Goal: Task Accomplishment & Management: Complete application form

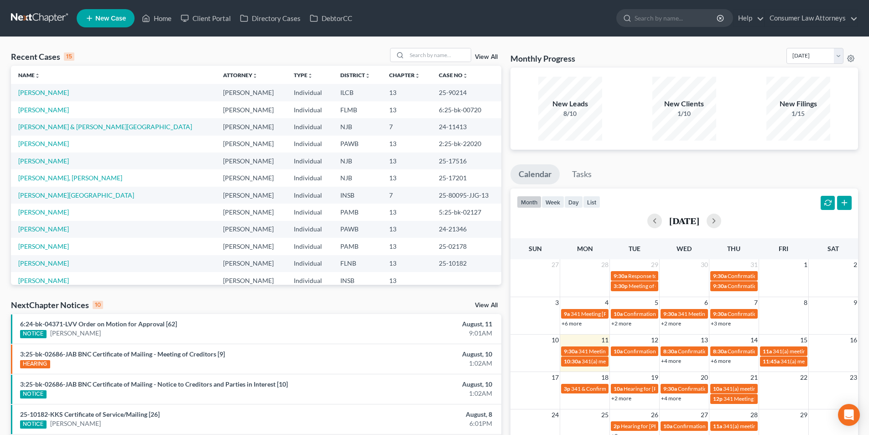
click at [112, 18] on span "New Case" at bounding box center [110, 18] width 31 height 7
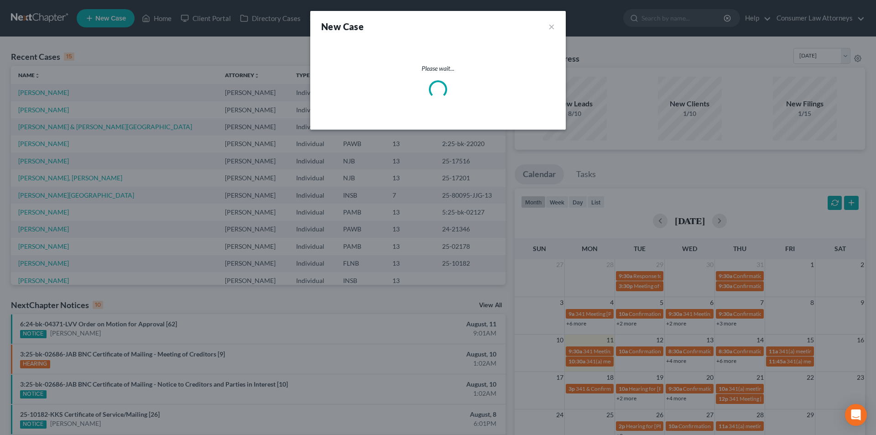
select select "15"
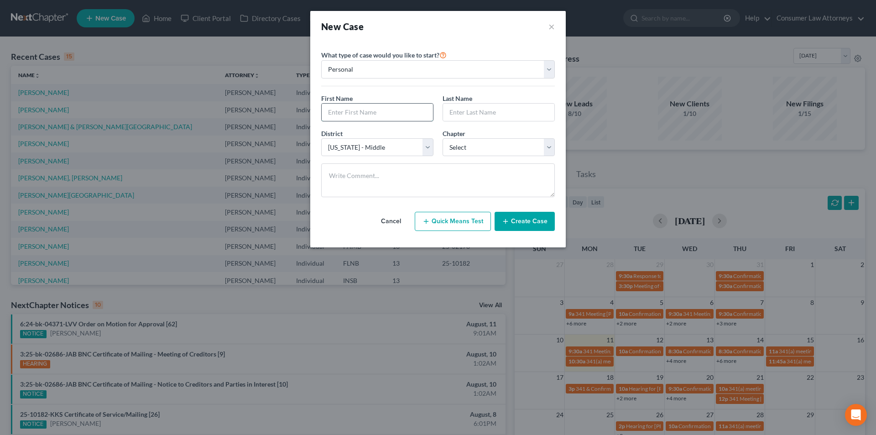
click at [393, 116] on input "text" at bounding box center [377, 112] width 111 height 17
type input "Charlotte"
type input "[PERSON_NAME]"
click at [372, 143] on select "Select [US_STATE] - [GEOGRAPHIC_DATA] [US_STATE] - [GEOGRAPHIC_DATA][US_STATE] …" at bounding box center [377, 147] width 112 height 18
select select "16"
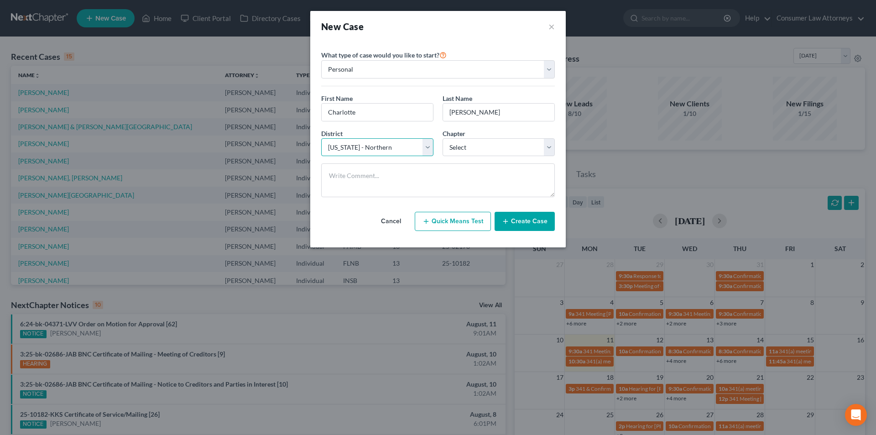
click at [321, 138] on select "Select [US_STATE] - [GEOGRAPHIC_DATA] [US_STATE] - [GEOGRAPHIC_DATA][US_STATE] …" at bounding box center [377, 147] width 112 height 18
click at [463, 148] on select "Select 7 11 12 13" at bounding box center [499, 147] width 112 height 18
select select "3"
click at [443, 138] on select "Select 7 11 12 13" at bounding box center [499, 147] width 112 height 18
click at [534, 223] on button "Create Case" at bounding box center [525, 221] width 60 height 19
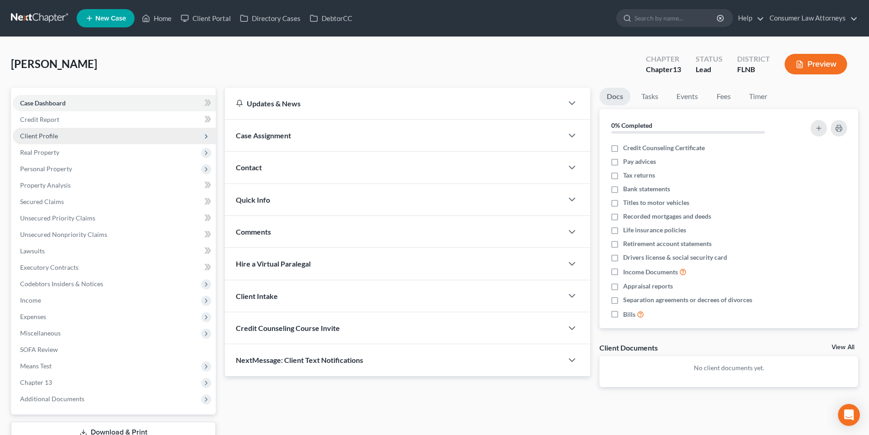
click at [51, 134] on span "Client Profile" at bounding box center [39, 136] width 38 height 8
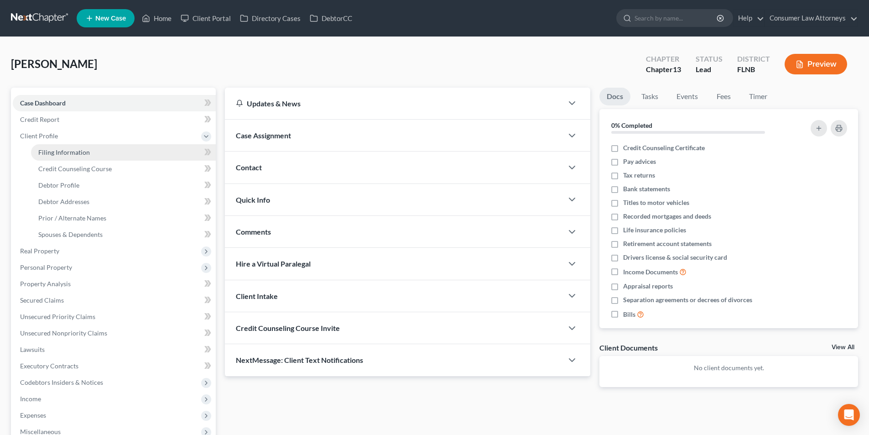
click at [76, 154] on span "Filing Information" at bounding box center [64, 152] width 52 height 8
select select "1"
select select "0"
select select "3"
select select "16"
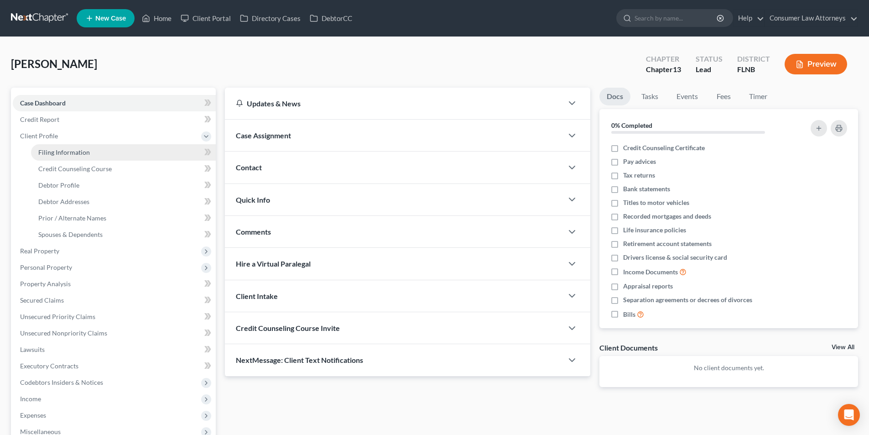
select select "9"
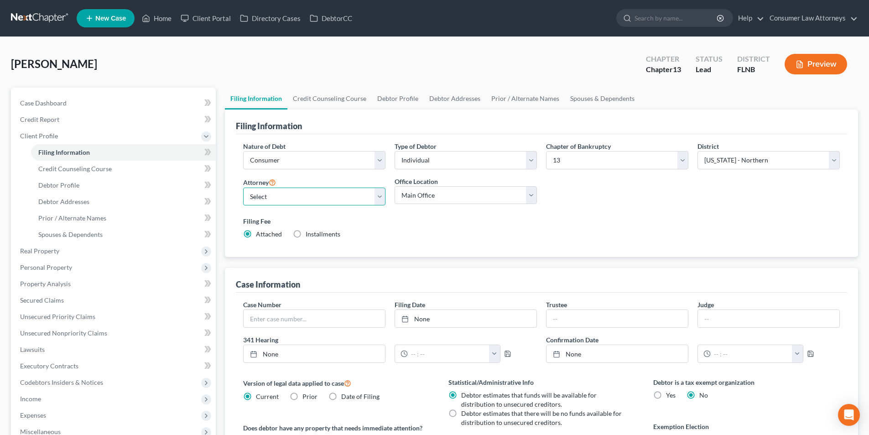
click at [316, 198] on select "Select [PERSON_NAME] - FLMB [PERSON_NAME] [PERSON_NAME] [PERSON_NAME] - ILNB [P…" at bounding box center [314, 197] width 142 height 18
select select "2"
click at [243, 188] on select "Select [PERSON_NAME] - FLMB [PERSON_NAME] [PERSON_NAME] [PERSON_NAME] - ILNB [P…" at bounding box center [314, 197] width 142 height 18
click at [335, 98] on link "Credit Counseling Course" at bounding box center [330, 99] width 84 height 22
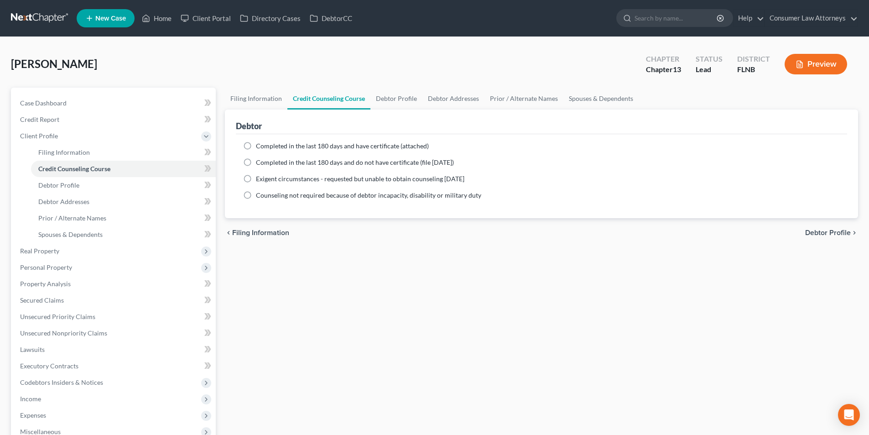
click at [256, 144] on label "Completed in the last 180 days and have certificate (attached)" at bounding box center [342, 145] width 173 height 9
click at [260, 144] on input "Completed in the last 180 days and have certificate (attached)" at bounding box center [263, 144] width 6 height 6
radio input "true"
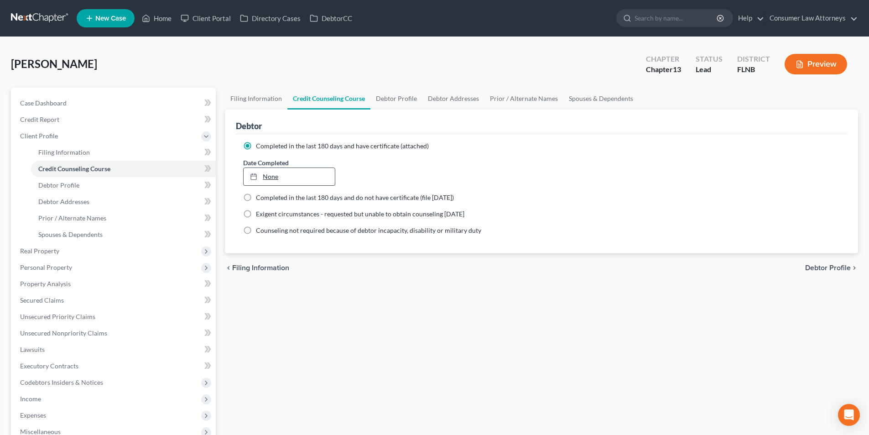
click at [295, 178] on link "None" at bounding box center [289, 176] width 91 height 17
type input "[DATE]"
click at [388, 96] on link "Debtor Profile" at bounding box center [397, 99] width 52 height 22
select select "0"
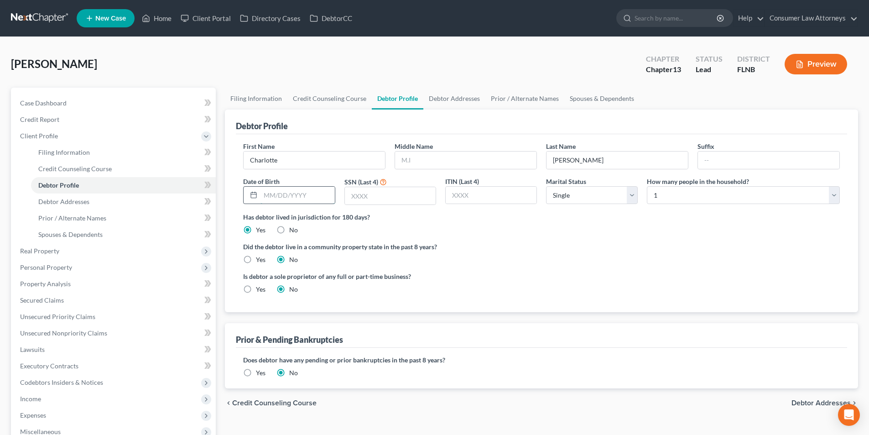
click at [303, 197] on input "text" at bounding box center [298, 195] width 74 height 17
type input "0"
type input "[DATE]"
type input "0634"
click at [576, 198] on select "Select Single Married Separated Divorced Widowed" at bounding box center [592, 195] width 92 height 18
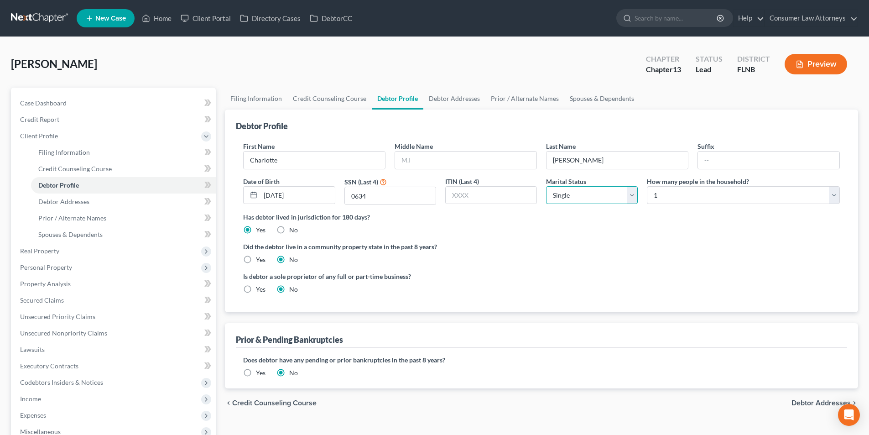
click at [576, 198] on select "Select Single Married Separated Divorced Widowed" at bounding box center [592, 195] width 92 height 18
click at [455, 98] on link "Debtor Addresses" at bounding box center [455, 99] width 62 height 22
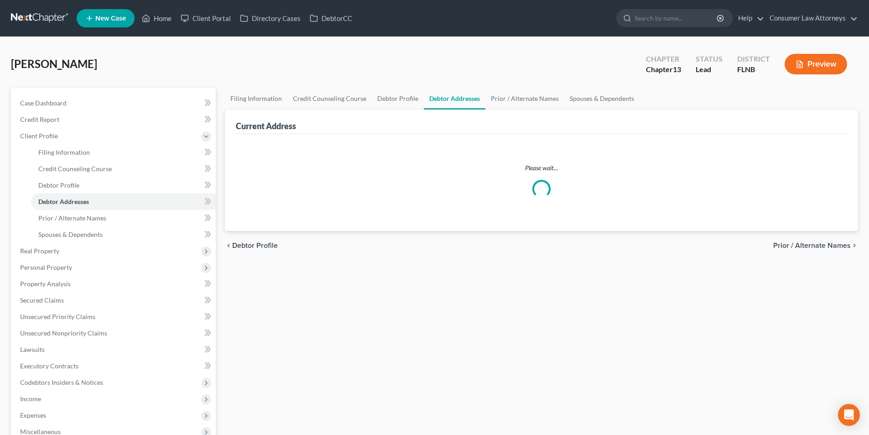
select select "0"
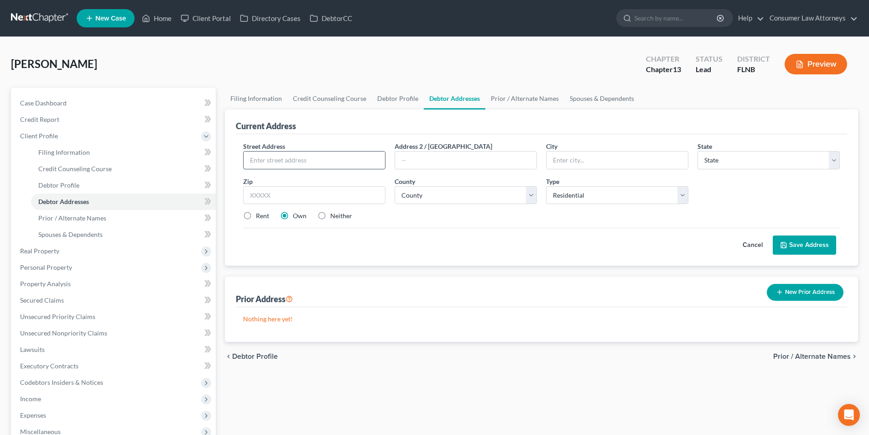
click at [313, 161] on input "text" at bounding box center [314, 160] width 141 height 17
type input "[STREET_ADDRESS][US_STATE]"
type input "Tallahassee"
select select "9"
type input "32301"
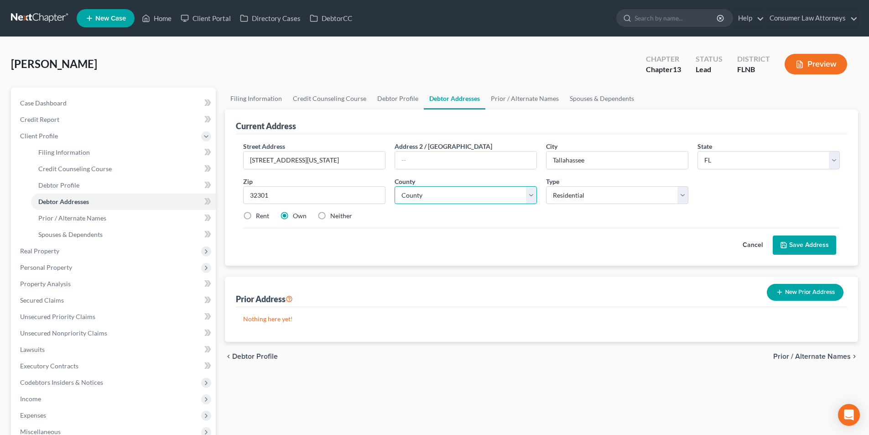
click at [430, 193] on select "County [GEOGRAPHIC_DATA] [GEOGRAPHIC_DATA] [GEOGRAPHIC_DATA] [GEOGRAPHIC_DATA] …" at bounding box center [466, 195] width 142 height 18
select select "35"
click at [395, 186] on select "County [GEOGRAPHIC_DATA] [GEOGRAPHIC_DATA] [GEOGRAPHIC_DATA] [GEOGRAPHIC_DATA] …" at bounding box center [466, 195] width 142 height 18
click at [796, 241] on button "Save Address" at bounding box center [804, 244] width 63 height 19
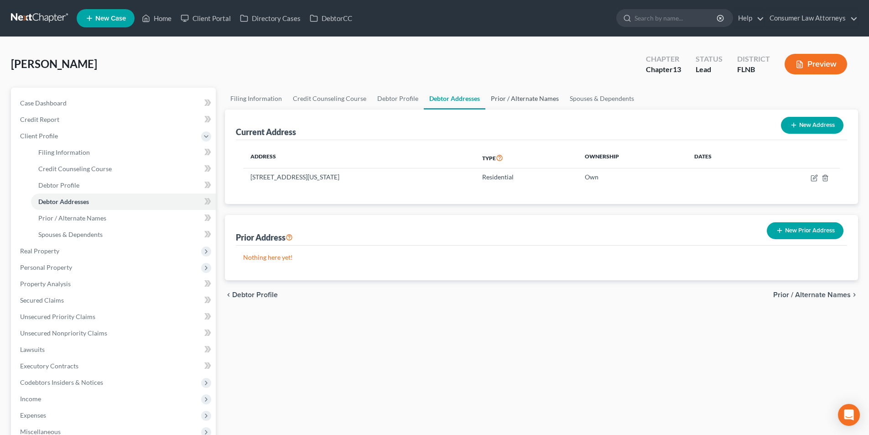
click at [523, 97] on link "Prior / Alternate Names" at bounding box center [525, 99] width 79 height 22
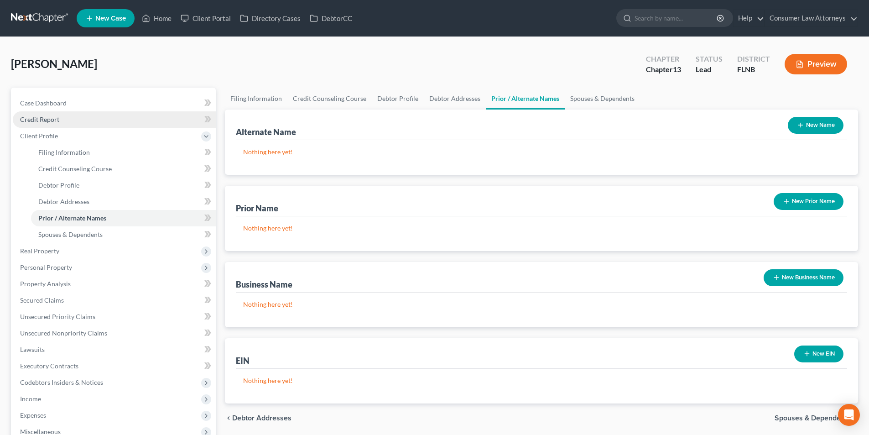
click at [43, 122] on span "Credit Report" at bounding box center [39, 119] width 39 height 8
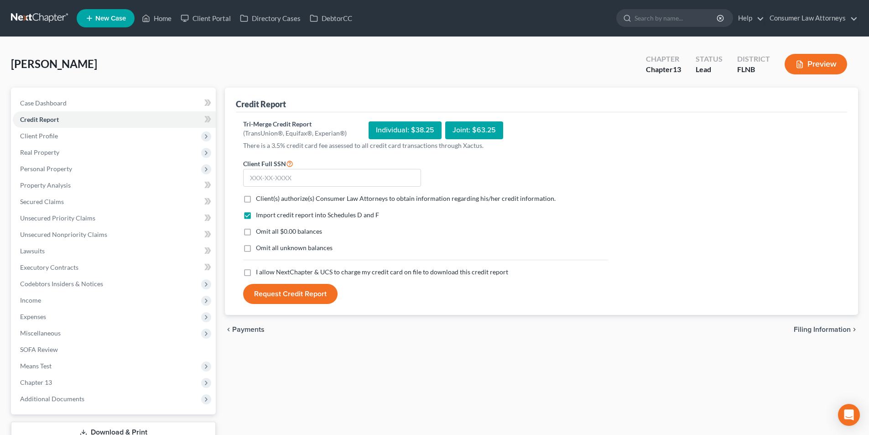
click at [256, 199] on label "Client(s) authorize(s) Consumer Law Attorneys to obtain information regarding h…" at bounding box center [406, 198] width 300 height 9
click at [260, 199] on input "Client(s) authorize(s) Consumer Law Attorneys to obtain information regarding h…" at bounding box center [263, 197] width 6 height 6
checkbox input "true"
click at [256, 272] on label "I allow NextChapter & UCS to charge my credit card on file to download this cre…" at bounding box center [382, 271] width 252 height 9
click at [260, 272] on input "I allow NextChapter & UCS to charge my credit card on file to download this cre…" at bounding box center [263, 270] width 6 height 6
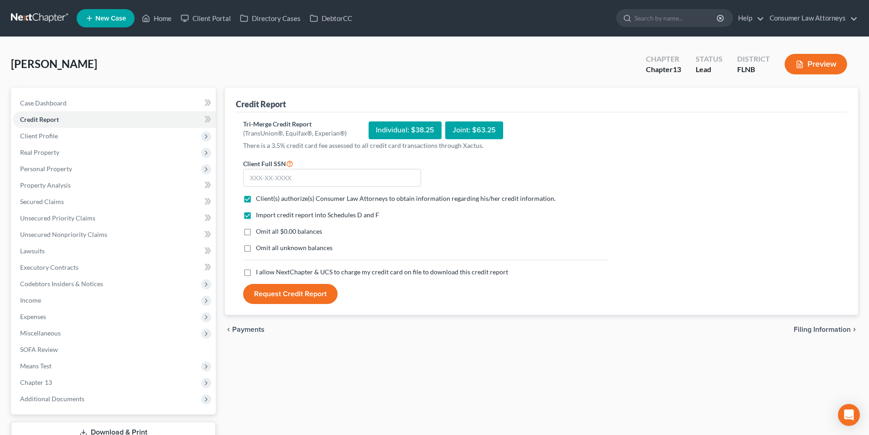
checkbox input "true"
click at [297, 180] on input "text" at bounding box center [332, 178] width 178 height 18
click at [389, 177] on input "text" at bounding box center [332, 178] width 178 height 18
type input "265-79-0634"
click at [299, 289] on button "Request Credit Report" at bounding box center [290, 294] width 94 height 20
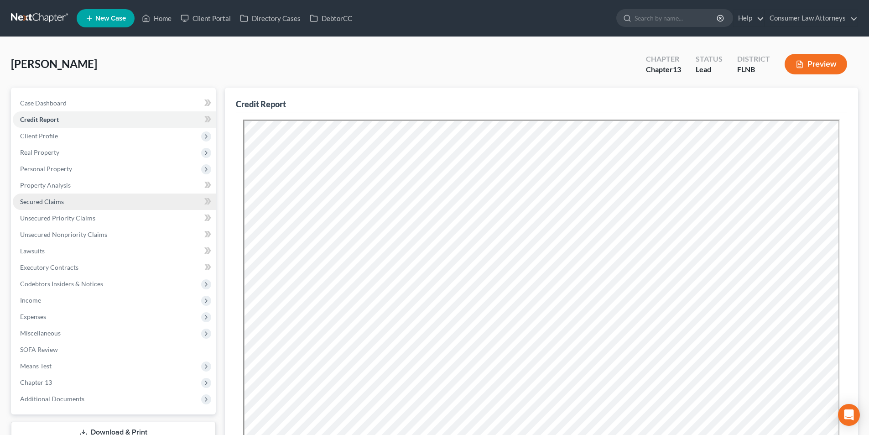
click at [52, 204] on span "Secured Claims" at bounding box center [42, 202] width 44 height 8
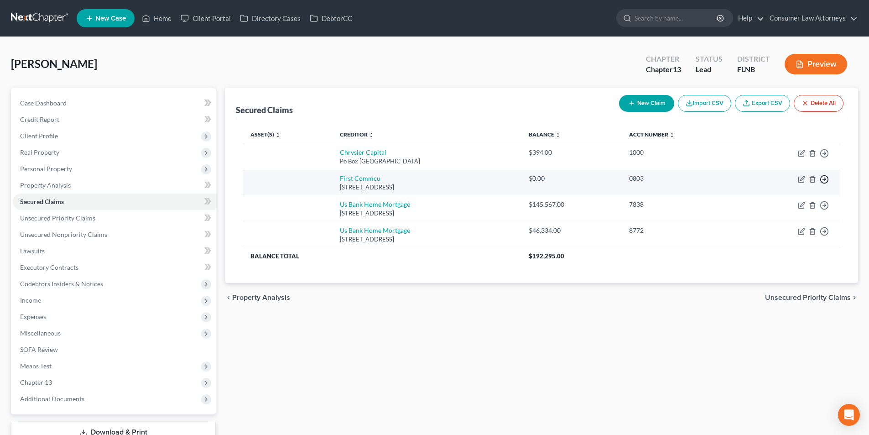
click at [823, 158] on icon "button" at bounding box center [824, 153] width 9 height 9
click at [785, 201] on link "Move to F" at bounding box center [783, 202] width 76 height 16
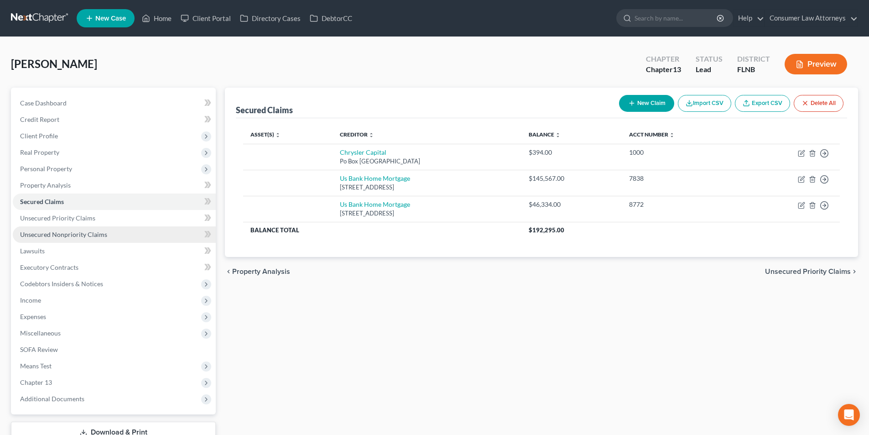
click at [84, 236] on span "Unsecured Nonpriority Claims" at bounding box center [63, 234] width 87 height 8
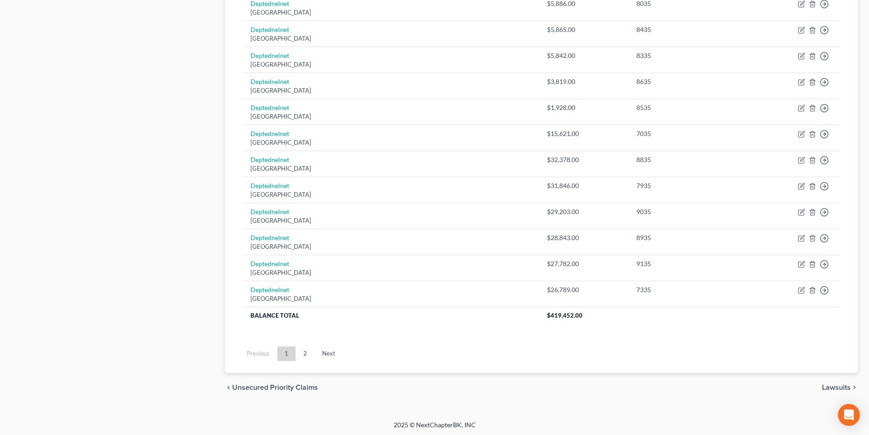
scroll to position [619, 0]
click at [303, 352] on link "2" at bounding box center [305, 352] width 18 height 15
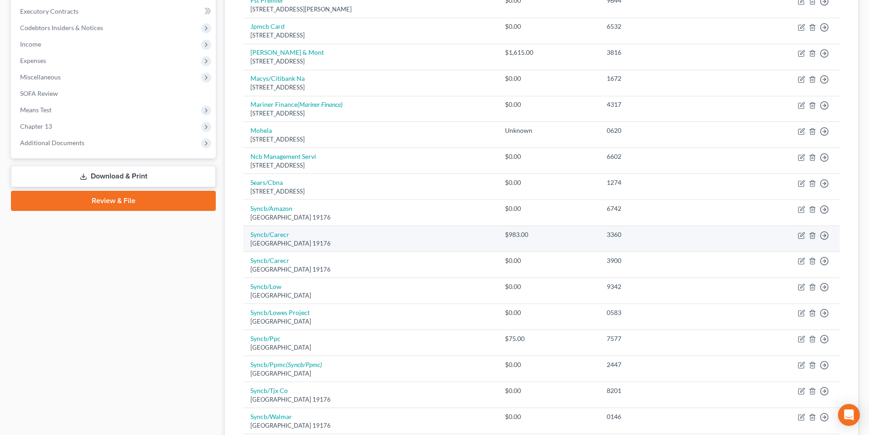
scroll to position [235, 0]
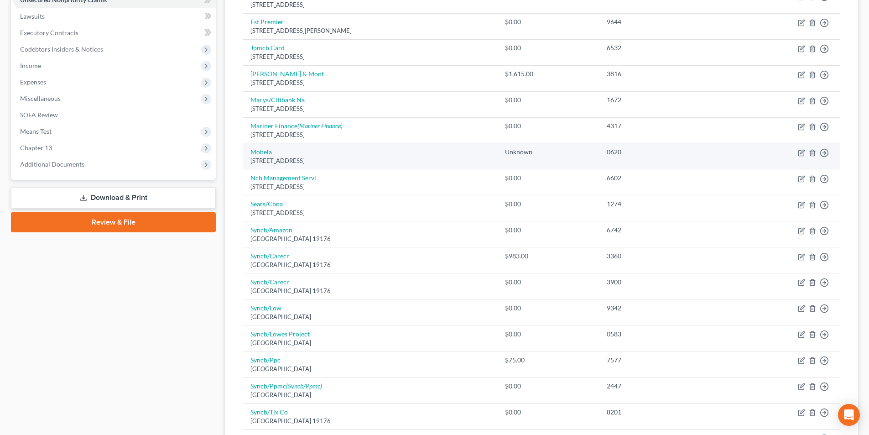
click at [257, 150] on link "Mohela" at bounding box center [261, 152] width 21 height 8
select select "26"
select select "17"
select select "0"
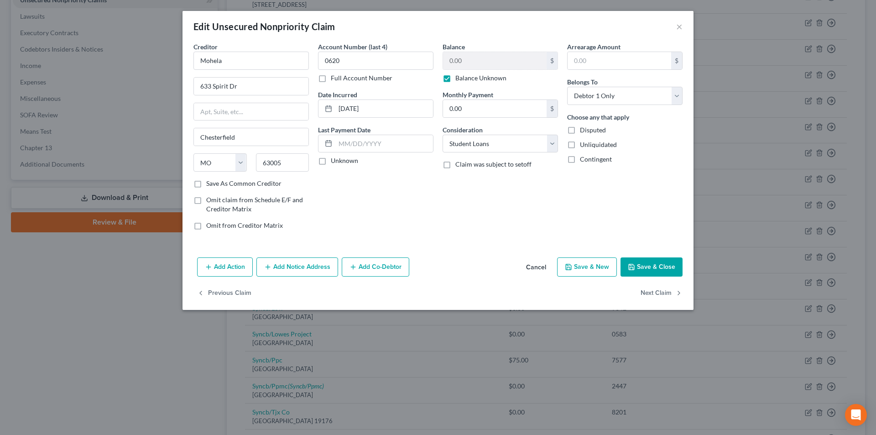
click at [455, 75] on label "Balance Unknown" at bounding box center [480, 77] width 51 height 9
click at [459, 75] on input "Balance Unknown" at bounding box center [462, 76] width 6 height 6
checkbox input "false"
click at [650, 264] on button "Save & Close" at bounding box center [652, 266] width 62 height 19
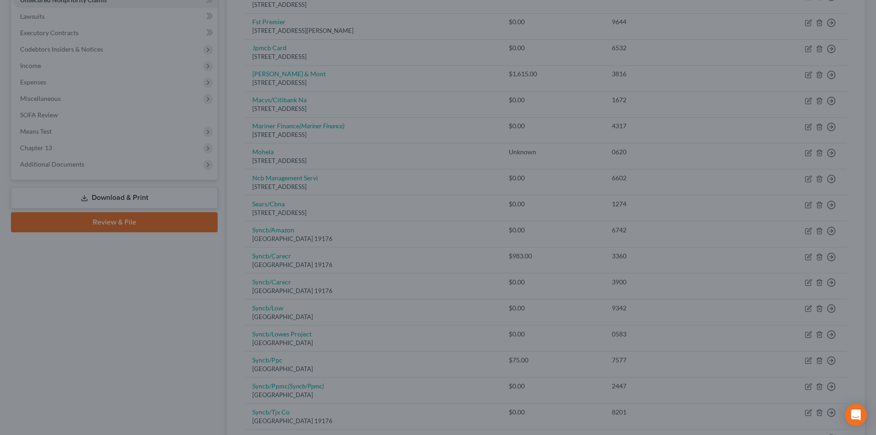
type input "0"
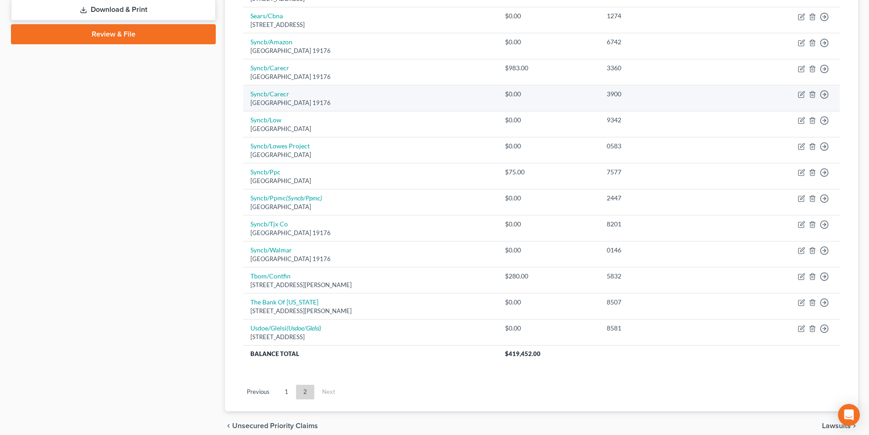
scroll to position [463, 0]
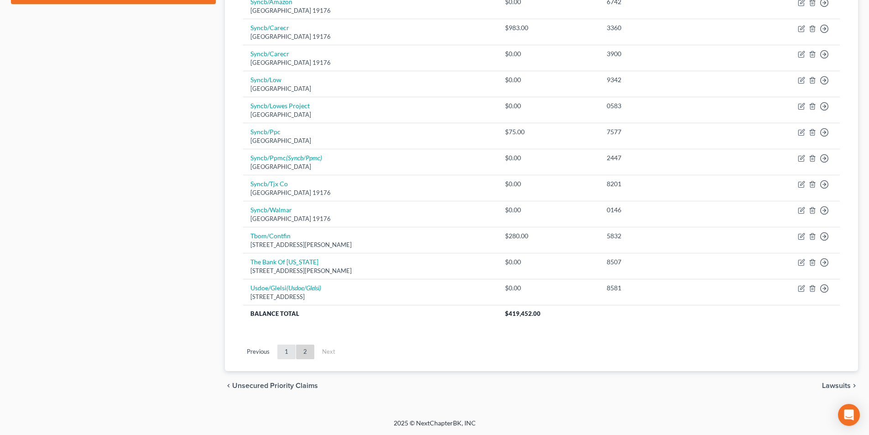
click at [286, 350] on link "1" at bounding box center [286, 352] width 18 height 15
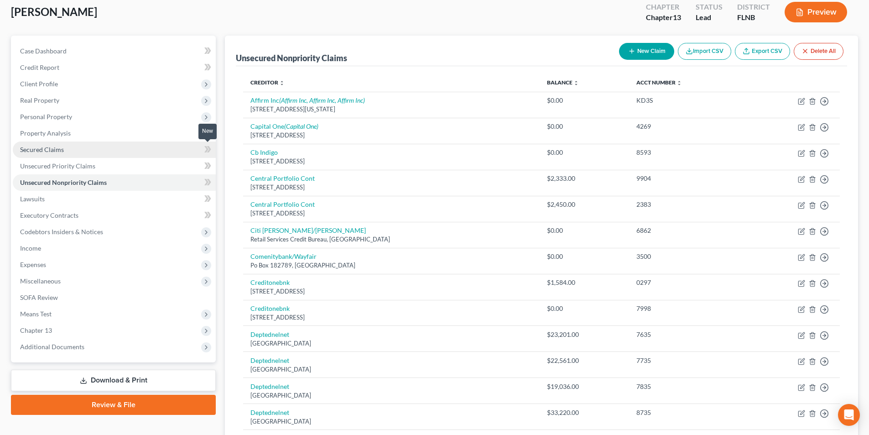
scroll to position [0, 0]
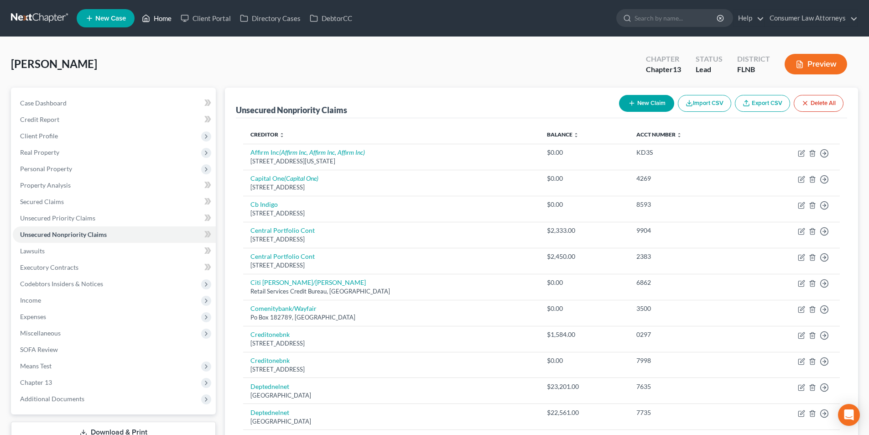
click at [166, 23] on link "Home" at bounding box center [156, 18] width 39 height 16
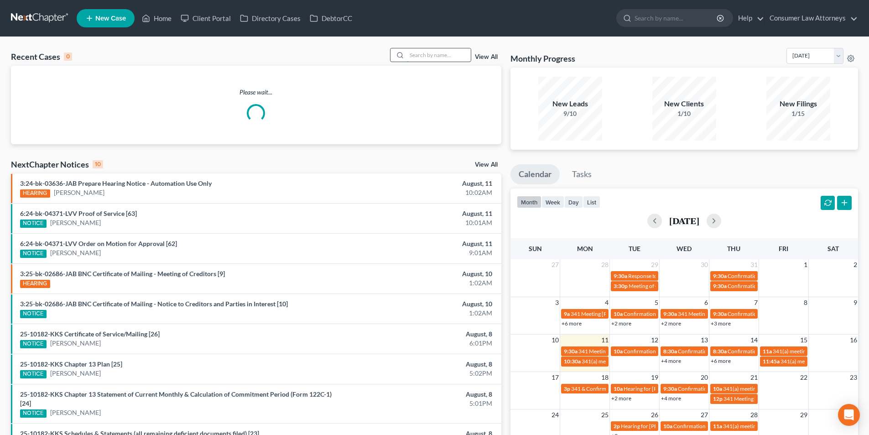
click at [444, 54] on input "search" at bounding box center [439, 54] width 64 height 13
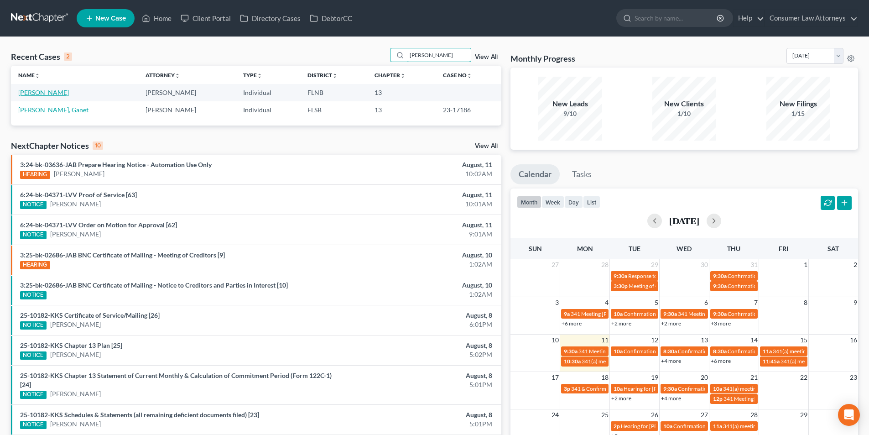
type input "[PERSON_NAME]"
click at [63, 91] on link "[PERSON_NAME]" at bounding box center [43, 93] width 51 height 8
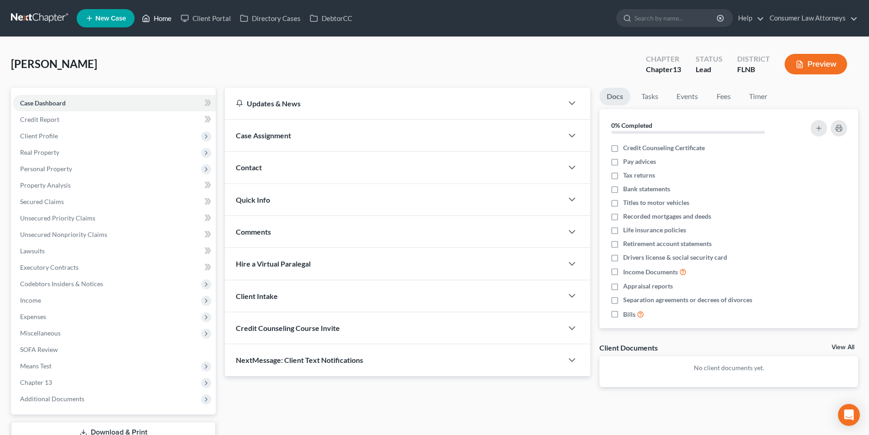
click at [169, 16] on link "Home" at bounding box center [156, 18] width 39 height 16
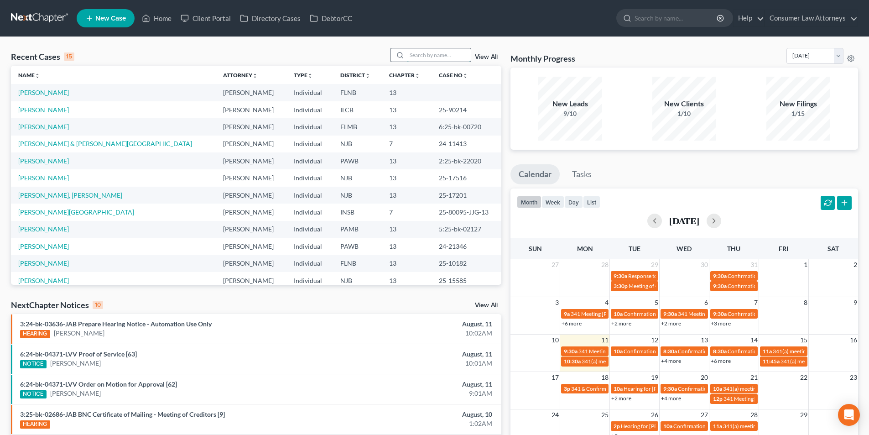
click at [415, 54] on input "search" at bounding box center [439, 54] width 64 height 13
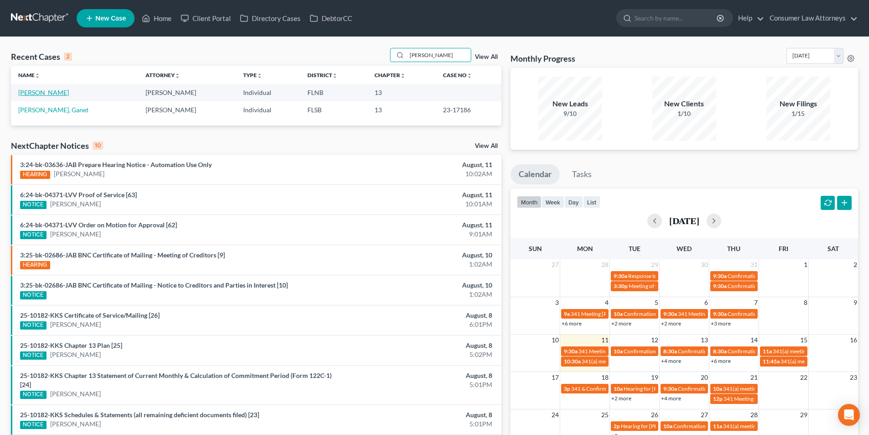
type input "[PERSON_NAME]"
click at [55, 94] on link "[PERSON_NAME]" at bounding box center [43, 93] width 51 height 8
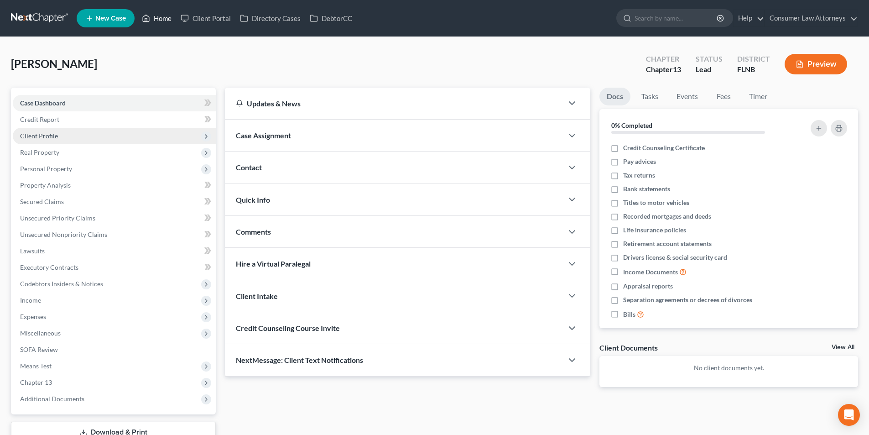
click at [153, 19] on link "Home" at bounding box center [156, 18] width 39 height 16
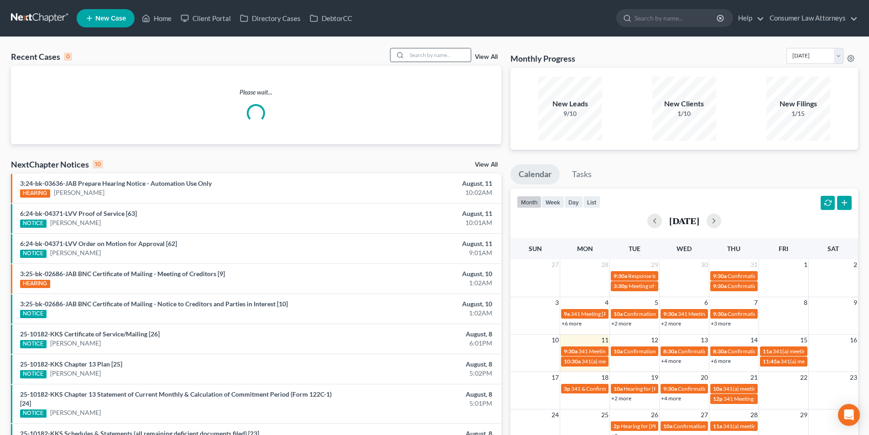
click at [437, 57] on input "search" at bounding box center [439, 54] width 64 height 13
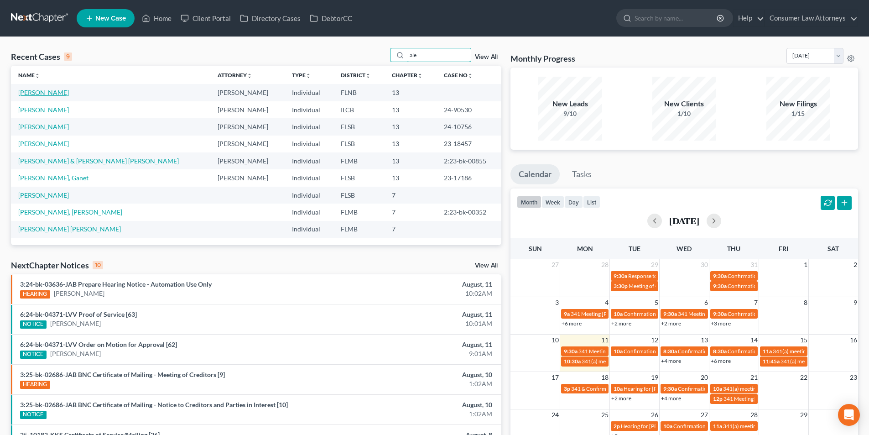
type input "ale"
click at [52, 91] on link "[PERSON_NAME]" at bounding box center [43, 93] width 51 height 8
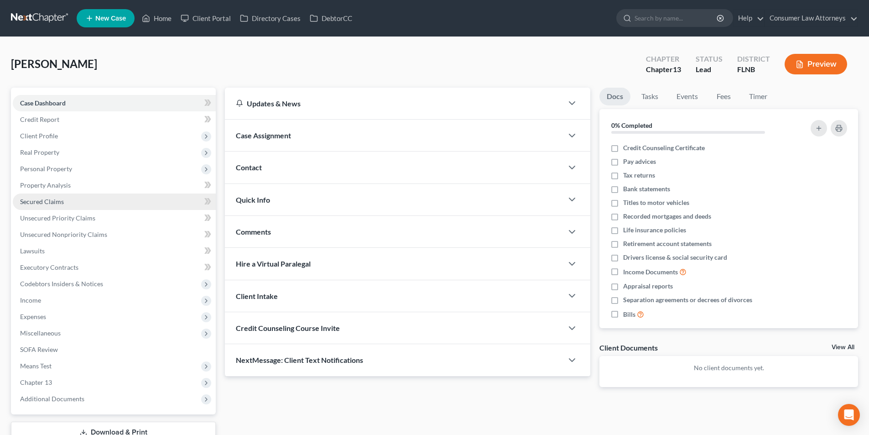
click at [51, 200] on span "Secured Claims" at bounding box center [42, 202] width 44 height 8
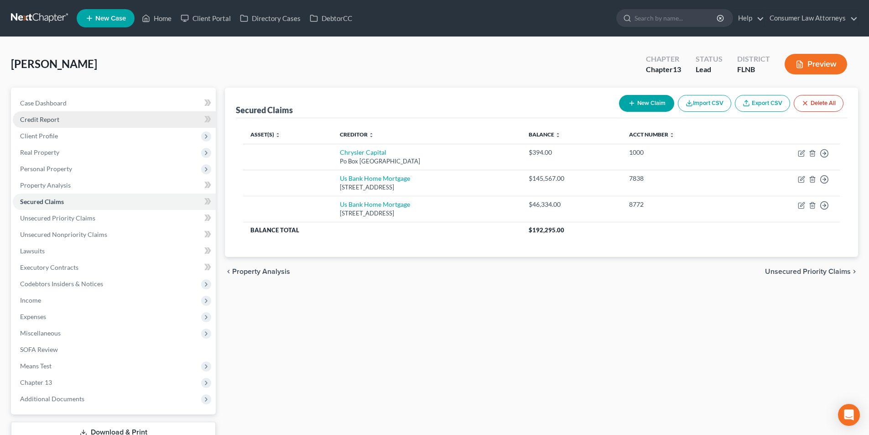
click at [53, 124] on link "Credit Report" at bounding box center [114, 119] width 203 height 16
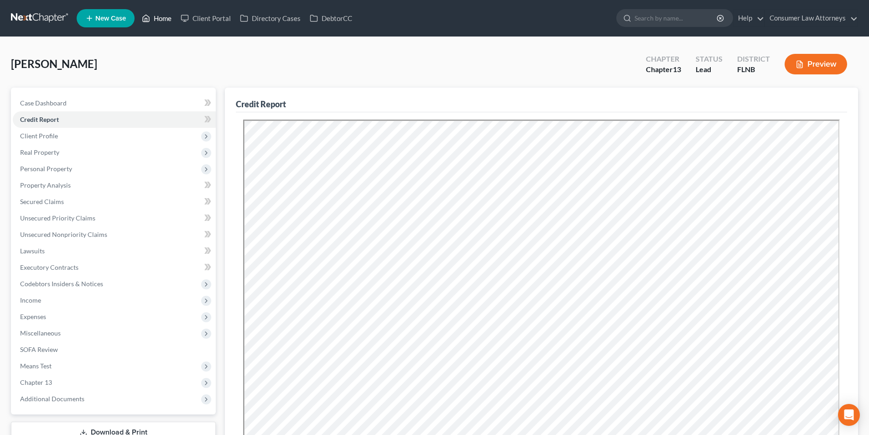
click at [162, 21] on link "Home" at bounding box center [156, 18] width 39 height 16
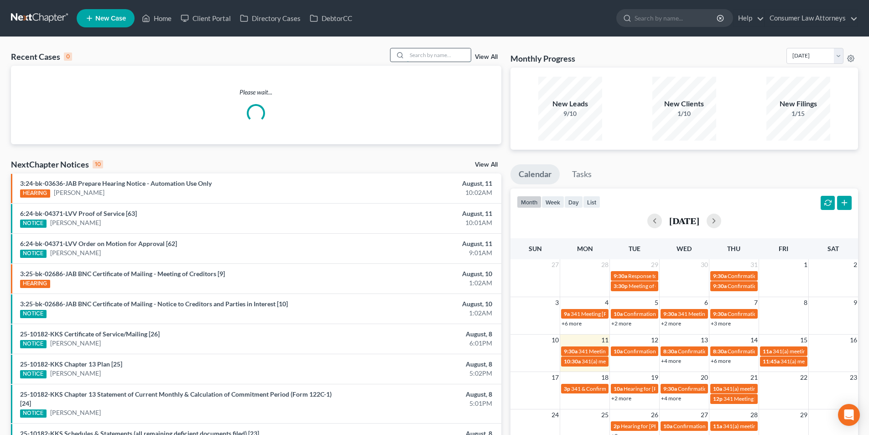
click at [438, 54] on input "search" at bounding box center [439, 54] width 64 height 13
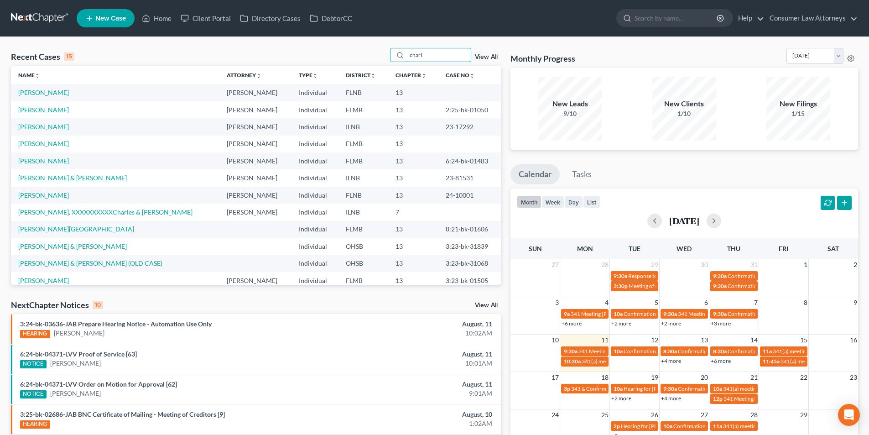
type input "charl"
click at [78, 94] on td "[PERSON_NAME]" at bounding box center [115, 92] width 209 height 17
click at [68, 92] on link "[PERSON_NAME]" at bounding box center [43, 93] width 51 height 8
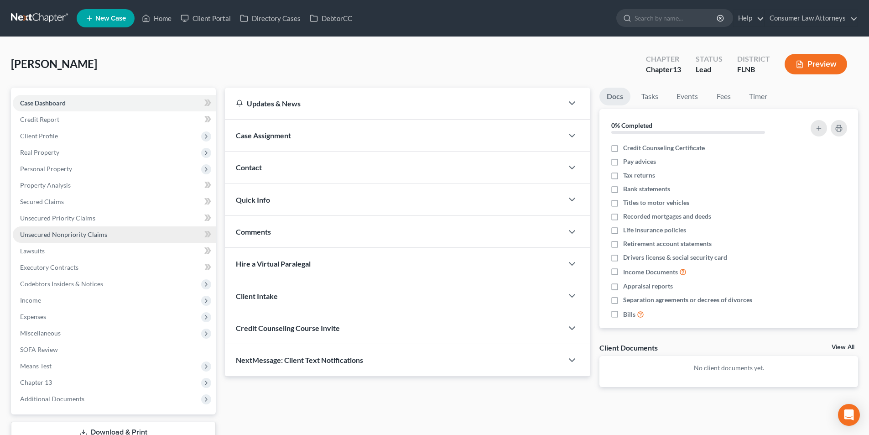
click at [55, 233] on span "Unsecured Nonpriority Claims" at bounding box center [63, 234] width 87 height 8
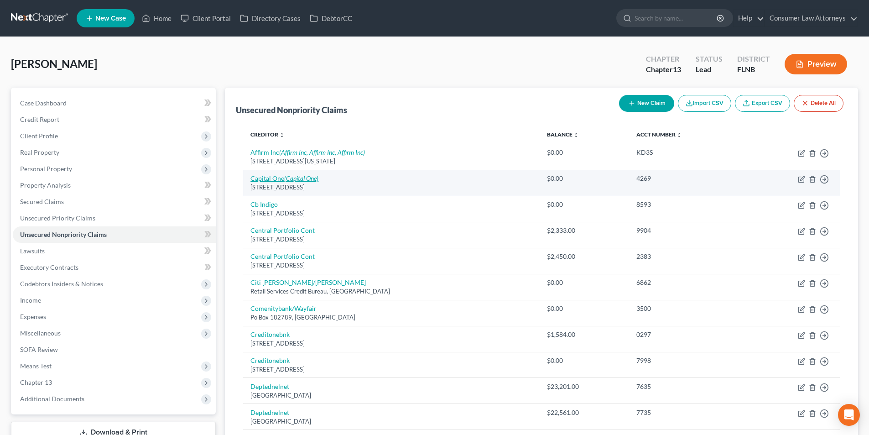
click at [305, 178] on icon "(Capital One)" at bounding box center [301, 178] width 34 height 8
select select "46"
select select "2"
select select "0"
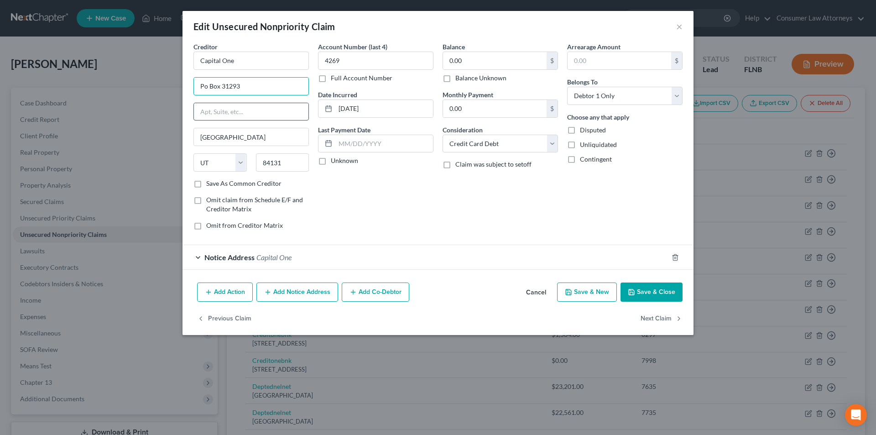
drag, startPoint x: 205, startPoint y: 88, endPoint x: 205, endPoint y: 103, distance: 15.1
click at [205, 88] on input "Po Box 31293" at bounding box center [251, 86] width 115 height 17
type input "PO Box 31293"
drag, startPoint x: 194, startPoint y: 61, endPoint x: 211, endPoint y: 58, distance: 18.2
click at [188, 60] on div "Creditor * Capital One PO Box 31293 [GEOGRAPHIC_DATA] [US_STATE][GEOGRAPHIC_DAT…" at bounding box center [438, 160] width 511 height 237
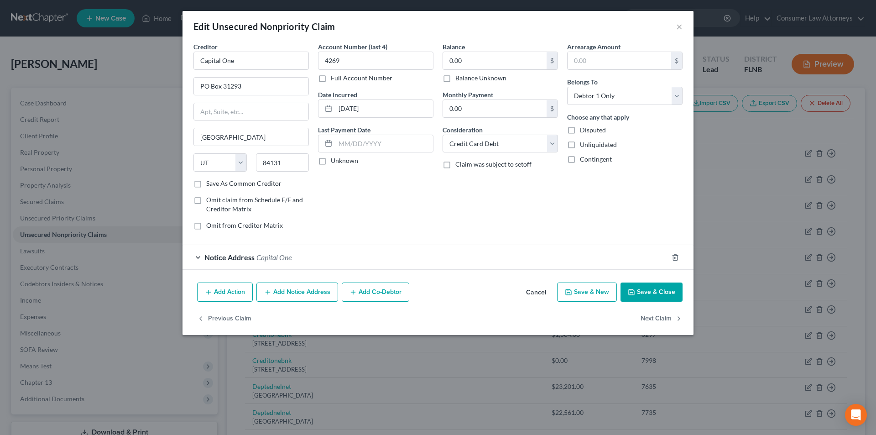
click at [295, 293] on button "Add Notice Address" at bounding box center [297, 292] width 82 height 19
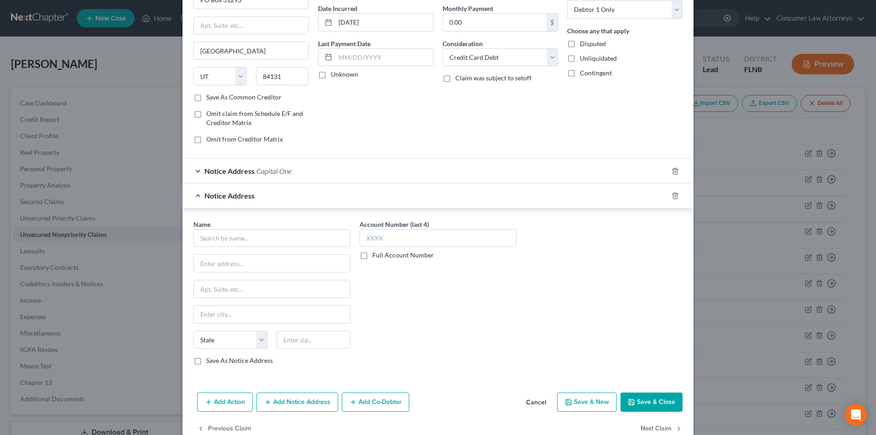
scroll to position [108, 0]
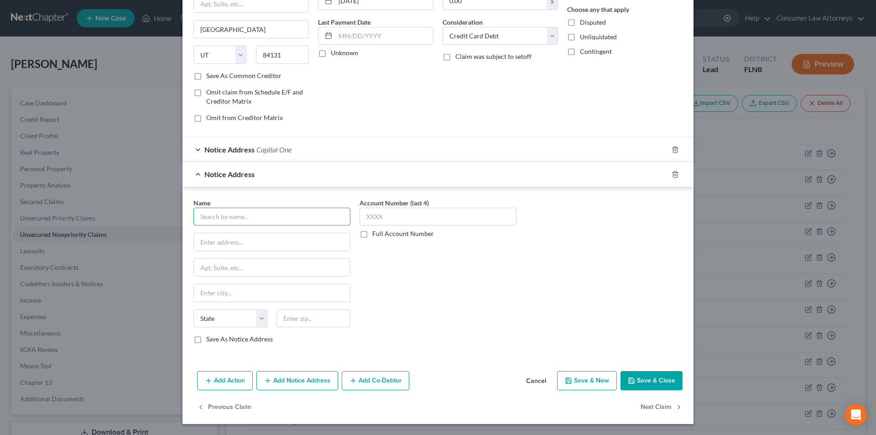
click at [246, 224] on input "text" at bounding box center [272, 217] width 157 height 18
paste input "Capital One"
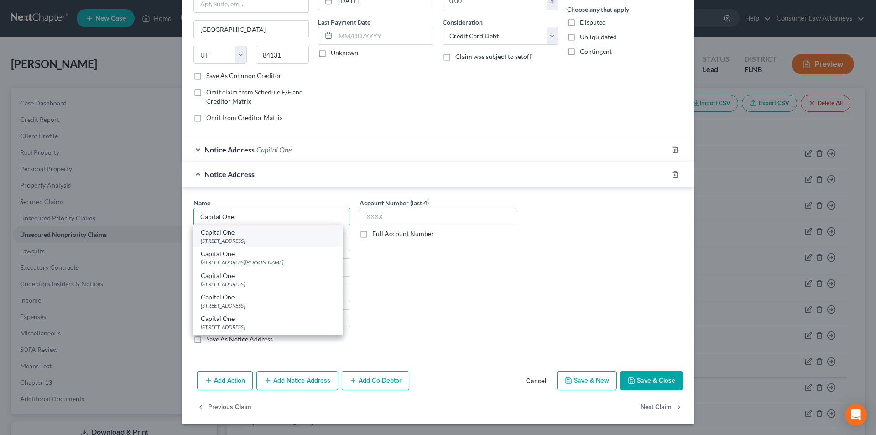
type input "Capital One"
click at [246, 238] on div "[STREET_ADDRESS]" at bounding box center [268, 241] width 135 height 8
type input "PO Box 30285"
type input "[GEOGRAPHIC_DATA]"
select select "46"
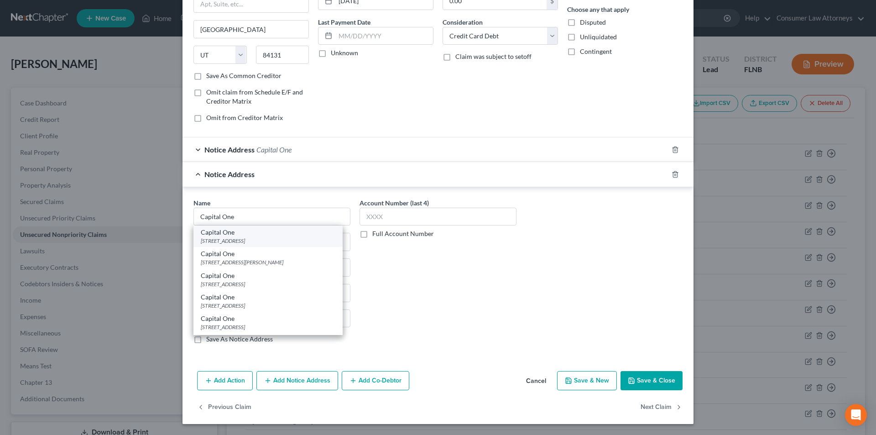
type input "84130-0285"
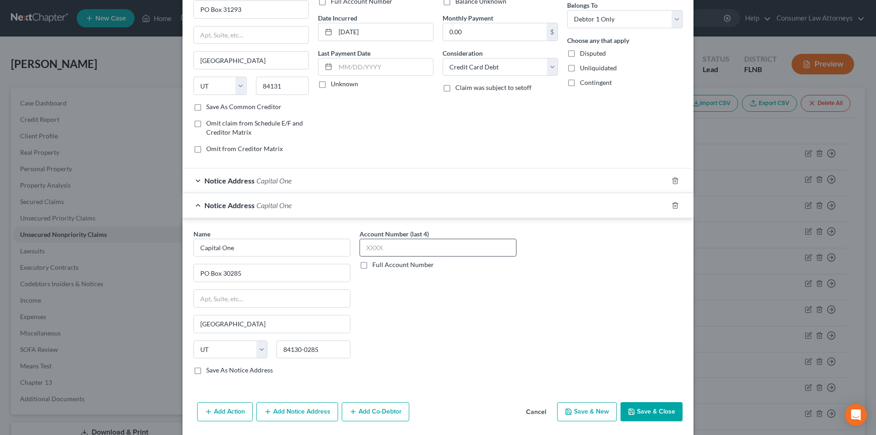
scroll to position [0, 0]
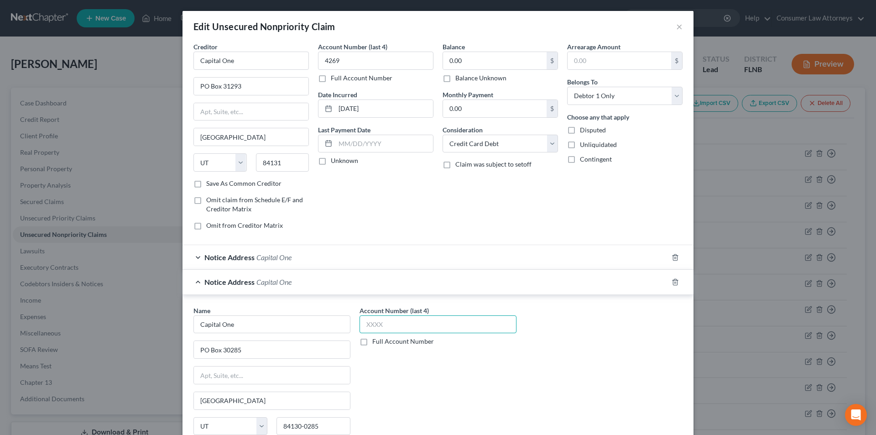
click at [398, 320] on input "text" at bounding box center [438, 324] width 157 height 18
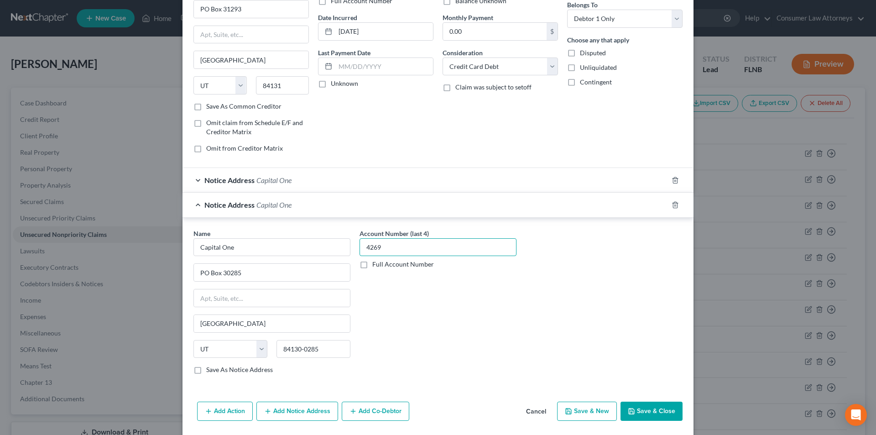
scroll to position [108, 0]
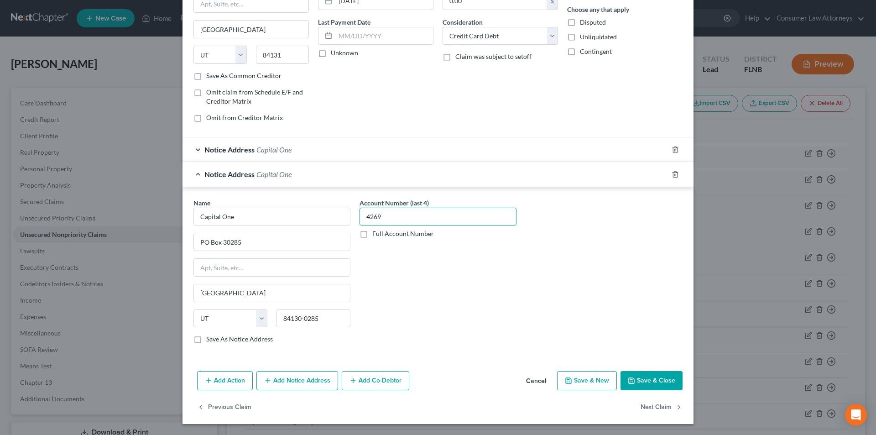
type input "4269"
click at [301, 375] on button "Add Notice Address" at bounding box center [297, 380] width 82 height 19
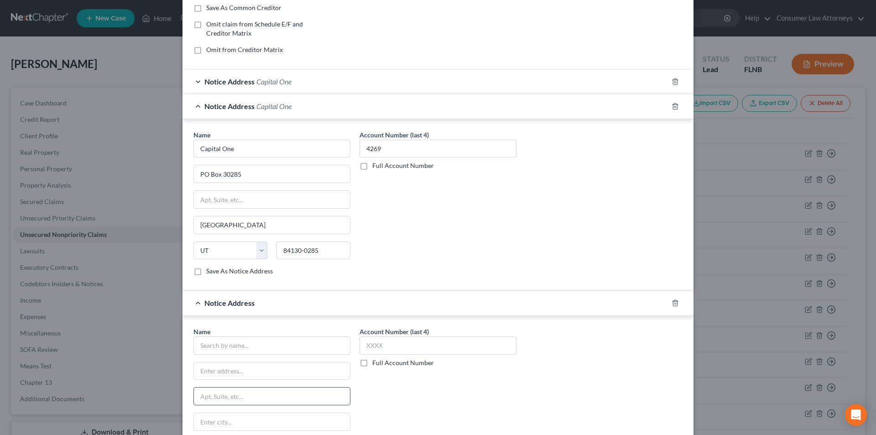
scroll to position [290, 0]
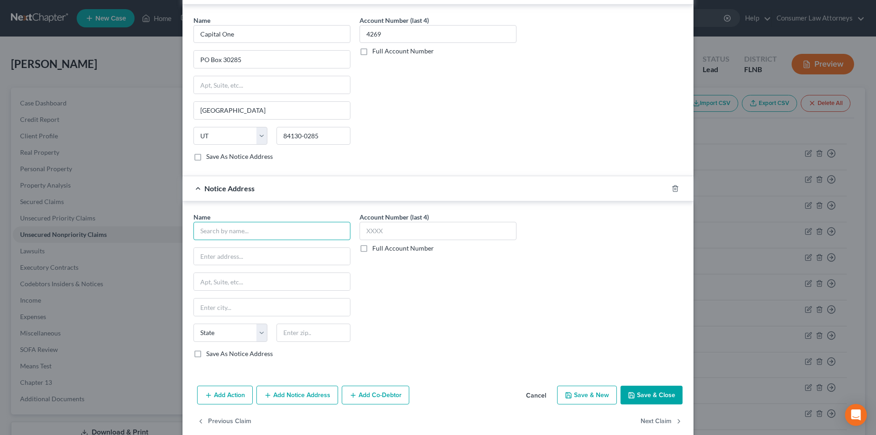
click at [246, 232] on input "text" at bounding box center [272, 231] width 157 height 18
paste input "Capital One"
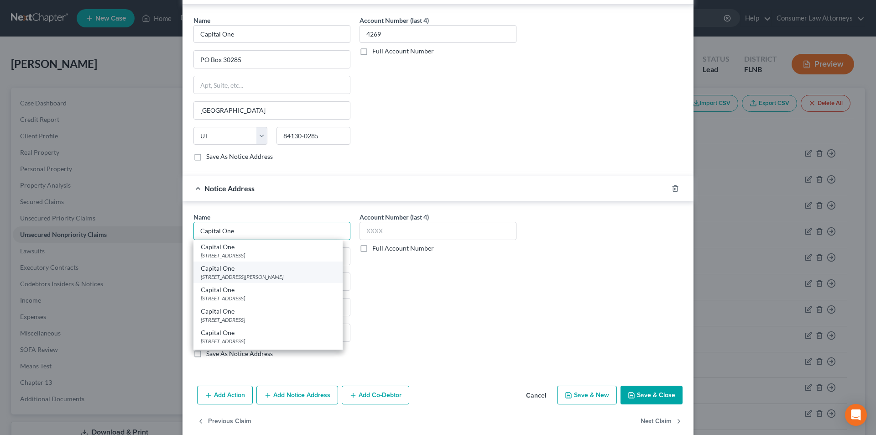
type input "Capital One"
click at [246, 276] on div "[STREET_ADDRESS][PERSON_NAME]" at bounding box center [268, 277] width 135 height 8
type input "1680 Capital One Dr."
type input "[PERSON_NAME]"
select select "48"
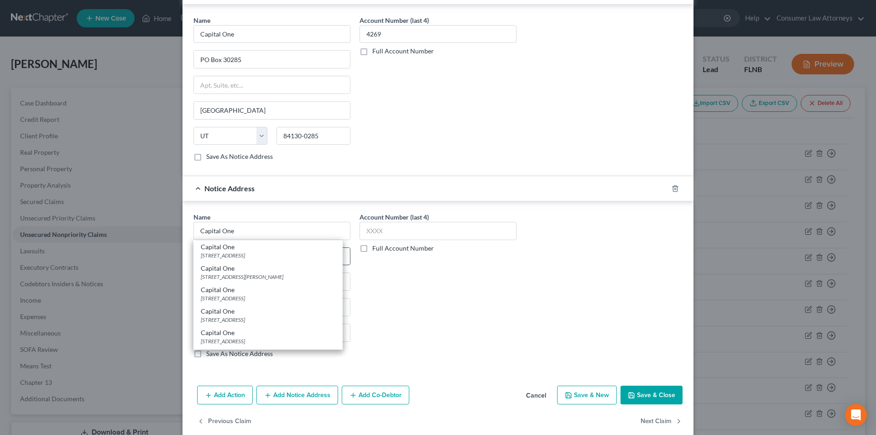
type input "22102"
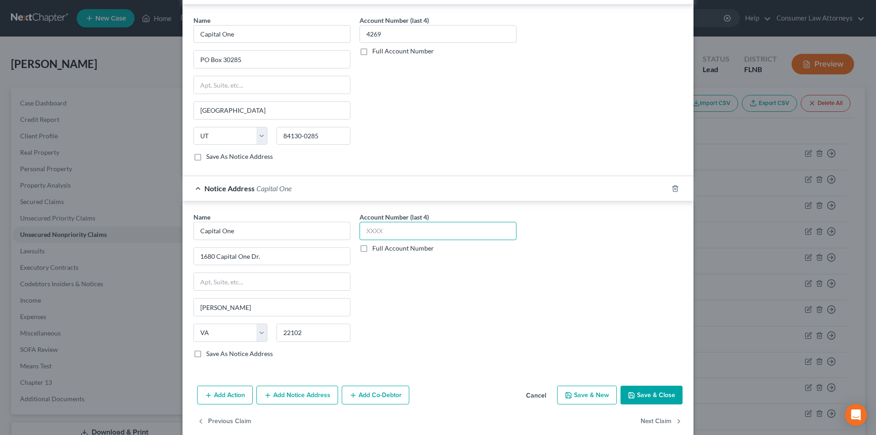
click at [377, 235] on input "text" at bounding box center [438, 231] width 157 height 18
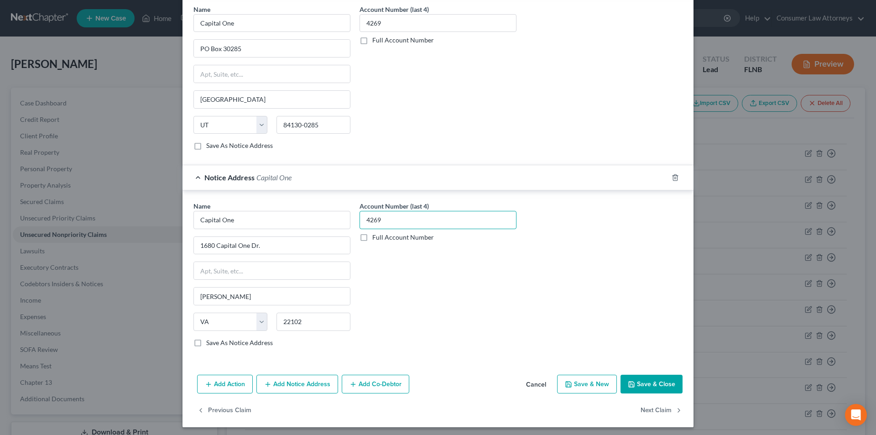
scroll to position [304, 0]
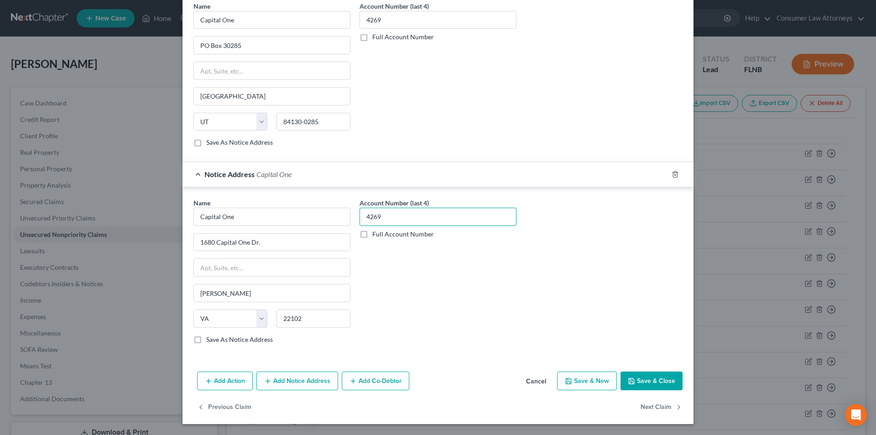
type input "4269"
click at [646, 376] on button "Save & Close" at bounding box center [652, 381] width 62 height 19
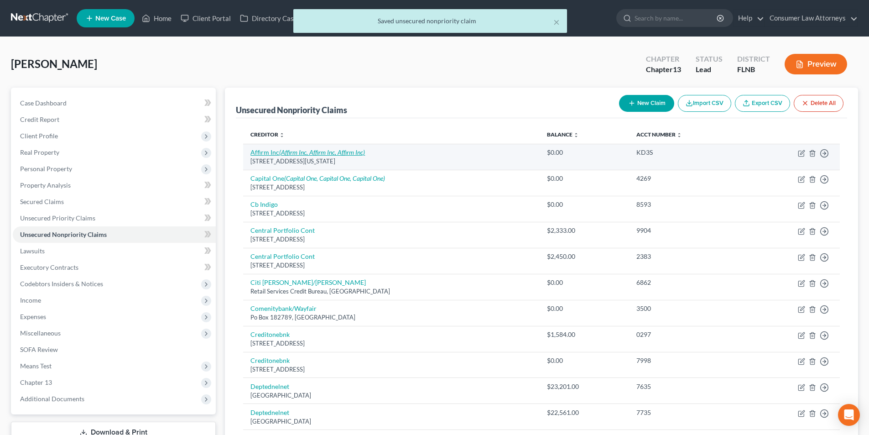
click at [312, 155] on icon "(Affirm Inc, Affirm Inc, Affirm Inc)" at bounding box center [322, 152] width 86 height 8
select select "4"
select select "0"
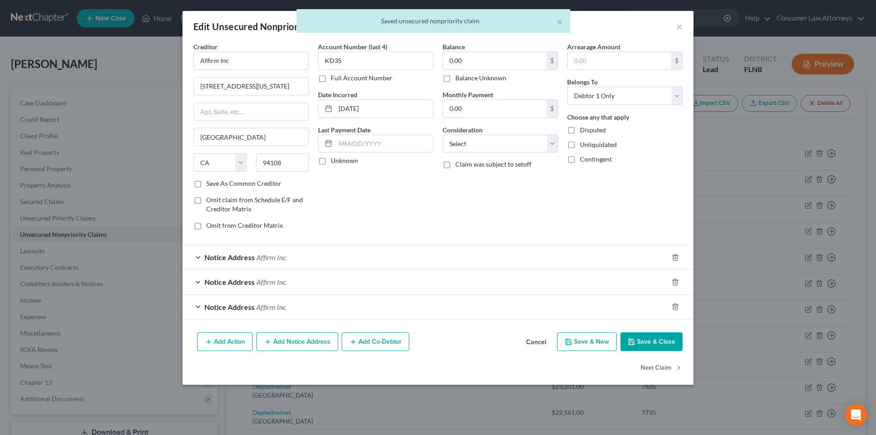
click at [680, 27] on div "× Saved unsecured nonpriority claim" at bounding box center [433, 23] width 876 height 28
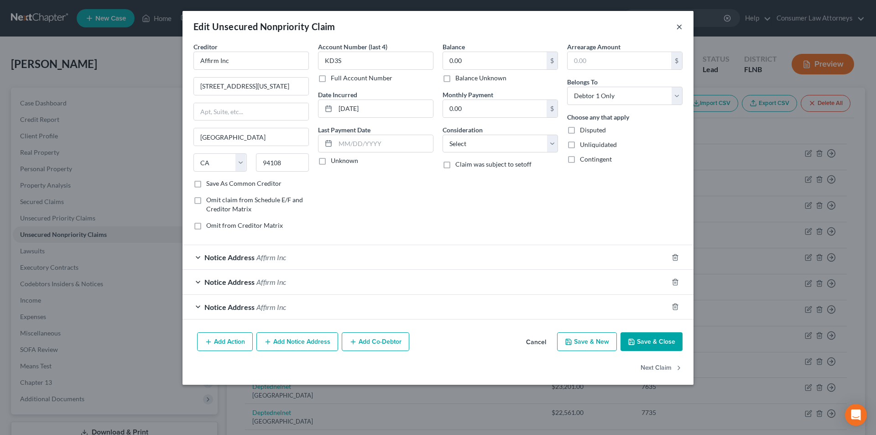
click at [680, 30] on button "×" at bounding box center [679, 26] width 6 height 11
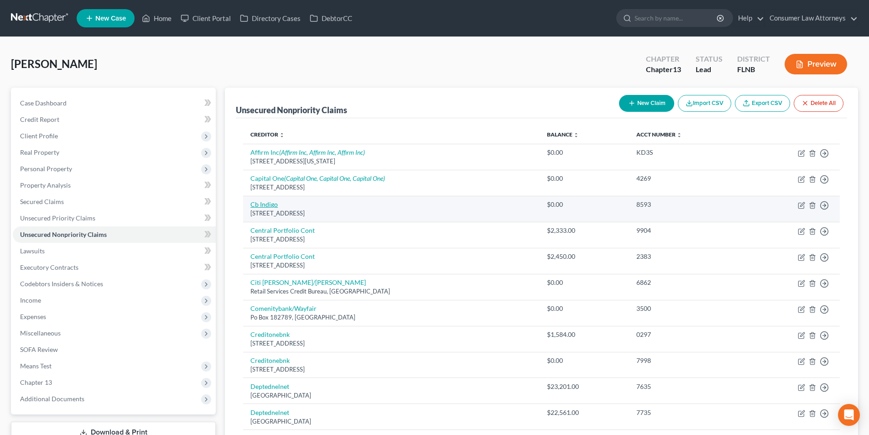
click at [273, 205] on link "Cb Indigo" at bounding box center [264, 204] width 27 height 8
select select "38"
select select "2"
select select "0"
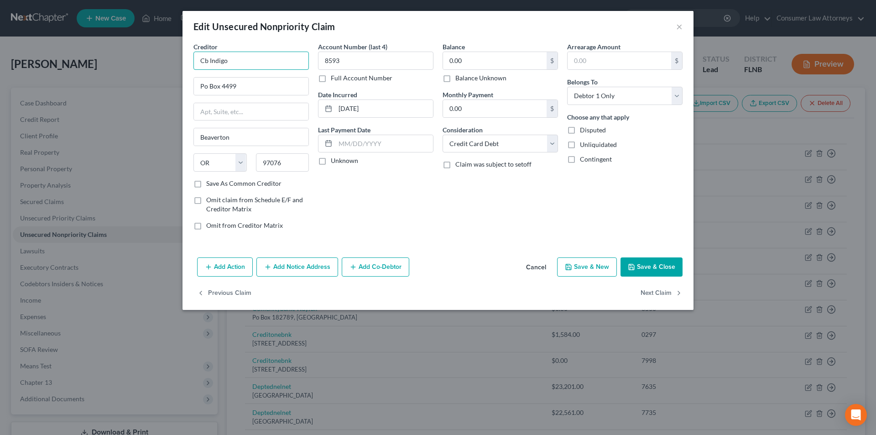
drag, startPoint x: 186, startPoint y: 63, endPoint x: 159, endPoint y: 63, distance: 26.9
click at [161, 64] on div "Edit Unsecured Nonpriority Claim × Creditor * Cb Indigo Po Box [GEOGRAPHIC_DATA…" at bounding box center [438, 217] width 876 height 435
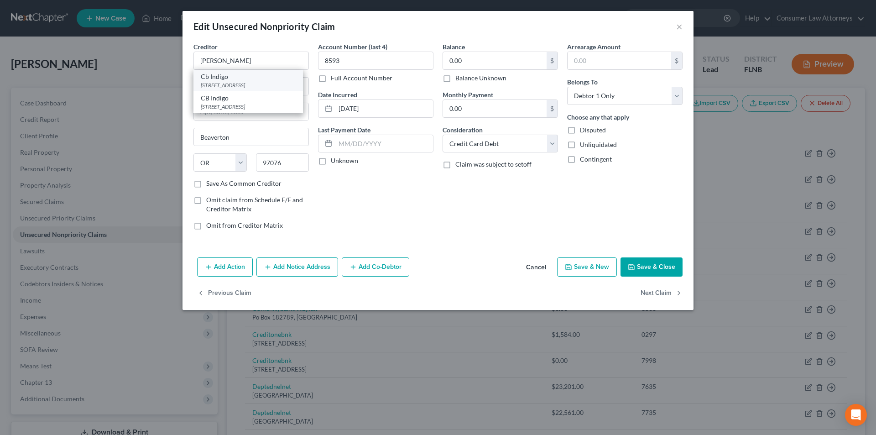
click at [225, 83] on div "[STREET_ADDRESS]" at bounding box center [248, 85] width 95 height 8
type input "Cb Indigo"
type input "PO Box 4499"
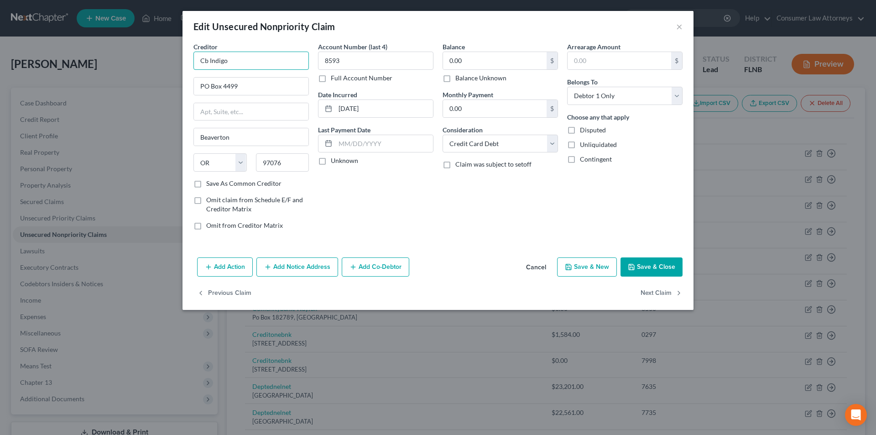
drag, startPoint x: 230, startPoint y: 63, endPoint x: 207, endPoint y: 57, distance: 23.7
click at [181, 63] on div "Edit Unsecured Nonpriority Claim × Creditor * Cb Indigo PO Box [GEOGRAPHIC_DATA…" at bounding box center [438, 217] width 876 height 435
click at [292, 269] on button "Add Notice Address" at bounding box center [297, 266] width 82 height 19
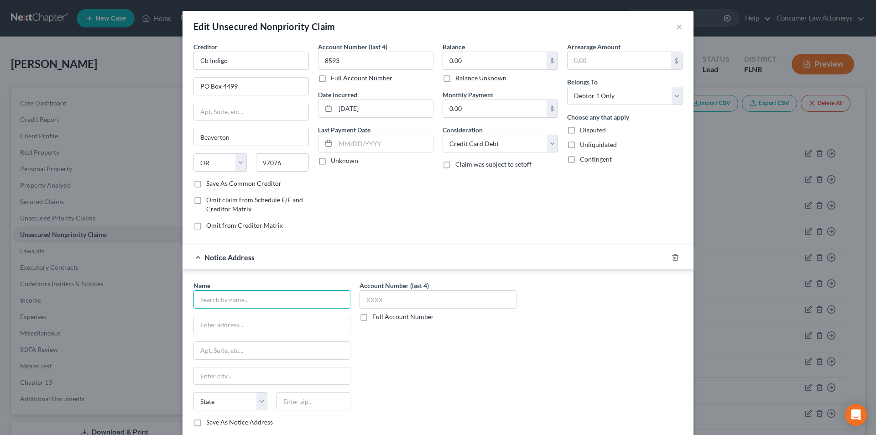
click at [268, 304] on input "text" at bounding box center [272, 299] width 157 height 18
paste input "Cb Indigo"
click at [222, 340] on div "CB Indigo" at bounding box center [248, 336] width 95 height 9
type input "CB Indigo"
type input "[STREET_ADDRESS]"
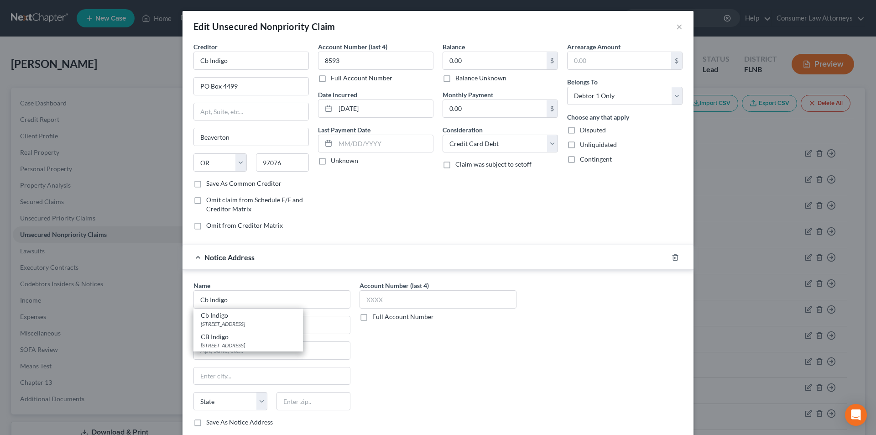
type input "#300"
type input "[GEOGRAPHIC_DATA]"
select select "46"
type input "84111"
click at [375, 300] on input "text" at bounding box center [438, 299] width 157 height 18
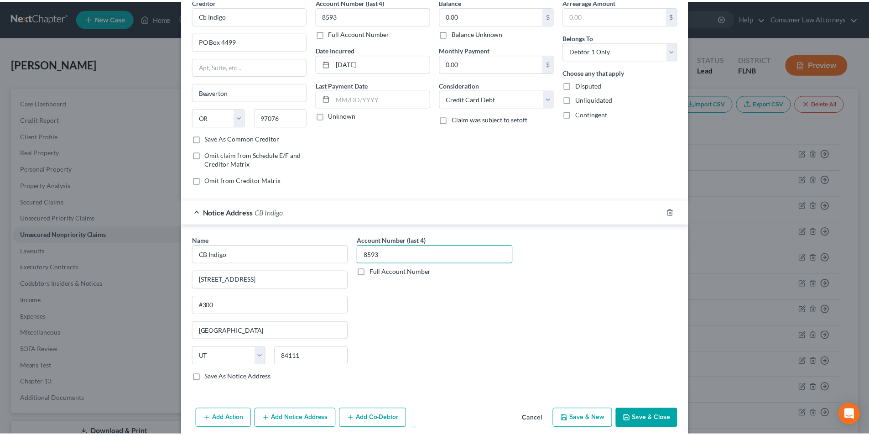
scroll to position [83, 0]
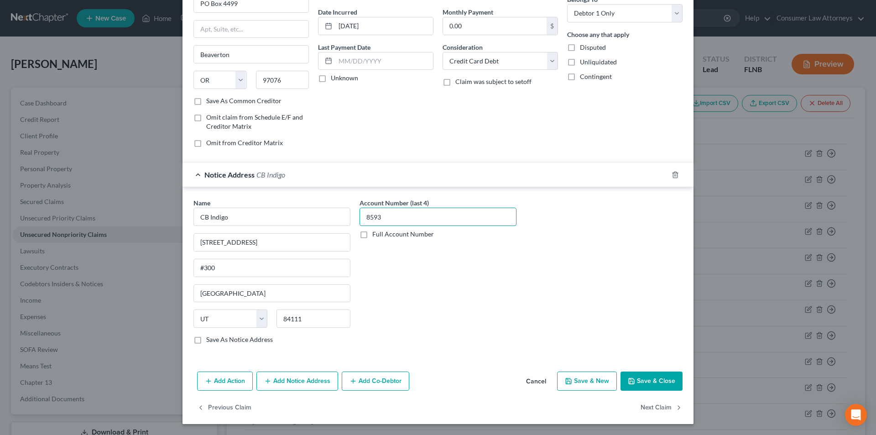
type input "8593"
click at [652, 379] on button "Save & Close" at bounding box center [652, 381] width 62 height 19
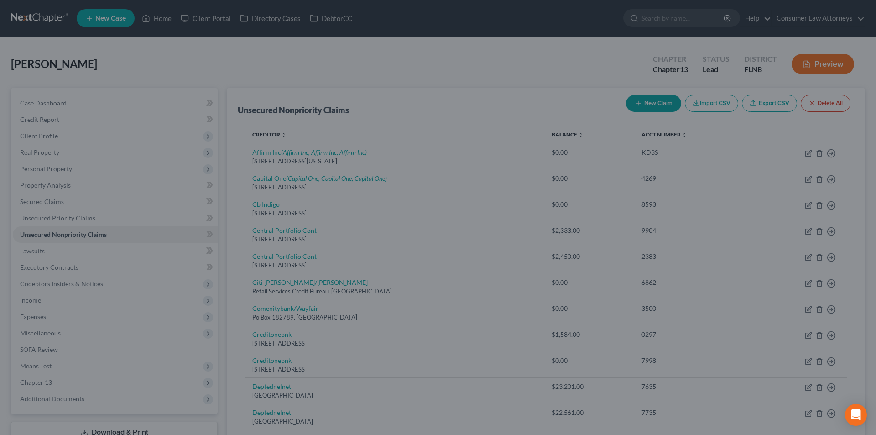
type input "0"
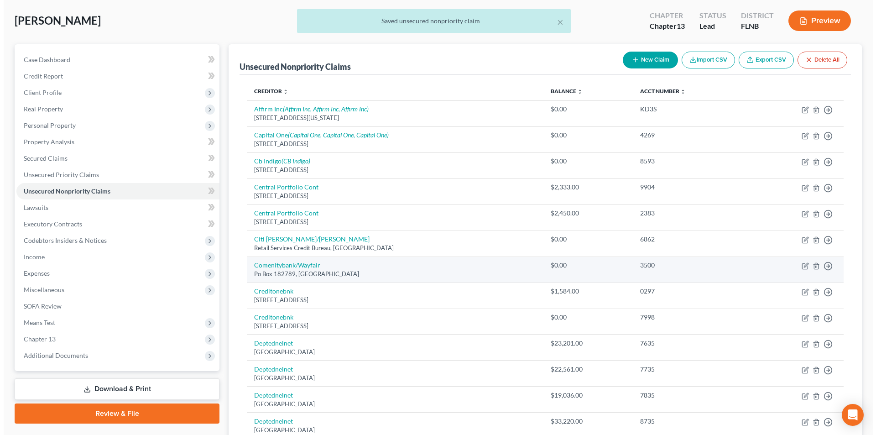
scroll to position [91, 0]
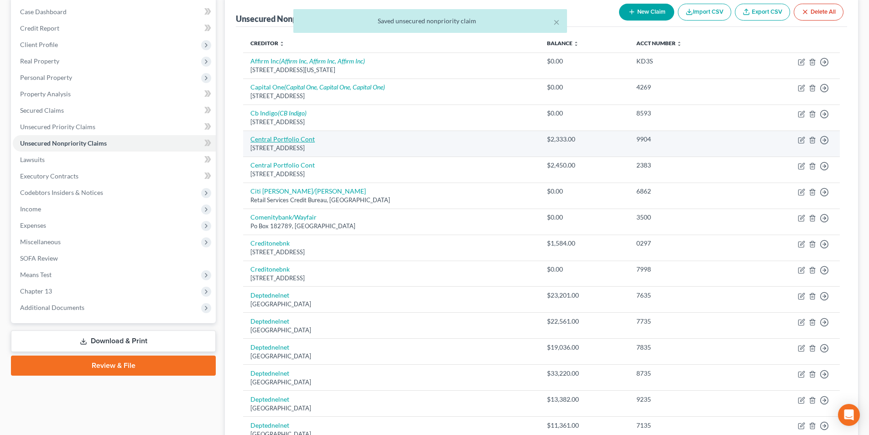
click at [282, 142] on link "Central Portfolio Cont" at bounding box center [283, 139] width 64 height 8
select select "24"
select select "1"
select select "0"
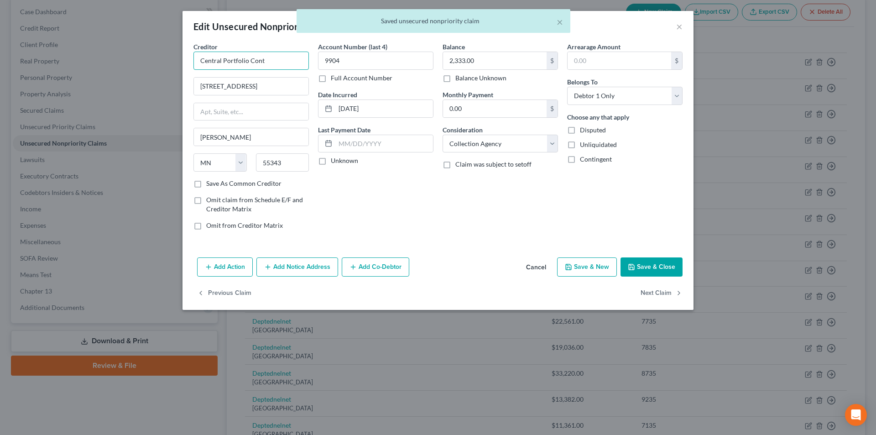
click at [265, 62] on input "Central Portfolio Cont" at bounding box center [251, 61] width 115 height 18
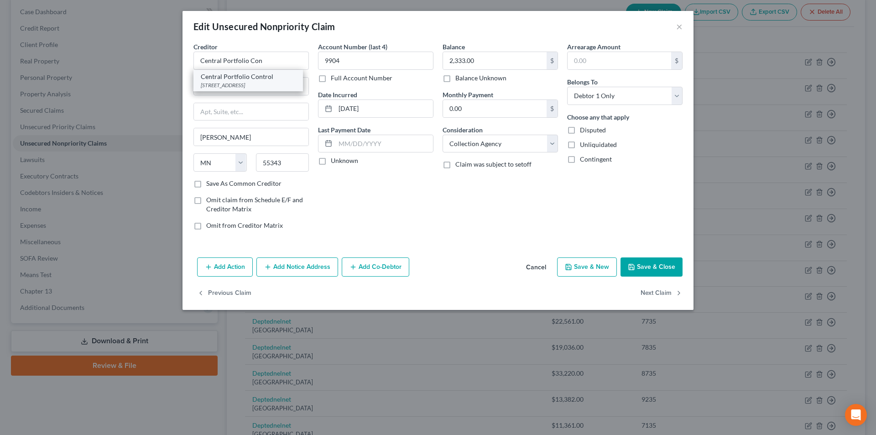
click at [251, 86] on div "[STREET_ADDRESS]" at bounding box center [248, 85] width 95 height 8
type input "Central Portfolio Control"
type input "[STREET_ADDRESS]"
click at [659, 266] on button "Save & Close" at bounding box center [652, 266] width 62 height 19
type input "0"
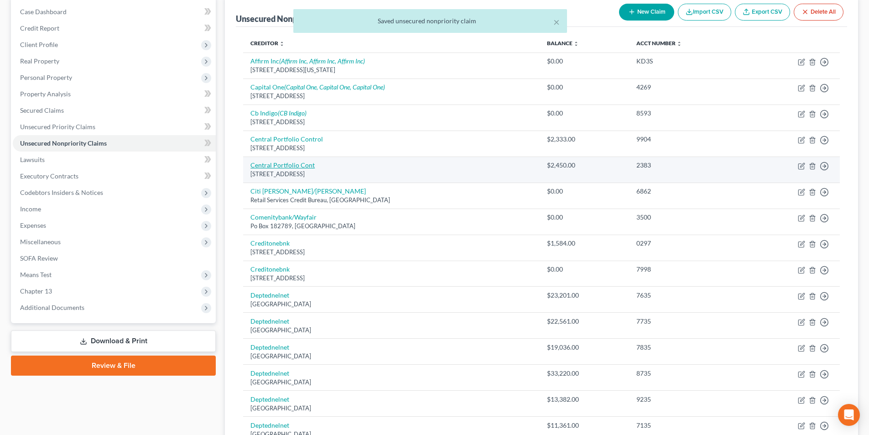
click at [283, 165] on link "Central Portfolio Cont" at bounding box center [283, 165] width 64 height 8
select select "24"
select select "1"
select select "0"
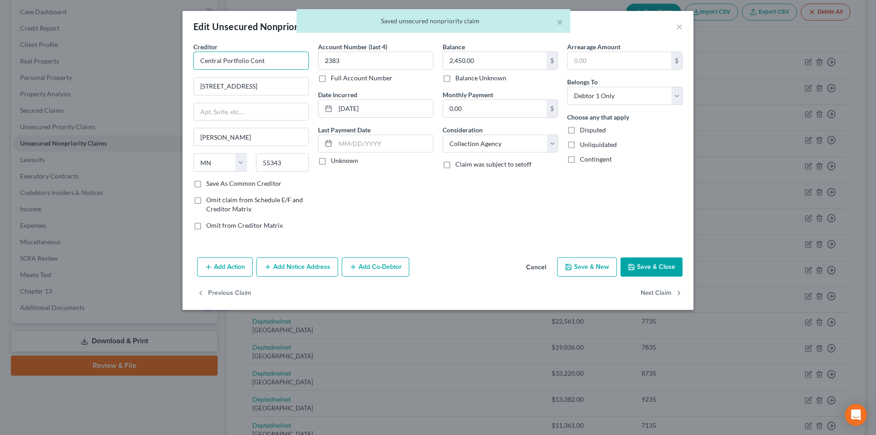
click at [282, 63] on input "Central Portfolio Cont" at bounding box center [251, 61] width 115 height 18
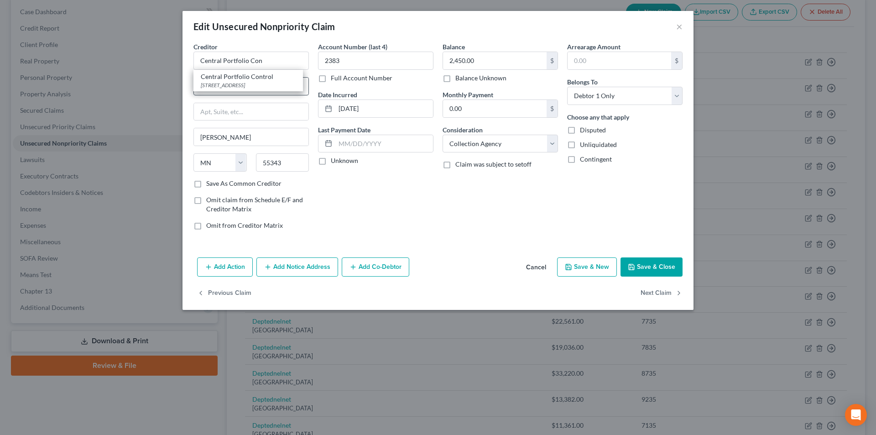
click at [255, 83] on div "[STREET_ADDRESS]" at bounding box center [248, 85] width 95 height 8
type input "Central Portfolio Control"
type input "[STREET_ADDRESS]"
drag, startPoint x: 663, startPoint y: 266, endPoint x: 657, endPoint y: 263, distance: 6.5
click at [663, 266] on button "Save & Close" at bounding box center [652, 266] width 62 height 19
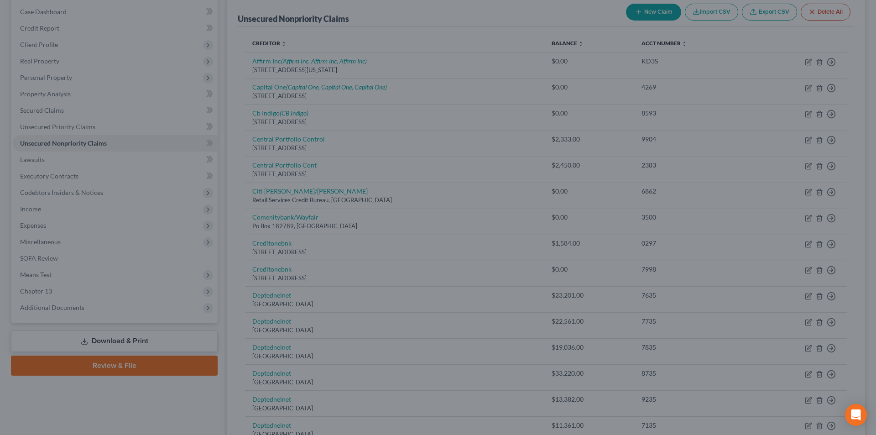
type input "0"
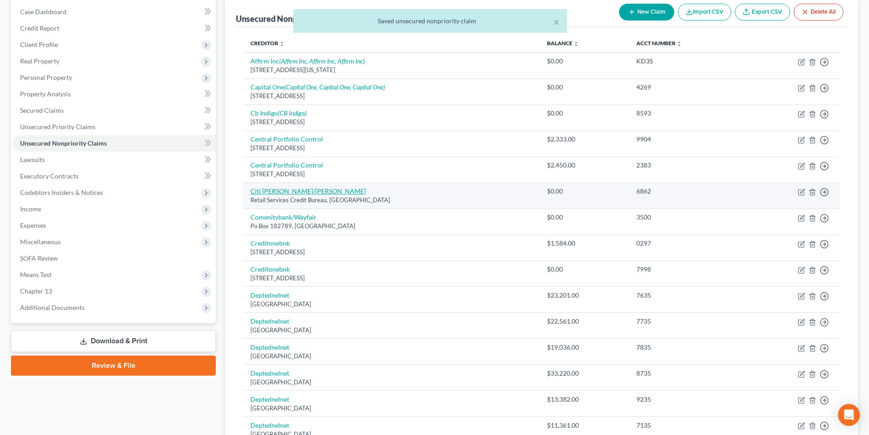
click at [273, 193] on link "Citi [PERSON_NAME]/[PERSON_NAME]" at bounding box center [308, 191] width 115 height 8
select select "43"
select select "1"
select select "0"
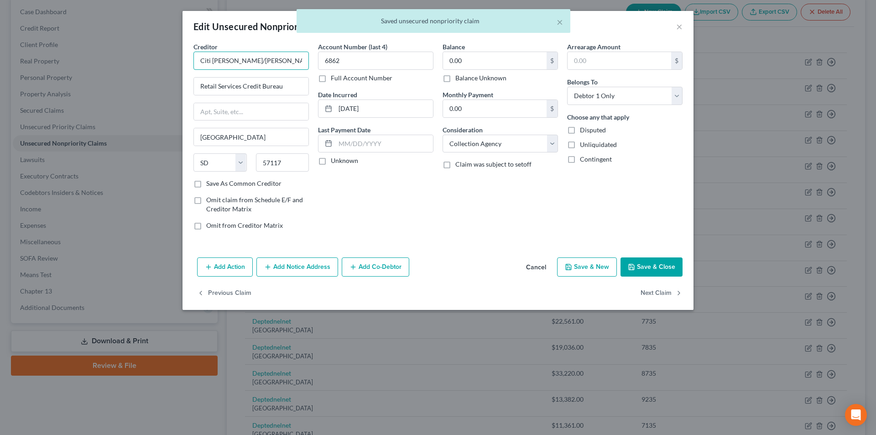
click at [254, 62] on input "Citi [PERSON_NAME]/[PERSON_NAME]" at bounding box center [251, 61] width 115 height 18
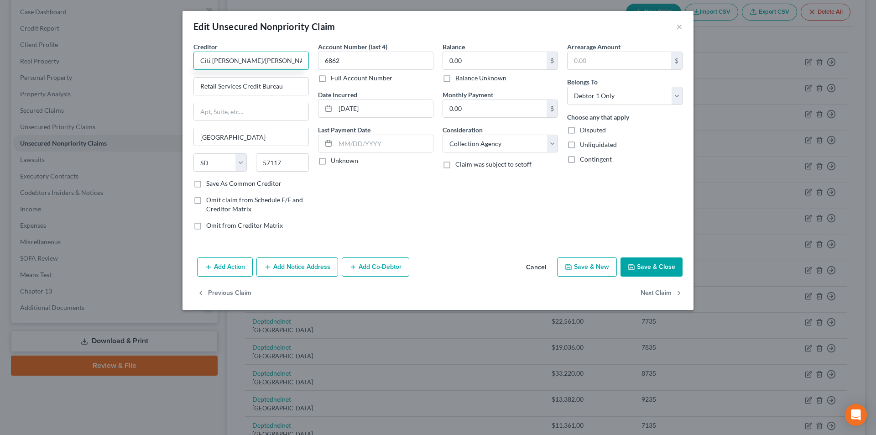
drag, startPoint x: 253, startPoint y: 62, endPoint x: 187, endPoint y: 62, distance: 66.6
click at [187, 62] on div "Creditor * Citi Ty Mc/Cbna Retail Services Credit Bureau [GEOGRAPHIC_DATA] [US_…" at bounding box center [438, 148] width 511 height 212
drag, startPoint x: 255, startPoint y: 58, endPoint x: 177, endPoint y: 61, distance: 78.5
click at [147, 58] on div "Edit Unsecured Nonpriority Claim × Creditor * Citi Ty Mc/Cbna Retail Services C…" at bounding box center [438, 217] width 876 height 435
paste input "bank, N.A."
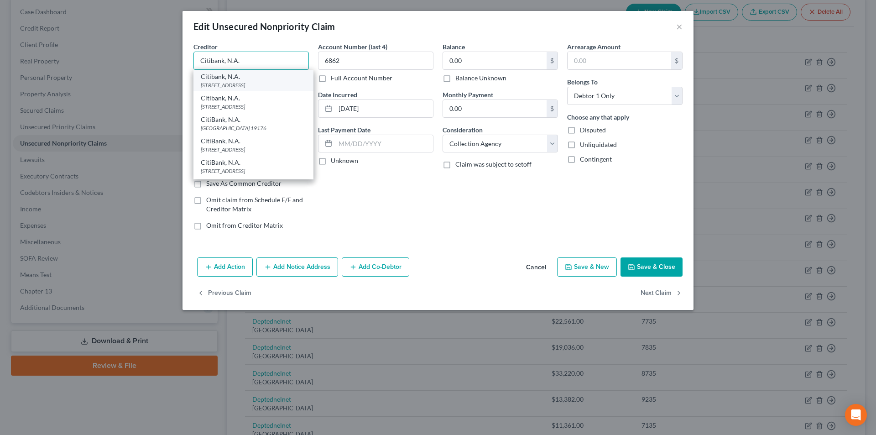
type input "Citibank, N.A."
click at [252, 85] on div "[STREET_ADDRESS]" at bounding box center [253, 85] width 105 height 8
type input "PO Box 6500"
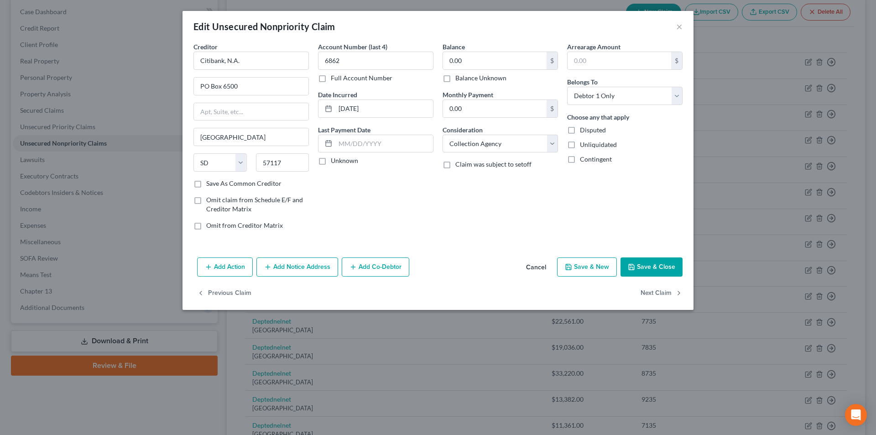
click at [307, 265] on button "Add Notice Address" at bounding box center [297, 266] width 82 height 19
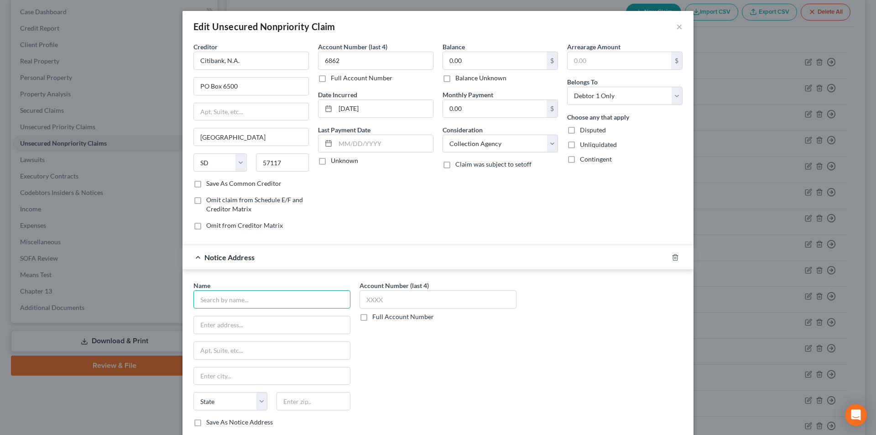
click at [266, 303] on input "text" at bounding box center [272, 299] width 157 height 18
paste input "Citibank, N.A."
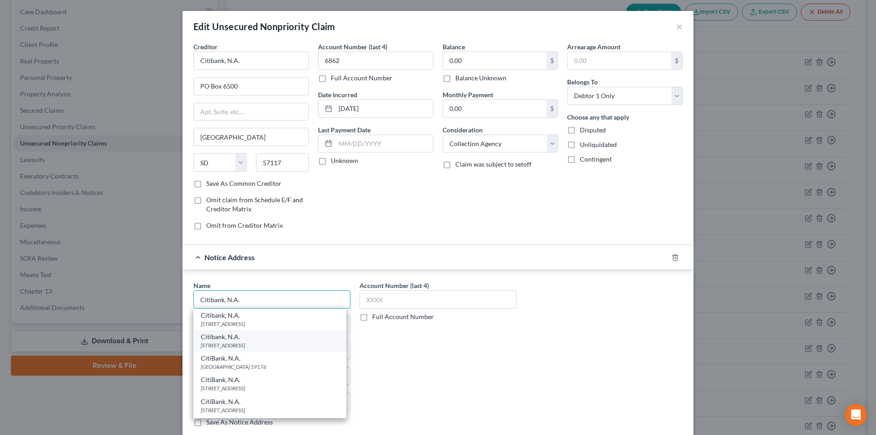
type input "Citibank, N.A."
click at [244, 345] on div "[STREET_ADDRESS]" at bounding box center [270, 345] width 138 height 8
type input "5800 S. Corporate Pl"
type input "[GEOGRAPHIC_DATA]"
select select "43"
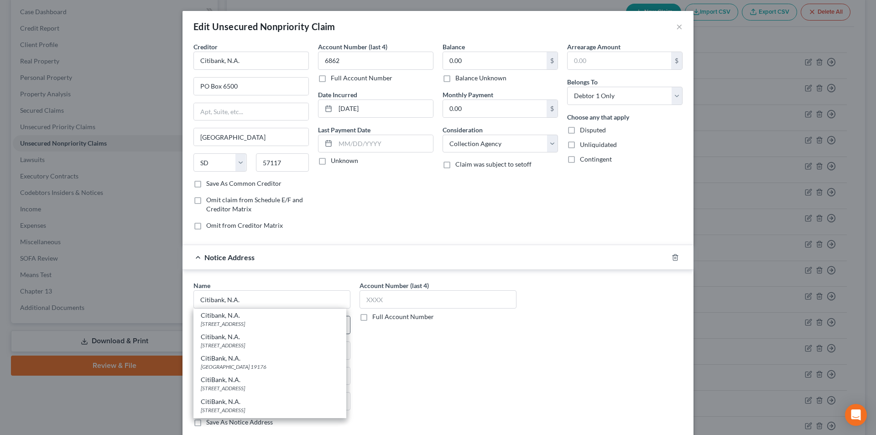
type input "57106"
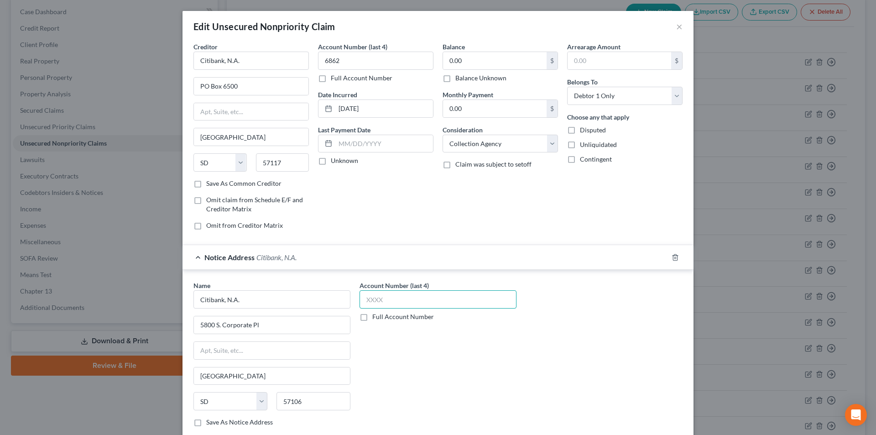
click at [378, 297] on input "text" at bounding box center [438, 299] width 157 height 18
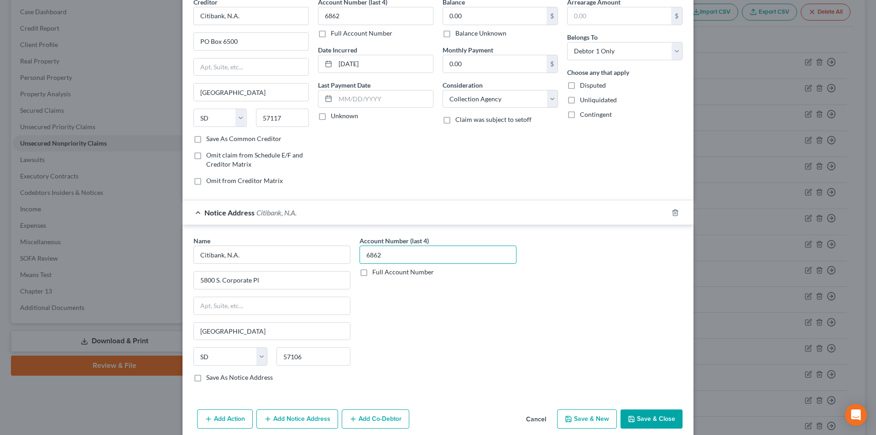
scroll to position [83, 0]
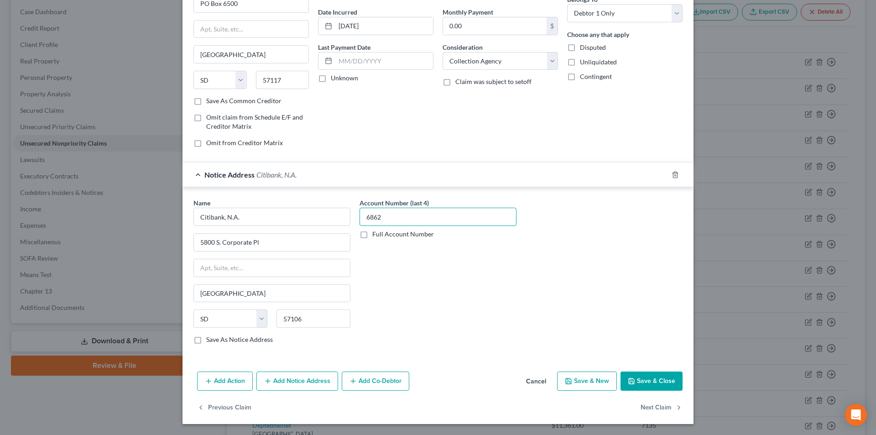
type input "6862"
click at [303, 378] on button "Add Notice Address" at bounding box center [297, 381] width 82 height 19
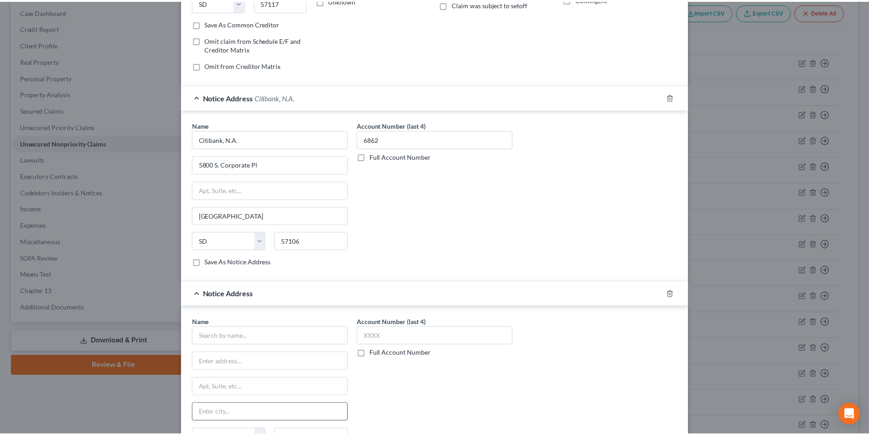
scroll to position [280, 0]
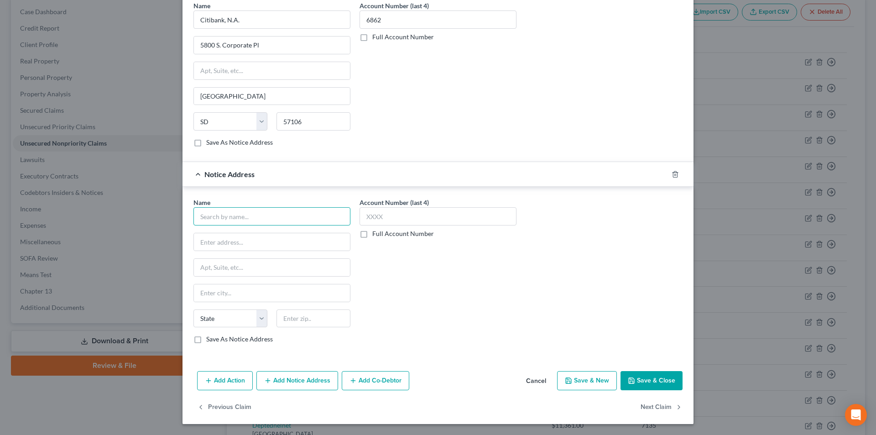
click at [235, 219] on input "text" at bounding box center [272, 216] width 157 height 18
paste input "Citibank, N.A."
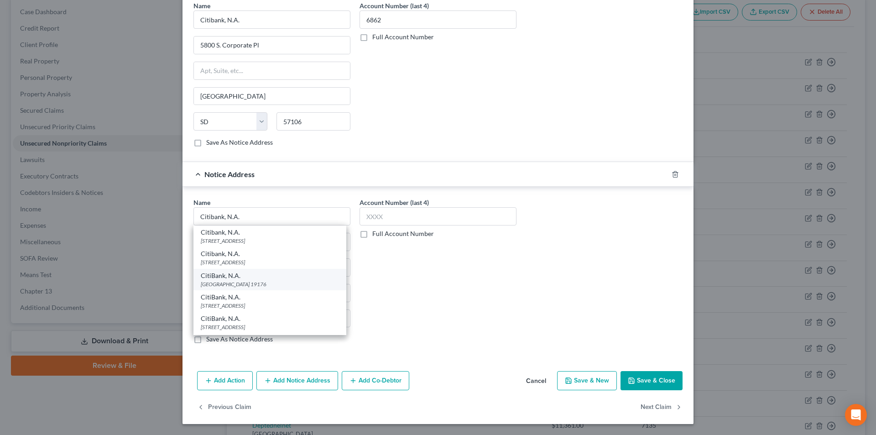
click at [228, 287] on div "[GEOGRAPHIC_DATA] 19176" at bounding box center [270, 284] width 138 height 8
type input "CitiBank, N.A."
type input "PO Box 70166"
type input "[GEOGRAPHIC_DATA]"
select select "43"
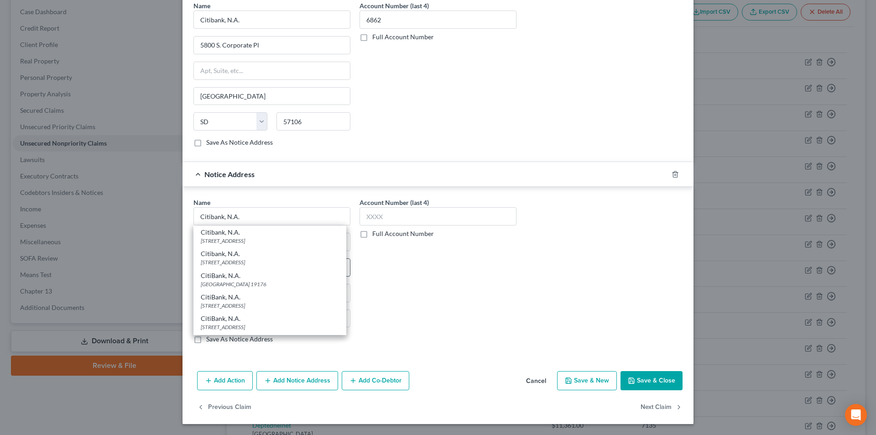
type input "19176"
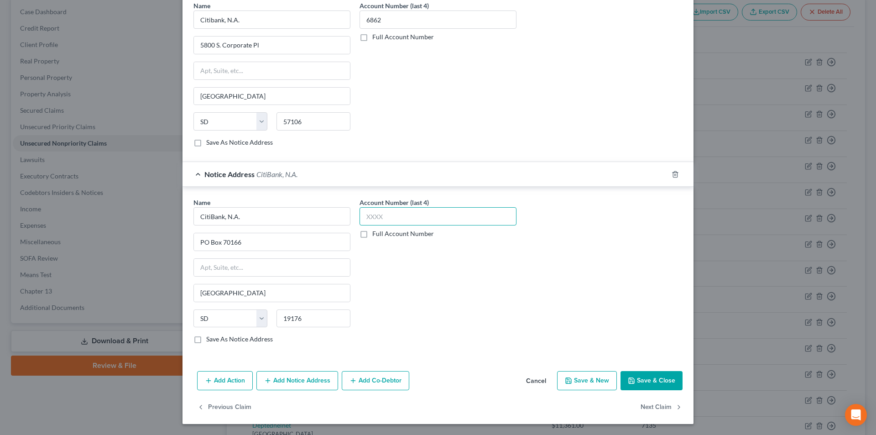
click at [377, 218] on input "text" at bounding box center [438, 216] width 157 height 18
type input "6862"
click at [656, 377] on button "Save & Close" at bounding box center [652, 380] width 62 height 19
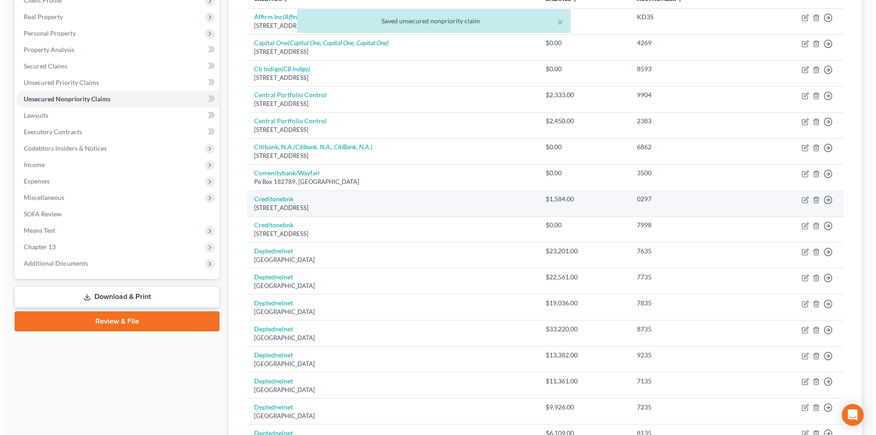
scroll to position [183, 0]
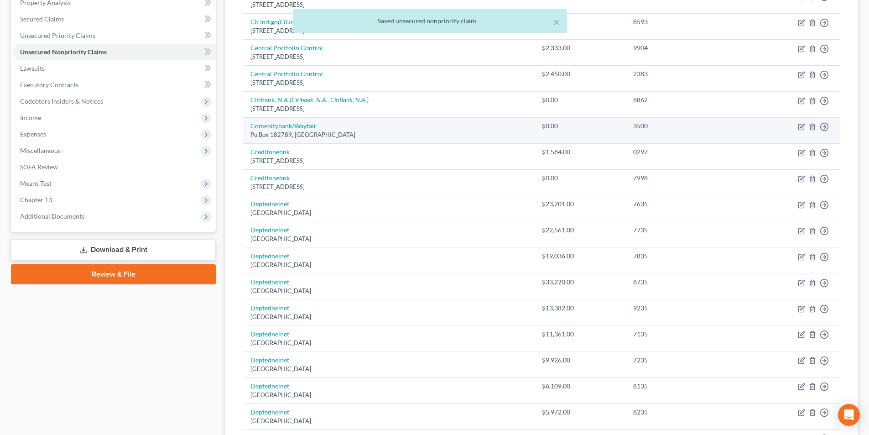
click at [292, 121] on td "Comenitybank/[GEOGRAPHIC_DATA][STREET_ADDRESS]" at bounding box center [389, 130] width 292 height 26
click at [292, 125] on link "Comenitybank/Wayfair" at bounding box center [284, 126] width 66 height 8
select select "36"
select select "2"
select select "0"
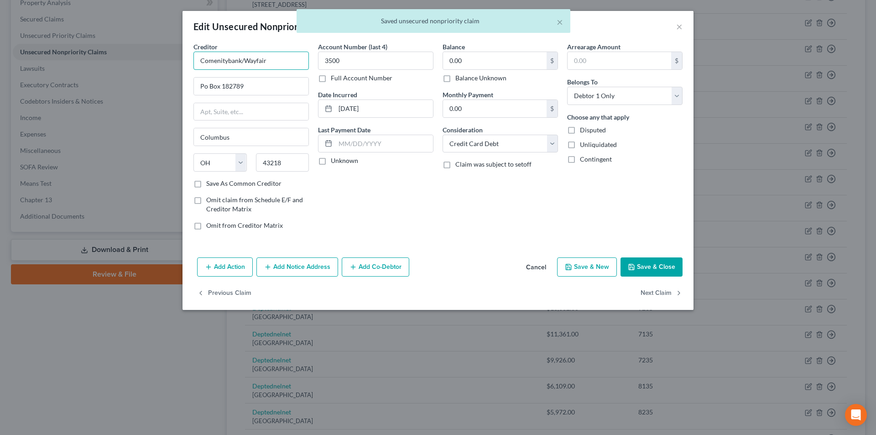
click at [228, 57] on input "Comenitybank/Wayfair" at bounding box center [251, 61] width 115 height 18
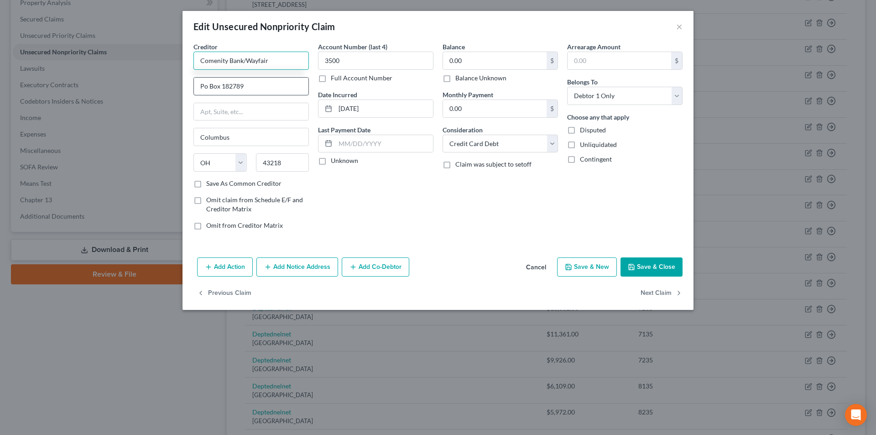
type input "Comenity Bank/Wayfair"
click at [205, 82] on input "Po Box 182789" at bounding box center [251, 86] width 115 height 17
type input "PO Box 182789"
click at [641, 264] on button "Save & Close" at bounding box center [652, 266] width 62 height 19
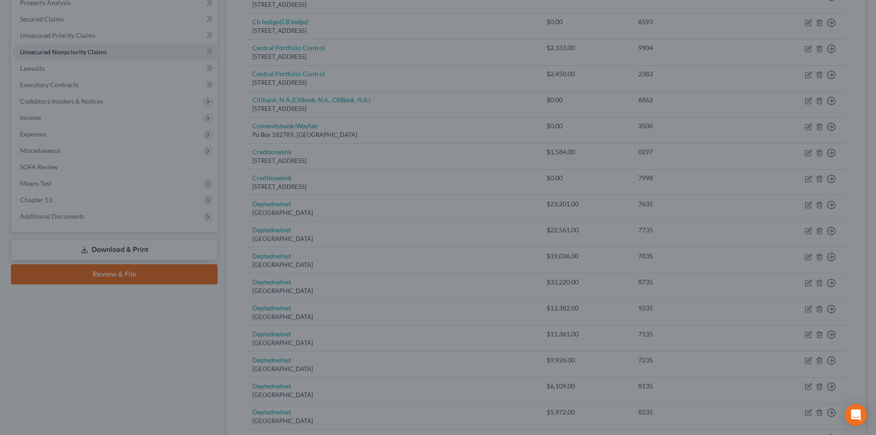
type input "0"
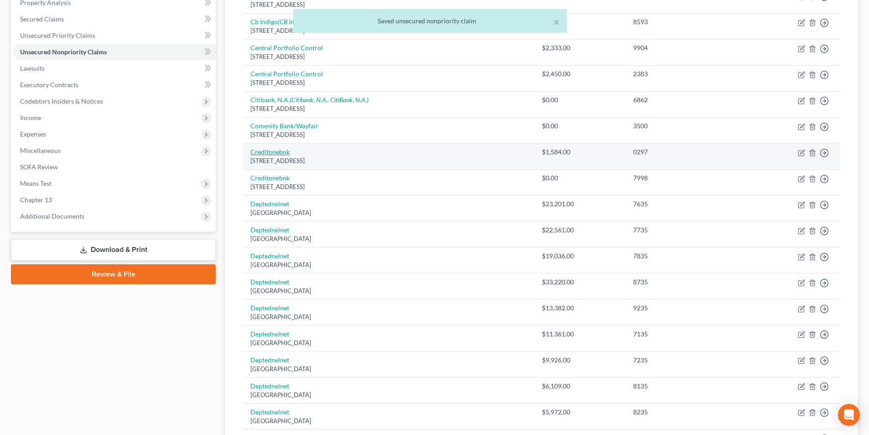
click at [276, 150] on link "Creditonebnk" at bounding box center [270, 152] width 39 height 8
select select "31"
select select "2"
select select "0"
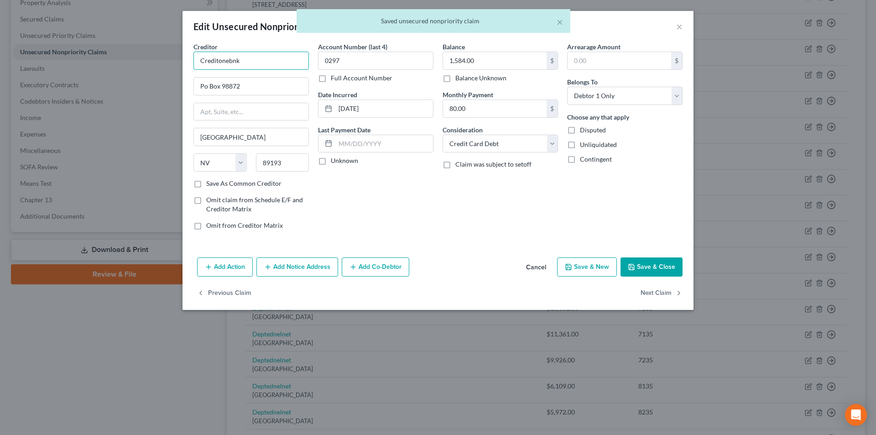
click at [255, 63] on input "Creditonebnk" at bounding box center [251, 61] width 115 height 18
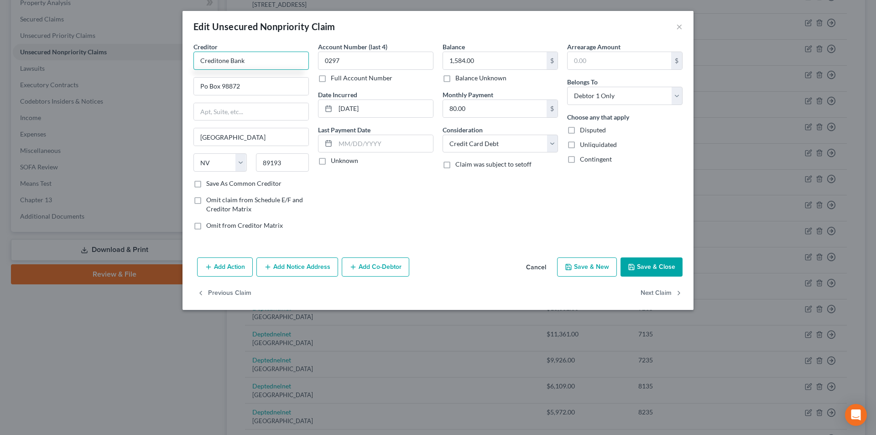
drag, startPoint x: 217, startPoint y: 61, endPoint x: 251, endPoint y: 65, distance: 34.5
click at [217, 62] on input "Creditone Bank" at bounding box center [251, 61] width 115 height 18
type input "CreditOne Bank"
click at [206, 88] on input "Po Box 98872" at bounding box center [251, 86] width 115 height 17
type input "PO Box 98872"
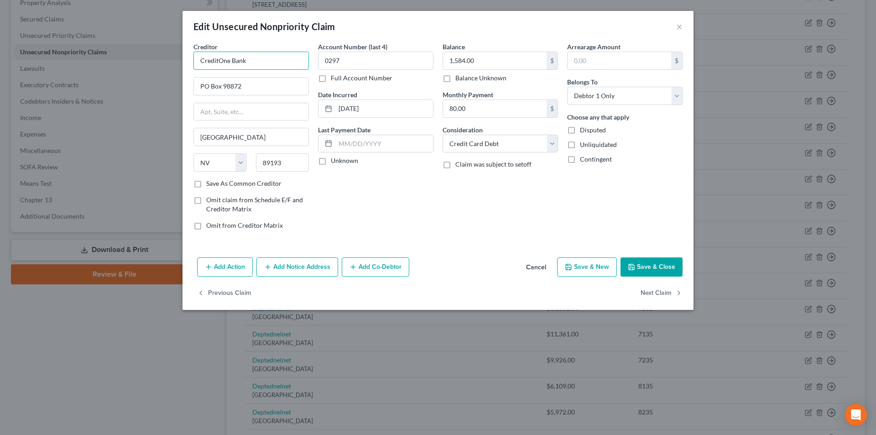
click at [255, 58] on input "CreditOne Bank" at bounding box center [251, 61] width 115 height 18
click at [220, 61] on input "CreditOne Ban" at bounding box center [251, 61] width 115 height 18
drag, startPoint x: 250, startPoint y: 60, endPoint x: 217, endPoint y: 59, distance: 32.4
click at [217, 59] on input "Creditone Ban" at bounding box center [251, 61] width 115 height 18
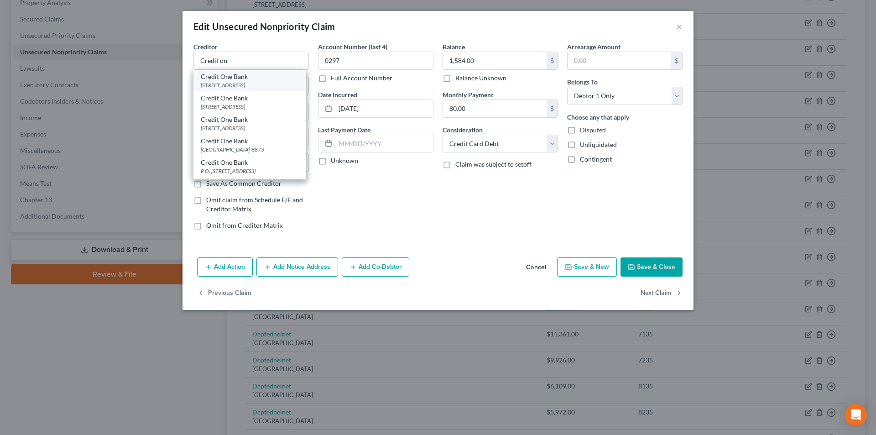
click at [235, 84] on div "[STREET_ADDRESS]" at bounding box center [250, 85] width 98 height 8
type input "Credit One Bank"
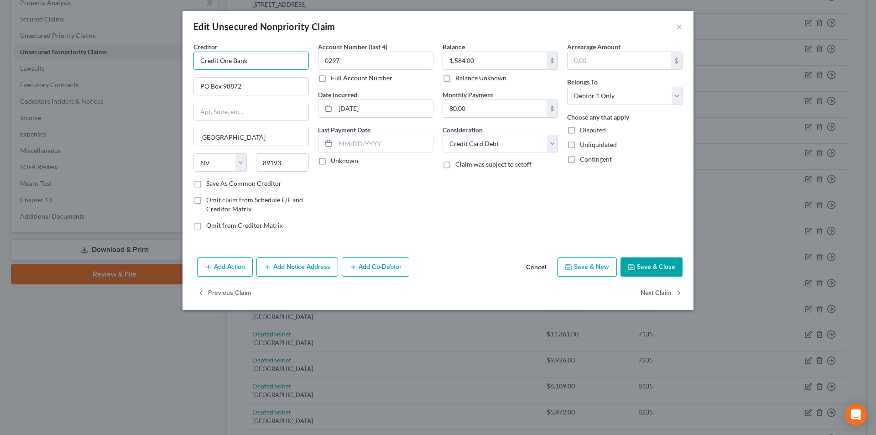
drag, startPoint x: 250, startPoint y: 63, endPoint x: 211, endPoint y: 60, distance: 39.3
click at [196, 62] on input "Credit One Bank" at bounding box center [251, 61] width 115 height 18
click at [299, 269] on button "Add Notice Address" at bounding box center [297, 266] width 82 height 19
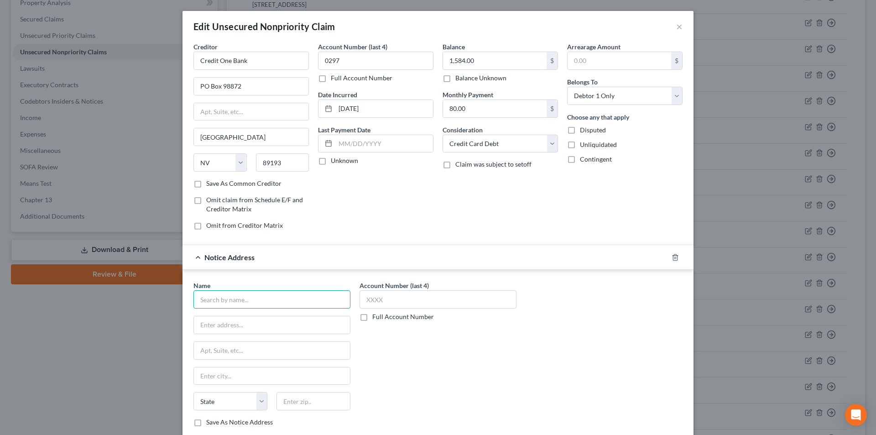
click at [268, 307] on input "text" at bounding box center [272, 299] width 157 height 18
paste input "Credit One Bank"
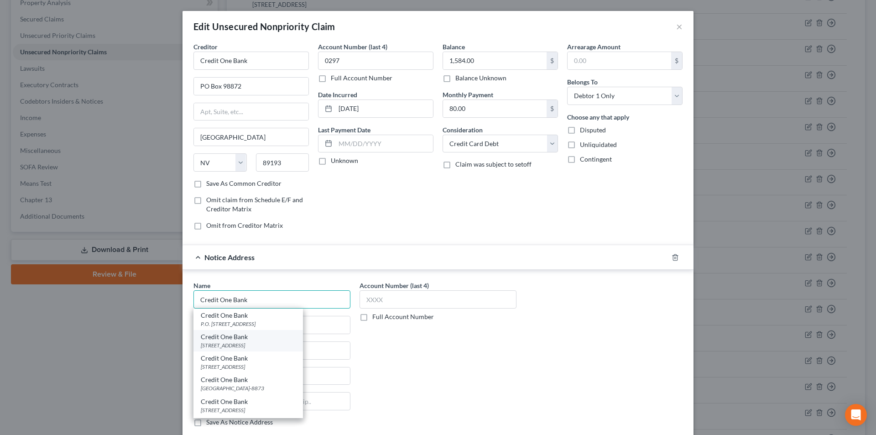
type input "Credit One Bank"
click at [250, 341] on div "[STREET_ADDRESS]" at bounding box center [248, 345] width 95 height 8
type input "PO Box 98875"
type input "[GEOGRAPHIC_DATA]"
select select "31"
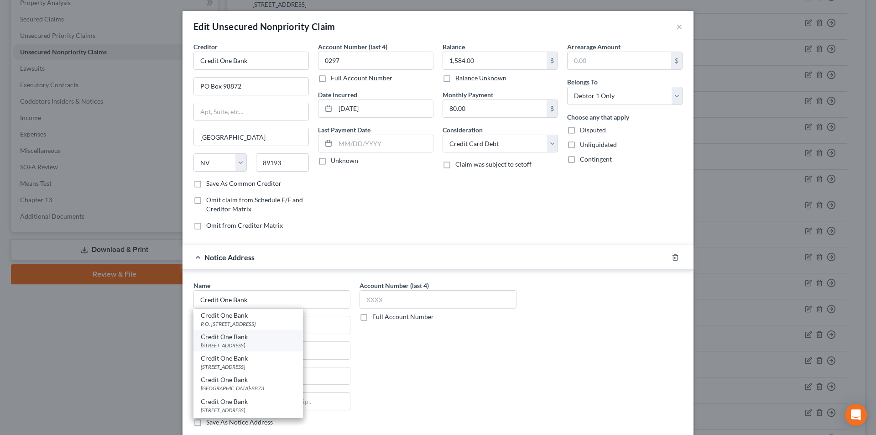
type input "89193"
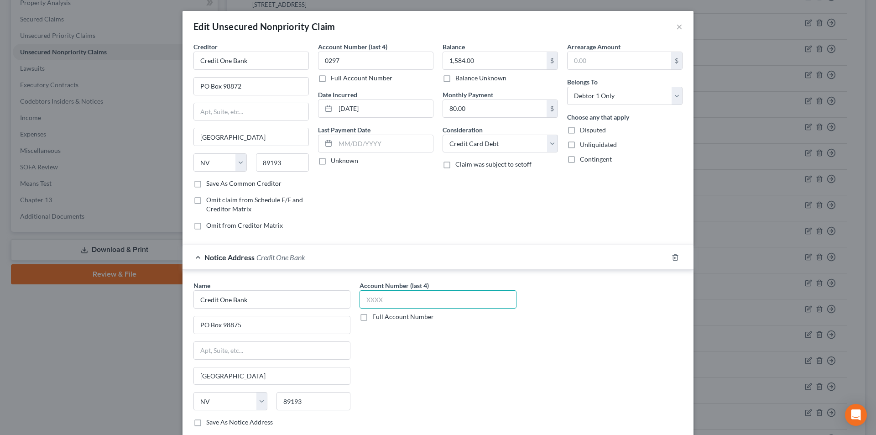
click at [373, 300] on input "text" at bounding box center [438, 299] width 157 height 18
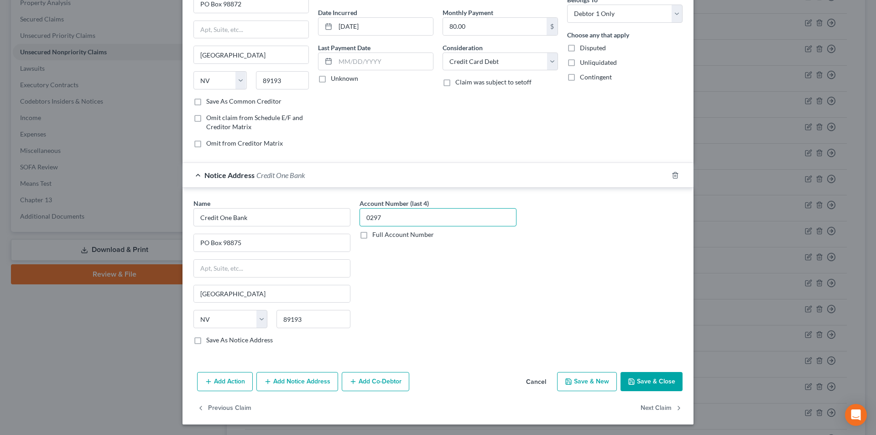
scroll to position [83, 0]
type input "0297"
click at [314, 380] on button "Add Notice Address" at bounding box center [297, 381] width 82 height 19
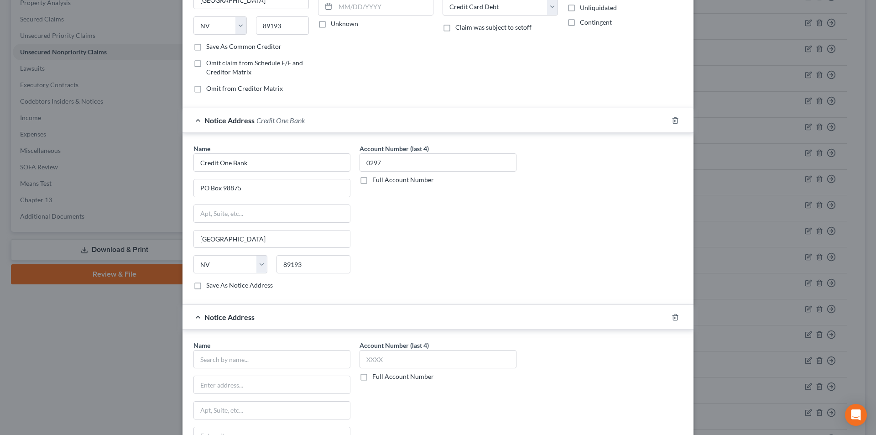
scroll to position [280, 0]
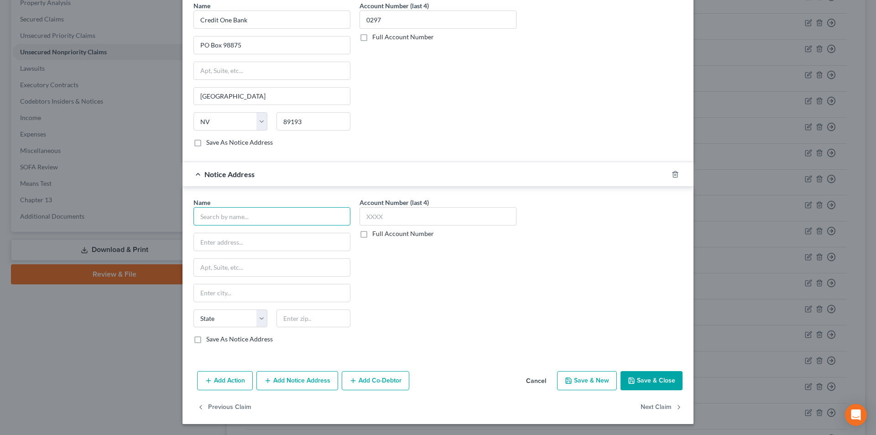
click at [240, 218] on input "text" at bounding box center [272, 216] width 157 height 18
paste input "Credit One Bank"
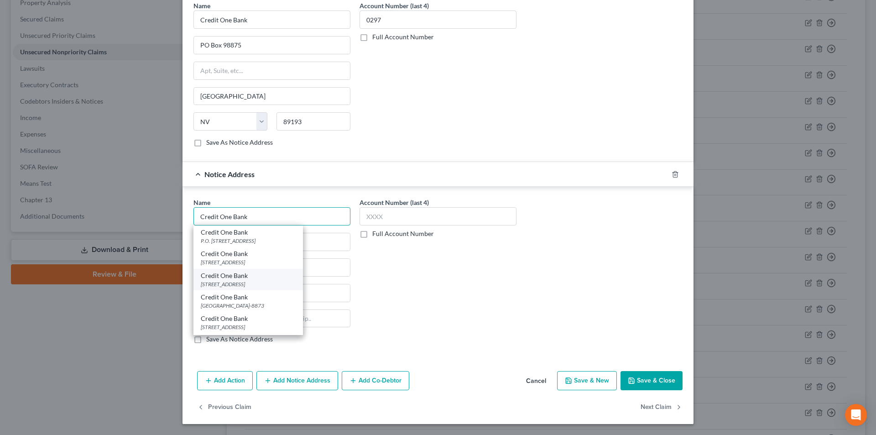
type input "Credit One Bank"
click at [238, 281] on div "[STREET_ADDRESS]" at bounding box center [248, 284] width 95 height 8
type input "[STREET_ADDRESS]"
type input "[GEOGRAPHIC_DATA]"
select select "31"
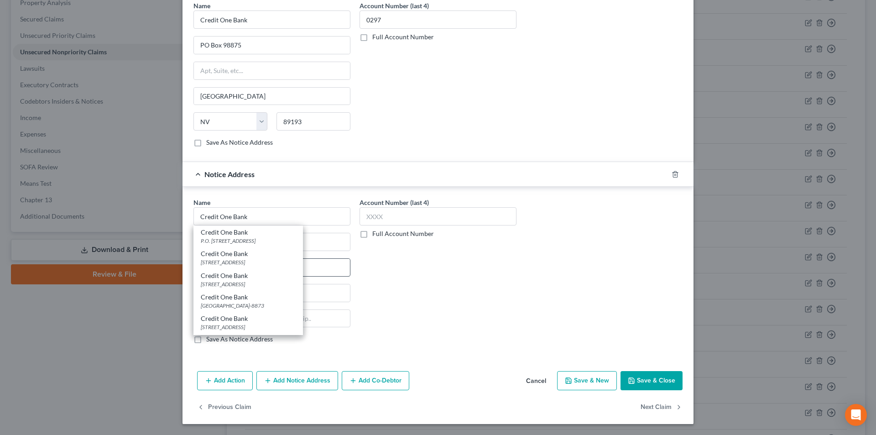
type input "89113"
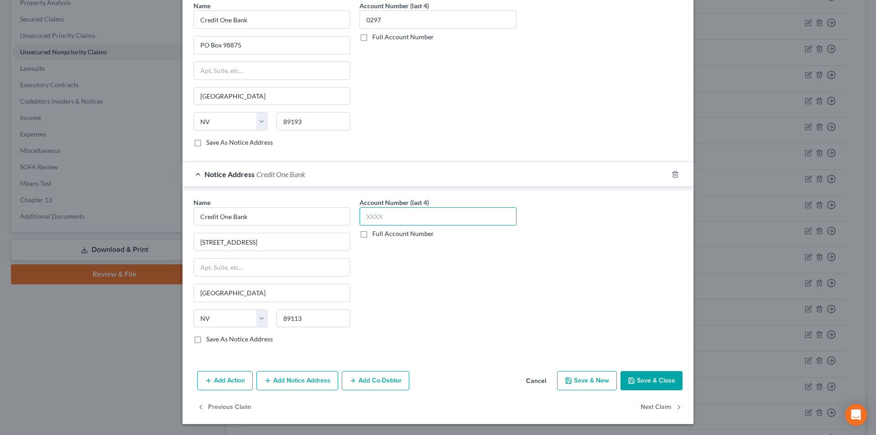
click at [382, 218] on input "text" at bounding box center [438, 216] width 157 height 18
type input "0297"
click at [665, 383] on button "Save & Close" at bounding box center [652, 380] width 62 height 19
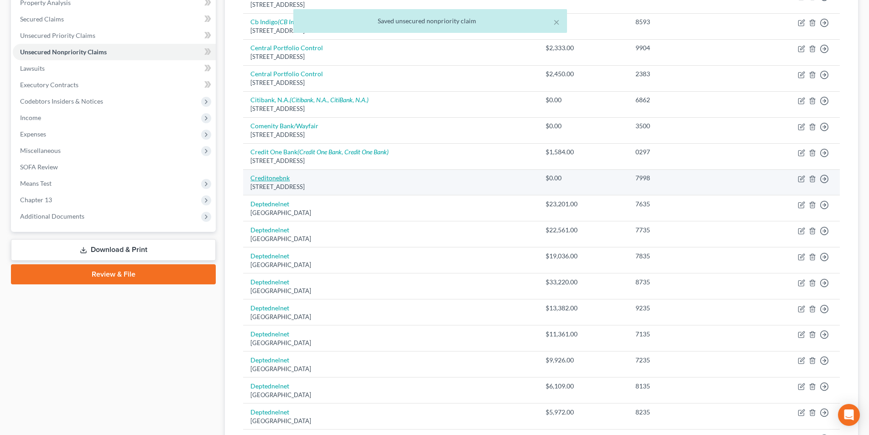
click at [272, 174] on link "Creditonebnk" at bounding box center [270, 178] width 39 height 8
select select "31"
select select "2"
select select "0"
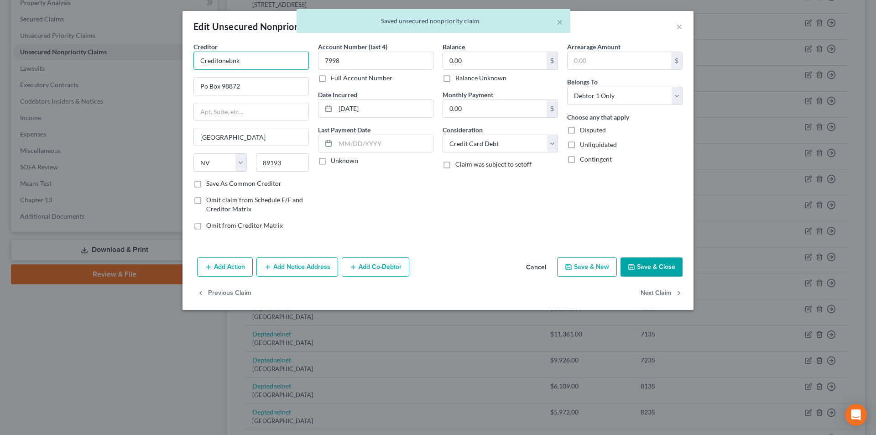
drag, startPoint x: 173, startPoint y: 63, endPoint x: 164, endPoint y: 73, distance: 13.0
click at [143, 68] on div "Edit Unsecured Nonpriority Claim × Creditor * Creditonebnk Po Box 98872 [GEOGRA…" at bounding box center [438, 217] width 876 height 435
paste input "One Ba"
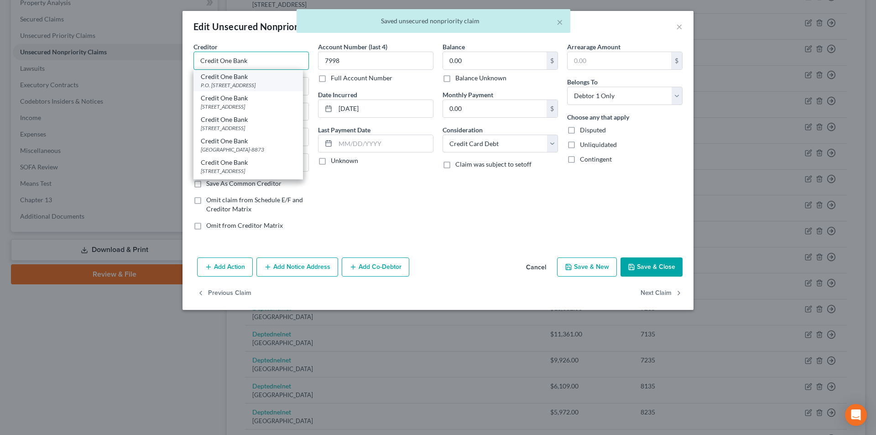
type input "Credit One Bank"
click at [242, 86] on div "P.O. [STREET_ADDRESS]" at bounding box center [248, 85] width 95 height 8
type input "P.O. Box 98873"
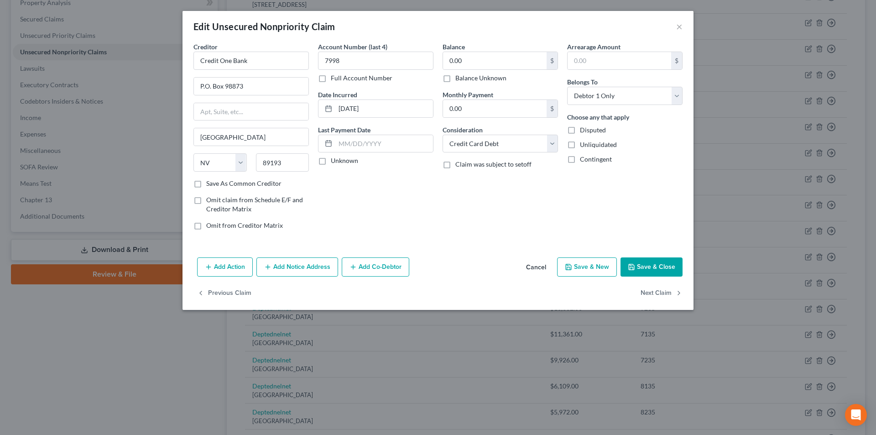
drag, startPoint x: 307, startPoint y: 265, endPoint x: 304, endPoint y: 235, distance: 30.2
click at [307, 265] on button "Add Notice Address" at bounding box center [297, 266] width 82 height 19
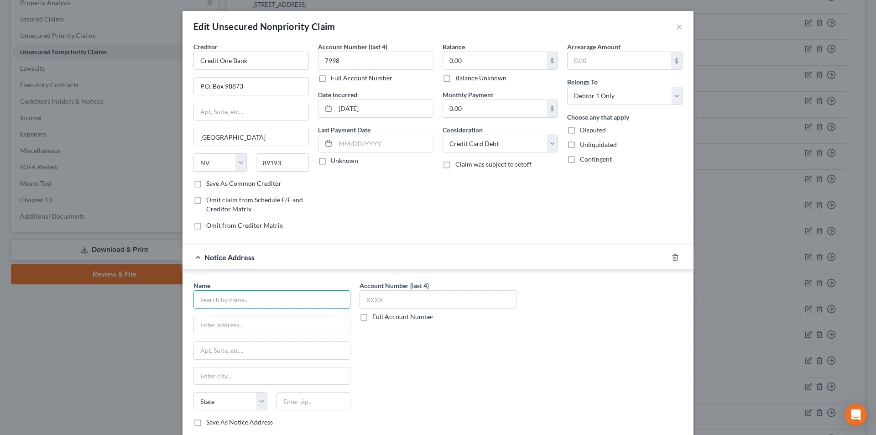
click at [272, 302] on input "text" at bounding box center [272, 299] width 157 height 18
paste input "Credit One Bank"
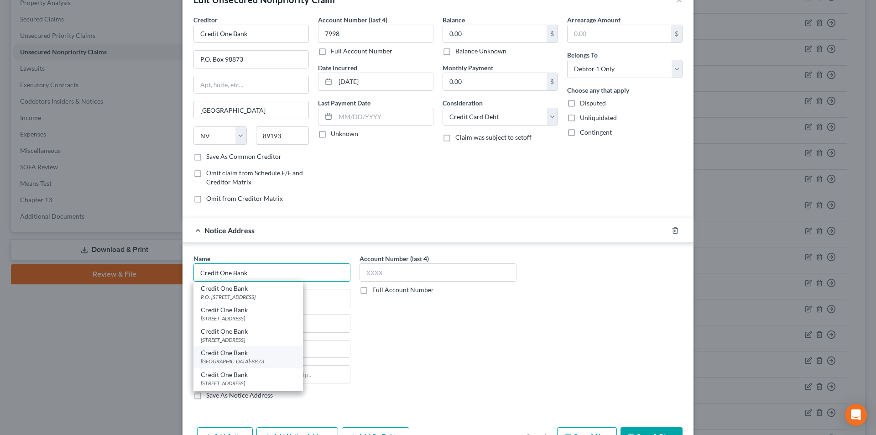
scroll to position [83, 0]
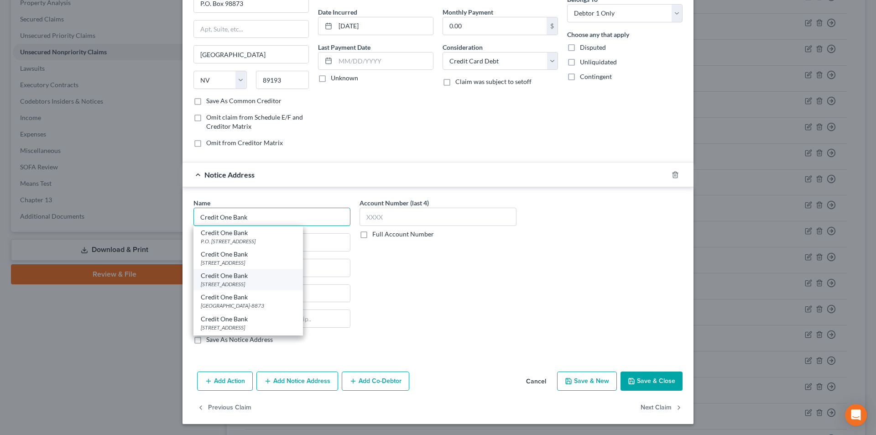
type input "Credit One Bank"
click at [233, 283] on div "[STREET_ADDRESS]" at bounding box center [248, 284] width 95 height 8
type input "[STREET_ADDRESS]"
type input "[GEOGRAPHIC_DATA]"
select select "31"
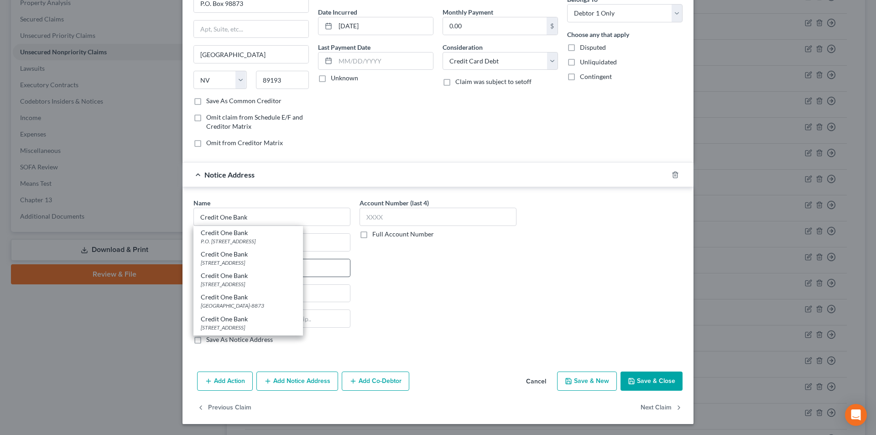
type input "89113"
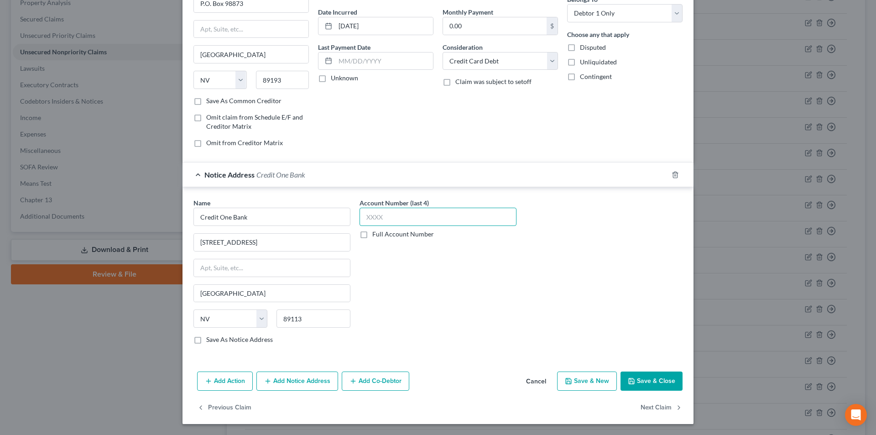
click at [388, 220] on input "text" at bounding box center [438, 217] width 157 height 18
type input "7998"
click at [285, 378] on button "Add Notice Address" at bounding box center [297, 381] width 82 height 19
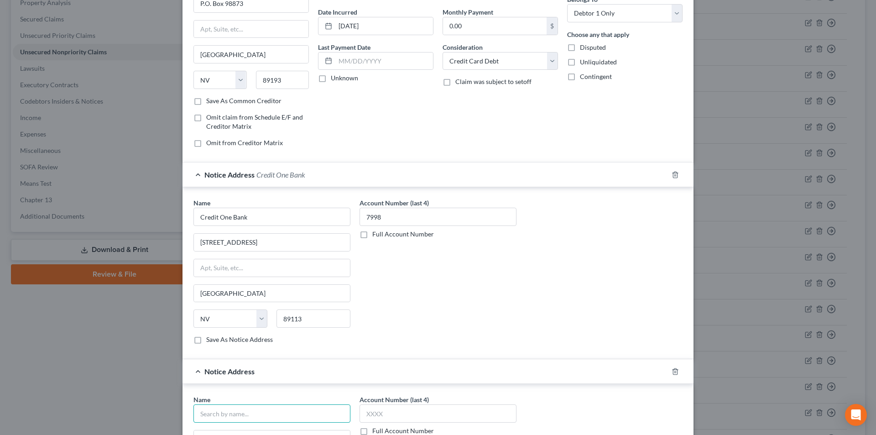
click at [249, 413] on input "text" at bounding box center [272, 413] width 157 height 18
paste input "Credit One Bank"
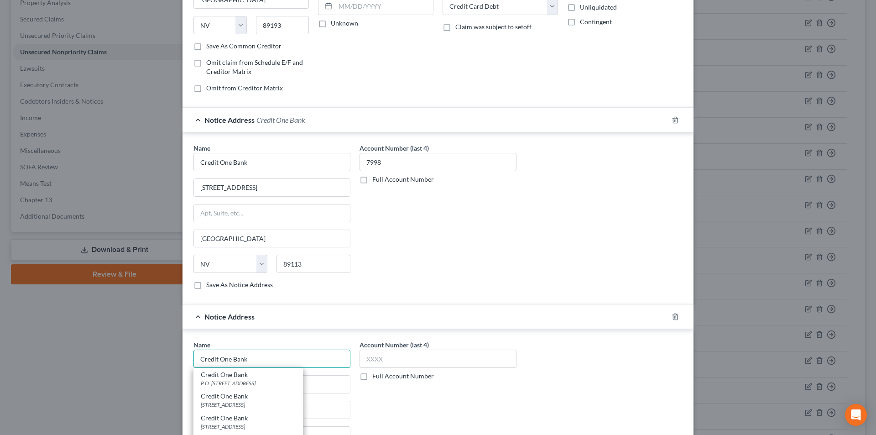
scroll to position [220, 0]
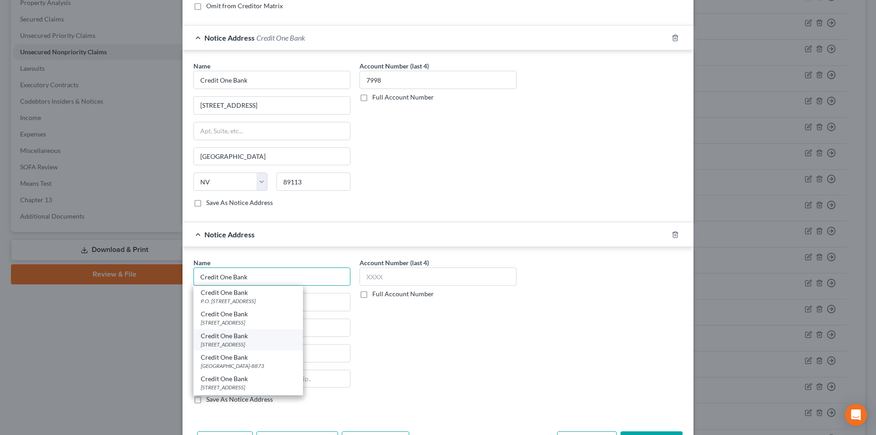
type input "Credit One Bank"
click at [253, 341] on div "[STREET_ADDRESS]" at bounding box center [248, 344] width 95 height 8
type input "[STREET_ADDRESS]"
type input "[GEOGRAPHIC_DATA]"
select select "31"
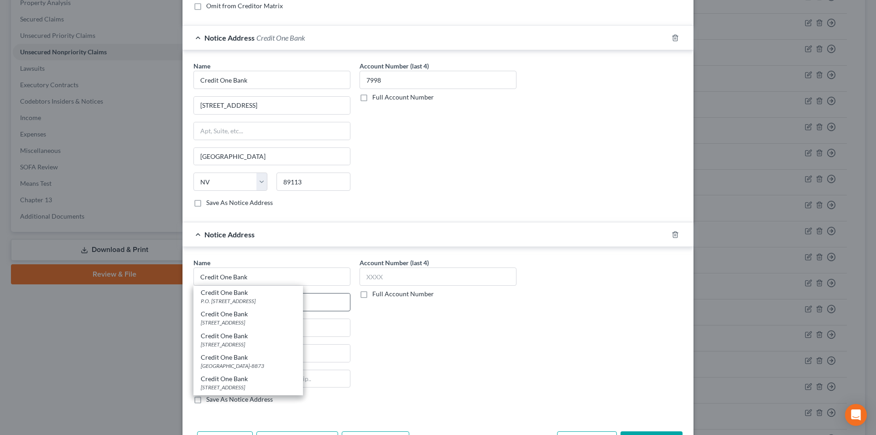
type input "89113"
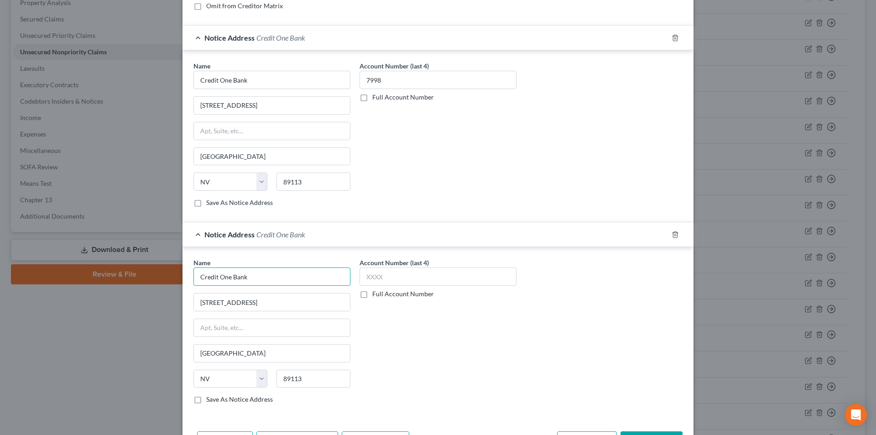
click at [280, 89] on input "Credit One Bank" at bounding box center [272, 80] width 157 height 18
type input "Credit One Bank"
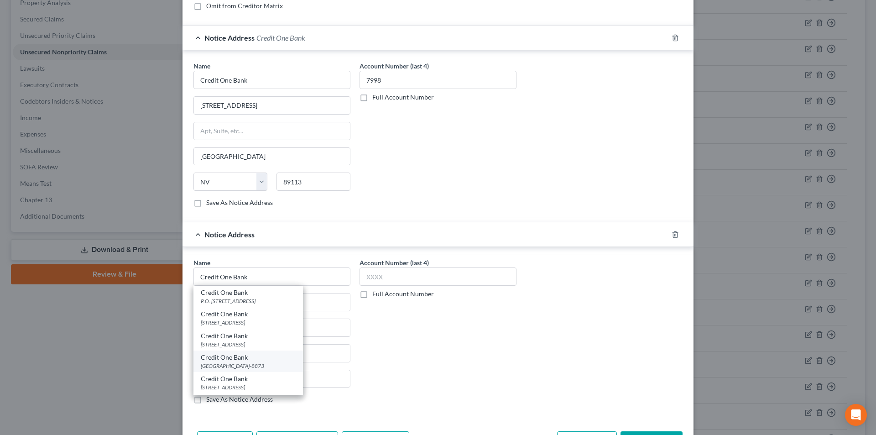
click at [238, 359] on div "Credit One Bank" at bounding box center [248, 357] width 95 height 9
type input "PO Box 98873"
type input "89193-8873"
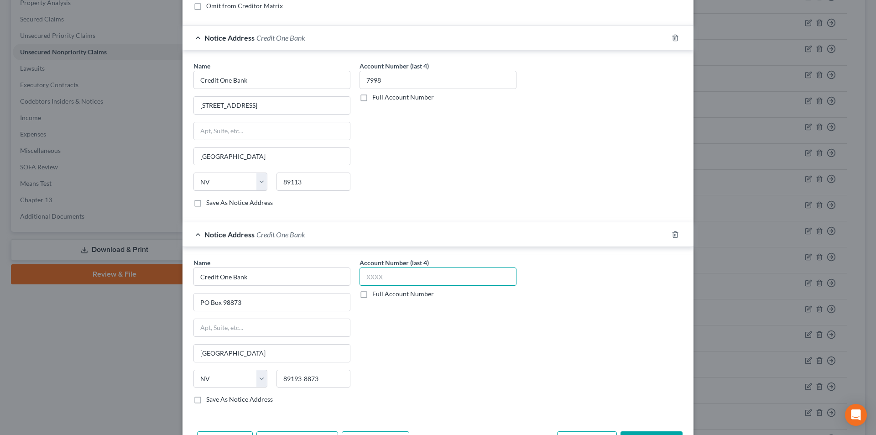
click at [378, 282] on input "text" at bounding box center [438, 276] width 157 height 18
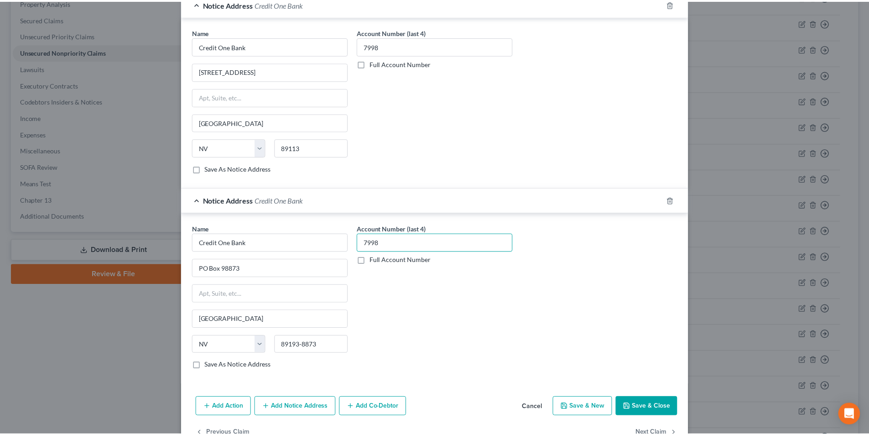
scroll to position [280, 0]
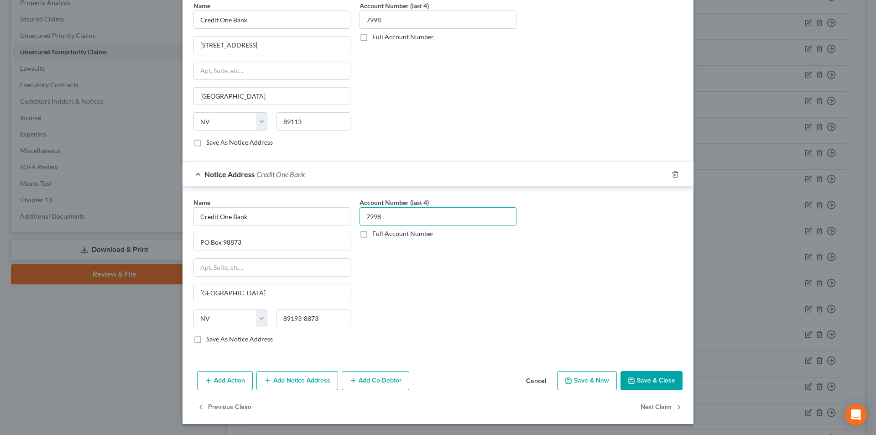
type input "7998"
click at [649, 376] on button "Save & Close" at bounding box center [652, 380] width 62 height 19
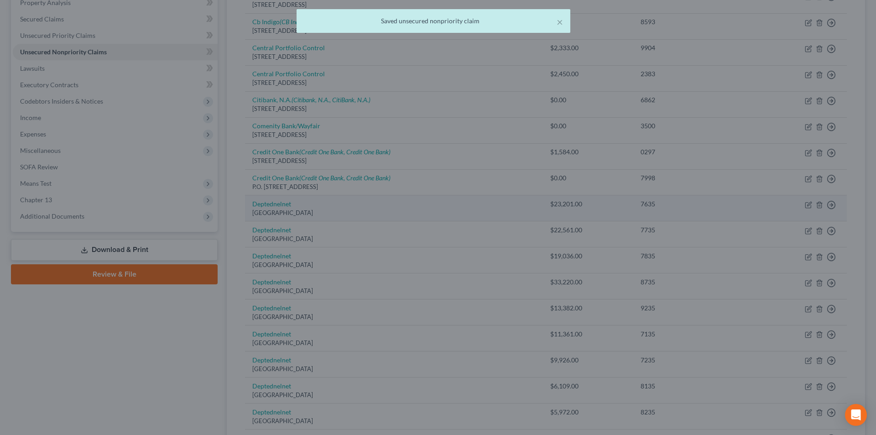
scroll to position [0, 0]
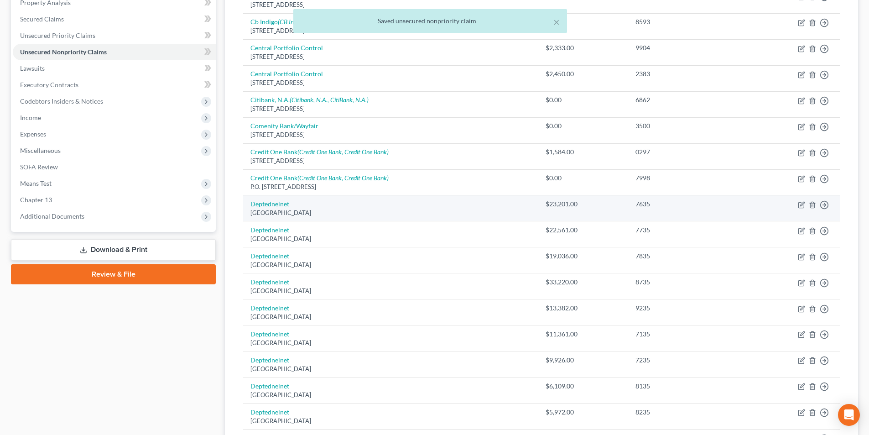
click at [275, 202] on link "Deptednelnet" at bounding box center [270, 204] width 39 height 8
select select "30"
select select "17"
select select "0"
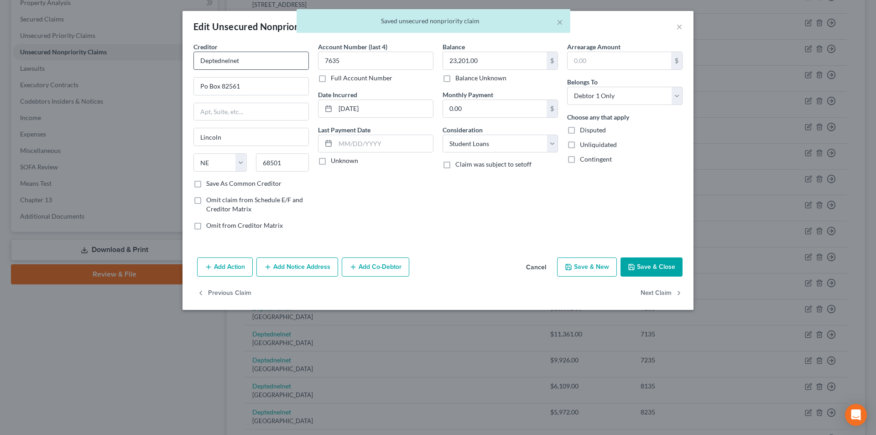
click at [262, 56] on div "Creditor * Deptednelnet" at bounding box center [251, 56] width 115 height 28
click at [262, 57] on input "Deptednelnet" at bounding box center [251, 61] width 115 height 18
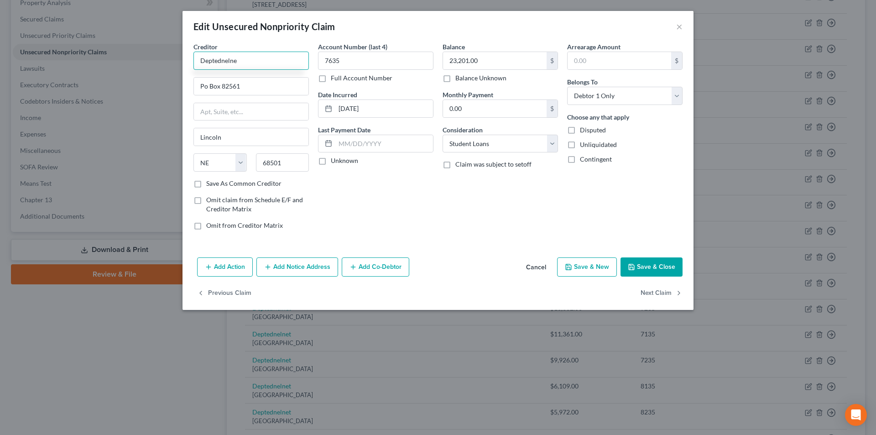
click at [214, 58] on input "Deptednelne" at bounding box center [251, 61] width 115 height 18
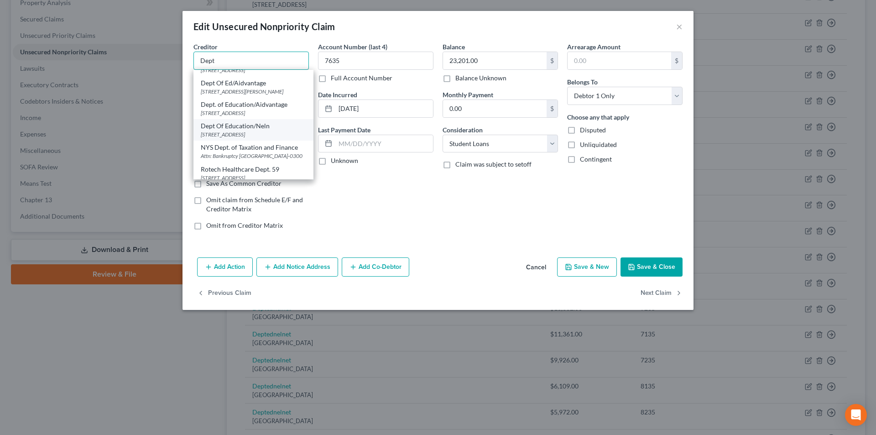
scroll to position [64, 0]
click at [256, 117] on div "Dept Of Education/Neln" at bounding box center [253, 121] width 105 height 9
type input "Dept Of Education/Neln"
type input "[STREET_ADDRESS]"
type input "68508"
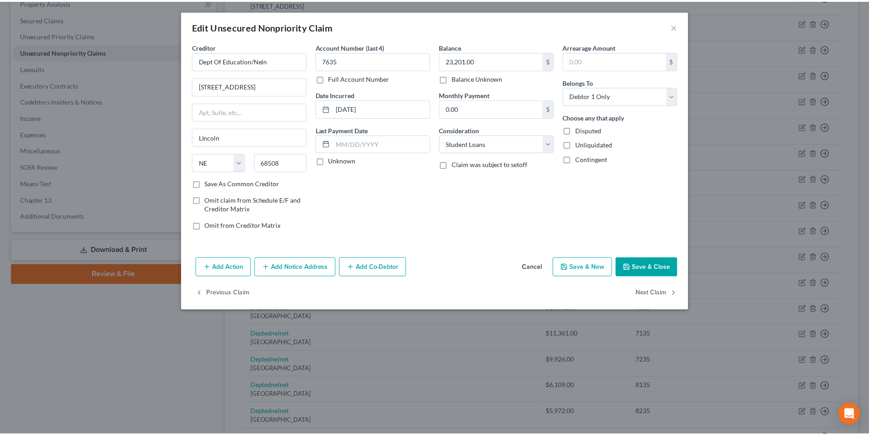
scroll to position [0, 0]
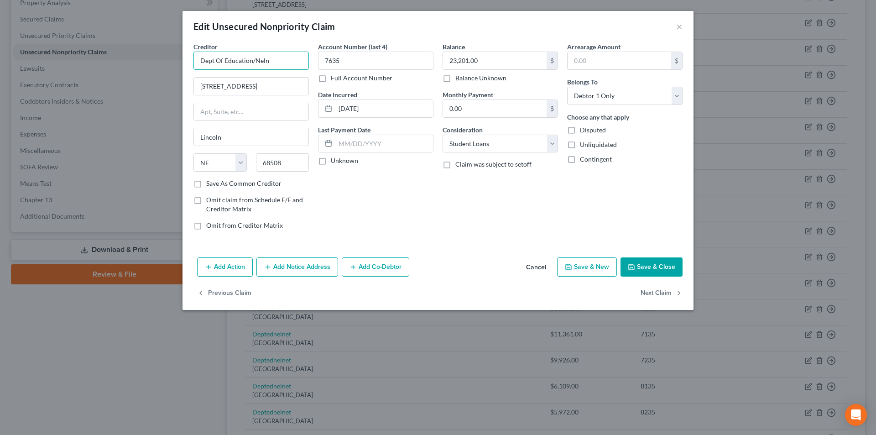
click at [273, 59] on input "Dept Of Education/Neln" at bounding box center [251, 61] width 115 height 18
drag, startPoint x: 283, startPoint y: 60, endPoint x: 207, endPoint y: 60, distance: 76.2
click at [187, 61] on div "Creditor * Dept Of Education/Nelnet [GEOGRAPHIC_DATA] [US_STATE] AK AR AZ CA CO…" at bounding box center [438, 148] width 511 height 212
type input "Dept Of Education/Nelnet"
click at [646, 263] on button "Save & Close" at bounding box center [652, 266] width 62 height 19
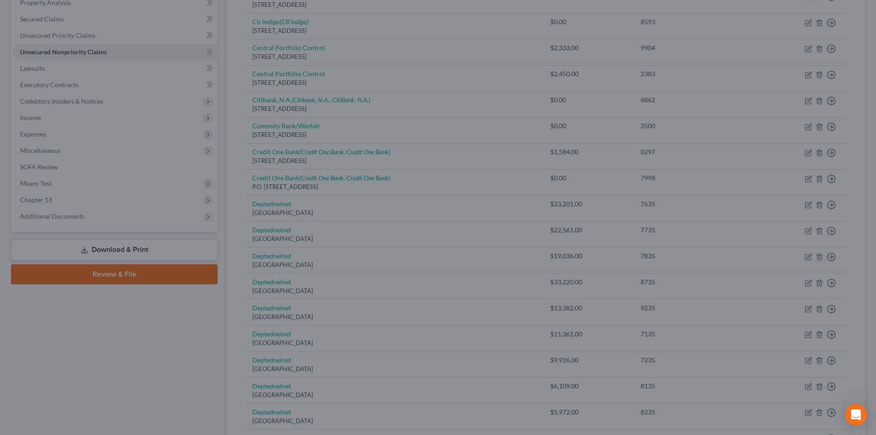
type input "0"
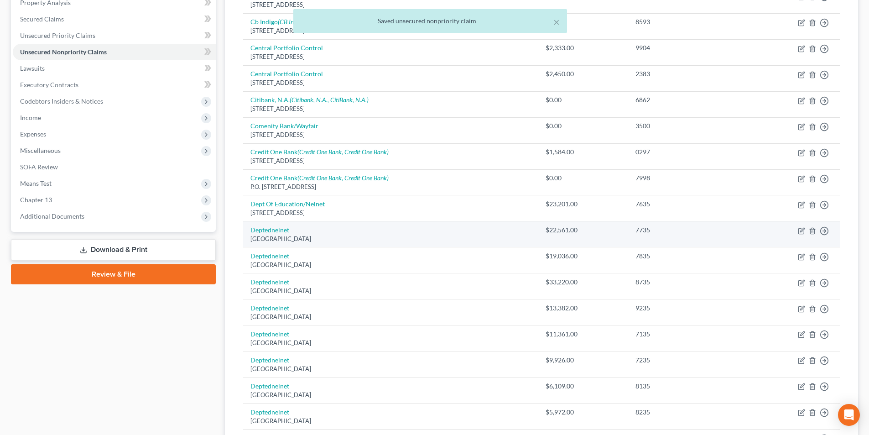
click at [276, 233] on link "Deptednelnet" at bounding box center [270, 230] width 39 height 8
select select "30"
select select "17"
select select "0"
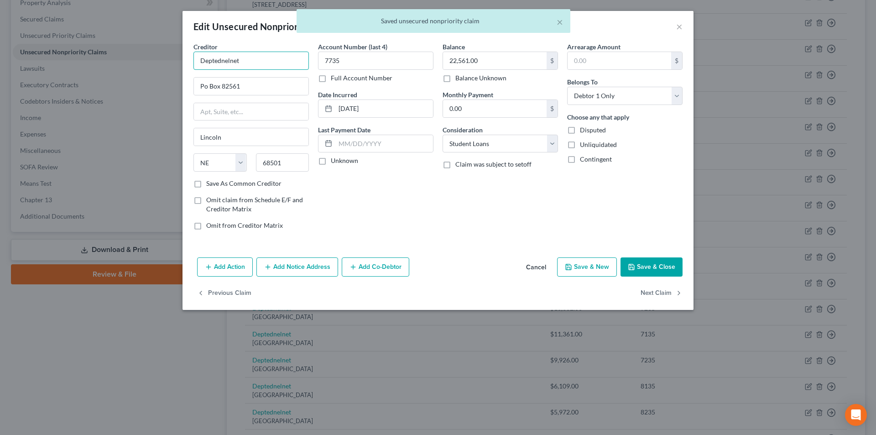
drag, startPoint x: 259, startPoint y: 63, endPoint x: 163, endPoint y: 81, distance: 97.9
click at [157, 73] on div "Edit Unsecured Nonpriority Claim × Creditor * Deptednelnet Po Box 82561 [GEOGRA…" at bounding box center [438, 217] width 876 height 435
paste input "Of Education/N"
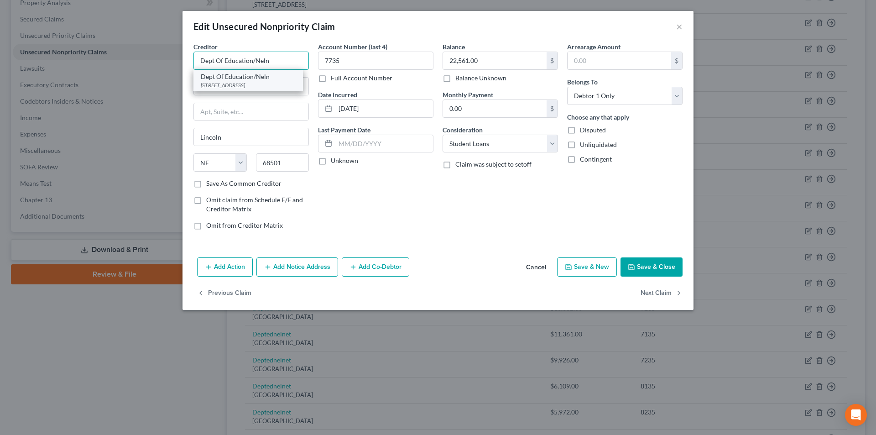
type input "Dept Of Education/Neln"
click at [237, 75] on div "Dept Of Education/Neln" at bounding box center [248, 76] width 95 height 9
type input "[STREET_ADDRESS]"
type input "68508"
click at [290, 63] on input "Dept Of Education/Neln" at bounding box center [251, 61] width 115 height 18
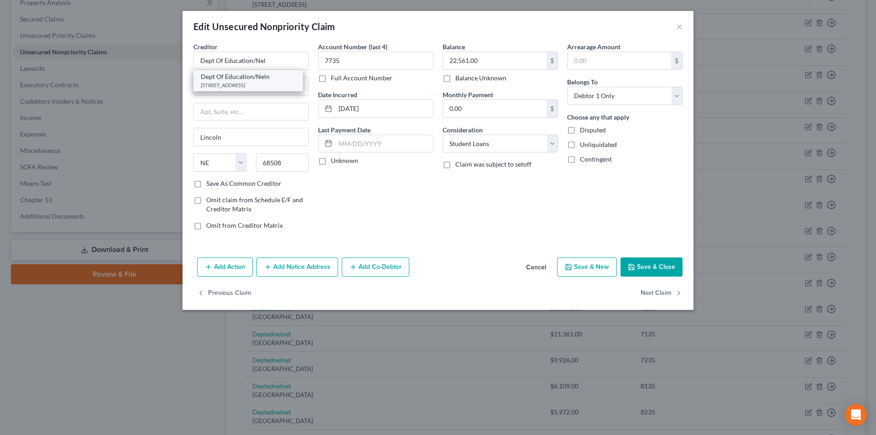
click at [250, 83] on div "[STREET_ADDRESS]" at bounding box center [248, 85] width 95 height 8
type input "Dept Of Education/Neln"
click at [662, 271] on button "Save & Close" at bounding box center [652, 266] width 62 height 19
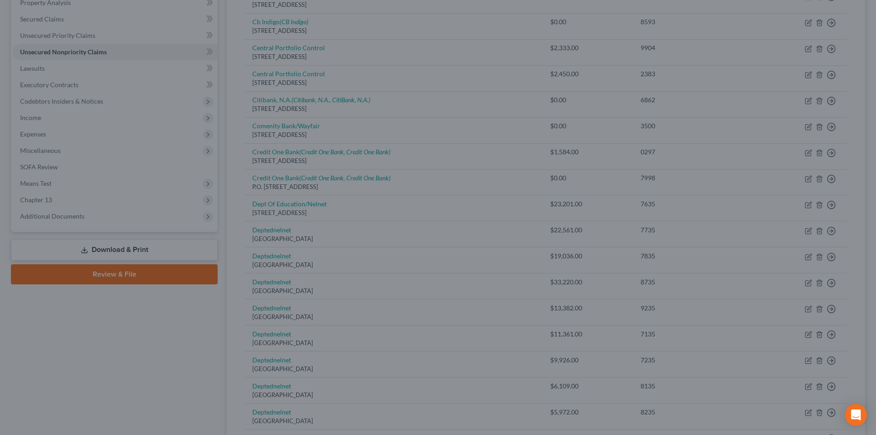
type input "0"
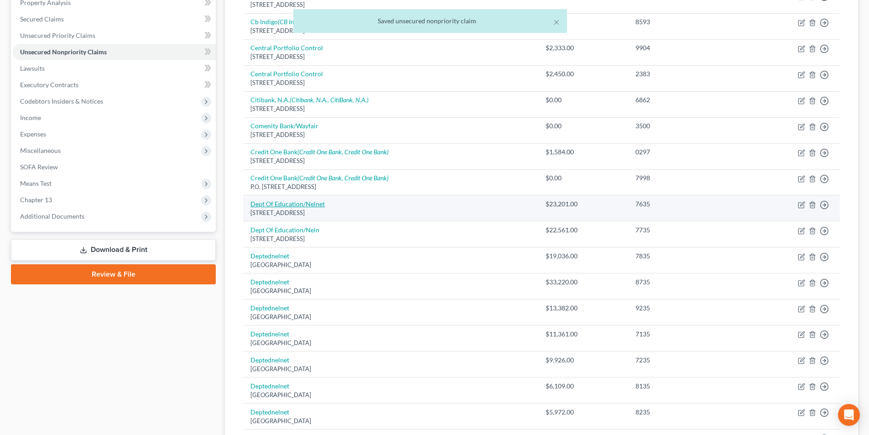
click at [303, 202] on link "Dept Of Education/Nelnet" at bounding box center [288, 204] width 74 height 8
select select "30"
select select "17"
select select "0"
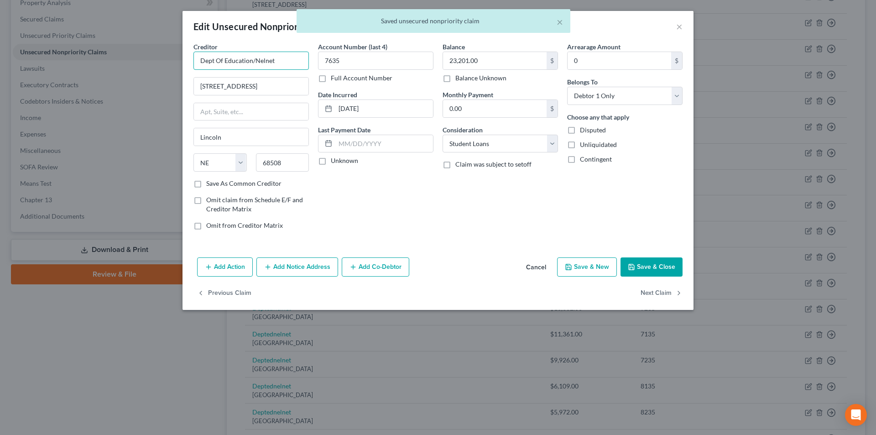
click at [283, 62] on input "Dept Of Education/Nelnet" at bounding box center [251, 61] width 115 height 18
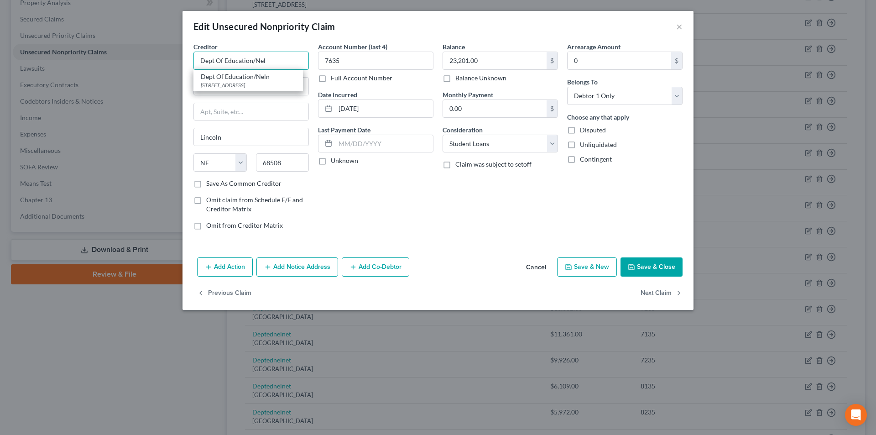
type input "Dept Of Education/Nel"
click at [663, 268] on button "Save & Close" at bounding box center [652, 266] width 62 height 19
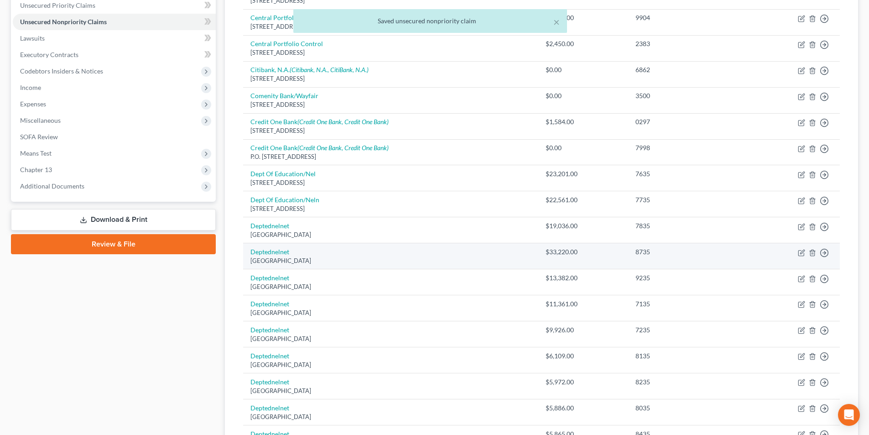
scroll to position [228, 0]
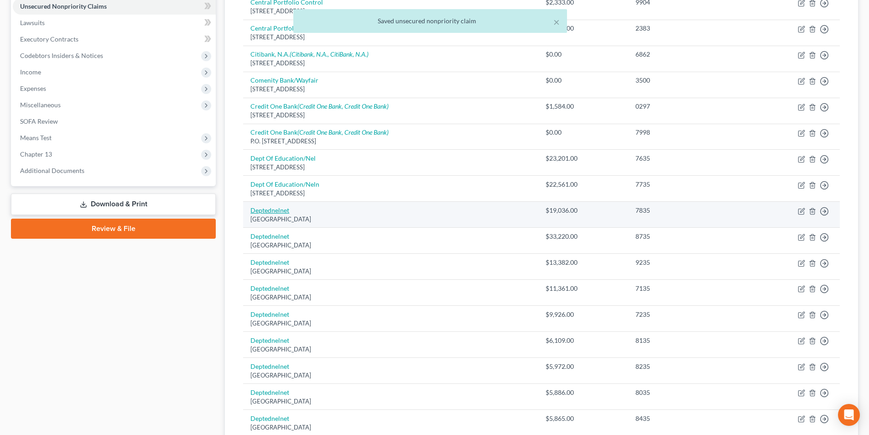
click at [278, 210] on link "Deptednelnet" at bounding box center [270, 210] width 39 height 8
select select "30"
select select "17"
select select "0"
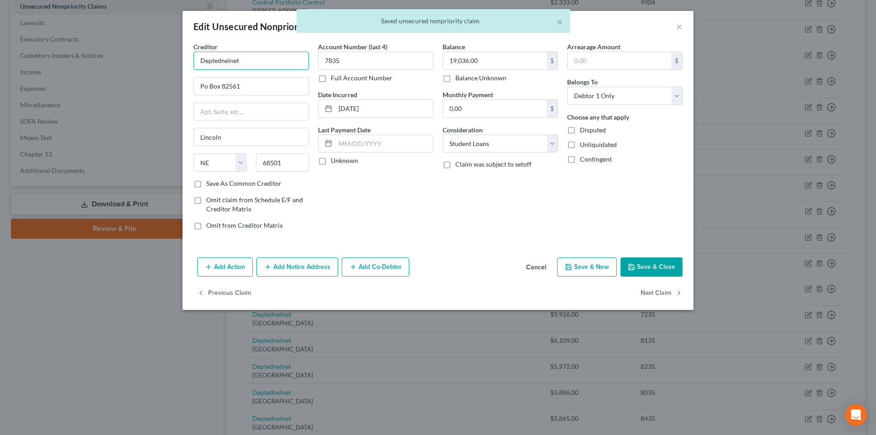
drag, startPoint x: 241, startPoint y: 59, endPoint x: 168, endPoint y: 65, distance: 72.8
click at [157, 63] on div "Edit Unsecured Nonpriority Claim × Creditor * Deptednelnet Po Box 82561 [GEOGRA…" at bounding box center [438, 217] width 876 height 435
paste input "Of Education/N"
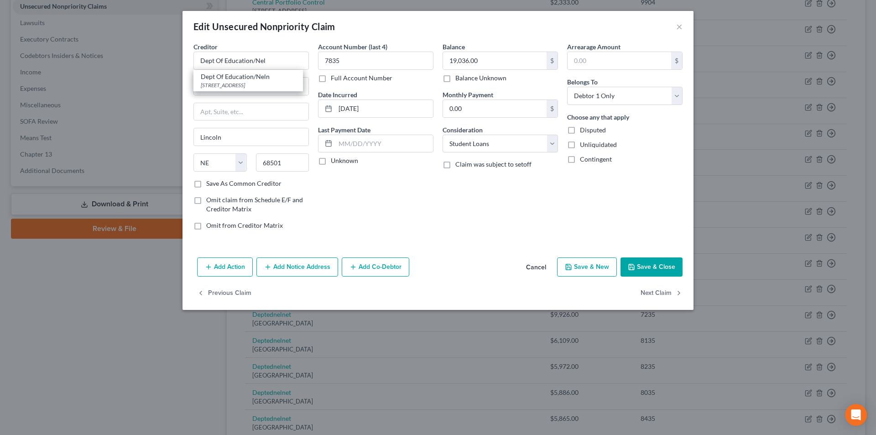
click at [254, 83] on div "[STREET_ADDRESS]" at bounding box center [248, 85] width 95 height 8
type input "Dept Of Education/Neln"
type input "[STREET_ADDRESS]"
type input "68508"
drag, startPoint x: 229, startPoint y: 63, endPoint x: 194, endPoint y: 63, distance: 34.7
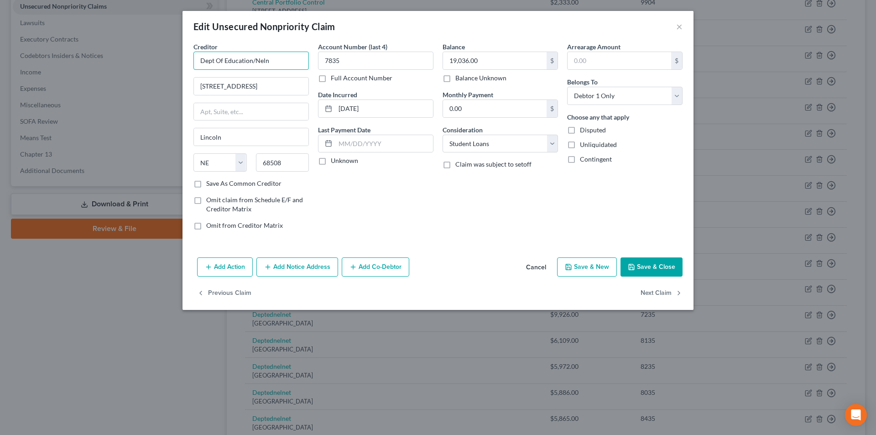
click at [194, 63] on input "Dept Of Education/Neln" at bounding box center [251, 61] width 115 height 18
click at [655, 267] on button "Save & Close" at bounding box center [652, 266] width 62 height 19
type input "0"
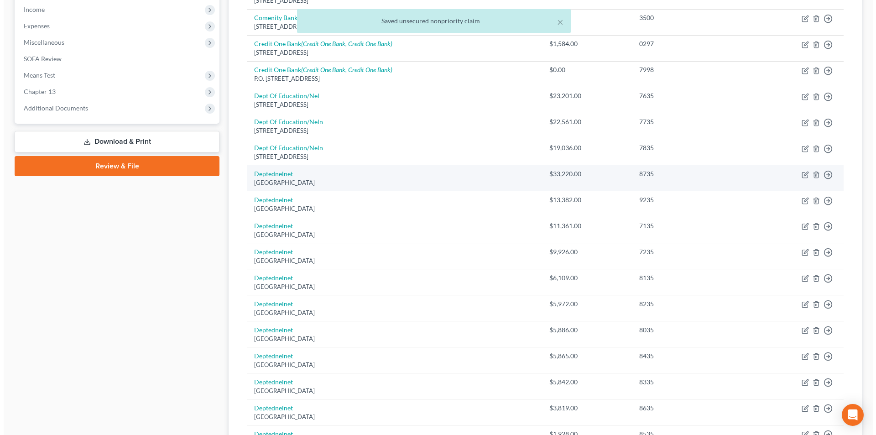
scroll to position [319, 0]
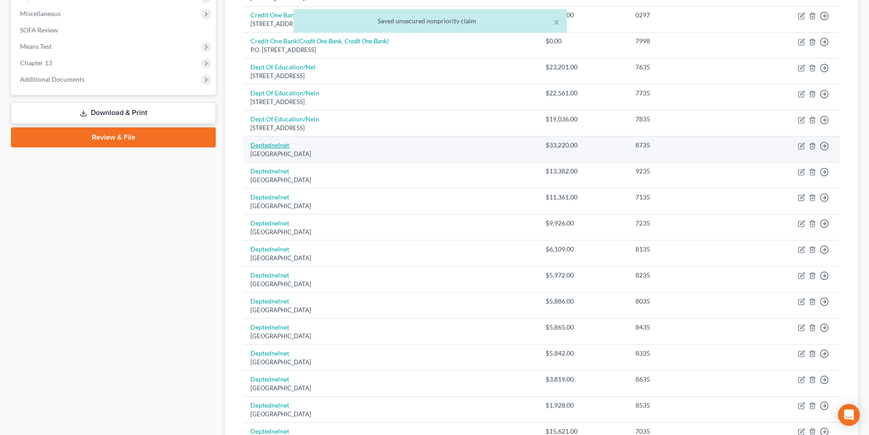
click at [272, 141] on link "Deptednelnet" at bounding box center [270, 145] width 39 height 8
select select "30"
select select "17"
select select "0"
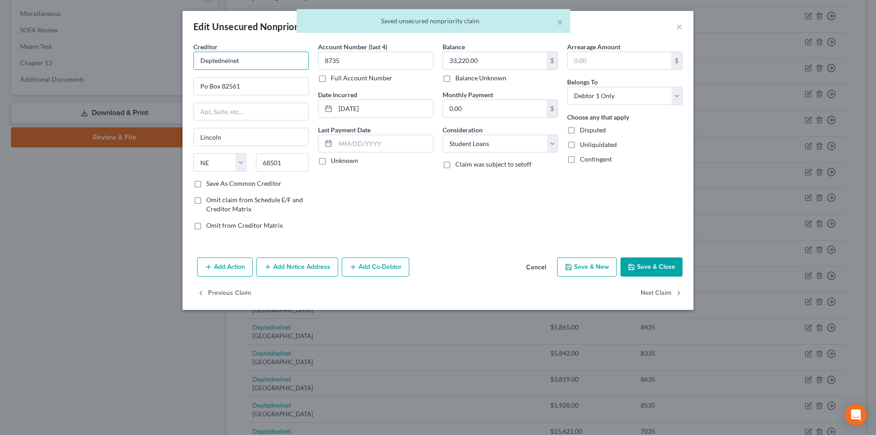
drag, startPoint x: 256, startPoint y: 57, endPoint x: 121, endPoint y: 74, distance: 135.2
click at [118, 73] on div "Edit Unsecured Nonpriority Claim × Creditor * Deptednelnet Po Box 82561 [GEOGRA…" at bounding box center [438, 217] width 876 height 435
paste input "Of Education/Neln"
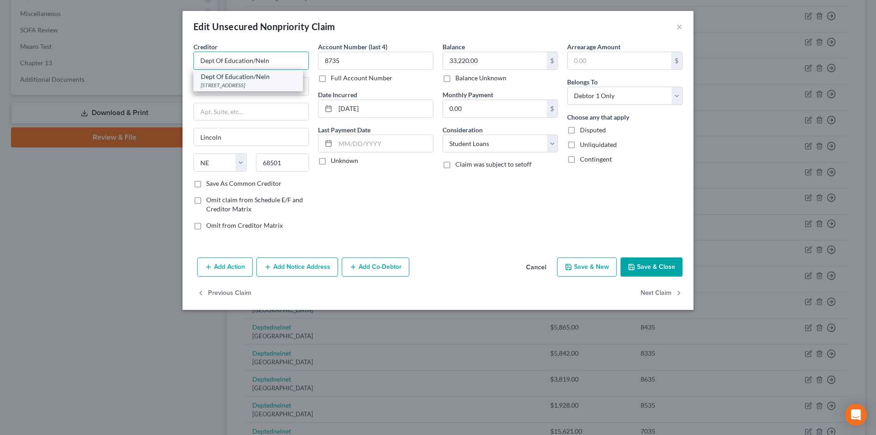
type input "Dept Of Education/Neln"
click at [219, 78] on div "Dept Of Education/Neln" at bounding box center [248, 76] width 95 height 9
type input "[STREET_ADDRESS]"
type input "68508"
click at [650, 264] on button "Save & Close" at bounding box center [652, 266] width 62 height 19
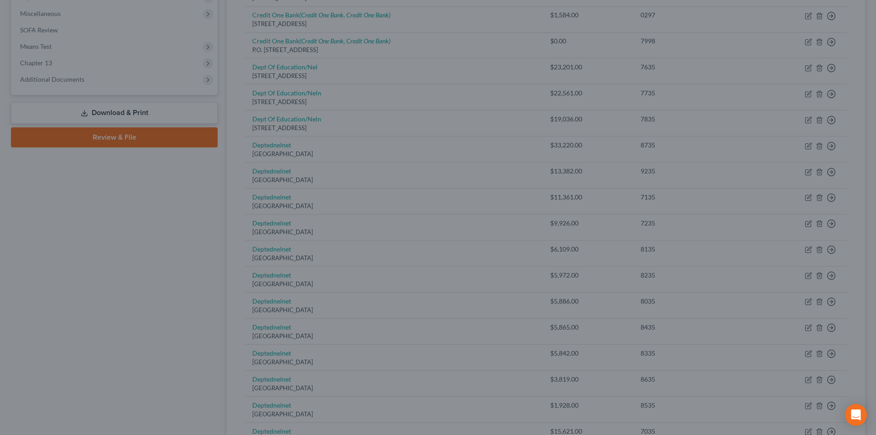
type input "0"
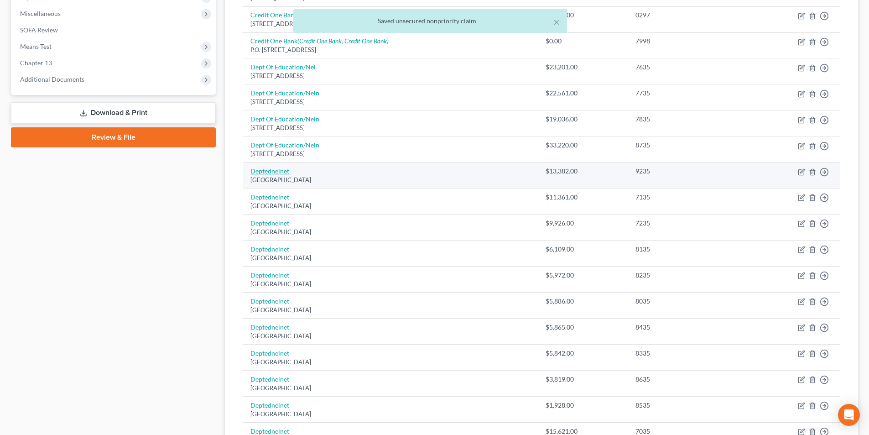
click at [277, 173] on link "Deptednelnet" at bounding box center [270, 171] width 39 height 8
select select "30"
select select "17"
select select "0"
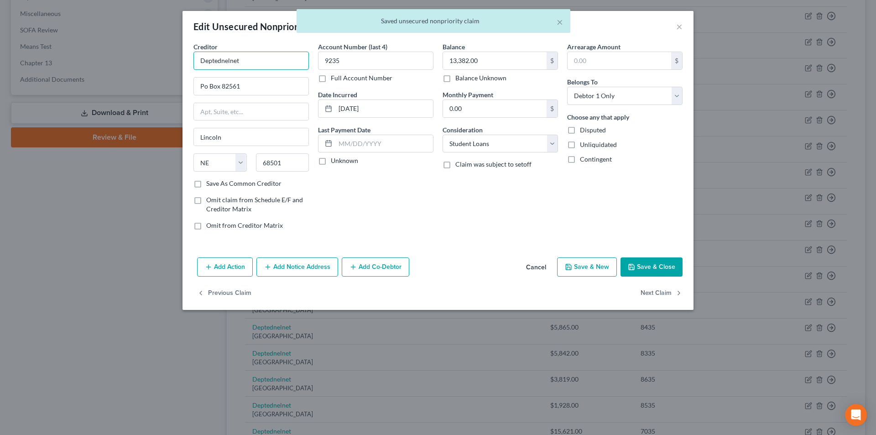
drag, startPoint x: 204, startPoint y: 64, endPoint x: 153, endPoint y: 68, distance: 51.3
click at [136, 68] on div "Edit Unsecured Nonpriority Claim × Creditor * Deptednelnet Po Box 82561 [GEOGRA…" at bounding box center [438, 217] width 876 height 435
paste input "Of Education/Neln"
type input "Dept Of Education/Neln"
click at [241, 78] on div "Dept Of Education/Neln" at bounding box center [248, 76] width 95 height 9
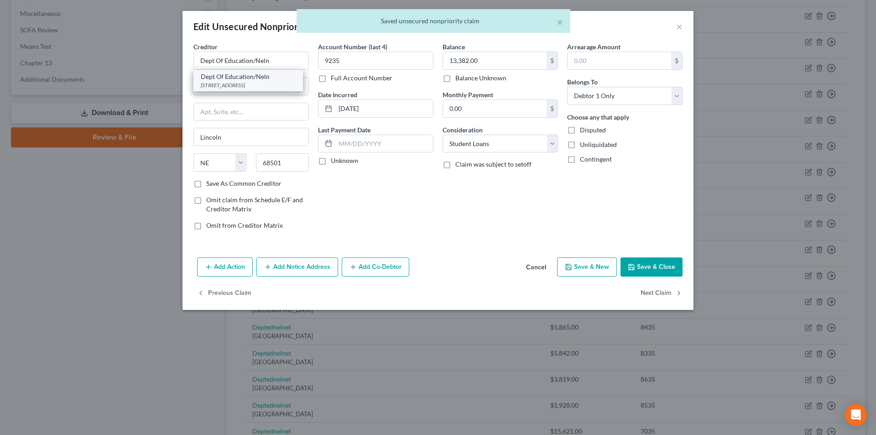
type input "[STREET_ADDRESS]"
type input "68508"
click at [650, 262] on button "Save & Close" at bounding box center [652, 266] width 62 height 19
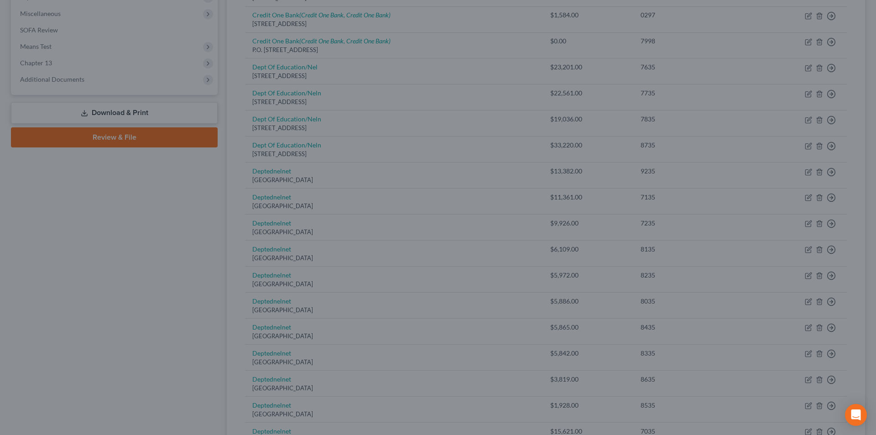
type input "0"
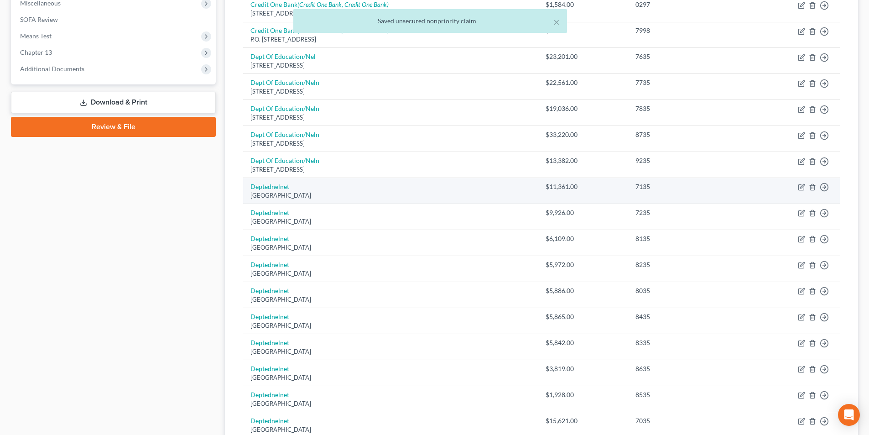
scroll to position [365, 0]
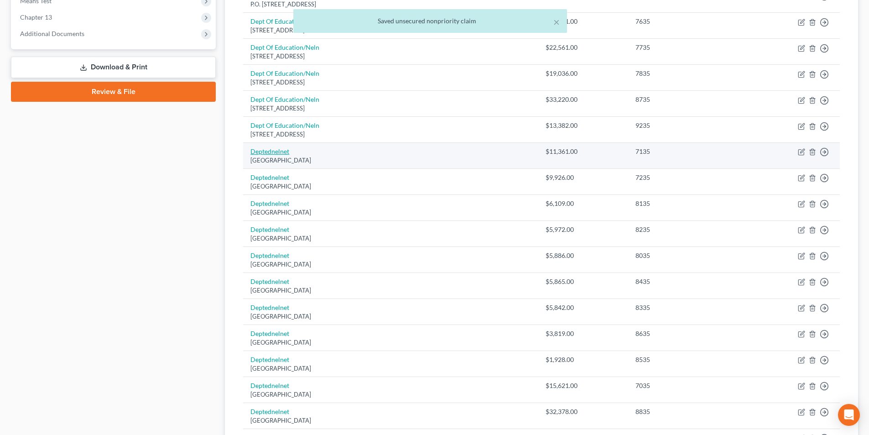
click at [274, 150] on link "Deptednelnet" at bounding box center [270, 151] width 39 height 8
select select "30"
select select "17"
select select "0"
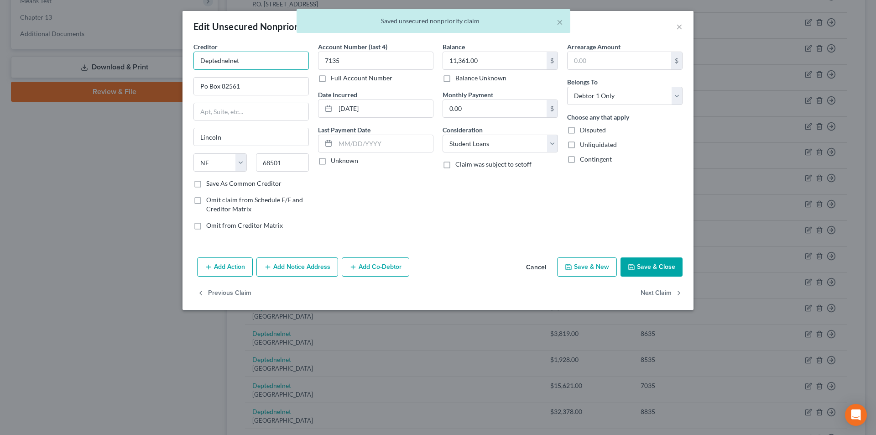
drag, startPoint x: 242, startPoint y: 57, endPoint x: 146, endPoint y: 61, distance: 96.4
click at [144, 60] on div "Edit Unsecured Nonpriority Claim × Creditor * Deptednelnet Po Box 82561 [GEOGRA…" at bounding box center [438, 217] width 876 height 435
paste input "Of Education/Neln"
type input "Dept Of Education/Neln"
click at [233, 76] on div "Dept Of Education/Neln" at bounding box center [248, 76] width 95 height 9
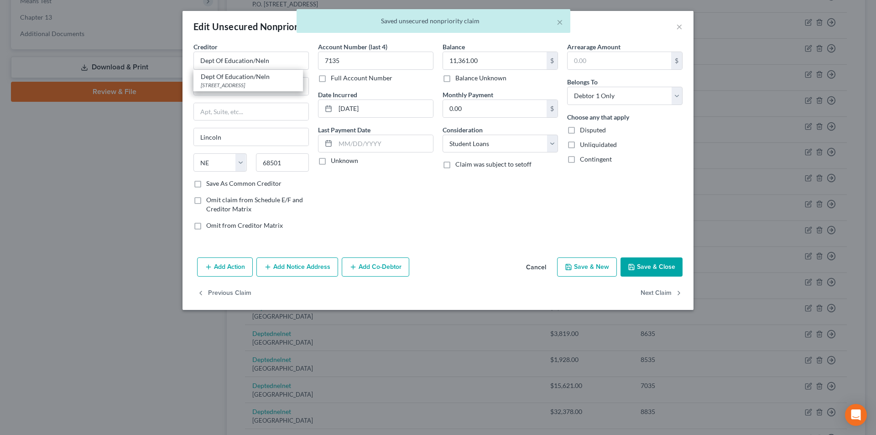
type input "[STREET_ADDRESS]"
type input "68508"
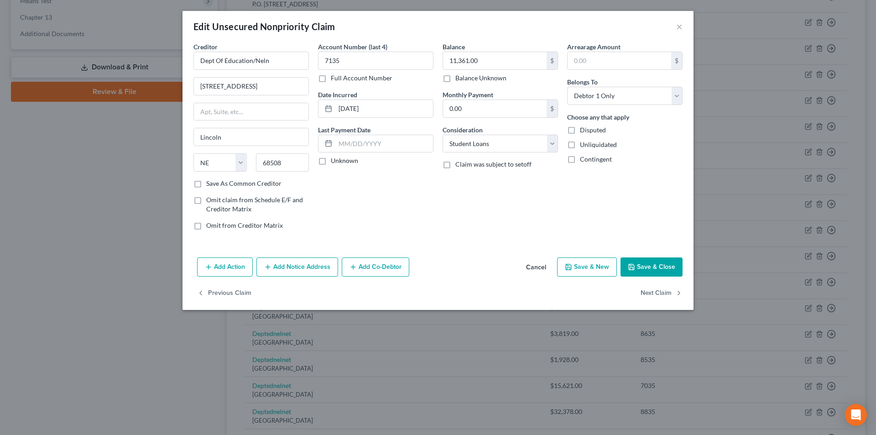
click at [645, 266] on button "Save & Close" at bounding box center [652, 266] width 62 height 19
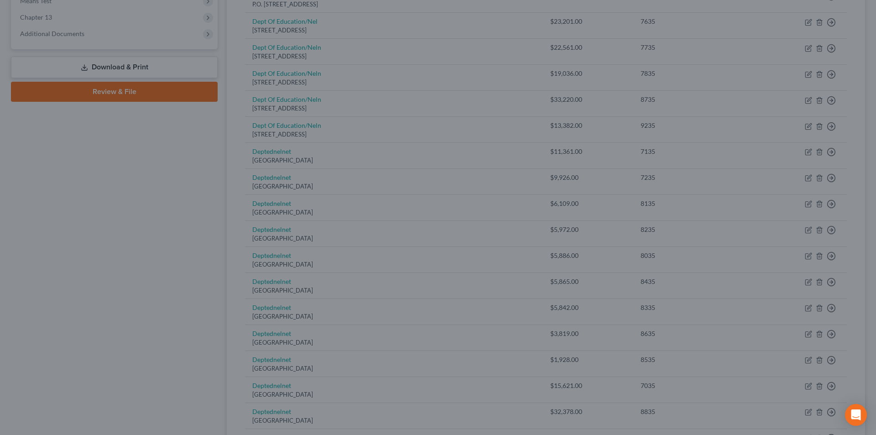
type input "0"
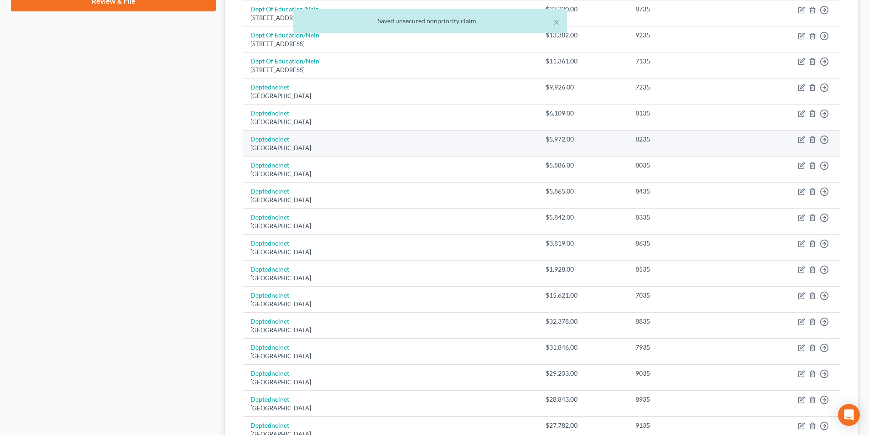
scroll to position [456, 0]
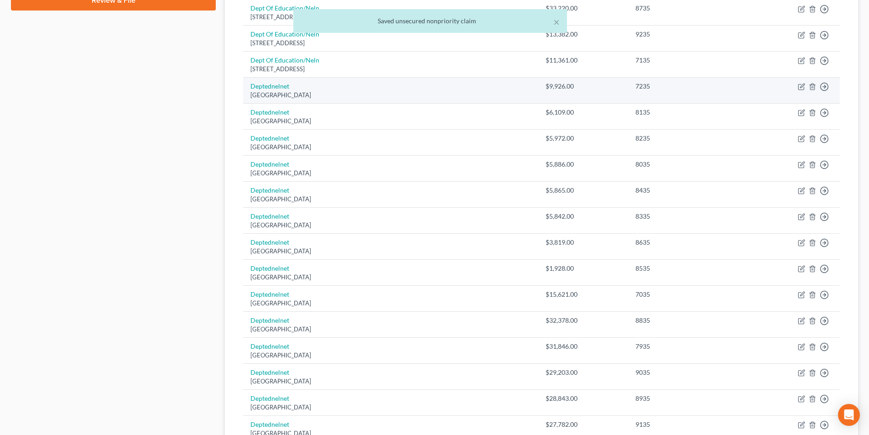
click at [276, 90] on td "Deptednelnet [GEOGRAPHIC_DATA]" at bounding box center [390, 91] width 295 height 26
click at [277, 82] on link "Deptednelnet" at bounding box center [270, 86] width 39 height 8
select select "30"
select select "17"
select select "0"
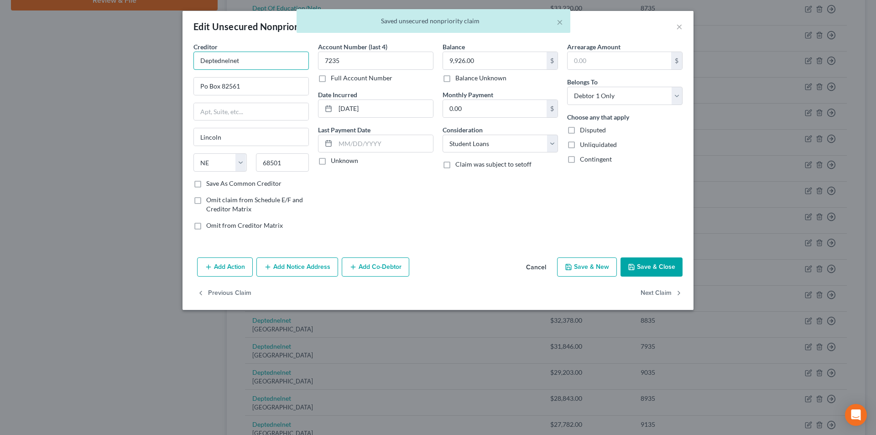
drag, startPoint x: 240, startPoint y: 60, endPoint x: 139, endPoint y: 61, distance: 100.9
click at [117, 60] on div "Edit Unsecured Nonpriority Claim × Creditor * Deptednelnet Po Box 82561 [GEOGRA…" at bounding box center [438, 217] width 876 height 435
paste input "Of Education/Neln"
type input "Dept Of Education/Neln"
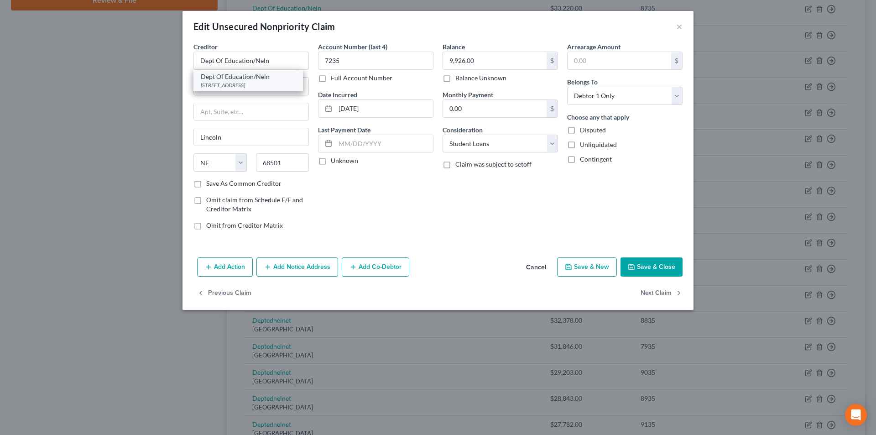
click at [242, 77] on div "Dept Of Education/Neln" at bounding box center [248, 76] width 95 height 9
type input "[STREET_ADDRESS]"
type input "68508"
click at [670, 267] on button "Save & Close" at bounding box center [652, 266] width 62 height 19
type input "0"
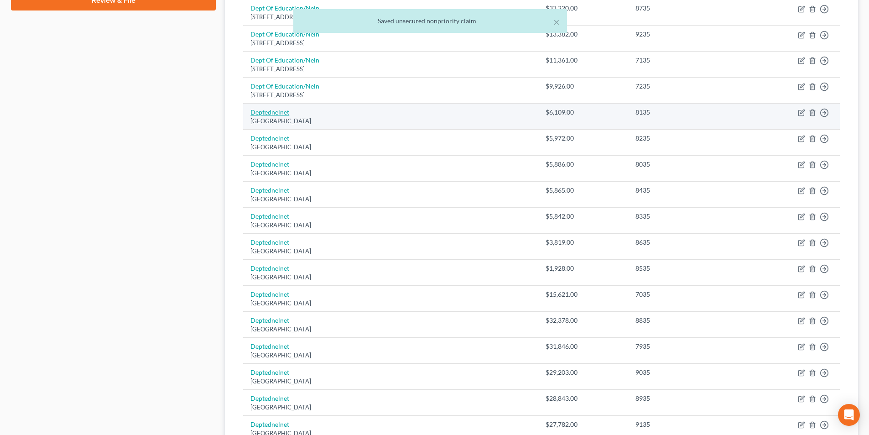
click at [271, 113] on link "Deptednelnet" at bounding box center [270, 112] width 39 height 8
select select "30"
select select "17"
select select "0"
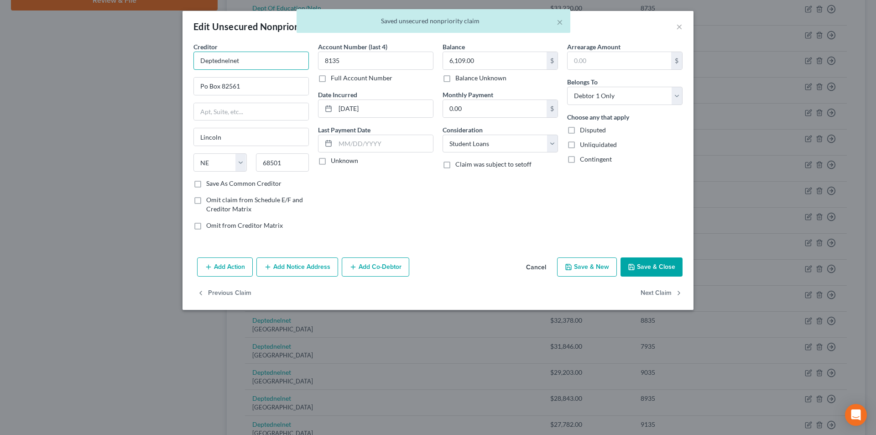
drag, startPoint x: 254, startPoint y: 57, endPoint x: 166, endPoint y: 61, distance: 88.6
click at [141, 58] on div "Edit Unsecured Nonpriority Claim × Creditor * Deptednelnet Po Box 82561 [GEOGRA…" at bounding box center [438, 217] width 876 height 435
paste input "Of Education/Neln"
type input "Dept Of Education/Neln"
click at [240, 79] on div "Dept Of Education/Neln" at bounding box center [248, 76] width 95 height 9
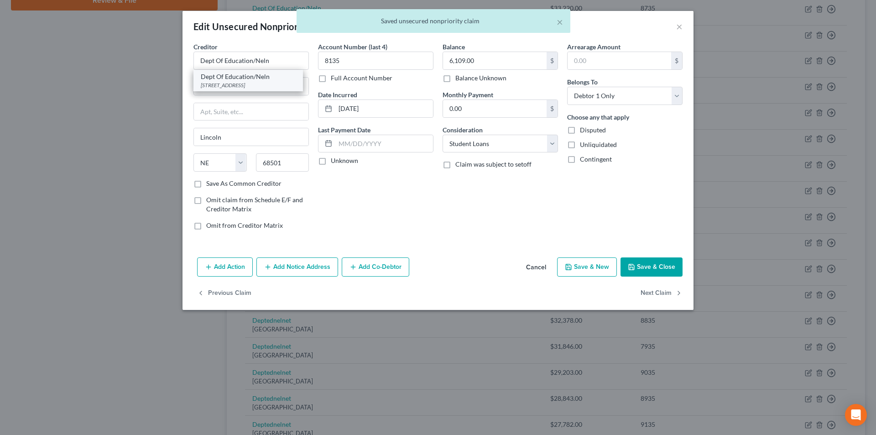
type input "[STREET_ADDRESS]"
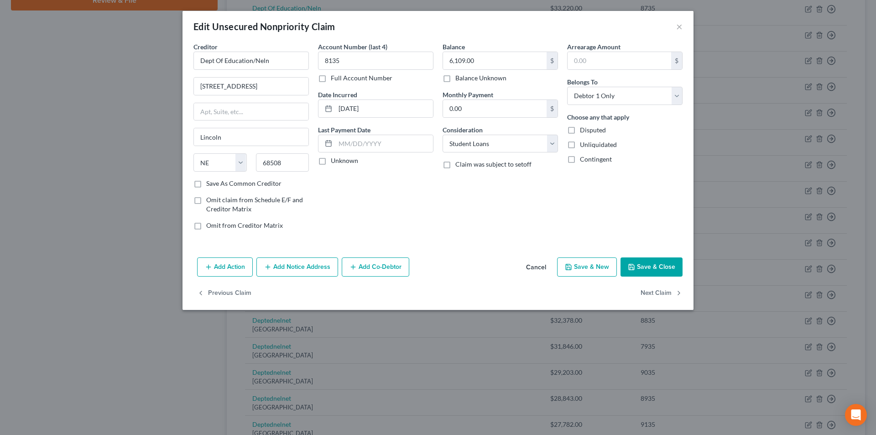
click at [647, 262] on button "Save & Close" at bounding box center [652, 266] width 62 height 19
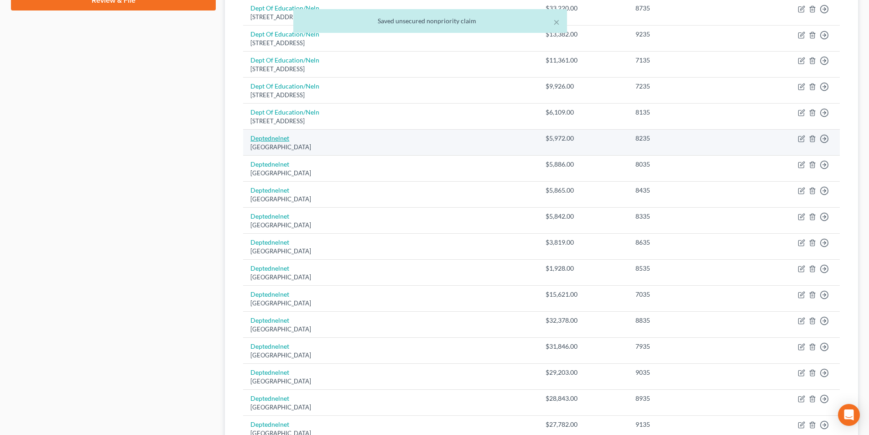
click at [277, 139] on link "Deptednelnet" at bounding box center [270, 138] width 39 height 8
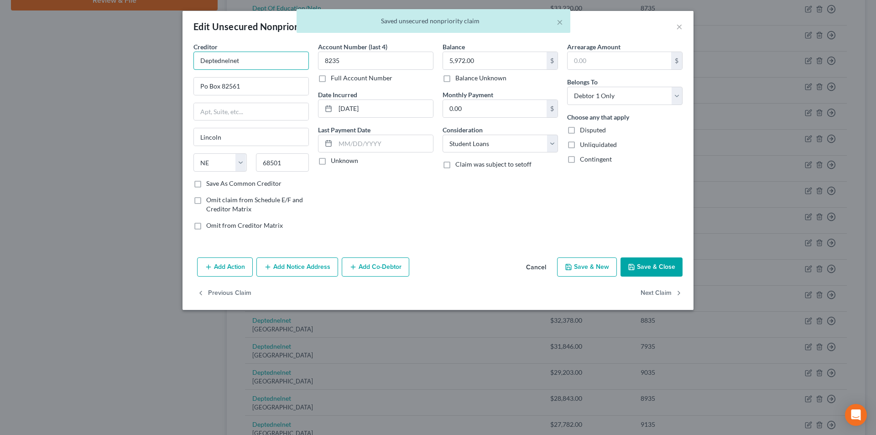
drag, startPoint x: 211, startPoint y: 61, endPoint x: 153, endPoint y: 61, distance: 58.4
click at [153, 61] on div "Edit Unsecured Nonpriority Claim × Creditor * Deptednelnet Po Box 82561 [GEOGRA…" at bounding box center [438, 217] width 876 height 435
paste input "Of Education/Neln"
click at [235, 78] on div "Dept Of Education/Neln" at bounding box center [248, 76] width 95 height 9
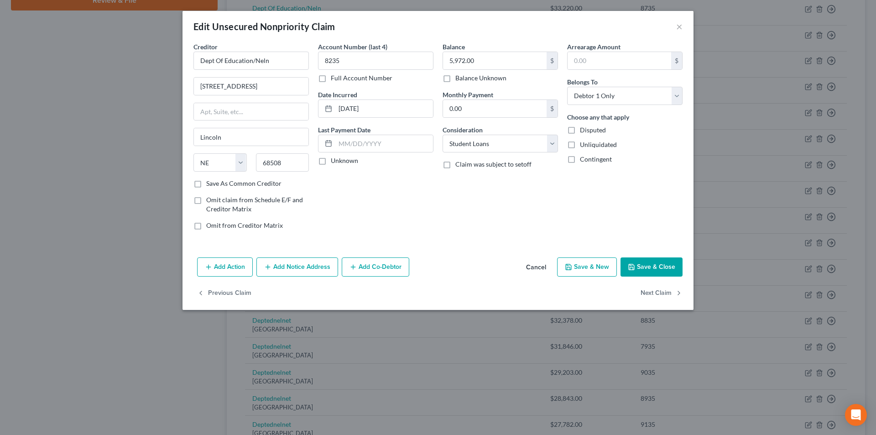
click at [655, 266] on button "Save & Close" at bounding box center [652, 266] width 62 height 19
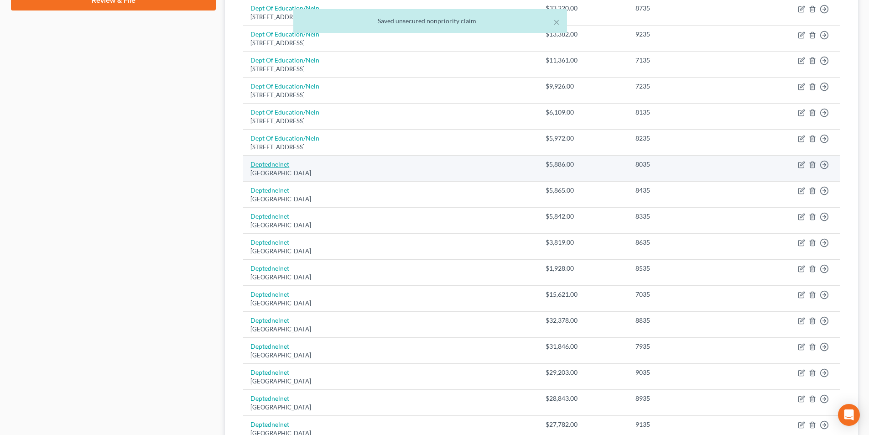
click at [275, 165] on link "Deptednelnet" at bounding box center [270, 164] width 39 height 8
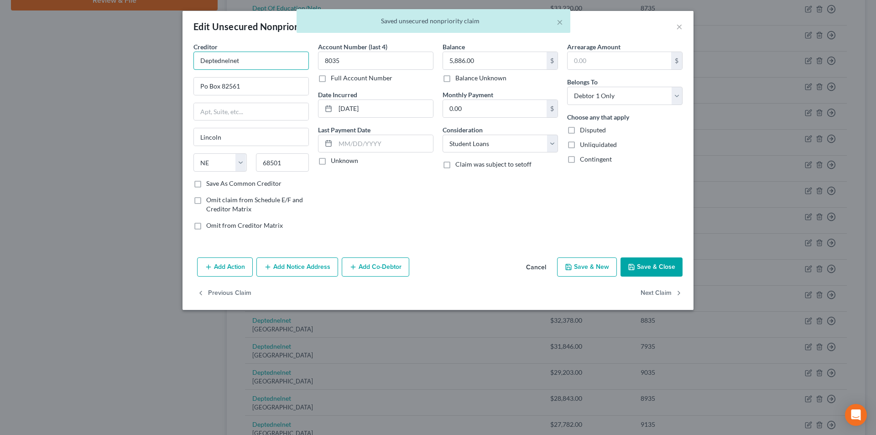
drag, startPoint x: 218, startPoint y: 56, endPoint x: 155, endPoint y: 59, distance: 63.5
click at [148, 58] on div "Edit Unsecured Nonpriority Claim × Creditor * Deptednelnet Po Box 82561 [GEOGRA…" at bounding box center [438, 217] width 876 height 435
paste input "Of Education/Neln"
click at [237, 77] on div "Dept Of Education/Neln" at bounding box center [248, 76] width 95 height 9
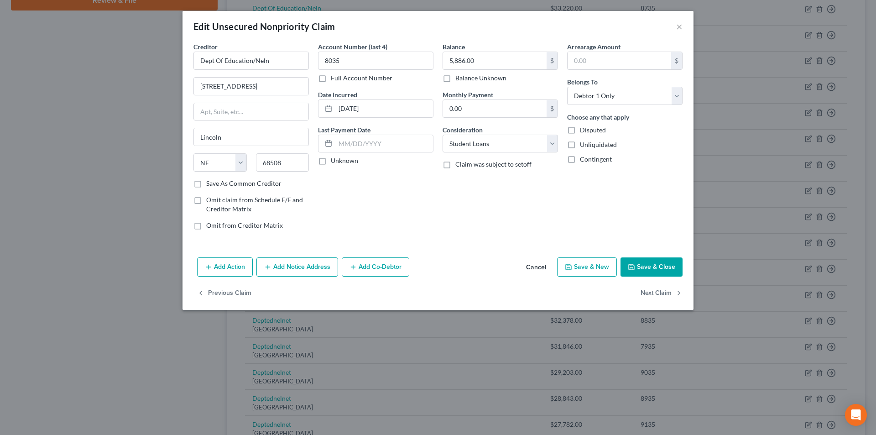
click at [658, 264] on button "Save & Close" at bounding box center [652, 266] width 62 height 19
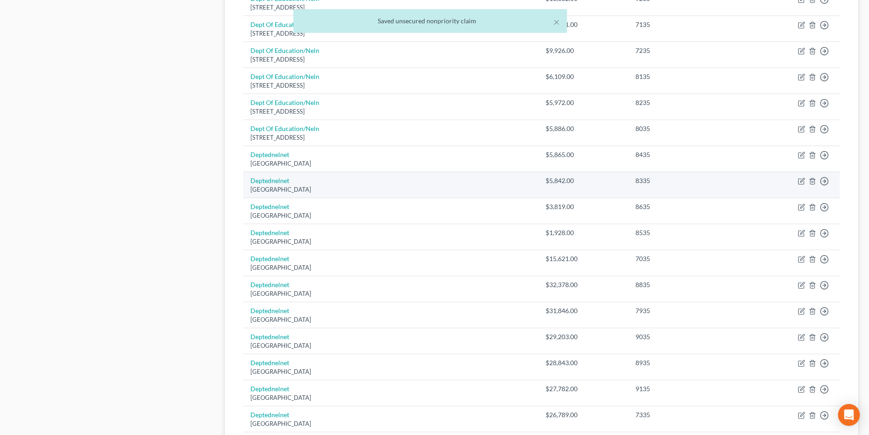
scroll to position [502, 0]
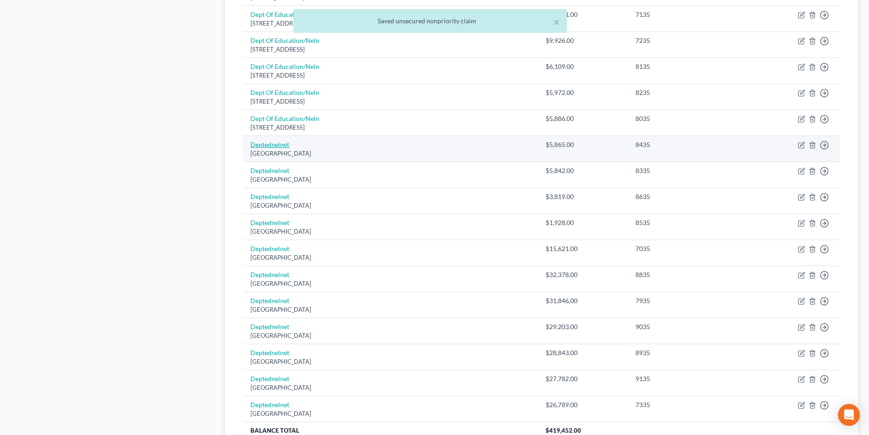
click at [270, 147] on link "Deptednelnet" at bounding box center [270, 145] width 39 height 8
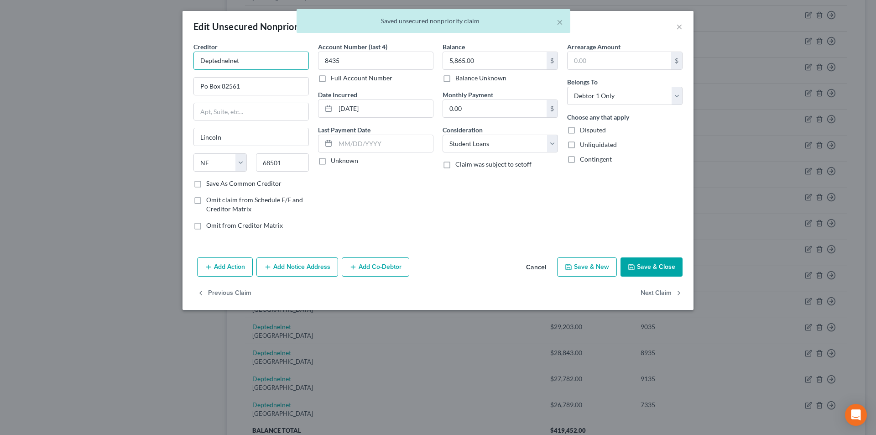
drag, startPoint x: 245, startPoint y: 58, endPoint x: 134, endPoint y: 67, distance: 110.8
click at [131, 65] on div "Edit Unsecured Nonpriority Claim × Creditor * Deptednelnet Po Box 82561 [GEOGRA…" at bounding box center [438, 217] width 876 height 435
paste input "Of Education/Neln"
click at [220, 79] on div "Dept Of Education/Neln" at bounding box center [248, 76] width 95 height 9
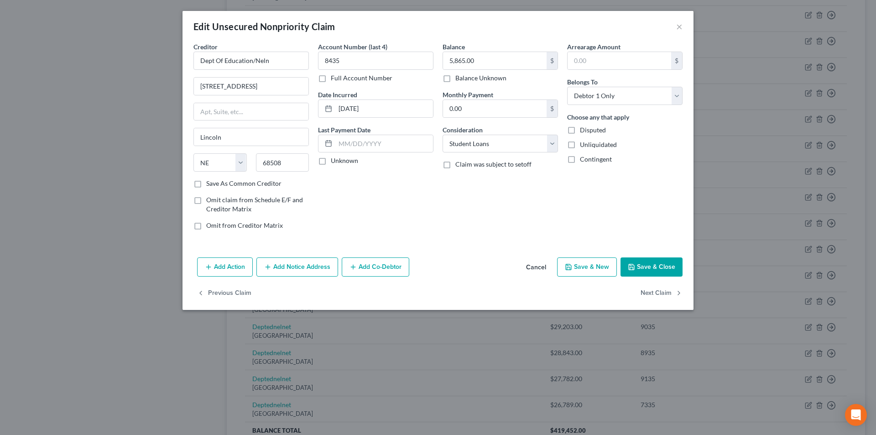
click at [644, 265] on button "Save & Close" at bounding box center [652, 266] width 62 height 19
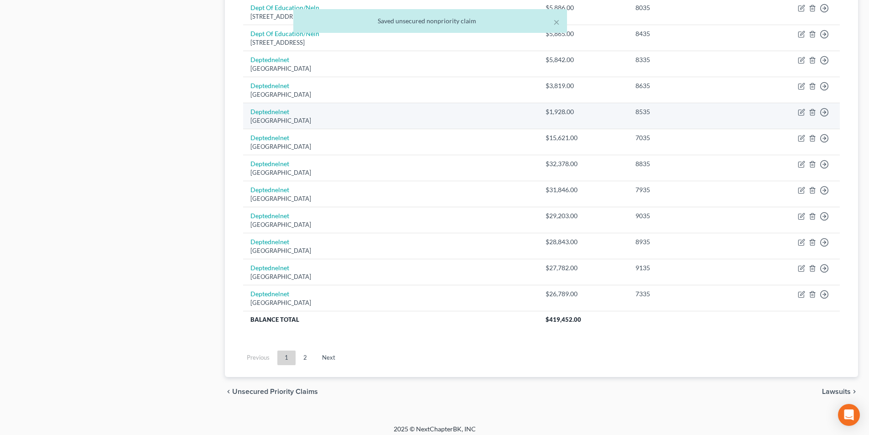
scroll to position [619, 0]
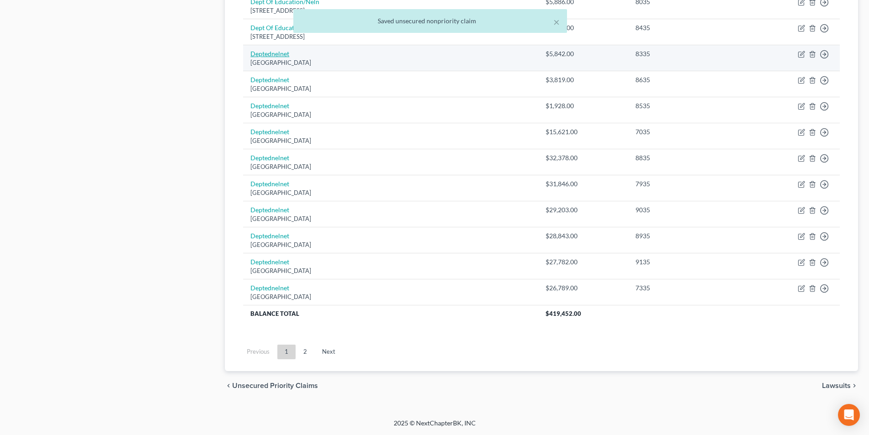
click at [277, 55] on link "Deptednelnet" at bounding box center [270, 54] width 39 height 8
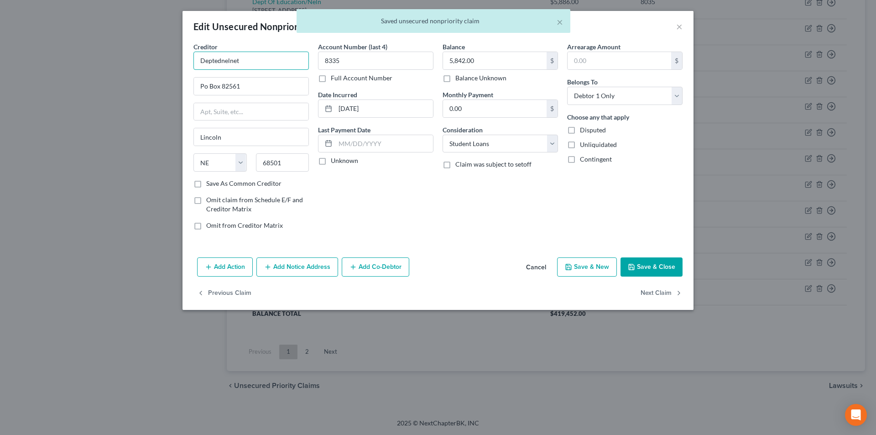
drag, startPoint x: 160, startPoint y: 60, endPoint x: 133, endPoint y: 61, distance: 27.0
click at [131, 60] on div "Edit Unsecured Nonpriority Claim × Creditor * Deptednelnet Po Box 82561 [GEOGRA…" at bounding box center [438, 217] width 876 height 435
paste input "Of Education/Neln"
click at [249, 80] on div "Dept Of Education/Neln" at bounding box center [248, 76] width 95 height 9
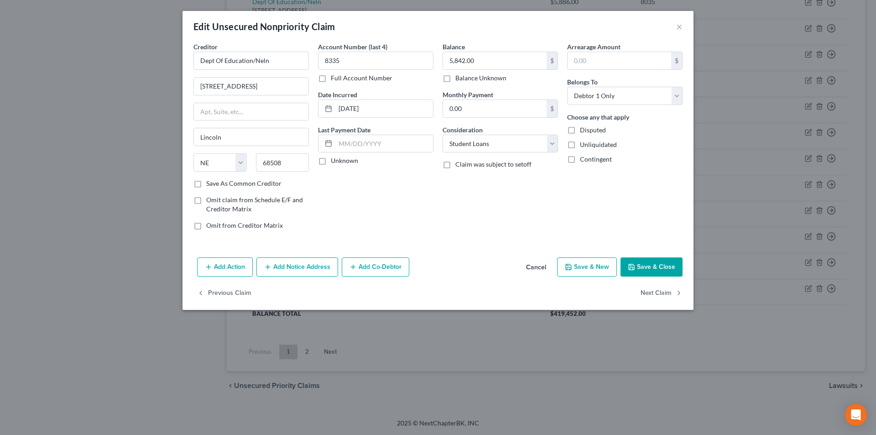
click at [647, 260] on button "Save & Close" at bounding box center [652, 266] width 62 height 19
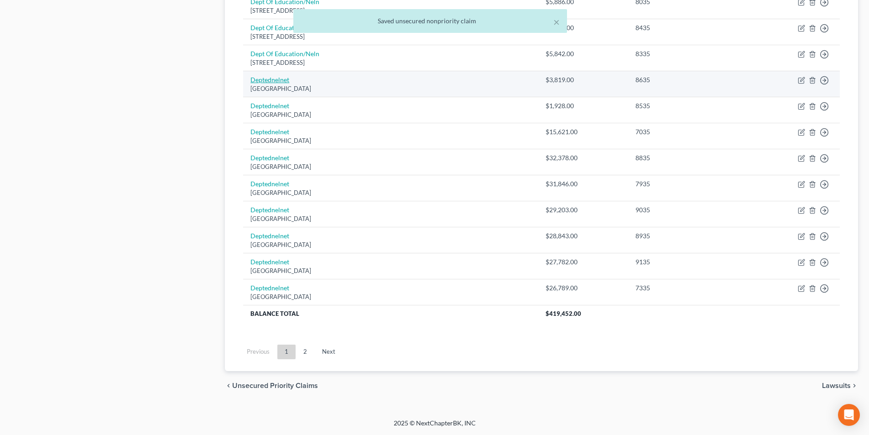
click at [278, 79] on link "Deptednelnet" at bounding box center [270, 80] width 39 height 8
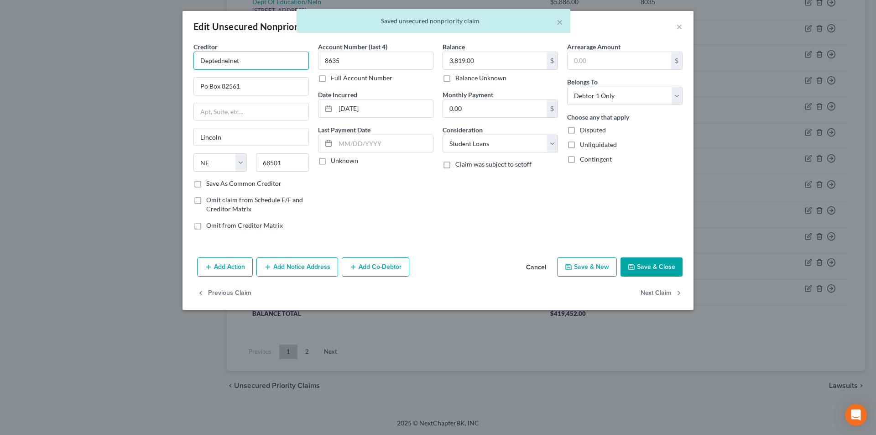
drag, startPoint x: 235, startPoint y: 58, endPoint x: 246, endPoint y: 58, distance: 10.1
click at [224, 57] on input "Deptednelnet" at bounding box center [251, 61] width 115 height 18
drag, startPoint x: 180, startPoint y: 60, endPoint x: 131, endPoint y: 60, distance: 48.8
click at [126, 60] on div "Edit Unsecured Nonpriority Claim × Creditor * Deptednelnet Po Box 82561 [GEOGRA…" at bounding box center [438, 217] width 876 height 435
paste input "Of Education/Neln"
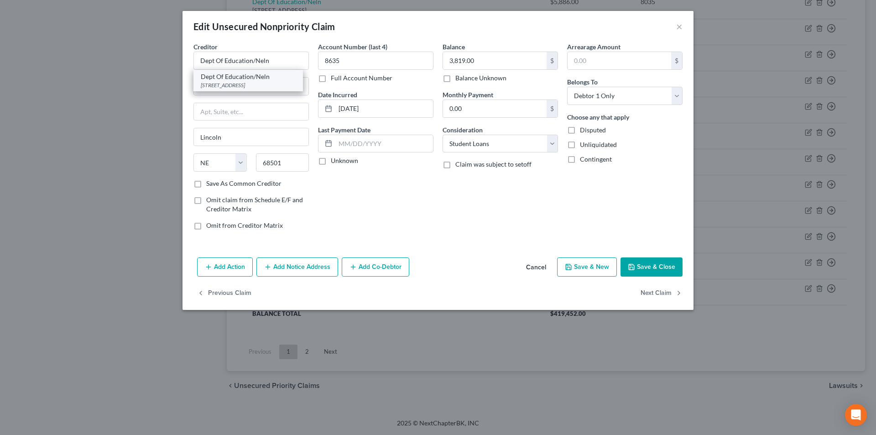
click at [238, 79] on div "Dept Of Education/Neln" at bounding box center [248, 76] width 95 height 9
click at [645, 262] on button "Save & Close" at bounding box center [652, 266] width 62 height 19
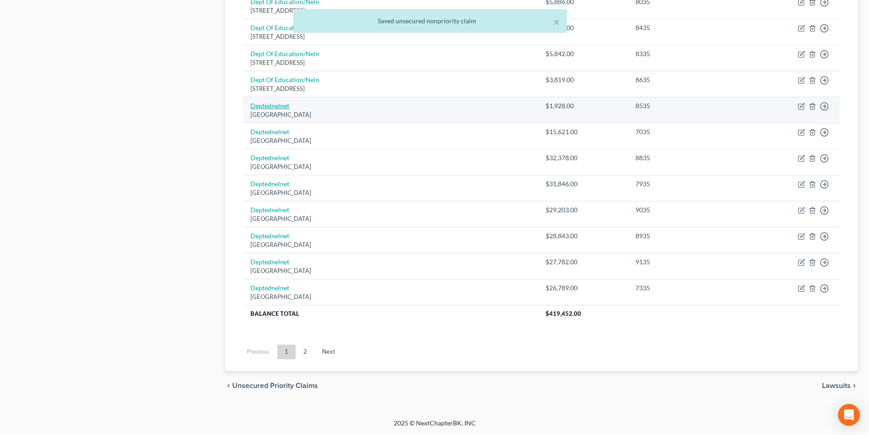
click at [270, 107] on link "Deptednelnet" at bounding box center [270, 106] width 39 height 8
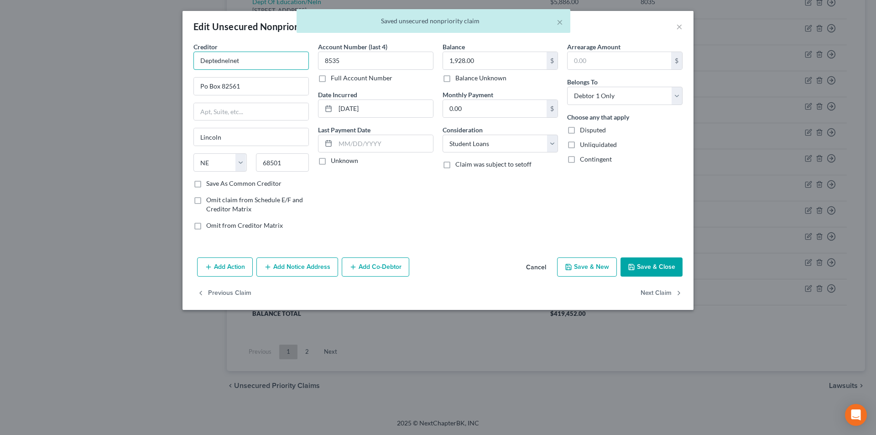
drag, startPoint x: 250, startPoint y: 64, endPoint x: 135, endPoint y: 61, distance: 115.5
click at [115, 60] on div "Edit Unsecured Nonpriority Claim × Creditor * Deptednelnet Po Box 82561 [GEOGRA…" at bounding box center [438, 217] width 876 height 435
paste input "Of Education/Neln"
click at [244, 81] on div "[STREET_ADDRESS]" at bounding box center [248, 85] width 95 height 8
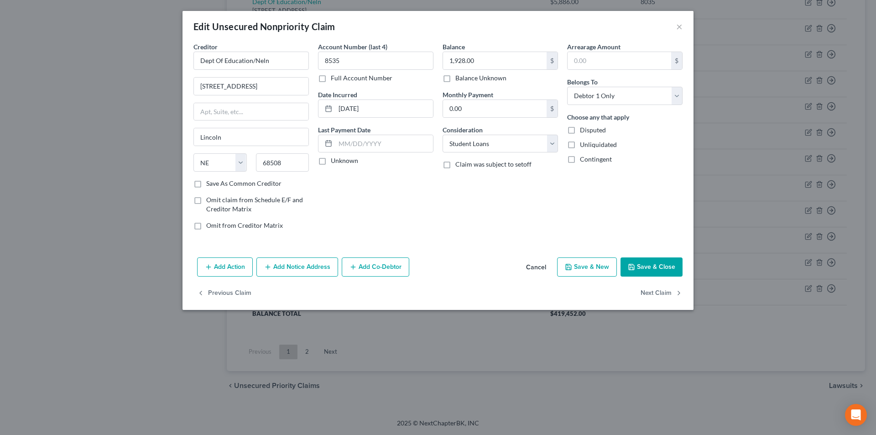
click at [658, 263] on button "Save & Close" at bounding box center [652, 266] width 62 height 19
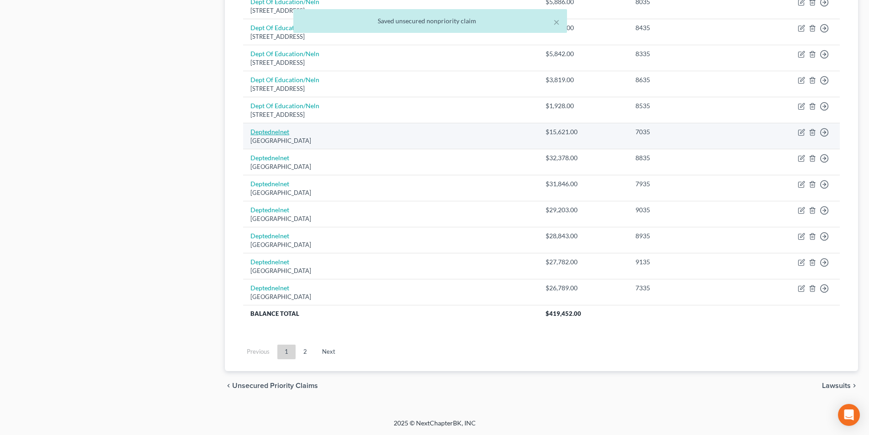
click at [280, 132] on link "Deptednelnet" at bounding box center [270, 132] width 39 height 8
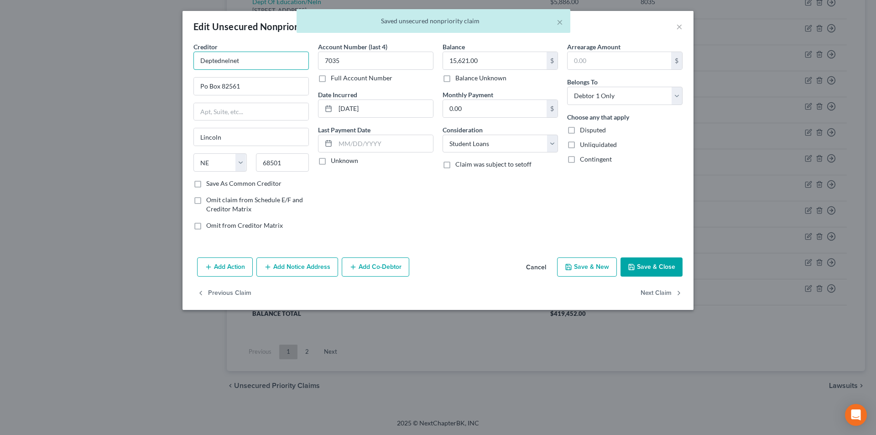
drag, startPoint x: 256, startPoint y: 67, endPoint x: 167, endPoint y: 67, distance: 89.5
click at [168, 66] on div "Edit Unsecured Nonpriority Claim × Creditor * Deptednelnet Po Box 82561 [GEOGRA…" at bounding box center [438, 217] width 876 height 435
paste input "Of Education/Neln"
click at [236, 80] on div "Dept Of Education/Neln" at bounding box center [248, 76] width 95 height 9
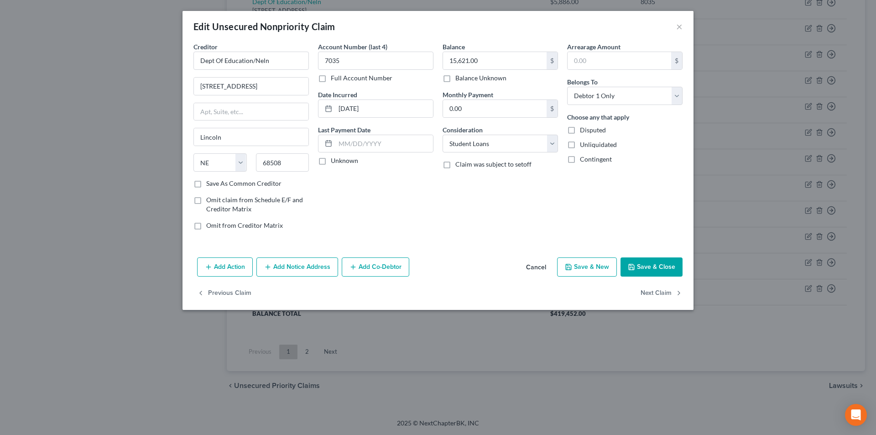
click at [659, 265] on button "Save & Close" at bounding box center [652, 266] width 62 height 19
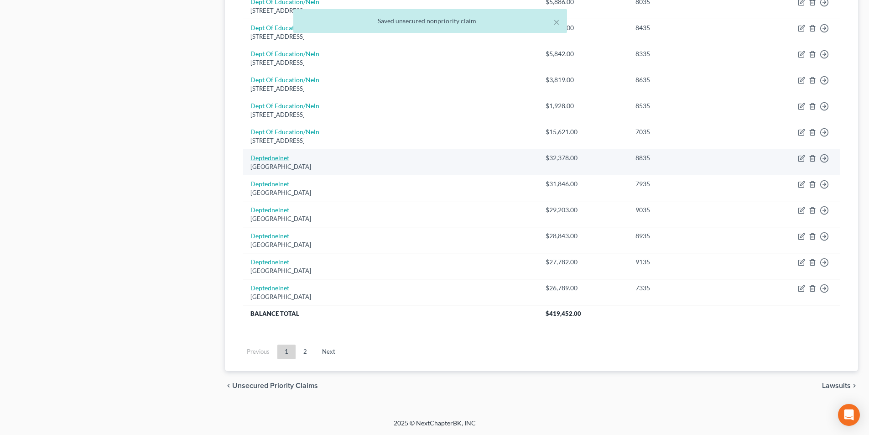
click at [278, 155] on link "Deptednelnet" at bounding box center [270, 158] width 39 height 8
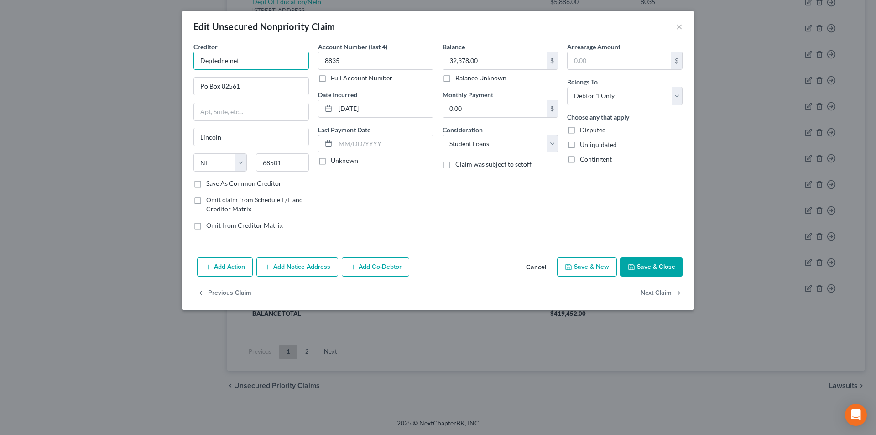
drag, startPoint x: 235, startPoint y: 63, endPoint x: 134, endPoint y: 71, distance: 101.7
click at [135, 67] on div "Edit Unsecured Nonpriority Claim × Creditor * Deptednelnet Po Box 82561 [GEOGRA…" at bounding box center [438, 217] width 876 height 435
paste input "Of Education/Neln"
click at [236, 84] on div "[STREET_ADDRESS]" at bounding box center [248, 85] width 95 height 8
click at [663, 269] on button "Save & Close" at bounding box center [652, 266] width 62 height 19
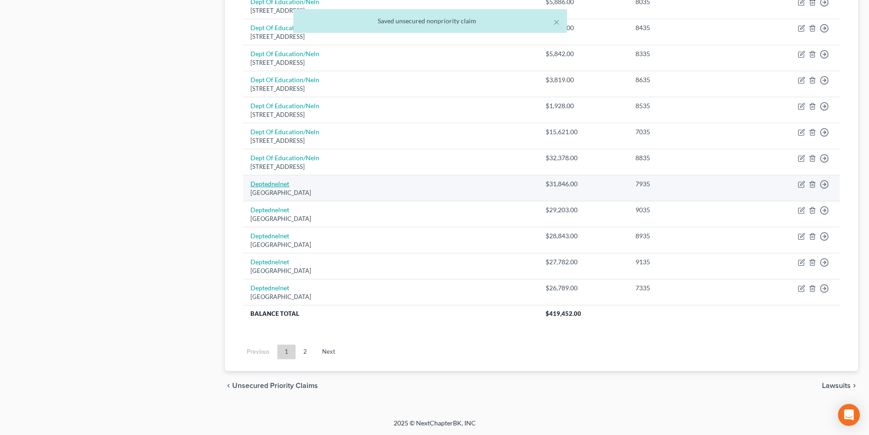
click at [281, 186] on link "Deptednelnet" at bounding box center [270, 184] width 39 height 8
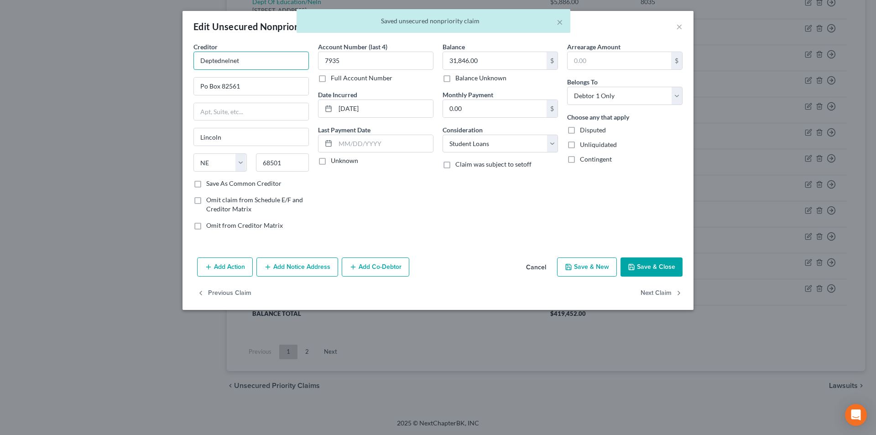
drag, startPoint x: 177, startPoint y: 66, endPoint x: 129, endPoint y: 71, distance: 48.2
click at [120, 70] on div "Edit Unsecured Nonpriority Claim × Creditor * Deptednelnet Po Box 82561 [GEOGRA…" at bounding box center [438, 217] width 876 height 435
paste input "Of Education/Neln"
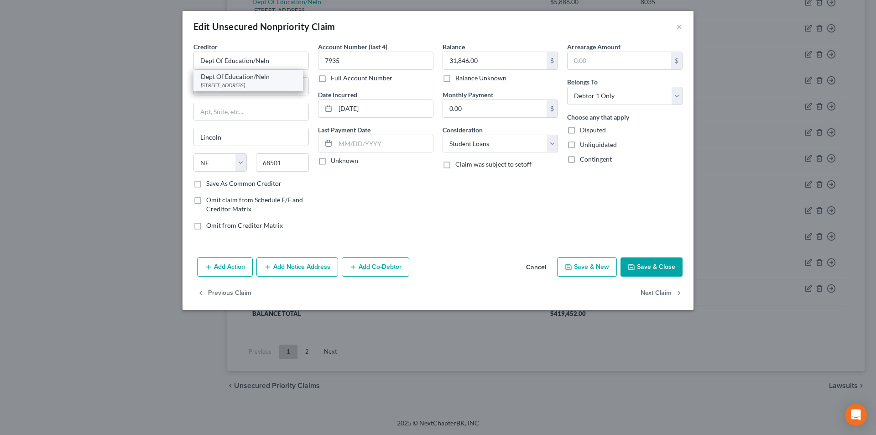
click at [225, 78] on div "Dept Of Education/Neln" at bounding box center [248, 76] width 95 height 9
click at [664, 269] on button "Save & Close" at bounding box center [652, 266] width 62 height 19
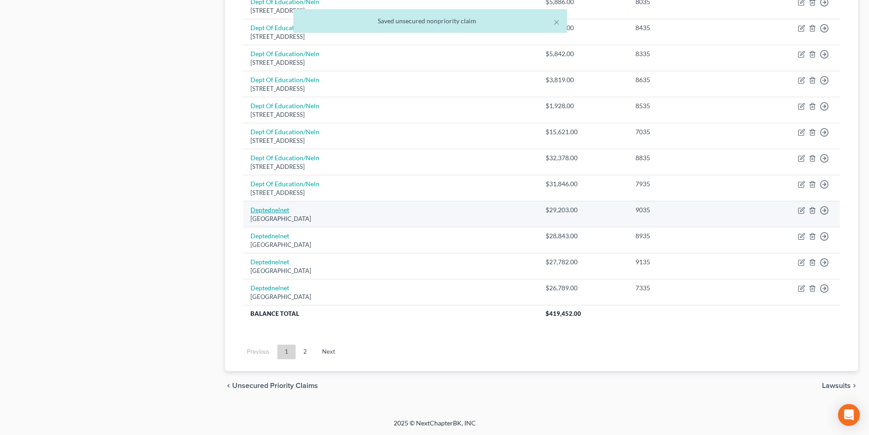
click at [272, 212] on link "Deptednelnet" at bounding box center [270, 210] width 39 height 8
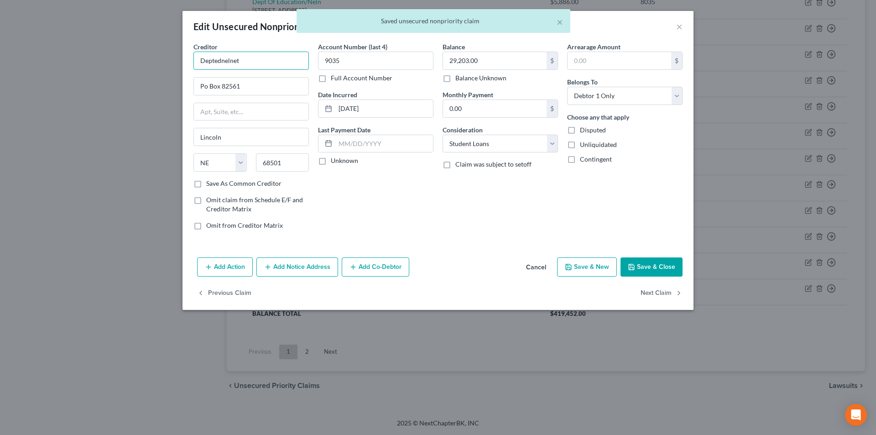
drag, startPoint x: 251, startPoint y: 54, endPoint x: 180, endPoint y: 62, distance: 71.2
click at [184, 61] on div "Creditor * Deptednelnet Po Box 82561 [GEOGRAPHIC_DATA][US_STATE] AZ CA CO [GEOG…" at bounding box center [438, 148] width 511 height 212
paste input "Of Education/Neln"
click at [642, 268] on button "Save & Close" at bounding box center [652, 266] width 62 height 19
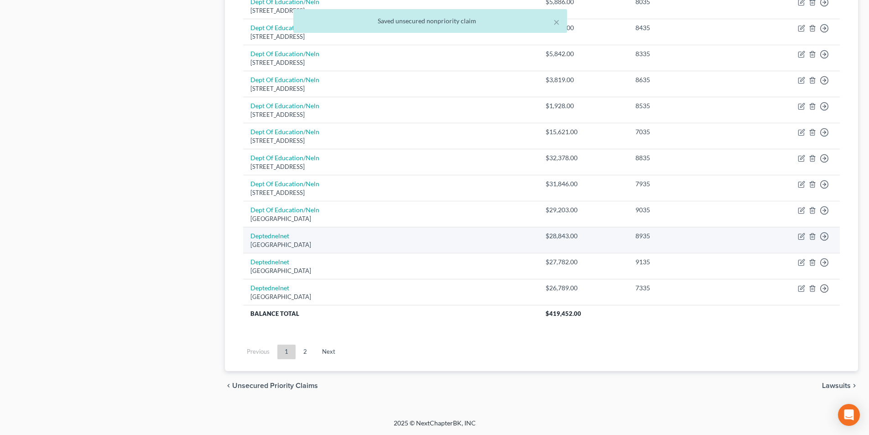
click at [272, 240] on td "Deptednelnet [GEOGRAPHIC_DATA]" at bounding box center [390, 240] width 295 height 26
click at [272, 234] on link "Deptednelnet" at bounding box center [270, 236] width 39 height 8
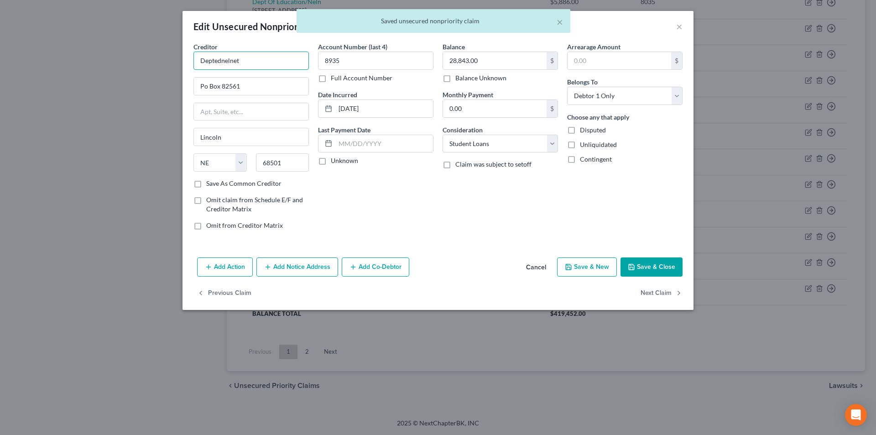
drag, startPoint x: 204, startPoint y: 62, endPoint x: 219, endPoint y: 76, distance: 20.3
click at [136, 64] on div "Edit Unsecured Nonpriority Claim × Creditor * Deptednelnet Po Box 82561 [GEOGRA…" at bounding box center [438, 217] width 876 height 435
paste input "Of Education/Neln"
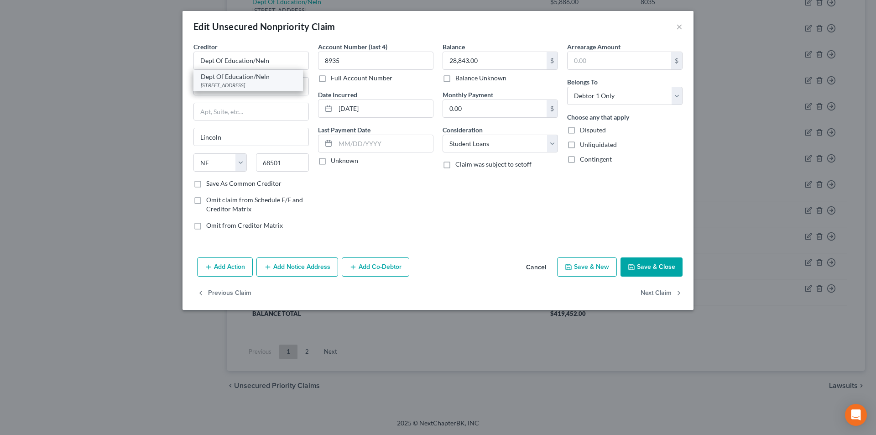
click at [273, 82] on div "[STREET_ADDRESS]" at bounding box center [248, 85] width 95 height 8
click at [648, 269] on button "Save & Close" at bounding box center [652, 266] width 62 height 19
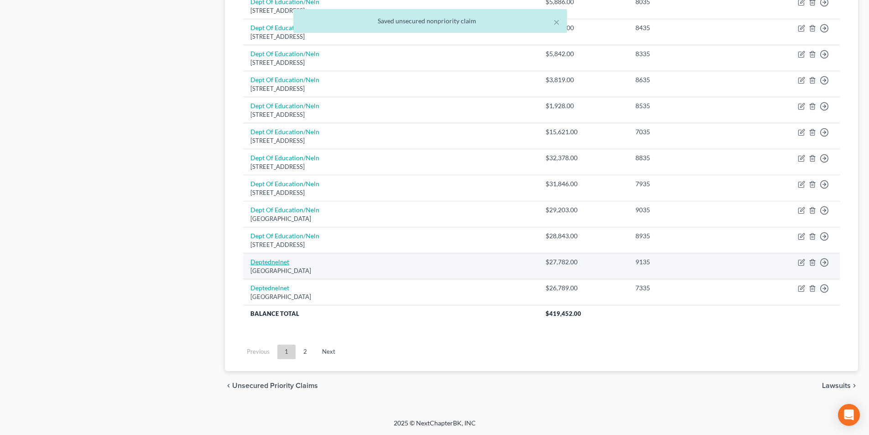
click at [275, 264] on link "Deptednelnet" at bounding box center [270, 262] width 39 height 8
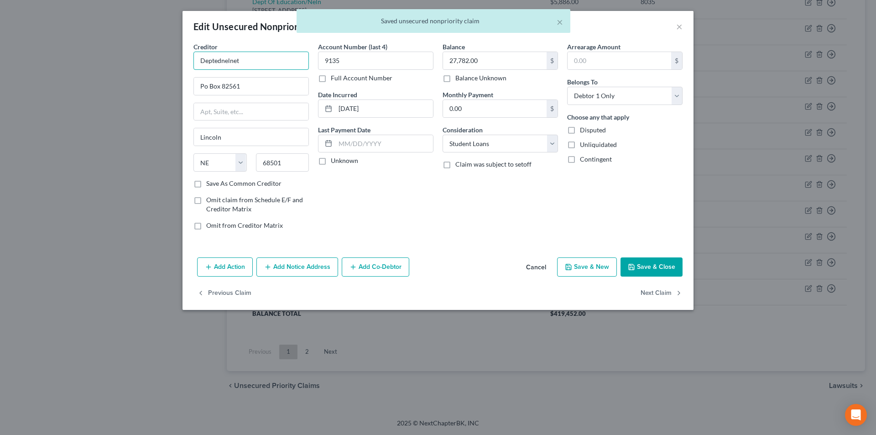
drag, startPoint x: 185, startPoint y: 65, endPoint x: 152, endPoint y: 68, distance: 32.9
click at [149, 68] on div "Edit Unsecured Nonpriority Claim × Creditor * Deptednelnet Po Box 82561 [GEOGRA…" at bounding box center [438, 217] width 876 height 435
paste input "Of Education/Neln"
click at [254, 81] on div "[STREET_ADDRESS]" at bounding box center [248, 85] width 95 height 8
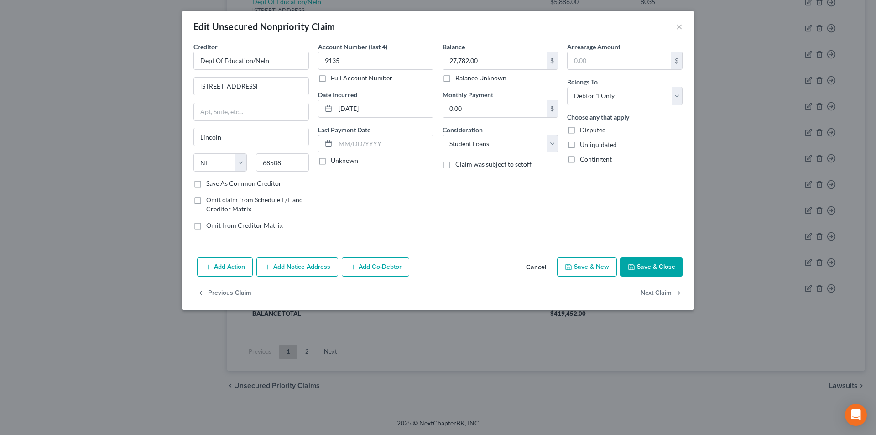
click at [651, 263] on button "Save & Close" at bounding box center [652, 266] width 62 height 19
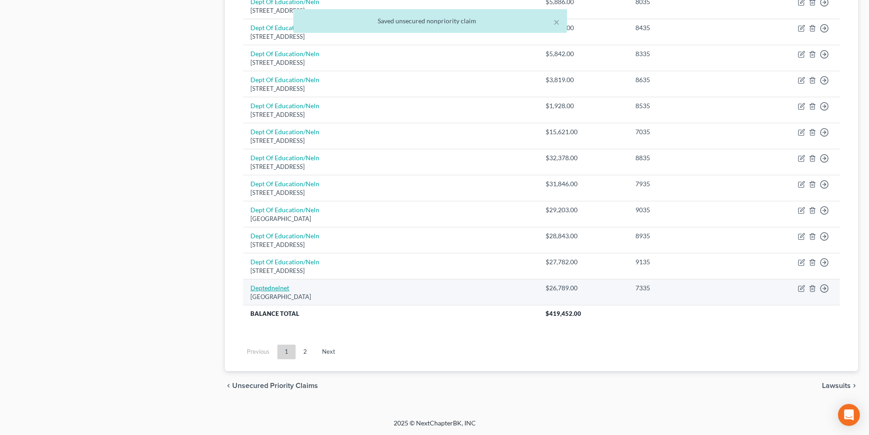
click at [279, 287] on link "Deptednelnet" at bounding box center [270, 288] width 39 height 8
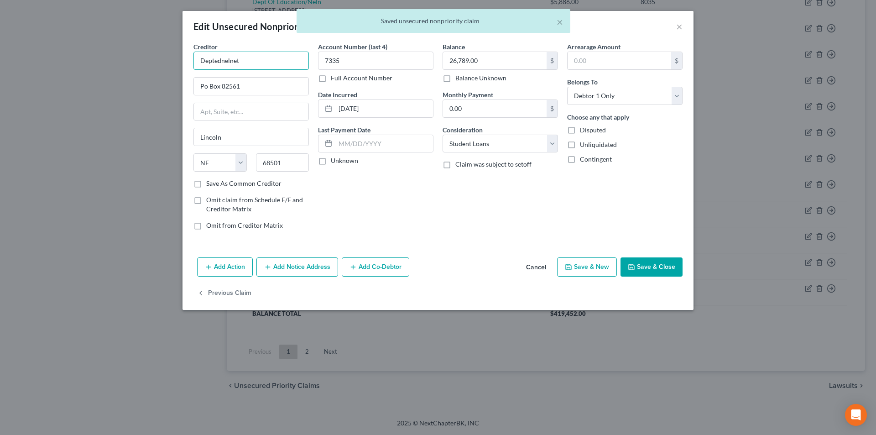
drag, startPoint x: 231, startPoint y: 62, endPoint x: 141, endPoint y: 62, distance: 89.5
click at [140, 62] on div "Edit Unsecured Nonpriority Claim × Creditor * Deptednelnet Po Box 82561 [GEOGRA…" at bounding box center [438, 217] width 876 height 435
paste input "Of Education/Neln"
click at [236, 78] on div "Dept Of Education/Neln" at bounding box center [248, 76] width 95 height 9
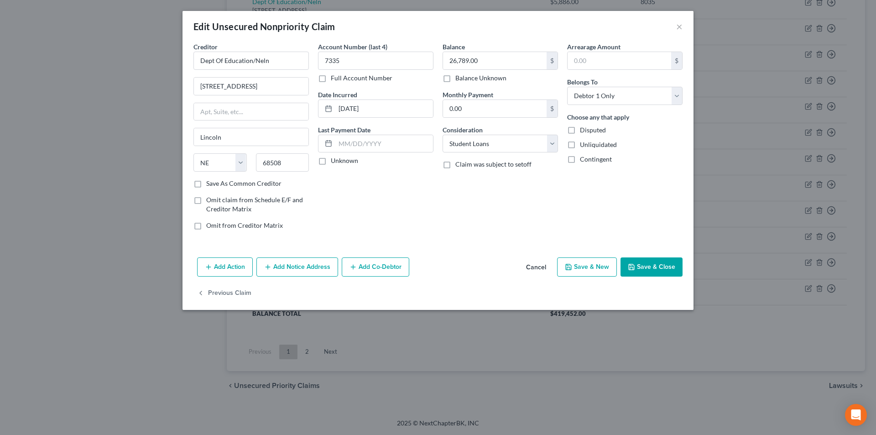
click at [658, 265] on button "Save & Close" at bounding box center [652, 266] width 62 height 19
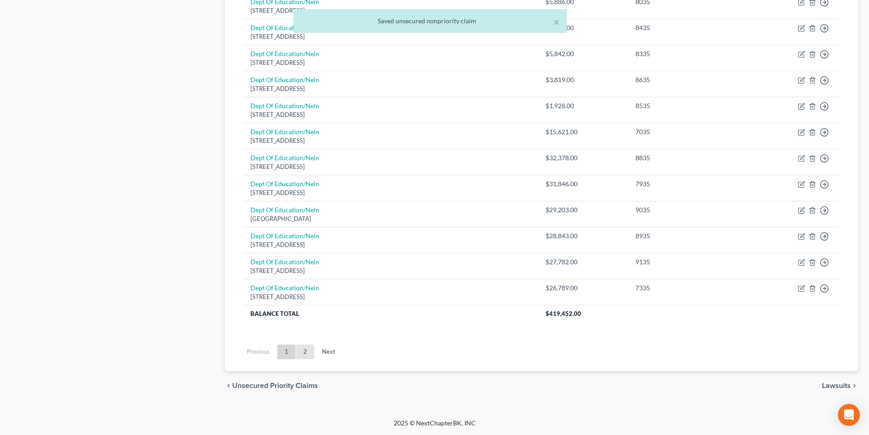
click at [304, 351] on link "2" at bounding box center [305, 352] width 18 height 15
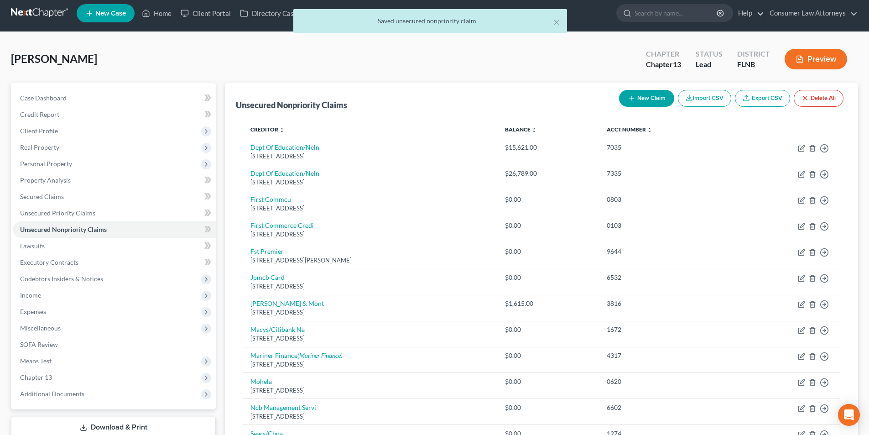
scroll to position [0, 0]
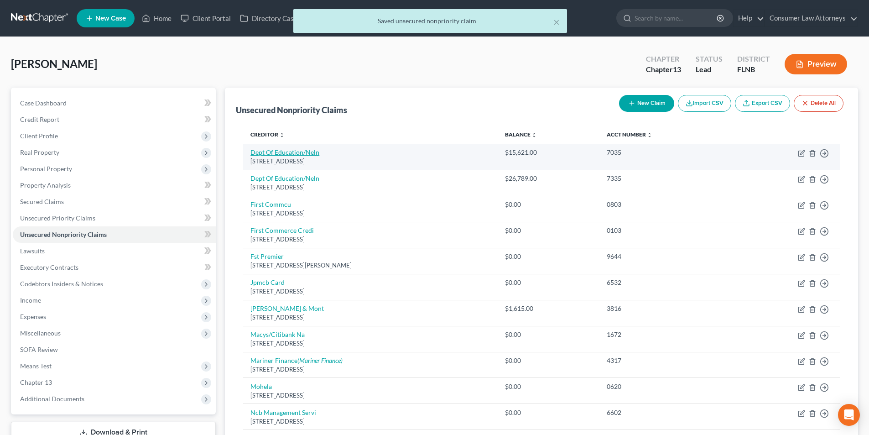
click at [270, 156] on link "Dept Of Education/Neln" at bounding box center [285, 152] width 69 height 8
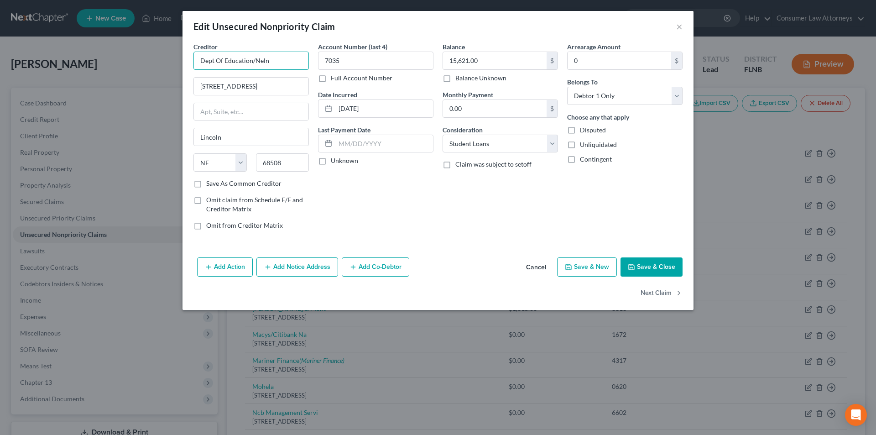
drag, startPoint x: 285, startPoint y: 58, endPoint x: 157, endPoint y: 60, distance: 128.3
click at [162, 59] on div "Edit Unsecured Nonpriority Claim × Creditor * Dept Of Education/Neln [STREET_AD…" at bounding box center [438, 217] width 876 height 435
click at [235, 80] on div "Dept Of Education/Neln" at bounding box center [248, 76] width 95 height 9
click at [646, 267] on button "Save & Close" at bounding box center [652, 266] width 62 height 19
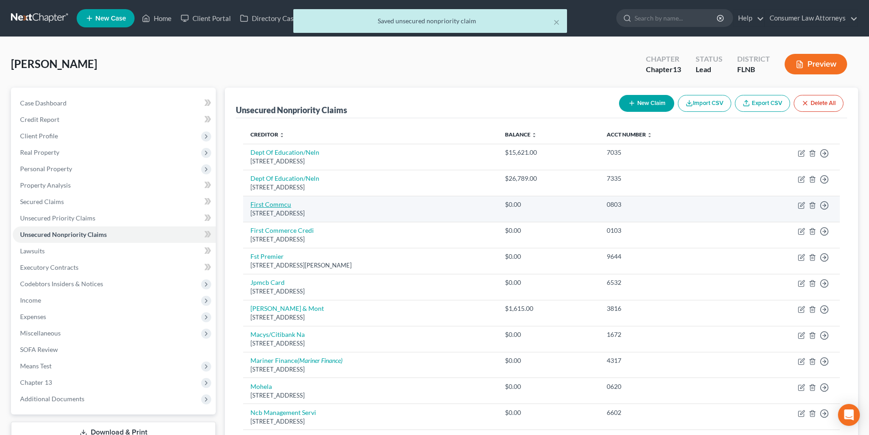
click at [278, 205] on link "First Commcu" at bounding box center [271, 204] width 41 height 8
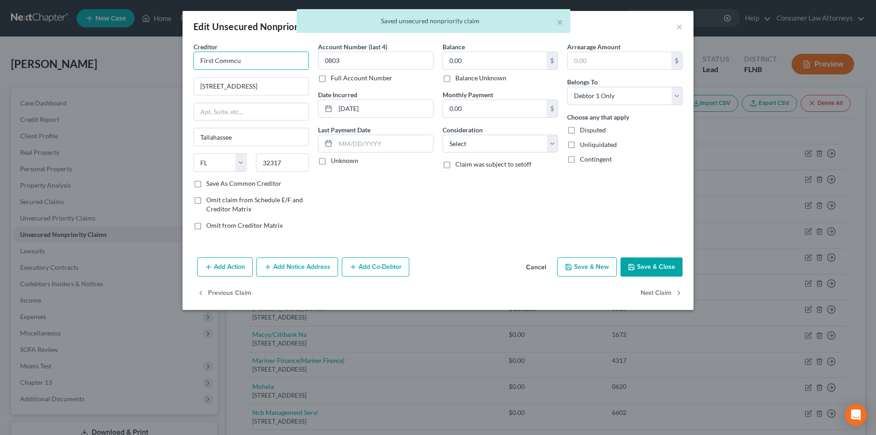
click at [249, 59] on input "First Commcu" at bounding box center [251, 61] width 115 height 18
drag, startPoint x: 257, startPoint y: 60, endPoint x: 189, endPoint y: 61, distance: 67.5
click at [167, 60] on div "Edit Unsecured Nonpriority Claim × Creditor * First Commcu [STREET_ADDRESS][GEO…" at bounding box center [438, 217] width 876 height 435
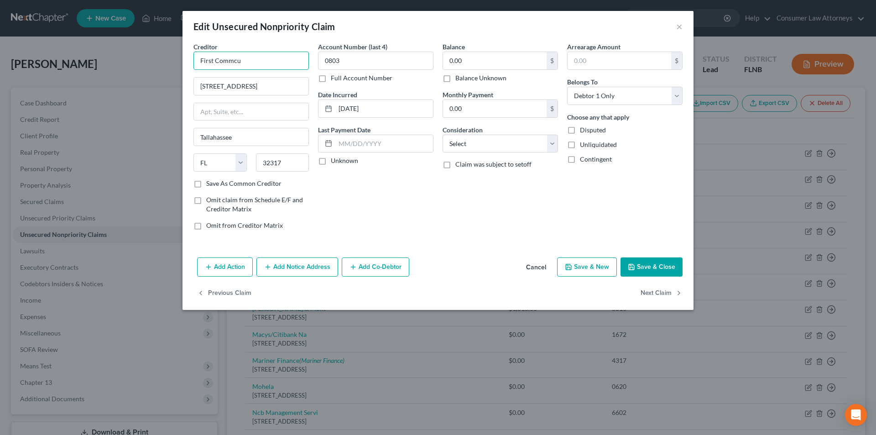
click at [252, 64] on input "First Commcu" at bounding box center [251, 61] width 115 height 18
click at [644, 266] on button "Save & Close" at bounding box center [652, 266] width 62 height 19
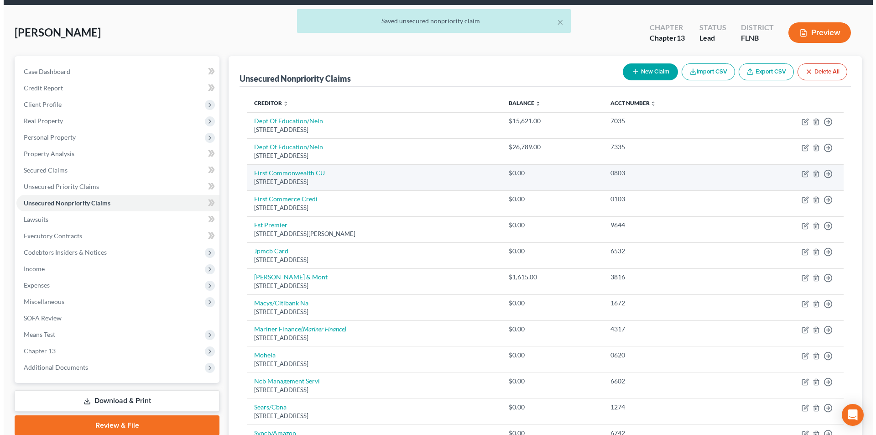
scroll to position [46, 0]
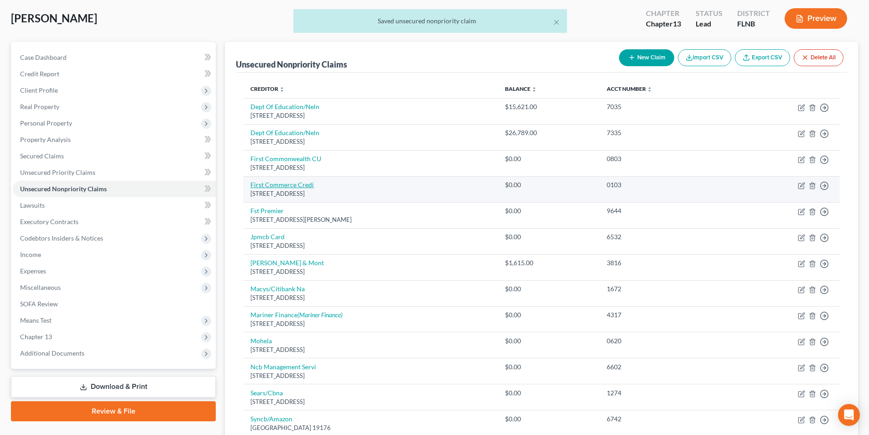
click at [299, 186] on link "First Commerce Credi" at bounding box center [282, 185] width 63 height 8
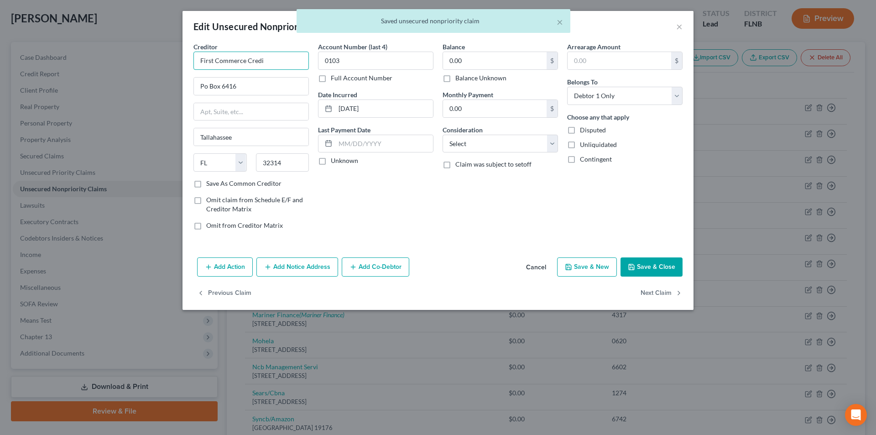
click at [274, 67] on input "First Commerce Credi" at bounding box center [251, 61] width 115 height 18
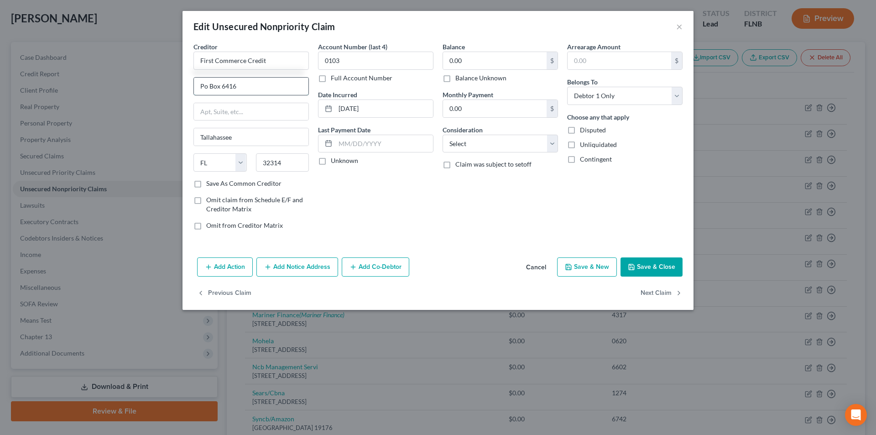
click at [205, 86] on input "Po Box 6416" at bounding box center [251, 86] width 115 height 17
click at [663, 271] on button "Save & Close" at bounding box center [652, 266] width 62 height 19
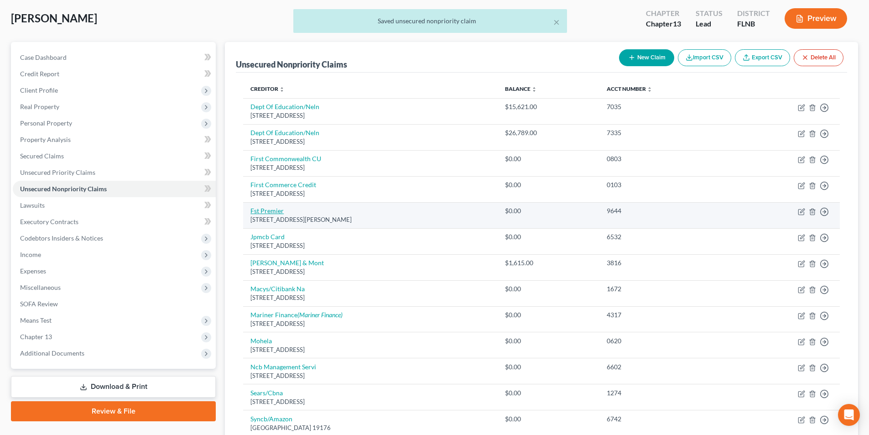
click at [268, 210] on link "Fst Premier" at bounding box center [267, 211] width 33 height 8
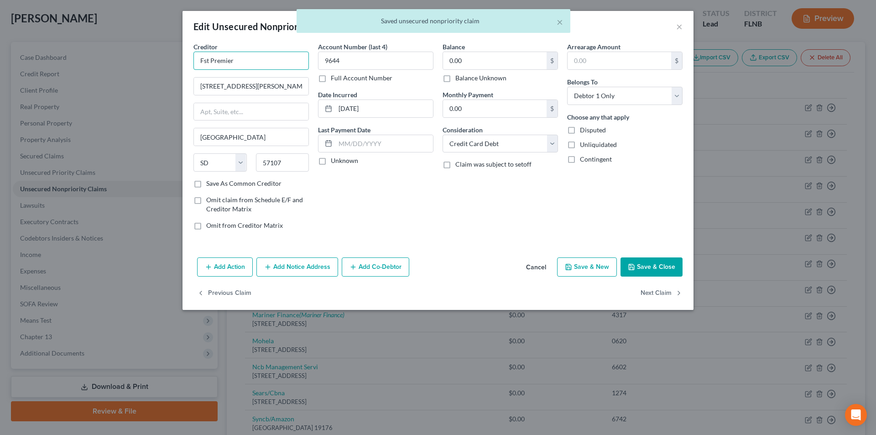
click at [204, 61] on input "Fst Premier" at bounding box center [251, 61] width 115 height 18
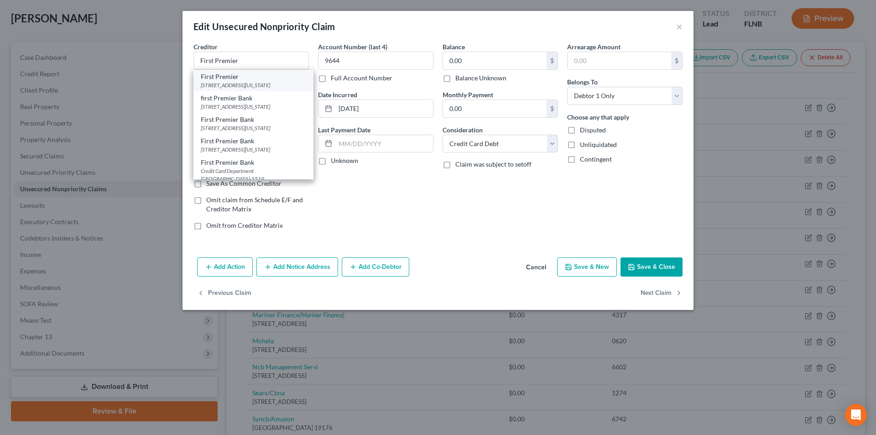
click at [238, 79] on div "First Premier" at bounding box center [253, 76] width 105 height 9
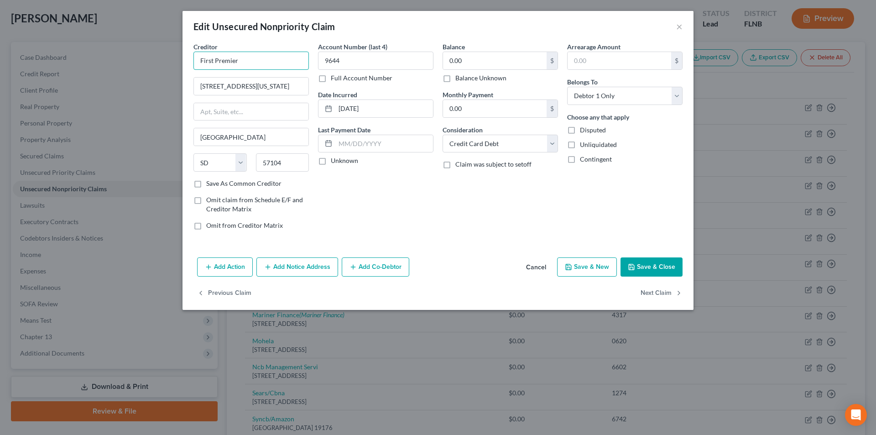
drag, startPoint x: 246, startPoint y: 60, endPoint x: 192, endPoint y: 58, distance: 54.8
click at [154, 56] on div "Edit Unsecured Nonpriority Claim × Creditor * First Premier 900 [US_STATE][GEOG…" at bounding box center [438, 217] width 876 height 435
click at [302, 266] on button "Add Notice Address" at bounding box center [297, 266] width 82 height 19
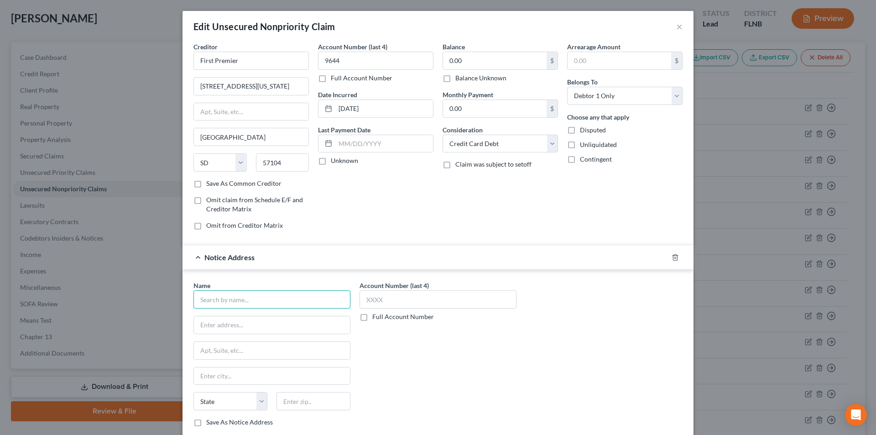
click at [268, 301] on input "text" at bounding box center [272, 299] width 157 height 18
paste input "First Premier"
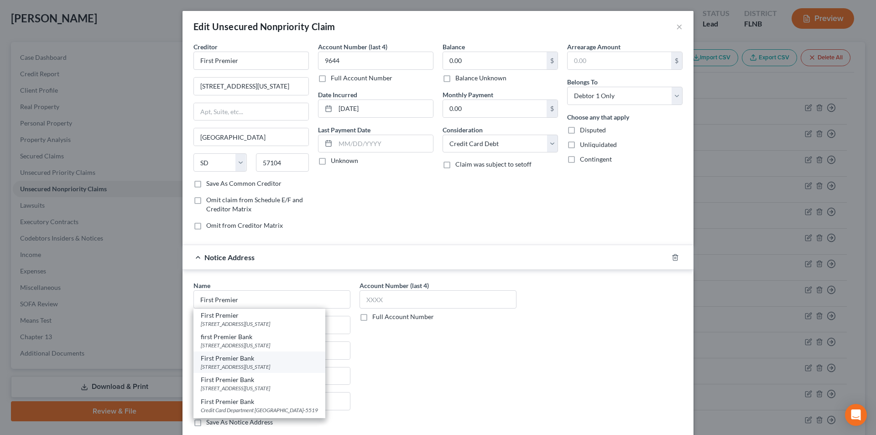
click at [242, 365] on div "[STREET_ADDRESS][US_STATE]" at bounding box center [259, 367] width 117 height 8
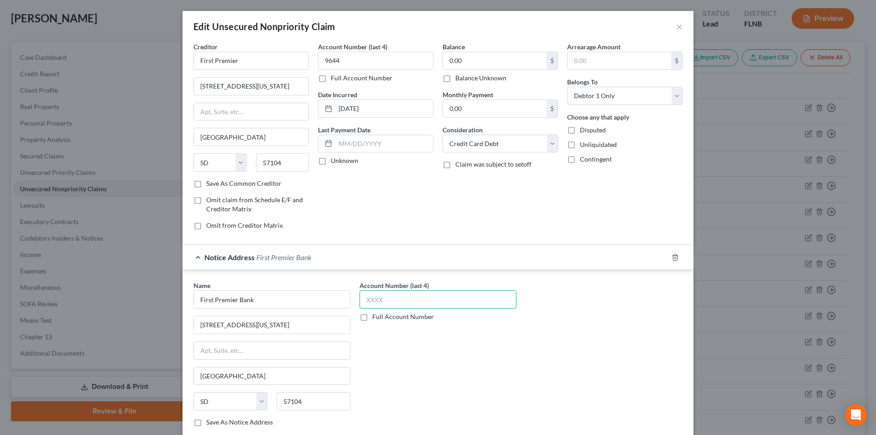
click at [378, 299] on input "text" at bounding box center [438, 299] width 157 height 18
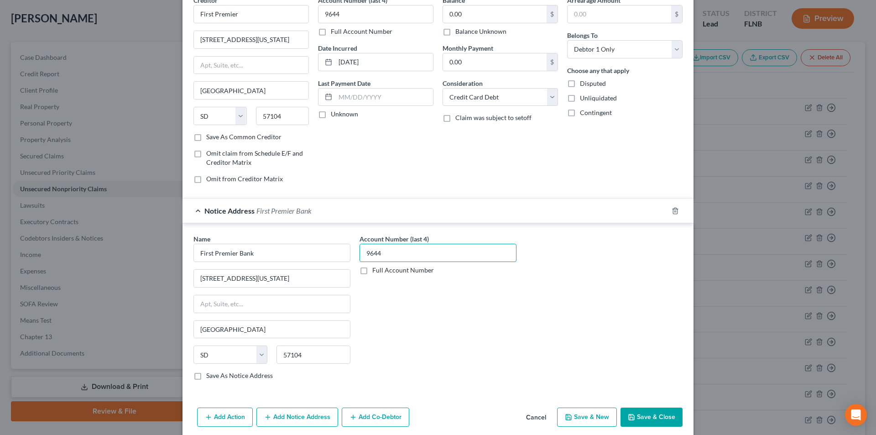
scroll to position [83, 0]
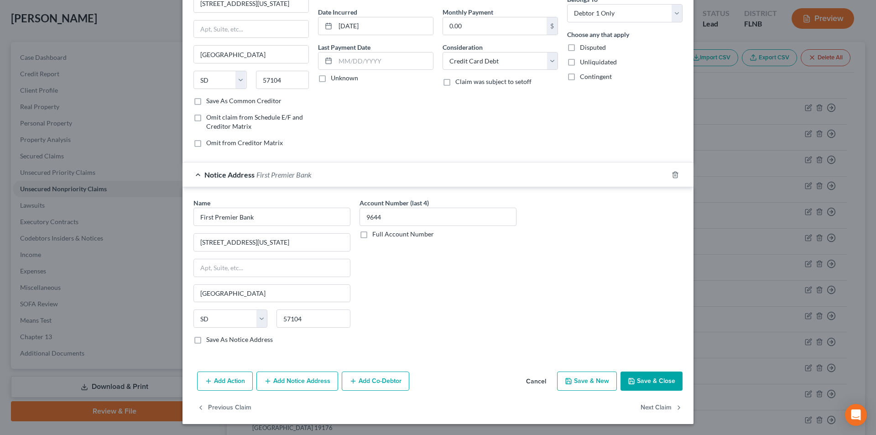
click at [299, 382] on button "Add Notice Address" at bounding box center [297, 381] width 82 height 19
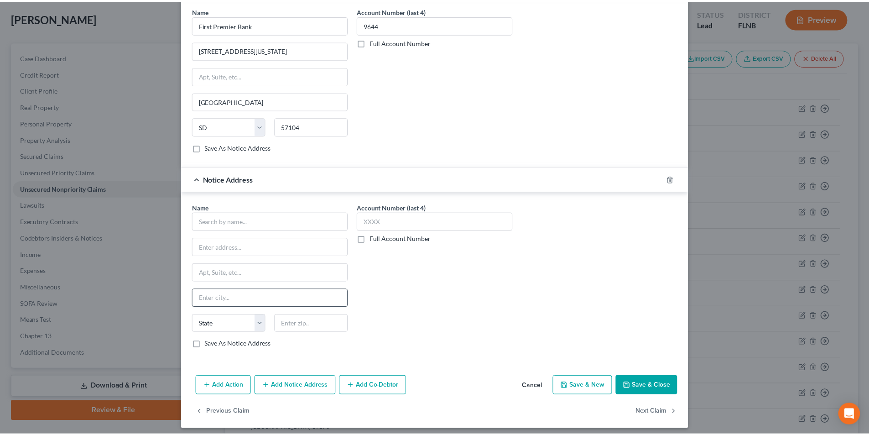
scroll to position [280, 0]
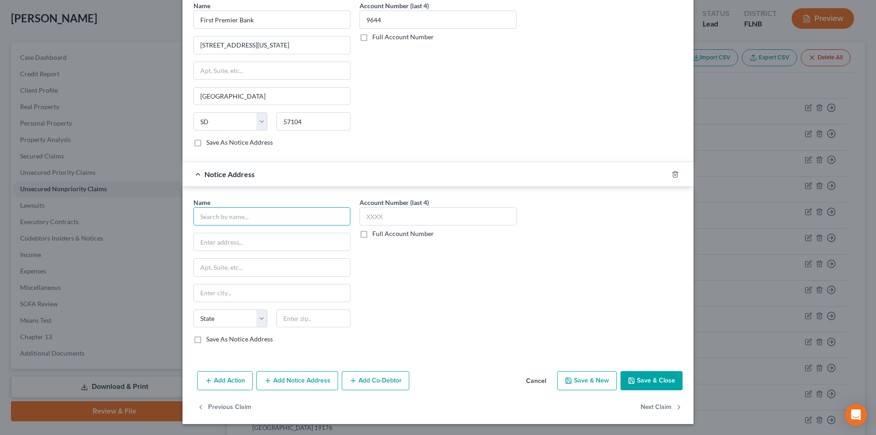
click at [247, 224] on input "text" at bounding box center [272, 216] width 157 height 18
paste input "First Premier"
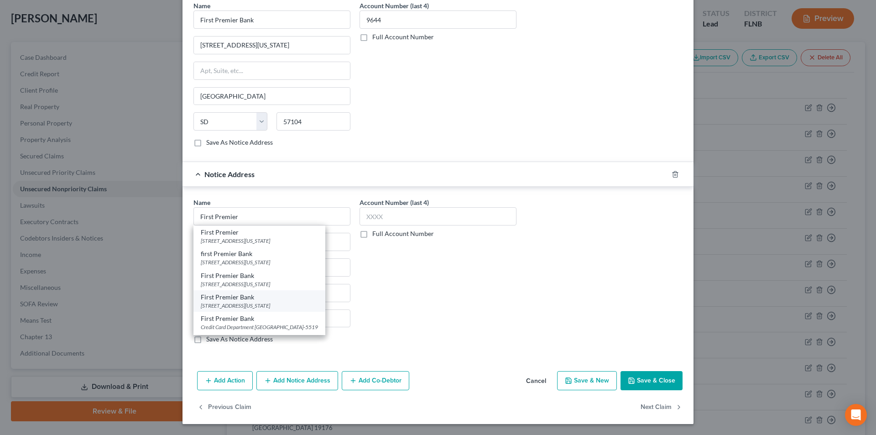
click at [235, 307] on div "[STREET_ADDRESS][US_STATE]" at bounding box center [259, 306] width 117 height 8
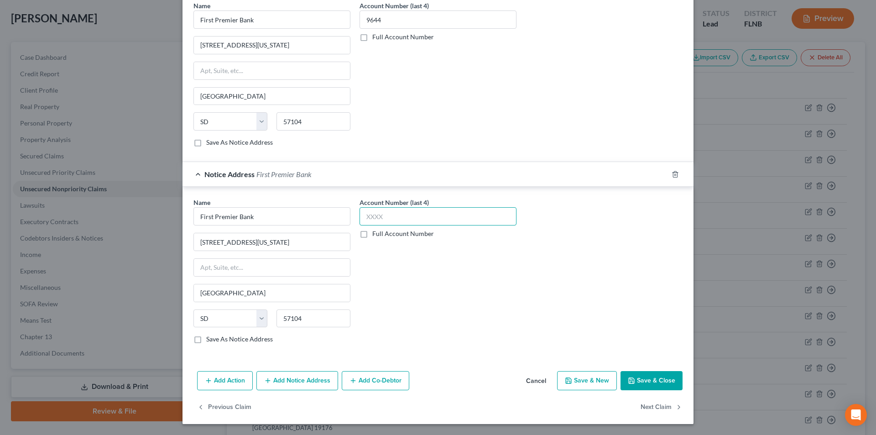
click at [387, 217] on input "text" at bounding box center [438, 216] width 157 height 18
click at [644, 371] on div "Add Action Add Notice Address Add Co-Debtor Cancel Save & New Save & Close" at bounding box center [438, 382] width 511 height 30
click at [649, 378] on button "Save & Close" at bounding box center [652, 380] width 62 height 19
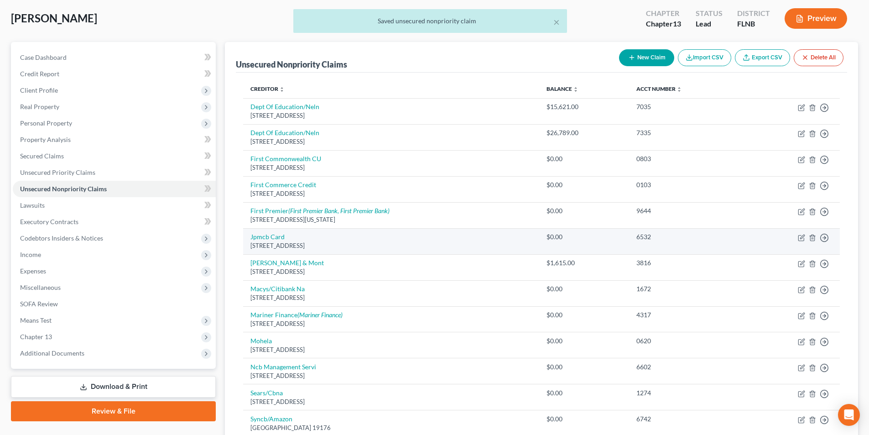
click at [287, 241] on td "Jpmcb Card [STREET_ADDRESS]" at bounding box center [391, 241] width 296 height 26
click at [276, 238] on link "Jpmcb Card" at bounding box center [268, 237] width 34 height 8
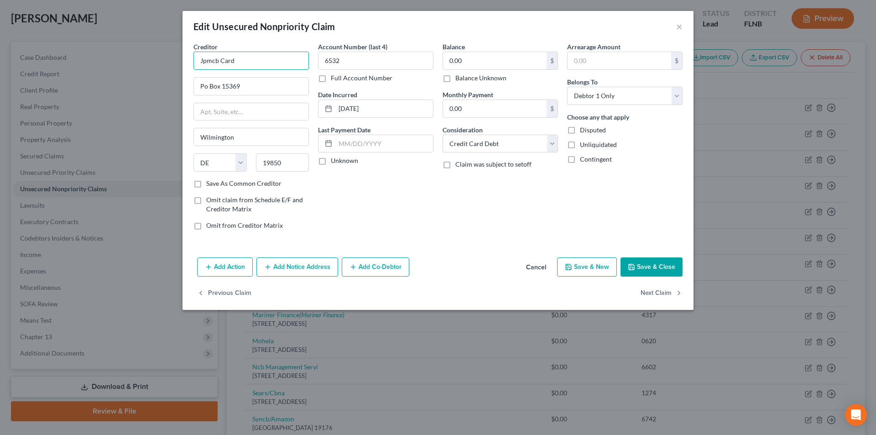
click at [186, 59] on div "Creditor * Jpmcb Card Po Box [GEOGRAPHIC_DATA] [US_STATE] AK AR AZ CA CO CT DE …" at bounding box center [438, 148] width 511 height 212
drag, startPoint x: 218, startPoint y: 61, endPoint x: 173, endPoint y: 61, distance: 45.2
click at [166, 61] on div "Edit Unsecured Nonpriority Claim × Creditor * Jpmcb Card Po Box [GEOGRAPHIC_DAT…" at bounding box center [438, 217] width 876 height 435
paste input "PMorgan Chase"
click at [267, 59] on input "JPMorgan Chase Card" at bounding box center [251, 61] width 115 height 18
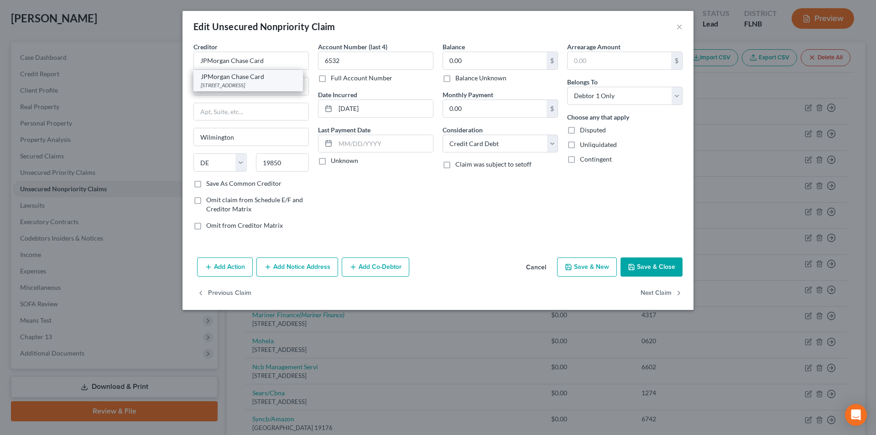
click at [257, 79] on div "JPMorgan Chase Card" at bounding box center [248, 76] width 95 height 9
click at [651, 267] on button "Save & Close" at bounding box center [652, 266] width 62 height 19
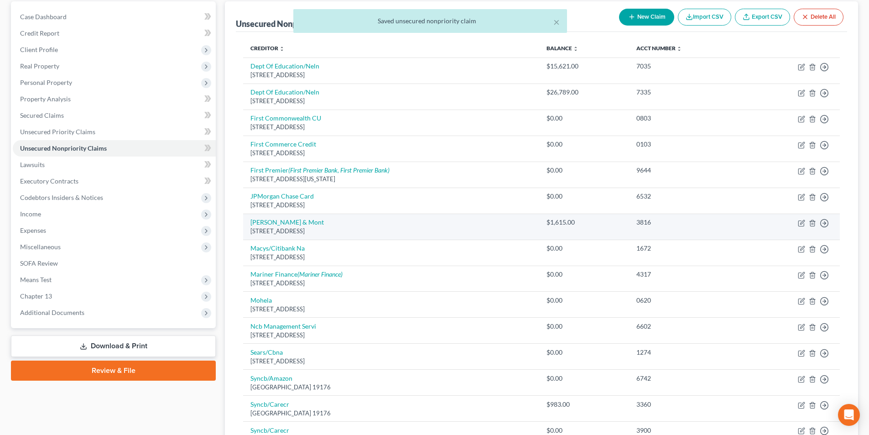
scroll to position [137, 0]
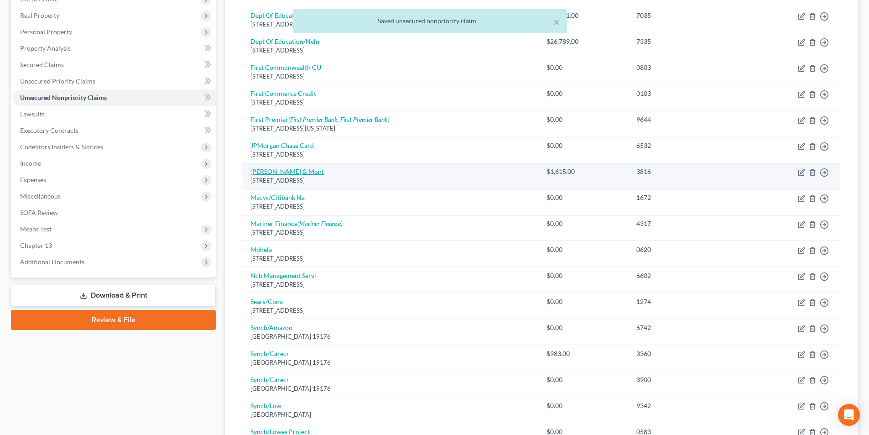
click at [292, 173] on link "[PERSON_NAME] & Mont" at bounding box center [287, 171] width 73 height 8
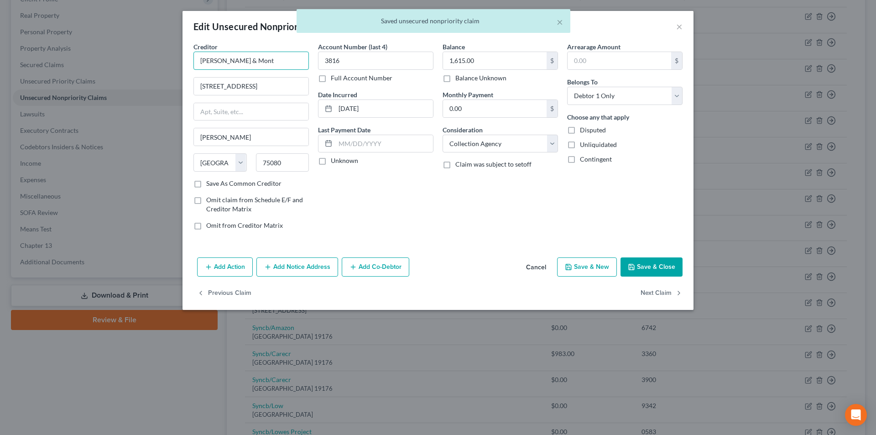
click at [225, 58] on input "[PERSON_NAME] & Mont" at bounding box center [251, 61] width 115 height 18
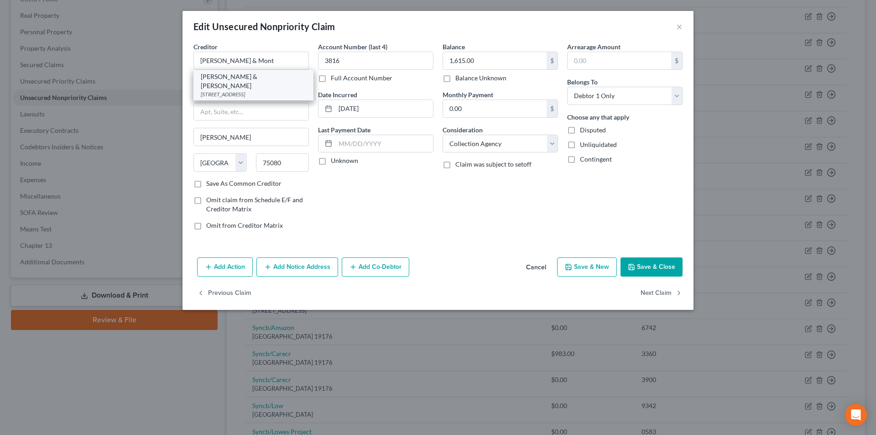
click at [245, 90] on div "[STREET_ADDRESS]" at bounding box center [253, 94] width 105 height 8
click at [650, 266] on button "Save & Close" at bounding box center [652, 266] width 62 height 19
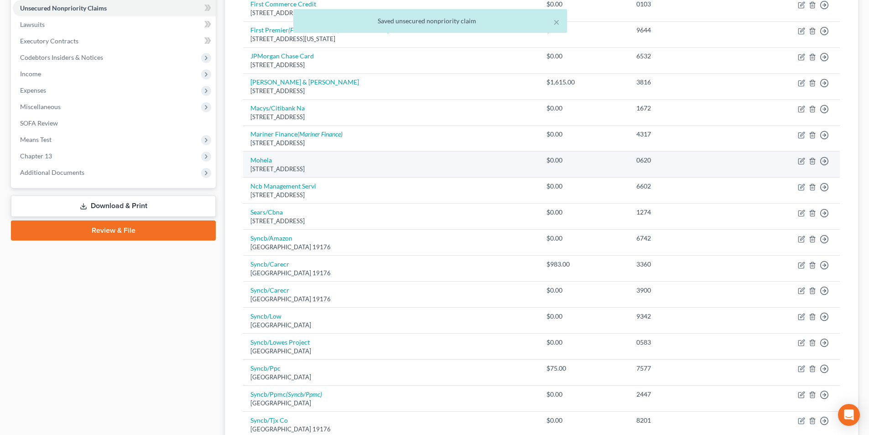
scroll to position [228, 0]
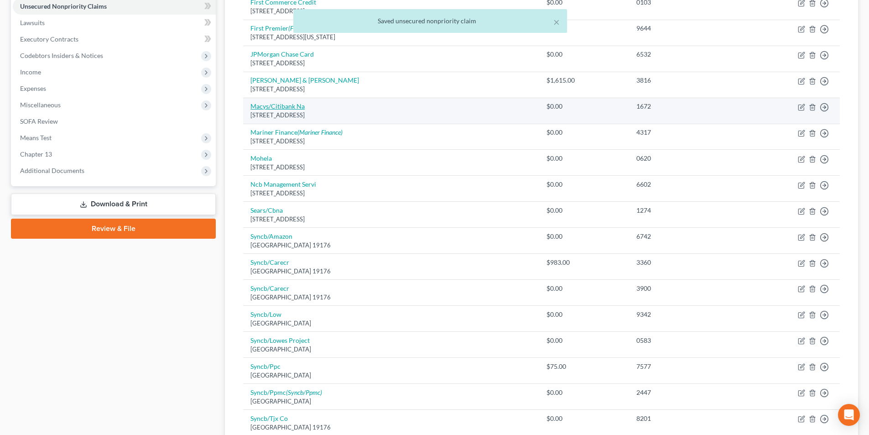
click at [285, 104] on link "Macys/Citibank Na" at bounding box center [278, 106] width 54 height 8
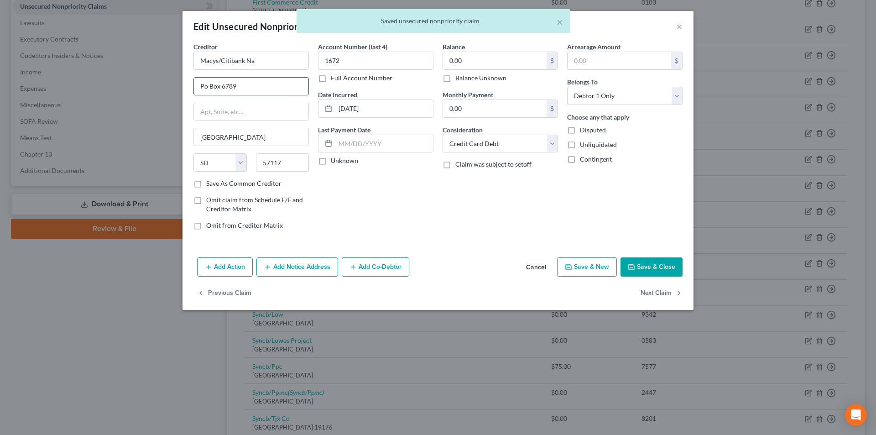
drag, startPoint x: 204, startPoint y: 85, endPoint x: 220, endPoint y: 88, distance: 16.3
click at [205, 85] on input "Po Box 6789" at bounding box center [251, 86] width 115 height 17
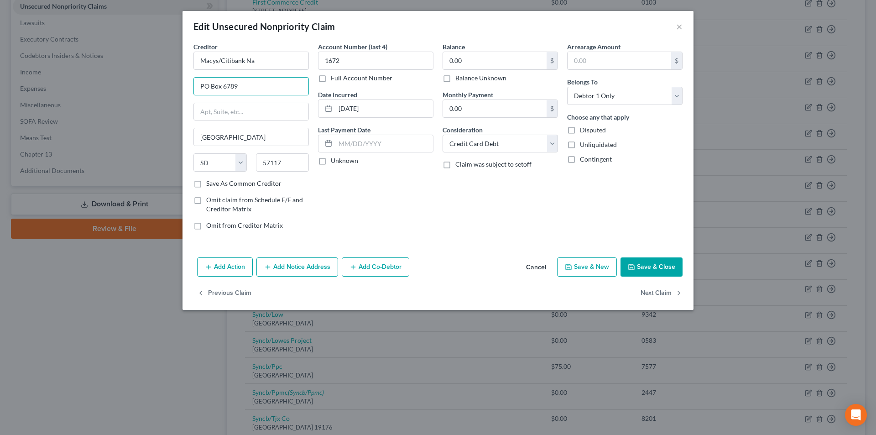
click at [659, 268] on button "Save & Close" at bounding box center [652, 266] width 62 height 19
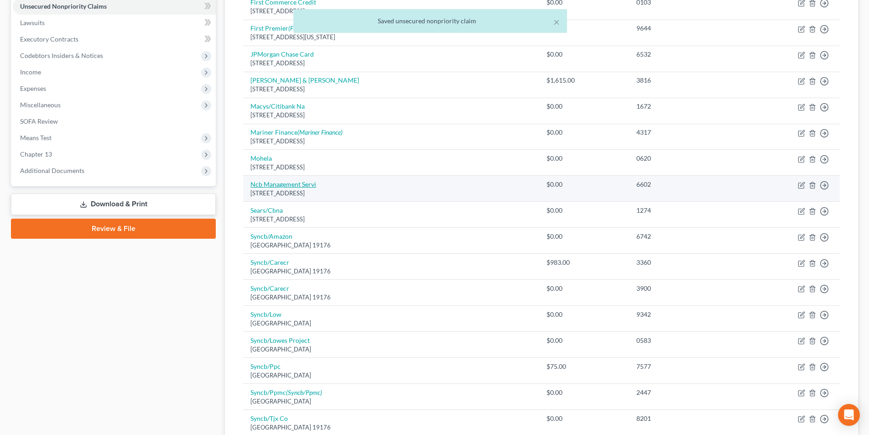
click at [282, 183] on link "Ncb Management Servi" at bounding box center [284, 184] width 66 height 8
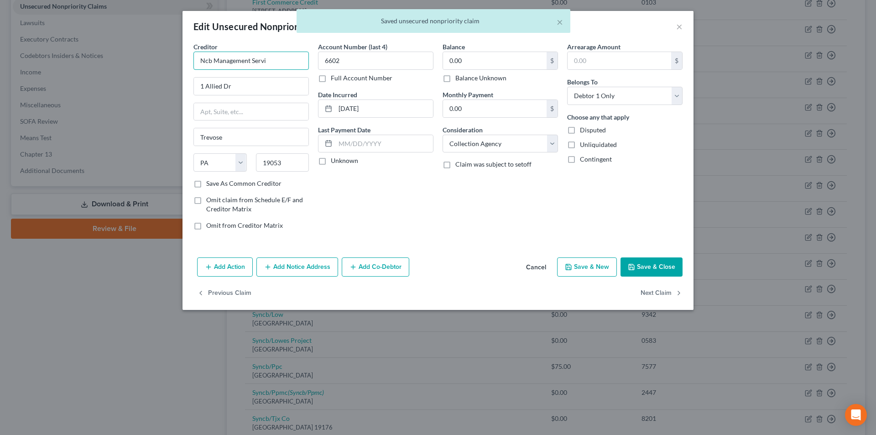
click at [273, 61] on input "Ncb Management Servi" at bounding box center [251, 61] width 115 height 18
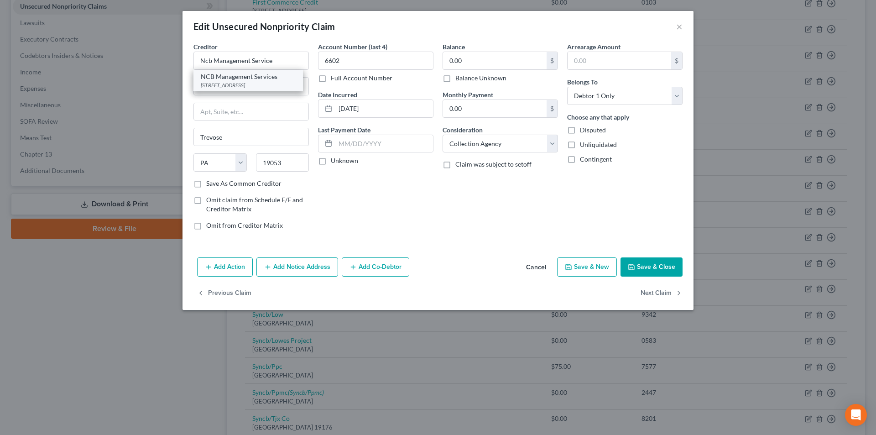
click at [232, 80] on div "NCB Management Services" at bounding box center [248, 76] width 95 height 9
click at [649, 264] on button "Save & Close" at bounding box center [652, 266] width 62 height 19
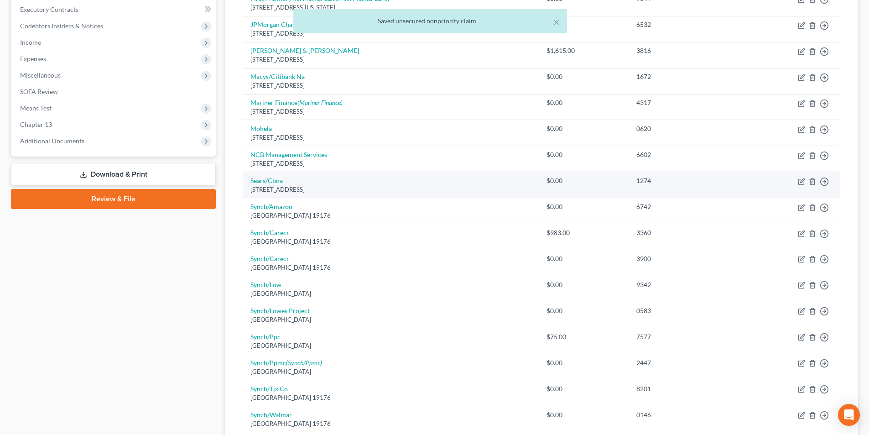
scroll to position [274, 0]
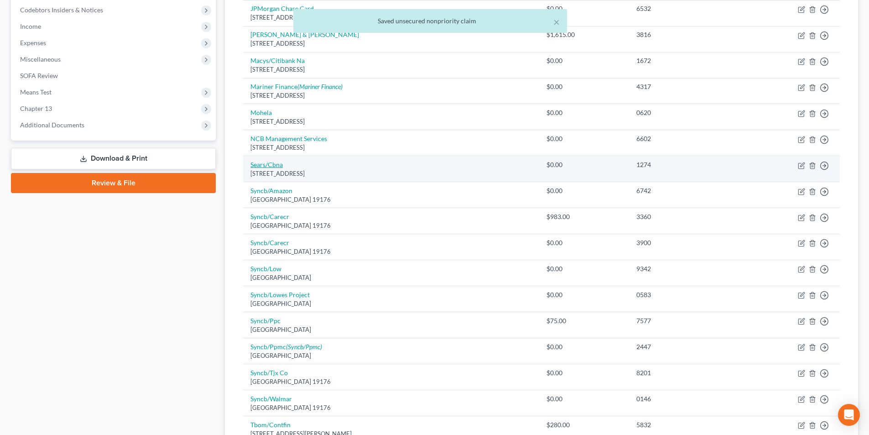
click at [272, 165] on link "Sears/Cbna" at bounding box center [267, 165] width 32 height 8
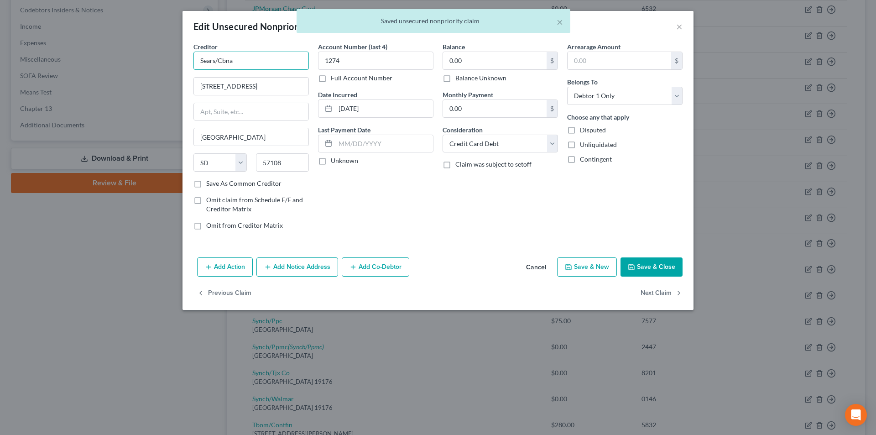
click at [252, 59] on input "Sears/Cbna" at bounding box center [251, 61] width 115 height 18
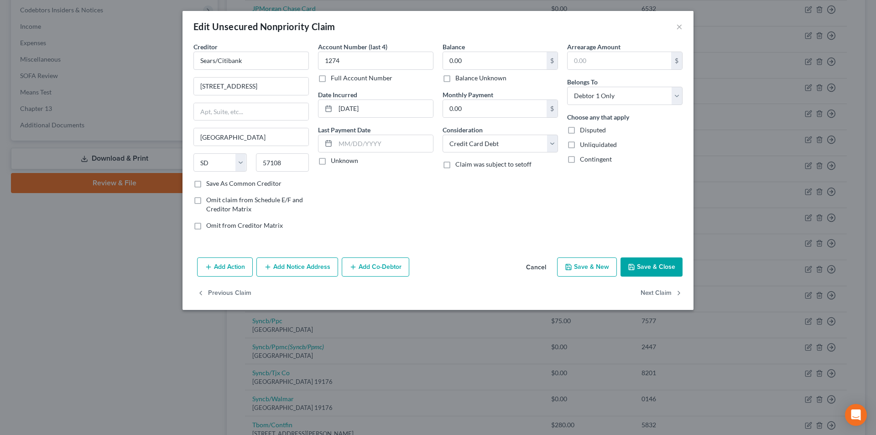
drag, startPoint x: 644, startPoint y: 264, endPoint x: 565, endPoint y: 247, distance: 79.8
click at [644, 264] on button "Save & Close" at bounding box center [652, 266] width 62 height 19
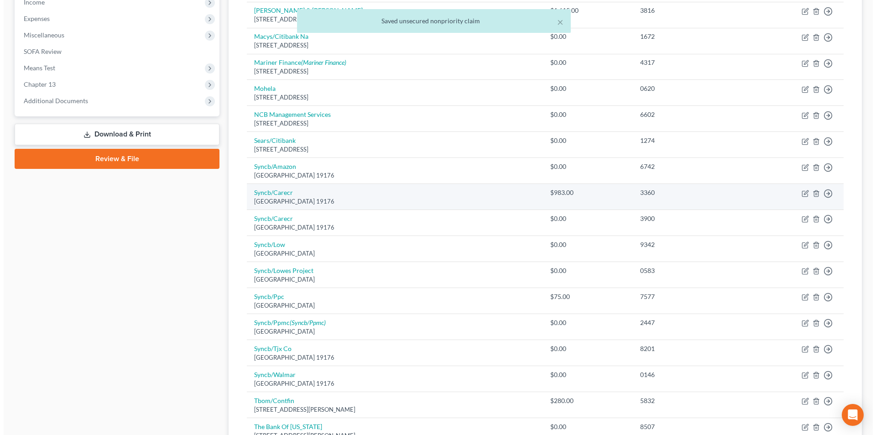
scroll to position [319, 0]
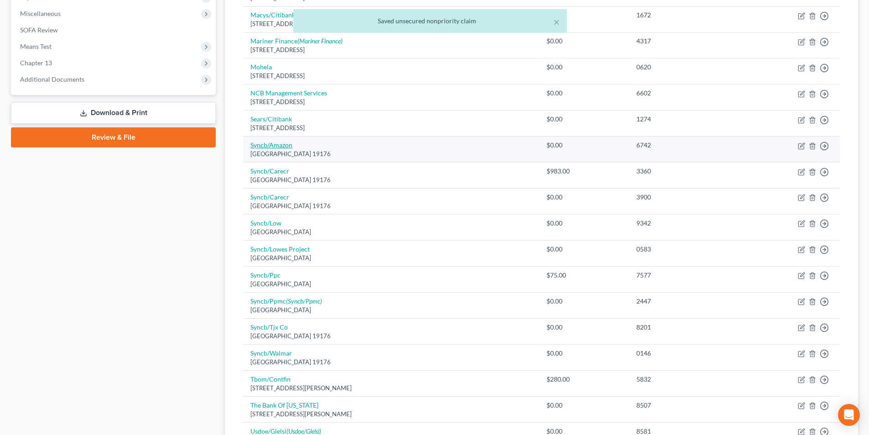
click at [281, 143] on link "Syncb/Amazon" at bounding box center [272, 145] width 42 height 8
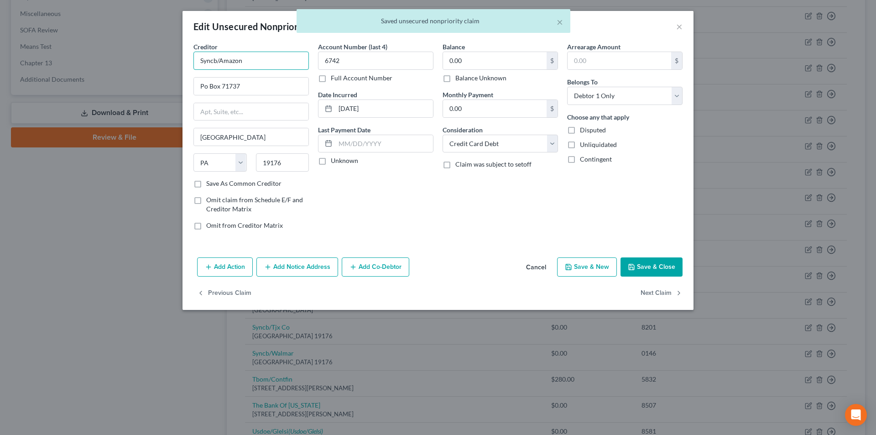
drag, startPoint x: 217, startPoint y: 61, endPoint x: 135, endPoint y: 48, distance: 82.7
click at [131, 48] on div "Edit Unsecured Nonpriority Claim × Creditor * Syncb/Amazon Po Box 71737 [GEOGRA…" at bounding box center [438, 217] width 876 height 435
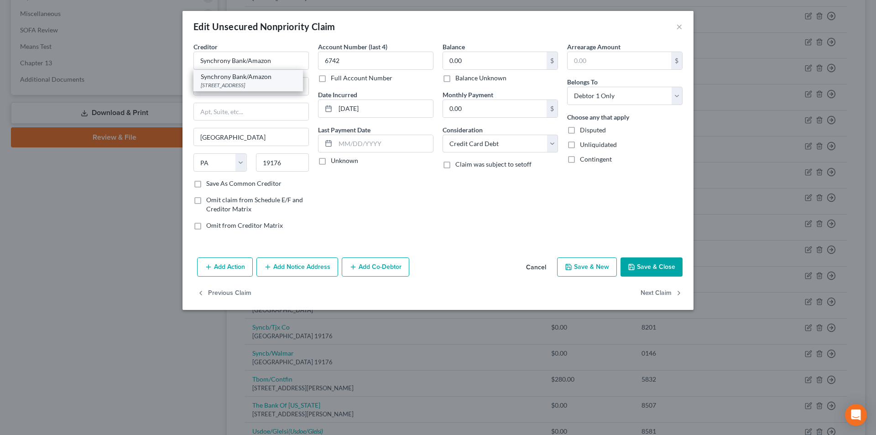
click at [251, 81] on div "[STREET_ADDRESS]" at bounding box center [248, 85] width 95 height 8
click at [661, 268] on button "Save & Close" at bounding box center [652, 266] width 62 height 19
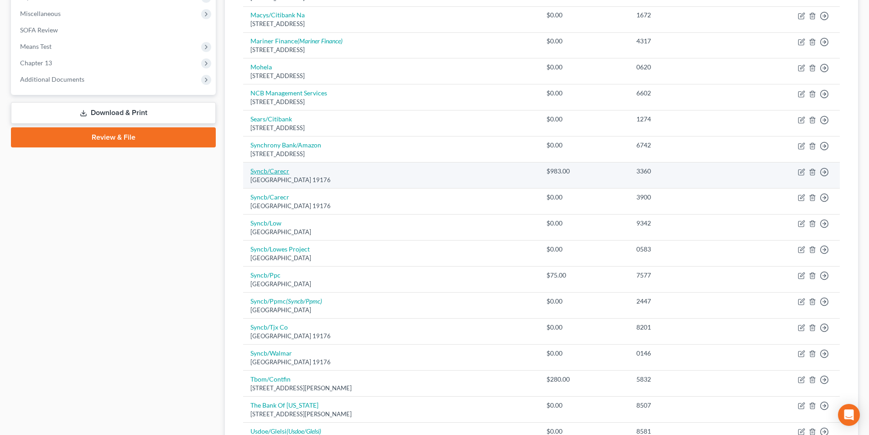
click at [270, 169] on link "Syncb/Carecr" at bounding box center [270, 171] width 39 height 8
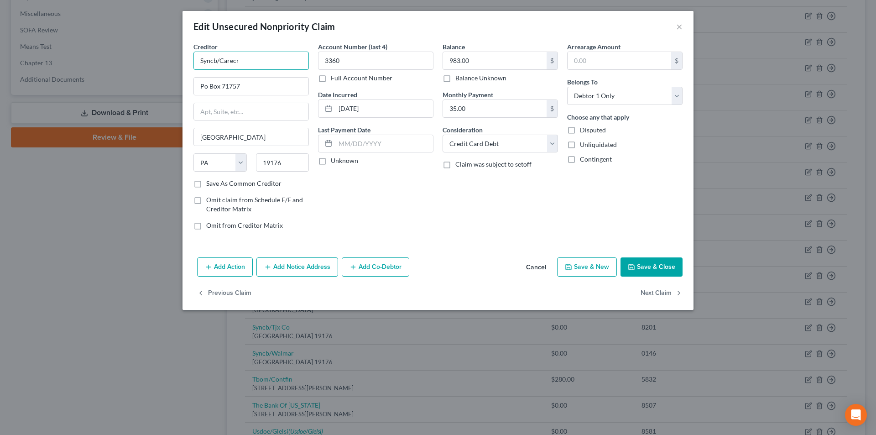
drag, startPoint x: 217, startPoint y: 60, endPoint x: 155, endPoint y: 48, distance: 63.2
click at [158, 49] on div "Edit Unsecured Nonpriority Claim × Creditor * Syncb/Carecr Po Box 71757 [GEOGRA…" at bounding box center [438, 217] width 876 height 435
paste input "JPMorgan Chase"
click at [271, 58] on input "Synchrony Bank/Carecr" at bounding box center [251, 61] width 115 height 18
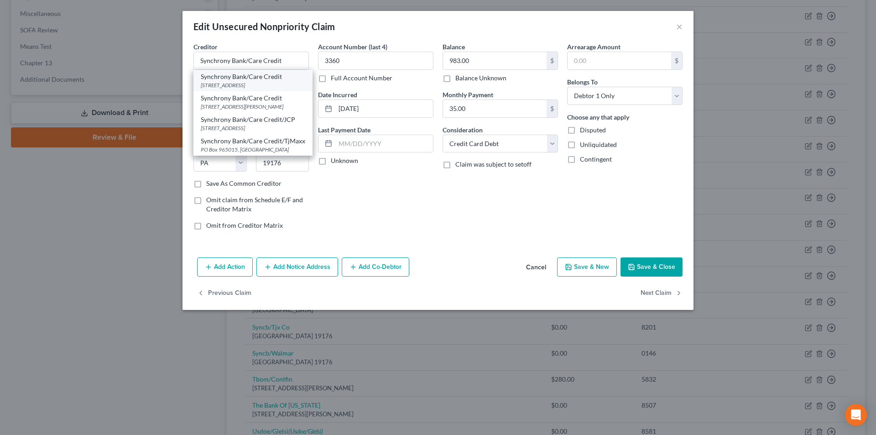
click at [255, 78] on div "Synchrony Bank/Care Credit" at bounding box center [253, 76] width 105 height 9
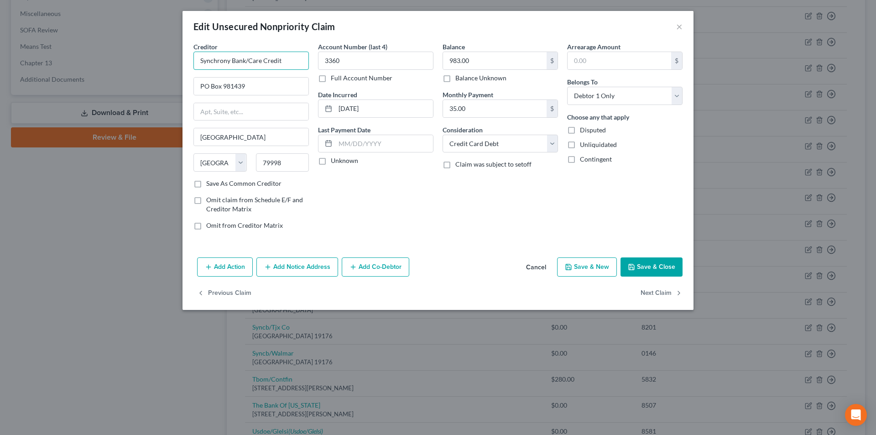
drag, startPoint x: 287, startPoint y: 61, endPoint x: 208, endPoint y: 60, distance: 78.5
click at [195, 60] on input "Synchrony Bank/Care Credit" at bounding box center [251, 61] width 115 height 18
click at [292, 271] on button "Add Notice Address" at bounding box center [297, 266] width 82 height 19
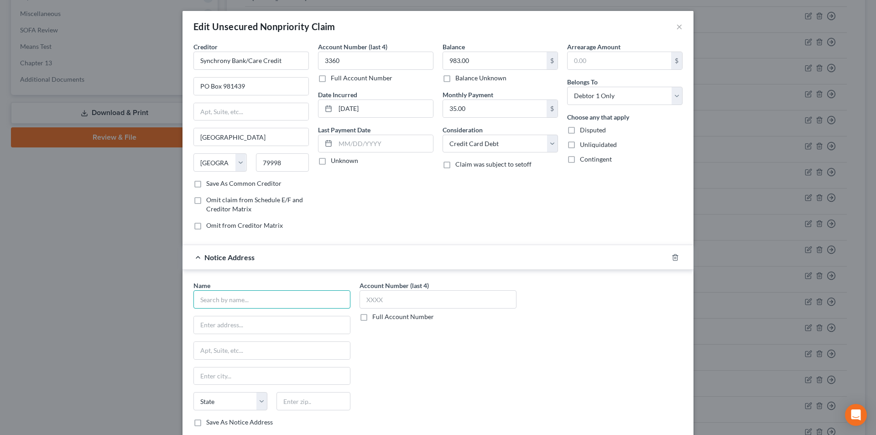
click at [256, 298] on input "text" at bounding box center [272, 299] width 157 height 18
paste input "Synchrony Bank/Care Credit"
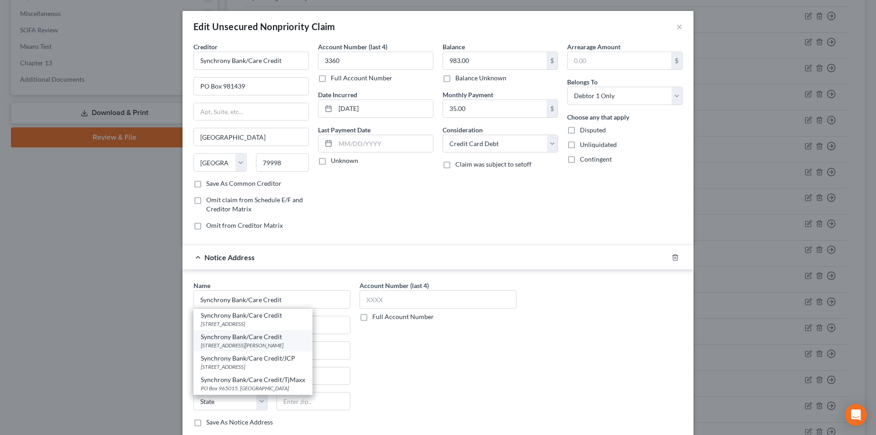
click at [234, 344] on div "[STREET_ADDRESS][PERSON_NAME]" at bounding box center [253, 345] width 105 height 8
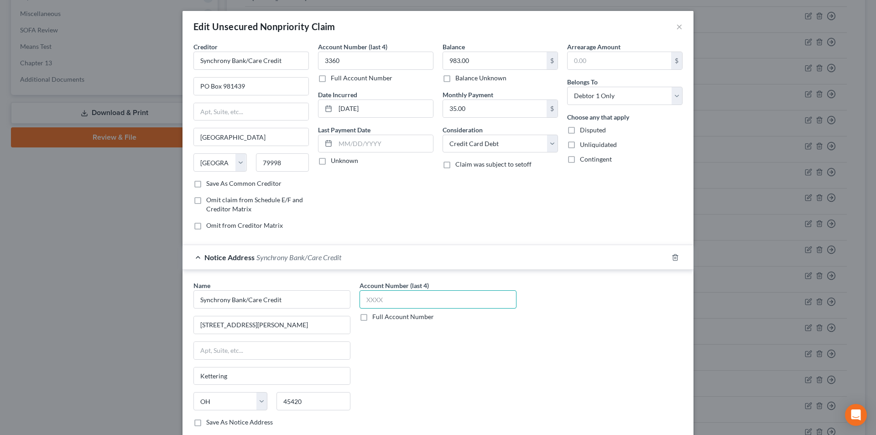
click at [366, 296] on input "text" at bounding box center [438, 299] width 157 height 18
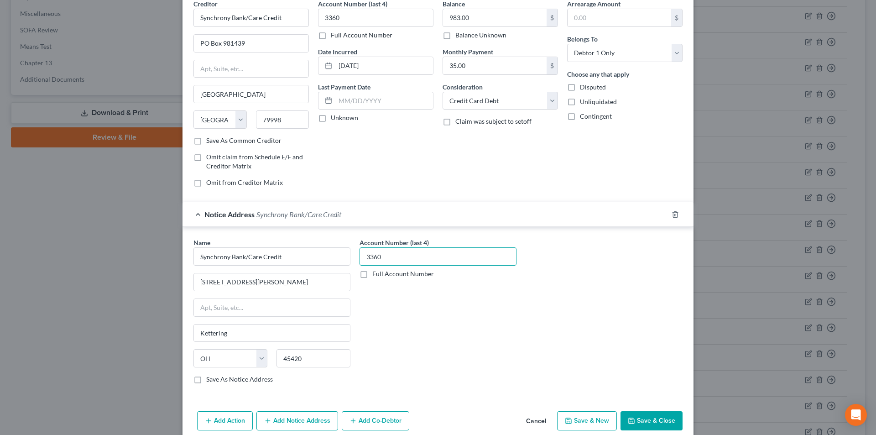
scroll to position [83, 0]
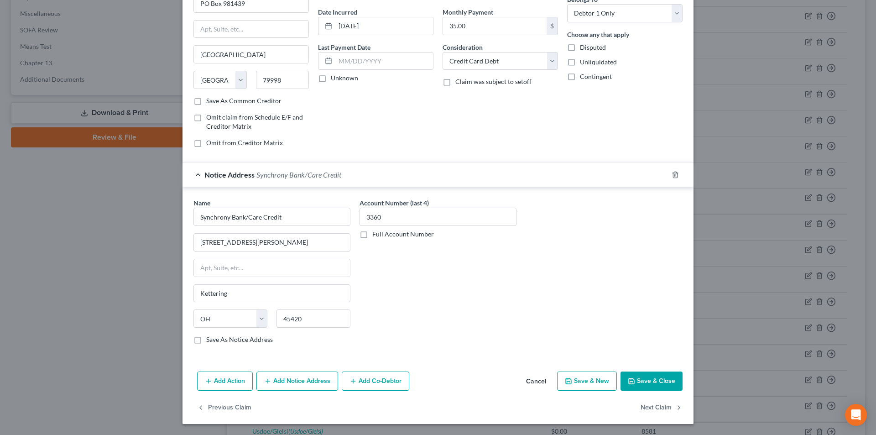
click at [287, 382] on button "Add Notice Address" at bounding box center [297, 381] width 82 height 19
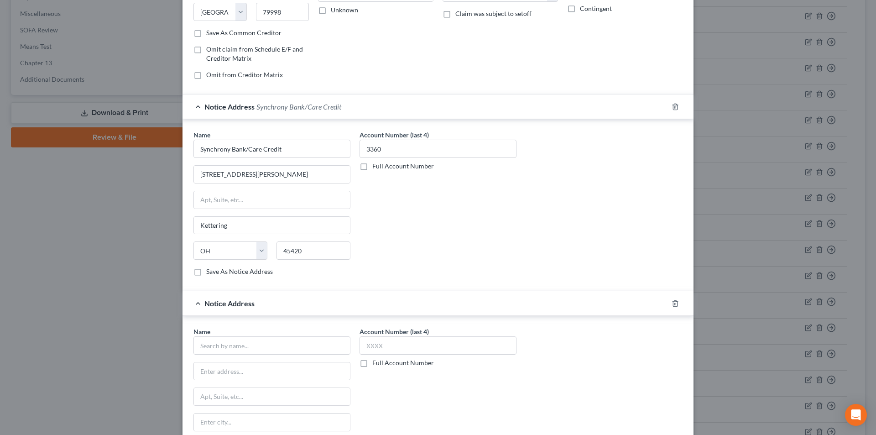
scroll to position [220, 0]
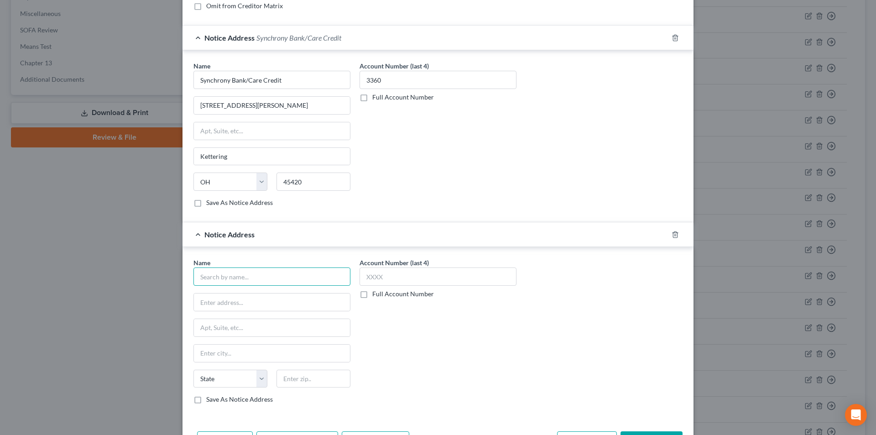
click at [249, 277] on input "text" at bounding box center [272, 276] width 157 height 18
paste input "Synchrony Bank/Care Credit"
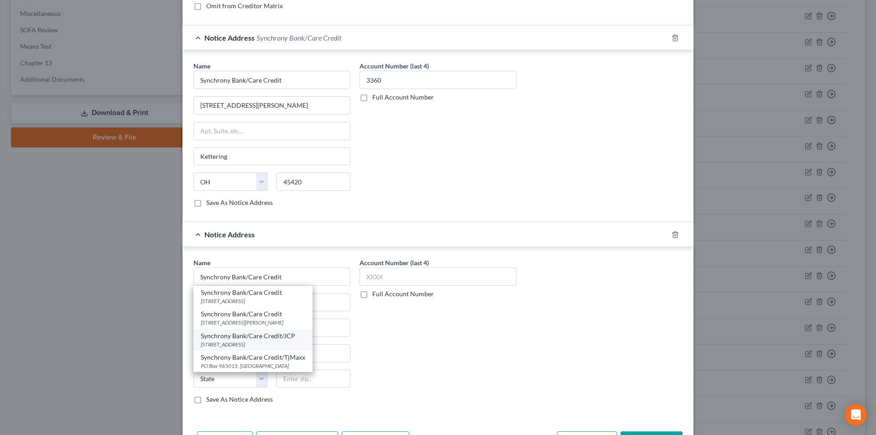
click at [240, 341] on div "[STREET_ADDRESS]" at bounding box center [253, 344] width 105 height 8
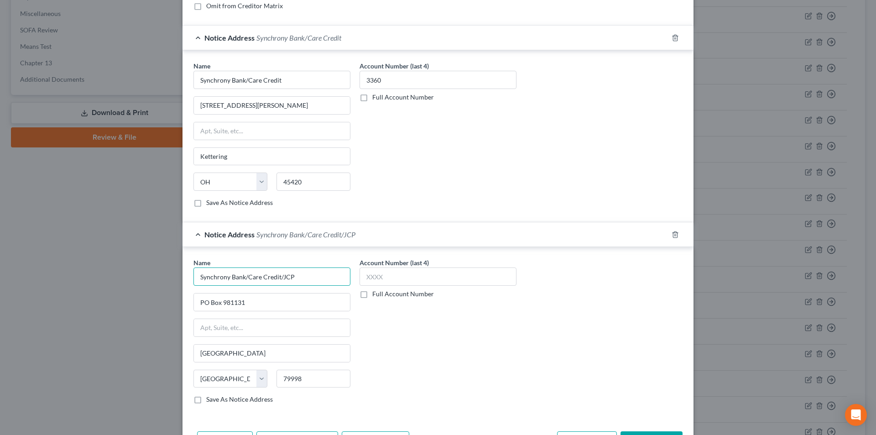
click at [318, 89] on input "Synchrony Bank/Care Credit/JCP" at bounding box center [272, 80] width 157 height 18
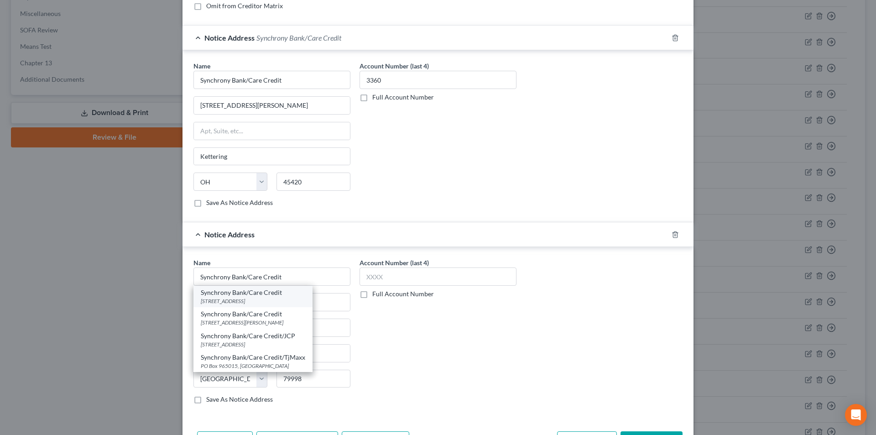
click at [250, 294] on div "Synchrony Bank/Care Credit" at bounding box center [253, 292] width 105 height 9
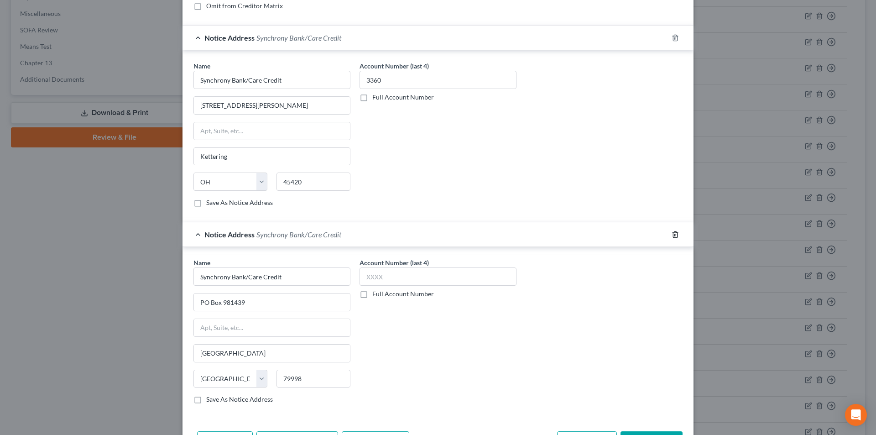
click at [672, 234] on icon "button" at bounding box center [675, 234] width 7 height 7
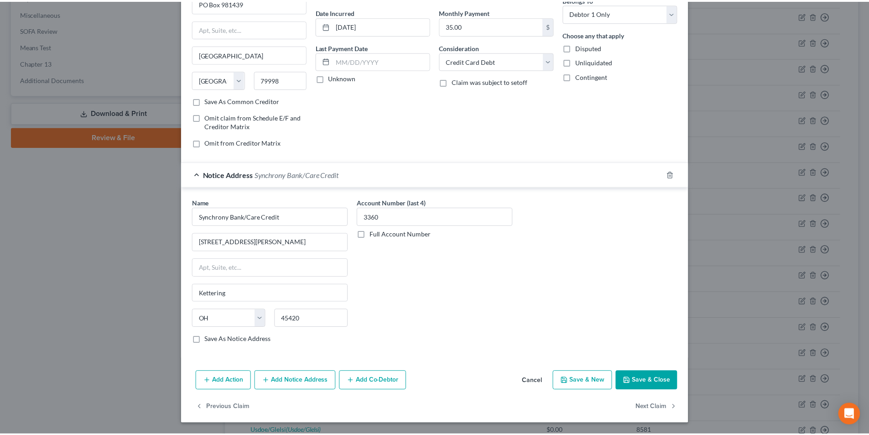
scroll to position [83, 0]
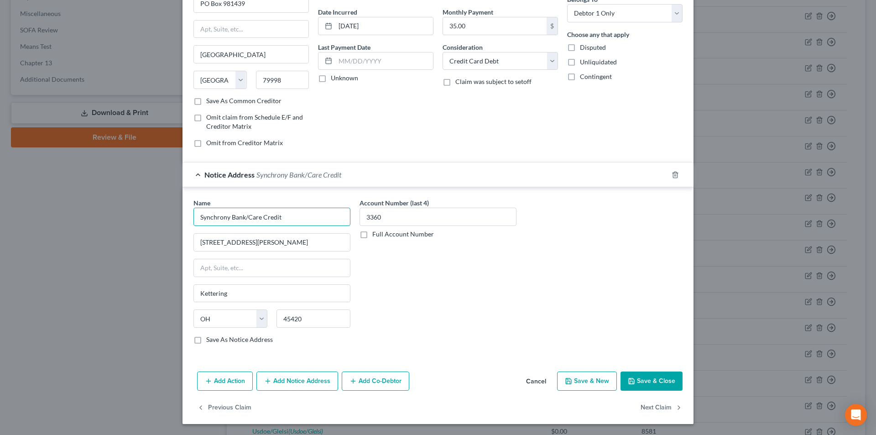
drag, startPoint x: 242, startPoint y: 212, endPoint x: 196, endPoint y: 219, distance: 46.5
click at [196, 219] on input "Synchrony Bank/Care Credit" at bounding box center [272, 217] width 157 height 18
click at [655, 383] on button "Save & Close" at bounding box center [652, 381] width 62 height 19
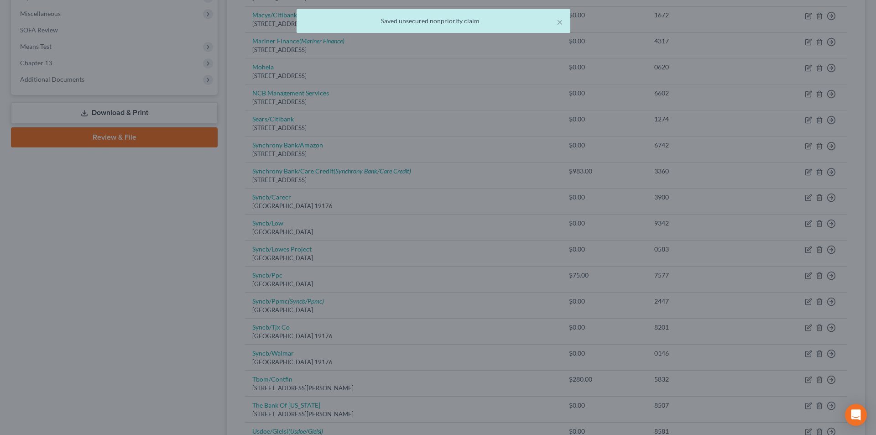
scroll to position [0, 0]
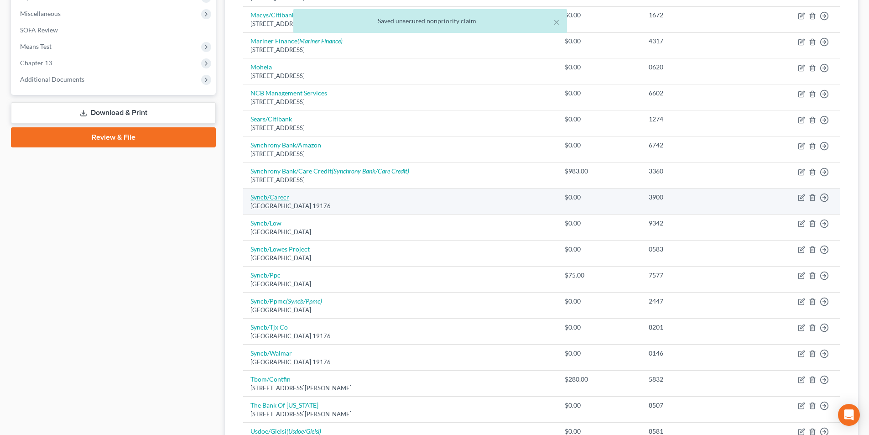
click at [281, 198] on link "Syncb/Carecr" at bounding box center [270, 197] width 39 height 8
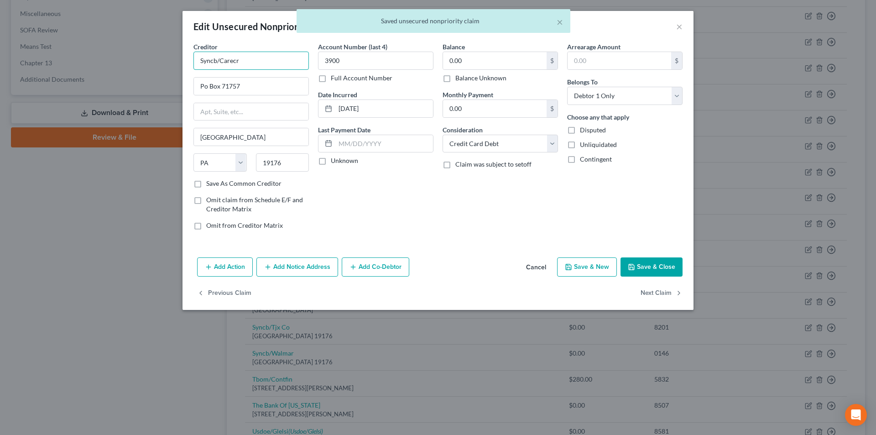
drag, startPoint x: 215, startPoint y: 59, endPoint x: 152, endPoint y: 72, distance: 64.8
click at [146, 69] on div "Edit Unsecured Nonpriority Claim × Creditor * Syncb/Carecr Po Box 71757 [GEOGRA…" at bounding box center [438, 217] width 876 height 435
paste input "hrony Bank"
click at [274, 59] on input "Synchrony Bank/Carecr" at bounding box center [251, 61] width 115 height 18
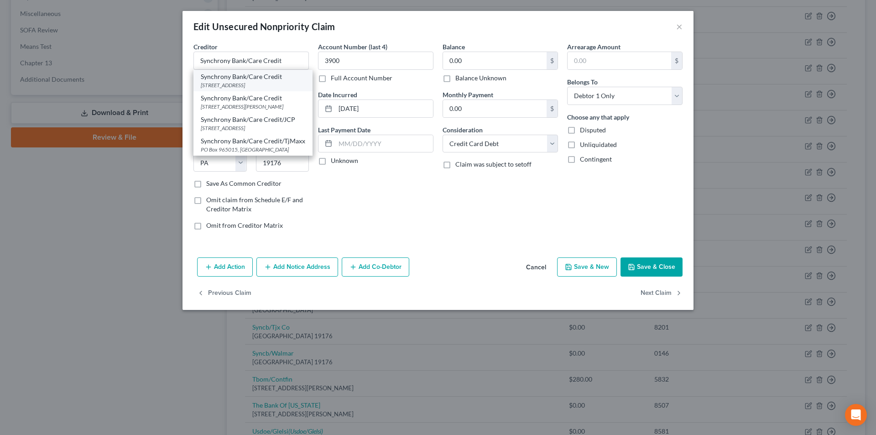
click at [230, 84] on div "[STREET_ADDRESS]" at bounding box center [253, 85] width 105 height 8
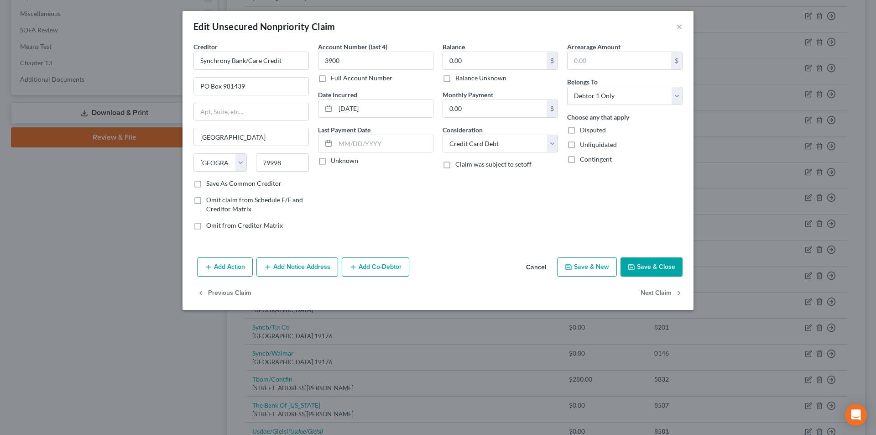
click at [298, 261] on button "Add Notice Address" at bounding box center [297, 266] width 82 height 19
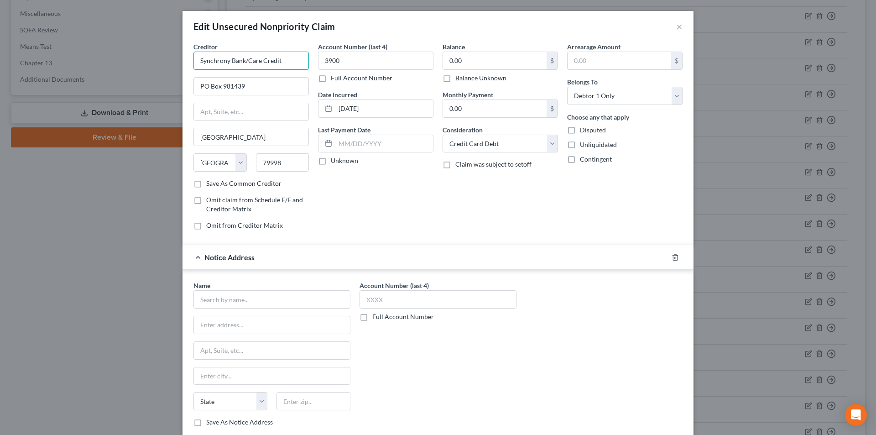
drag, startPoint x: 282, startPoint y: 61, endPoint x: 197, endPoint y: 58, distance: 84.5
click at [164, 62] on div "Edit Unsecured Nonpriority Claim × Creditor * Synchrony Bank/Care Credit PO Box…" at bounding box center [438, 217] width 876 height 435
click at [258, 299] on input "text" at bounding box center [272, 299] width 157 height 18
paste input "Synchrony Bank/Care Credit"
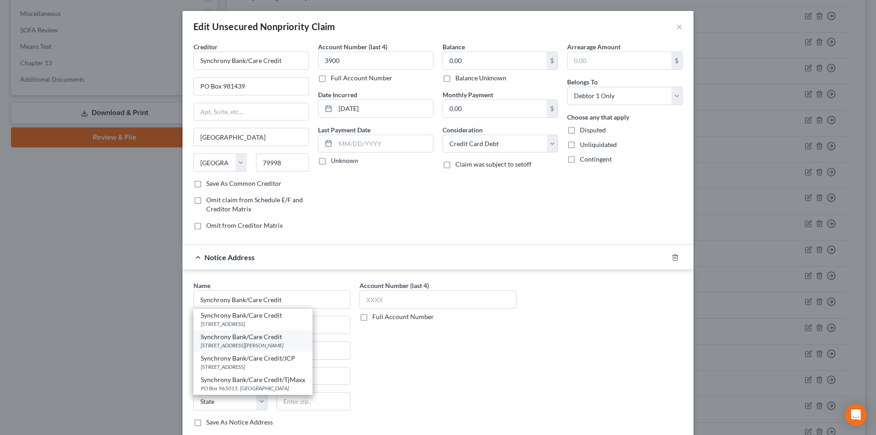
click at [245, 340] on div "Synchrony Bank/Care Credit" at bounding box center [253, 336] width 105 height 9
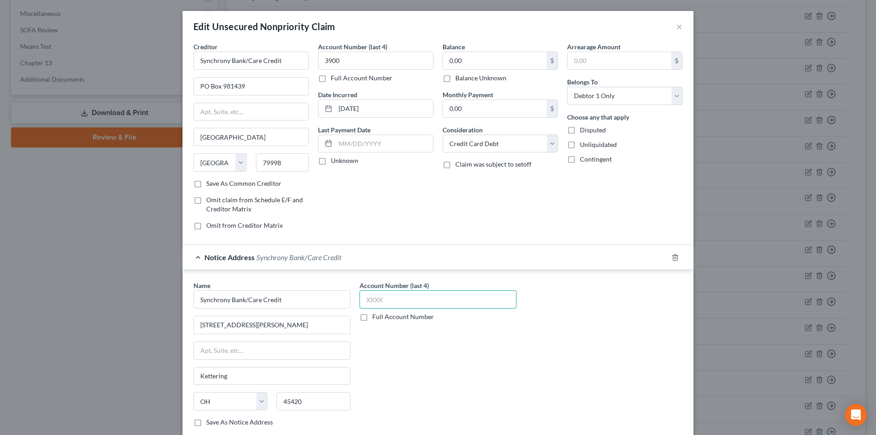
click at [381, 299] on input "text" at bounding box center [438, 299] width 157 height 18
drag, startPoint x: 242, startPoint y: 62, endPoint x: 202, endPoint y: 63, distance: 39.7
click at [198, 63] on input "Synchrony Bank/Care Credit" at bounding box center [251, 61] width 115 height 18
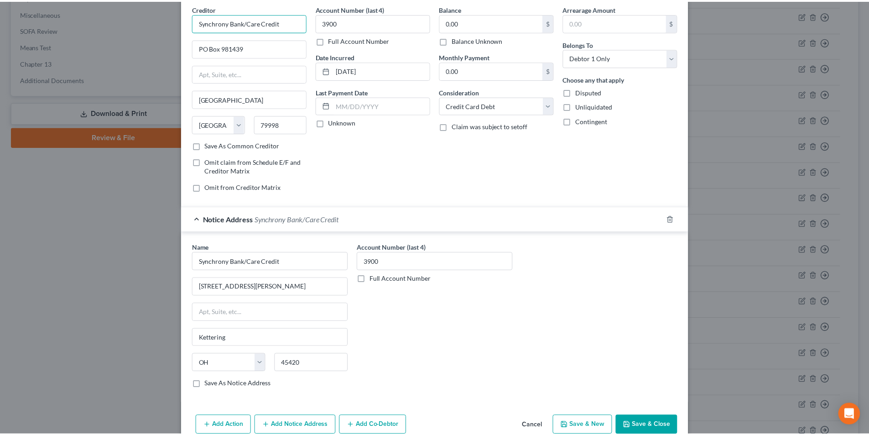
scroll to position [83, 0]
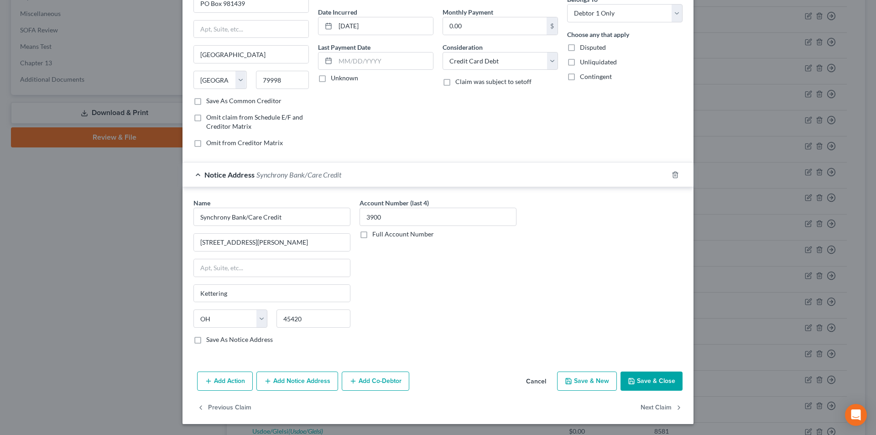
click at [646, 377] on button "Save & Close" at bounding box center [652, 381] width 62 height 19
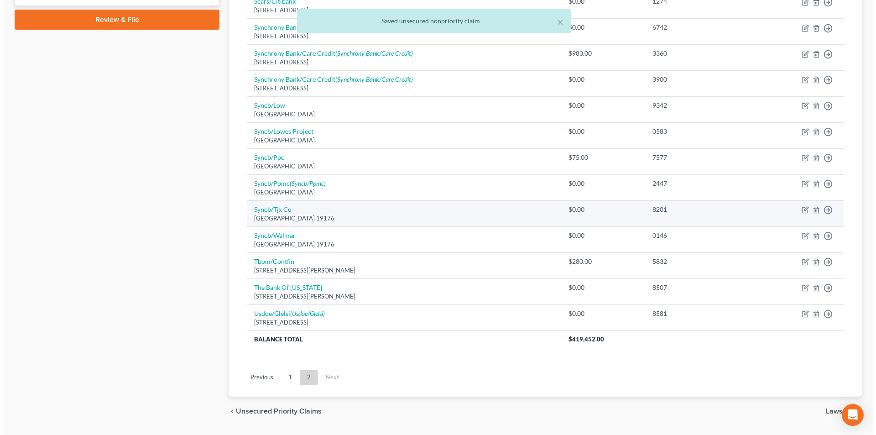
scroll to position [463, 0]
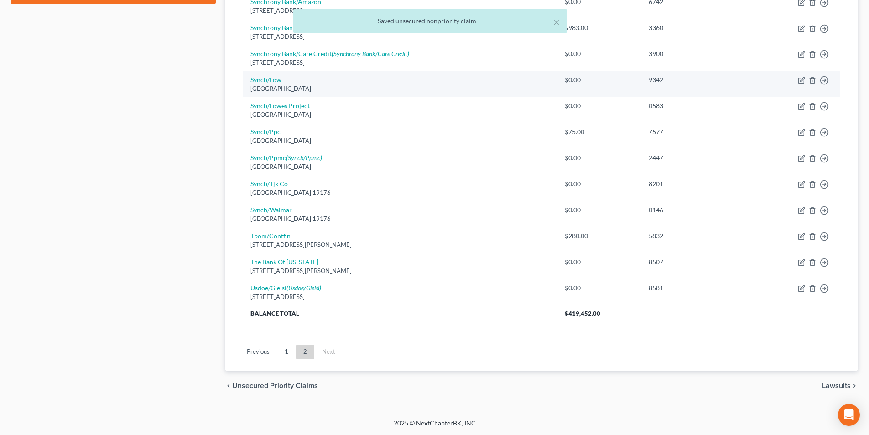
click at [270, 81] on link "Syncb/Low" at bounding box center [266, 80] width 31 height 8
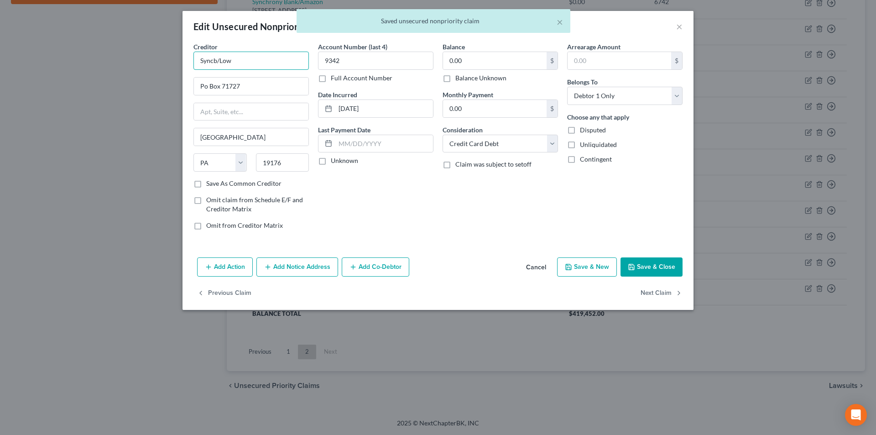
click at [167, 59] on div "Edit Unsecured Nonpriority Claim × Creditor * Syncb/Low Po Box 71727 [GEOGRAPHI…" at bounding box center [438, 217] width 876 height 435
paste input "hrony Bank"
click at [273, 63] on input "Synchrony Bank/Low" at bounding box center [251, 61] width 115 height 18
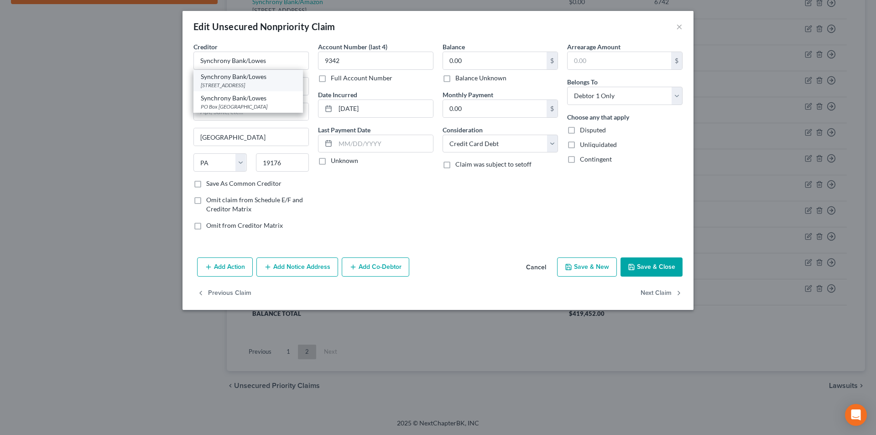
click at [257, 84] on div "[STREET_ADDRESS]" at bounding box center [248, 85] width 95 height 8
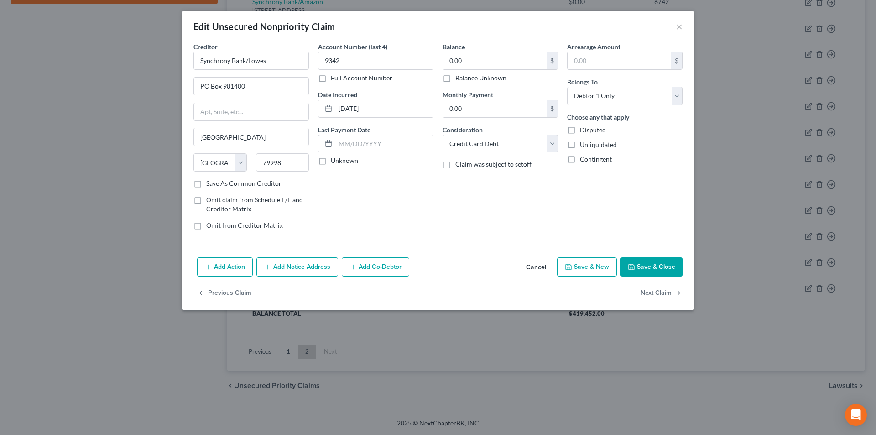
click at [306, 265] on button "Add Notice Address" at bounding box center [297, 266] width 82 height 19
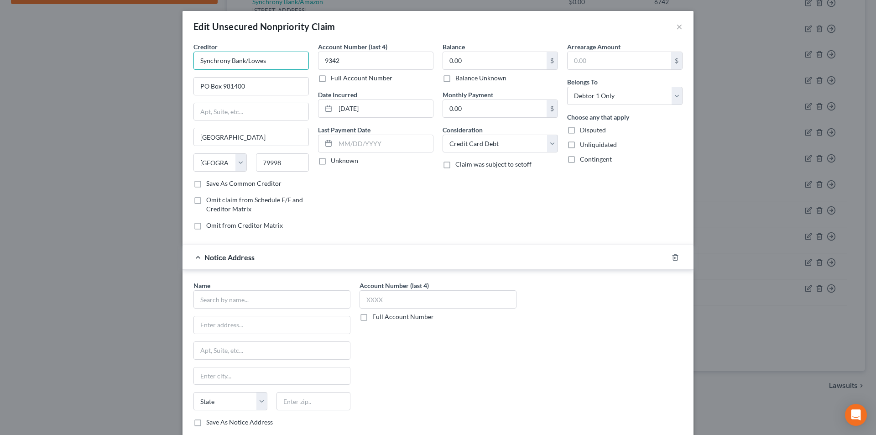
drag, startPoint x: 248, startPoint y: 60, endPoint x: 199, endPoint y: 60, distance: 49.3
click at [183, 61] on div "Creditor * Synchrony Bank/Lowes PO Box 981400 [GEOGRAPHIC_DATA] [US_STATE] AK A…" at bounding box center [438, 246] width 511 height 408
click at [249, 296] on input "text" at bounding box center [272, 299] width 157 height 18
paste input "Synchrony Bank/Lowes"
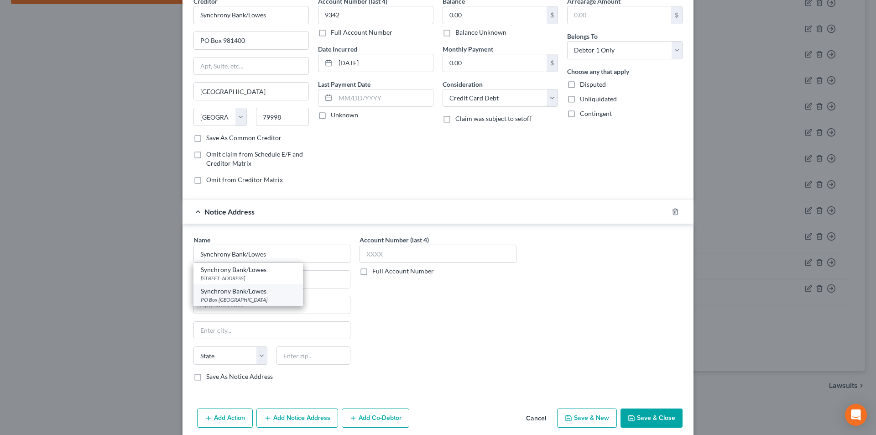
click at [233, 290] on div "Synchrony Bank/Lowes" at bounding box center [248, 291] width 95 height 9
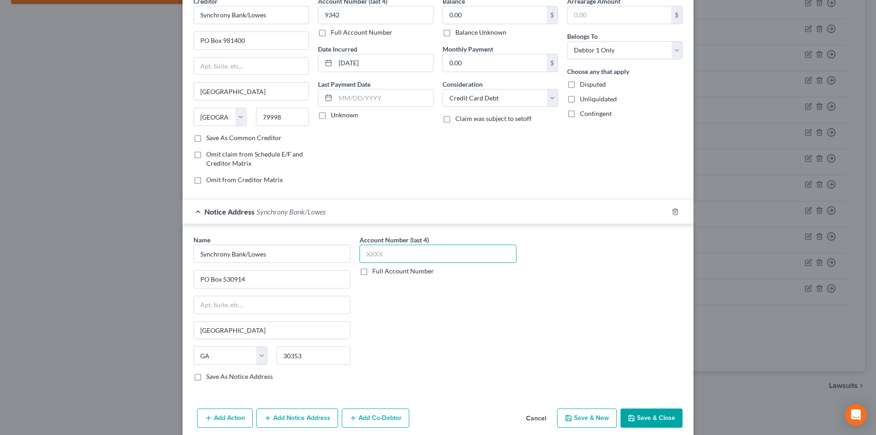
click at [381, 253] on input "text" at bounding box center [438, 254] width 157 height 18
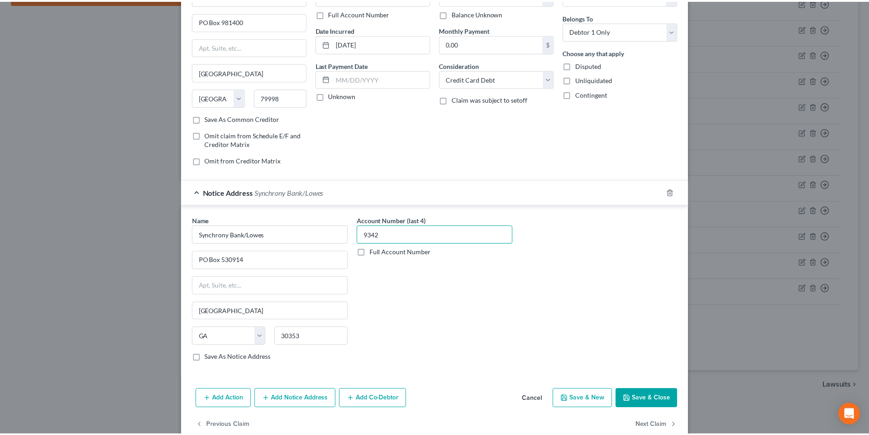
scroll to position [83, 0]
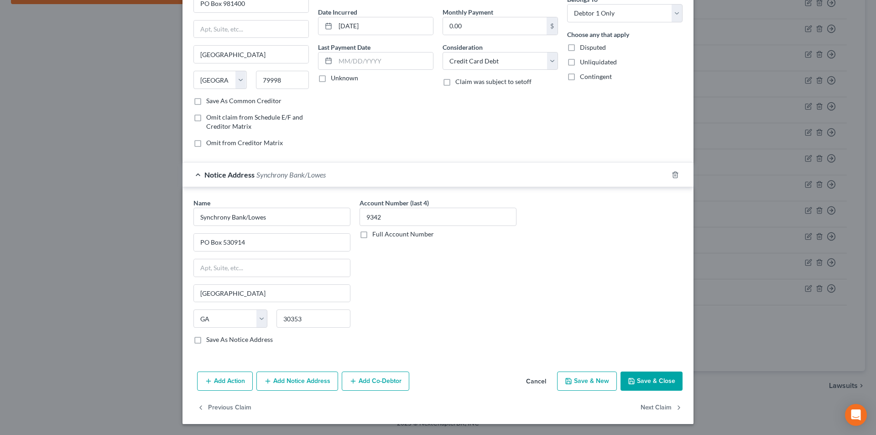
click at [662, 376] on button "Save & Close" at bounding box center [652, 381] width 62 height 19
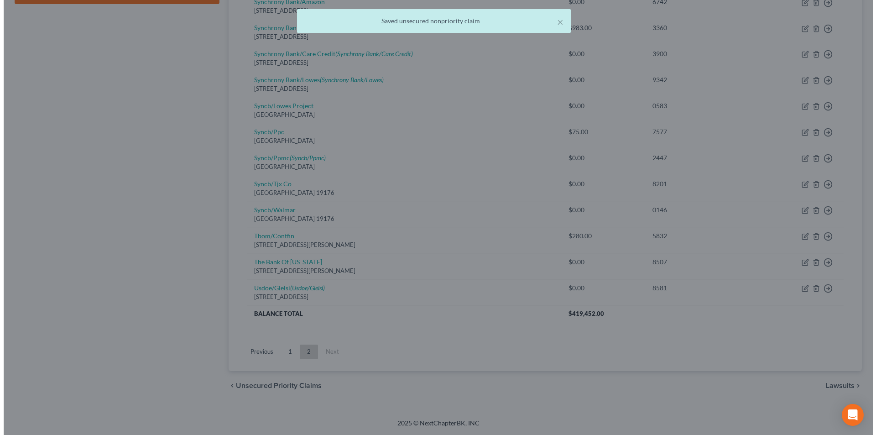
scroll to position [0, 0]
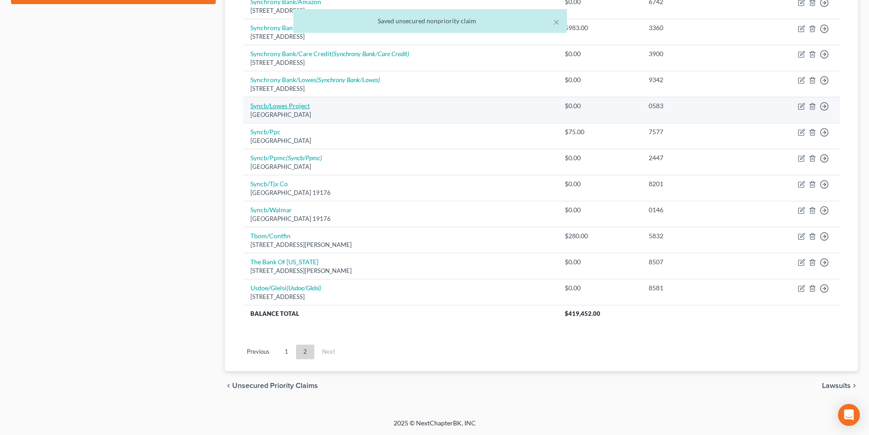
click at [282, 108] on link "Syncb/Lowes Project" at bounding box center [280, 106] width 59 height 8
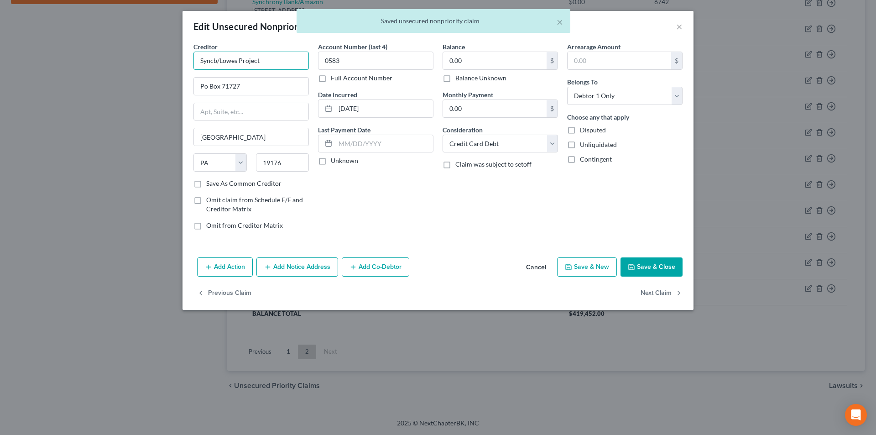
drag, startPoint x: 262, startPoint y: 61, endPoint x: 132, endPoint y: 63, distance: 130.1
click at [129, 63] on div "Edit Unsecured Nonpriority Claim × Creditor * Syncb/Lowes Project Po Box 71727 …" at bounding box center [438, 217] width 876 height 435
paste input "hrony Bank/Lowes"
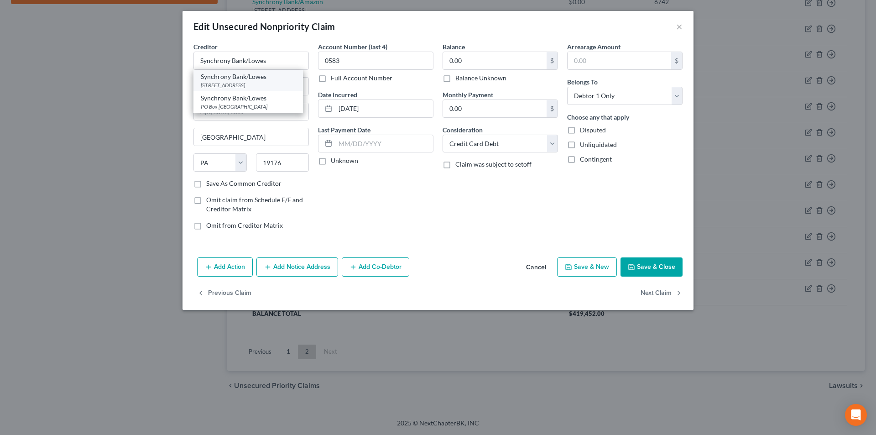
click at [235, 78] on div "Synchrony Bank/Lowes" at bounding box center [248, 76] width 95 height 9
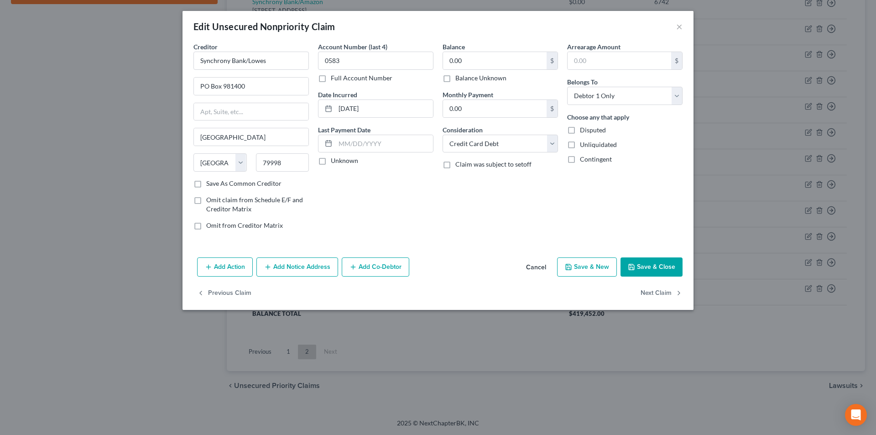
click at [303, 267] on button "Add Notice Address" at bounding box center [297, 266] width 82 height 19
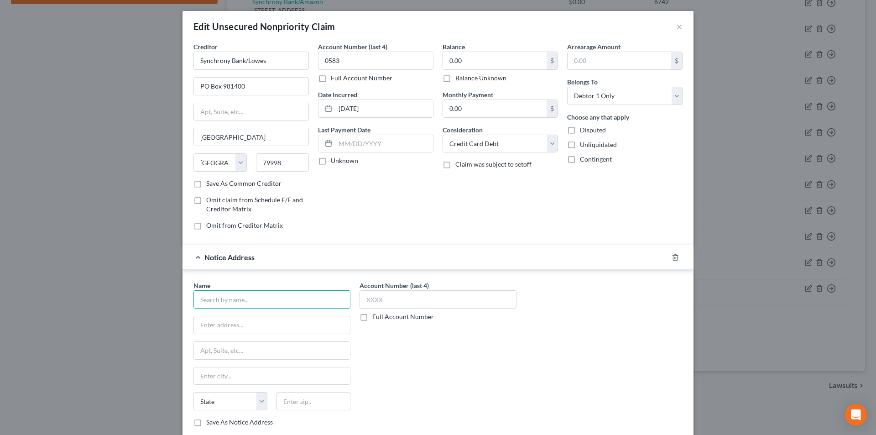
drag, startPoint x: 256, startPoint y: 300, endPoint x: 254, endPoint y: 291, distance: 9.3
click at [256, 301] on input "text" at bounding box center [272, 299] width 157 height 18
paste input "Synchrony Bank/Lowes"
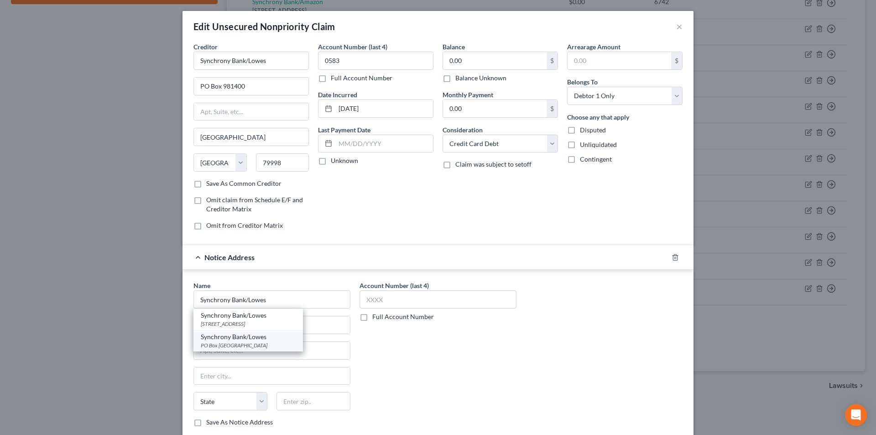
click at [235, 342] on div "PO Box [GEOGRAPHIC_DATA]" at bounding box center [248, 345] width 95 height 8
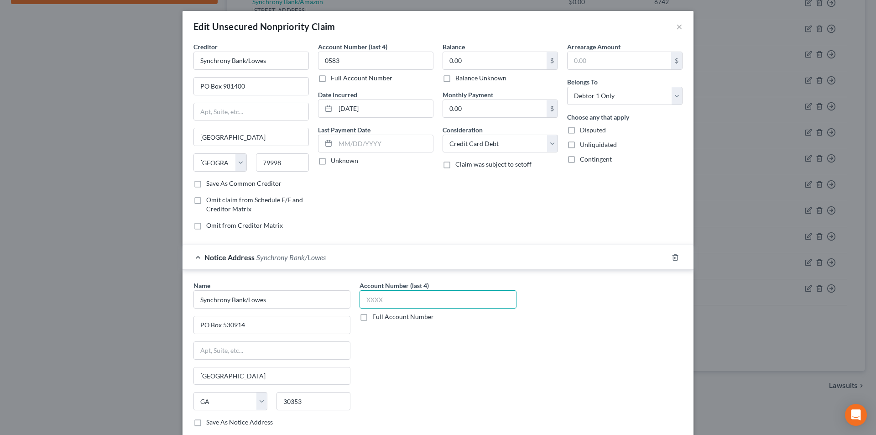
click at [384, 303] on input "text" at bounding box center [438, 299] width 157 height 18
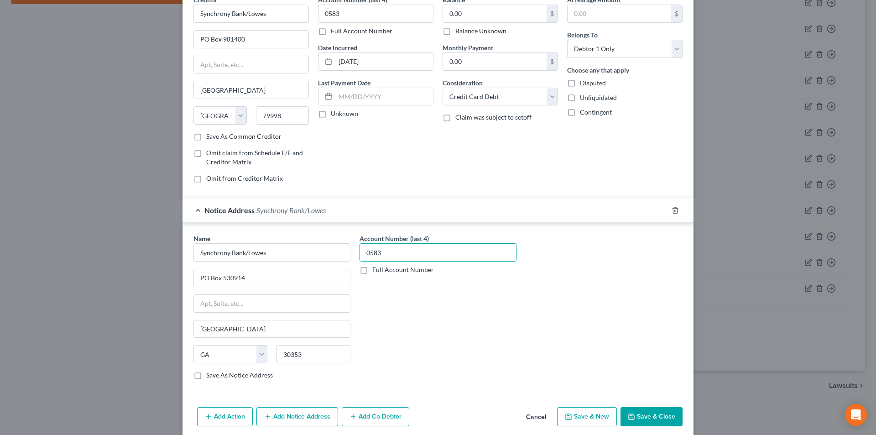
scroll to position [83, 0]
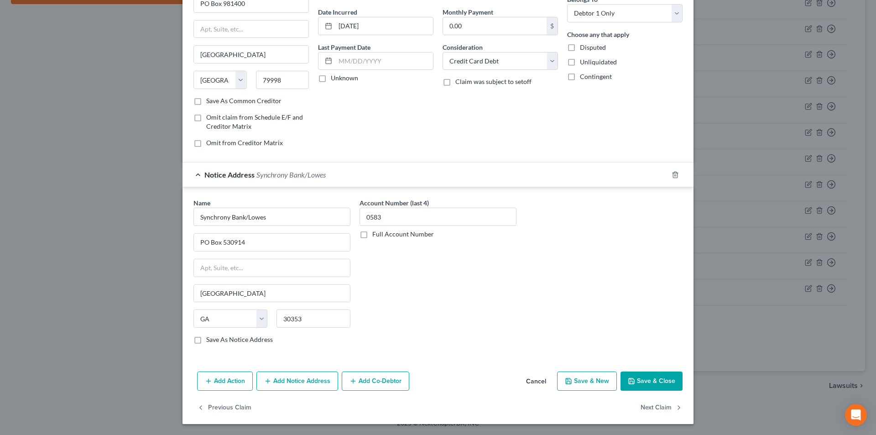
click at [668, 378] on button "Save & Close" at bounding box center [652, 381] width 62 height 19
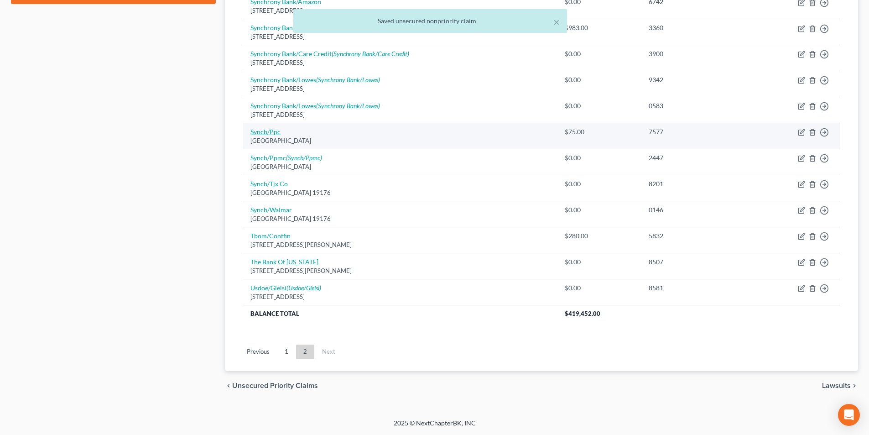
click at [271, 131] on link "Syncb/Ppc" at bounding box center [266, 132] width 30 height 8
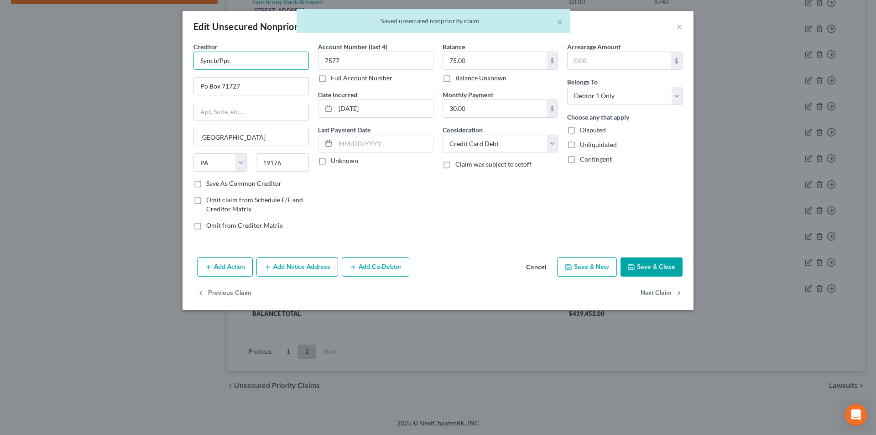
drag, startPoint x: 216, startPoint y: 61, endPoint x: 171, endPoint y: 59, distance: 45.2
click at [173, 61] on div "Edit Unsecured Nonpriority Claim × Creditor * Syncb/Ppc Po Box 71727 [GEOGRAPHI…" at bounding box center [438, 217] width 876 height 435
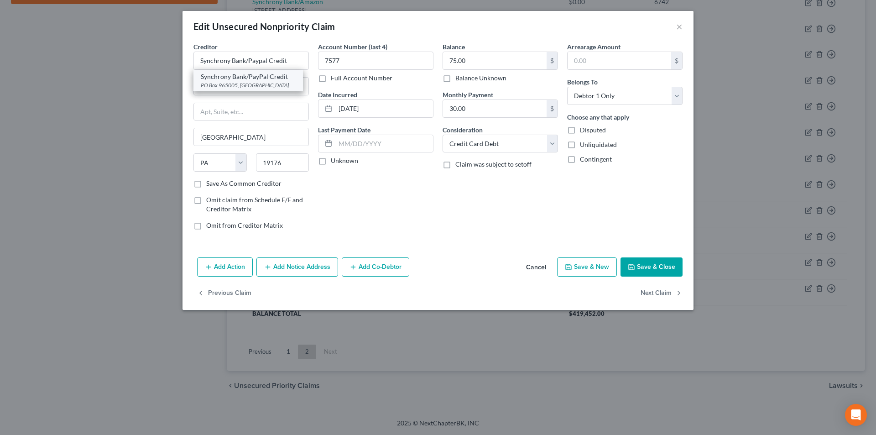
click at [224, 81] on div "PO Box 965005, [GEOGRAPHIC_DATA]" at bounding box center [248, 85] width 95 height 8
click at [658, 269] on button "Save & Close" at bounding box center [652, 266] width 62 height 19
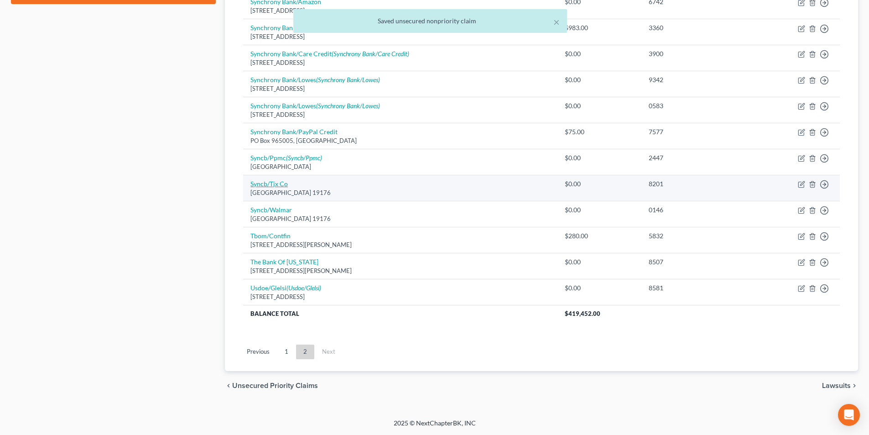
click at [280, 184] on link "Syncb/Tjx Co" at bounding box center [269, 184] width 37 height 8
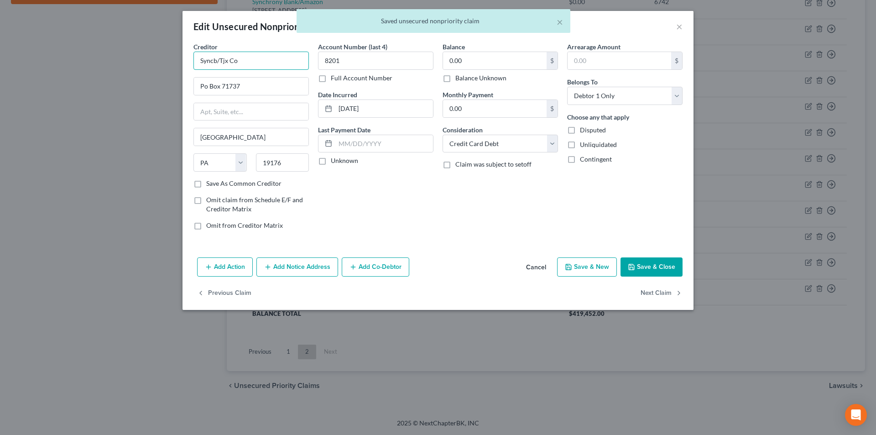
drag, startPoint x: 216, startPoint y: 60, endPoint x: 145, endPoint y: 49, distance: 72.0
click at [166, 57] on div "Edit Unsecured Nonpriority Claim × Creditor * Syncb/Tjx Co Po Box 71737 [GEOGRA…" at bounding box center [438, 217] width 876 height 435
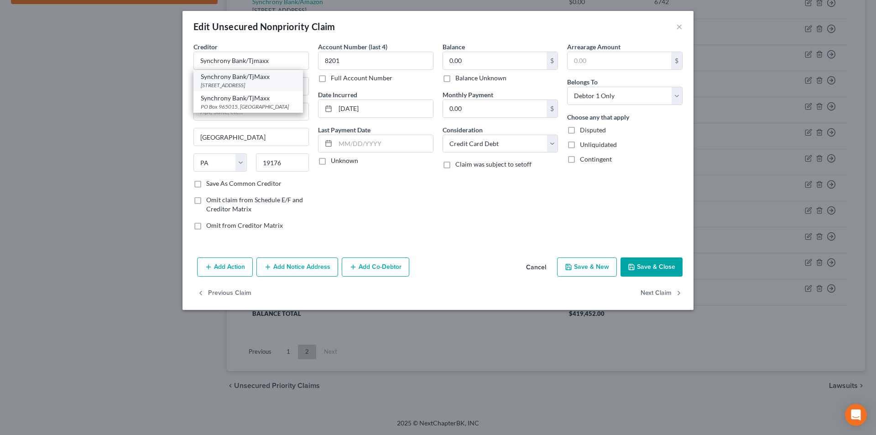
click at [241, 81] on div "[STREET_ADDRESS]" at bounding box center [248, 85] width 95 height 8
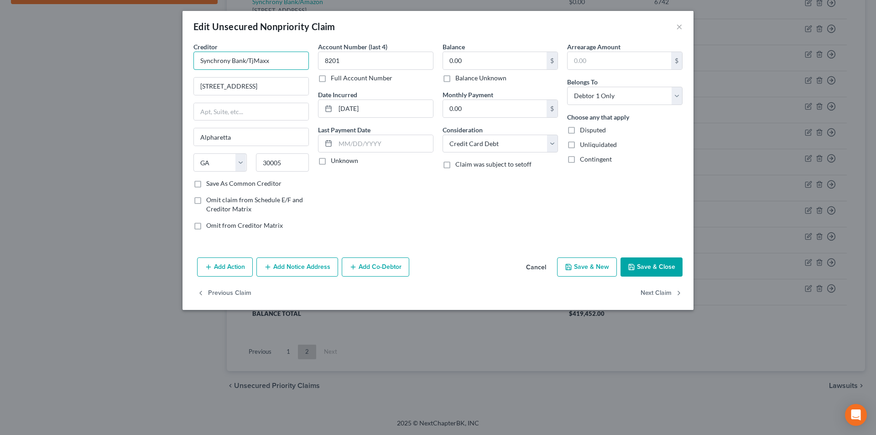
drag, startPoint x: 227, startPoint y: 63, endPoint x: 194, endPoint y: 63, distance: 32.9
click at [194, 63] on input "Synchrony Bank/TjMaxx" at bounding box center [251, 61] width 115 height 18
click at [292, 268] on button "Add Notice Address" at bounding box center [297, 266] width 82 height 19
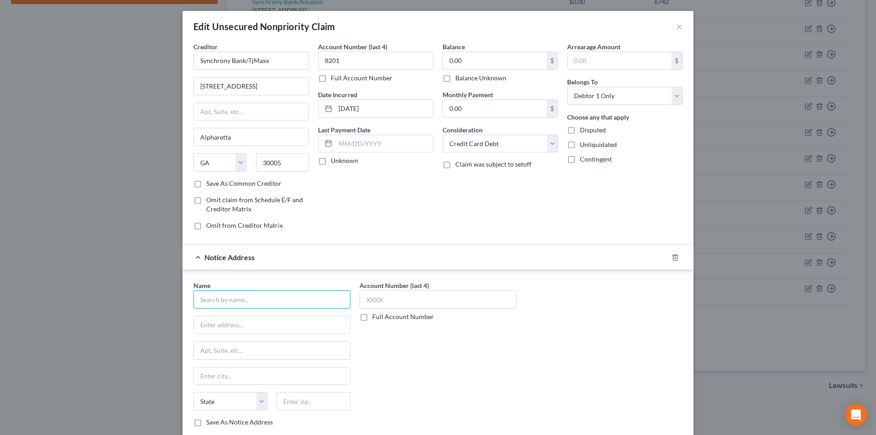
click at [277, 301] on input "text" at bounding box center [272, 299] width 157 height 18
paste input "Synchrony Bank/TjMaxx"
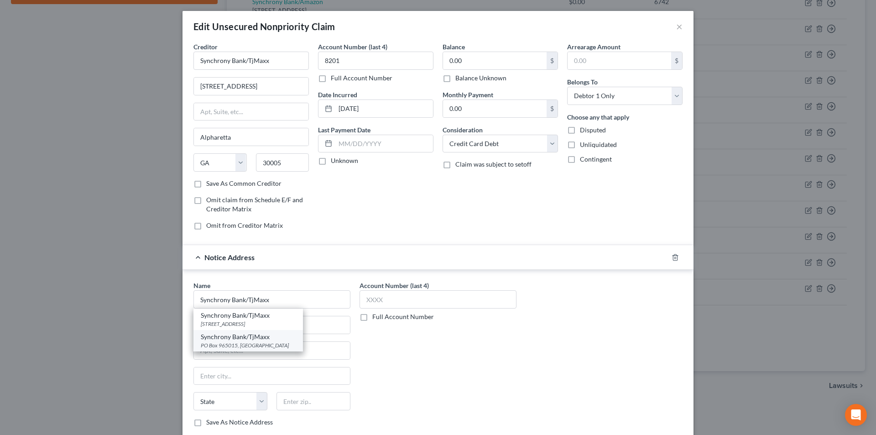
click at [240, 340] on div "Synchrony Bank/TjMaxx" at bounding box center [248, 336] width 95 height 9
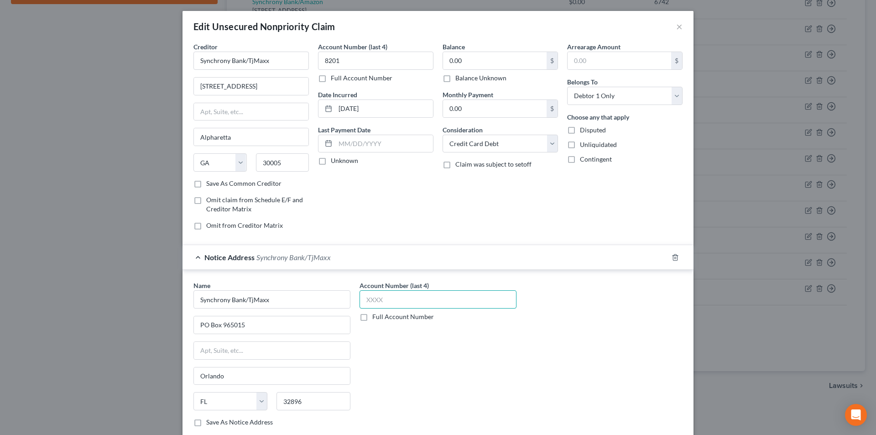
click at [368, 305] on input "text" at bounding box center [438, 299] width 157 height 18
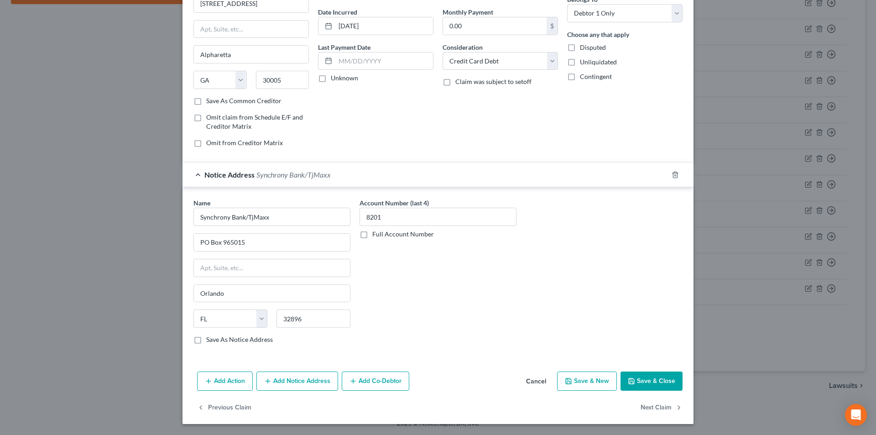
click at [639, 380] on button "Save & Close" at bounding box center [652, 381] width 62 height 19
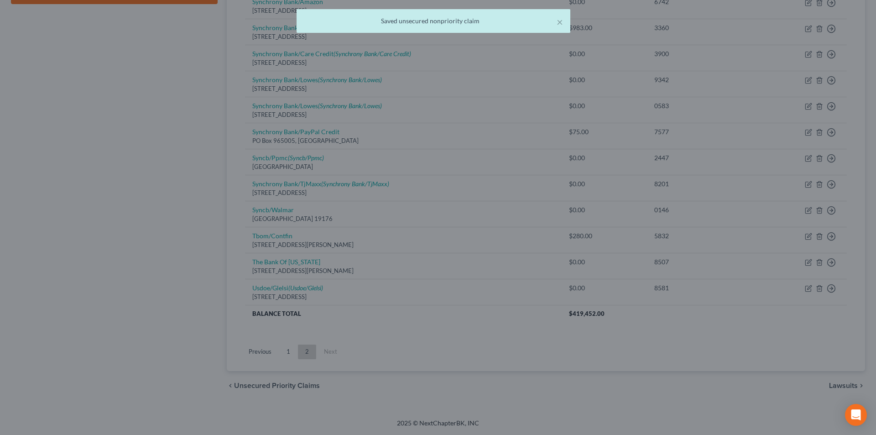
scroll to position [0, 0]
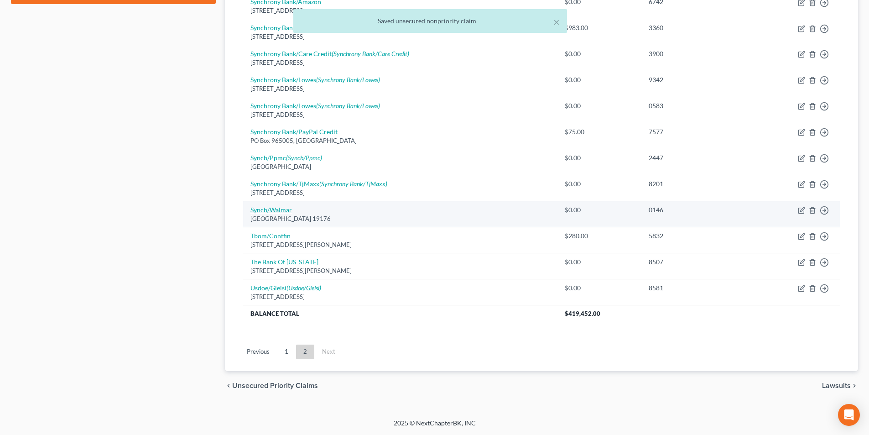
click at [276, 209] on link "Syncb/Walmar" at bounding box center [272, 210] width 42 height 8
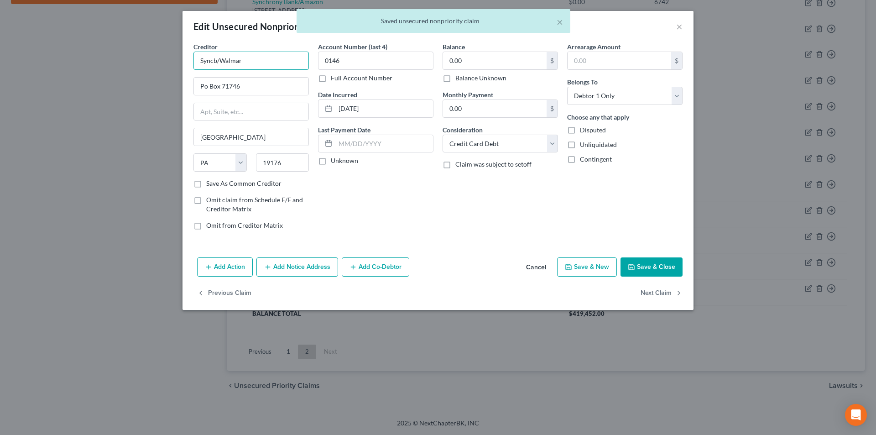
drag, startPoint x: 216, startPoint y: 60, endPoint x: 167, endPoint y: 60, distance: 49.3
click at [174, 59] on div "Edit Unsecured Nonpriority Claim × Creditor * Syncb/Walmar Po Box 71746 [GEOGRA…" at bounding box center [438, 217] width 876 height 435
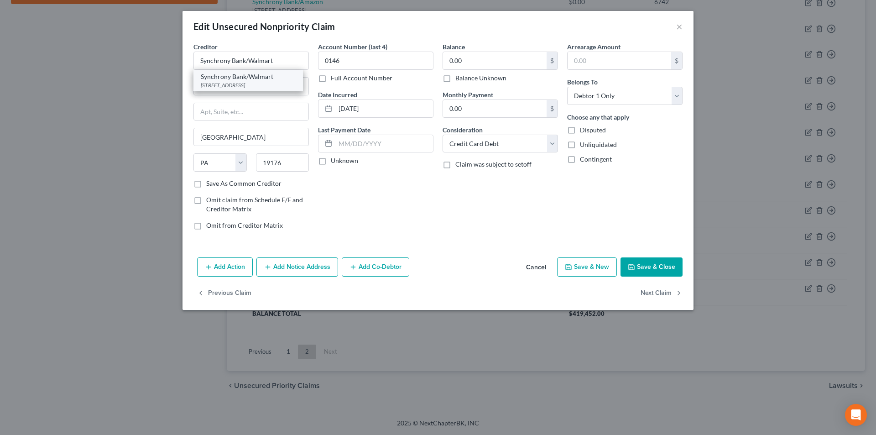
click at [235, 85] on div "[STREET_ADDRESS]" at bounding box center [248, 85] width 95 height 8
click at [654, 263] on button "Save & Close" at bounding box center [652, 266] width 62 height 19
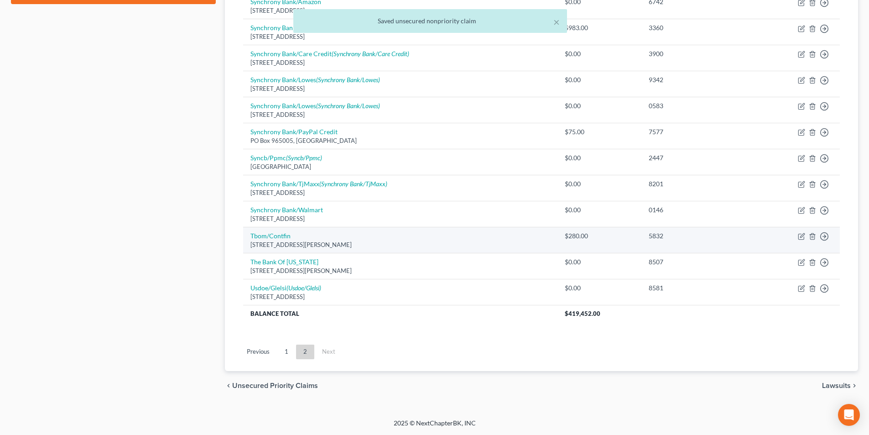
click at [272, 240] on td "Tbom/Contfin [STREET_ADDRESS][PERSON_NAME]" at bounding box center [400, 240] width 314 height 26
click at [272, 237] on link "Tbom/Contfin" at bounding box center [271, 236] width 40 height 8
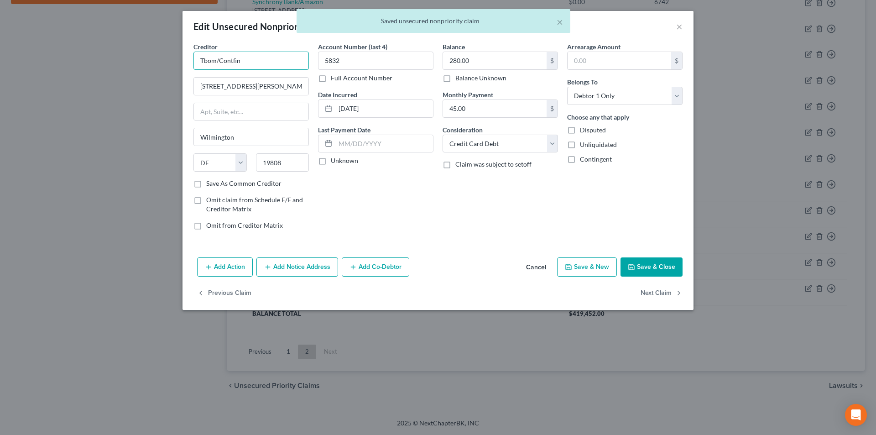
drag, startPoint x: 241, startPoint y: 61, endPoint x: 212, endPoint y: 62, distance: 29.2
click at [194, 62] on input "Tbom/Contfin" at bounding box center [251, 61] width 115 height 18
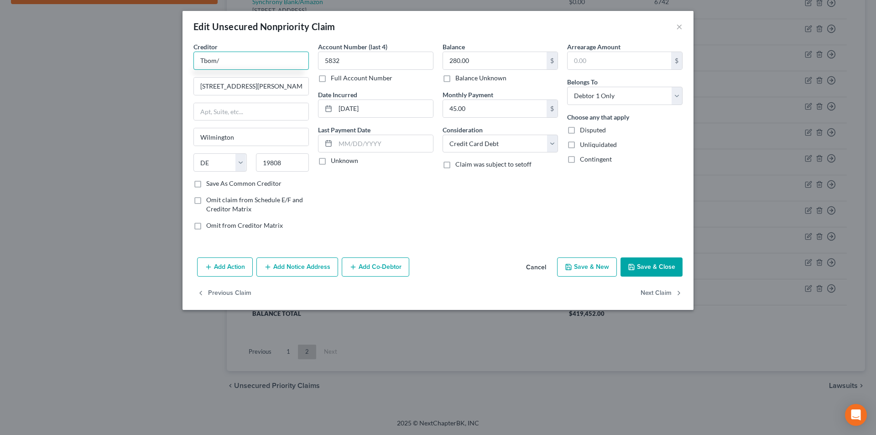
paste input "Continental Finance Company"
click at [644, 264] on button "Save & Close" at bounding box center [652, 266] width 62 height 19
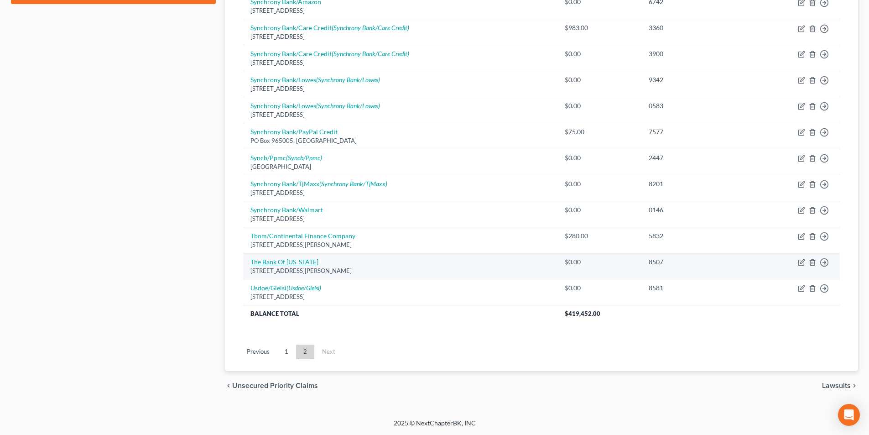
click at [288, 264] on link "The Bank Of [US_STATE]" at bounding box center [285, 262] width 68 height 8
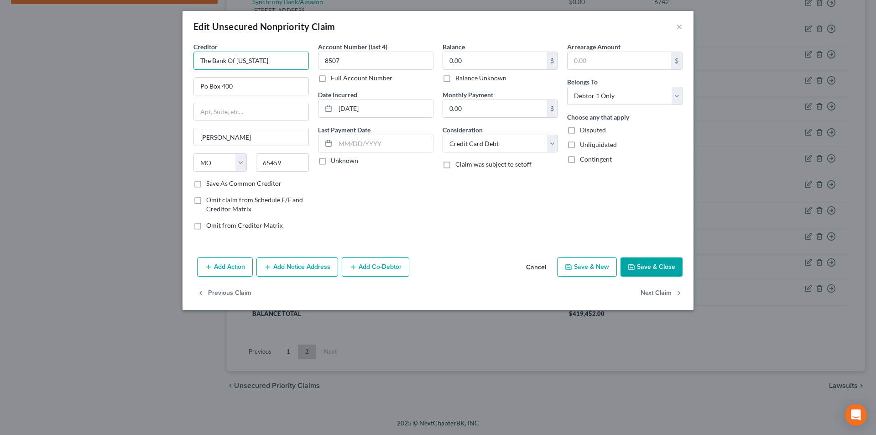
click at [266, 63] on input "The Bank Of [US_STATE]" at bounding box center [251, 61] width 115 height 18
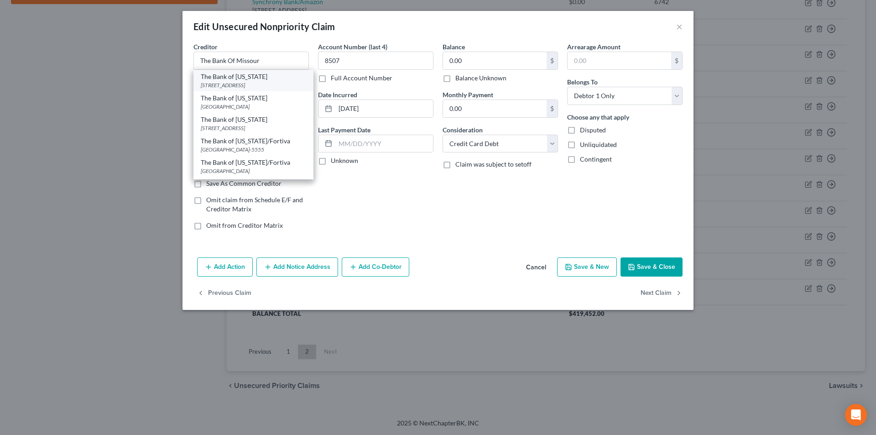
click at [256, 78] on div "The Bank of [US_STATE]" at bounding box center [253, 76] width 105 height 9
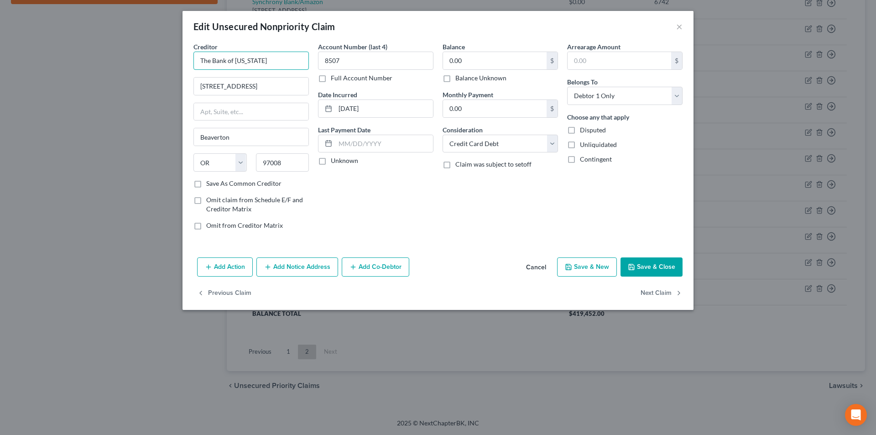
drag, startPoint x: 267, startPoint y: 63, endPoint x: 203, endPoint y: 58, distance: 64.5
click at [187, 60] on div "Creditor * The Bank of [US_STATE] 8405 Sw Nimbus Ave [GEOGRAPHIC_DATA] [US_STAT…" at bounding box center [438, 148] width 511 height 212
click at [288, 266] on button "Add Notice Address" at bounding box center [297, 266] width 82 height 19
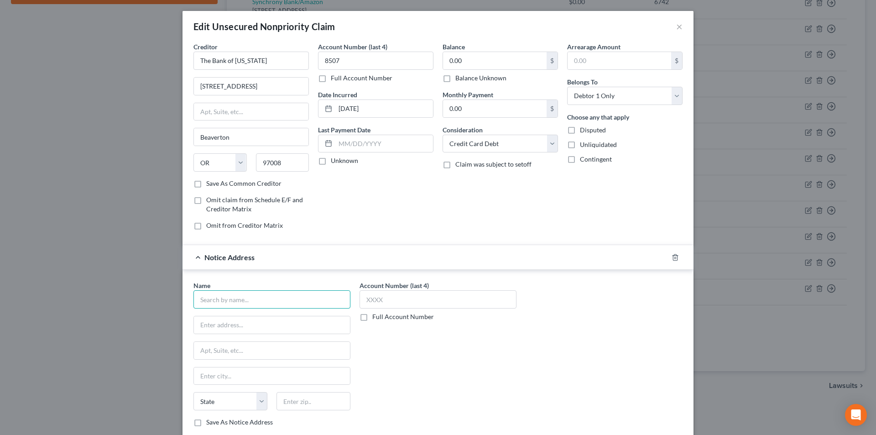
click at [264, 303] on input "text" at bounding box center [272, 299] width 157 height 18
paste input "The Bank of [US_STATE]"
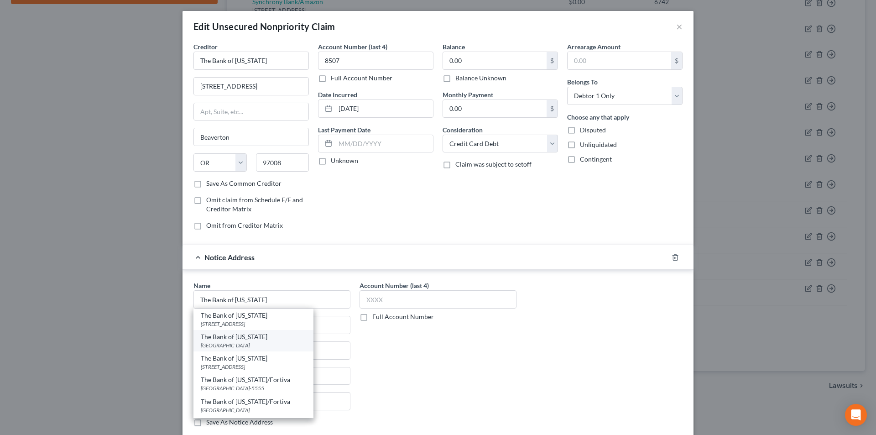
click at [244, 340] on div "The Bank of [US_STATE]" at bounding box center [253, 336] width 105 height 9
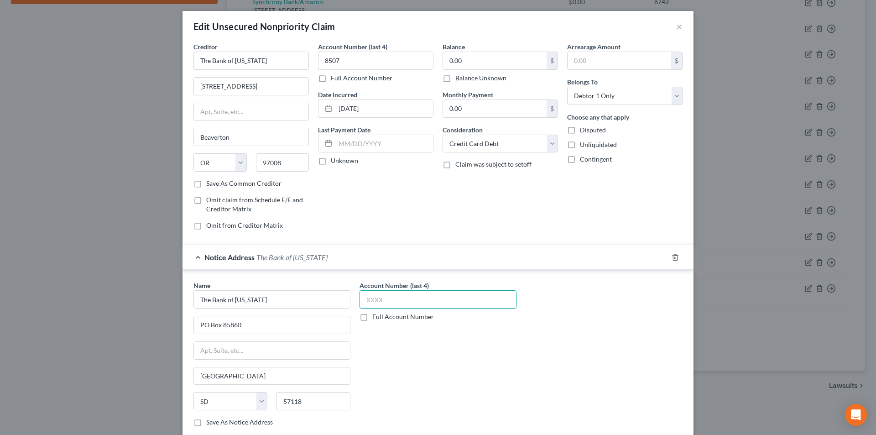
click at [383, 301] on input "text" at bounding box center [438, 299] width 157 height 18
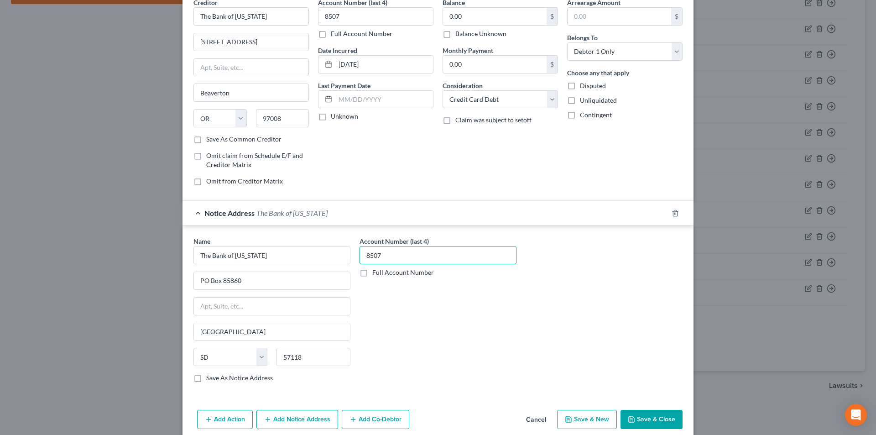
scroll to position [83, 0]
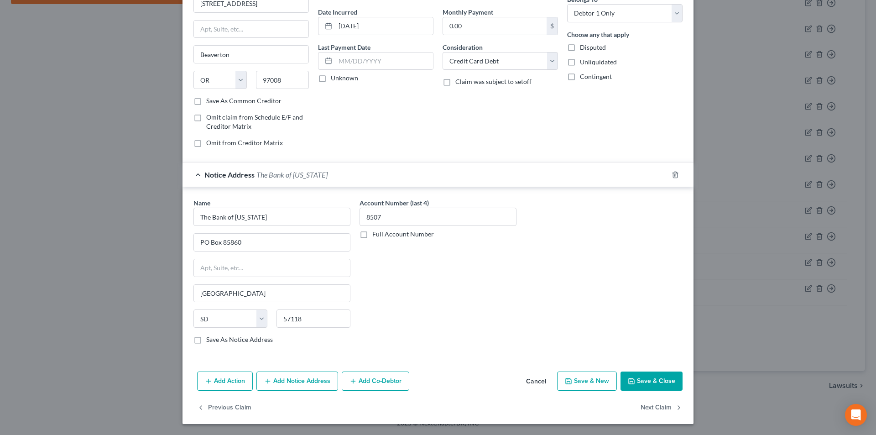
click at [288, 378] on button "Add Notice Address" at bounding box center [297, 381] width 82 height 19
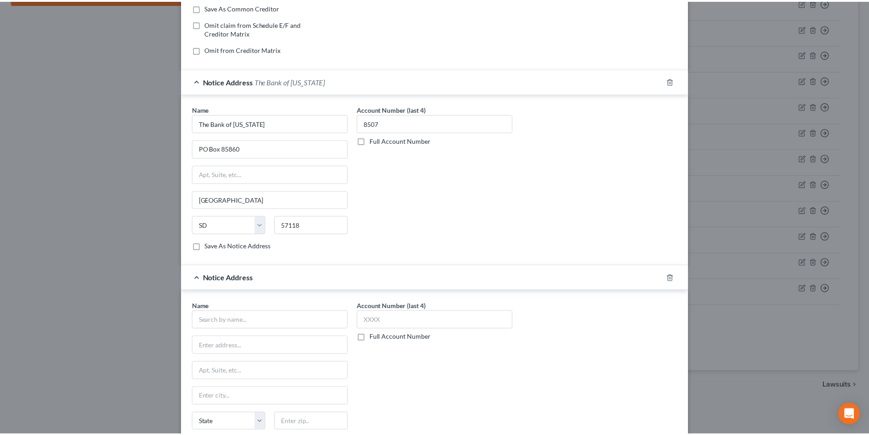
scroll to position [265, 0]
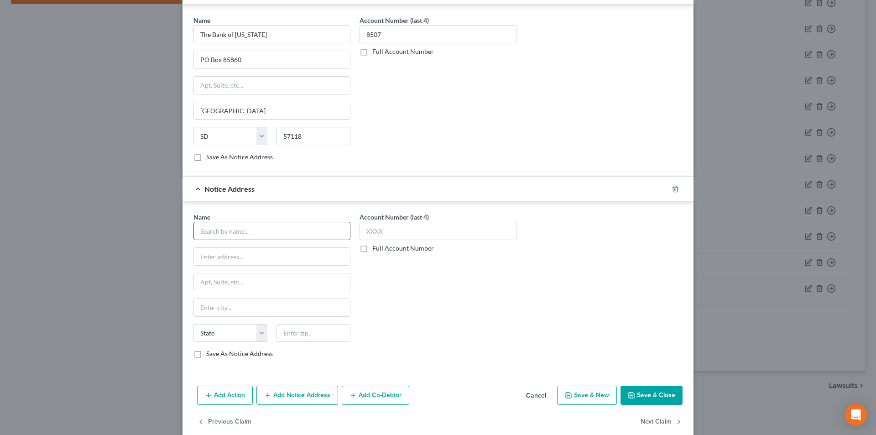
drag, startPoint x: 245, startPoint y: 241, endPoint x: 245, endPoint y: 234, distance: 6.8
click at [245, 239] on div "Name * State [US_STATE] AK AR AZ CA CO CT DE DC [GEOGRAPHIC_DATA] [GEOGRAPHIC_D…" at bounding box center [272, 285] width 157 height 146
click at [245, 233] on input "text" at bounding box center [272, 231] width 157 height 18
paste input "The Bank of [US_STATE]"
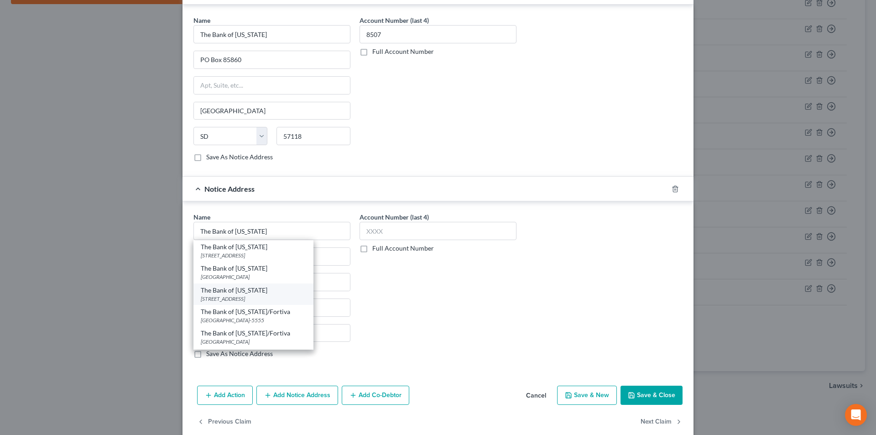
click at [244, 298] on div "[STREET_ADDRESS]" at bounding box center [253, 299] width 105 height 8
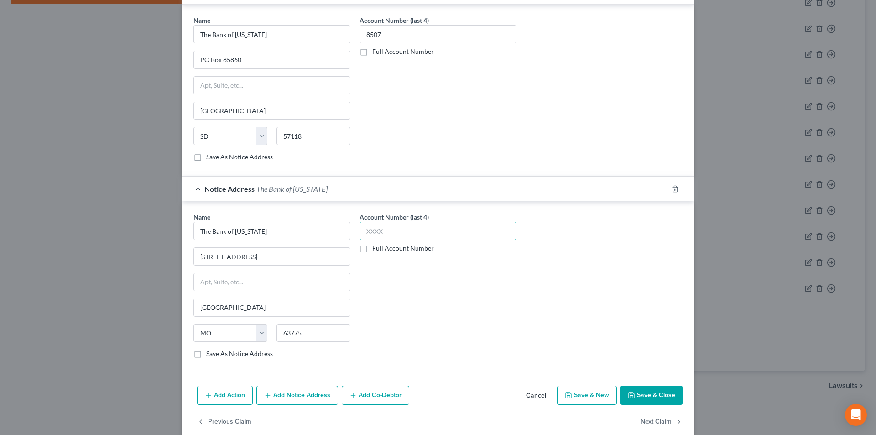
click at [385, 234] on input "text" at bounding box center [438, 231] width 157 height 18
click at [646, 392] on button "Save & Close" at bounding box center [652, 395] width 62 height 19
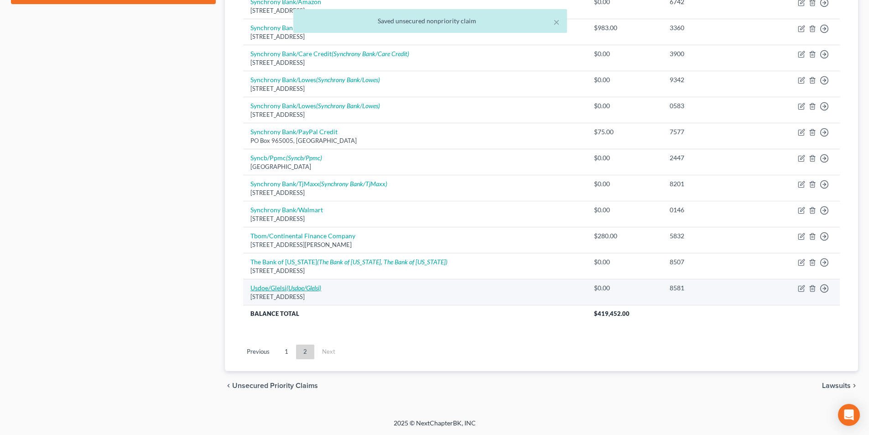
click at [292, 288] on icon "(Usdoe/Glelsi)" at bounding box center [304, 288] width 35 height 8
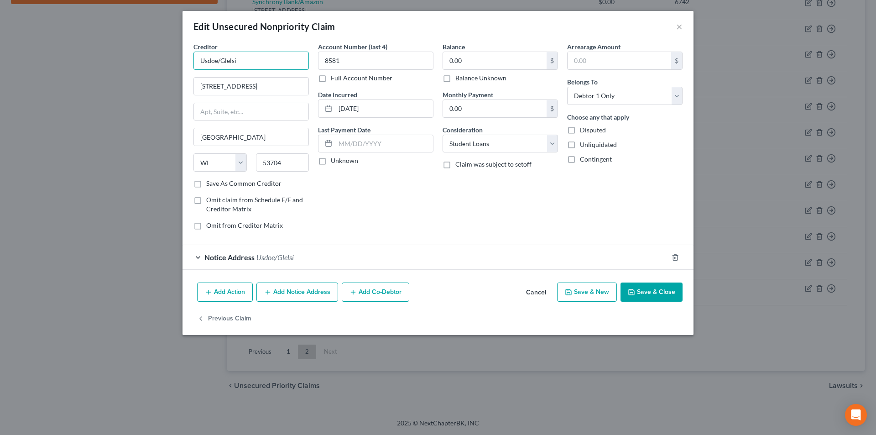
drag, startPoint x: 247, startPoint y: 61, endPoint x: 171, endPoint y: 60, distance: 76.7
click at [171, 60] on div "Edit Unsecured Nonpriority Claim × Creditor * Usdoe/Glelsi [GEOGRAPHIC_DATA] [U…" at bounding box center [438, 217] width 876 height 435
drag, startPoint x: 259, startPoint y: 58, endPoint x: 126, endPoint y: 74, distance: 133.9
click at [139, 72] on div "Edit Unsecured Nonpriority Claim × Creditor * Usdoe/Glelsi [GEOGRAPHIC_DATA] [U…" at bounding box center [438, 217] width 876 height 435
paste input ".S. Department of Education"
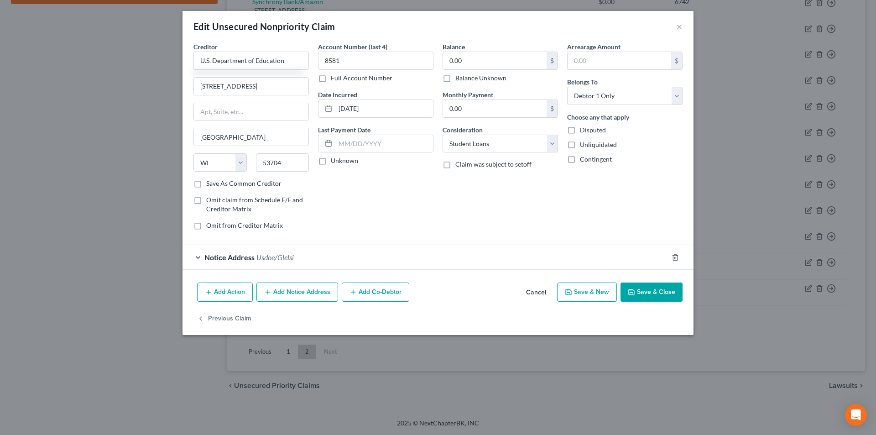
click at [655, 292] on button "Save & Close" at bounding box center [652, 292] width 62 height 19
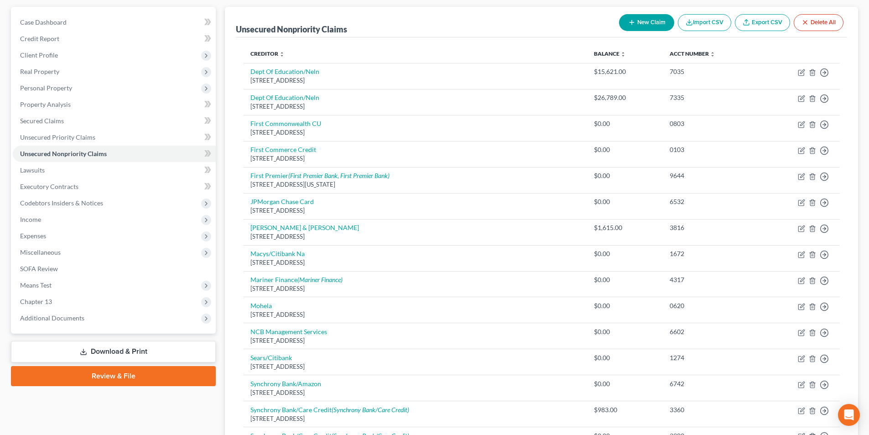
scroll to position [0, 0]
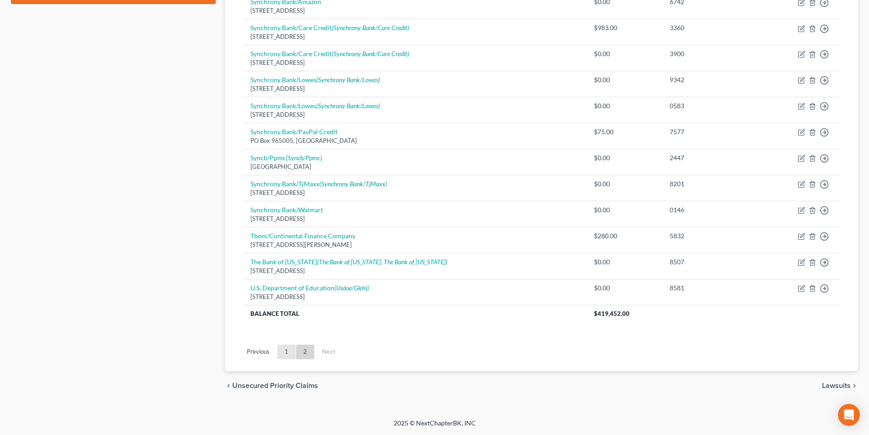
click at [288, 354] on link "1" at bounding box center [286, 352] width 18 height 15
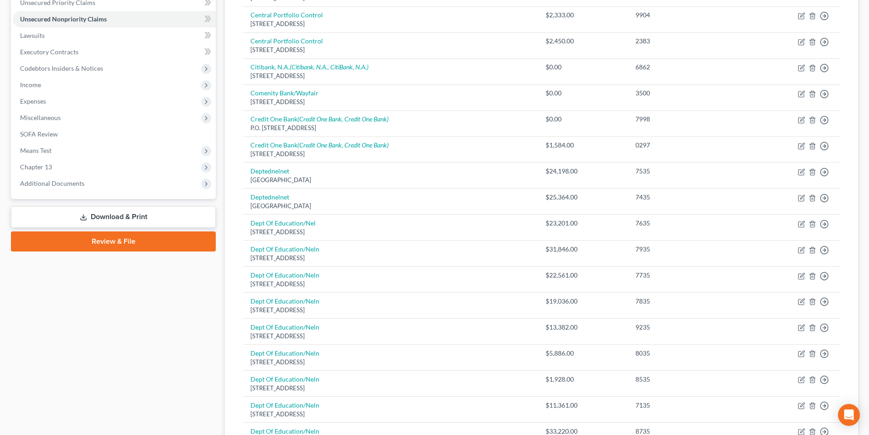
scroll to position [162, 0]
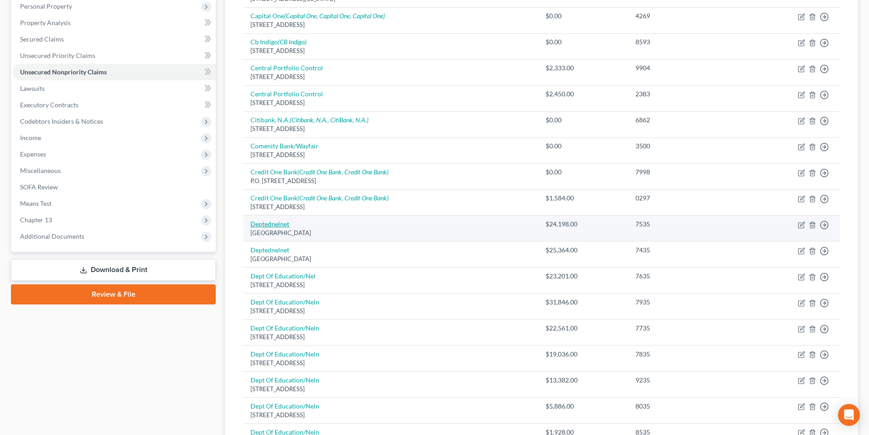
click at [276, 224] on link "Deptednelnet" at bounding box center [270, 224] width 39 height 8
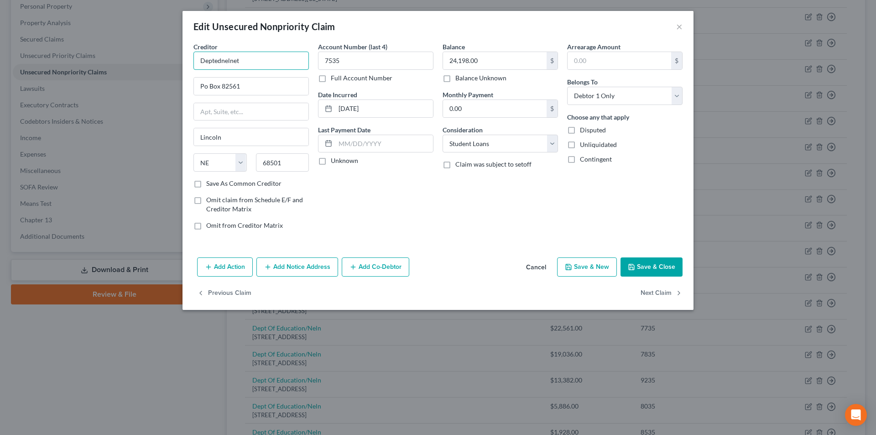
drag, startPoint x: 245, startPoint y: 57, endPoint x: 127, endPoint y: 59, distance: 117.3
click at [128, 59] on div "Edit Unsecured Nonpriority Claim × Creditor * Deptednelnet Po Box 82561 [GEOGRA…" at bounding box center [438, 217] width 876 height 435
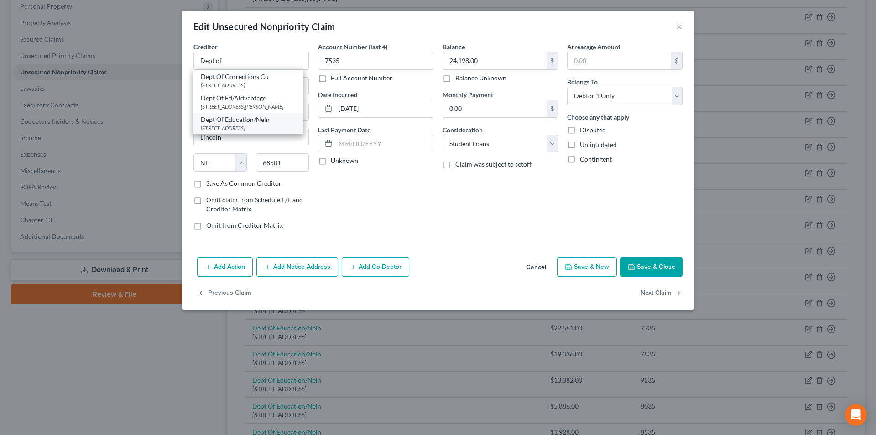
click at [225, 122] on div "Dept Of Education/Neln" at bounding box center [248, 119] width 95 height 9
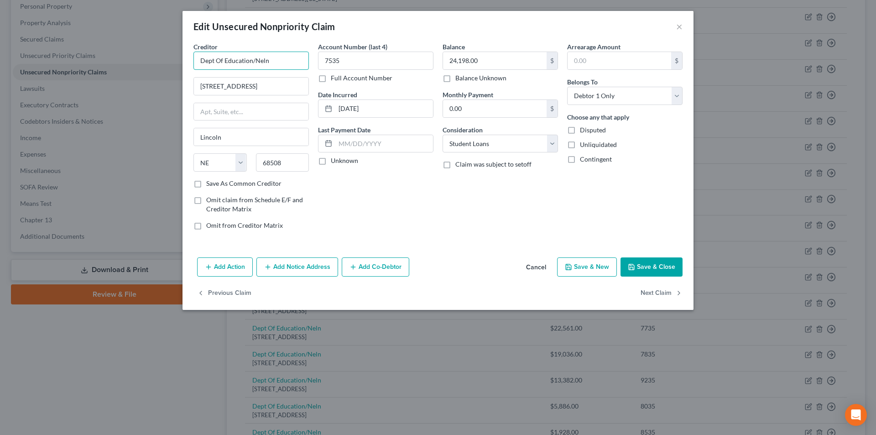
drag, startPoint x: 270, startPoint y: 56, endPoint x: 199, endPoint y: 55, distance: 70.8
click at [199, 55] on input "Dept Of Education/Neln" at bounding box center [251, 61] width 115 height 18
click at [657, 269] on button "Save & Close" at bounding box center [652, 266] width 62 height 19
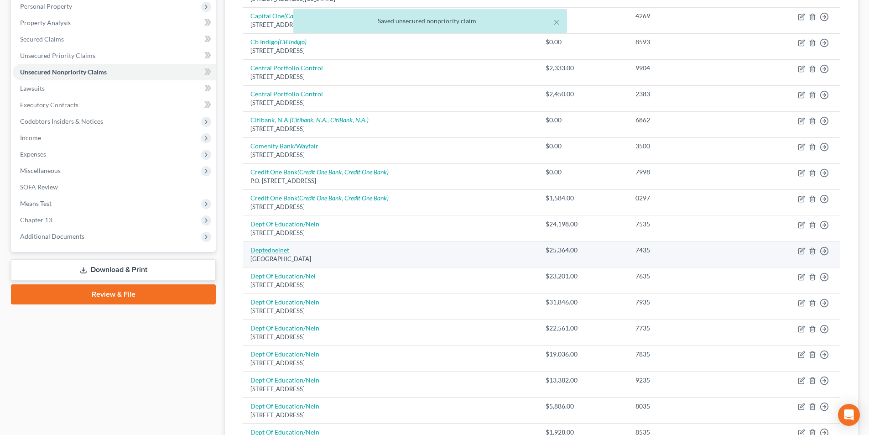
click at [278, 250] on link "Deptednelnet" at bounding box center [270, 250] width 39 height 8
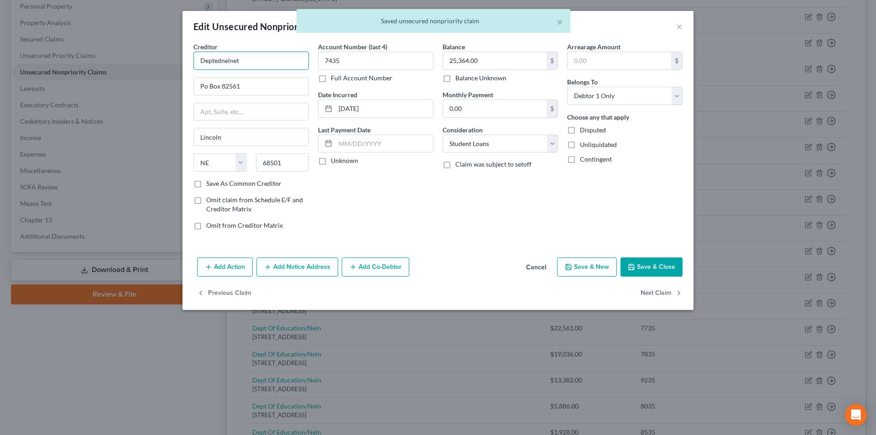
drag, startPoint x: 246, startPoint y: 61, endPoint x: 171, endPoint y: 59, distance: 74.9
click at [172, 59] on div "Edit Unsecured Nonpriority Claim × Creditor * Deptednelnet Po Box 82561 [GEOGRA…" at bounding box center [438, 217] width 876 height 435
paste input "Of Education/Neln"
click at [235, 79] on div "Dept Of Education/Neln" at bounding box center [248, 76] width 95 height 9
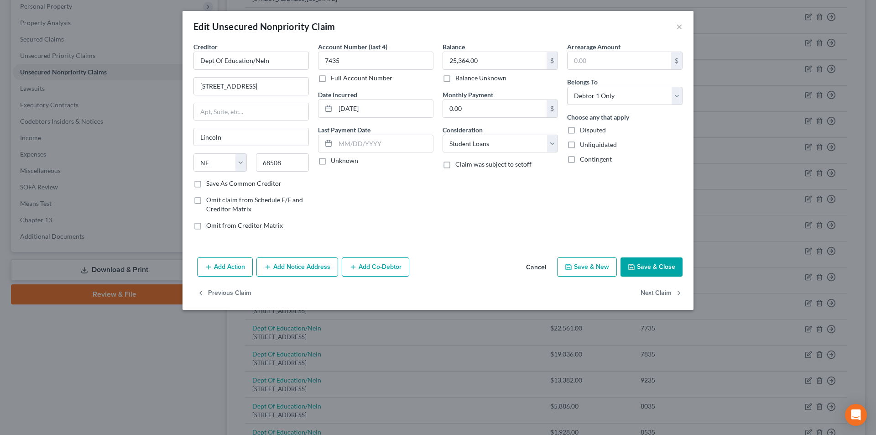
click at [647, 265] on button "Save & Close" at bounding box center [652, 266] width 62 height 19
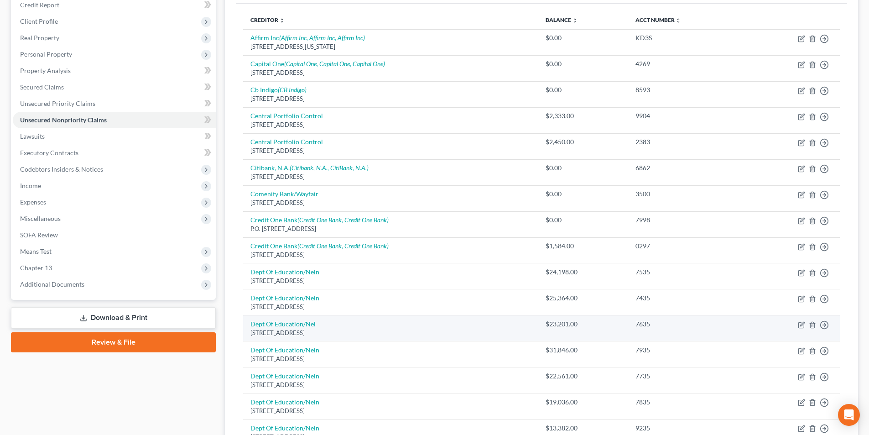
scroll to position [26, 0]
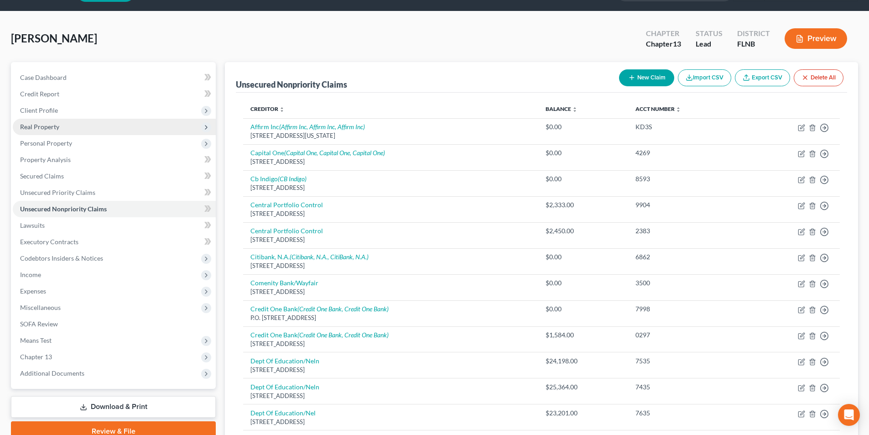
click at [49, 128] on span "Real Property" at bounding box center [39, 127] width 39 height 8
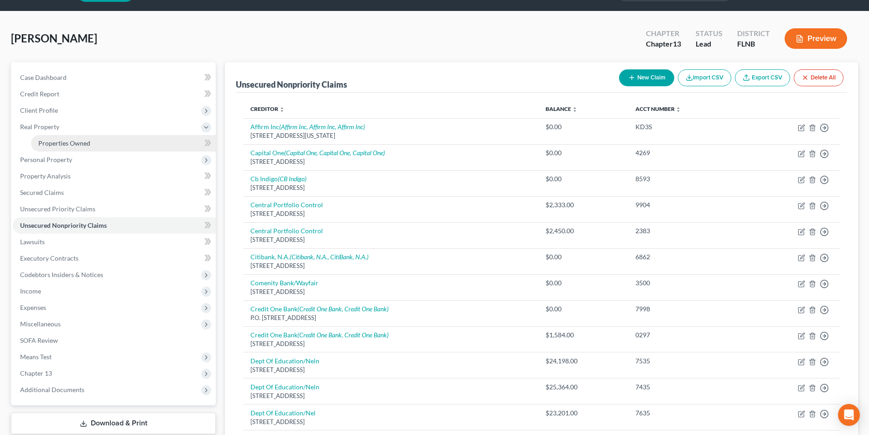
click at [84, 142] on span "Properties Owned" at bounding box center [64, 143] width 52 height 8
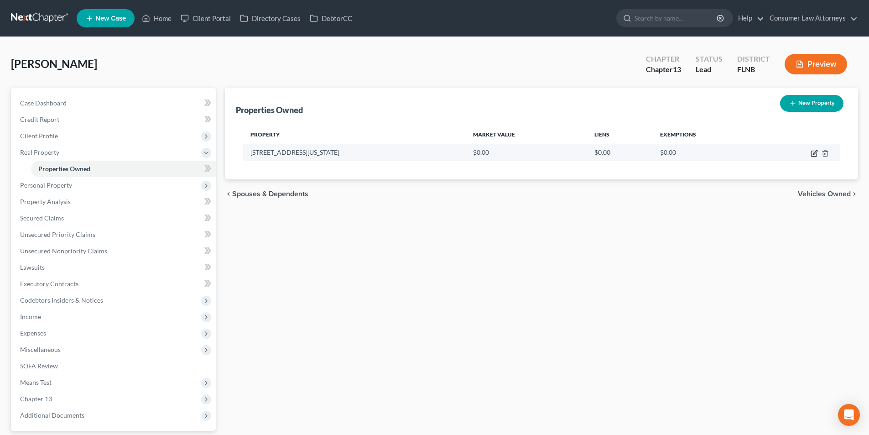
click at [814, 152] on icon "button" at bounding box center [814, 153] width 7 height 7
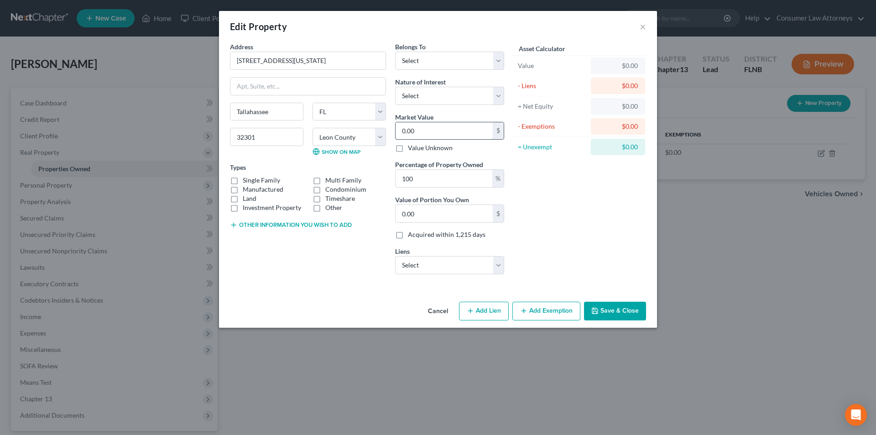
click at [465, 131] on input "0.00" at bounding box center [444, 130] width 97 height 17
click at [451, 265] on select "Select Us Bank Home Mortgage - $145,567.00 Us Bank Home Mortgage - $46,334.00 C…" at bounding box center [449, 265] width 109 height 18
click at [395, 256] on select "Select Us Bank Home Mortgage - $145,567.00 Us Bank Home Mortgage - $46,334.00 C…" at bounding box center [449, 265] width 109 height 18
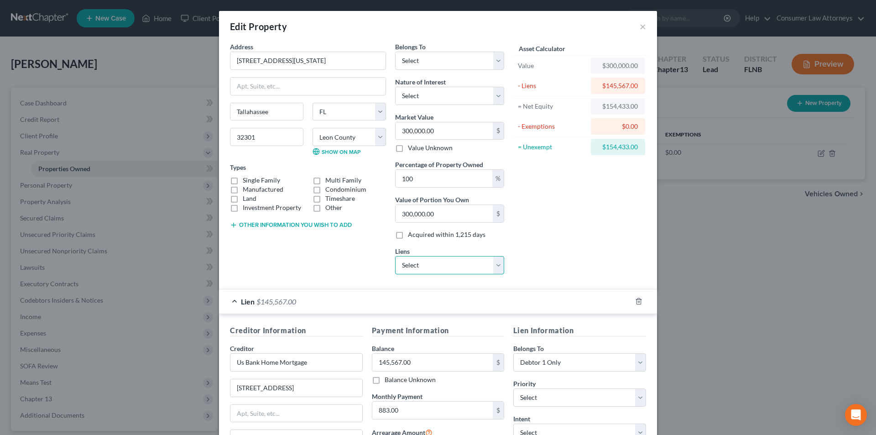
scroll to position [131, 0]
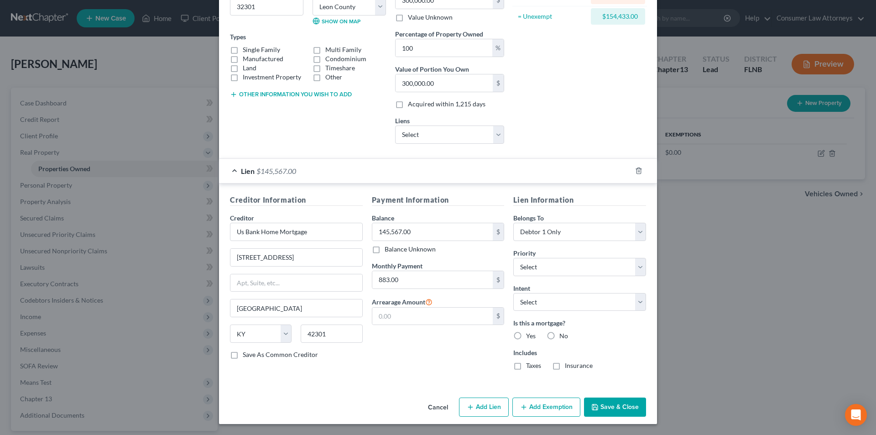
click at [495, 411] on button "Add Lien" at bounding box center [484, 407] width 50 height 19
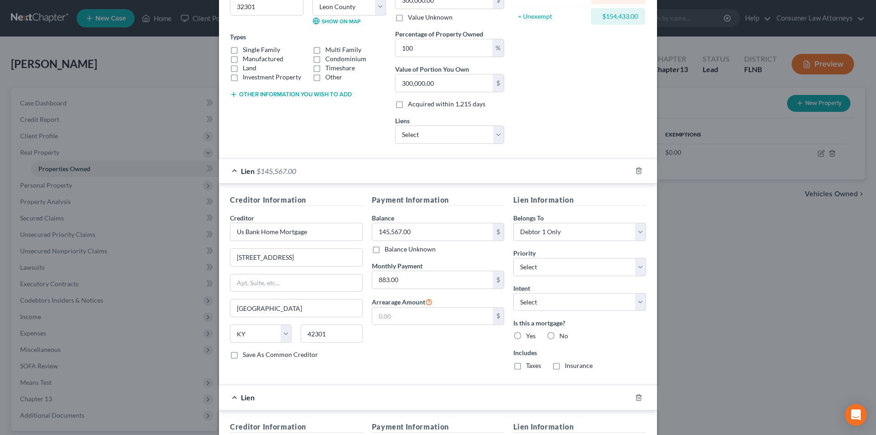
scroll to position [357, 0]
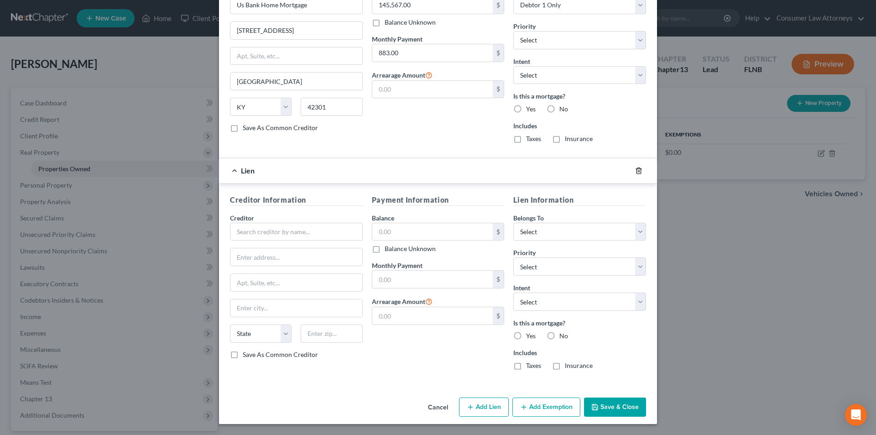
click at [637, 168] on icon "button" at bounding box center [639, 170] width 4 height 6
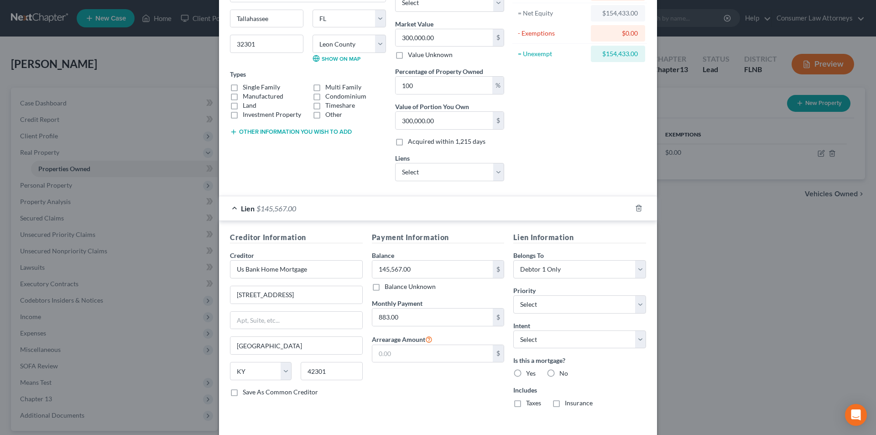
scroll to position [39, 0]
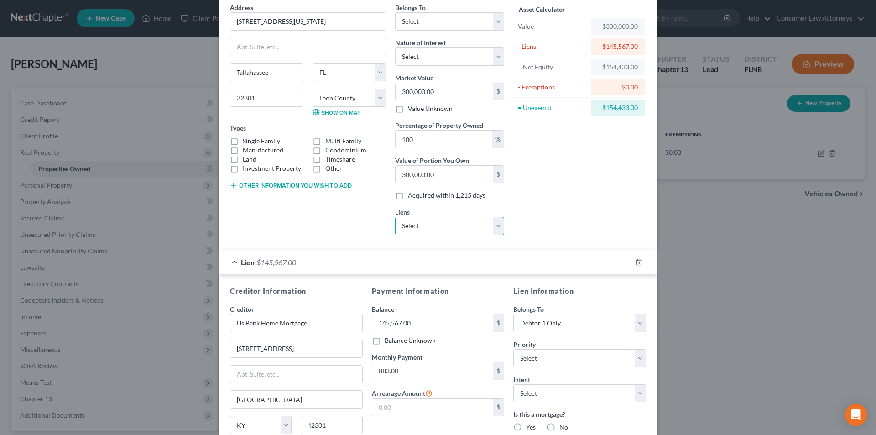
click at [419, 221] on select "Select Us Bank Home Mortgage - $46,334.00 Chrysler Capital - $394.00" at bounding box center [449, 226] width 109 height 18
click at [395, 217] on select "Select Us Bank Home Mortgage - $46,334.00 Chrysler Capital - $394.00" at bounding box center [449, 226] width 109 height 18
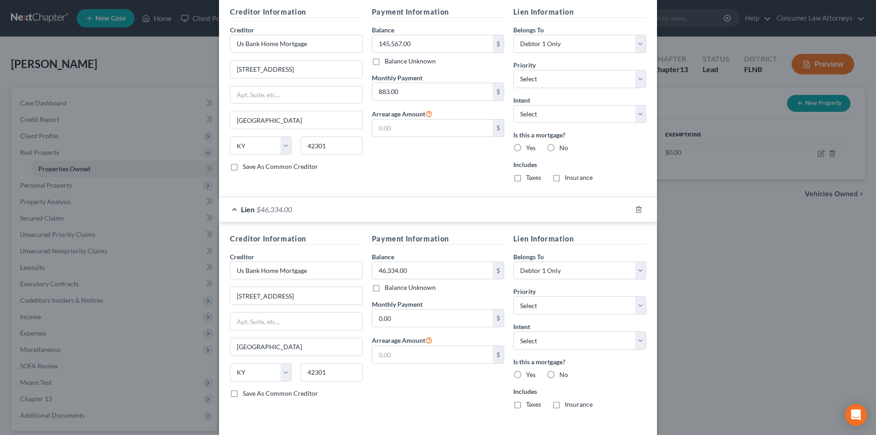
scroll to position [357, 0]
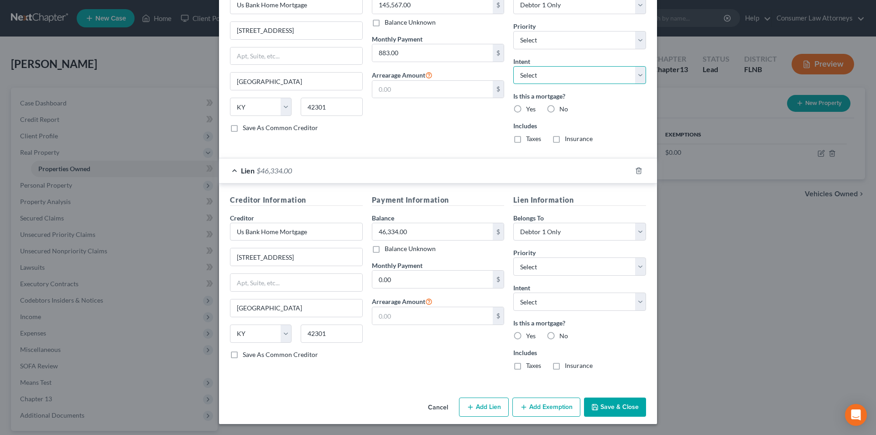
click at [533, 70] on select "Select Surrender Redeem Reaffirm Avoid Other" at bounding box center [579, 75] width 133 height 18
click at [513, 66] on select "Select Surrender Redeem Reaffirm Avoid Other" at bounding box center [579, 75] width 133 height 18
click at [552, 305] on select "Select Surrender Redeem Reaffirm Avoid Other" at bounding box center [579, 302] width 133 height 18
click at [513, 293] on select "Select Surrender Redeem Reaffirm Avoid Other" at bounding box center [579, 302] width 133 height 18
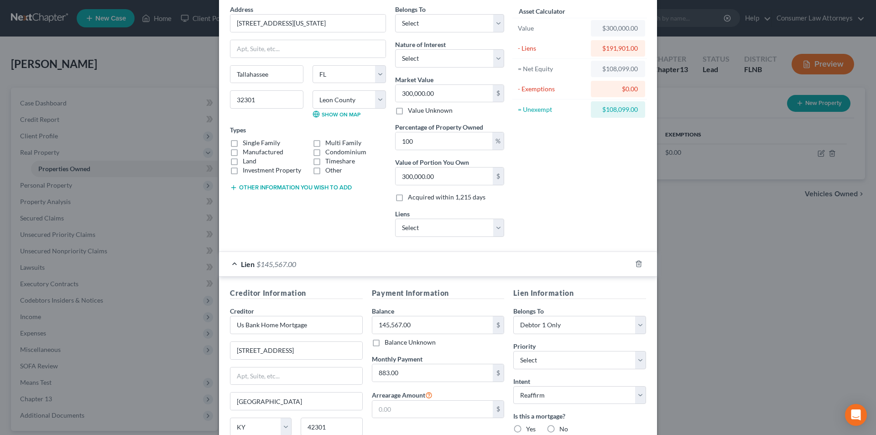
scroll to position [0, 0]
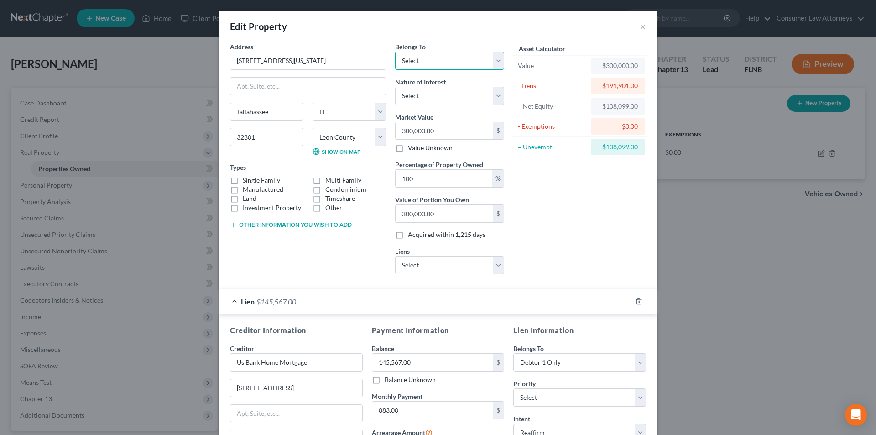
click at [429, 64] on select "Select Debtor 1 Only Debtor 2 Only Debtor 1 And Debtor 2 Only At Least One Of T…" at bounding box center [449, 61] width 109 height 18
click at [395, 52] on select "Select Debtor 1 Only Debtor 2 Only Debtor 1 And Debtor 2 Only At Least One Of T…" at bounding box center [449, 61] width 109 height 18
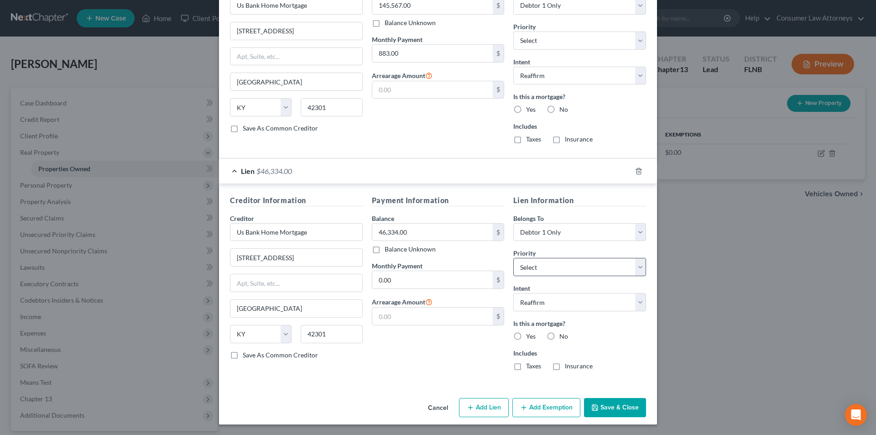
scroll to position [357, 0]
drag, startPoint x: 610, startPoint y: 403, endPoint x: 592, endPoint y: 349, distance: 56.6
click at [610, 403] on button "Save & Close" at bounding box center [615, 407] width 62 height 19
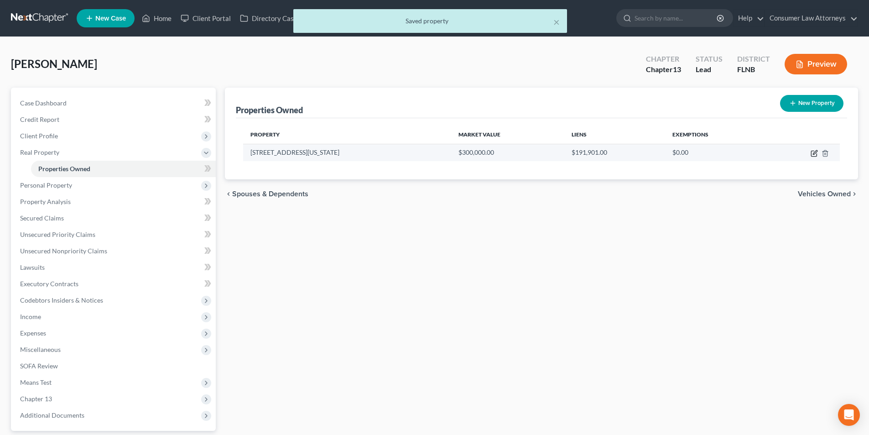
click at [814, 154] on icon "button" at bounding box center [814, 153] width 7 height 7
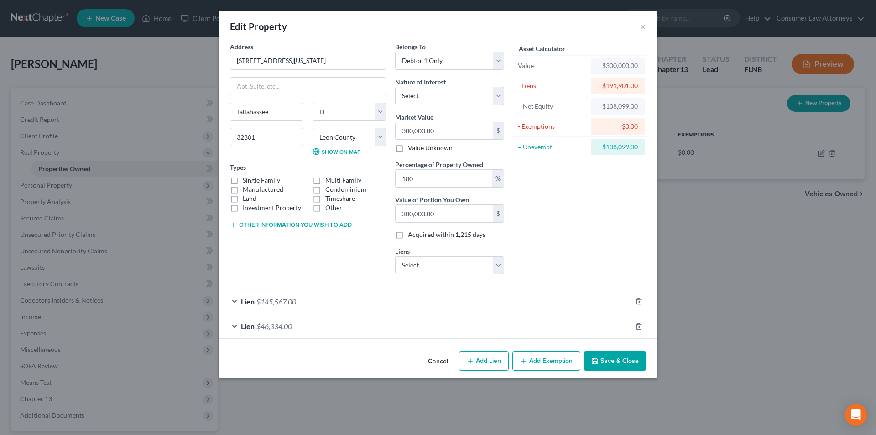
click at [541, 360] on button "Add Exemption" at bounding box center [547, 360] width 68 height 19
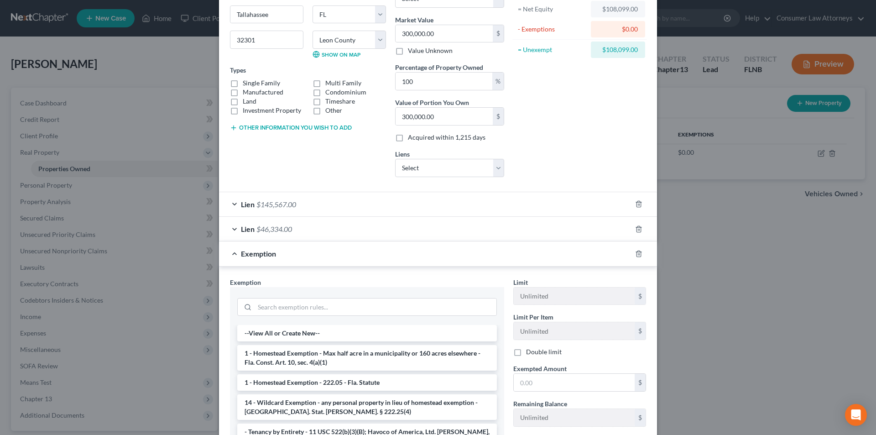
scroll to position [154, 0]
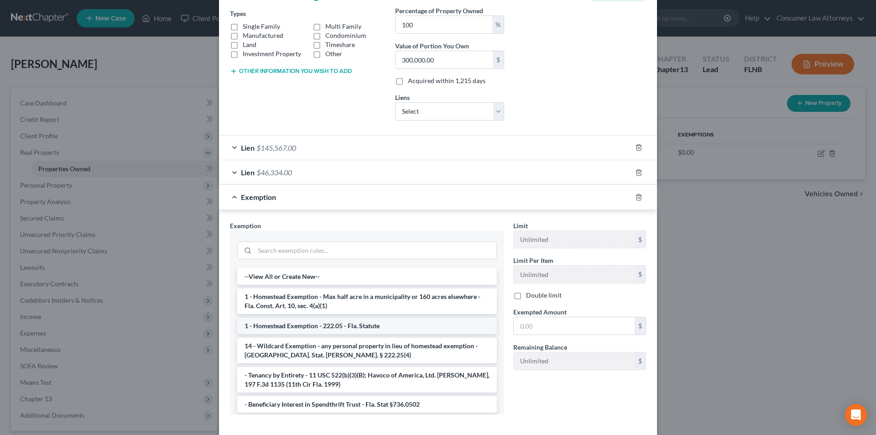
click at [308, 324] on li "1 - Homestead Exemption - 222.05 - Fla. Statute" at bounding box center [367, 326] width 260 height 16
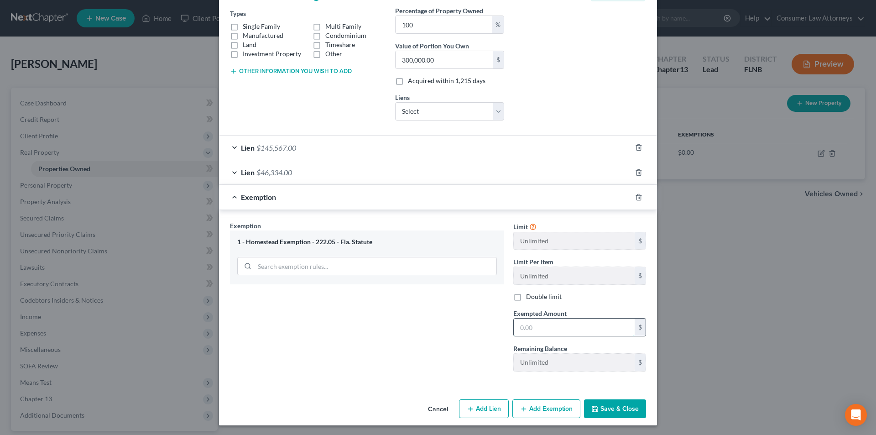
click at [543, 329] on input "text" at bounding box center [574, 327] width 121 height 17
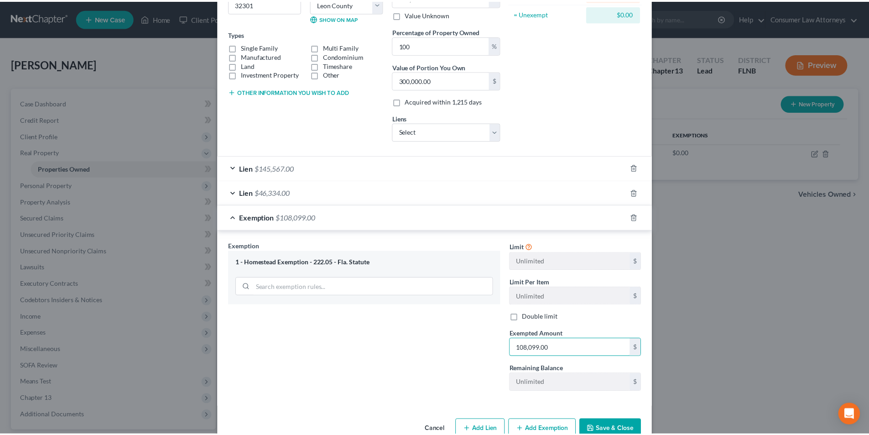
scroll to position [155, 0]
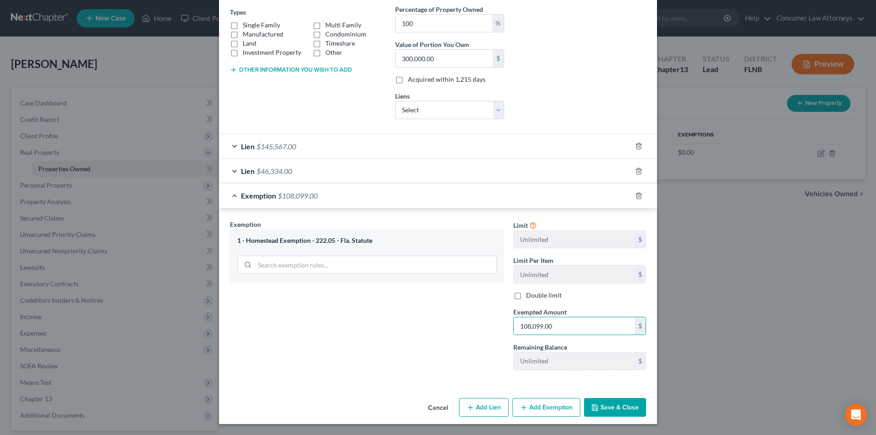
click at [612, 409] on button "Save & Close" at bounding box center [615, 407] width 62 height 19
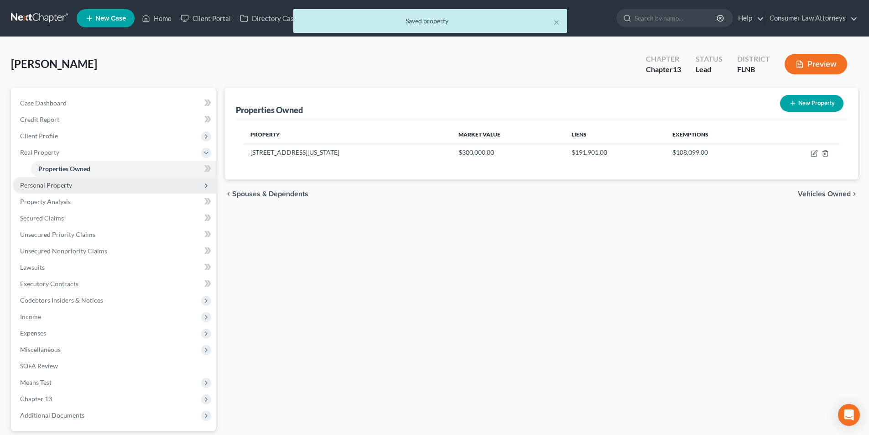
click at [65, 187] on span "Personal Property" at bounding box center [46, 185] width 52 height 8
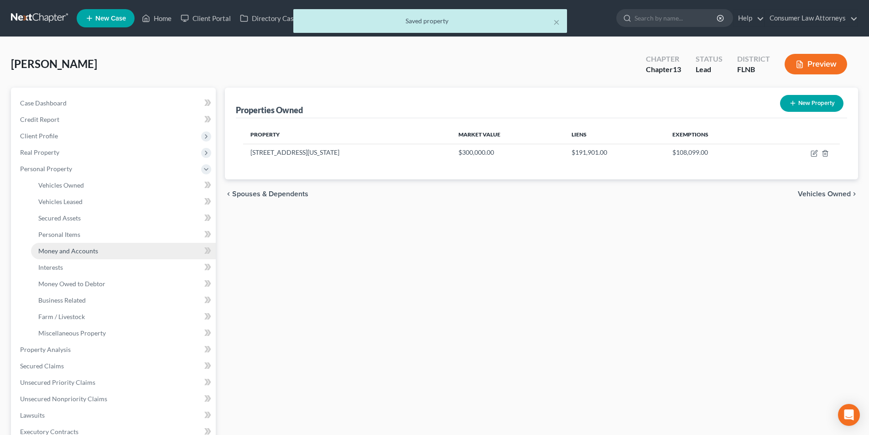
click at [85, 249] on span "Money and Accounts" at bounding box center [68, 251] width 60 height 8
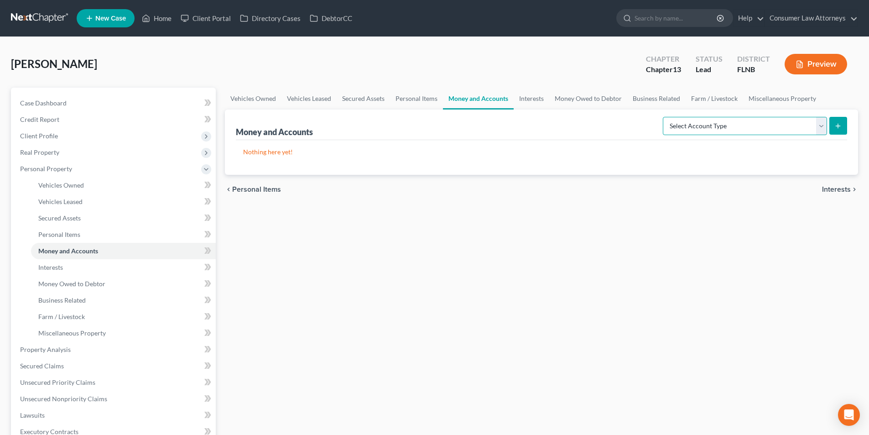
click at [723, 125] on select "Select Account Type Brokerage Cash on Hand Certificates of Deposit Checking Acc…" at bounding box center [745, 126] width 164 height 18
click at [665, 117] on select "Select Account Type Brokerage Cash on Hand Certificates of Deposit Checking Acc…" at bounding box center [745, 126] width 164 height 18
click at [841, 128] on icon "submit" at bounding box center [838, 125] width 7 height 7
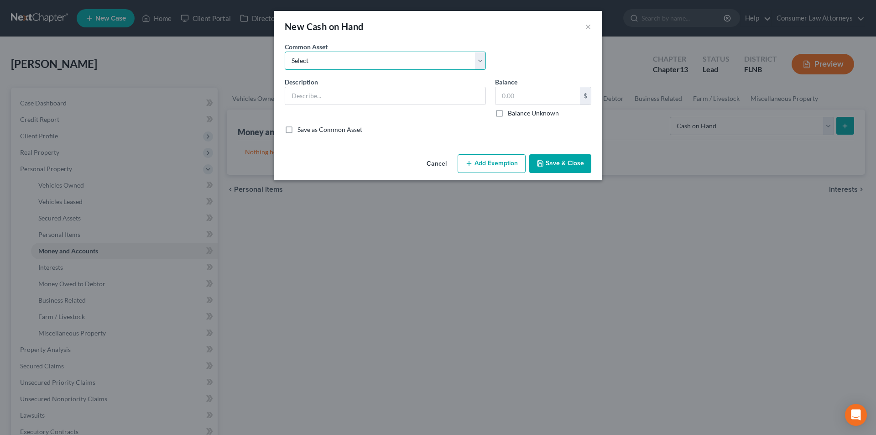
click at [377, 61] on select "Select Cash on hand" at bounding box center [385, 61] width 201 height 18
click at [285, 52] on select "Select Cash on hand" at bounding box center [385, 61] width 201 height 18
click at [553, 94] on input "4,000.00" at bounding box center [538, 95] width 84 height 17
click at [494, 164] on button "Add Exemption" at bounding box center [492, 163] width 68 height 19
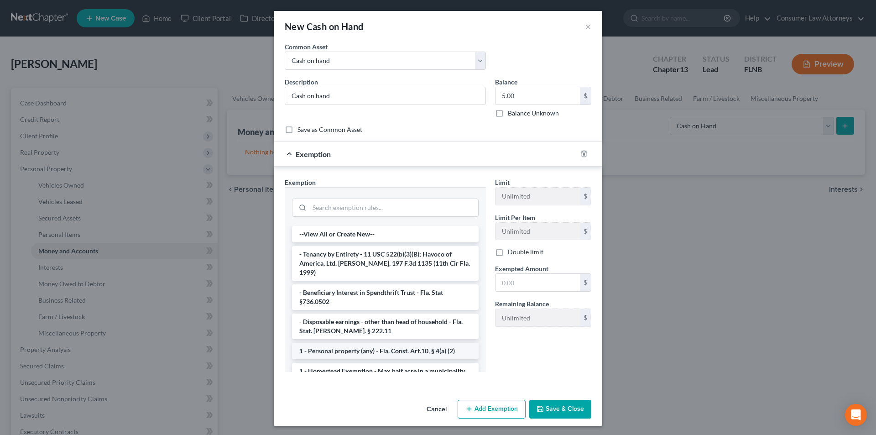
click at [366, 343] on li "1 - Personal property (any) - Fla. Const. Art.10, § 4(a) (2)" at bounding box center [385, 351] width 187 height 16
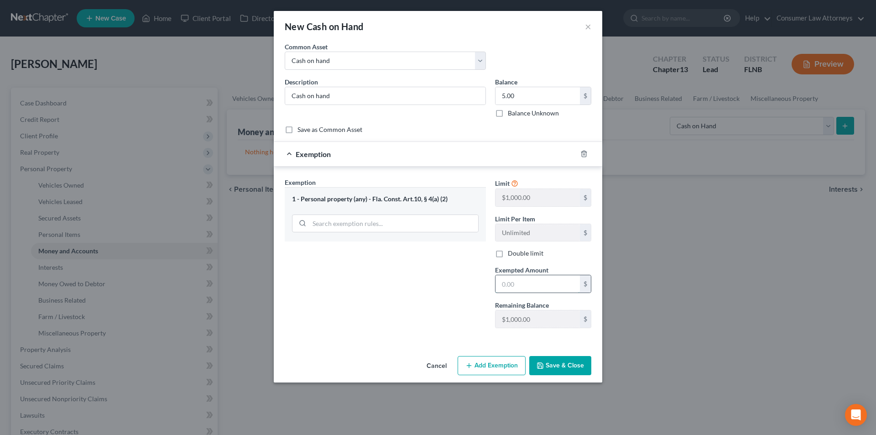
click at [518, 291] on input "text" at bounding box center [538, 283] width 84 height 17
click at [571, 359] on button "Save & Close" at bounding box center [560, 365] width 62 height 19
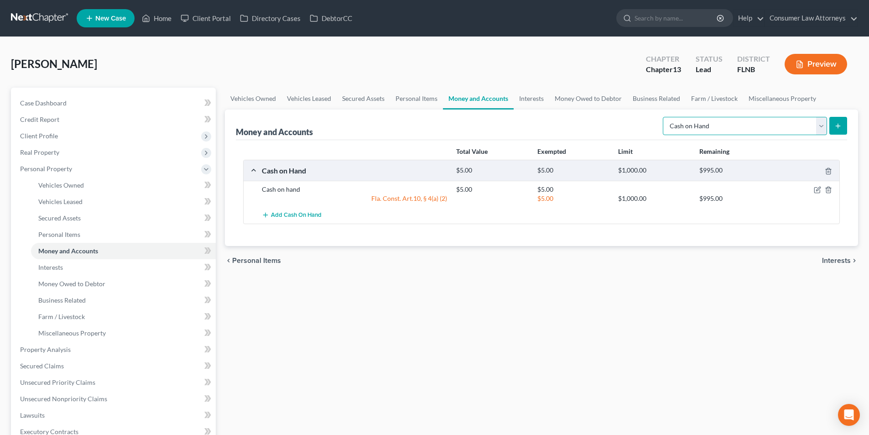
click at [730, 123] on select "Select Account Type Brokerage Cash on Hand Certificates of Deposit Checking Acc…" at bounding box center [745, 126] width 164 height 18
click at [665, 117] on select "Select Account Type Brokerage Cash on Hand Certificates of Deposit Checking Acc…" at bounding box center [745, 126] width 164 height 18
click at [838, 124] on line "submit" at bounding box center [838, 126] width 0 height 4
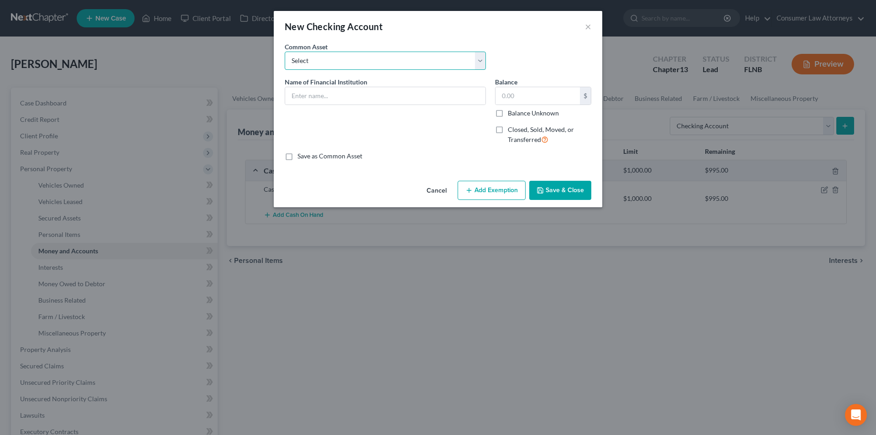
click at [360, 68] on select "Select Bank of America Truist Bank Partners Federal Credit Union United Souther…" at bounding box center [385, 61] width 201 height 18
drag, startPoint x: 341, startPoint y: 65, endPoint x: 341, endPoint y: 77, distance: 11.4
click at [341, 65] on select "Select Bank of America Truist Bank Partners Federal Credit Union United Souther…" at bounding box center [385, 61] width 201 height 18
click at [338, 99] on input "text" at bounding box center [385, 95] width 200 height 17
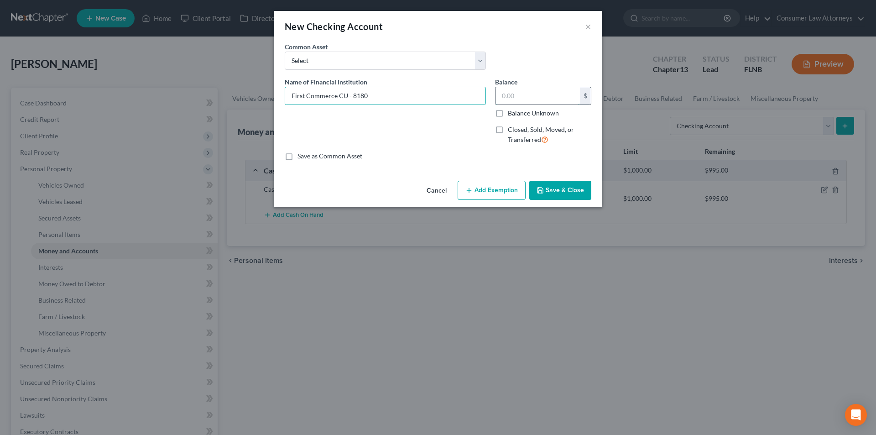
click at [508, 100] on input "text" at bounding box center [538, 95] width 84 height 17
click at [493, 188] on button "Add Exemption" at bounding box center [492, 190] width 68 height 19
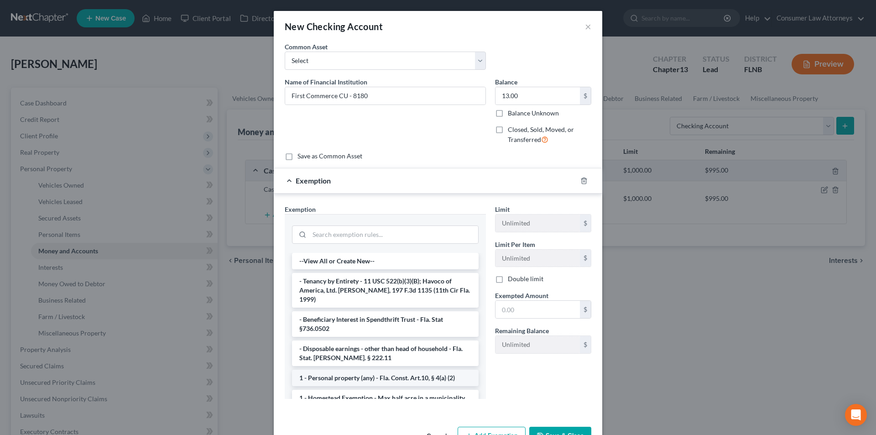
click at [363, 370] on li "1 - Personal property (any) - Fla. Const. Art.10, § 4(a) (2)" at bounding box center [385, 378] width 187 height 16
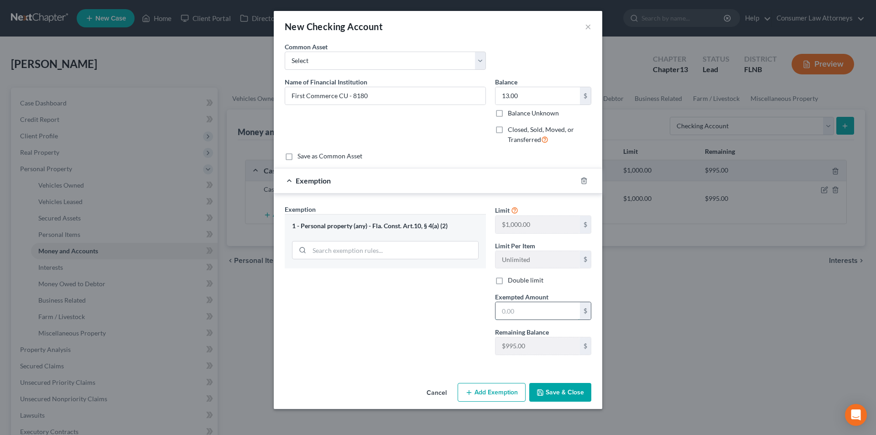
click at [513, 314] on input "text" at bounding box center [538, 310] width 84 height 17
click at [565, 394] on button "Save & Close" at bounding box center [560, 392] width 62 height 19
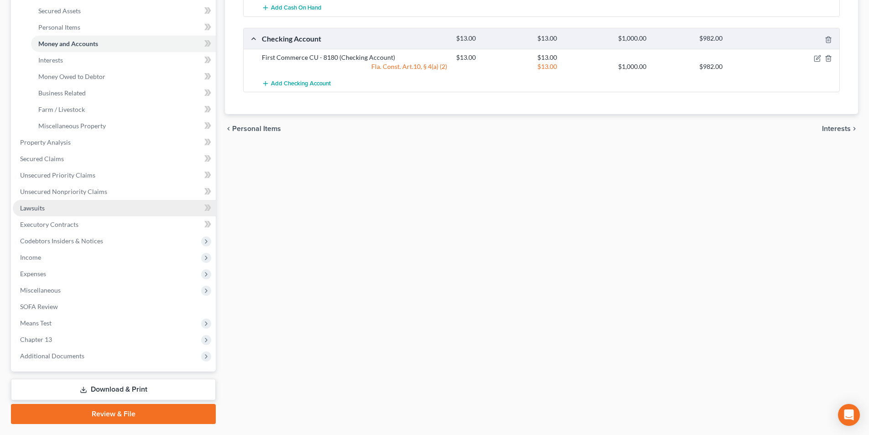
scroll to position [231, 0]
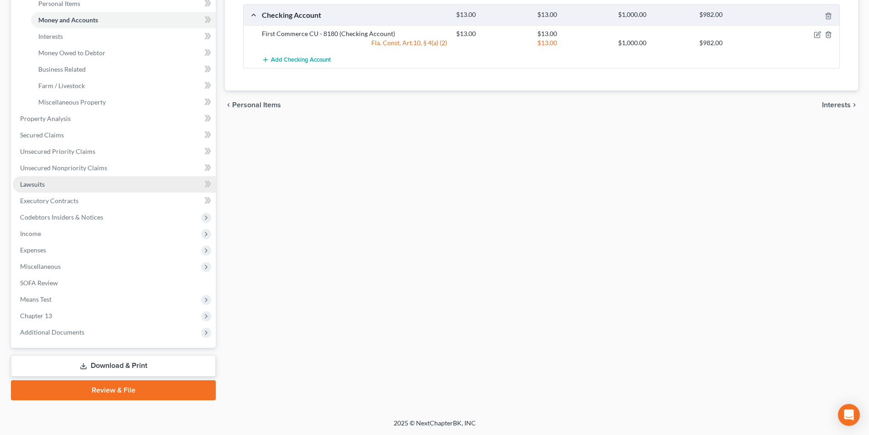
click at [47, 184] on link "Lawsuits" at bounding box center [114, 184] width 203 height 16
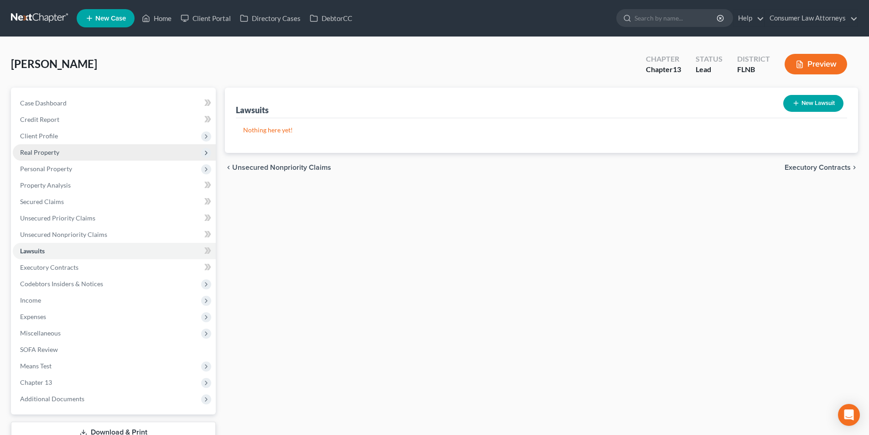
click at [54, 155] on span "Real Property" at bounding box center [39, 152] width 39 height 8
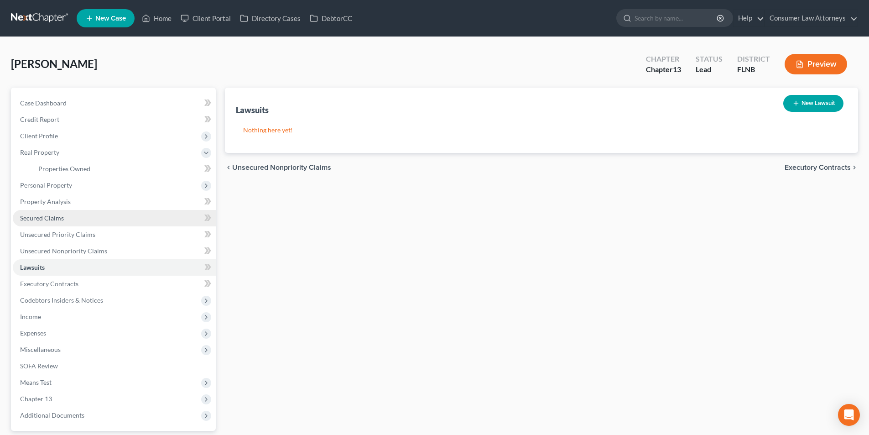
click at [55, 218] on span "Secured Claims" at bounding box center [42, 218] width 44 height 8
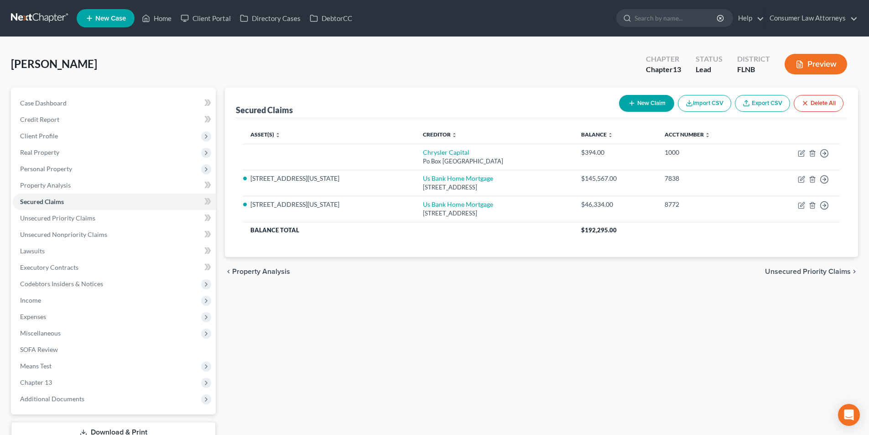
click at [641, 103] on button "New Claim" at bounding box center [646, 103] width 55 height 17
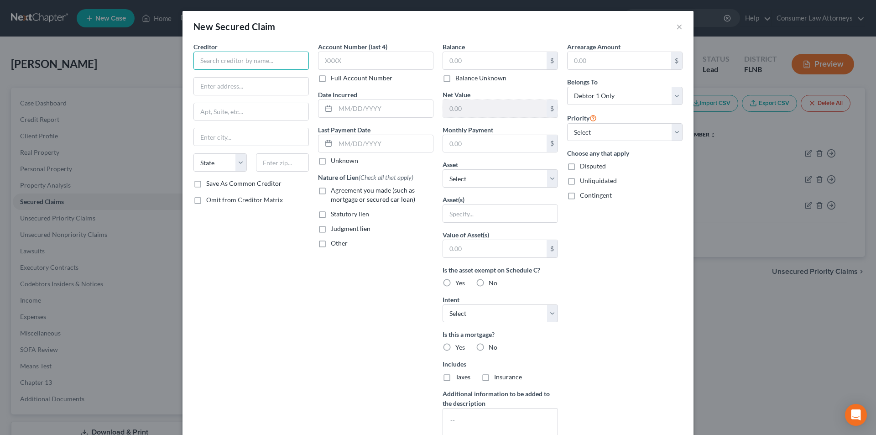
click at [250, 58] on input "text" at bounding box center [251, 61] width 115 height 18
drag, startPoint x: 196, startPoint y: 59, endPoint x: 326, endPoint y: 58, distance: 129.6
click at [326, 58] on div "Creditor * North [US_STATE] Construction Builders, LLC State [US_STATE] AK AR A…" at bounding box center [438, 245] width 498 height 407
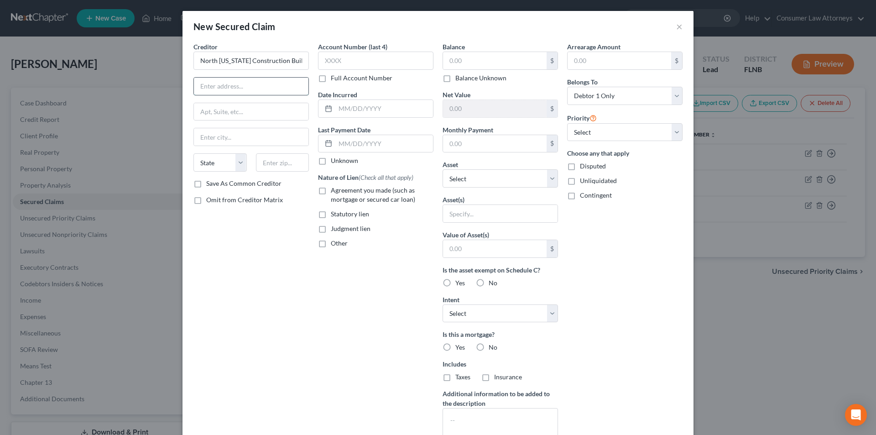
click at [207, 85] on input "text" at bounding box center [251, 86] width 115 height 17
paste input "9690 BUTTERFLY TRAIL"
click at [289, 164] on input "32315" at bounding box center [282, 162] width 53 height 18
click at [337, 287] on div "Account Number (last 4) Full Account Number Date Incurred Last Payment Date Unk…" at bounding box center [376, 245] width 125 height 407
click at [475, 63] on input "text" at bounding box center [495, 60] width 104 height 17
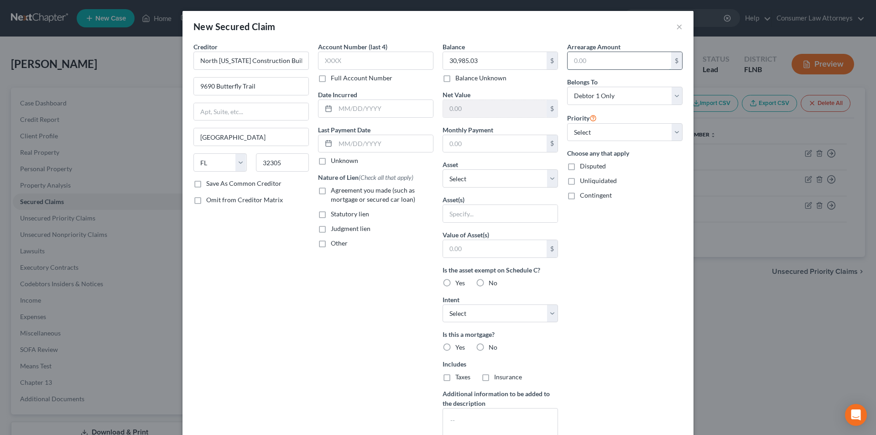
click at [581, 63] on input "text" at bounding box center [620, 60] width 104 height 17
drag, startPoint x: 601, startPoint y: 60, endPoint x: 541, endPoint y: 60, distance: 59.8
click at [541, 60] on div "Creditor * North [US_STATE] Construction Builders, LLC 9690 Butterfly Trail [GE…" at bounding box center [438, 245] width 498 height 407
drag, startPoint x: 353, startPoint y: 60, endPoint x: 278, endPoint y: 58, distance: 74.9
click at [279, 58] on div "Creditor * North [US_STATE] Construction Builders, LLC 9690 Butterfly Trail [GE…" at bounding box center [438, 245] width 498 height 407
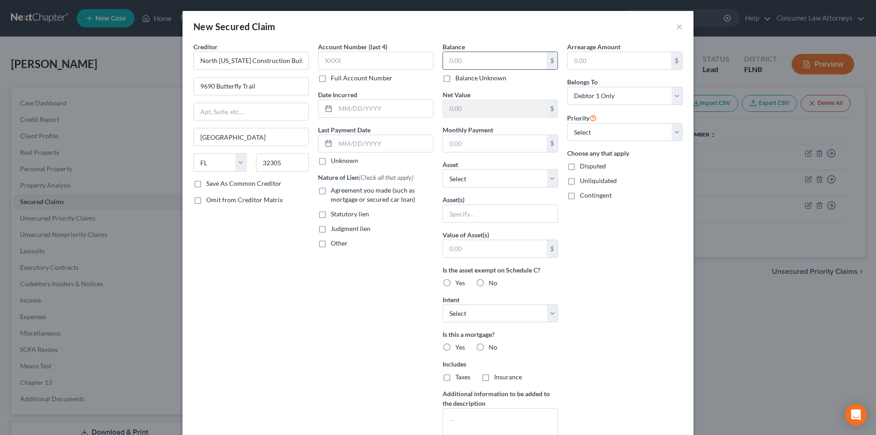
click at [466, 64] on input "text" at bounding box center [495, 60] width 104 height 17
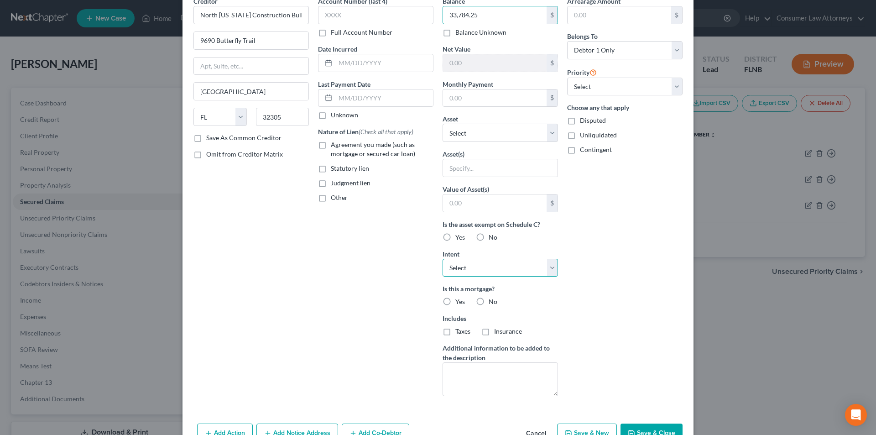
click at [464, 267] on select "Select Surrender Redeem Reaffirm Avoid Other" at bounding box center [500, 268] width 115 height 18
click at [443, 259] on select "Select Surrender Redeem Reaffirm Avoid Other" at bounding box center [500, 268] width 115 height 18
click at [489, 303] on label "No" at bounding box center [493, 301] width 9 height 9
click at [492, 303] on input "No" at bounding box center [495, 300] width 6 height 6
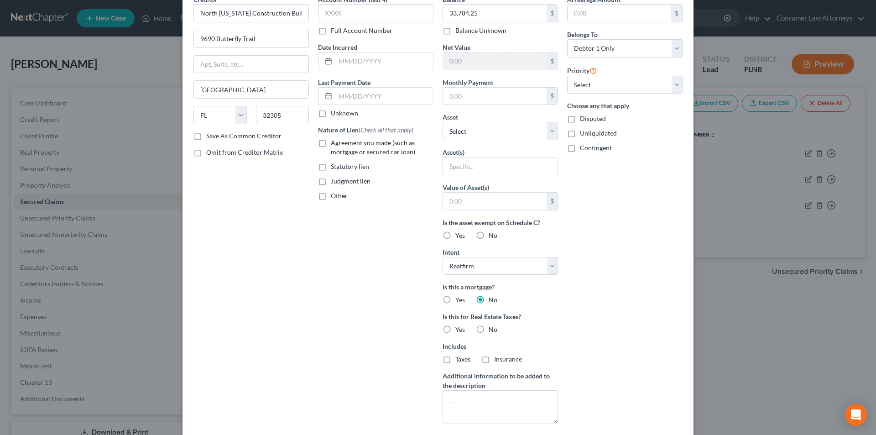
scroll to position [101, 0]
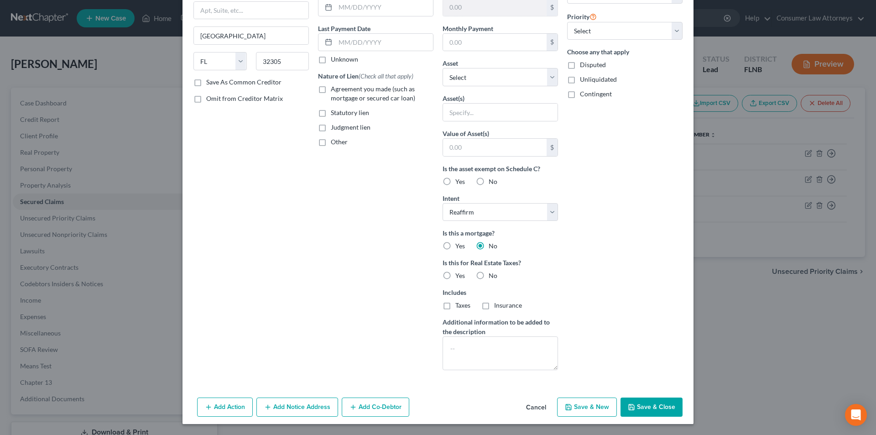
click at [239, 408] on button "Add Action" at bounding box center [225, 407] width 56 height 19
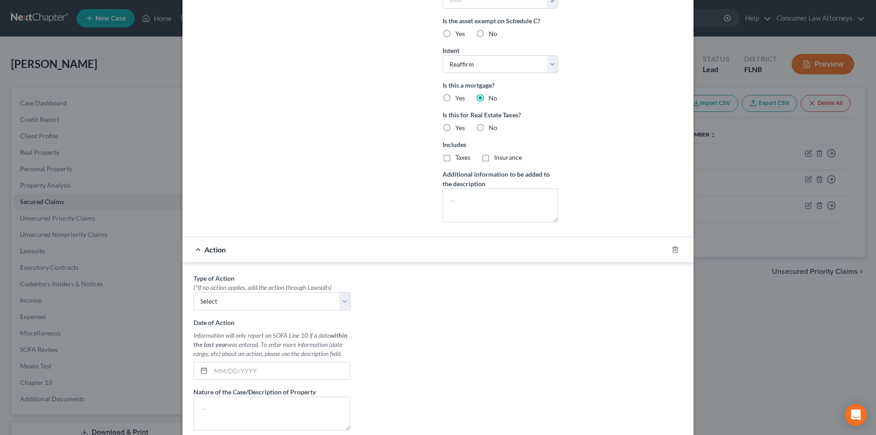
scroll to position [374, 0]
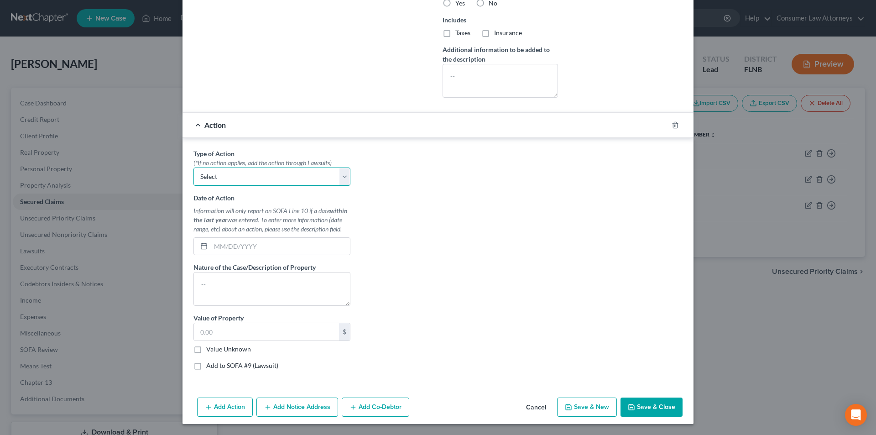
click at [237, 177] on select "Select Repossession Garnishment Foreclosure Personal Injury Attached, Seized, O…" at bounding box center [272, 176] width 157 height 18
click at [194, 167] on select "Select Repossession Garnishment Foreclosure Personal Injury Attached, Seized, O…" at bounding box center [272, 176] width 157 height 18
click at [227, 246] on input "text" at bounding box center [280, 246] width 139 height 17
click at [232, 242] on input "text" at bounding box center [280, 246] width 139 height 17
click at [264, 284] on textarea at bounding box center [272, 289] width 157 height 34
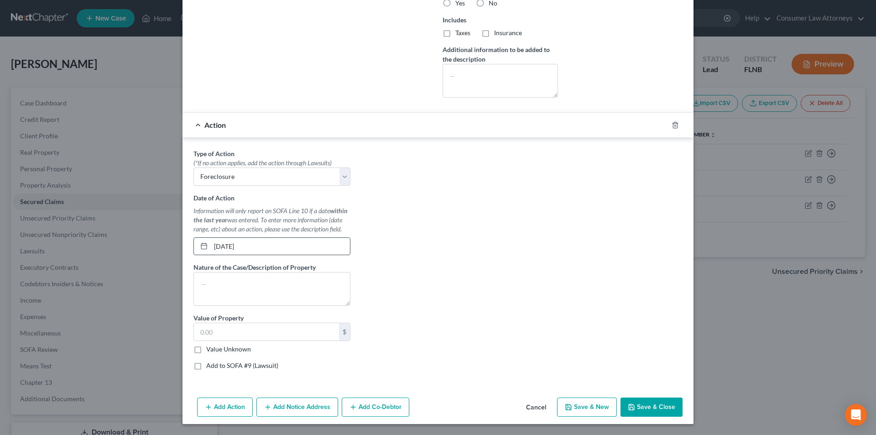
drag, startPoint x: 261, startPoint y: 248, endPoint x: 201, endPoint y: 247, distance: 59.8
click at [201, 247] on div "[DATE]" at bounding box center [272, 246] width 157 height 18
click at [212, 276] on textarea at bounding box center [272, 289] width 157 height 34
click at [228, 330] on input "text" at bounding box center [266, 331] width 145 height 17
click at [206, 367] on label "Add to SOFA #9 (Lawsuit)" at bounding box center [242, 365] width 72 height 9
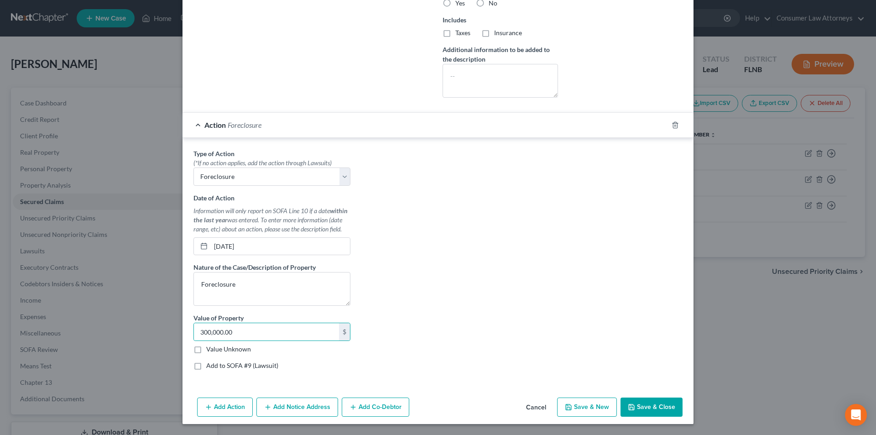
click at [210, 367] on input "Add to SOFA #9 (Lawsuit)" at bounding box center [213, 364] width 6 height 6
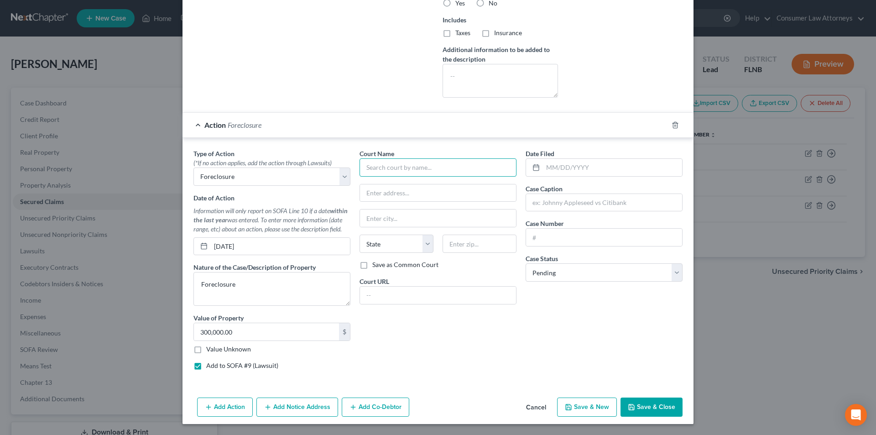
click at [390, 169] on input "text" at bounding box center [438, 167] width 157 height 18
click at [445, 167] on input "text" at bounding box center [438, 167] width 157 height 18
click at [572, 170] on input "text" at bounding box center [612, 167] width 139 height 17
click at [591, 202] on input "text" at bounding box center [604, 202] width 156 height 17
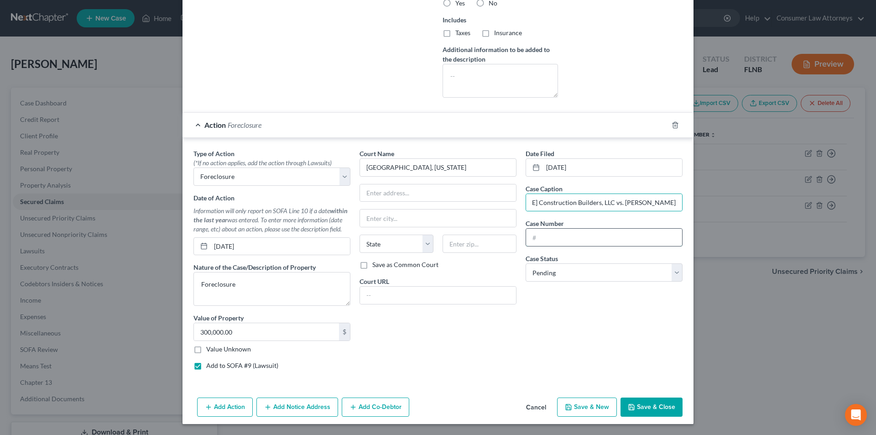
click at [550, 242] on input "text" at bounding box center [604, 237] width 156 height 17
click at [394, 188] on input "text" at bounding box center [438, 192] width 156 height 17
paste input "[STREET_ADDRESS]"
click at [454, 243] on input "text" at bounding box center [480, 244] width 74 height 18
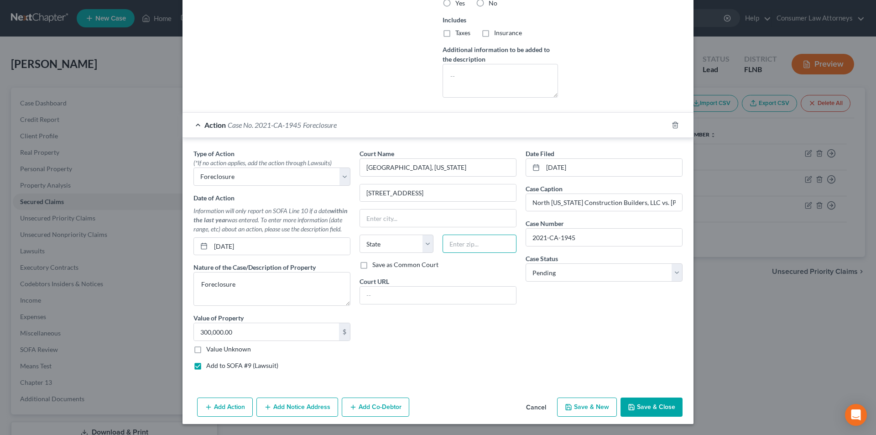
paste input "32301"
click at [433, 364] on div "Court Name * [GEOGRAPHIC_DATA], [US_STATE] [STREET_ADDRESS][GEOGRAPHIC_DATA] [U…" at bounding box center [438, 263] width 166 height 229
click at [372, 262] on label "Save as Common Court" at bounding box center [405, 264] width 66 height 9
click at [376, 262] on input "Save as Common Court" at bounding box center [379, 263] width 6 height 6
click at [314, 405] on button "Add Notice Address" at bounding box center [297, 407] width 82 height 19
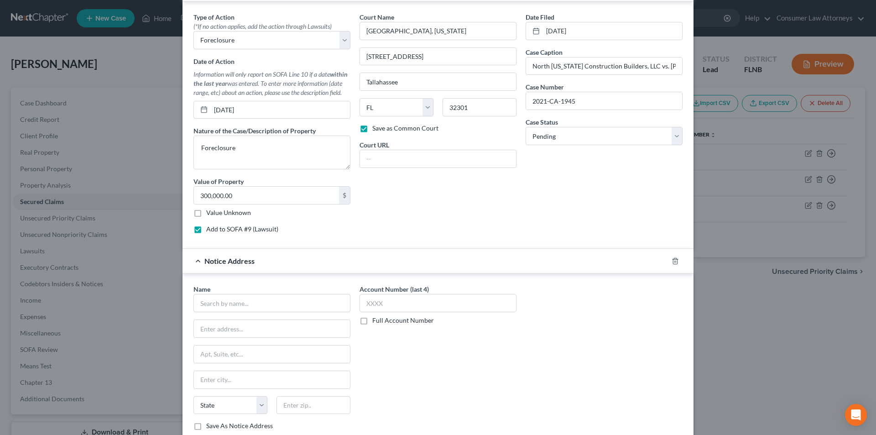
scroll to position [570, 0]
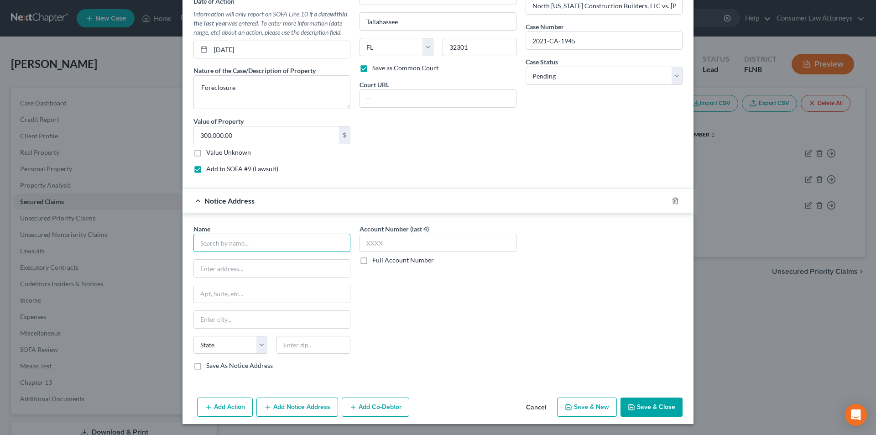
click at [241, 240] on input "text" at bounding box center [272, 243] width 157 height 18
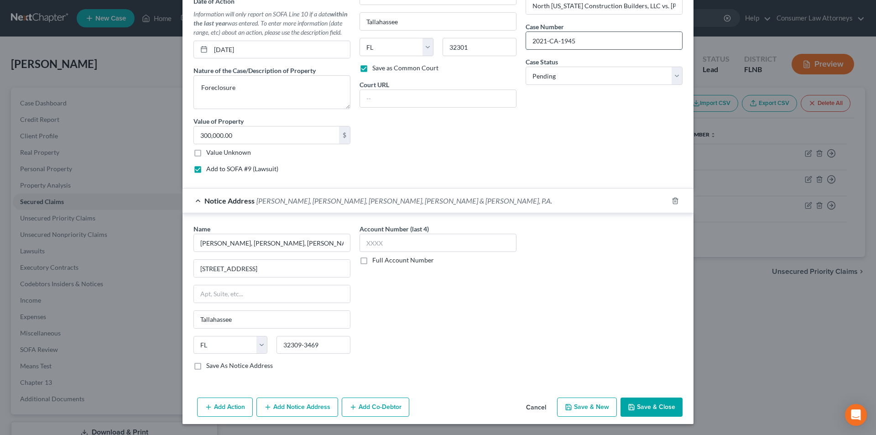
drag, startPoint x: 573, startPoint y: 42, endPoint x: 527, endPoint y: 39, distance: 46.2
click at [527, 39] on input "2021-CA-1945" at bounding box center [604, 40] width 156 height 17
click at [372, 262] on label "Full Account Number" at bounding box center [403, 260] width 62 height 9
click at [376, 262] on input "Full Account Number" at bounding box center [379, 259] width 6 height 6
click at [388, 245] on input "text" at bounding box center [438, 243] width 157 height 18
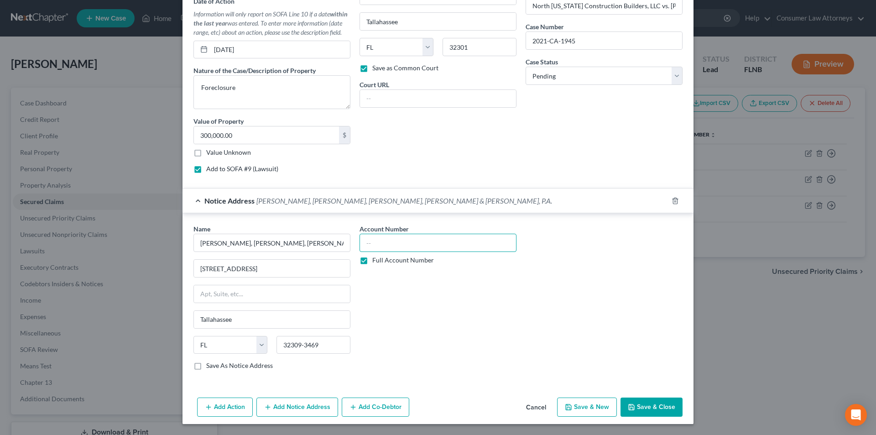
paste input "2021-CA-1945"
click at [206, 367] on label "Save As Notice Address" at bounding box center [239, 365] width 67 height 9
click at [210, 367] on input "Save As Notice Address" at bounding box center [213, 364] width 6 height 6
click at [643, 403] on button "Save & Close" at bounding box center [652, 407] width 62 height 19
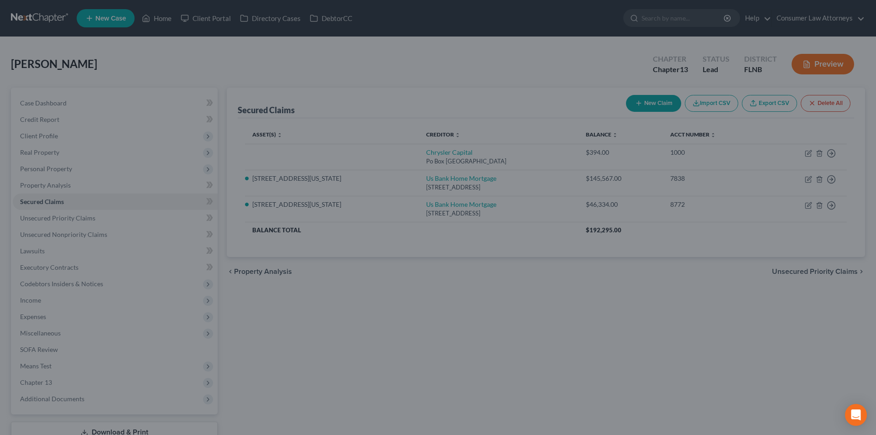
scroll to position [59, 0]
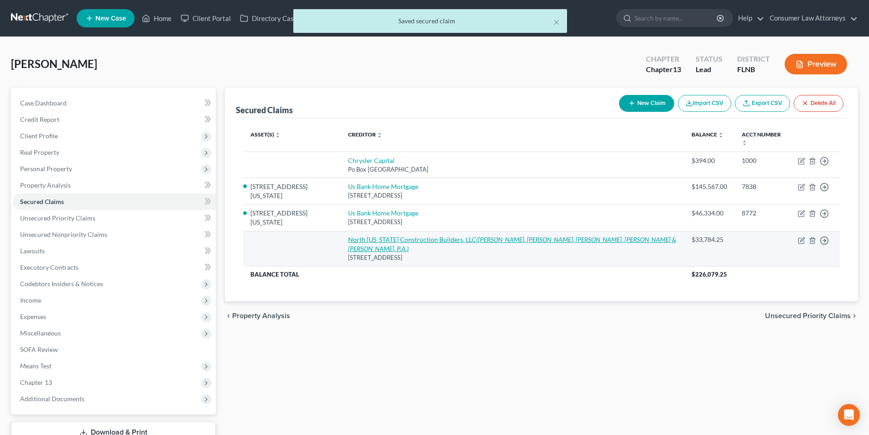
click at [464, 235] on link "North [US_STATE] Construction Builders, LLC ([PERSON_NAME], [PERSON_NAME] & Pow…" at bounding box center [512, 243] width 328 height 17
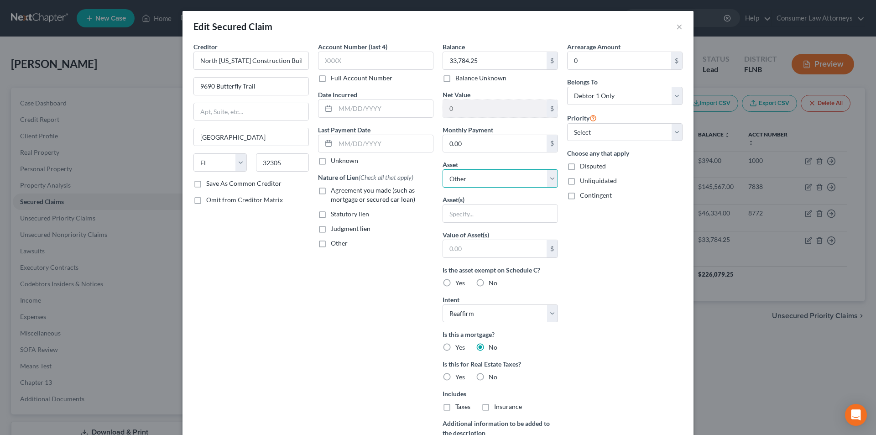
click at [486, 179] on select "Select Other Multiple Assets [STREET_ADDRESS][US_STATE] - $300000.0 First Comme…" at bounding box center [500, 178] width 115 height 18
click at [443, 169] on select "Select Other Multiple Assets [STREET_ADDRESS][US_STATE] - $300000.0 First Comme…" at bounding box center [500, 178] width 115 height 18
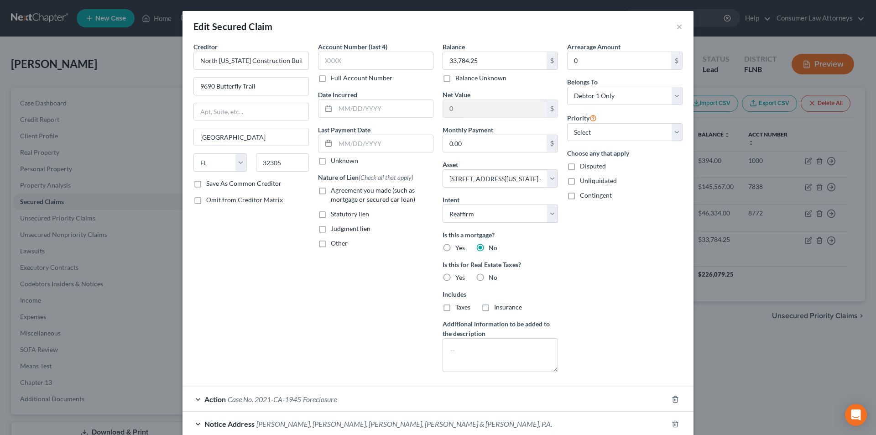
click at [489, 276] on label "No" at bounding box center [493, 277] width 9 height 9
click at [492, 276] on input "No" at bounding box center [495, 276] width 6 height 6
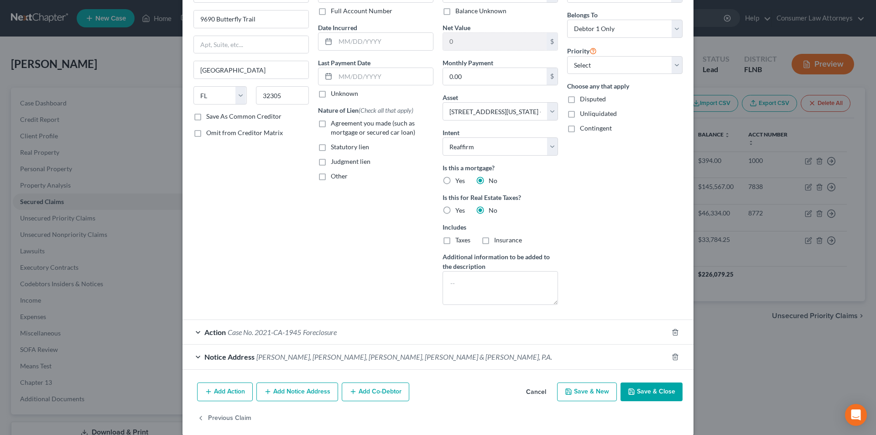
scroll to position [78, 0]
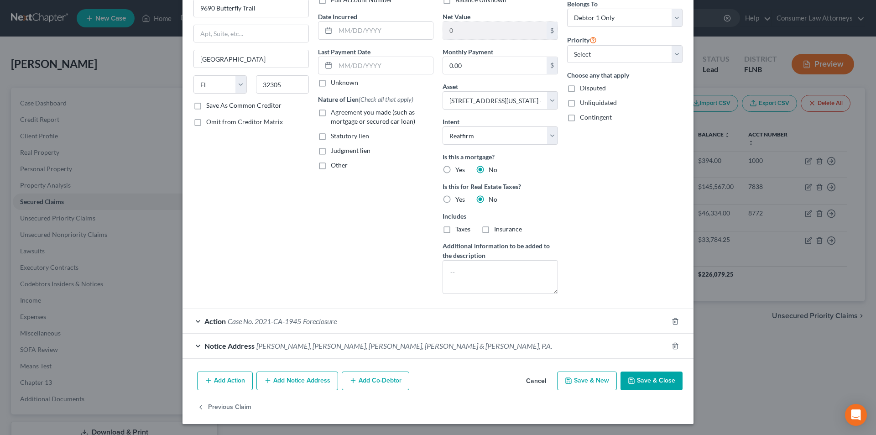
click at [654, 381] on button "Save & Close" at bounding box center [652, 381] width 62 height 19
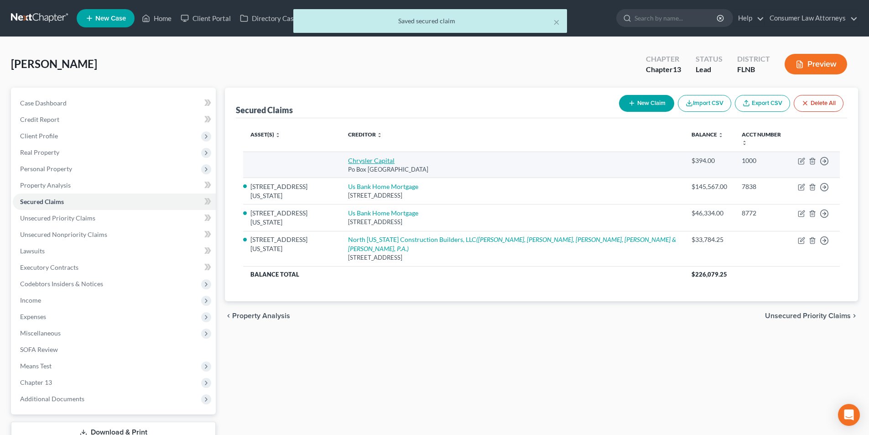
click at [386, 157] on link "Chrysler Capital" at bounding box center [371, 161] width 47 height 8
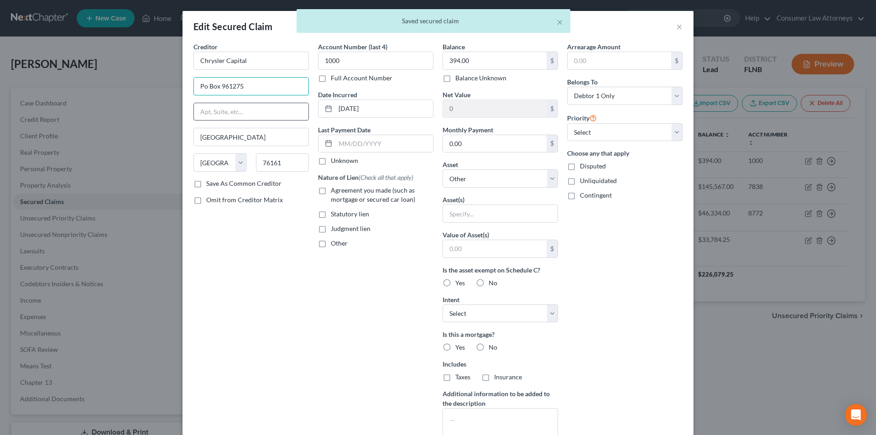
drag, startPoint x: 201, startPoint y: 86, endPoint x: 223, endPoint y: 105, distance: 29.5
click at [201, 86] on input "Po Box 961275" at bounding box center [251, 86] width 115 height 17
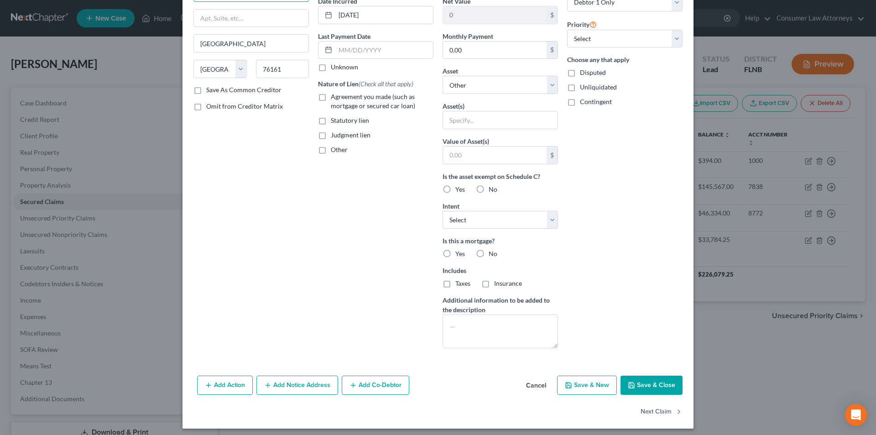
scroll to position [98, 0]
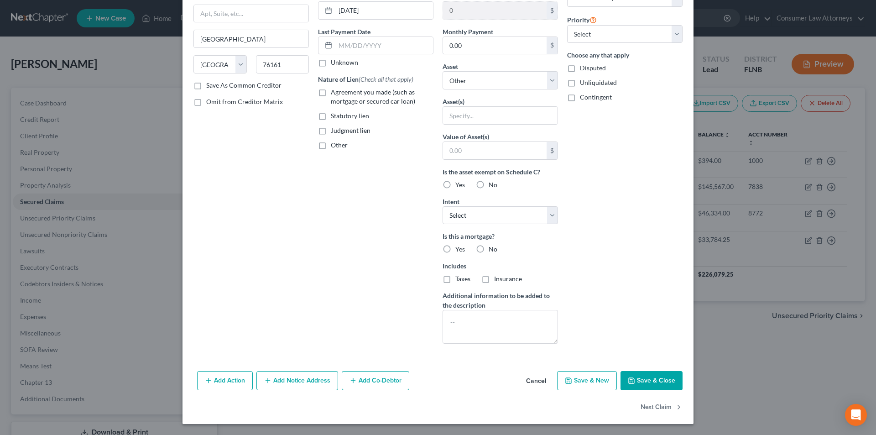
click at [638, 379] on button "Save & Close" at bounding box center [652, 380] width 62 height 19
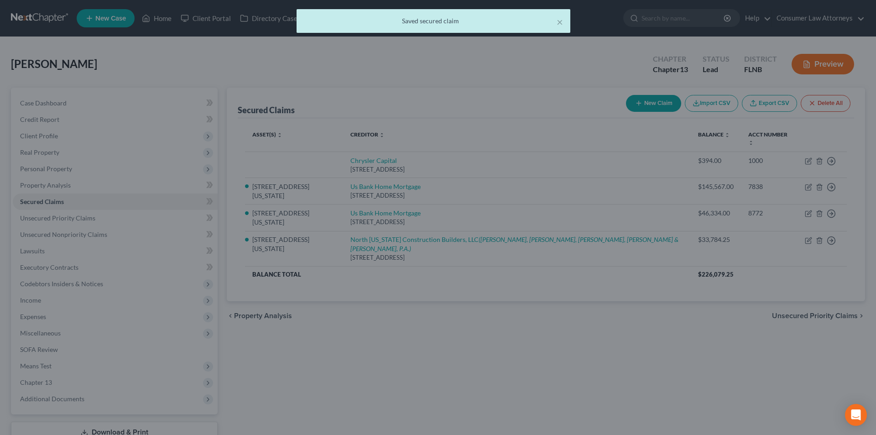
scroll to position [0, 0]
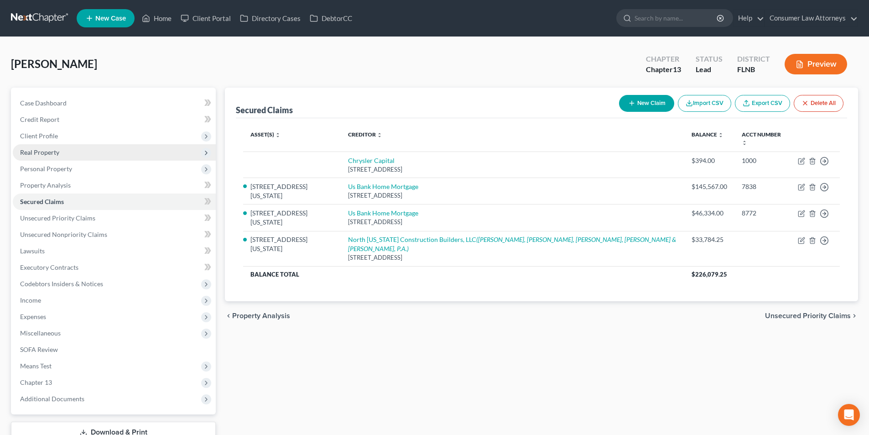
click at [52, 152] on span "Real Property" at bounding box center [39, 152] width 39 height 8
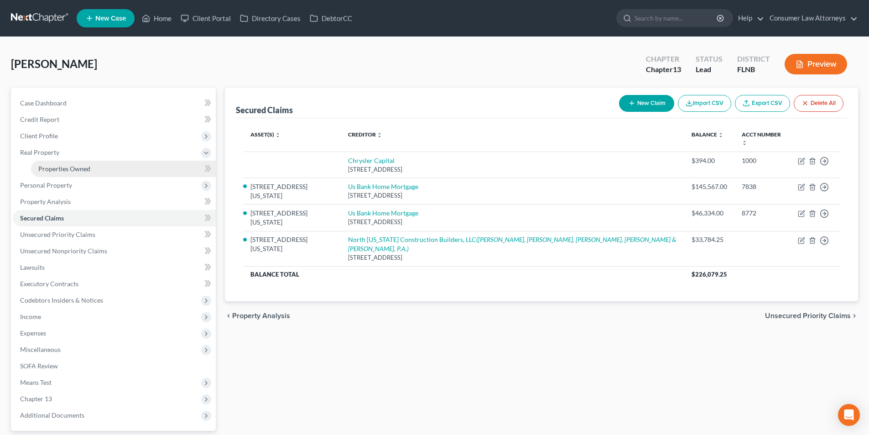
click at [80, 171] on span "Properties Owned" at bounding box center [64, 169] width 52 height 8
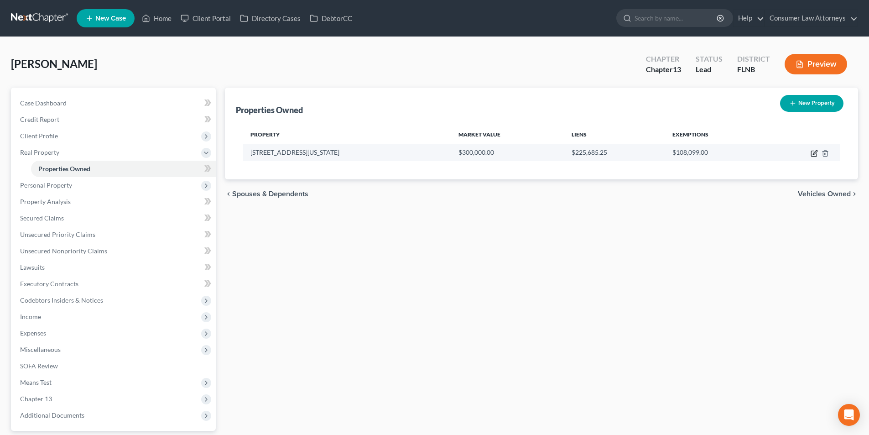
click at [817, 152] on icon "button" at bounding box center [815, 152] width 4 height 4
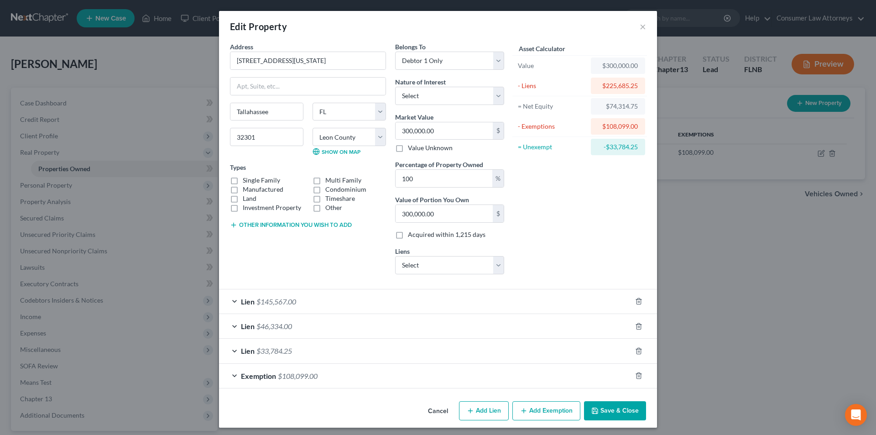
click at [640, 374] on div at bounding box center [645, 375] width 26 height 15
click at [635, 376] on icon "button" at bounding box center [638, 375] width 7 height 7
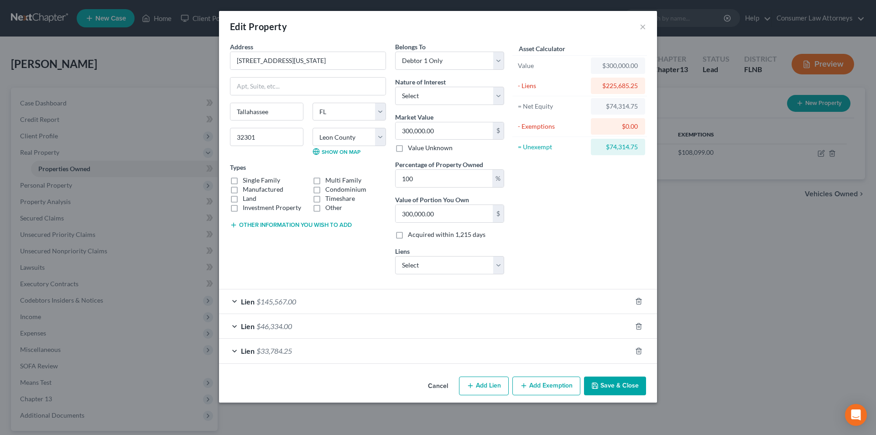
click at [533, 385] on button "Add Exemption" at bounding box center [547, 386] width 68 height 19
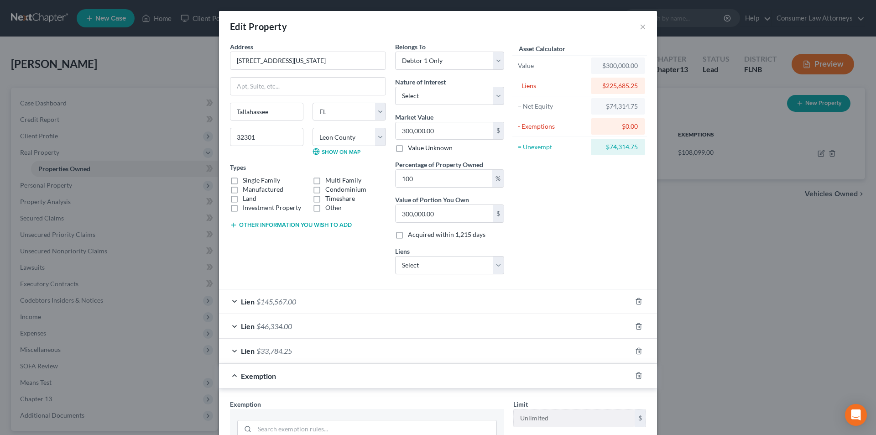
scroll to position [91, 0]
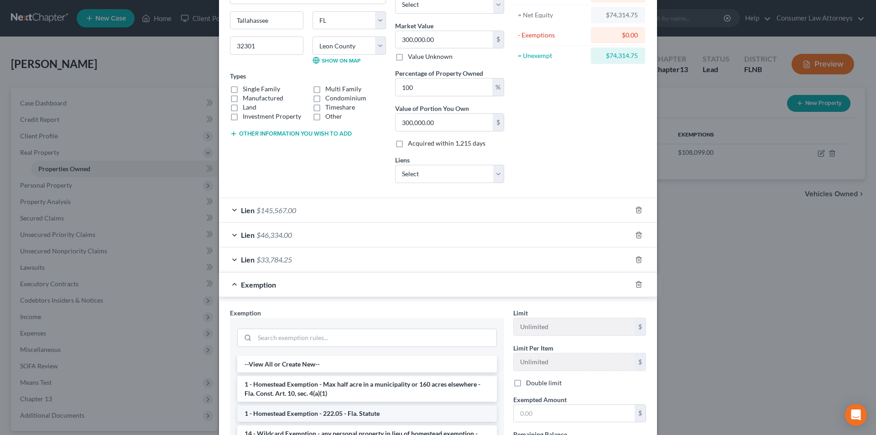
click at [314, 413] on li "1 - Homestead Exemption - 222.05 - Fla. Statute" at bounding box center [367, 413] width 260 height 16
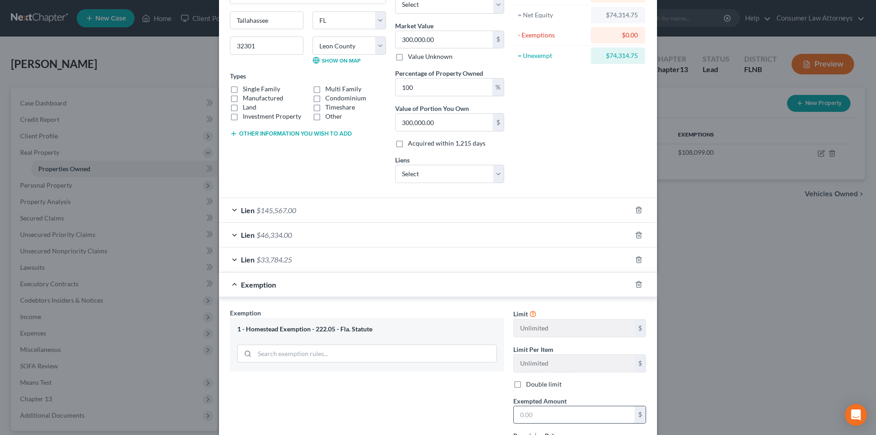
click at [543, 417] on input "text" at bounding box center [574, 414] width 121 height 17
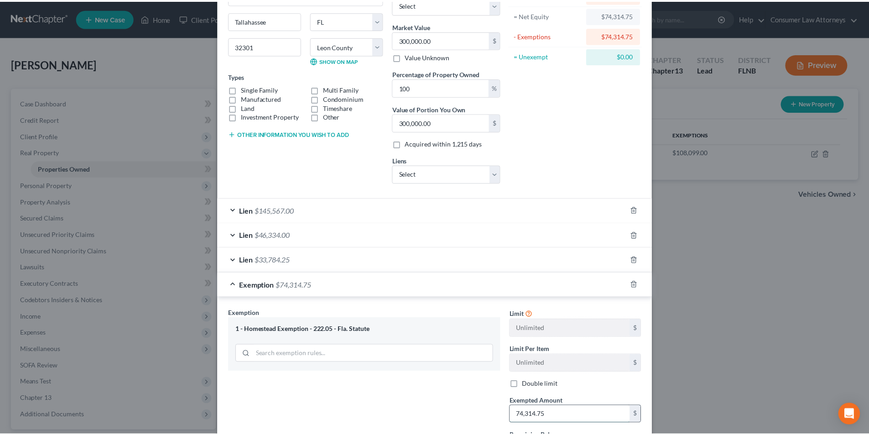
scroll to position [180, 0]
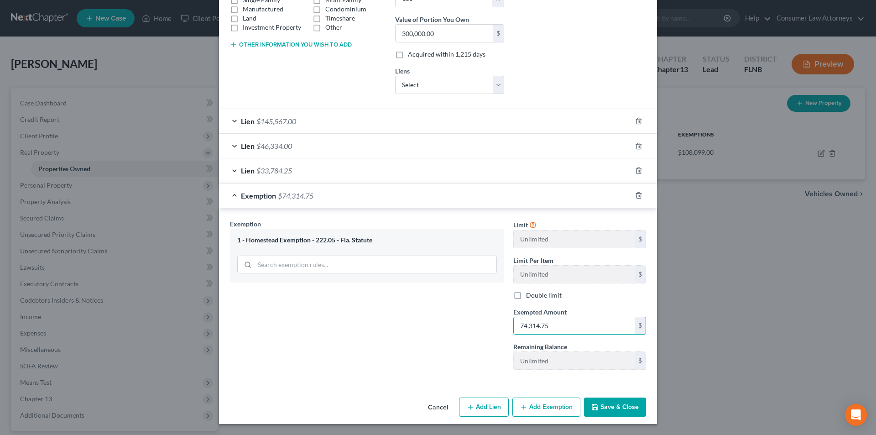
click at [612, 407] on button "Save & Close" at bounding box center [615, 407] width 62 height 19
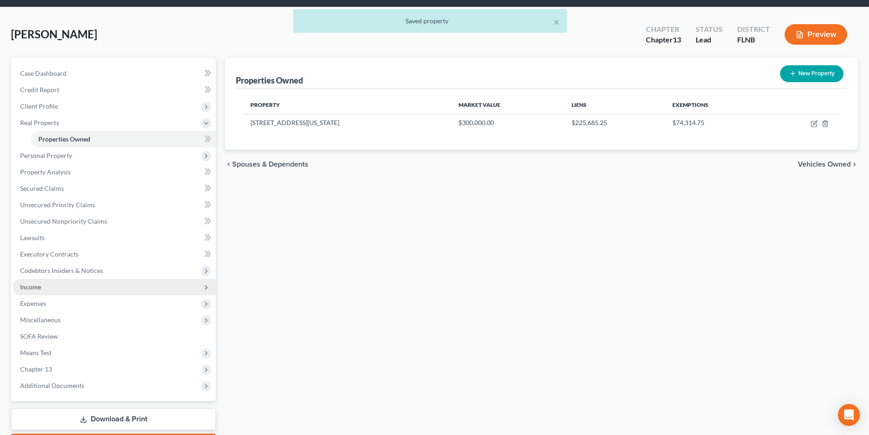
scroll to position [46, 0]
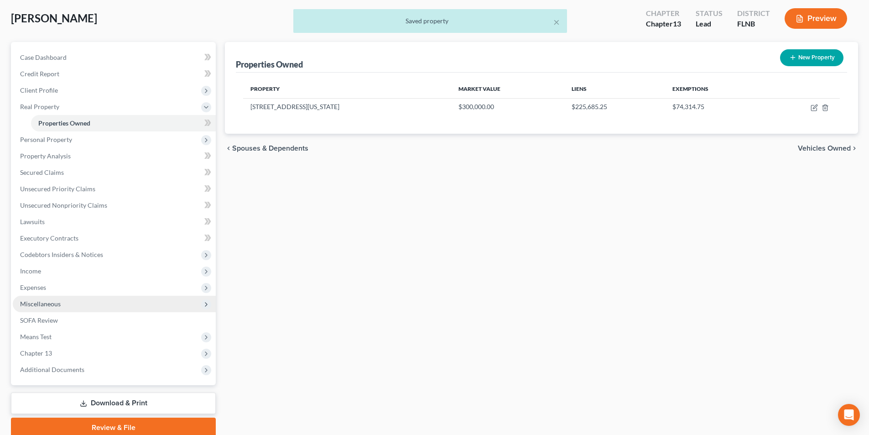
click at [51, 305] on span "Miscellaneous" at bounding box center [40, 304] width 41 height 8
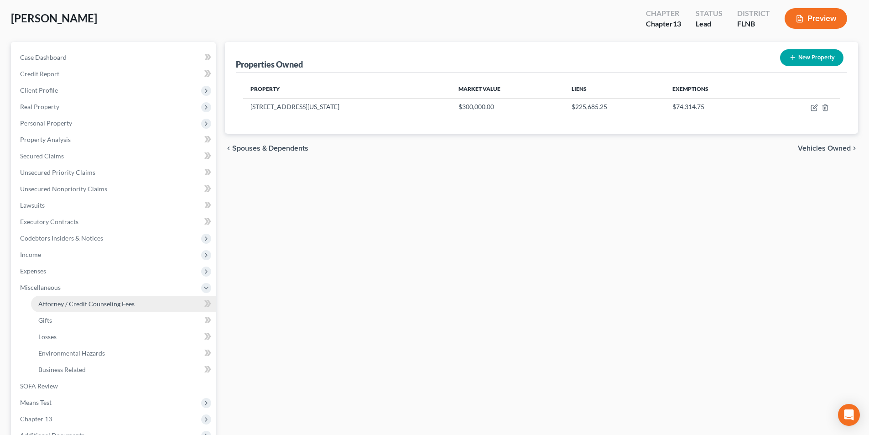
click at [101, 303] on span "Attorney / Credit Counseling Fees" at bounding box center [86, 304] width 96 height 8
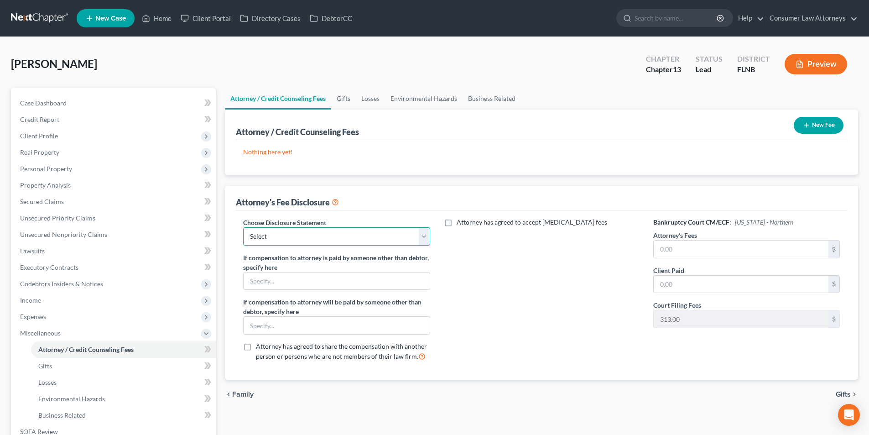
click at [331, 235] on select "Select [GEOGRAPHIC_DATA] [GEOGRAPHIC_DATA] Northern Disclosure of Compensation …" at bounding box center [336, 236] width 187 height 18
click at [243, 227] on select "Select [GEOGRAPHIC_DATA] [GEOGRAPHIC_DATA] Northern Disclosure of Compensation …" at bounding box center [336, 236] width 187 height 18
click at [673, 254] on input "text" at bounding box center [741, 249] width 175 height 17
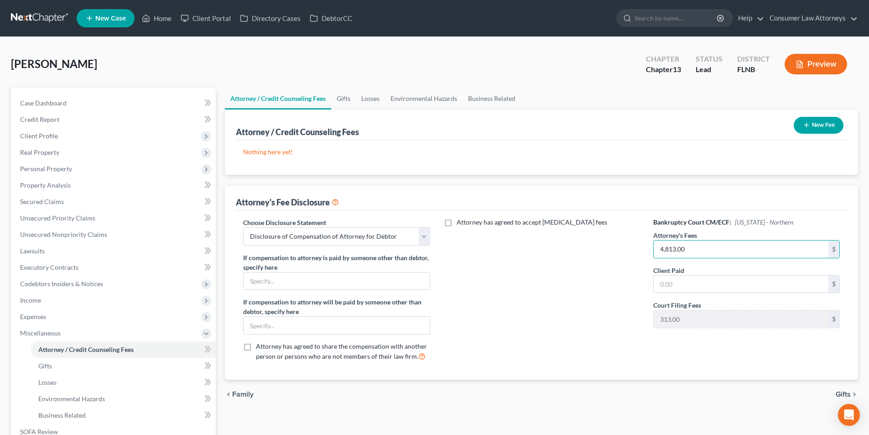
click at [687, 274] on div "Client Paid $" at bounding box center [747, 280] width 187 height 28
click at [660, 282] on input "text" at bounding box center [741, 284] width 175 height 17
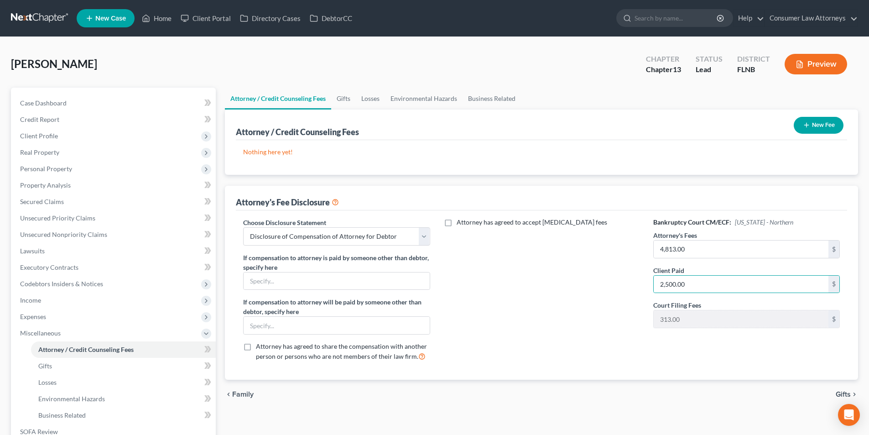
click at [809, 123] on icon "button" at bounding box center [806, 124] width 7 height 7
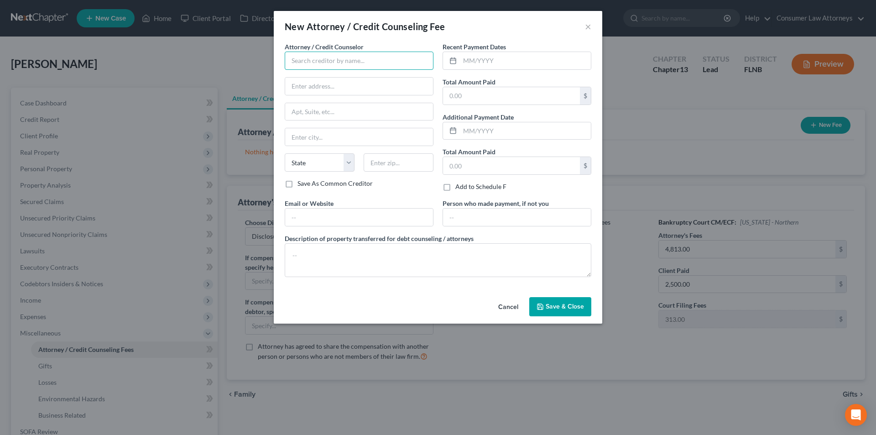
click at [328, 65] on input "text" at bounding box center [359, 61] width 149 height 18
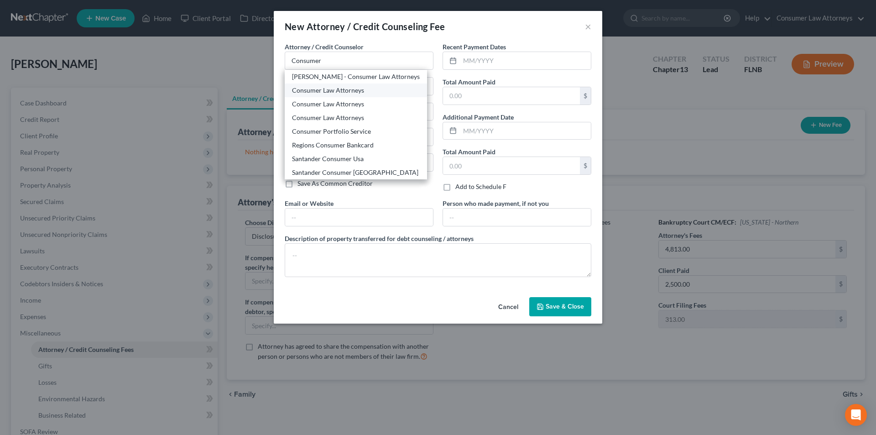
click at [333, 91] on div "Consumer Law Attorneys" at bounding box center [356, 90] width 128 height 9
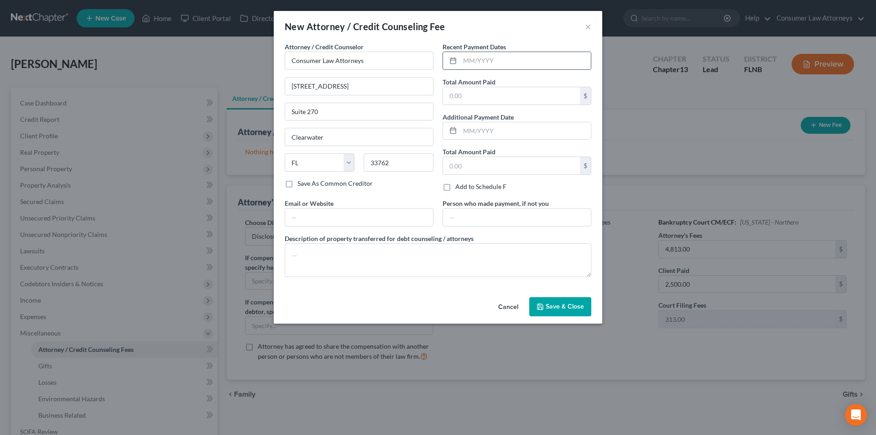
drag, startPoint x: 496, startPoint y: 64, endPoint x: 491, endPoint y: 63, distance: 5.6
click at [496, 64] on input "text" at bounding box center [525, 60] width 131 height 17
click at [486, 95] on input "text" at bounding box center [511, 95] width 137 height 17
click at [424, 260] on textarea at bounding box center [438, 260] width 307 height 34
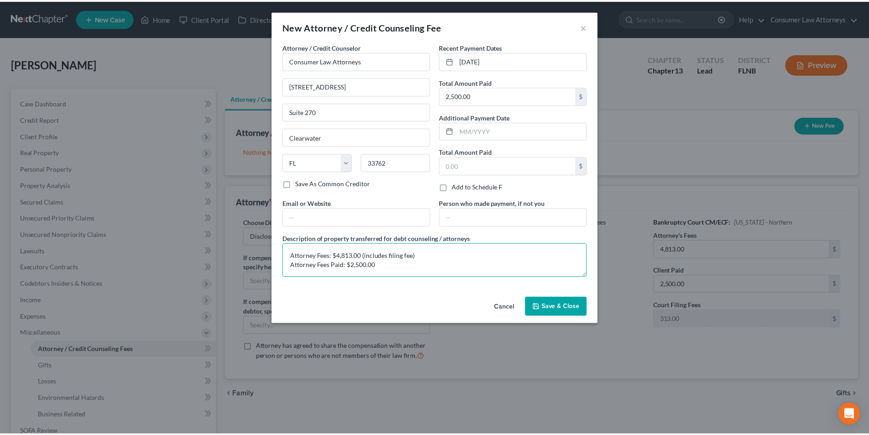
scroll to position [2, 0]
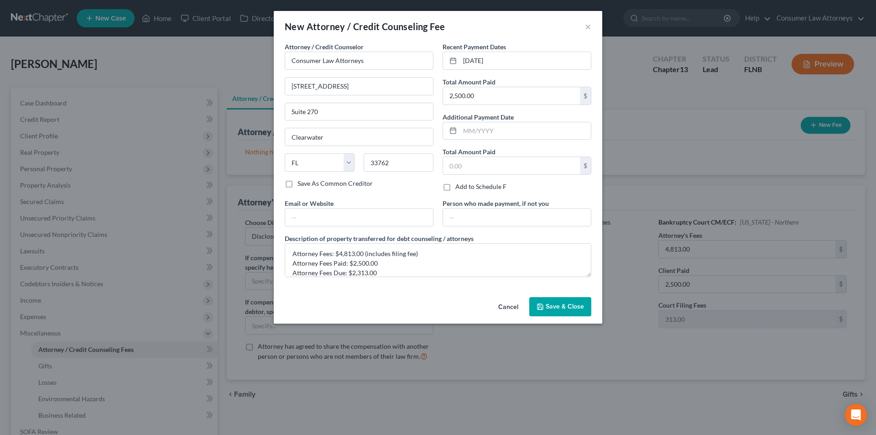
click at [566, 307] on span "Save & Close" at bounding box center [565, 307] width 38 height 8
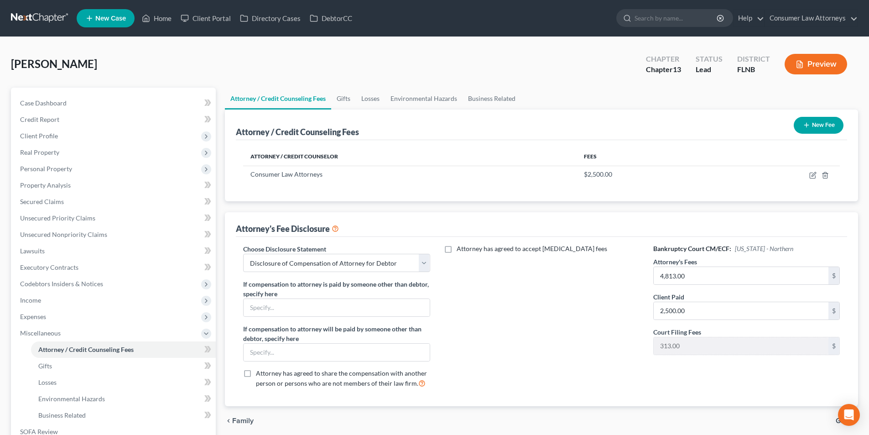
click at [816, 123] on button "New Fee" at bounding box center [819, 125] width 50 height 17
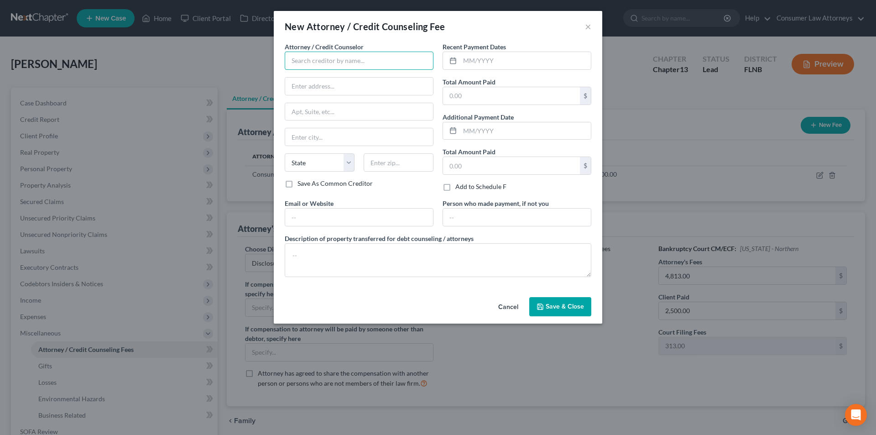
click at [361, 65] on input "text" at bounding box center [359, 61] width 149 height 18
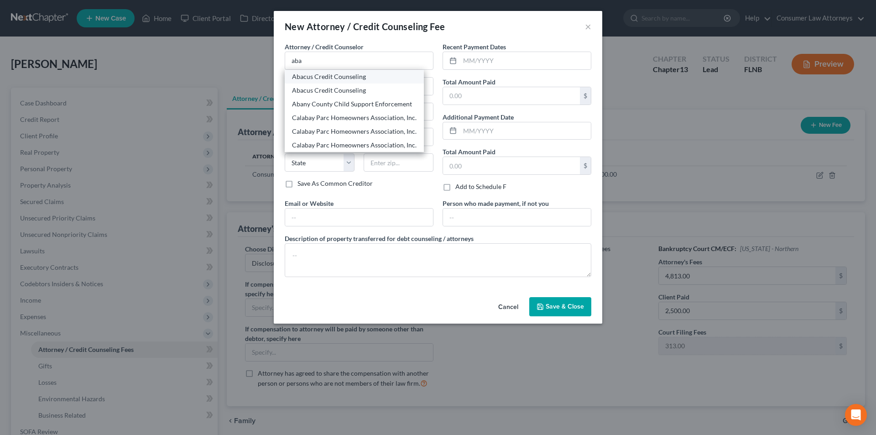
click at [345, 77] on div "Abacus Credit Counseling" at bounding box center [354, 76] width 125 height 9
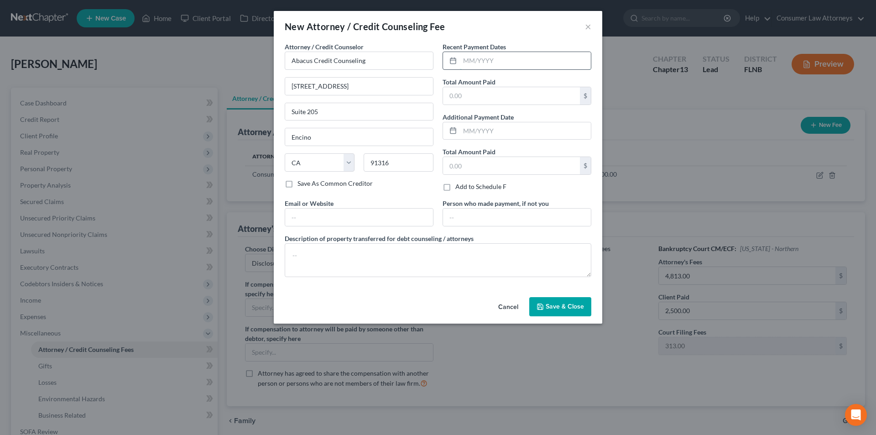
click at [491, 60] on input "text" at bounding box center [525, 60] width 131 height 17
click at [483, 89] on input "text" at bounding box center [511, 95] width 137 height 17
click at [379, 264] on textarea at bounding box center [438, 260] width 307 height 34
click at [565, 309] on span "Save & Close" at bounding box center [565, 307] width 38 height 8
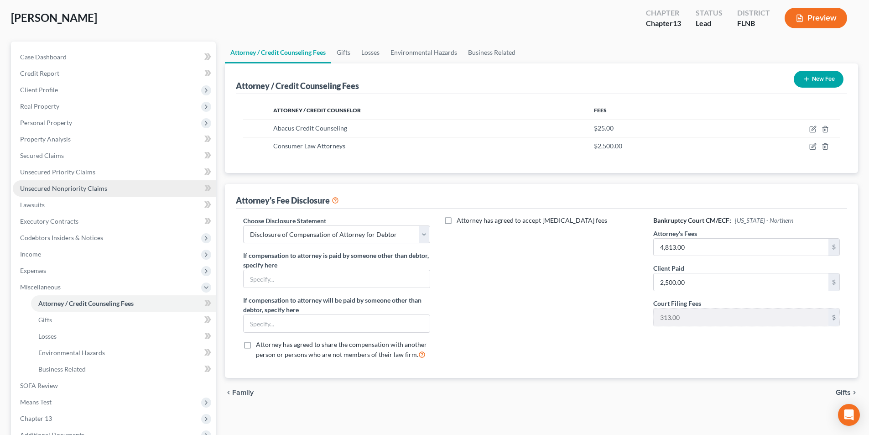
scroll to position [46, 0]
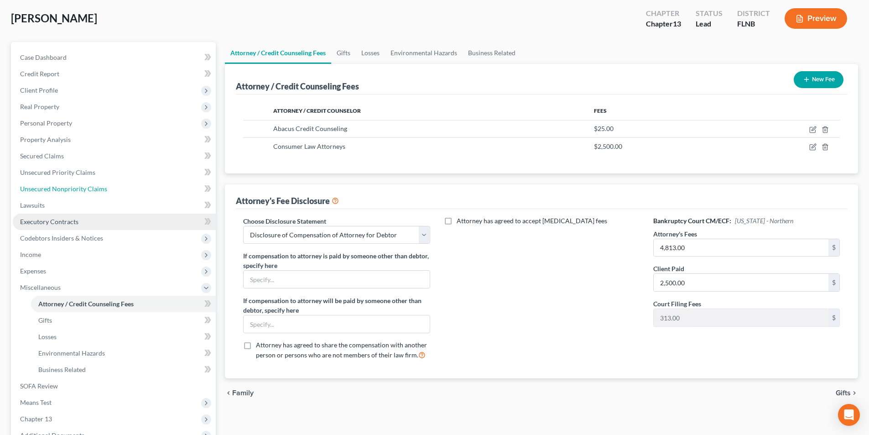
drag, startPoint x: 68, startPoint y: 183, endPoint x: 167, endPoint y: 225, distance: 107.6
click at [68, 183] on link "Unsecured Nonpriority Claims" at bounding box center [114, 189] width 203 height 16
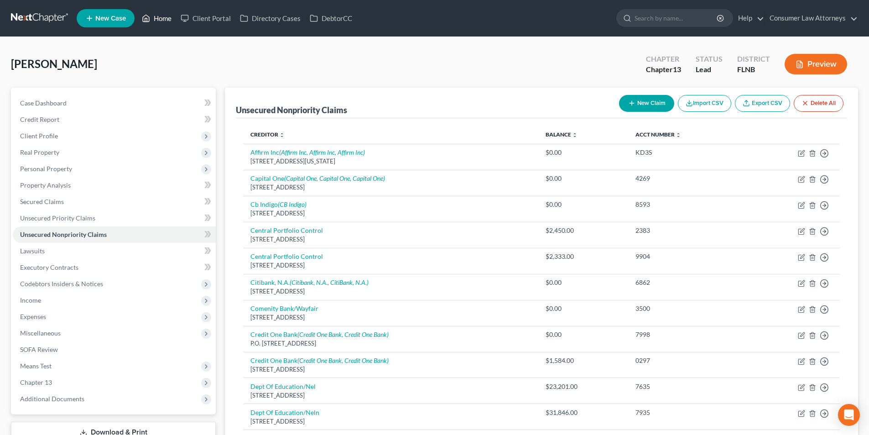
click at [167, 20] on link "Home" at bounding box center [156, 18] width 39 height 16
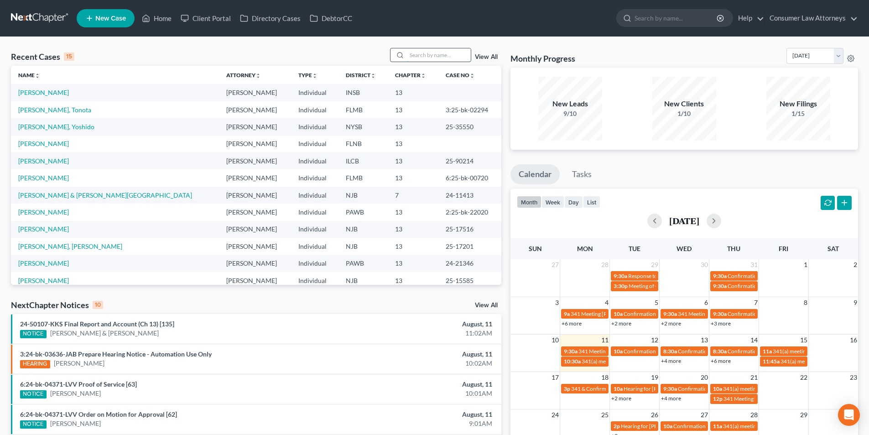
click at [422, 55] on input "search" at bounding box center [439, 54] width 64 height 13
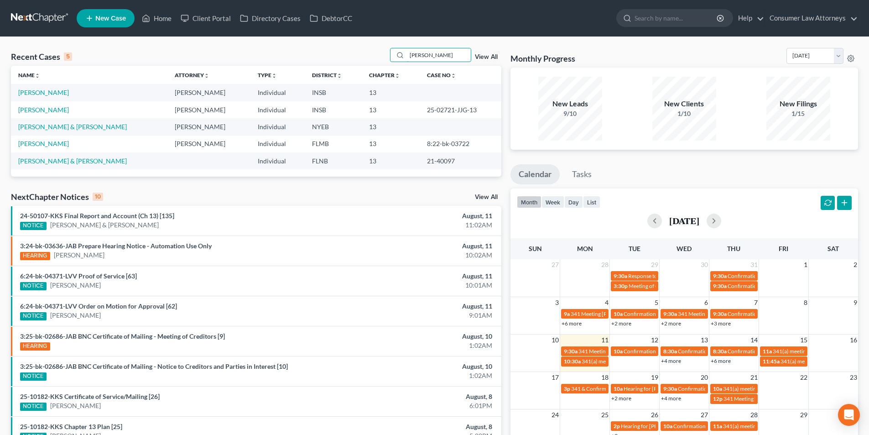
drag, startPoint x: 401, startPoint y: 57, endPoint x: 353, endPoint y: 60, distance: 47.6
click at [357, 59] on div "Recent Cases 5 [PERSON_NAME] View All" at bounding box center [256, 57] width 491 height 18
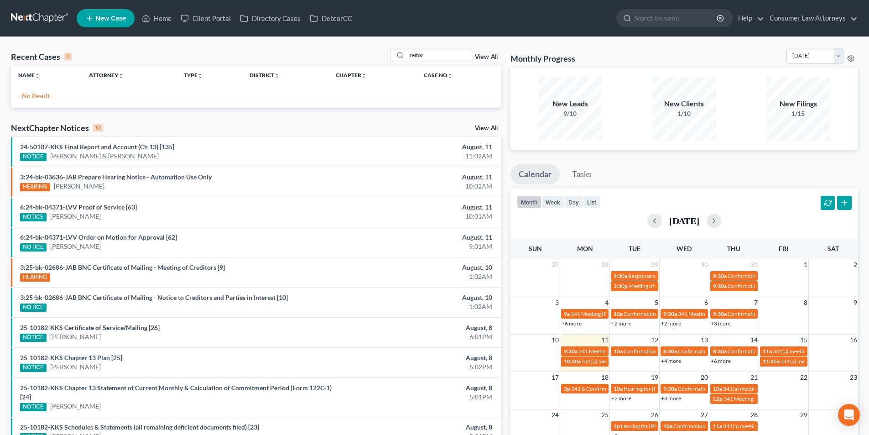
click at [110, 18] on span "New Case" at bounding box center [110, 18] width 31 height 7
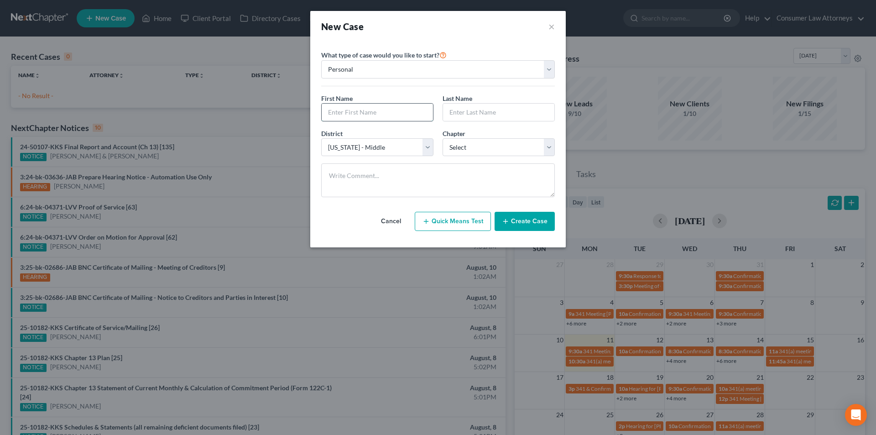
click at [390, 110] on input "text" at bounding box center [377, 112] width 111 height 17
click at [397, 147] on select "Select [US_STATE] - [GEOGRAPHIC_DATA] [US_STATE] - [GEOGRAPHIC_DATA][US_STATE] …" at bounding box center [377, 147] width 112 height 18
click at [321, 138] on select "Select [US_STATE] - [GEOGRAPHIC_DATA] [US_STATE] - [GEOGRAPHIC_DATA][US_STATE] …" at bounding box center [377, 147] width 112 height 18
click at [467, 153] on select "Select 7 11 12 13" at bounding box center [499, 147] width 112 height 18
click at [443, 138] on select "Select 7 11 12 13" at bounding box center [499, 147] width 112 height 18
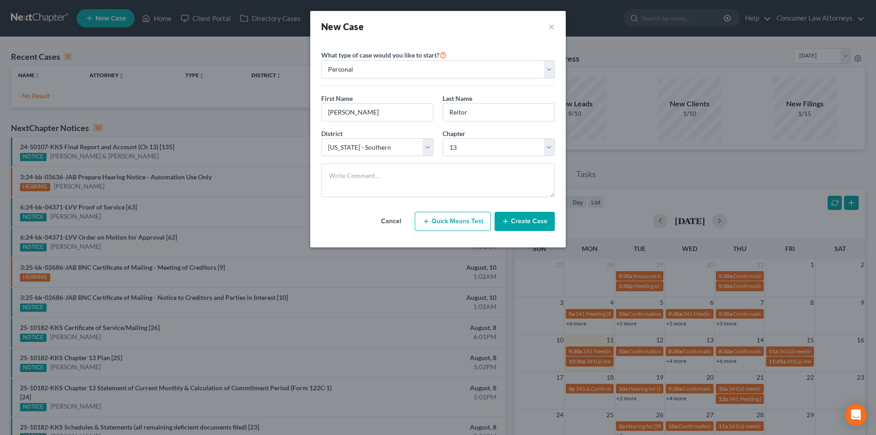
click at [521, 221] on button "Create Case" at bounding box center [525, 221] width 60 height 19
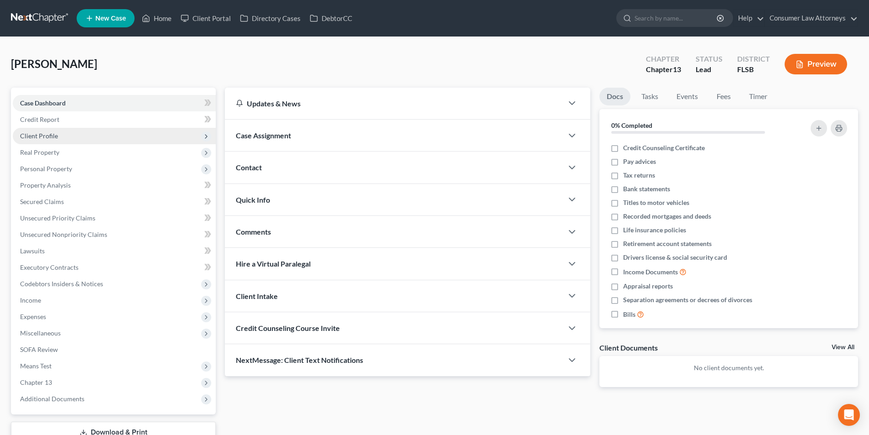
click at [52, 136] on span "Client Profile" at bounding box center [39, 136] width 38 height 8
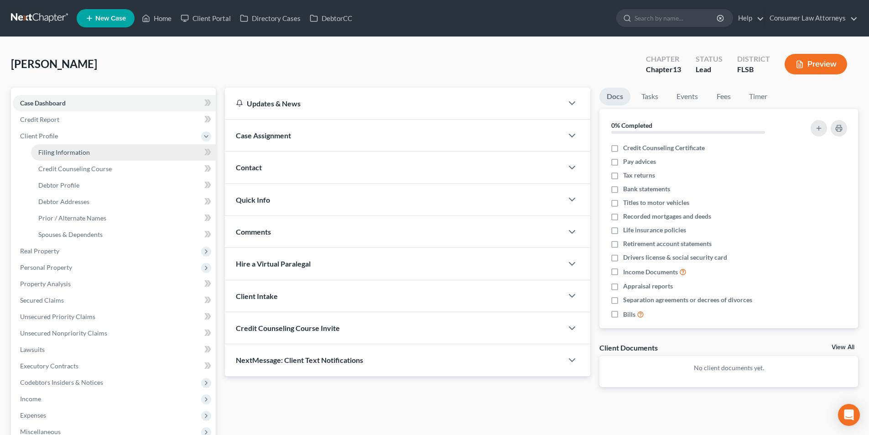
click at [76, 152] on span "Filing Information" at bounding box center [64, 152] width 52 height 8
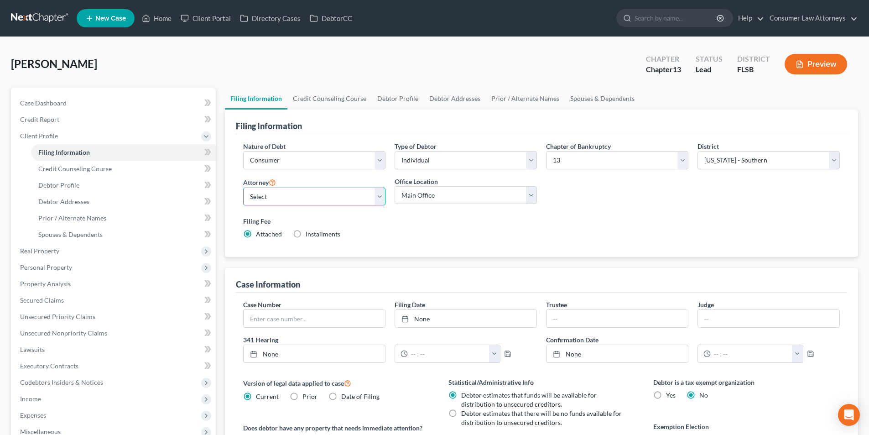
click at [312, 199] on select "Select [PERSON_NAME] - FLMB [PERSON_NAME] [PERSON_NAME] [PERSON_NAME] - ILNB [P…" at bounding box center [314, 197] width 142 height 18
click at [243, 188] on select "Select [PERSON_NAME] - FLMB [PERSON_NAME] [PERSON_NAME] [PERSON_NAME] - ILNB [P…" at bounding box center [314, 197] width 142 height 18
click at [329, 99] on link "Credit Counseling Course" at bounding box center [330, 99] width 84 height 22
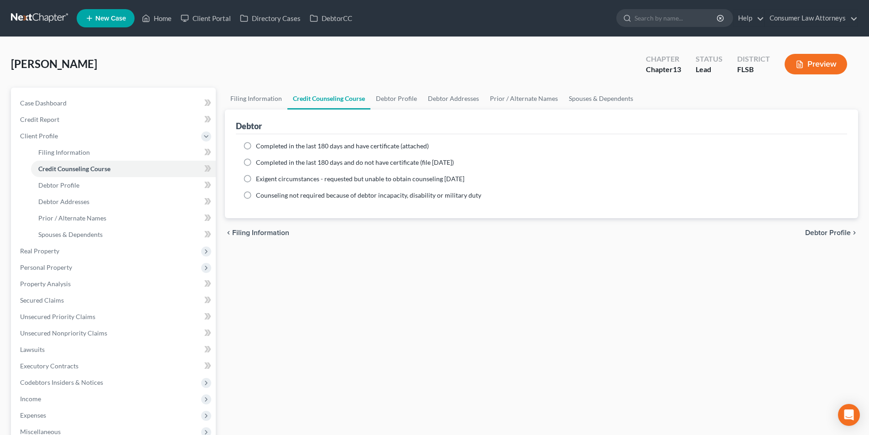
click at [256, 143] on label "Completed in the last 180 days and have certificate (attached)" at bounding box center [342, 145] width 173 height 9
click at [260, 143] on input "Completed in the last 180 days and have certificate (attached)" at bounding box center [263, 144] width 6 height 6
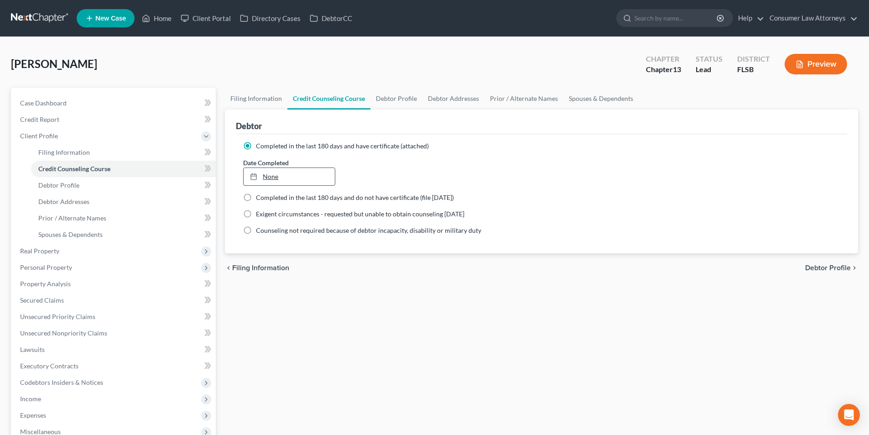
click at [316, 176] on link "None" at bounding box center [289, 176] width 91 height 17
click at [398, 99] on link "Debtor Profile" at bounding box center [397, 99] width 52 height 22
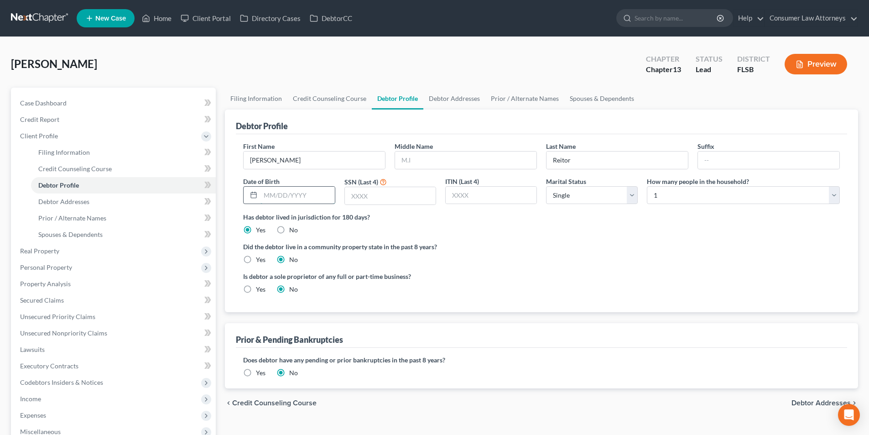
click at [305, 194] on input "text" at bounding box center [298, 195] width 74 height 17
click at [383, 199] on input "text" at bounding box center [390, 195] width 91 height 17
click at [591, 192] on select "Select Single Married Separated Divorced Widowed" at bounding box center [592, 195] width 92 height 18
click at [546, 186] on select "Select Single Married Separated Divorced Widowed" at bounding box center [592, 195] width 92 height 18
drag, startPoint x: 668, startPoint y: 193, endPoint x: 668, endPoint y: 199, distance: 6.9
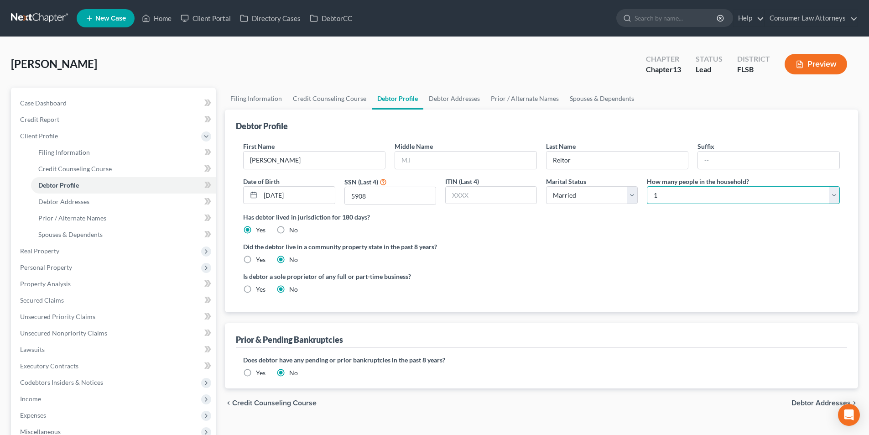
click at [668, 193] on select "Select 1 2 3 4 5 6 7 8 9 10 11 12 13 14 15 16 17 18 19 20" at bounding box center [743, 195] width 193 height 18
click at [647, 186] on select "Select 1 2 3 4 5 6 7 8 9 10 11 12 13 14 15 16 17 18 19 20" at bounding box center [743, 195] width 193 height 18
click at [453, 98] on link "Debtor Addresses" at bounding box center [455, 99] width 62 height 22
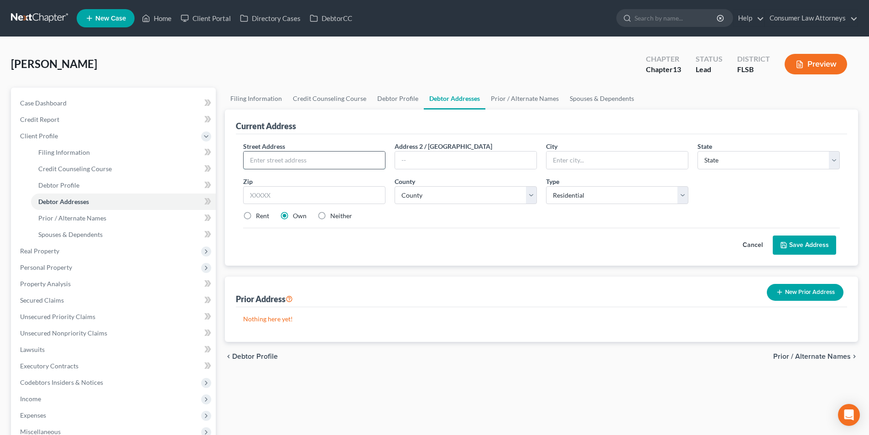
click at [329, 160] on input "text" at bounding box center [314, 160] width 141 height 17
click at [445, 197] on select "County [GEOGRAPHIC_DATA] [GEOGRAPHIC_DATA] [GEOGRAPHIC_DATA] [GEOGRAPHIC_DATA] …" at bounding box center [466, 195] width 142 height 18
click at [395, 186] on select "County [GEOGRAPHIC_DATA] [GEOGRAPHIC_DATA] [GEOGRAPHIC_DATA] [GEOGRAPHIC_DATA] …" at bounding box center [466, 195] width 142 height 18
click at [807, 241] on button "Save Address" at bounding box center [804, 244] width 63 height 19
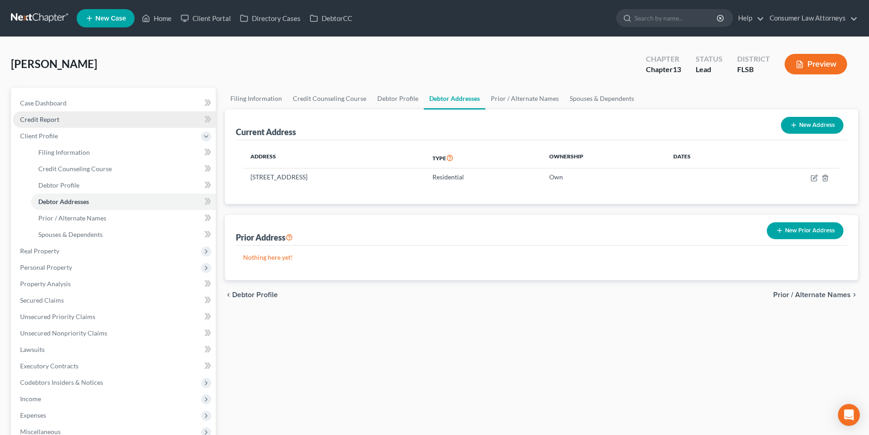
click at [45, 120] on span "Credit Report" at bounding box center [39, 119] width 39 height 8
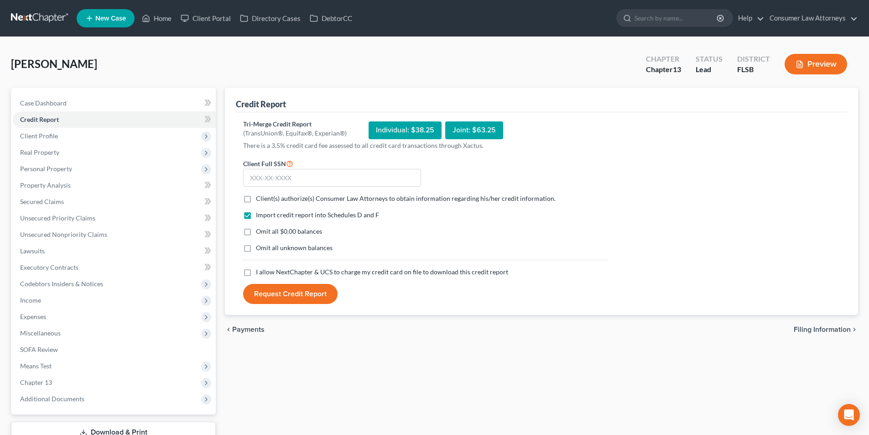
click at [256, 199] on label "Client(s) authorize(s) Consumer Law Attorneys to obtain information regarding h…" at bounding box center [406, 198] width 300 height 9
click at [260, 199] on input "Client(s) authorize(s) Consumer Law Attorneys to obtain information regarding h…" at bounding box center [263, 197] width 6 height 6
click at [256, 273] on label "I allow NextChapter & UCS to charge my credit card on file to download this cre…" at bounding box center [382, 271] width 252 height 9
click at [260, 273] on input "I allow NextChapter & UCS to charge my credit card on file to download this cre…" at bounding box center [263, 270] width 6 height 6
click at [291, 180] on input "text" at bounding box center [332, 178] width 178 height 18
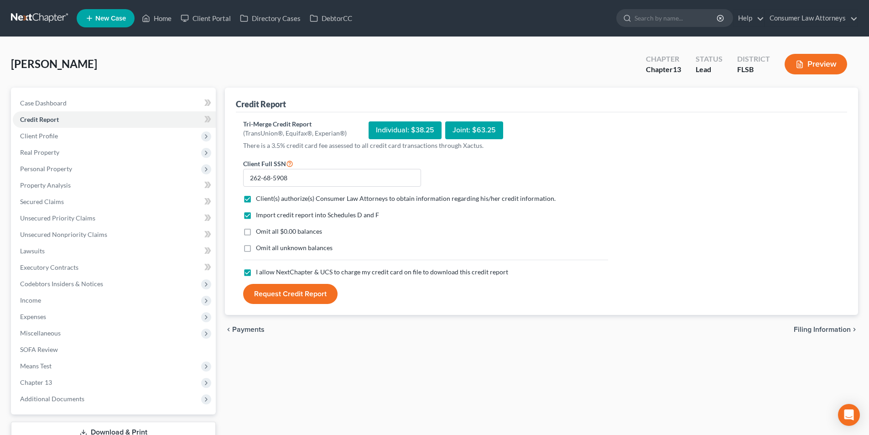
click at [291, 296] on button "Request Credit Report" at bounding box center [290, 294] width 94 height 20
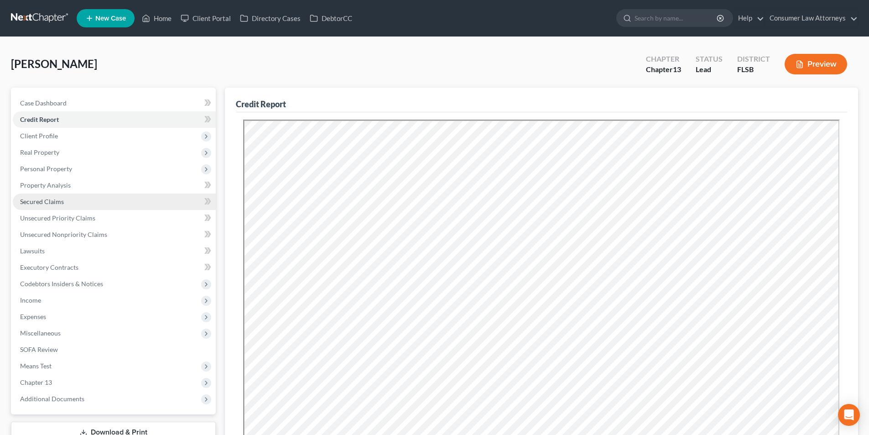
click at [56, 204] on span "Secured Claims" at bounding box center [42, 202] width 44 height 8
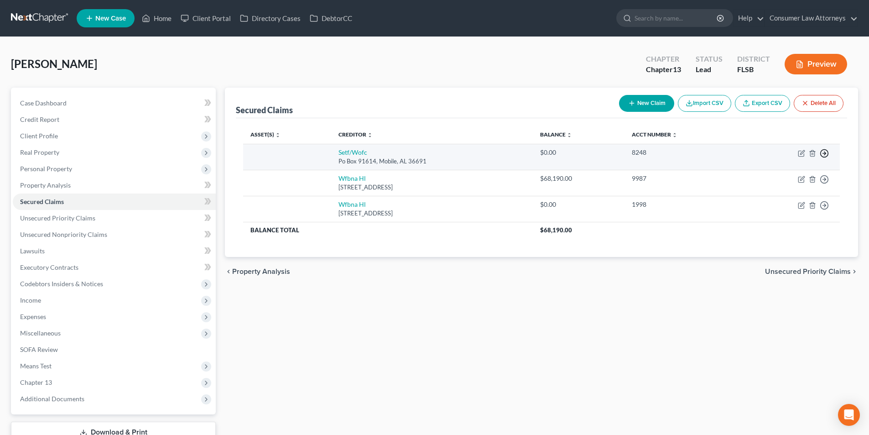
click at [824, 154] on icon "button" at bounding box center [824, 153] width 9 height 9
click at [782, 176] on link "Move to F" at bounding box center [783, 175] width 76 height 16
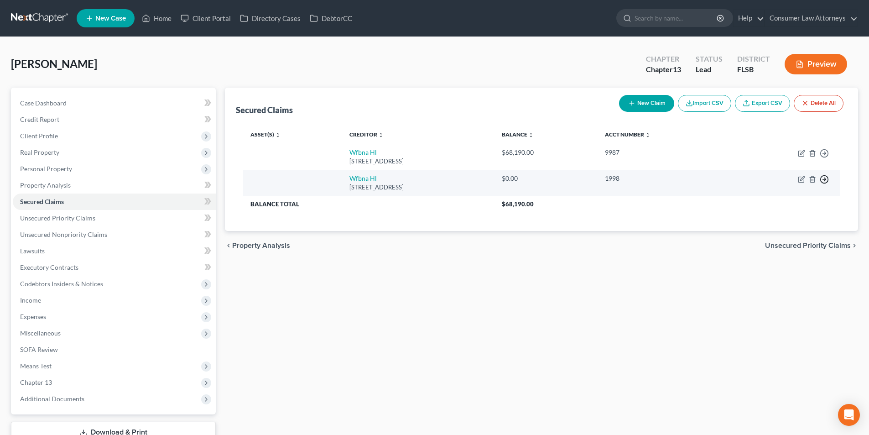
click at [821, 157] on circle "button" at bounding box center [825, 154] width 8 height 8
click at [769, 200] on link "Move to F" at bounding box center [783, 202] width 76 height 16
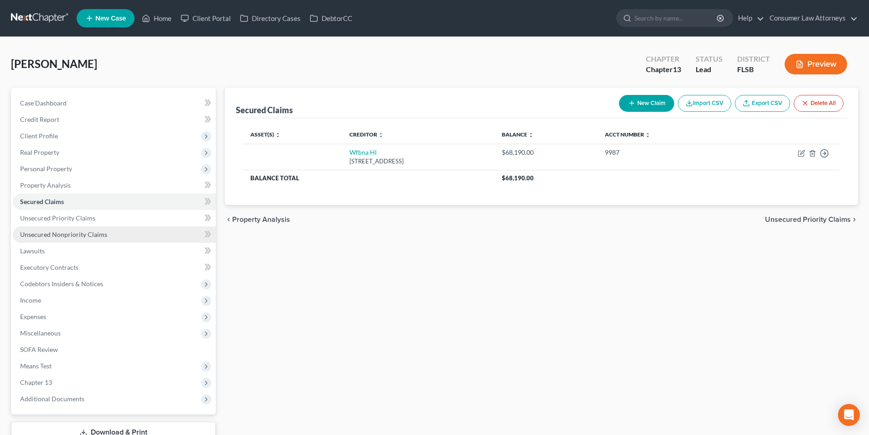
click at [82, 233] on span "Unsecured Nonpriority Claims" at bounding box center [63, 234] width 87 height 8
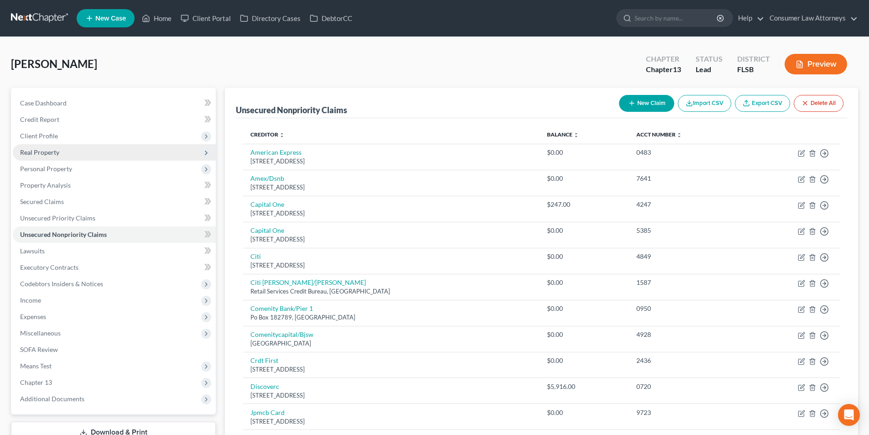
click at [44, 152] on span "Real Property" at bounding box center [39, 152] width 39 height 8
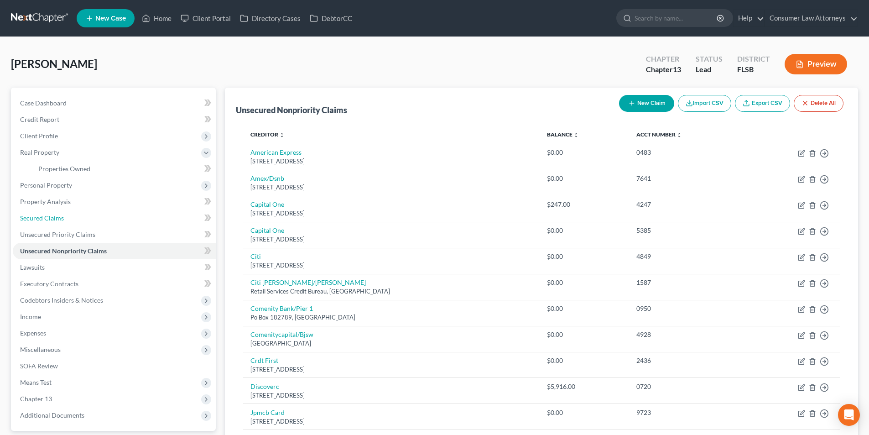
click at [56, 218] on span "Secured Claims" at bounding box center [42, 218] width 44 height 8
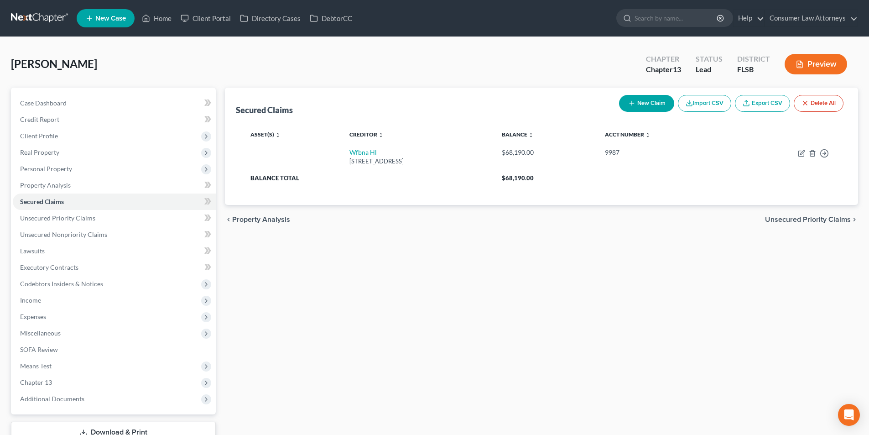
click at [644, 104] on button "New Claim" at bounding box center [646, 103] width 55 height 17
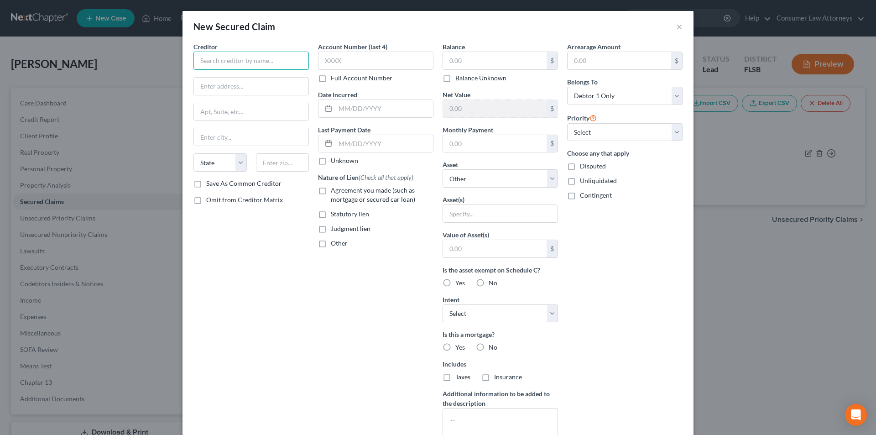
click at [244, 61] on input "text" at bounding box center [251, 61] width 115 height 18
click at [298, 61] on input "Falmouth at [GEOGRAPHIC_DATA] Condominium Association, Inc." at bounding box center [251, 61] width 115 height 18
click at [290, 64] on input "Falmouth at [GEOGRAPHIC_DATA] Condominium Association, Inc." at bounding box center [251, 61] width 115 height 18
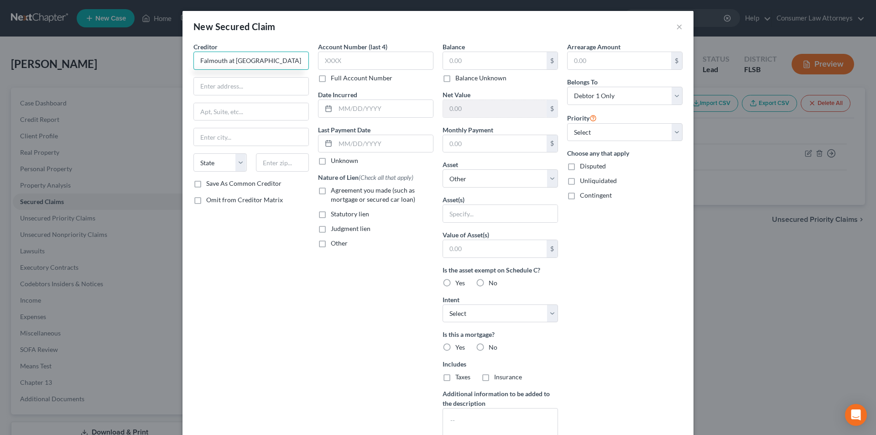
drag, startPoint x: 301, startPoint y: 62, endPoint x: 199, endPoint y: 60, distance: 102.2
click at [177, 58] on div "New Secured Claim × Creditor * Falmouth at [GEOGRAPHIC_DATA] Condominium Associ…" at bounding box center [438, 217] width 876 height 435
click at [249, 89] on input "text" at bounding box center [251, 86] width 115 height 17
paste input "Falmouth at [GEOGRAPHIC_DATA] Condominium Association, Inc."
drag, startPoint x: 299, startPoint y: 85, endPoint x: 105, endPoint y: 81, distance: 193.6
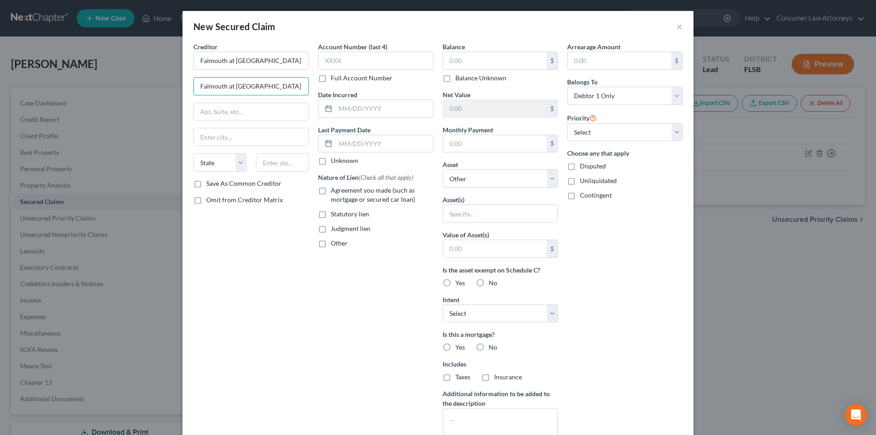
click at [106, 82] on div "New Secured Claim × Creditor * Falmouth at [GEOGRAPHIC_DATA] Condominium Associ…" at bounding box center [438, 217] width 876 height 435
click at [269, 310] on div "Creditor * Falmouth at [GEOGRAPHIC_DATA] Condominium Association, Inc. [STREET_…" at bounding box center [251, 245] width 125 height 407
drag, startPoint x: 227, startPoint y: 134, endPoint x: 156, endPoint y: 122, distance: 72.2
click at [157, 123] on div "New Secured Claim × Creditor * Falmouth at [GEOGRAPHIC_DATA] Condominium Associ…" at bounding box center [438, 217] width 876 height 435
click at [499, 56] on input "text" at bounding box center [495, 60] width 104 height 17
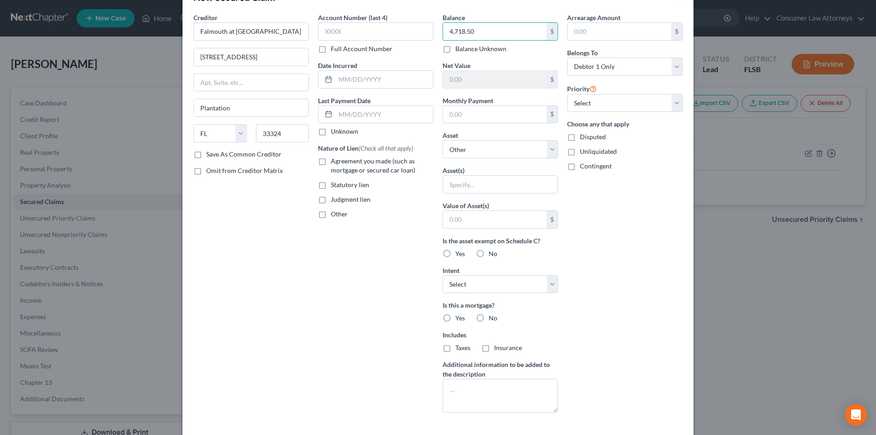
scroll to position [46, 0]
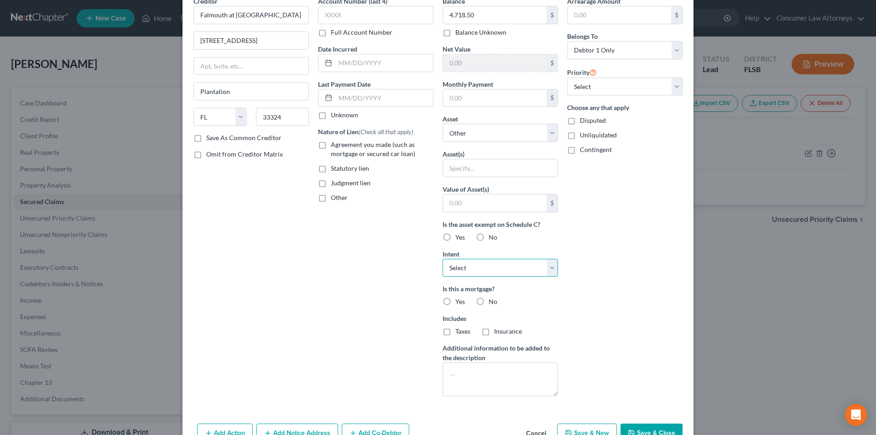
click at [488, 272] on select "Select Surrender Redeem Reaffirm Avoid Other" at bounding box center [500, 268] width 115 height 18
click at [443, 259] on select "Select Surrender Redeem Reaffirm Avoid Other" at bounding box center [500, 268] width 115 height 18
click at [489, 299] on label "No" at bounding box center [493, 301] width 9 height 9
click at [492, 299] on input "No" at bounding box center [495, 300] width 6 height 6
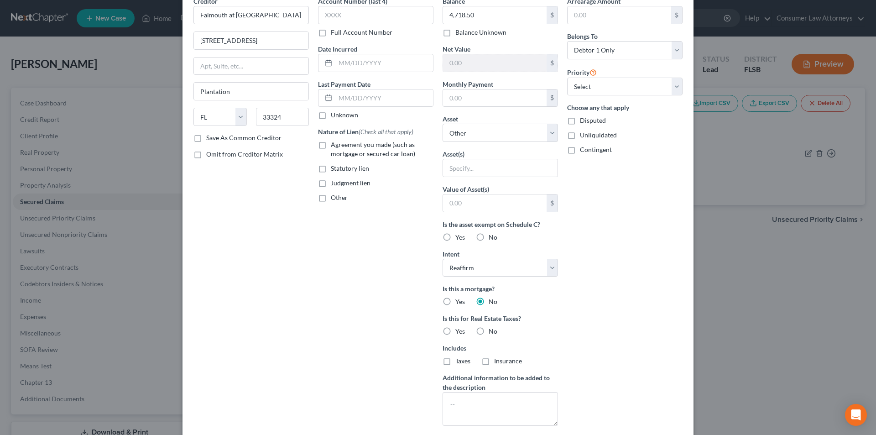
click at [489, 332] on label "No" at bounding box center [493, 331] width 9 height 9
click at [492, 332] on input "No" at bounding box center [495, 330] width 6 height 6
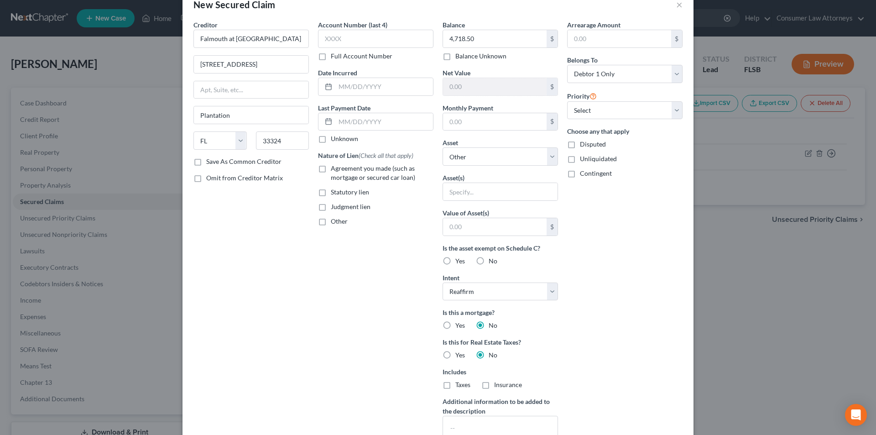
scroll to position [0, 0]
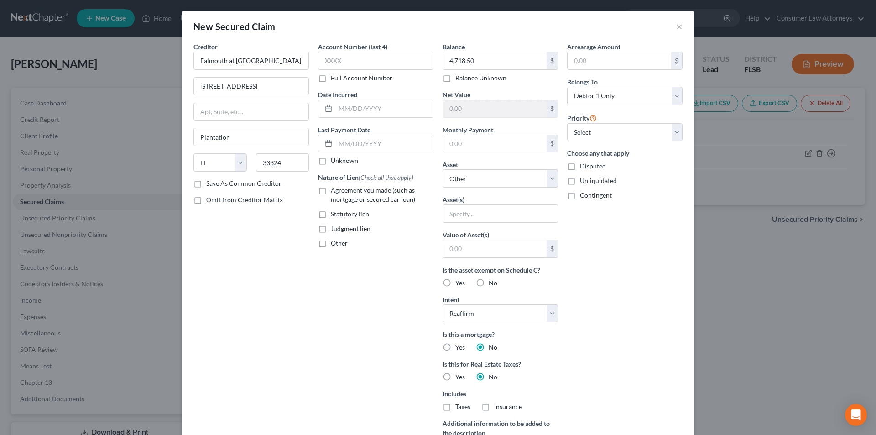
click at [331, 82] on label "Full Account Number" at bounding box center [362, 77] width 62 height 9
click at [335, 79] on input "Full Account Number" at bounding box center [338, 76] width 6 height 6
click at [352, 62] on input "text" at bounding box center [375, 61] width 115 height 18
paste input "CACE24018131"
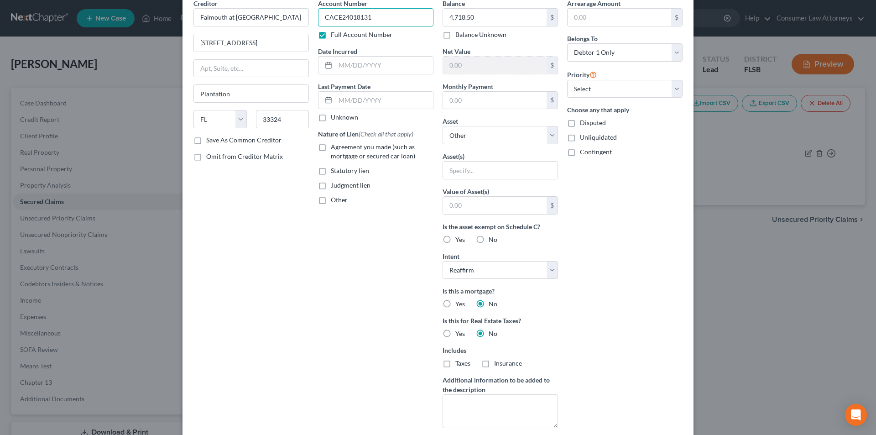
scroll to position [101, 0]
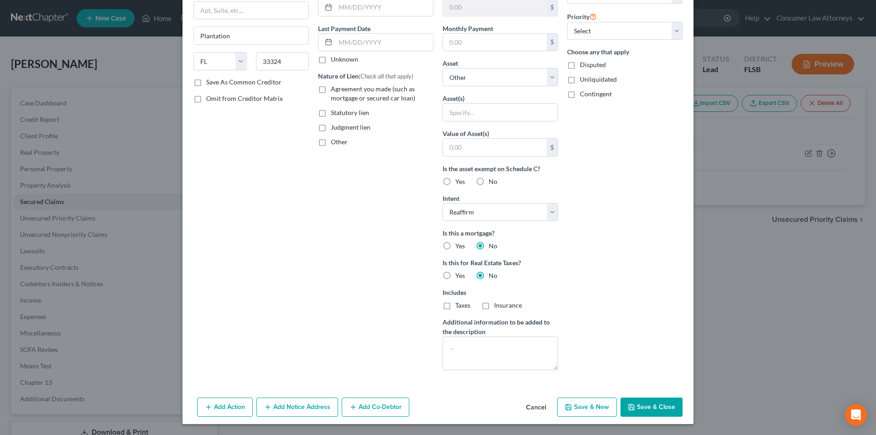
click at [316, 408] on button "Add Notice Address" at bounding box center [297, 407] width 82 height 19
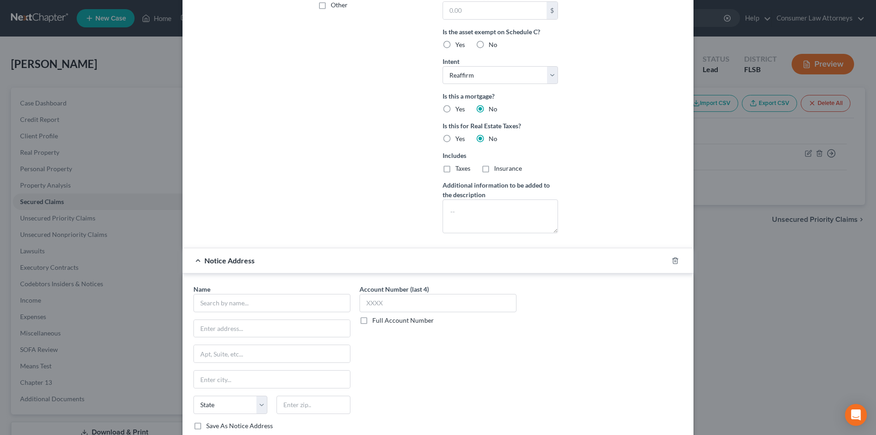
scroll to position [298, 0]
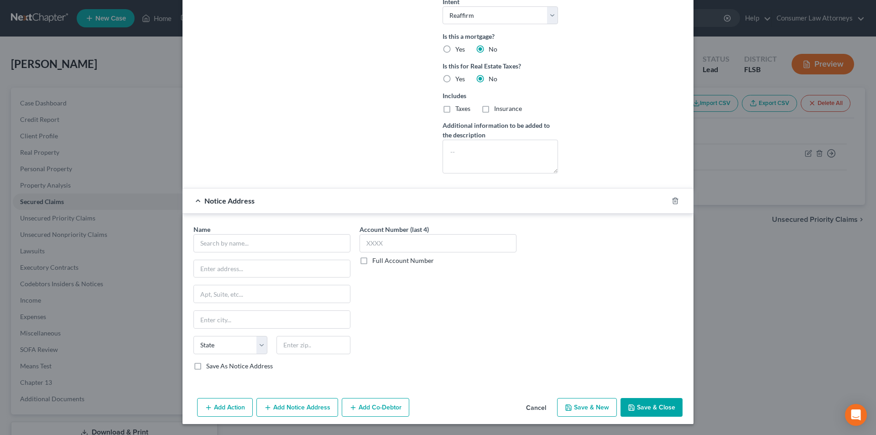
click at [214, 415] on button "Add Action" at bounding box center [225, 407] width 56 height 19
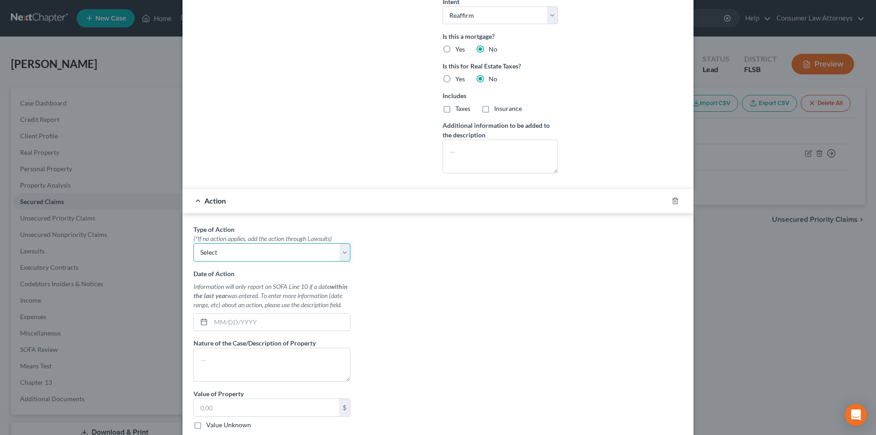
click at [257, 255] on select "Select Repossession Garnishment Foreclosure Personal Injury Attached, Seized, O…" at bounding box center [272, 252] width 157 height 18
click at [194, 243] on select "Select Repossession Garnishment Foreclosure Personal Injury Attached, Seized, O…" at bounding box center [272, 252] width 157 height 18
click at [254, 368] on textarea at bounding box center [272, 365] width 157 height 34
click at [245, 404] on input "text" at bounding box center [266, 407] width 145 height 17
click at [254, 320] on input "text" at bounding box center [280, 322] width 139 height 17
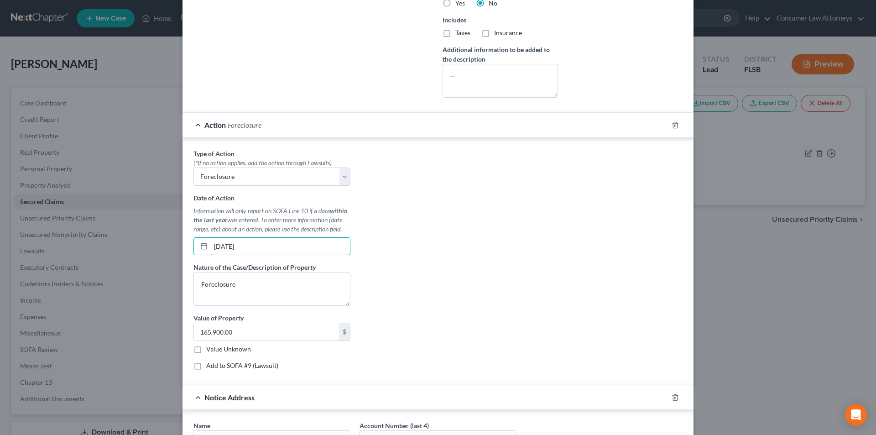
scroll to position [435, 0]
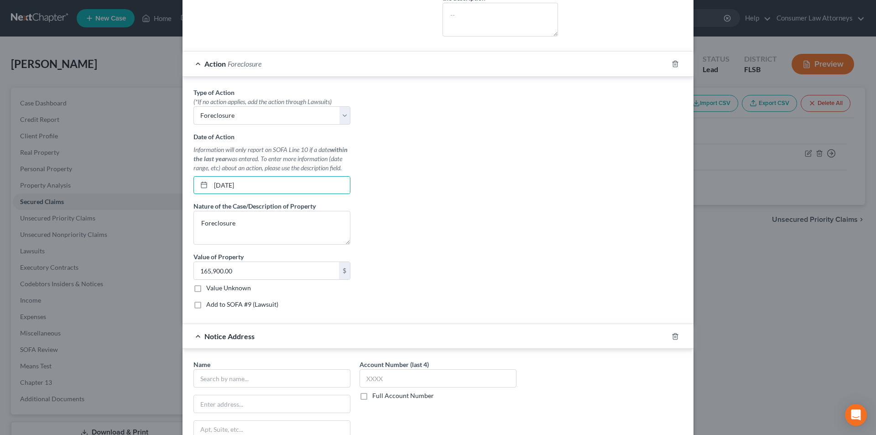
click at [206, 305] on label "Add to SOFA #9 (Lawsuit)" at bounding box center [242, 304] width 72 height 9
click at [210, 305] on input "Add to SOFA #9 (Lawsuit)" at bounding box center [213, 303] width 6 height 6
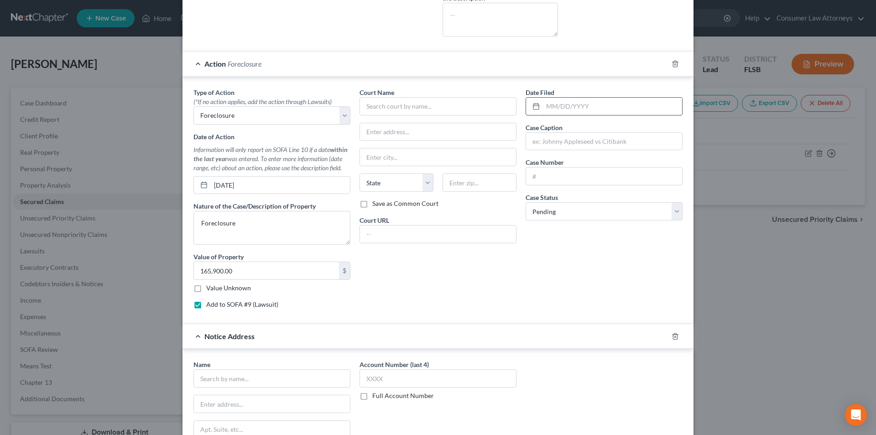
click at [567, 105] on input "text" at bounding box center [612, 106] width 139 height 17
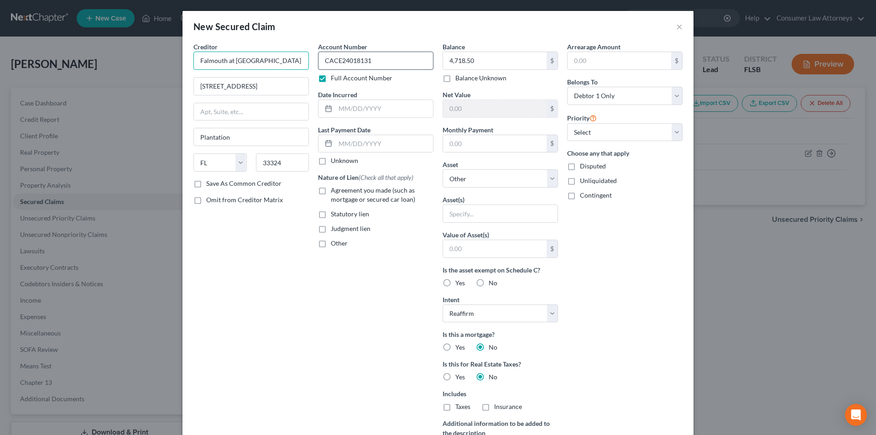
scroll to position [0, 63]
drag, startPoint x: 196, startPoint y: 59, endPoint x: 354, endPoint y: 52, distance: 157.6
click at [354, 52] on div "Creditor * Falmouth at [GEOGRAPHIC_DATA] Condominium Association, Inc. [STREET_…" at bounding box center [438, 260] width 498 height 437
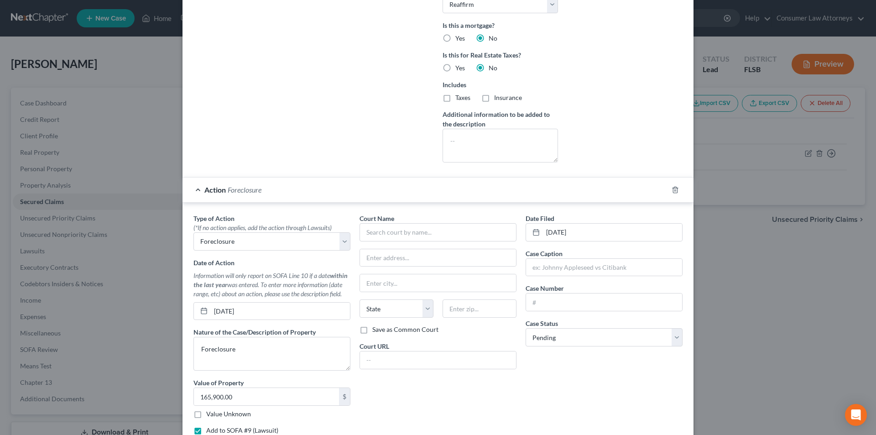
scroll to position [411, 0]
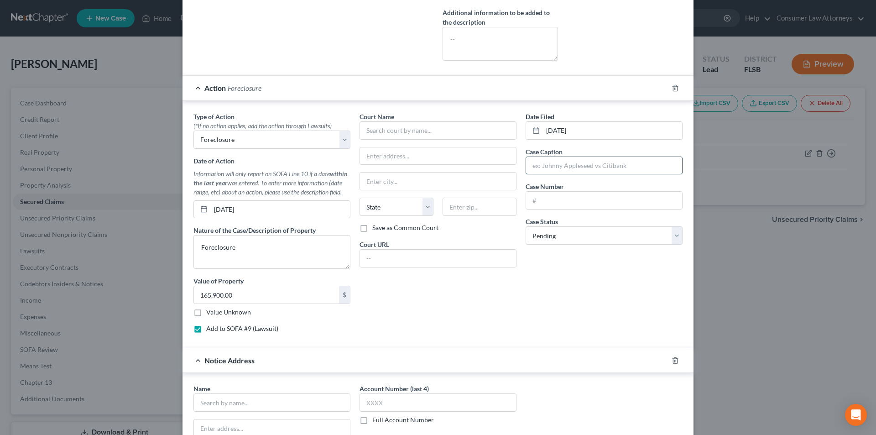
click at [562, 166] on input "text" at bounding box center [604, 165] width 156 height 17
paste input "Falmouth at [GEOGRAPHIC_DATA] Condominium Association, Inc."
click at [548, 203] on input "text" at bounding box center [604, 200] width 156 height 17
paste input "CACE24018131"
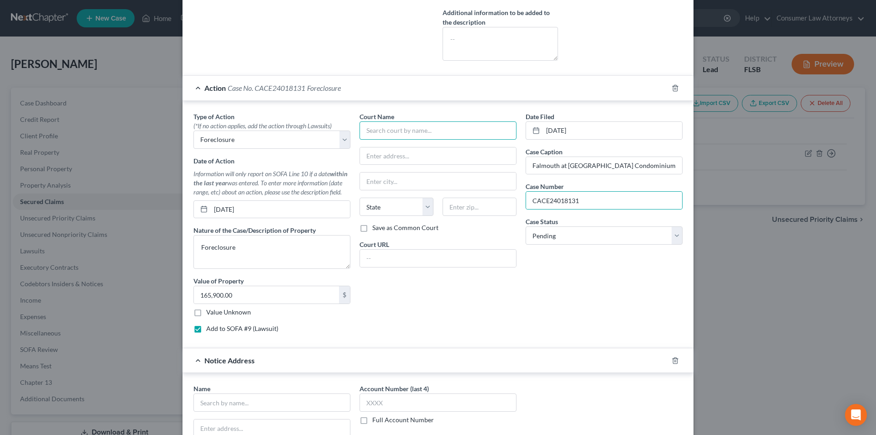
click at [437, 129] on input "text" at bounding box center [438, 130] width 157 height 18
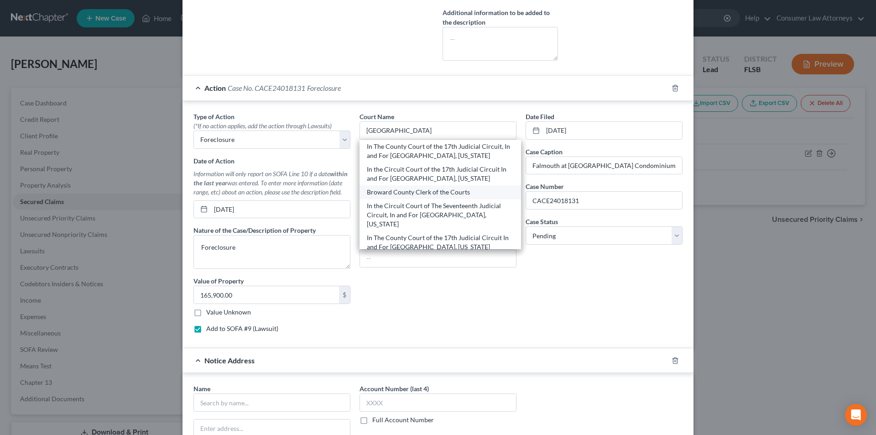
click at [425, 191] on div "Broward County Clerk of the Courts" at bounding box center [440, 192] width 147 height 9
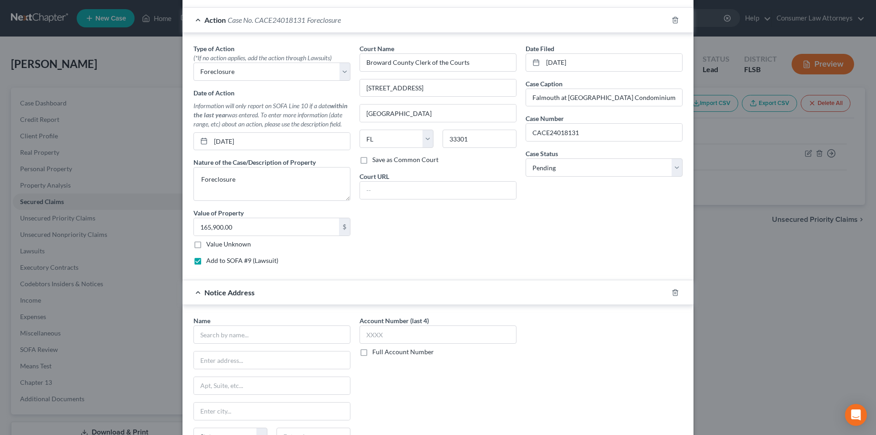
scroll to position [570, 0]
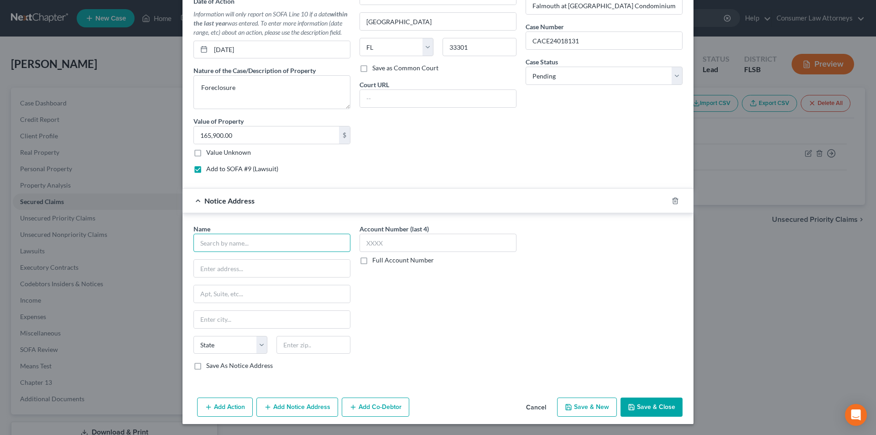
click at [262, 240] on input "text" at bounding box center [272, 243] width 157 height 18
click at [256, 246] on input "text" at bounding box center [272, 243] width 157 height 18
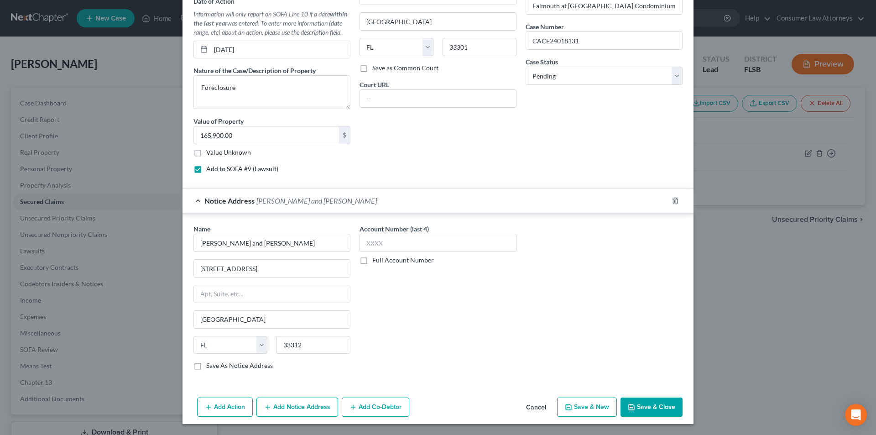
click at [372, 259] on label "Full Account Number" at bounding box center [403, 260] width 62 height 9
click at [376, 259] on input "Full Account Number" at bounding box center [379, 259] width 6 height 6
click at [377, 241] on input "text" at bounding box center [438, 243] width 157 height 18
paste input "CACE24018131"
click at [206, 367] on label "Save As Notice Address" at bounding box center [239, 365] width 67 height 9
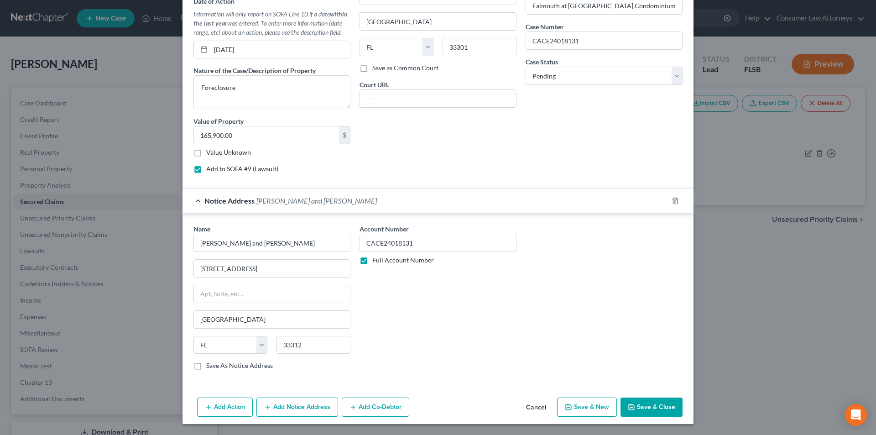
click at [210, 367] on input "Save As Notice Address" at bounding box center [213, 364] width 6 height 6
click at [660, 406] on button "Save & Close" at bounding box center [652, 407] width 62 height 19
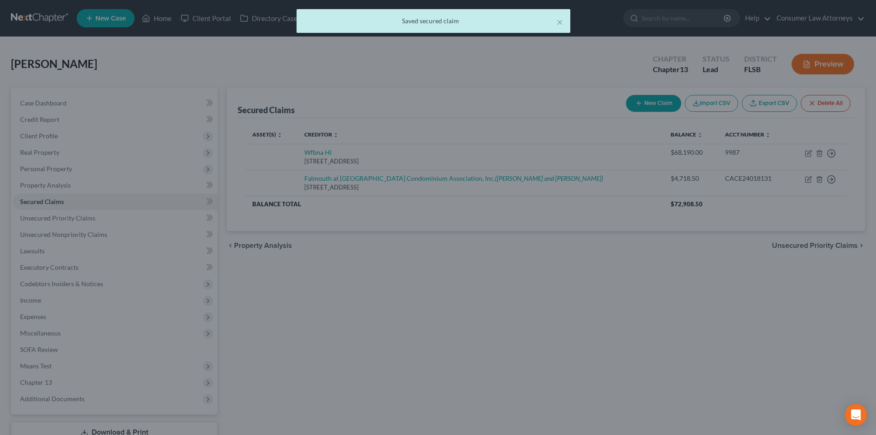
scroll to position [0, 0]
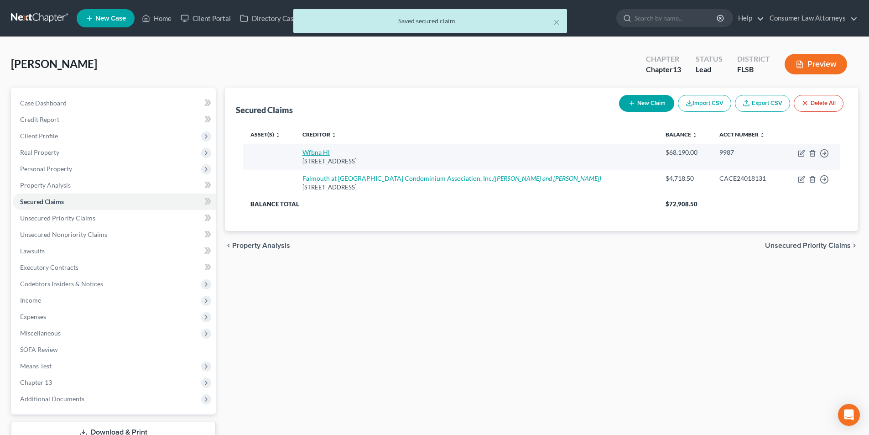
click at [330, 154] on link "Wfbna Hl" at bounding box center [316, 152] width 27 height 8
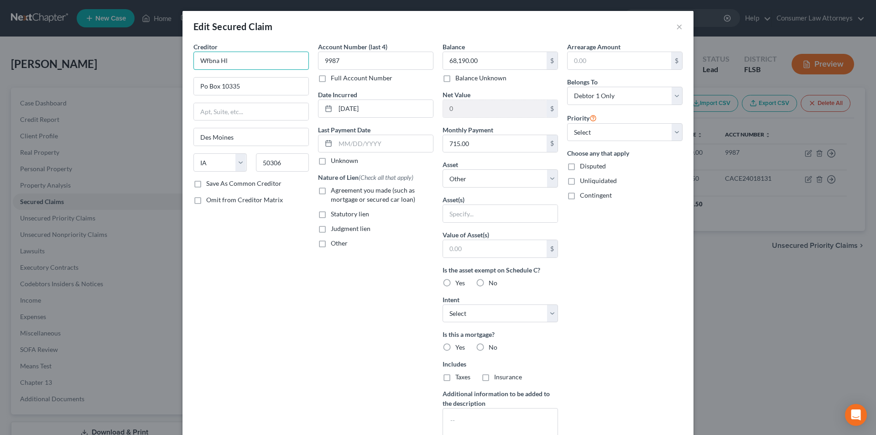
drag, startPoint x: 237, startPoint y: 63, endPoint x: 160, endPoint y: 61, distance: 77.2
click at [160, 62] on div "Edit Secured Claim × Creditor * Wfbna Hl Po Box 10335 [GEOGRAPHIC_DATA] [US_STA…" at bounding box center [438, 217] width 876 height 435
click at [262, 64] on input "[PERSON_NAME] Far" at bounding box center [251, 61] width 115 height 18
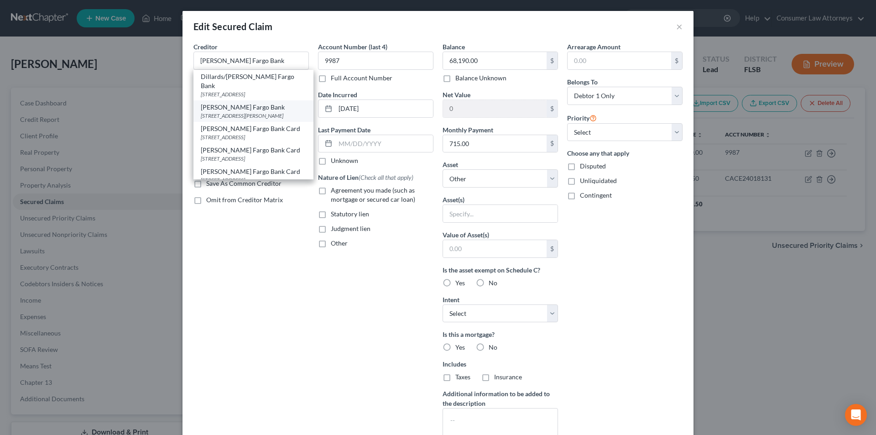
click at [249, 112] on div "[STREET_ADDRESS][PERSON_NAME]" at bounding box center [253, 116] width 105 height 8
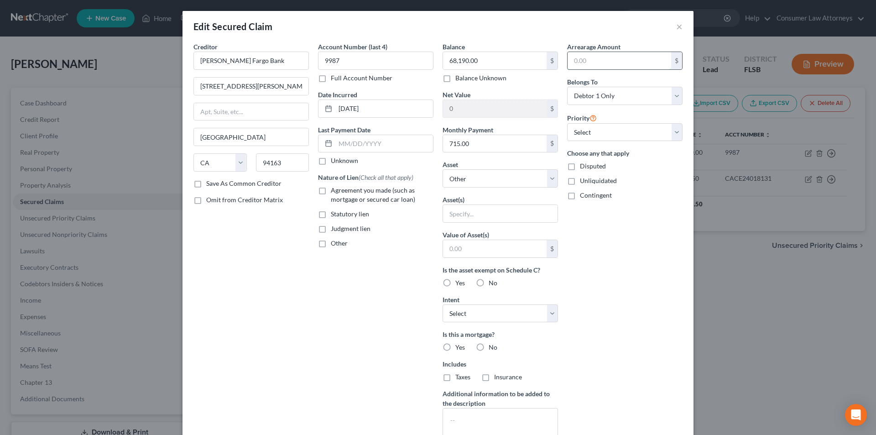
click at [591, 56] on input "text" at bounding box center [620, 60] width 104 height 17
click at [477, 146] on input "715.00" at bounding box center [495, 143] width 104 height 17
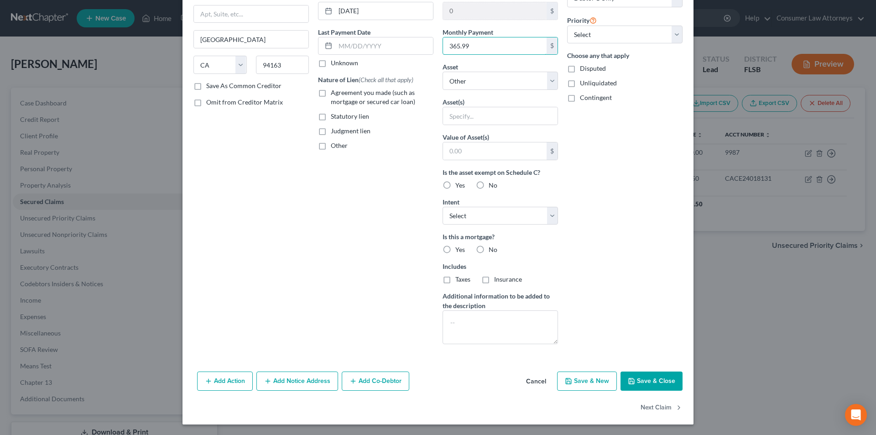
scroll to position [98, 0]
click at [661, 378] on button "Save & Close" at bounding box center [652, 380] width 62 height 19
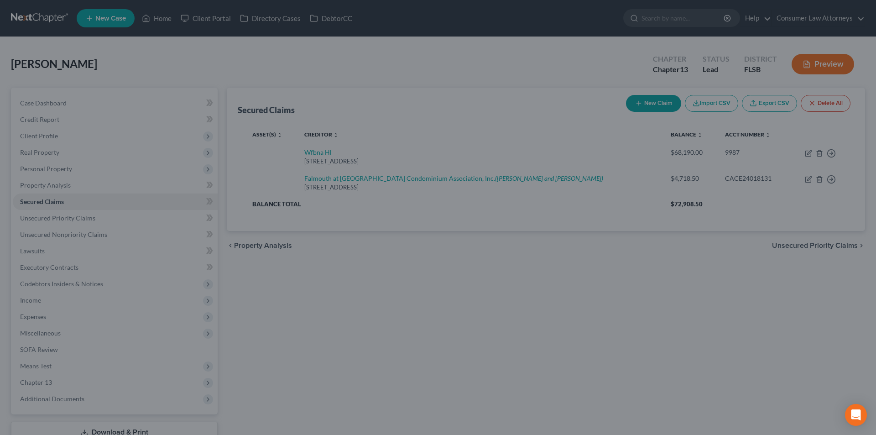
scroll to position [0, 0]
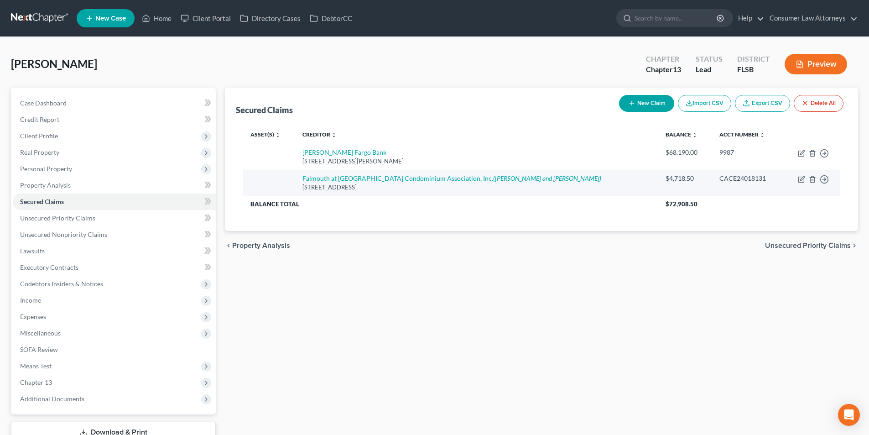
click at [432, 183] on td "Falmouth at [GEOGRAPHIC_DATA] Condominium Association, Inc. ([PERSON_NAME] and …" at bounding box center [476, 183] width 363 height 26
click at [436, 173] on td "Falmouth at [GEOGRAPHIC_DATA] Condominium Association, Inc. ([PERSON_NAME] and …" at bounding box center [476, 183] width 363 height 26
click at [436, 175] on link "Falmouth at [GEOGRAPHIC_DATA] Condominium Association, Inc. ([PERSON_NAME] and …" at bounding box center [452, 178] width 299 height 8
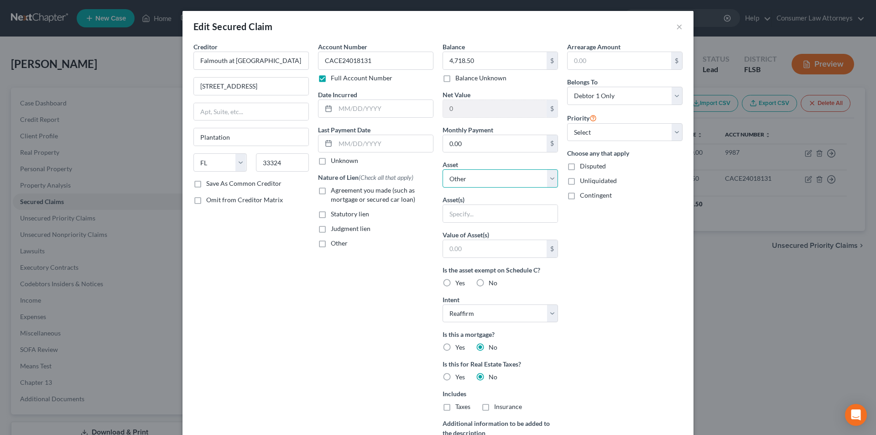
click at [481, 176] on select "Select Other Multiple Assets [STREET_ADDRESS] - $0.0" at bounding box center [500, 178] width 115 height 18
click at [443, 169] on select "Select Other Multiple Assets [STREET_ADDRESS] - $0.0" at bounding box center [500, 178] width 115 height 18
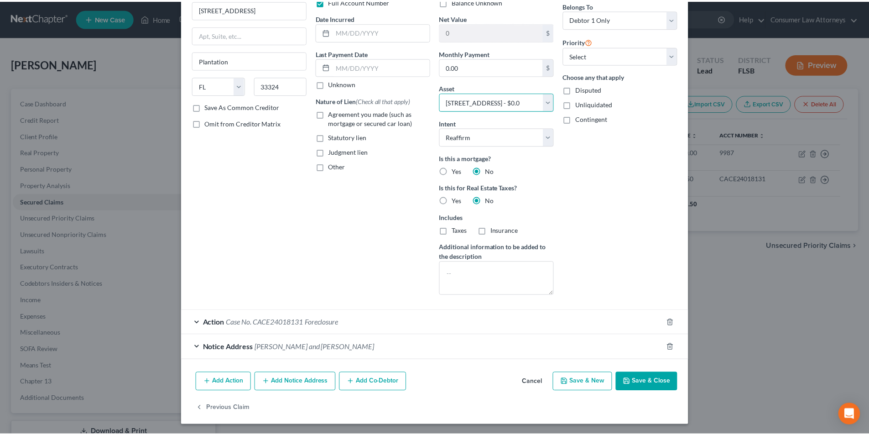
scroll to position [78, 0]
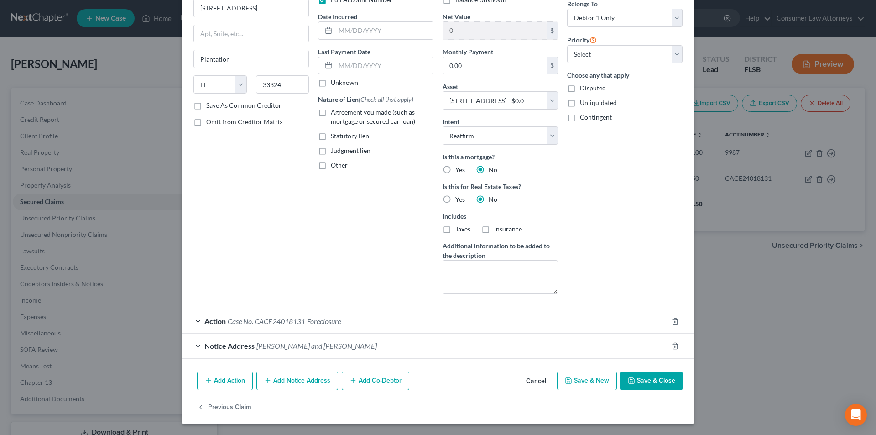
click at [638, 382] on button "Save & Close" at bounding box center [652, 381] width 62 height 19
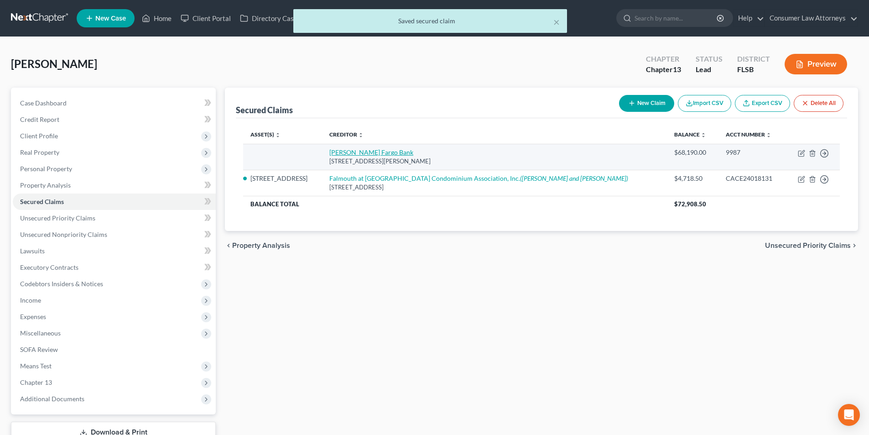
click at [412, 153] on link "[PERSON_NAME] Fargo Bank" at bounding box center [372, 152] width 84 height 8
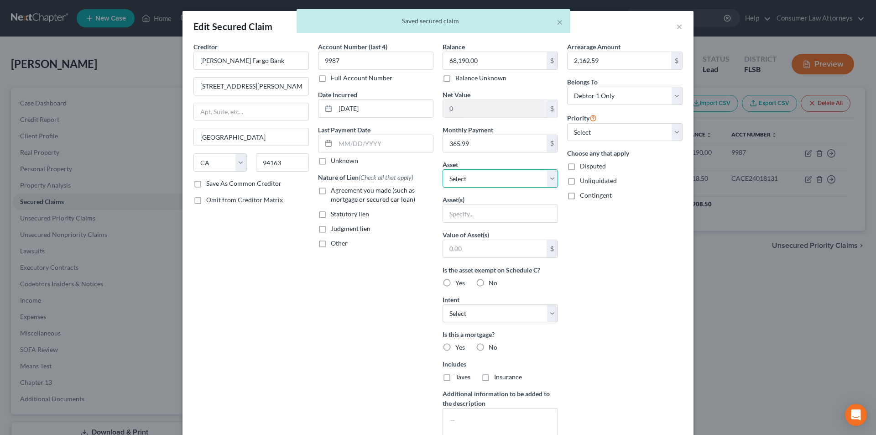
click at [472, 176] on select "Select Other Multiple Assets [STREET_ADDRESS] - $0.0" at bounding box center [500, 178] width 115 height 18
click at [443, 169] on select "Select Other Multiple Assets [STREET_ADDRESS] - $0.0" at bounding box center [500, 178] width 115 height 18
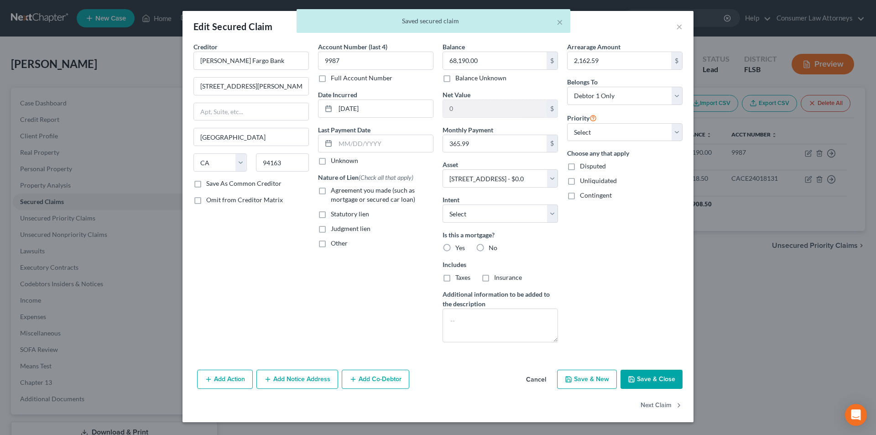
click at [646, 377] on button "Save & Close" at bounding box center [652, 379] width 62 height 19
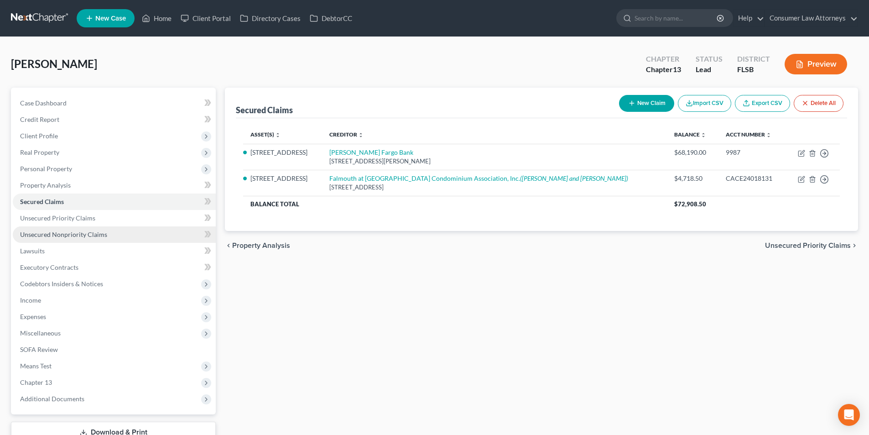
click at [79, 236] on span "Unsecured Nonpriority Claims" at bounding box center [63, 234] width 87 height 8
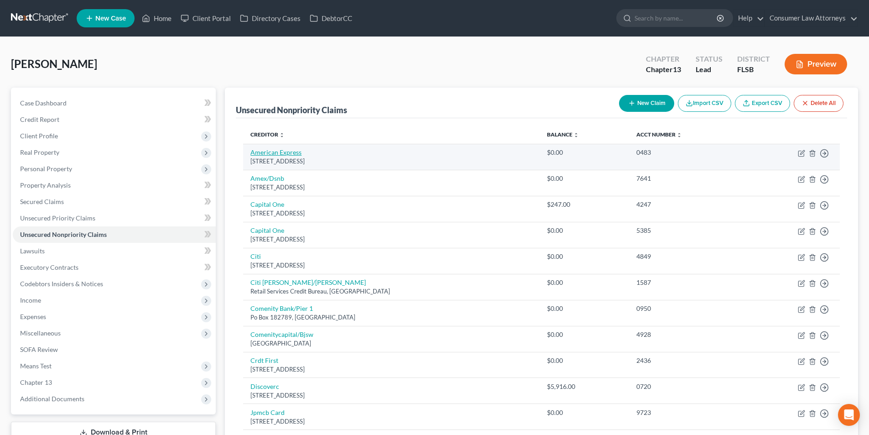
click at [281, 152] on link "American Express" at bounding box center [276, 152] width 51 height 8
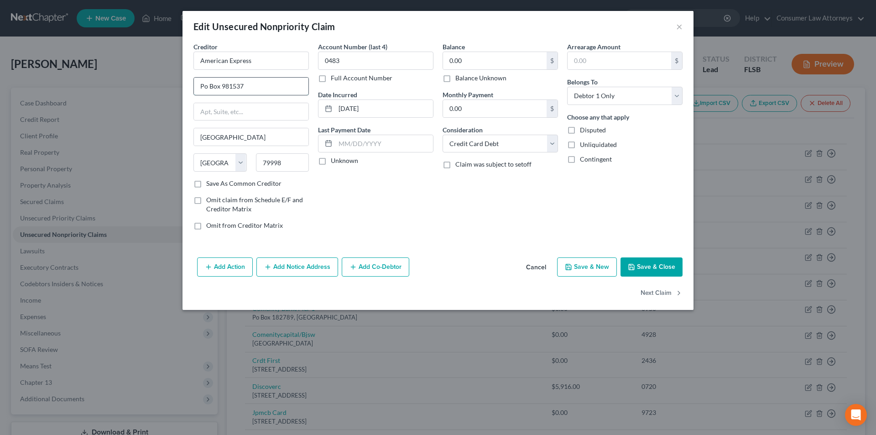
click at [205, 83] on input "Po Box 981537" at bounding box center [251, 86] width 115 height 17
click at [650, 269] on button "Save & Close" at bounding box center [652, 266] width 62 height 19
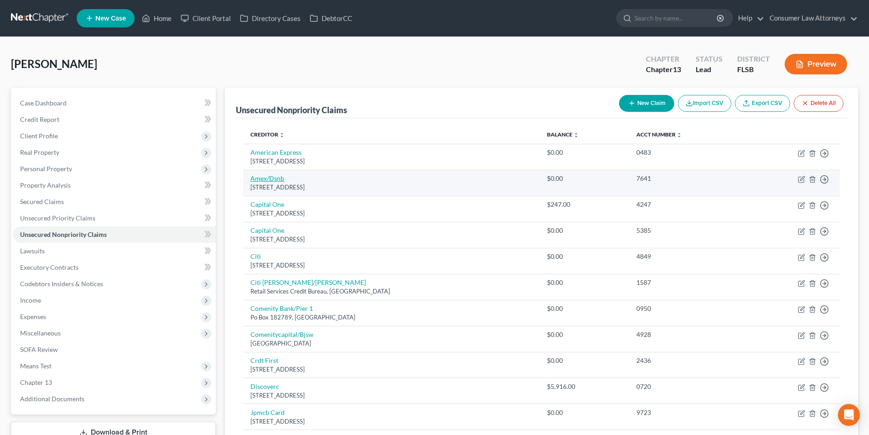
click at [269, 177] on link "Amex/Dsnb" at bounding box center [268, 178] width 34 height 8
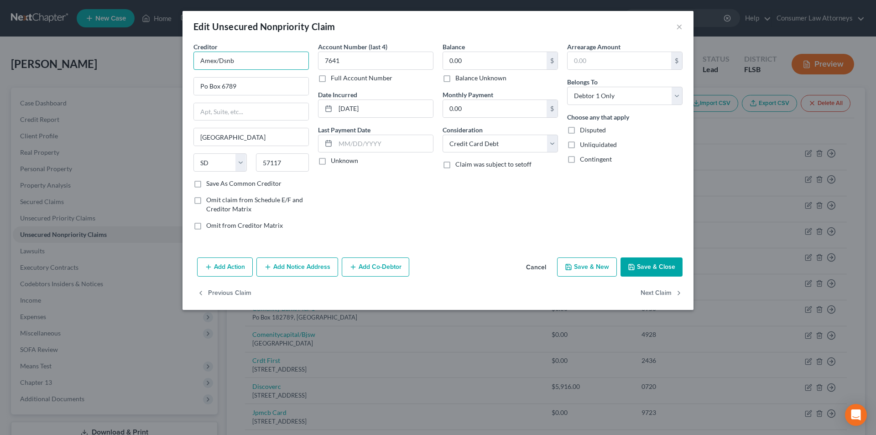
drag, startPoint x: 236, startPoint y: 62, endPoint x: 178, endPoint y: 62, distance: 57.5
click at [178, 62] on div "Edit Unsecured Nonpriority Claim × Creditor * Amex/Dsnb Po Box 6789 [GEOGRAPHIC…" at bounding box center [438, 217] width 876 height 435
click at [206, 86] on input "Po Box 6789" at bounding box center [251, 86] width 115 height 17
click at [244, 62] on input "Amex/Dsnb" at bounding box center [251, 61] width 115 height 18
click at [652, 267] on button "Save & Close" at bounding box center [652, 266] width 62 height 19
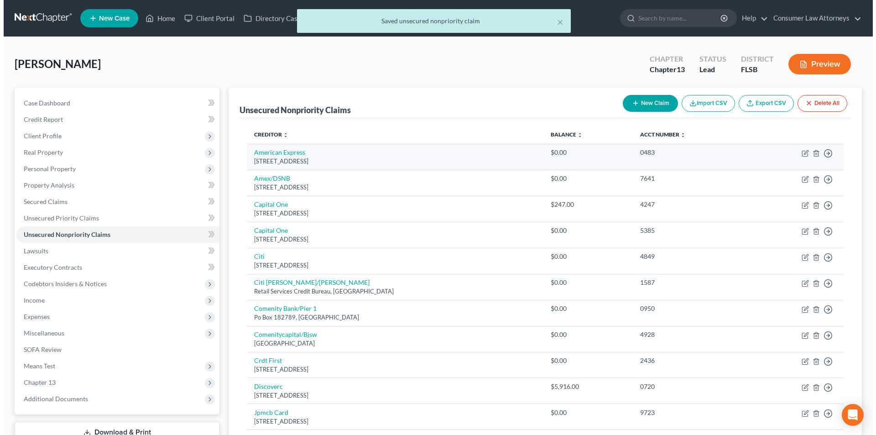
scroll to position [46, 0]
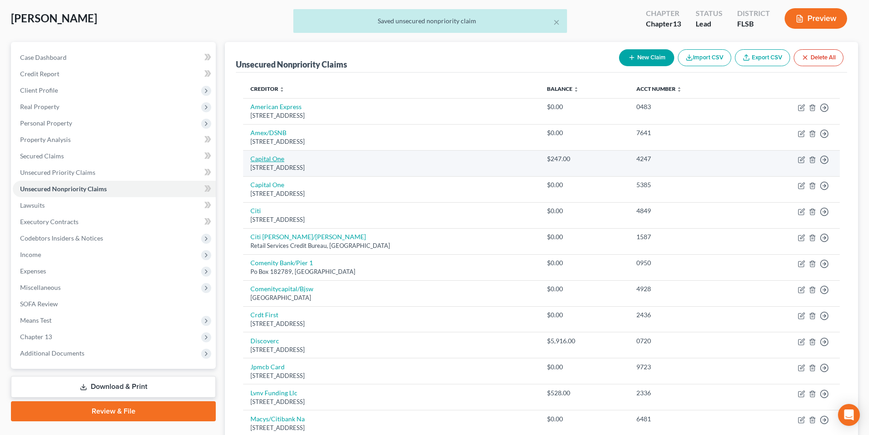
click at [276, 158] on link "Capital One" at bounding box center [268, 159] width 34 height 8
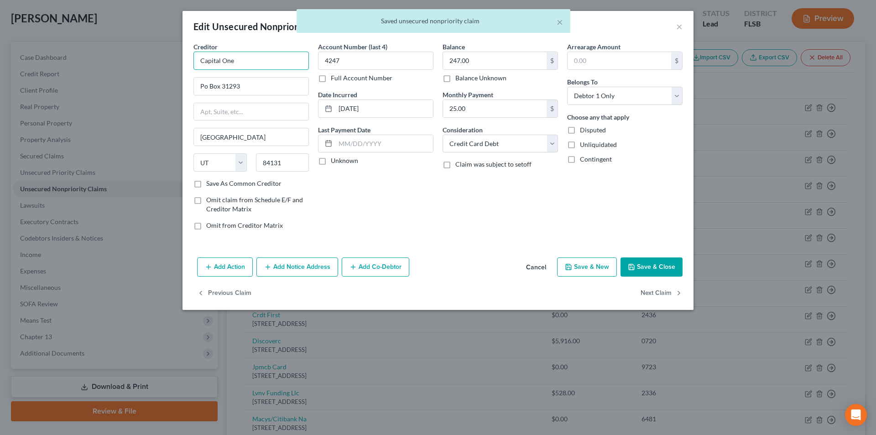
click at [242, 64] on input "Capital One" at bounding box center [251, 61] width 115 height 18
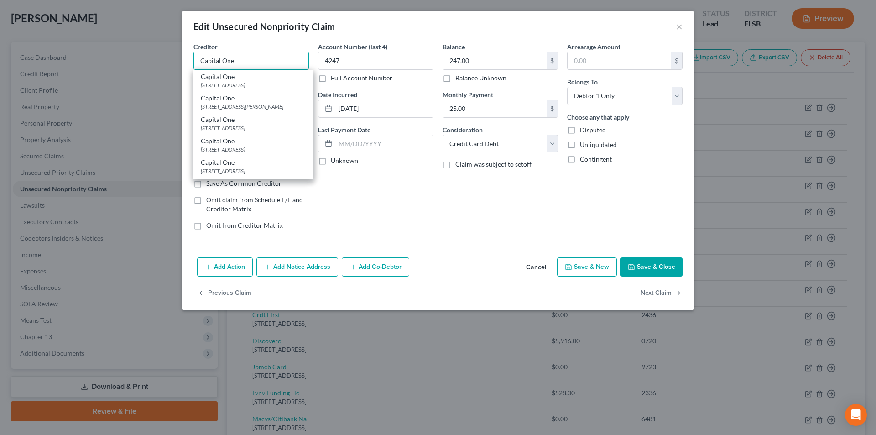
drag, startPoint x: 222, startPoint y: 60, endPoint x: 188, endPoint y: 58, distance: 33.9
click at [188, 58] on div "Creditor * Capital [GEOGRAPHIC_DATA]-0285 Capital One [GEOGRAPHIC_DATA][STREET_…" at bounding box center [438, 148] width 511 height 212
click at [231, 86] on div "[STREET_ADDRESS]" at bounding box center [253, 85] width 105 height 8
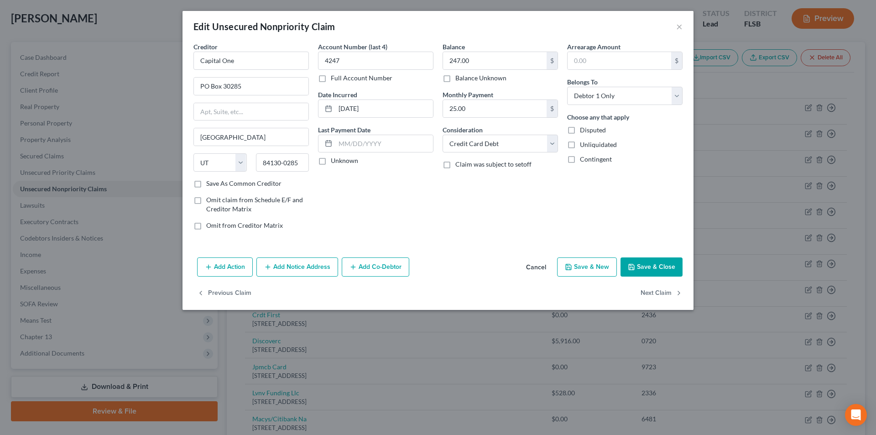
click at [308, 267] on button "Add Notice Address" at bounding box center [297, 266] width 82 height 19
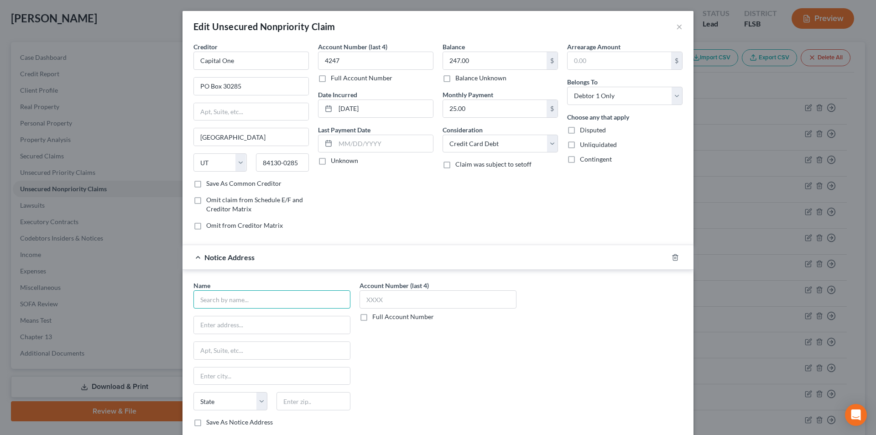
click at [275, 302] on input "text" at bounding box center [272, 299] width 157 height 18
paste input "Capital One"
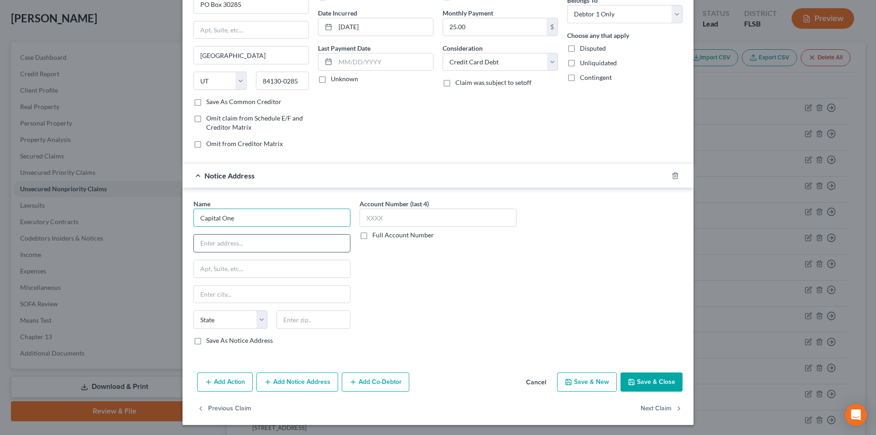
scroll to position [83, 0]
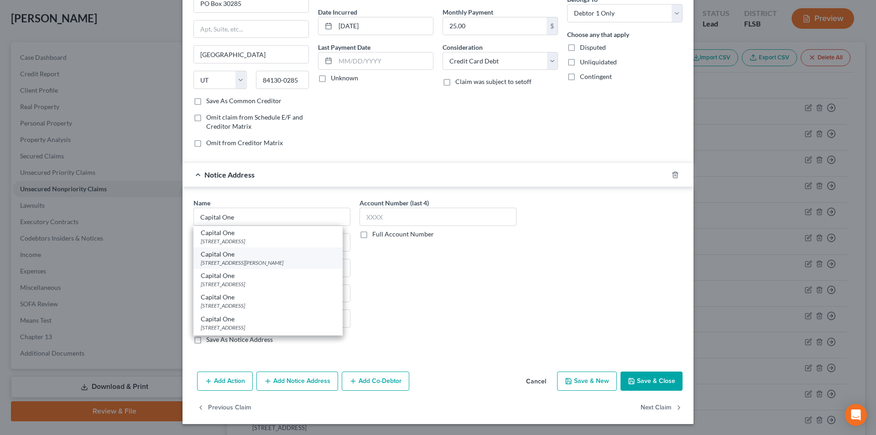
click at [230, 262] on div "[STREET_ADDRESS][PERSON_NAME]" at bounding box center [268, 263] width 135 height 8
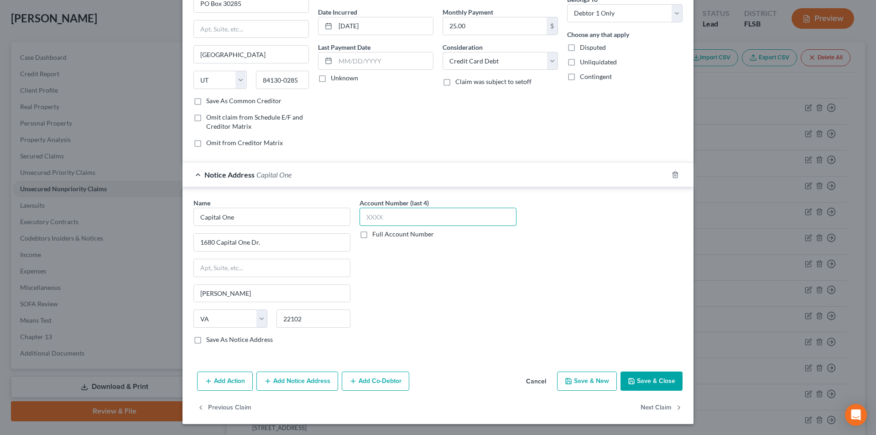
click at [375, 221] on input "text" at bounding box center [438, 217] width 157 height 18
drag, startPoint x: 284, startPoint y: 369, endPoint x: 285, endPoint y: 374, distance: 5.5
click at [284, 370] on div "Add Action Add Notice Address Add Co-Debtor Cancel Save & New Save & Close" at bounding box center [438, 383] width 511 height 30
click at [286, 377] on button "Add Notice Address" at bounding box center [297, 381] width 82 height 19
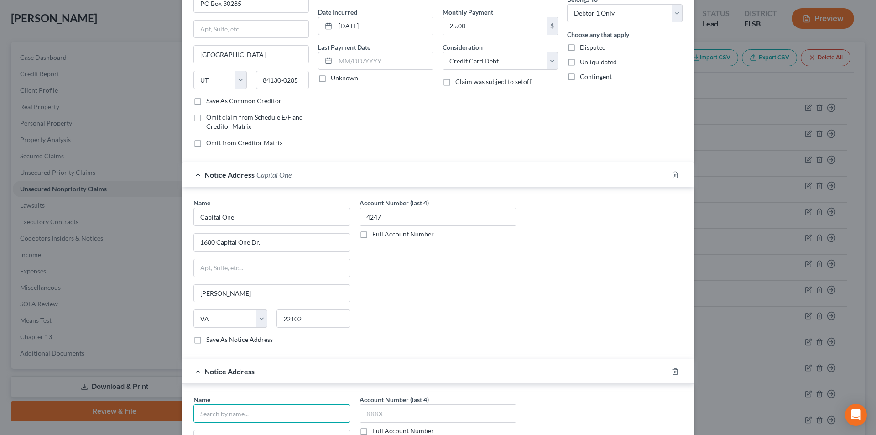
click at [252, 410] on input "text" at bounding box center [272, 413] width 157 height 18
paste input "Capital One"
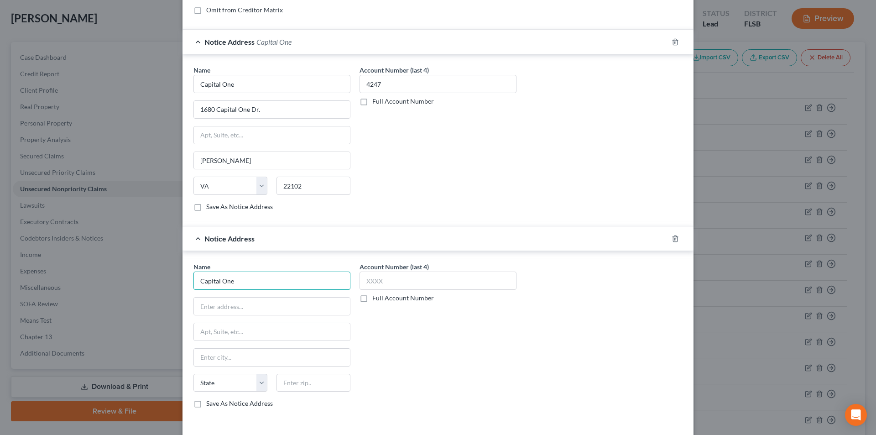
scroll to position [220, 0]
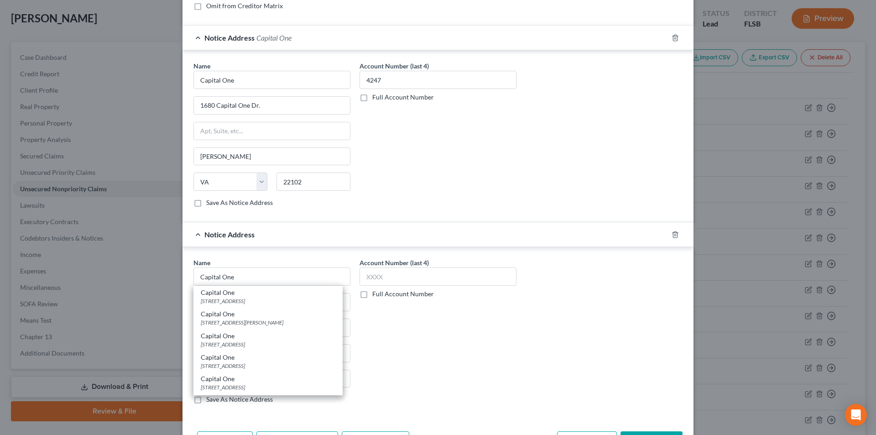
click at [246, 339] on div "Capital One" at bounding box center [268, 335] width 135 height 9
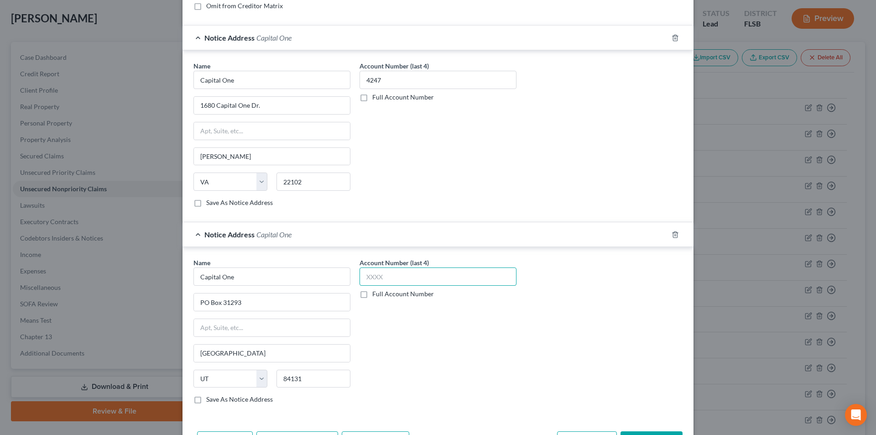
click at [391, 278] on input "text" at bounding box center [438, 276] width 157 height 18
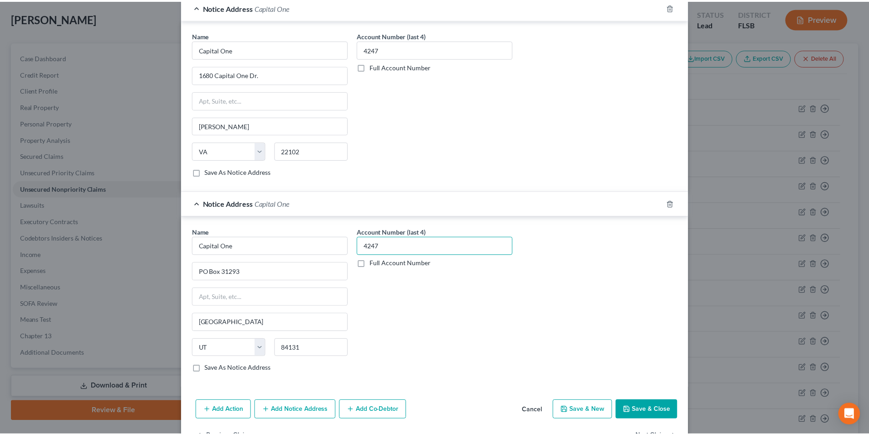
scroll to position [280, 0]
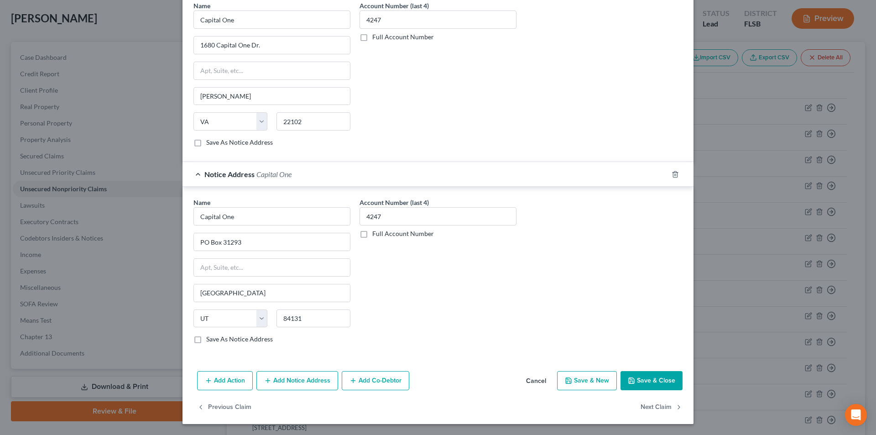
click at [666, 381] on button "Save & Close" at bounding box center [652, 380] width 62 height 19
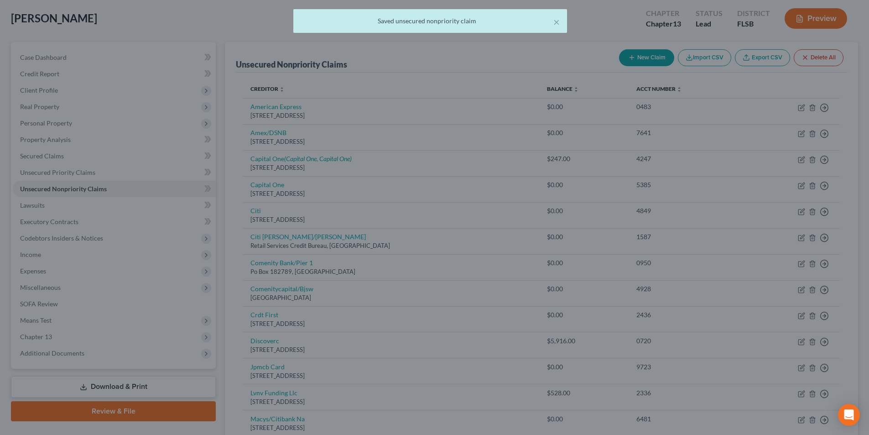
scroll to position [0, 0]
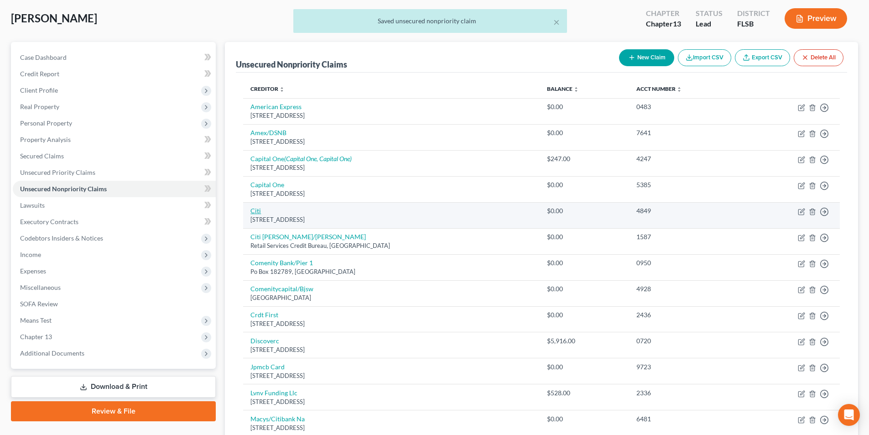
click at [251, 210] on link "Citi" at bounding box center [256, 211] width 10 height 8
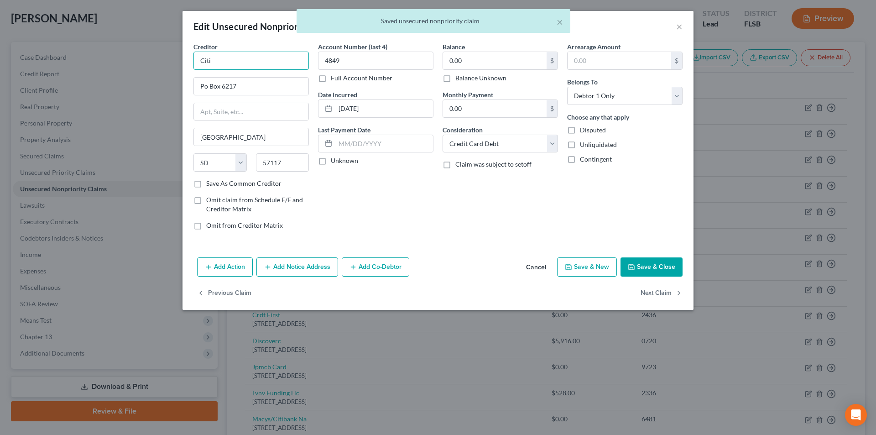
click at [224, 62] on input "Citi" at bounding box center [251, 61] width 115 height 18
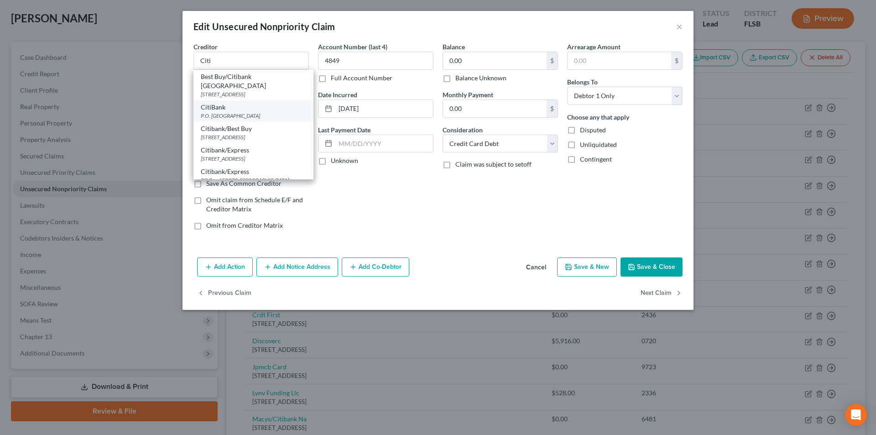
click at [225, 112] on div "P.O. [GEOGRAPHIC_DATA]" at bounding box center [253, 116] width 105 height 8
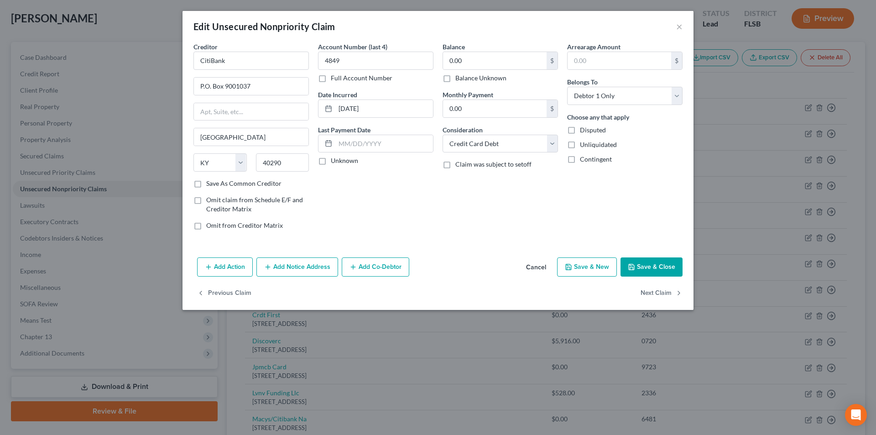
click at [645, 267] on button "Save & Close" at bounding box center [652, 266] width 62 height 19
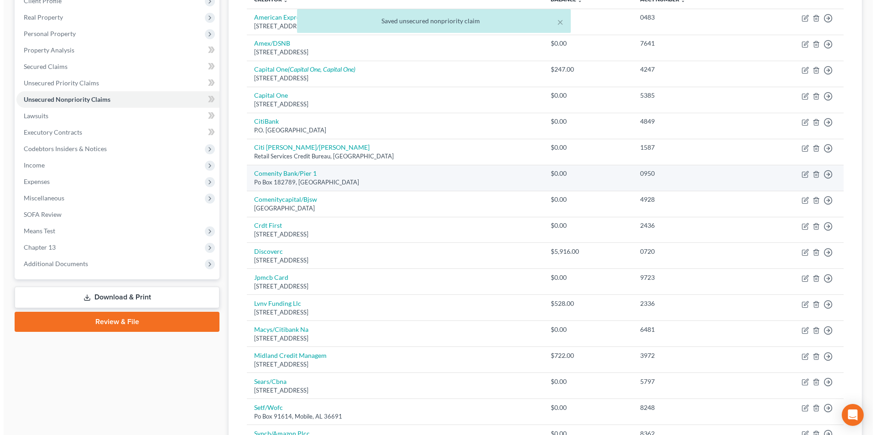
scroll to position [137, 0]
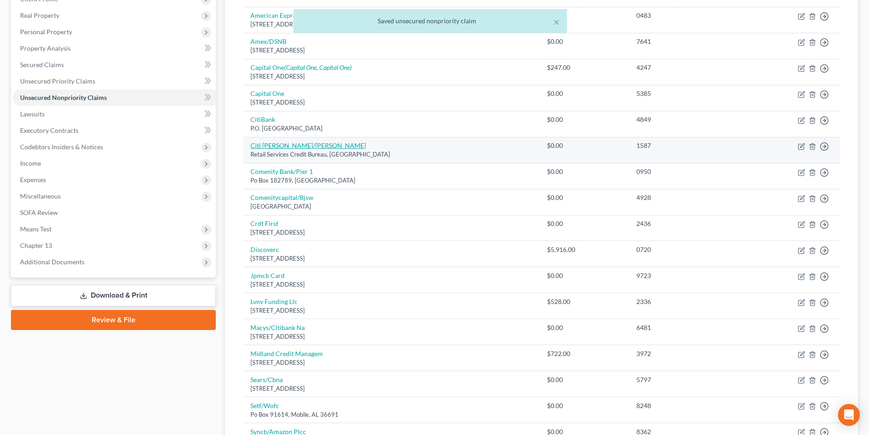
click at [280, 148] on link "Citi [PERSON_NAME]/[PERSON_NAME]" at bounding box center [308, 145] width 115 height 8
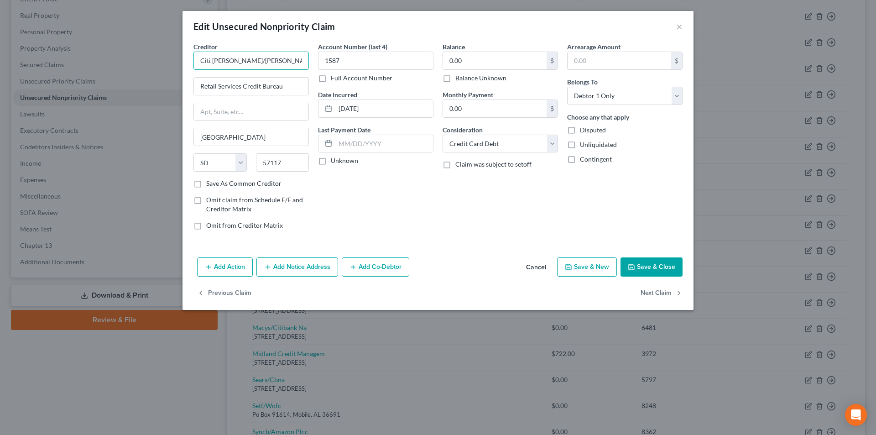
click at [255, 61] on input "Citi [PERSON_NAME]/[PERSON_NAME]" at bounding box center [251, 61] width 115 height 18
drag, startPoint x: 255, startPoint y: 61, endPoint x: 126, endPoint y: 57, distance: 128.8
click at [128, 58] on div "Edit Unsecured Nonpriority Claim × Creditor * Citi Ty Mc/Cbna Retail Services C…" at bounding box center [438, 217] width 876 height 435
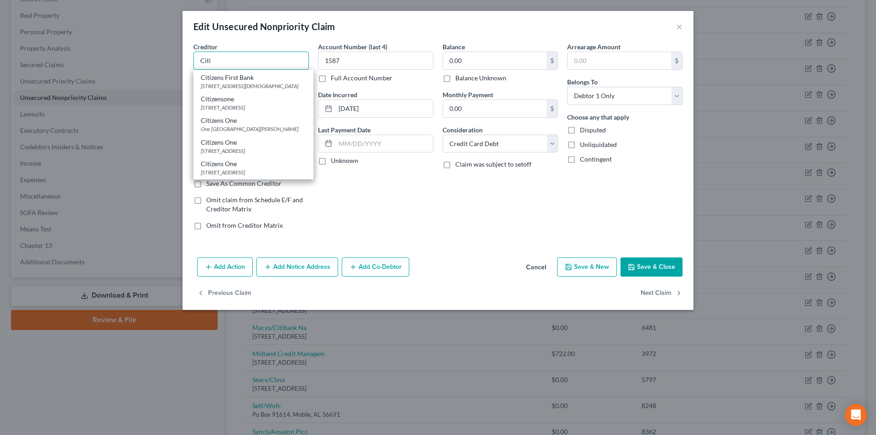
scroll to position [685, 0]
click at [212, 68] on div "[GEOGRAPHIC_DATA]" at bounding box center [253, 64] width 105 height 8
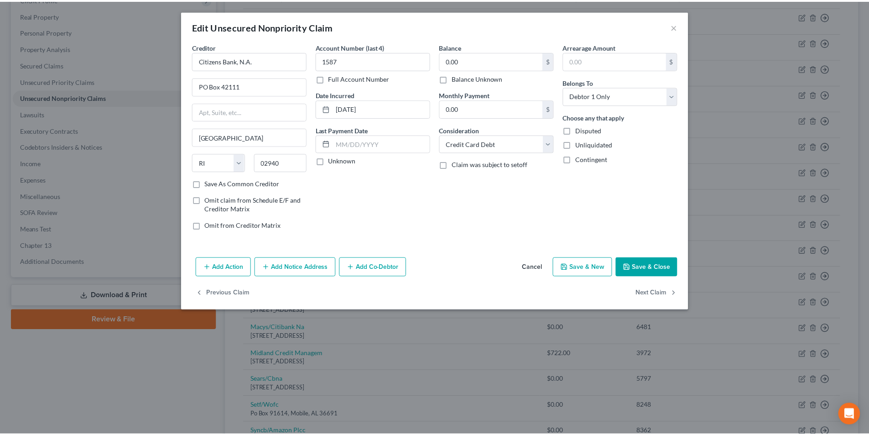
scroll to position [0, 0]
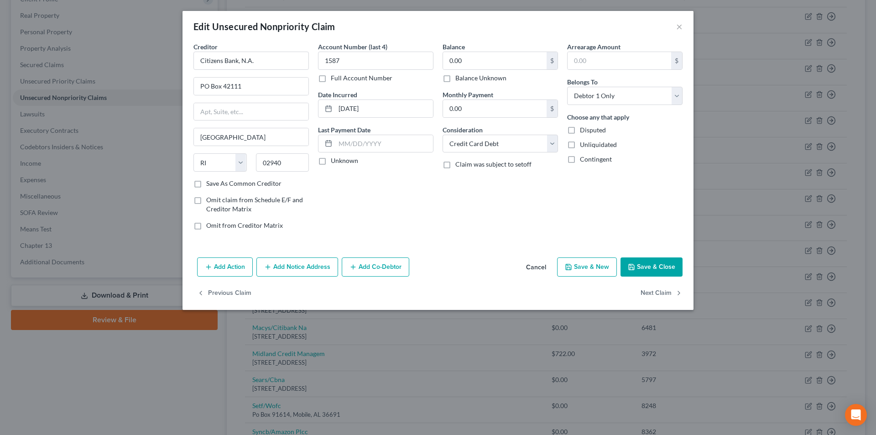
click at [657, 269] on button "Save & Close" at bounding box center [652, 266] width 62 height 19
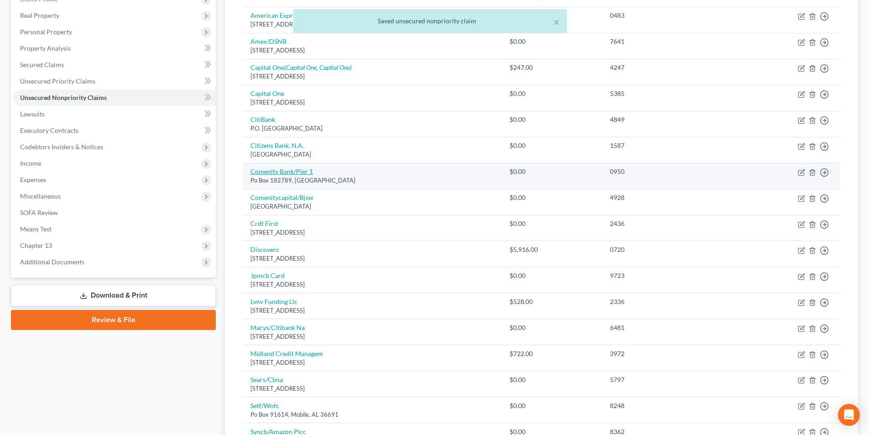
click at [285, 170] on link "Comenity Bank/Pier 1" at bounding box center [282, 171] width 63 height 8
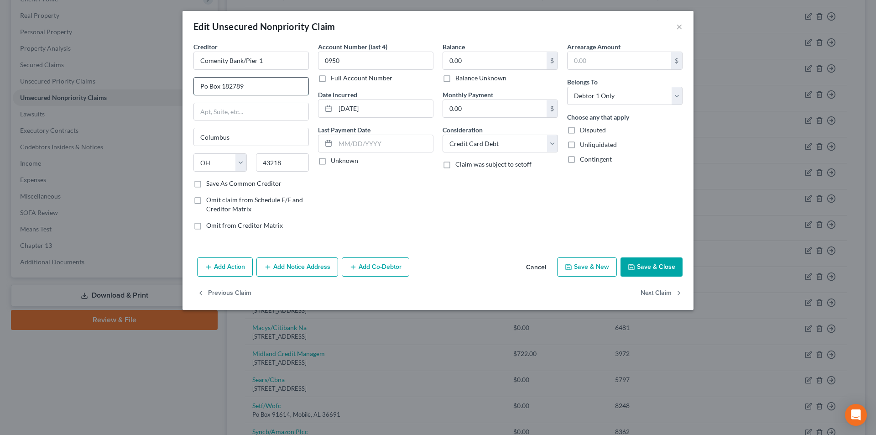
click at [204, 88] on input "Po Box 182789" at bounding box center [251, 86] width 115 height 17
click at [654, 266] on button "Save & Close" at bounding box center [652, 266] width 62 height 19
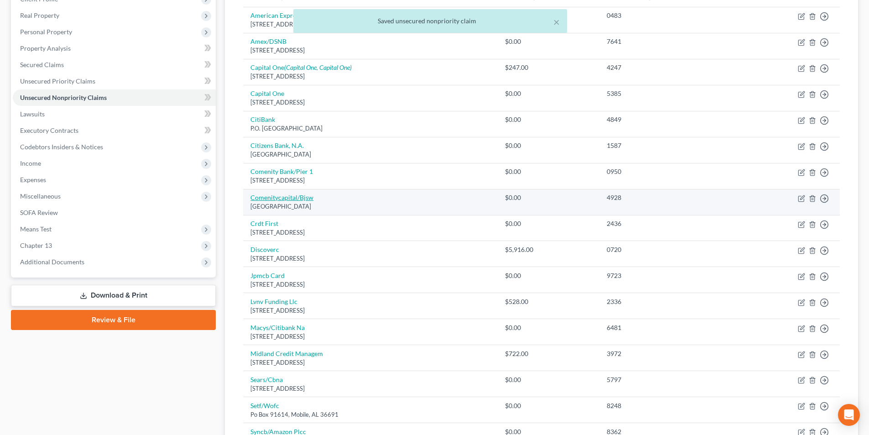
click at [296, 197] on link "Comenitycapital/Bjsw" at bounding box center [282, 198] width 63 height 8
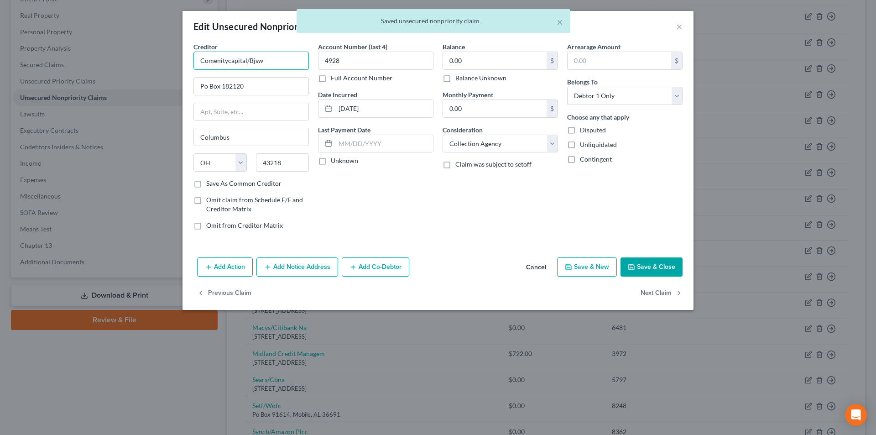
drag, startPoint x: 267, startPoint y: 64, endPoint x: 215, endPoint y: 62, distance: 52.1
click at [178, 61] on div "Edit Unsecured Nonpriority Claim × Creditor * Comenitycapital/Bjsw Po Box 18212…" at bounding box center [438, 217] width 876 height 435
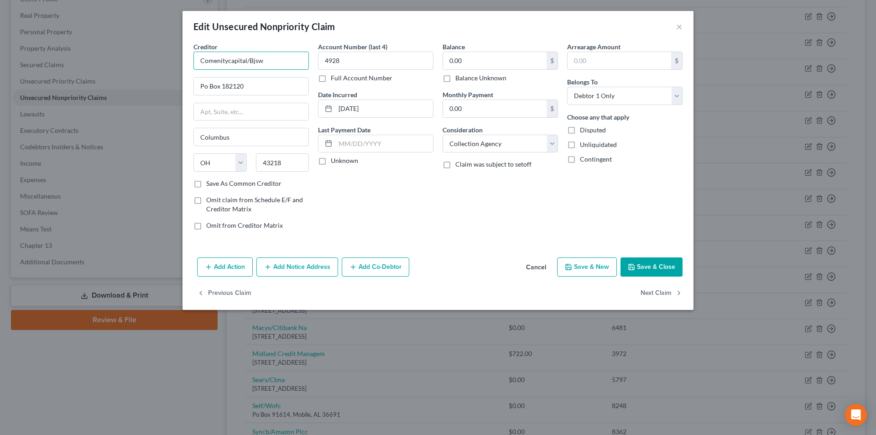
click at [245, 59] on input "Comenitycapital/Bjsw" at bounding box center [251, 61] width 115 height 18
click at [300, 67] on input "Comenity Capital/Bjsw" at bounding box center [251, 61] width 115 height 18
drag, startPoint x: 204, startPoint y: 86, endPoint x: 209, endPoint y: 92, distance: 7.4
click at [204, 86] on input "Po Box 182120" at bounding box center [251, 86] width 115 height 17
click at [647, 268] on button "Save & Close" at bounding box center [652, 266] width 62 height 19
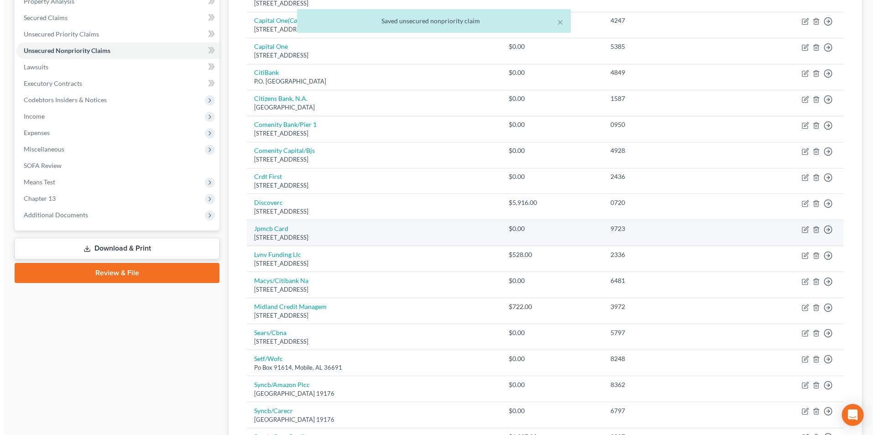
scroll to position [228, 0]
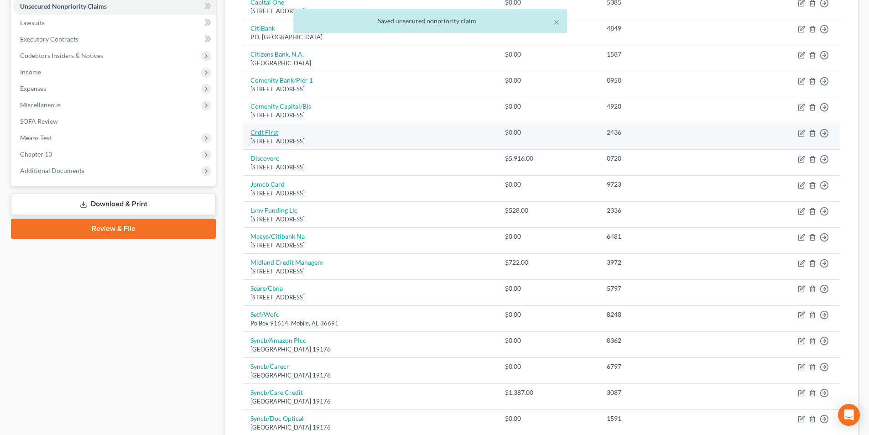
click at [262, 135] on link "Crdt First" at bounding box center [265, 132] width 28 height 8
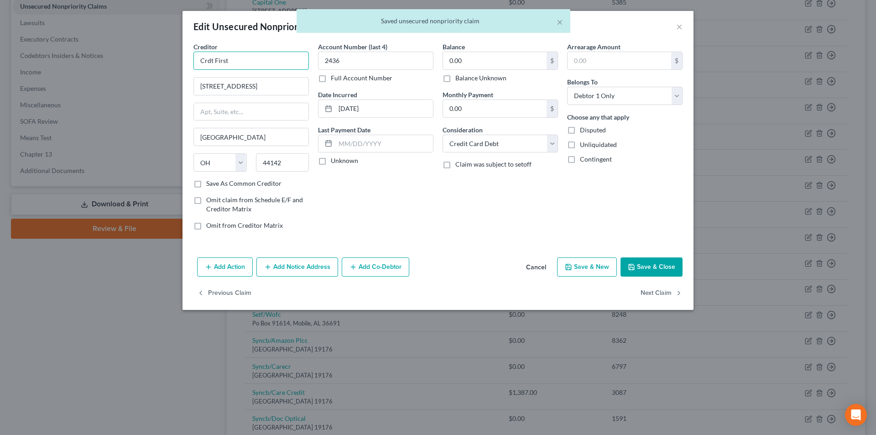
click at [206, 60] on input "Crdt First" at bounding box center [251, 61] width 115 height 18
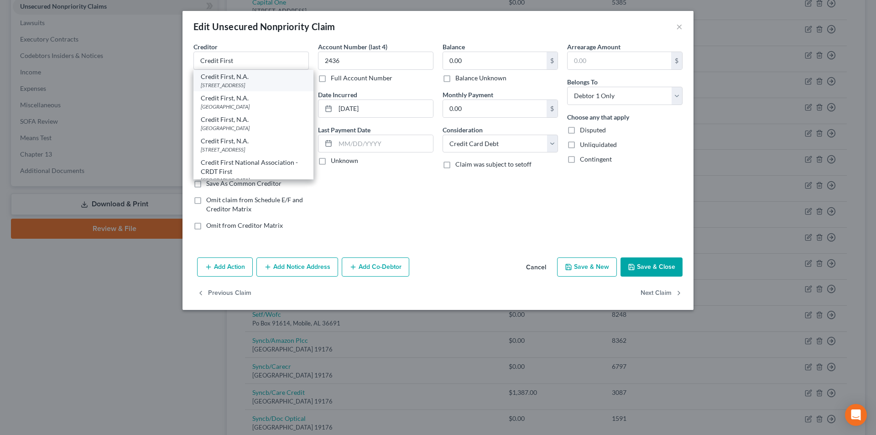
click at [247, 82] on div "[STREET_ADDRESS]" at bounding box center [253, 85] width 105 height 8
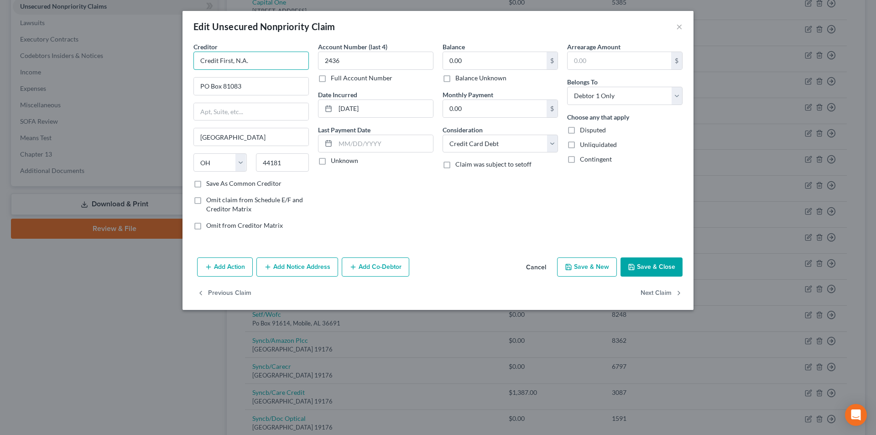
drag, startPoint x: 246, startPoint y: 59, endPoint x: 232, endPoint y: 60, distance: 13.7
click at [181, 59] on div "Edit Unsecured Nonpriority Claim × Creditor * Credit First, N.A. PO Box 81083 […" at bounding box center [438, 217] width 876 height 435
click at [241, 60] on input "Credit First, N.A." at bounding box center [251, 61] width 115 height 18
drag, startPoint x: 254, startPoint y: 60, endPoint x: 204, endPoint y: 58, distance: 50.3
click at [196, 59] on input "Credit First, N.A." at bounding box center [251, 61] width 115 height 18
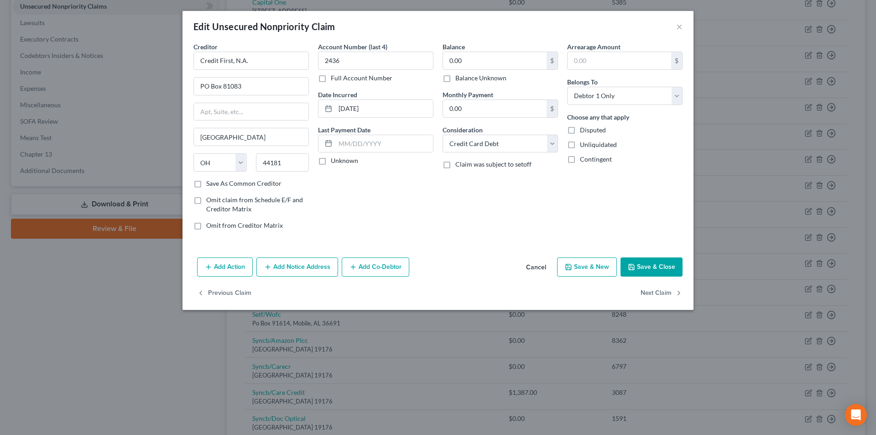
click at [298, 268] on button "Add Notice Address" at bounding box center [297, 266] width 82 height 19
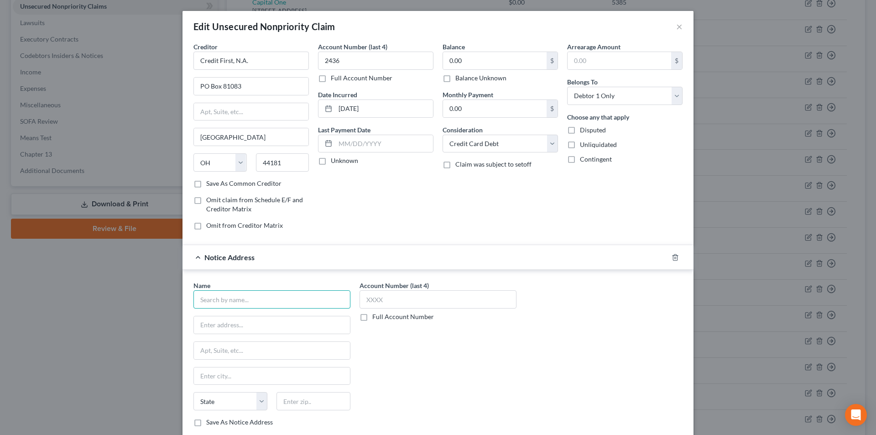
click at [250, 303] on input "text" at bounding box center [272, 299] width 157 height 18
paste input "Credit First, N.A."
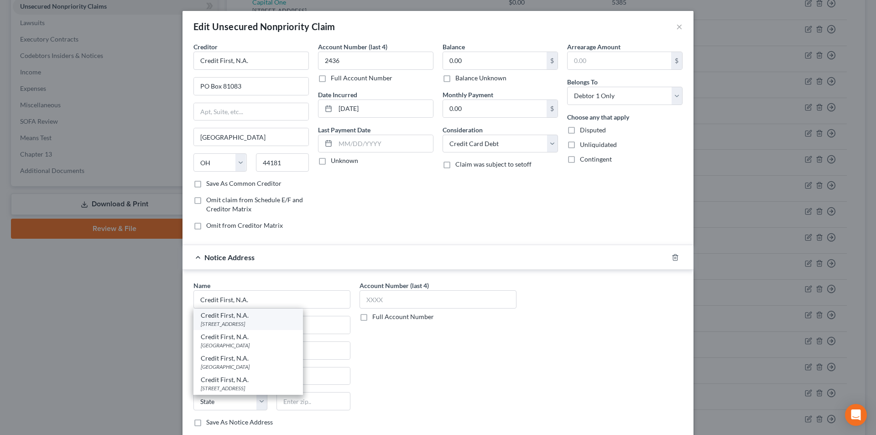
click at [258, 327] on div "[STREET_ADDRESS]" at bounding box center [248, 324] width 95 height 8
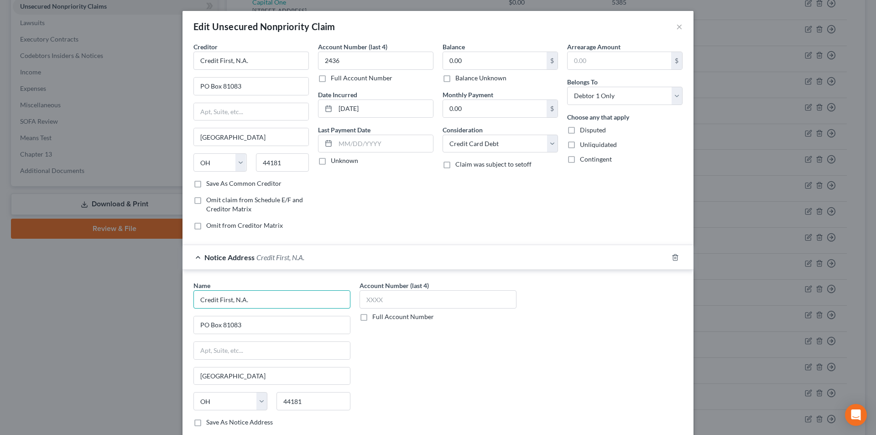
drag, startPoint x: 272, startPoint y: 295, endPoint x: 159, endPoint y: 292, distance: 112.8
click at [142, 296] on div "Edit Unsecured Nonpriority Claim × Creditor * Credit First, N.A. PO Box 81083 […" at bounding box center [438, 217] width 876 height 435
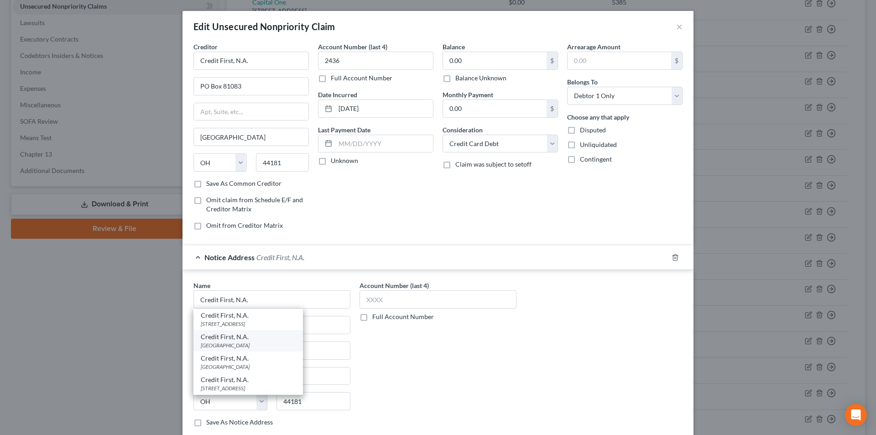
click at [226, 349] on div "[GEOGRAPHIC_DATA]" at bounding box center [248, 345] width 95 height 8
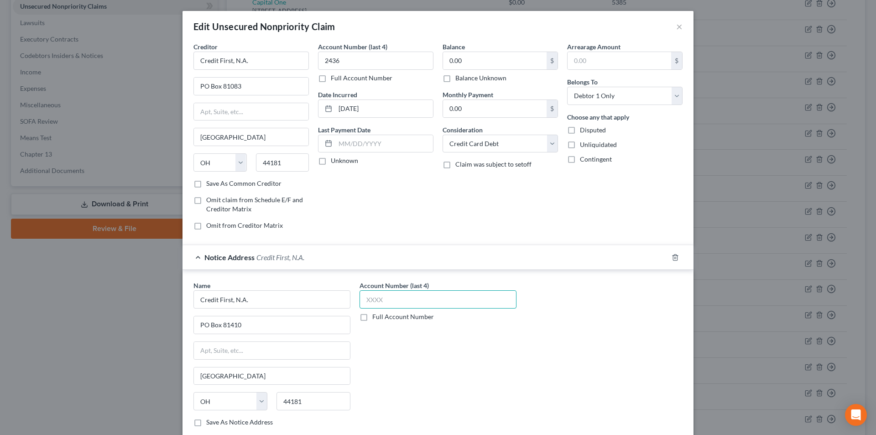
click at [374, 300] on input "text" at bounding box center [438, 299] width 157 height 18
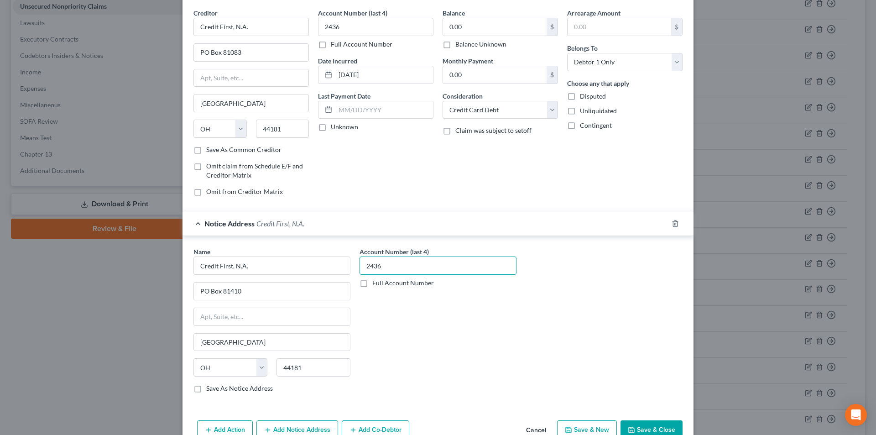
scroll to position [83, 0]
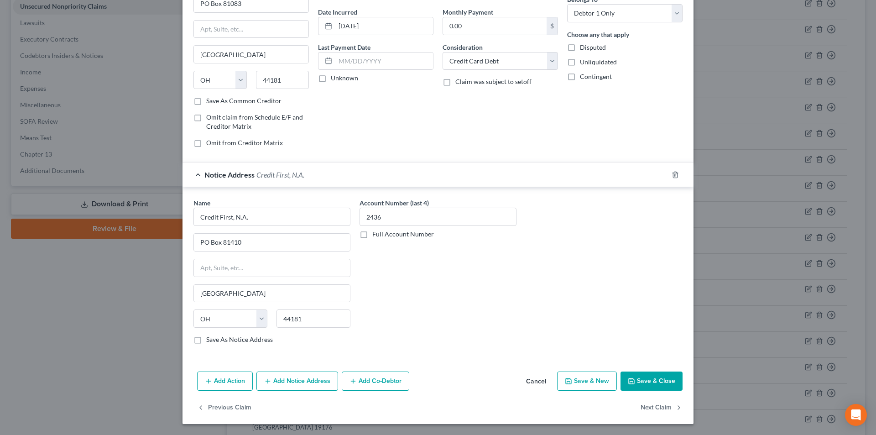
click at [653, 382] on button "Save & Close" at bounding box center [652, 381] width 62 height 19
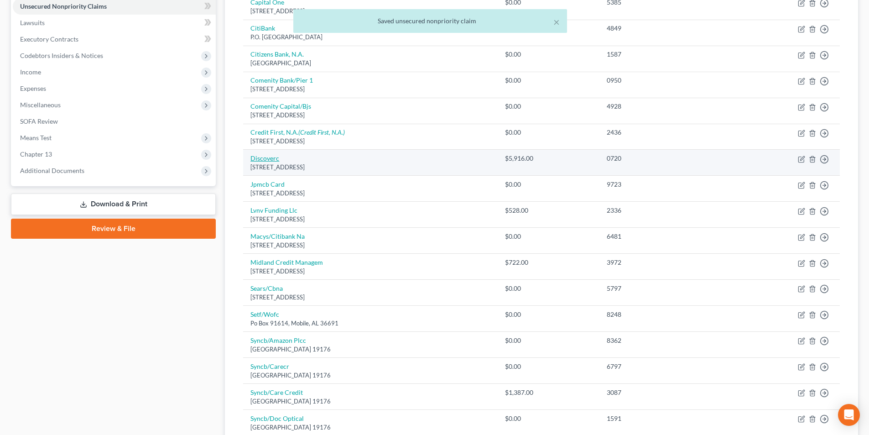
click at [272, 159] on link "Discoverc" at bounding box center [265, 158] width 29 height 8
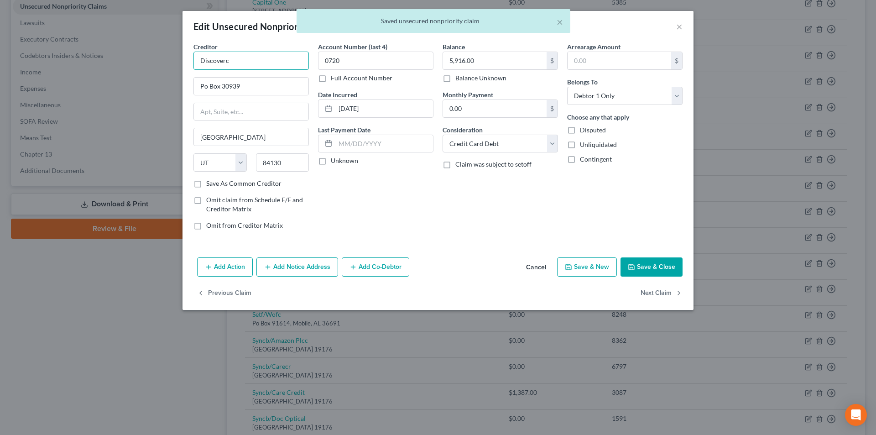
click at [274, 61] on input "Discoverc" at bounding box center [251, 61] width 115 height 18
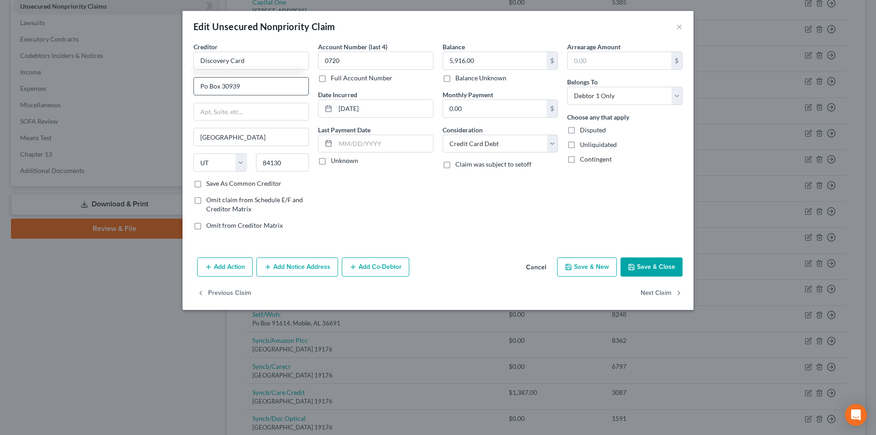
click at [205, 82] on input "Po Box 30939" at bounding box center [251, 86] width 115 height 17
click at [638, 261] on button "Save & Close" at bounding box center [652, 266] width 62 height 19
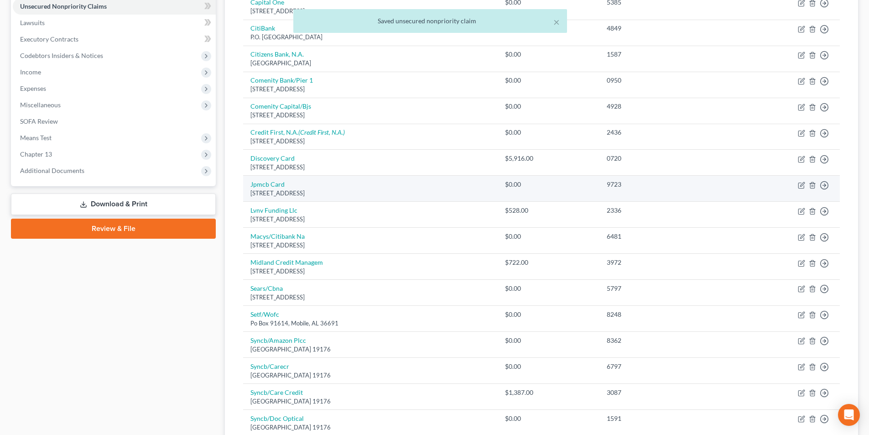
click at [275, 190] on div "[STREET_ADDRESS]" at bounding box center [371, 193] width 240 height 9
click at [275, 182] on link "Jpmcb Card" at bounding box center [268, 184] width 34 height 8
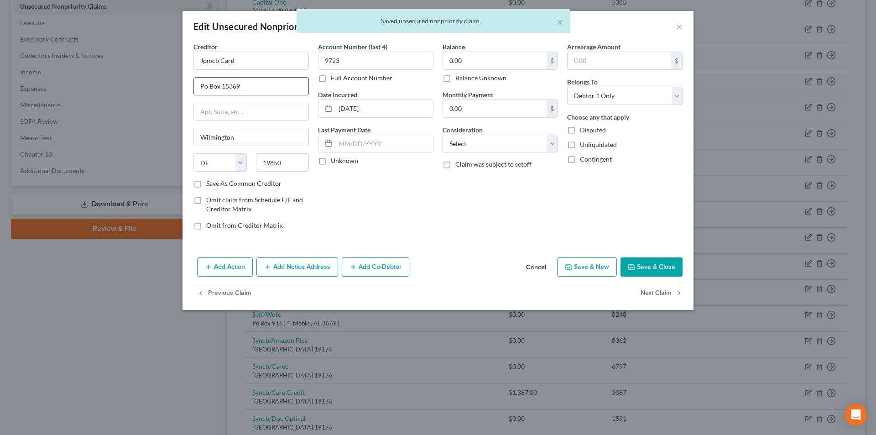
drag, startPoint x: 206, startPoint y: 87, endPoint x: 215, endPoint y: 94, distance: 11.8
click at [206, 87] on input "Po Box 15369" at bounding box center [251, 86] width 115 height 17
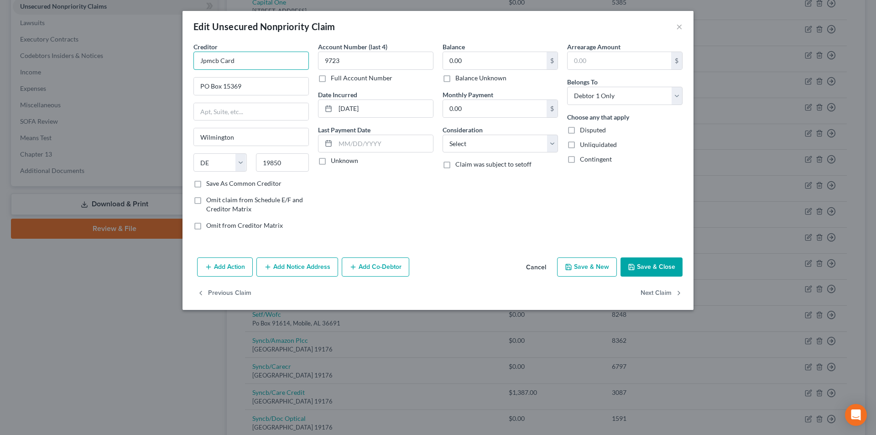
drag, startPoint x: 238, startPoint y: 60, endPoint x: 170, endPoint y: 60, distance: 67.5
click at [170, 60] on div "Edit Unsecured Nonpriority Claim × Creditor * Jpmcb Card PO Box [GEOGRAPHIC_DAT…" at bounding box center [438, 217] width 876 height 435
drag, startPoint x: 244, startPoint y: 62, endPoint x: 173, endPoint y: 67, distance: 71.8
click at [143, 62] on div "Edit Unsecured Nonpriority Claim × Creditor * Jpmcb Card PO Box [GEOGRAPHIC_DAT…" at bounding box center [438, 217] width 876 height 435
paste input "PMorgan Chase"
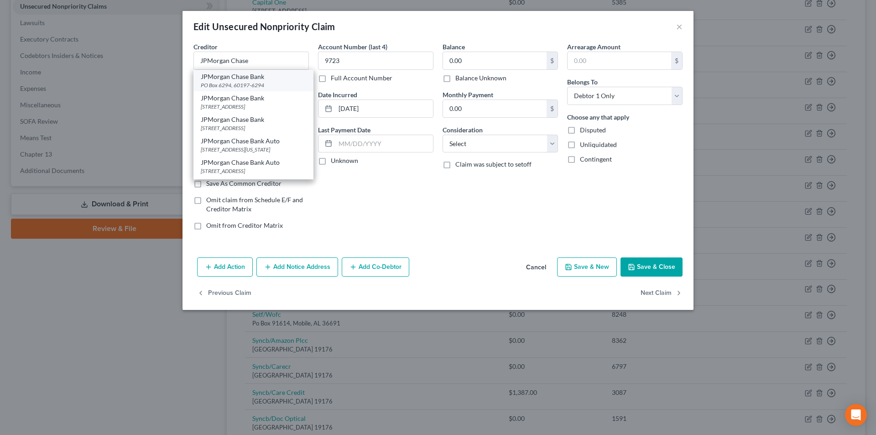
click at [251, 84] on div "PO Box 6294, 60197-6294" at bounding box center [253, 85] width 105 height 8
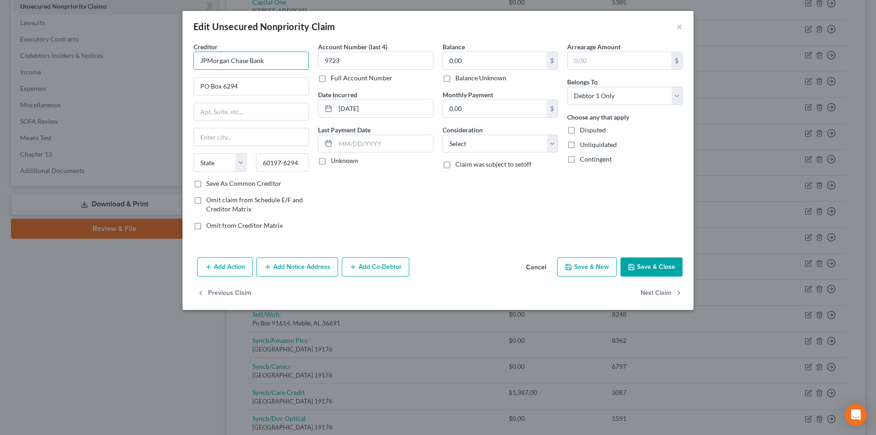
drag, startPoint x: 269, startPoint y: 59, endPoint x: 181, endPoint y: 60, distance: 88.1
click at [181, 60] on div "Edit Unsecured Nonpriority Claim × Creditor * JPMorgan Chase Bank PO Box [GEOGR…" at bounding box center [438, 217] width 876 height 435
click at [297, 273] on button "Add Notice Address" at bounding box center [297, 266] width 82 height 19
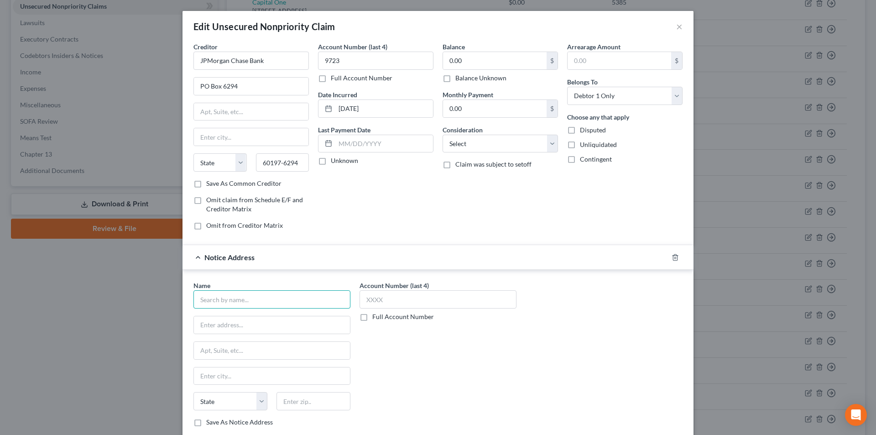
click at [263, 298] on input "text" at bounding box center [272, 299] width 157 height 18
paste input "JPMorgan Chase Bank"
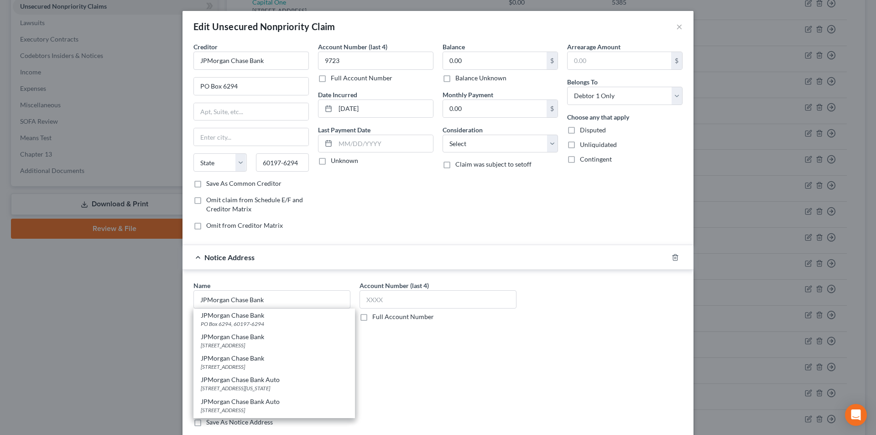
drag, startPoint x: 253, startPoint y: 368, endPoint x: 342, endPoint y: 324, distance: 99.0
click at [253, 367] on div "[STREET_ADDRESS]" at bounding box center [274, 367] width 147 height 8
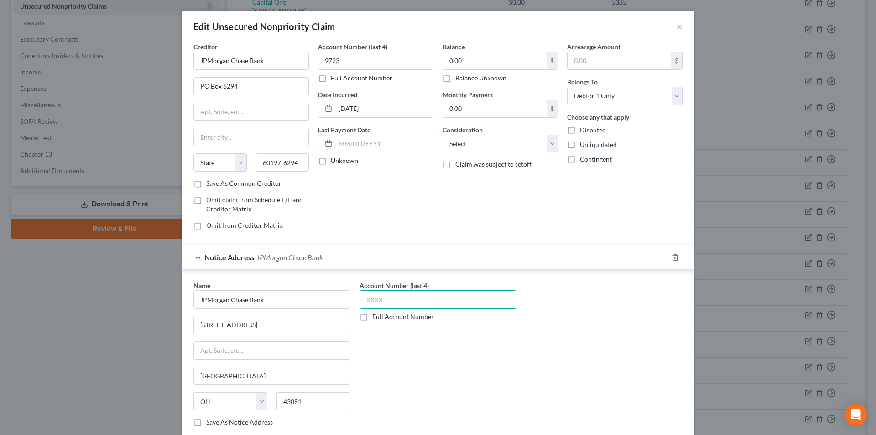
click at [377, 297] on input "text" at bounding box center [438, 299] width 157 height 18
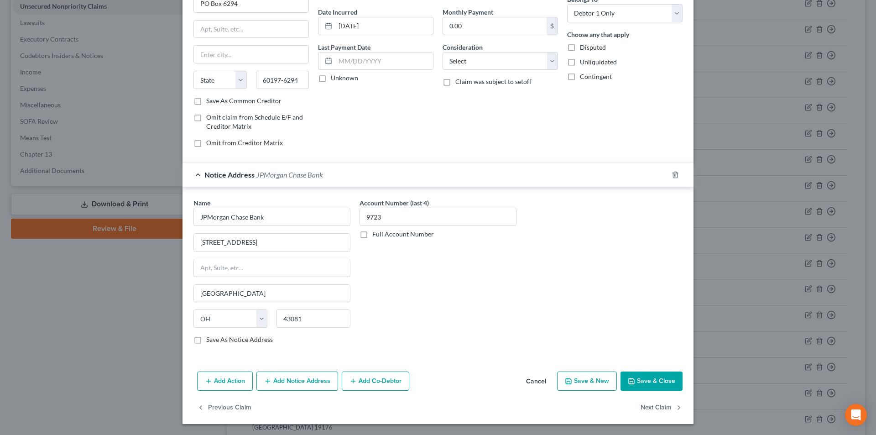
drag, startPoint x: 630, startPoint y: 386, endPoint x: 603, endPoint y: 356, distance: 40.7
click at [631, 386] on button "Save & Close" at bounding box center [652, 381] width 62 height 19
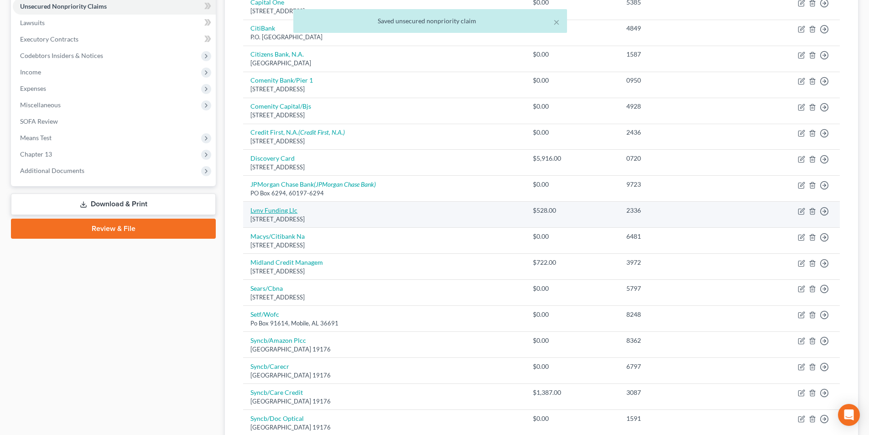
click at [284, 212] on link "Lvnv Funding Llc" at bounding box center [274, 210] width 47 height 8
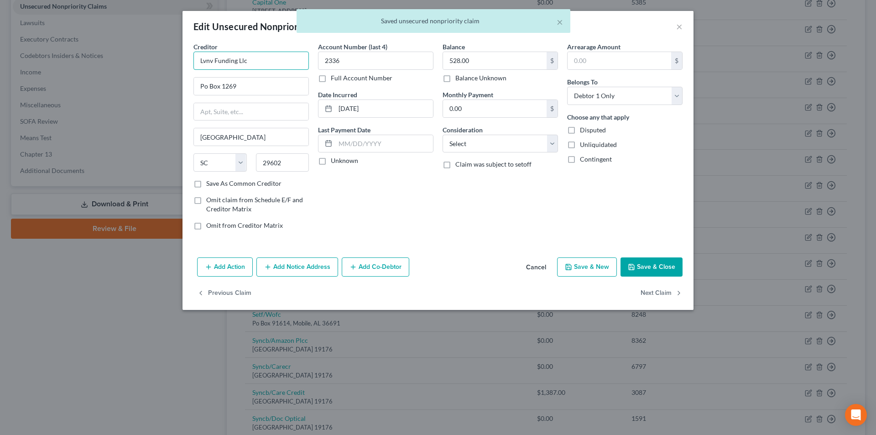
click at [205, 61] on input "Lvnv Funding Llc" at bounding box center [251, 61] width 115 height 18
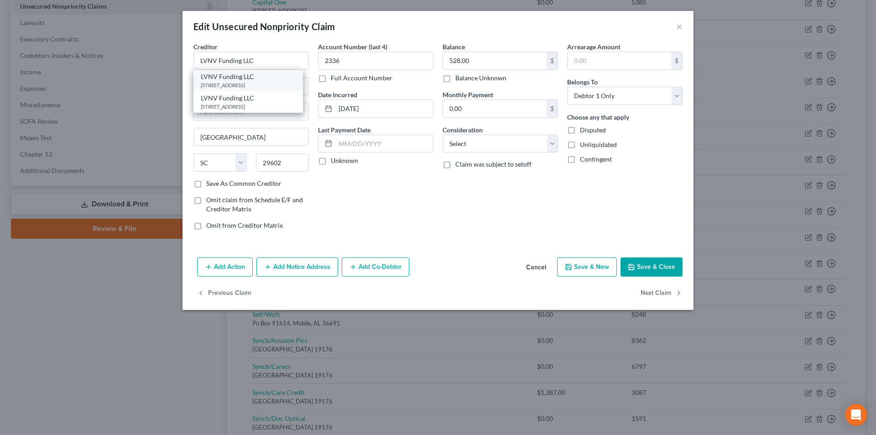
click at [246, 83] on div "[STREET_ADDRESS]" at bounding box center [248, 85] width 95 height 8
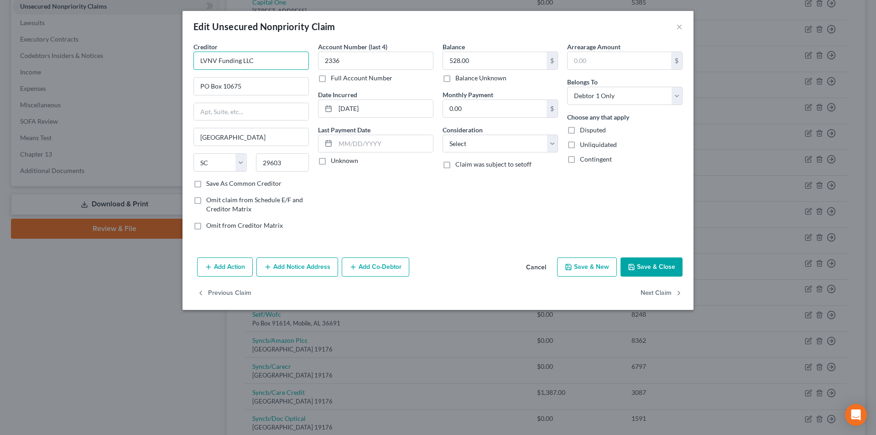
drag, startPoint x: 252, startPoint y: 62, endPoint x: 187, endPoint y: 62, distance: 64.8
click at [187, 62] on div "Creditor * LVNV Funding LLC [GEOGRAPHIC_DATA] [US_STATE][GEOGRAPHIC_DATA] [GEOG…" at bounding box center [438, 148] width 511 height 212
click at [282, 262] on button "Add Notice Address" at bounding box center [297, 266] width 82 height 19
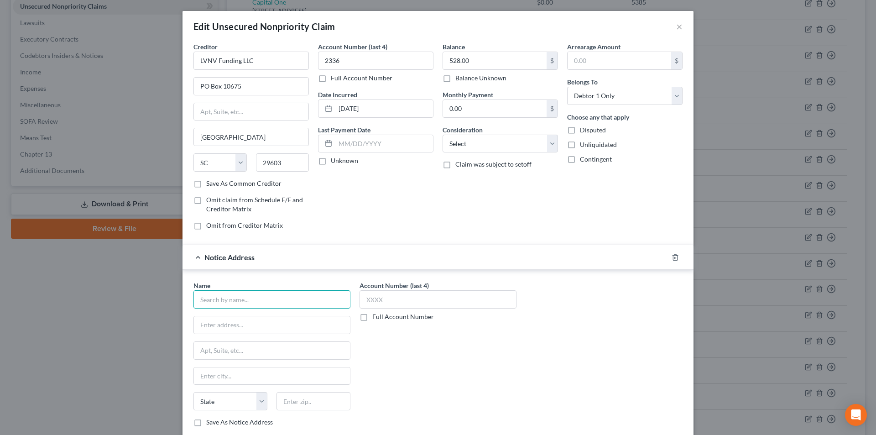
click at [274, 302] on input "text" at bounding box center [272, 299] width 157 height 18
paste input "LVNV Funding LLC"
click at [246, 343] on div "[STREET_ADDRESS]" at bounding box center [248, 345] width 95 height 8
click at [389, 303] on input "text" at bounding box center [438, 299] width 157 height 18
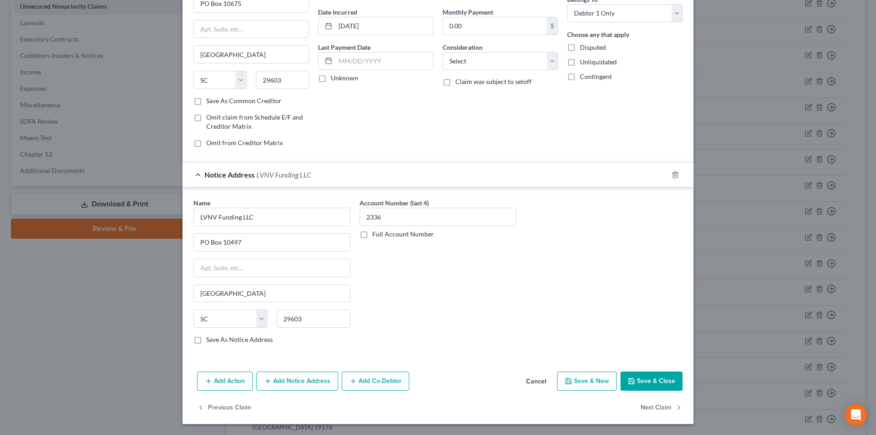
click at [634, 372] on button "Save & Close" at bounding box center [652, 381] width 62 height 19
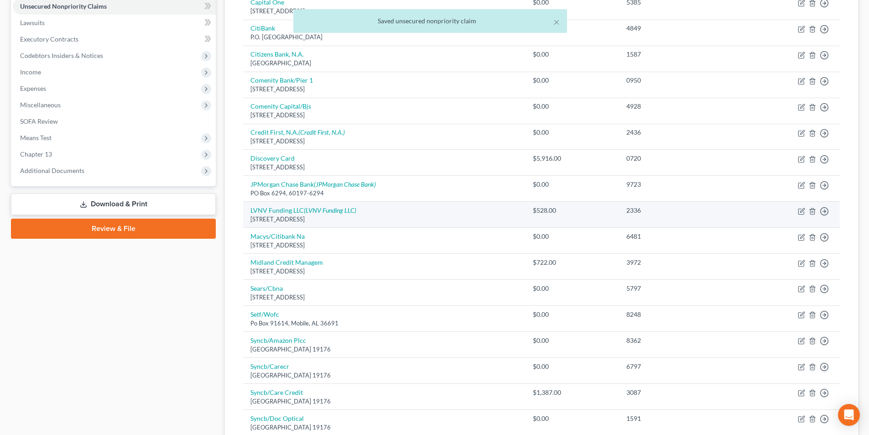
scroll to position [274, 0]
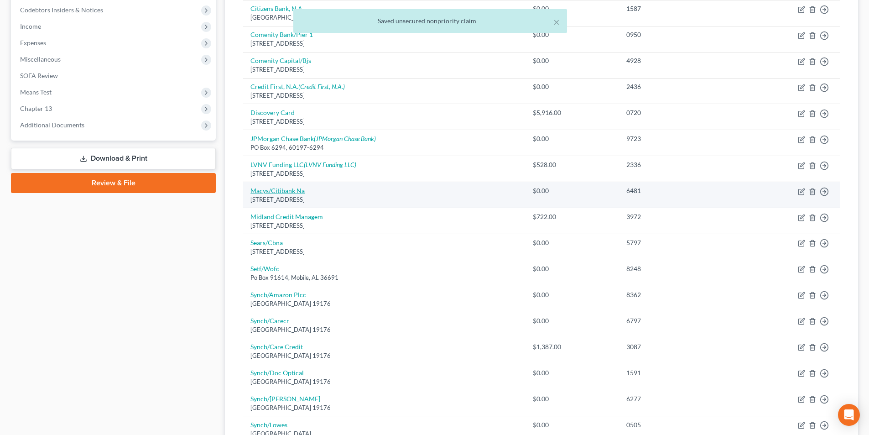
click at [299, 191] on link "Macys/Citibank Na" at bounding box center [278, 191] width 54 height 8
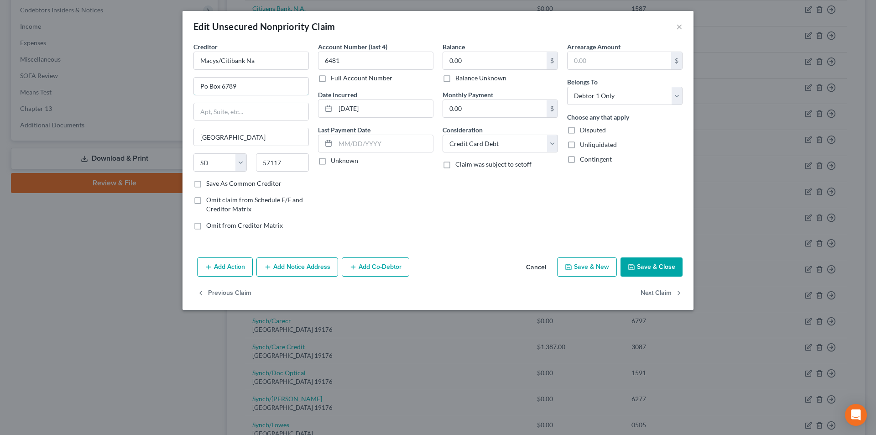
drag, startPoint x: 204, startPoint y: 86, endPoint x: 214, endPoint y: 97, distance: 14.6
click at [205, 86] on input "Po Box 6789" at bounding box center [251, 86] width 115 height 17
click at [658, 262] on button "Save & Close" at bounding box center [652, 266] width 62 height 19
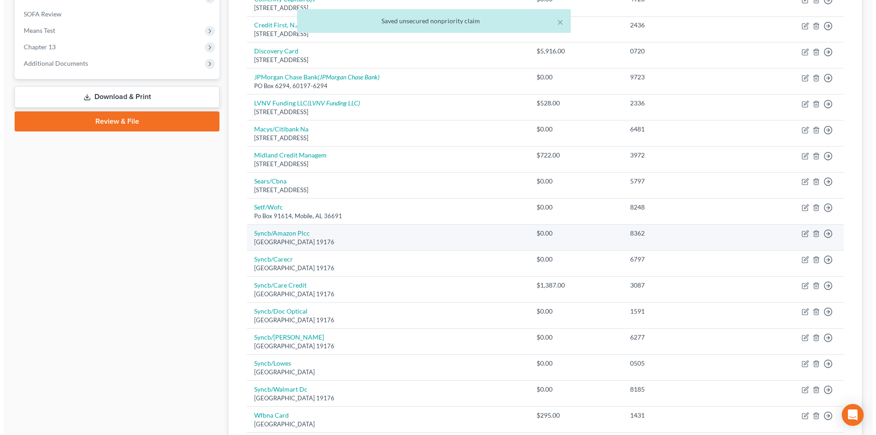
scroll to position [365, 0]
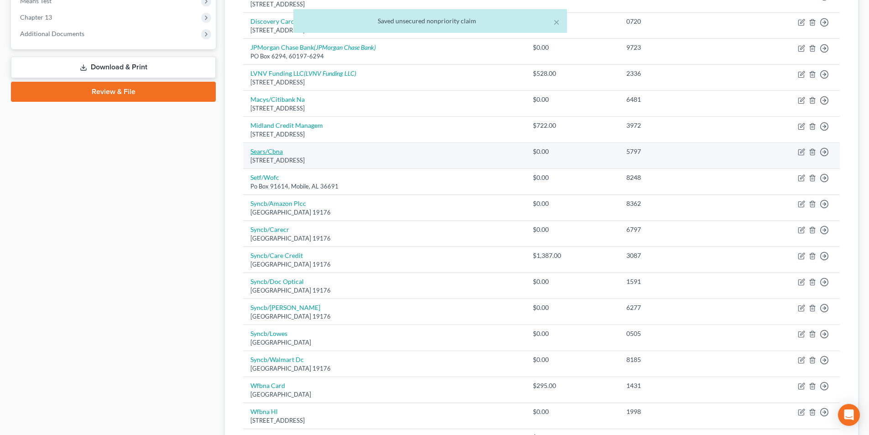
click at [279, 153] on link "Sears/Cbna" at bounding box center [267, 151] width 32 height 8
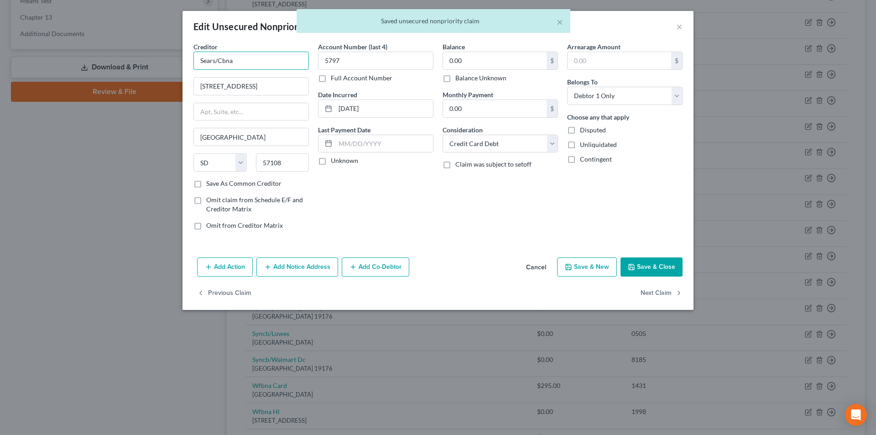
click at [263, 63] on input "Sears/Cbna" at bounding box center [251, 61] width 115 height 18
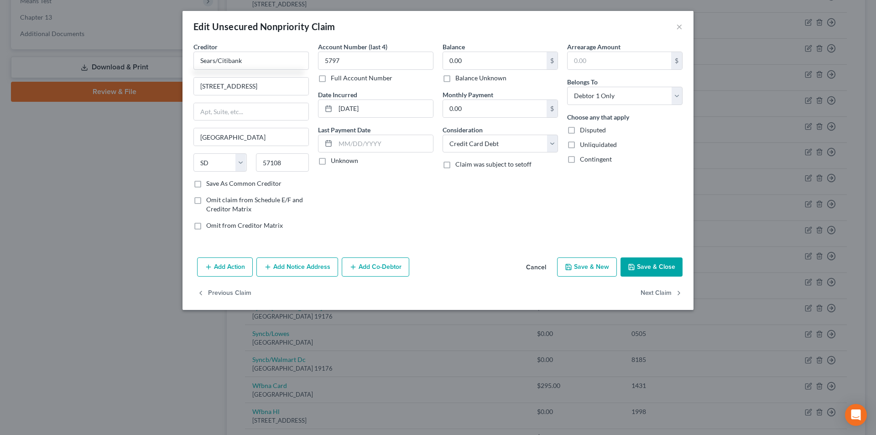
click at [652, 267] on button "Save & Close" at bounding box center [652, 266] width 62 height 19
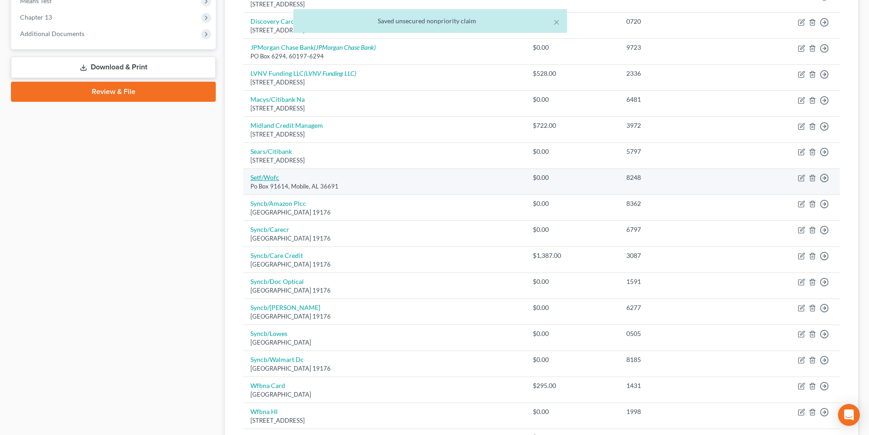
click at [273, 179] on link "Setf/Wofc" at bounding box center [265, 177] width 29 height 8
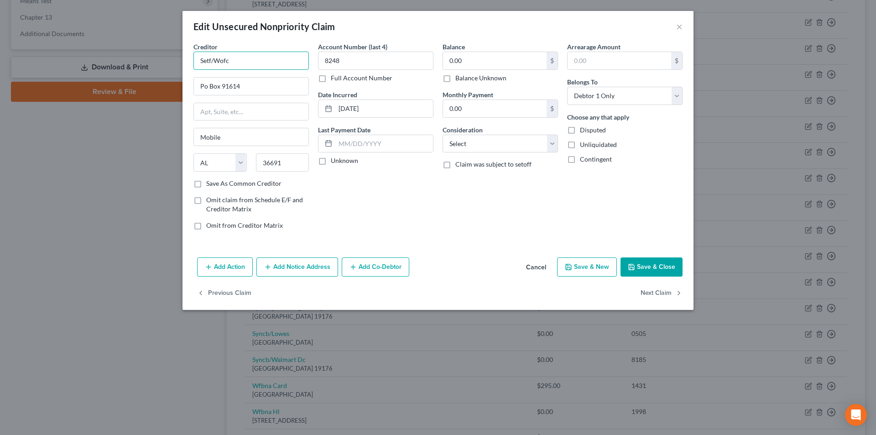
drag, startPoint x: 230, startPoint y: 63, endPoint x: 187, endPoint y: 63, distance: 43.4
click at [187, 63] on div "Creditor * Setf/Wofc Po Box 91614 Mobile State [US_STATE][GEOGRAPHIC_DATA] AZ C…" at bounding box center [438, 148] width 511 height 212
drag, startPoint x: 235, startPoint y: 64, endPoint x: 159, endPoint y: 61, distance: 76.3
click at [159, 63] on div "Edit Unsecured Nonpriority Claim × Creditor * Setf/Wofc Po Box 91614 Mobile Sta…" at bounding box center [438, 217] width 876 height 435
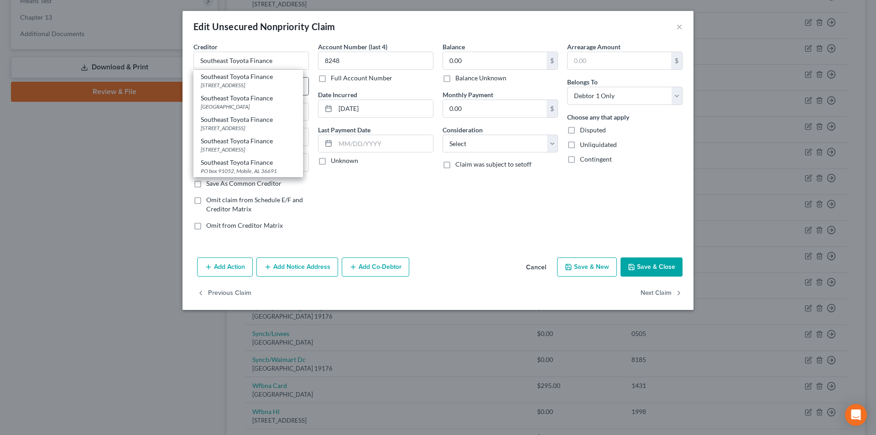
click at [208, 88] on div "[STREET_ADDRESS]" at bounding box center [248, 85] width 95 height 8
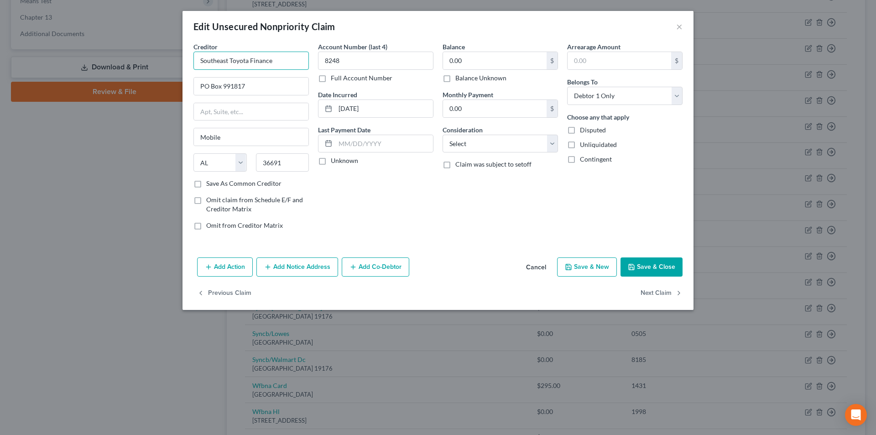
drag, startPoint x: 276, startPoint y: 60, endPoint x: 207, endPoint y: 60, distance: 69.4
click at [191, 60] on div "Creditor * Southeast Toyota Finance PO Box 991817 Mobile State [US_STATE] AK AR…" at bounding box center [251, 139] width 125 height 195
click at [312, 267] on button "Add Notice Address" at bounding box center [297, 266] width 82 height 19
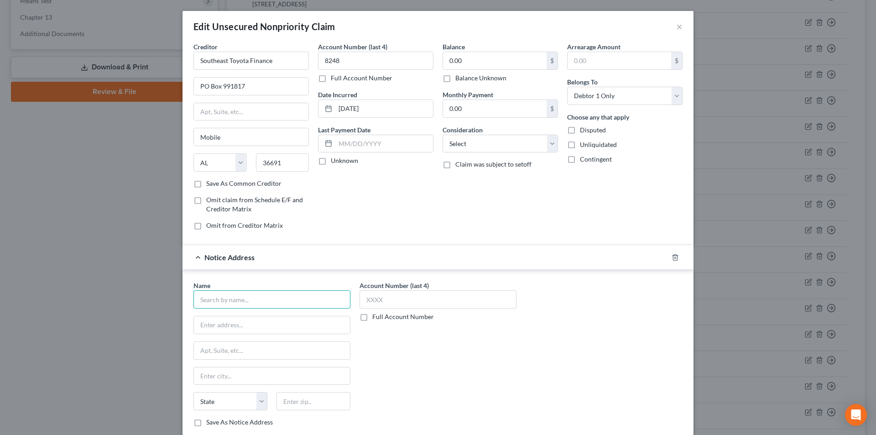
click at [287, 298] on input "text" at bounding box center [272, 299] width 157 height 18
paste input "Southeast Toyota Finance"
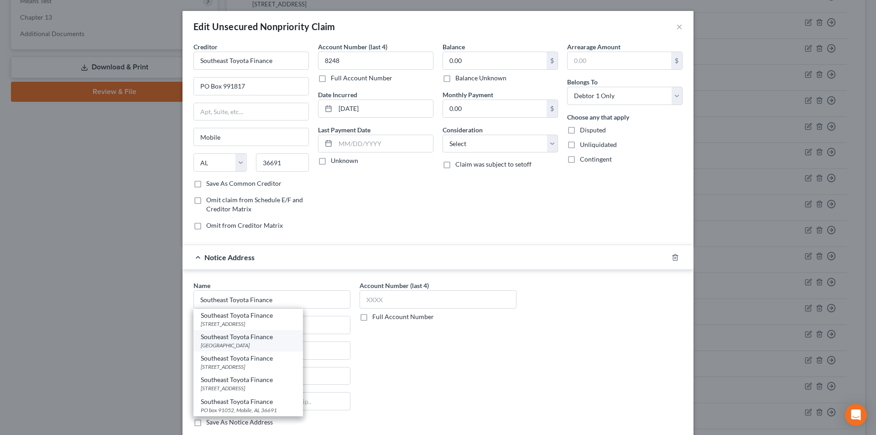
click at [248, 346] on div "[GEOGRAPHIC_DATA]" at bounding box center [248, 345] width 95 height 8
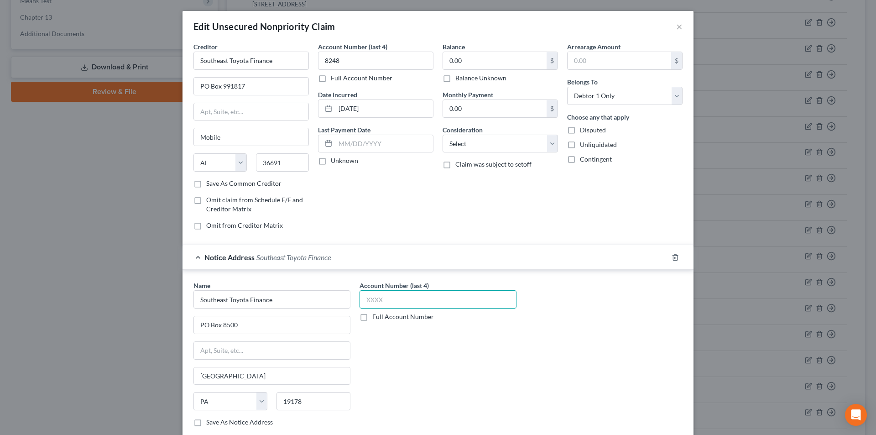
click at [380, 301] on input "text" at bounding box center [438, 299] width 157 height 18
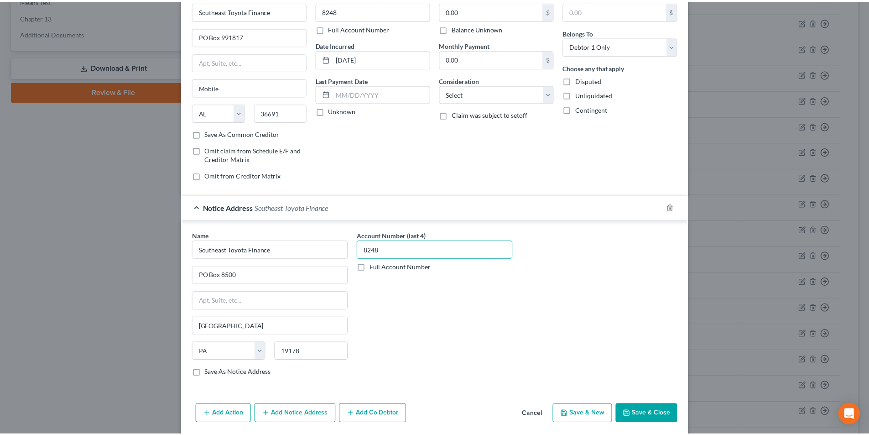
scroll to position [83, 0]
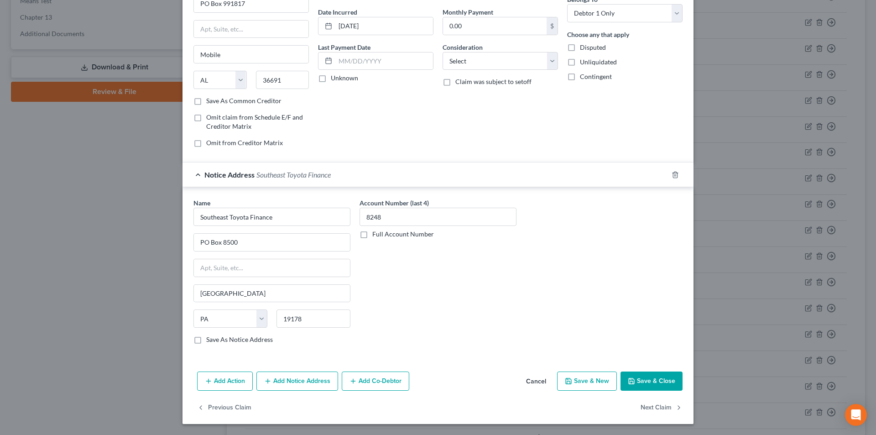
click at [636, 379] on button "Save & Close" at bounding box center [652, 381] width 62 height 19
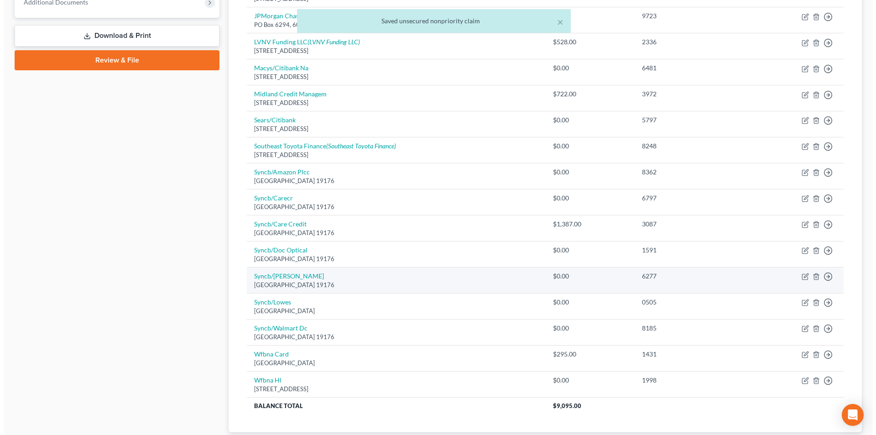
scroll to position [456, 0]
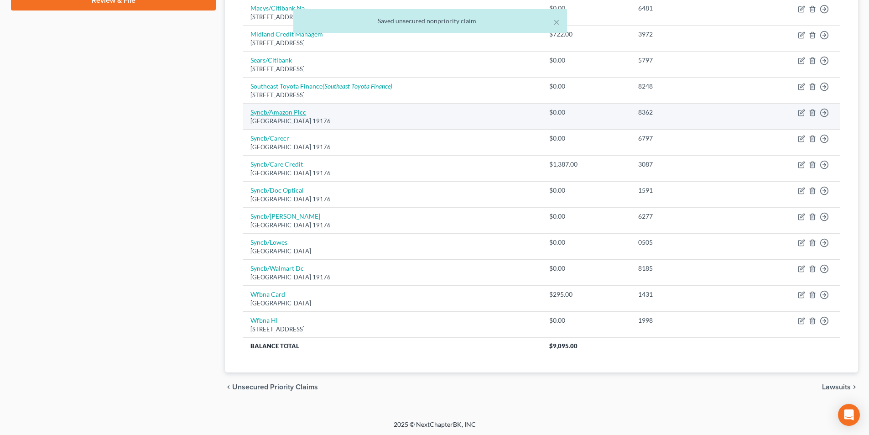
click at [288, 114] on link "Syncb/Amazon Plcc" at bounding box center [279, 112] width 56 height 8
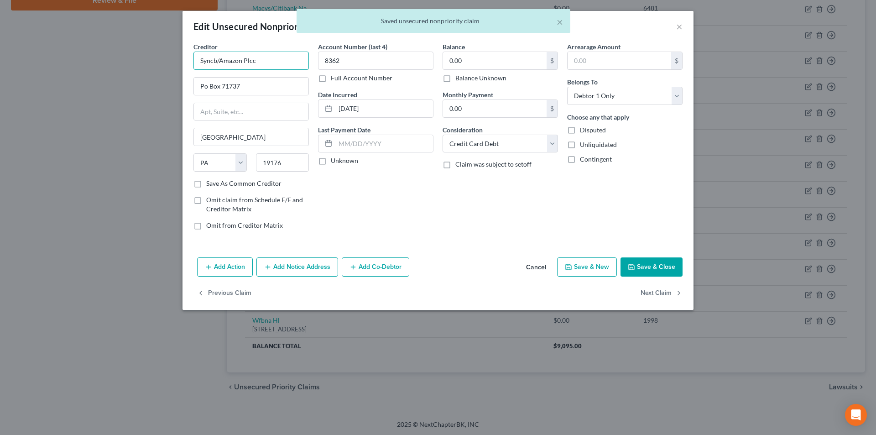
drag, startPoint x: 205, startPoint y: 59, endPoint x: 155, endPoint y: 61, distance: 50.7
click at [161, 58] on div "Edit Unsecured Nonpriority Claim × Creditor * Syncb/Amazon Plcc Po Box 71737 [G…" at bounding box center [438, 217] width 876 height 435
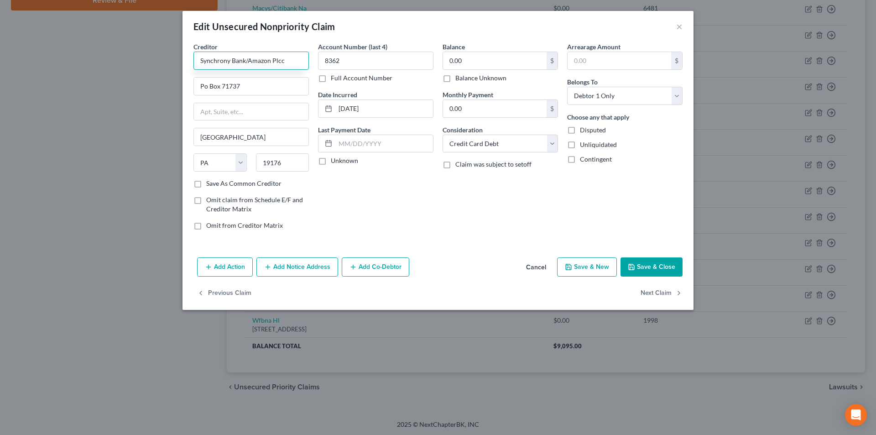
click at [303, 67] on input "Synchrony Bank/Amazon Plcc" at bounding box center [251, 61] width 115 height 18
click at [259, 84] on div "[STREET_ADDRESS]" at bounding box center [248, 85] width 95 height 8
click at [661, 268] on button "Save & Close" at bounding box center [652, 266] width 62 height 19
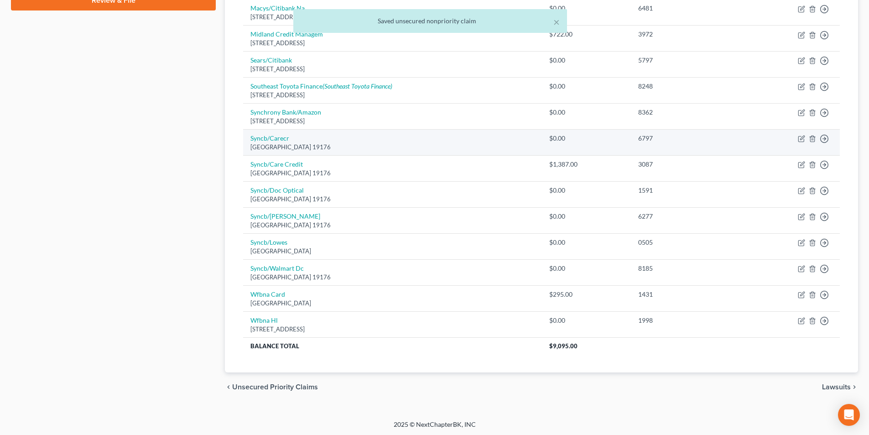
click at [279, 145] on div "[GEOGRAPHIC_DATA] 19176" at bounding box center [393, 147] width 284 height 9
click at [279, 144] on div "[GEOGRAPHIC_DATA] 19176" at bounding box center [393, 147] width 284 height 9
click at [279, 136] on link "Syncb/Carecr" at bounding box center [270, 138] width 39 height 8
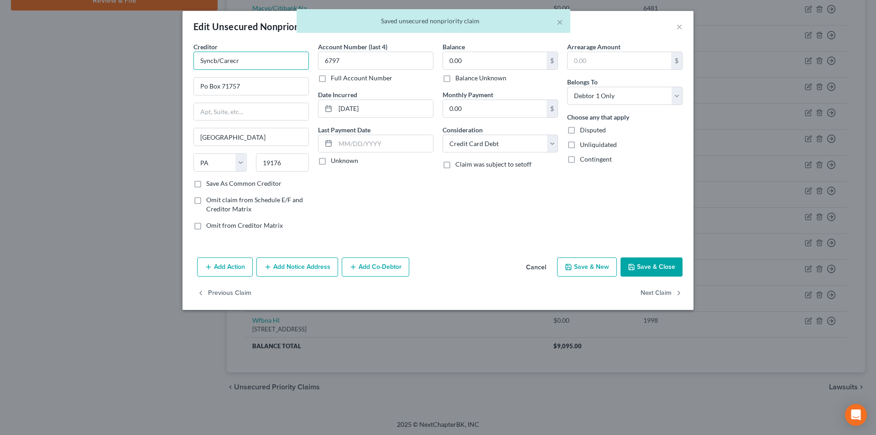
drag, startPoint x: 215, startPoint y: 61, endPoint x: 192, endPoint y: 59, distance: 22.9
click at [194, 59] on input "Syncb/Carecr" at bounding box center [251, 61] width 115 height 18
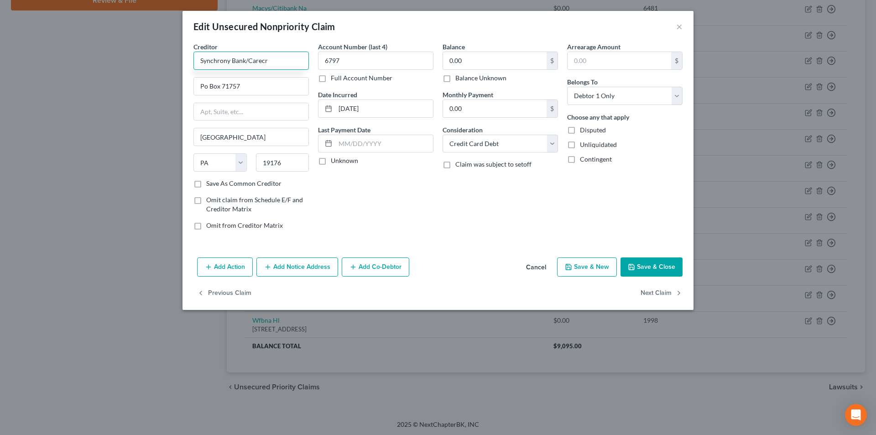
click at [261, 63] on input "Synchrony Bank/Carecr" at bounding box center [251, 61] width 115 height 18
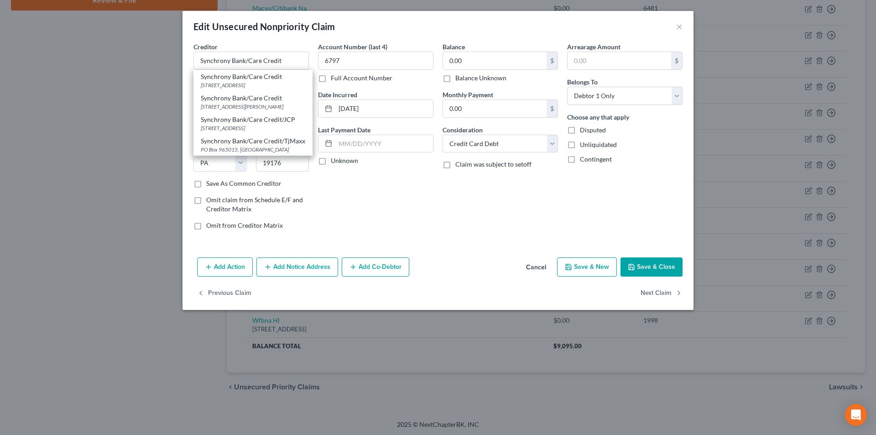
click at [260, 85] on div "[STREET_ADDRESS]" at bounding box center [253, 85] width 105 height 8
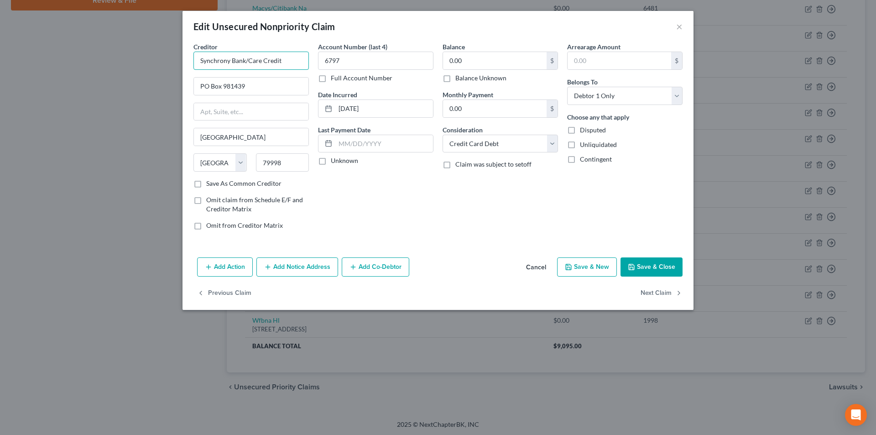
drag, startPoint x: 276, startPoint y: 63, endPoint x: 211, endPoint y: 62, distance: 64.8
click at [187, 63] on div "Creditor * Synchrony Bank/Care Credit PO Box 981439 [GEOGRAPHIC_DATA] [US_STATE…" at bounding box center [438, 148] width 511 height 212
click at [293, 266] on button "Add Notice Address" at bounding box center [297, 266] width 82 height 19
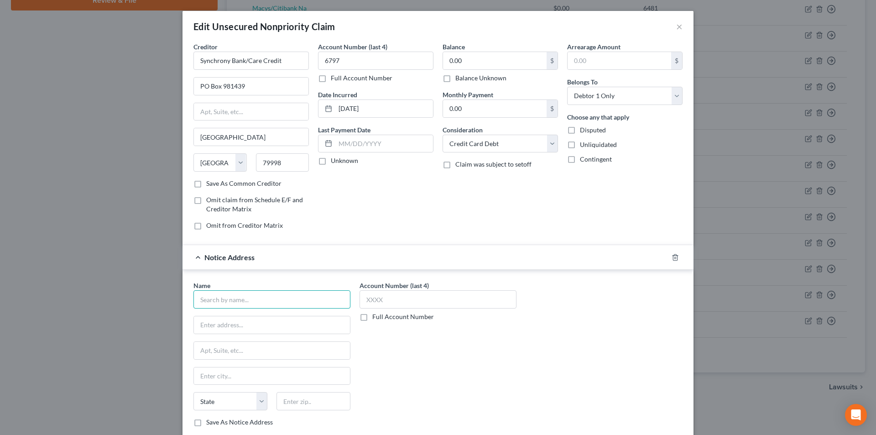
click at [278, 297] on input "text" at bounding box center [272, 299] width 157 height 18
paste input "Synchrony Bank/Care Credit"
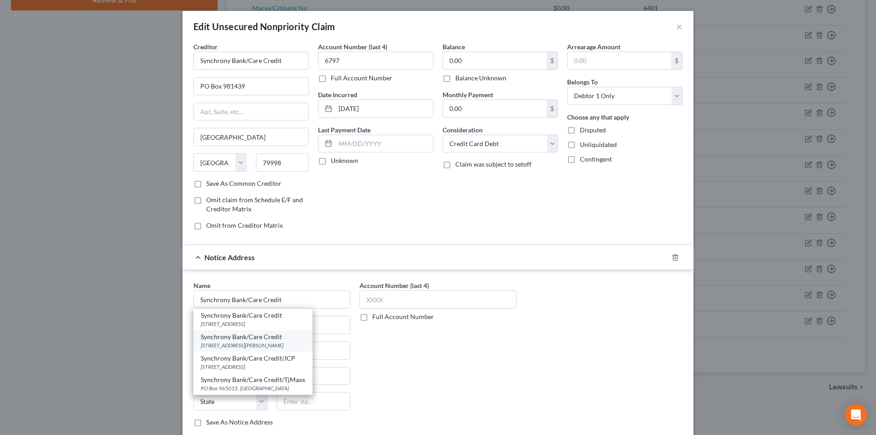
click at [259, 341] on div "Synchrony Bank/Care Credit" at bounding box center [253, 336] width 105 height 9
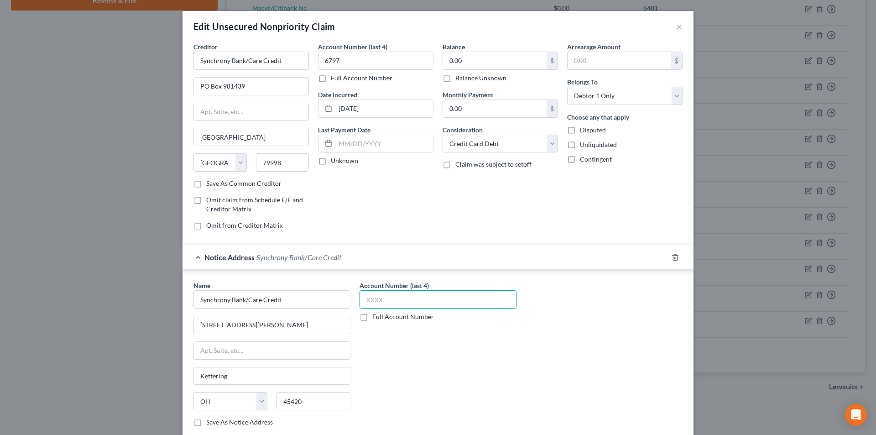
click at [374, 303] on input "text" at bounding box center [438, 299] width 157 height 18
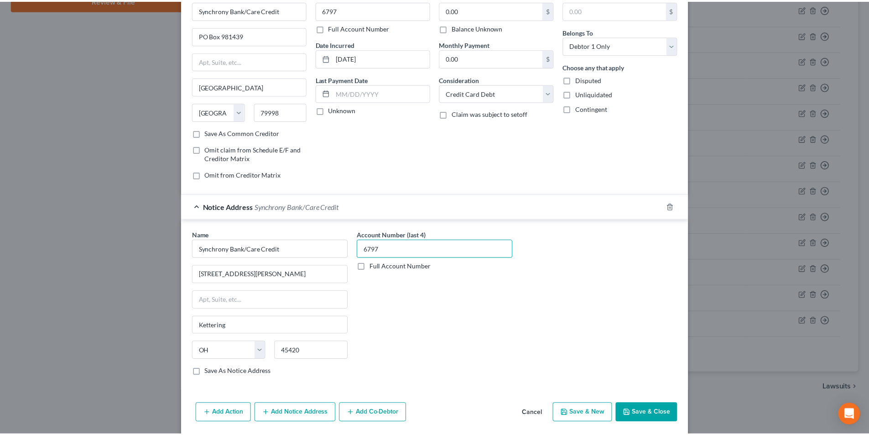
scroll to position [83, 0]
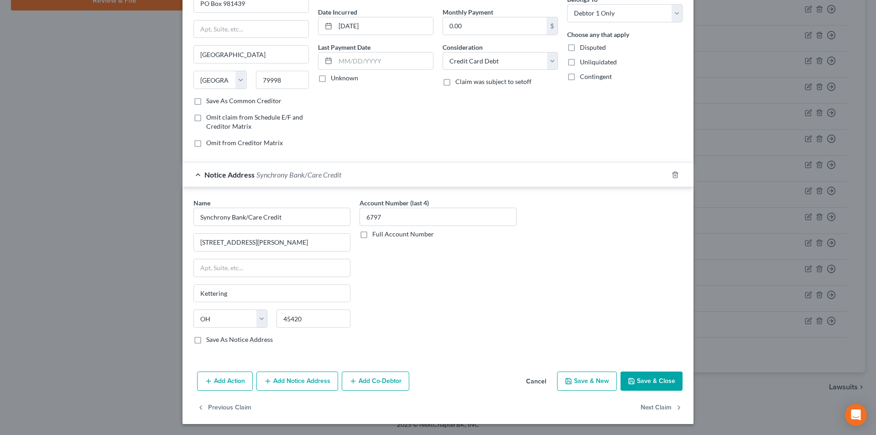
drag, startPoint x: 652, startPoint y: 377, endPoint x: 547, endPoint y: 336, distance: 112.9
click at [653, 377] on button "Save & Close" at bounding box center [652, 381] width 62 height 19
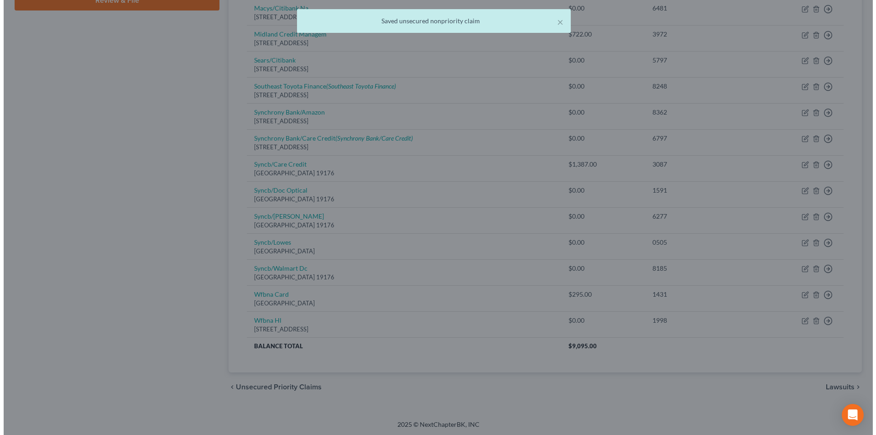
scroll to position [0, 0]
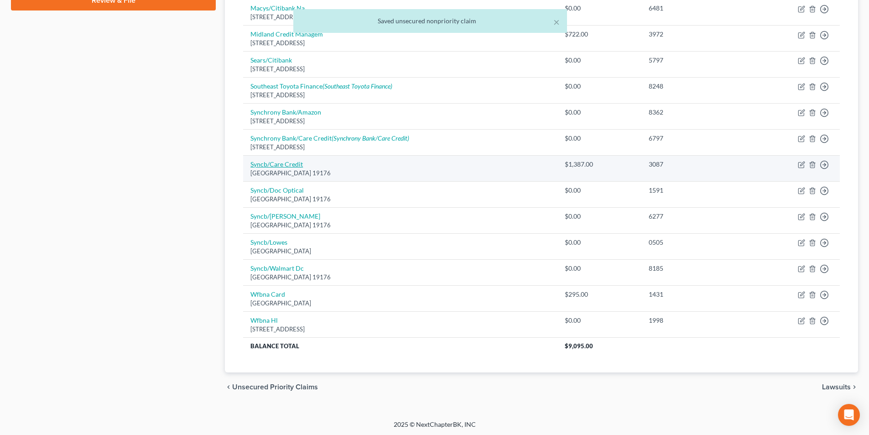
click at [288, 164] on link "Syncb/Care Credit" at bounding box center [277, 164] width 52 height 8
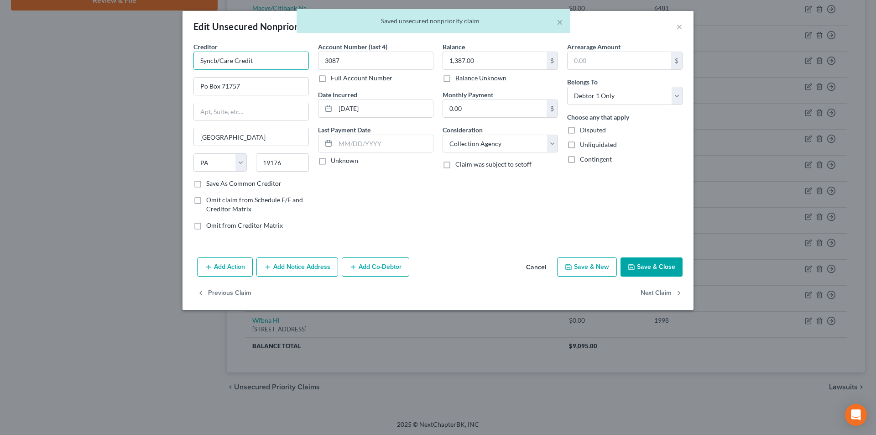
drag, startPoint x: 217, startPoint y: 57, endPoint x: 178, endPoint y: 50, distance: 39.8
click at [181, 51] on div "Edit Unsecured Nonpriority Claim × Creditor * Syncb/Care Credit Po Box 71757 [G…" at bounding box center [438, 217] width 876 height 435
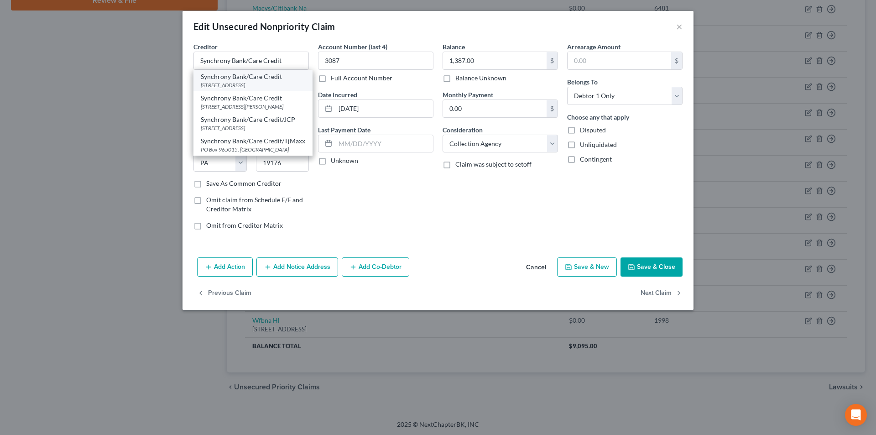
click at [254, 81] on div "[STREET_ADDRESS]" at bounding box center [253, 85] width 105 height 8
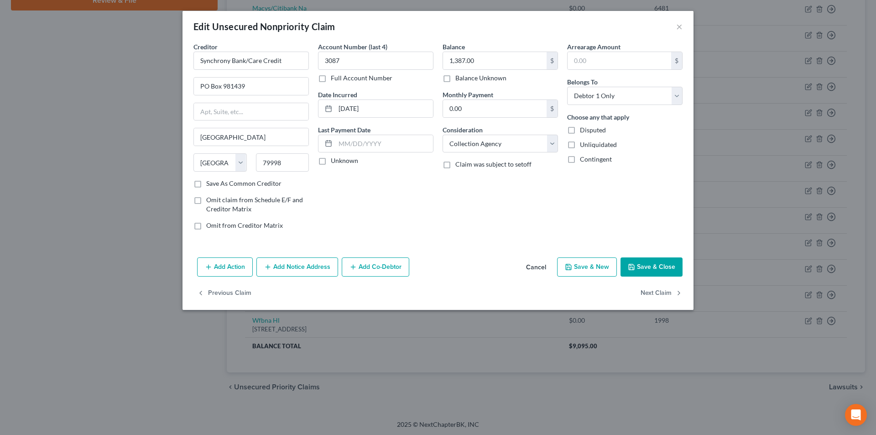
click at [299, 262] on button "Add Notice Address" at bounding box center [297, 266] width 82 height 19
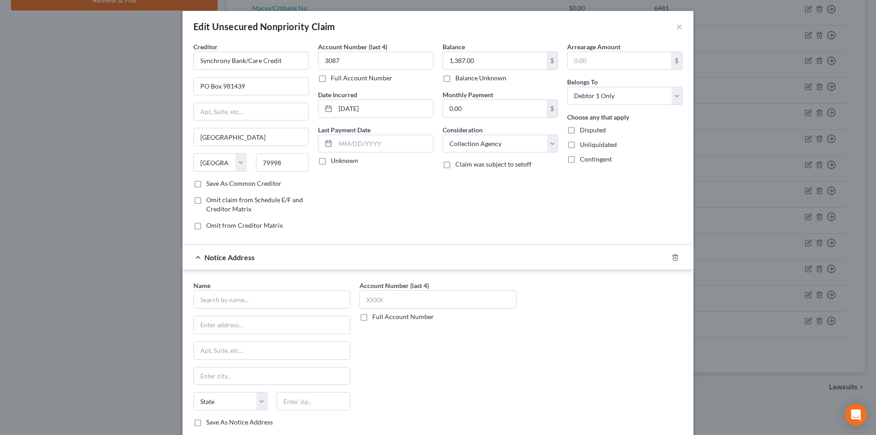
click at [282, 309] on div "Name * State [US_STATE] AK AR AZ CA CO CT DE DC [GEOGRAPHIC_DATA] [GEOGRAPHIC_D…" at bounding box center [272, 354] width 157 height 146
click at [300, 290] on div "Name *" at bounding box center [272, 295] width 157 height 28
click at [298, 298] on input "text" at bounding box center [272, 299] width 157 height 18
paste input "Synchrony Bank/Care Credit"
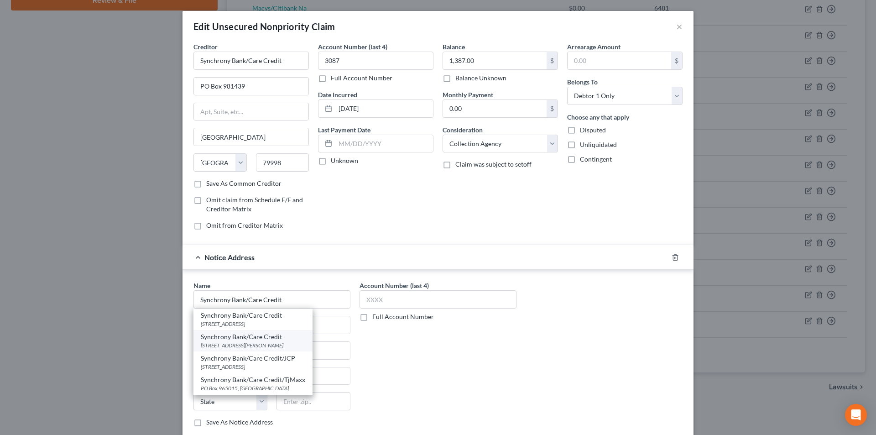
click at [250, 346] on div "[STREET_ADDRESS][PERSON_NAME]" at bounding box center [253, 345] width 105 height 8
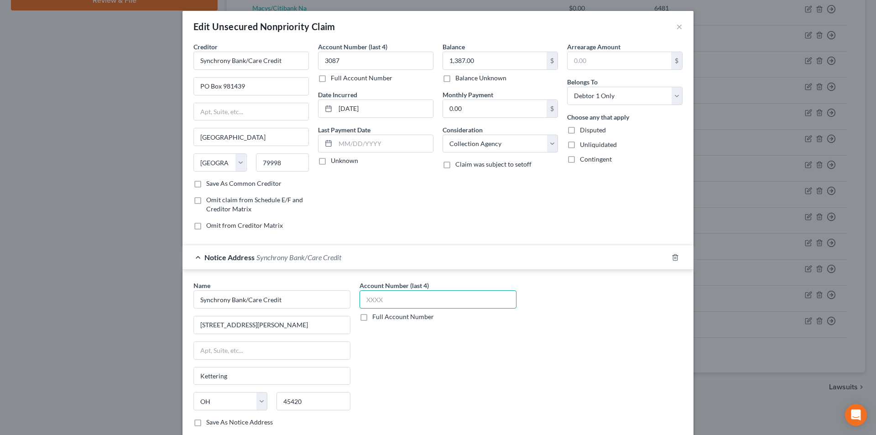
click at [385, 299] on input "text" at bounding box center [438, 299] width 157 height 18
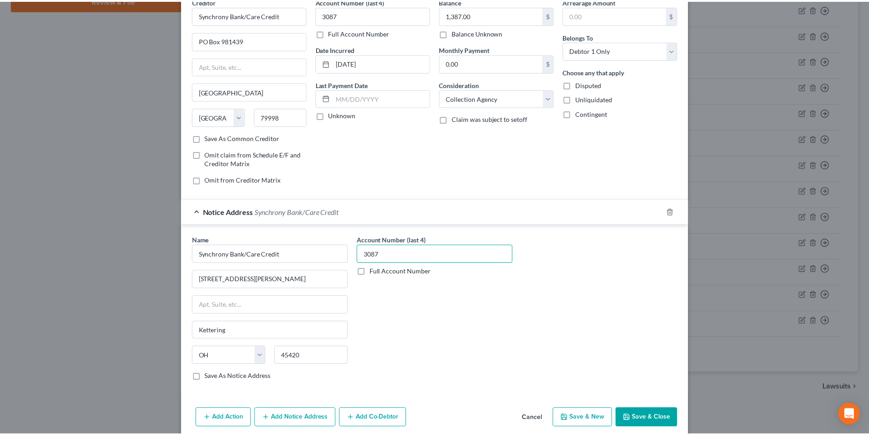
scroll to position [83, 0]
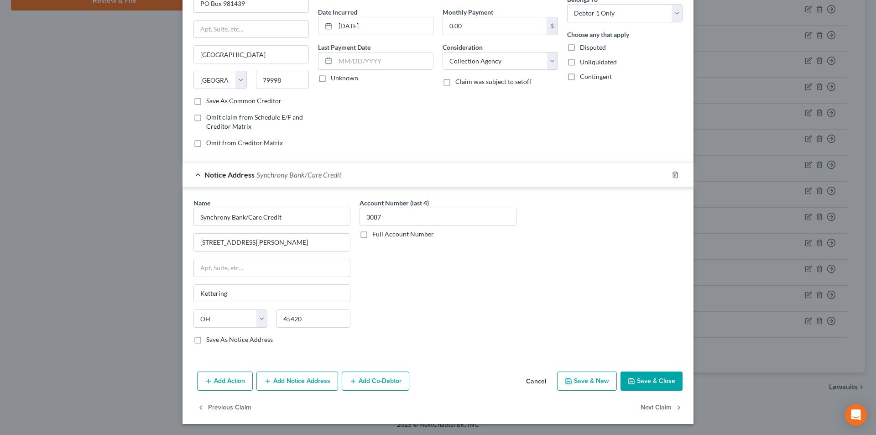
click at [660, 377] on button "Save & Close" at bounding box center [652, 381] width 62 height 19
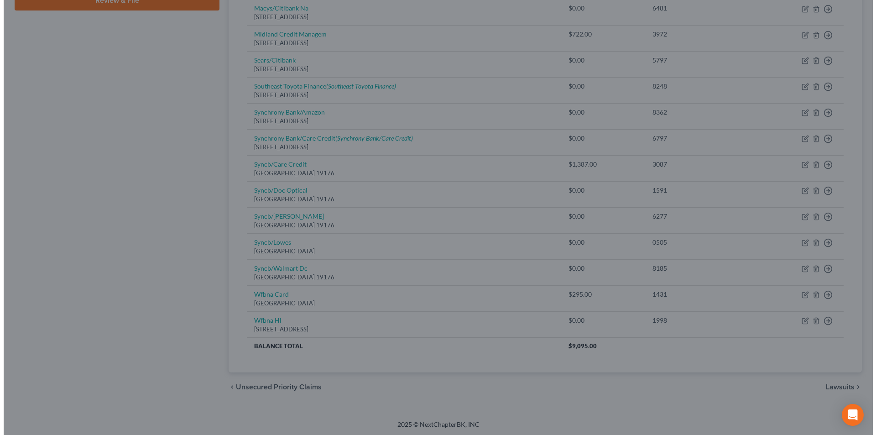
scroll to position [0, 0]
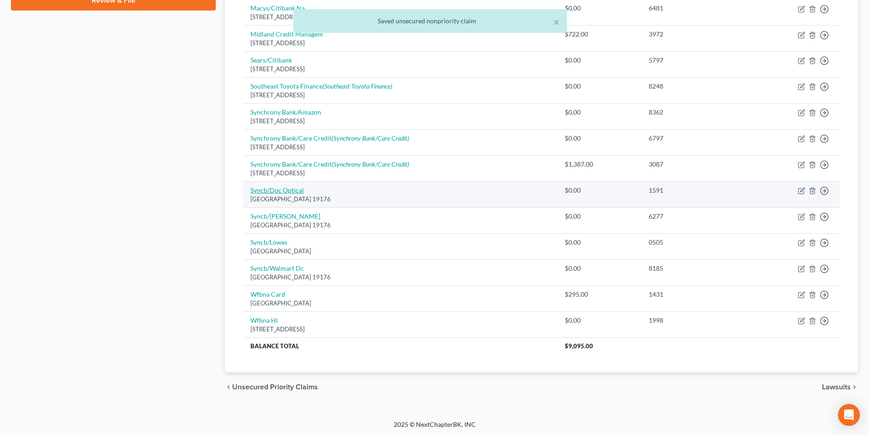
click at [279, 190] on link "Syncb/Doc Optical" at bounding box center [277, 190] width 53 height 8
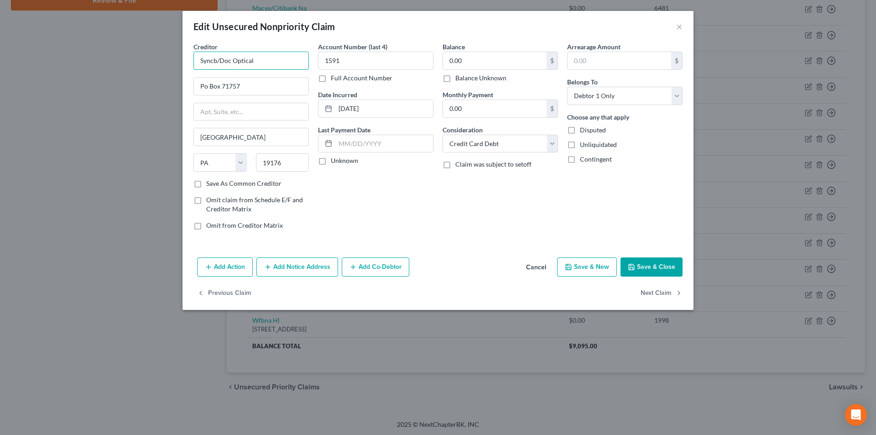
drag, startPoint x: 215, startPoint y: 56, endPoint x: 190, endPoint y: 56, distance: 25.1
click at [190, 56] on div "Creditor * Syncb/Doc Optical Po Box 71757 [GEOGRAPHIC_DATA] [US_STATE] AK AR AZ…" at bounding box center [251, 139] width 125 height 195
drag, startPoint x: 205, startPoint y: 84, endPoint x: 221, endPoint y: 98, distance: 21.0
click at [205, 84] on input "Po Box 71757" at bounding box center [251, 86] width 115 height 17
click at [653, 267] on button "Save & Close" at bounding box center [652, 266] width 62 height 19
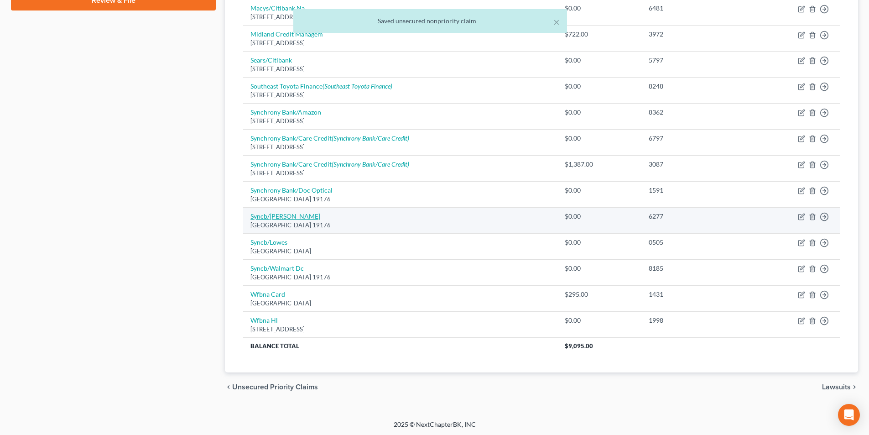
click at [288, 217] on link "Syncb/[PERSON_NAME]" at bounding box center [286, 216] width 70 height 8
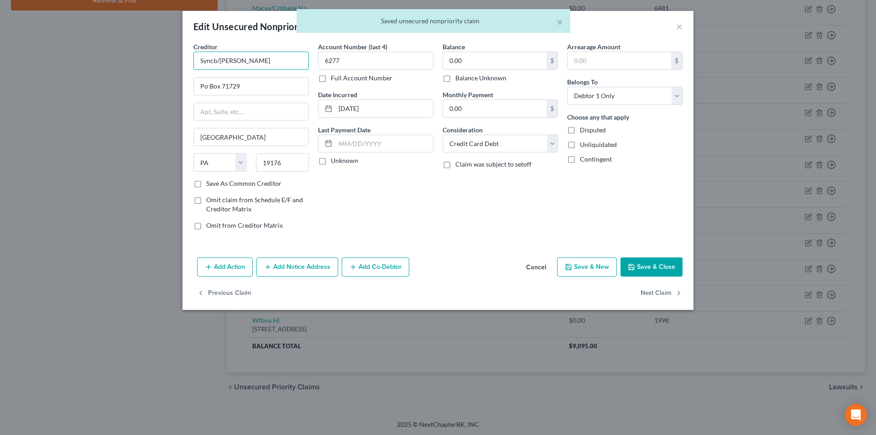
drag, startPoint x: 215, startPoint y: 61, endPoint x: 136, endPoint y: 57, distance: 79.1
click at [137, 57] on div "Edit Unsecured Nonpriority Claim × Creditor * Syncb/[PERSON_NAME] Po Box 71729 …" at bounding box center [438, 217] width 876 height 435
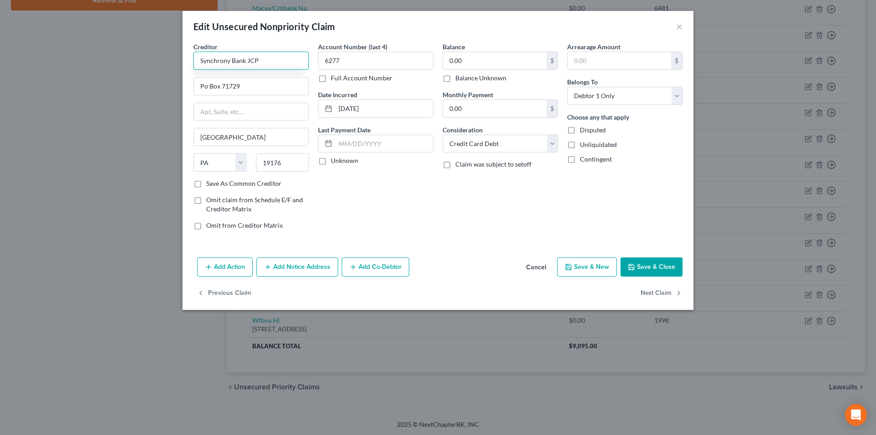
click at [246, 57] on input "Synchrony Bank JCP" at bounding box center [251, 61] width 115 height 18
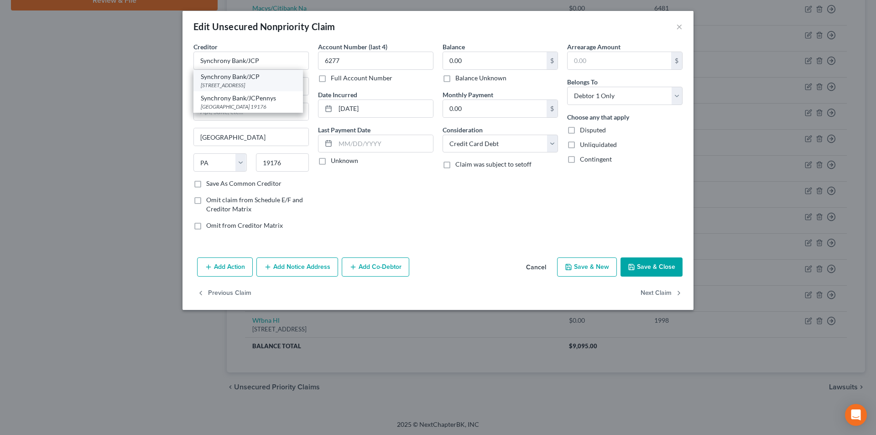
click at [266, 83] on div "[STREET_ADDRESS]" at bounding box center [248, 85] width 95 height 8
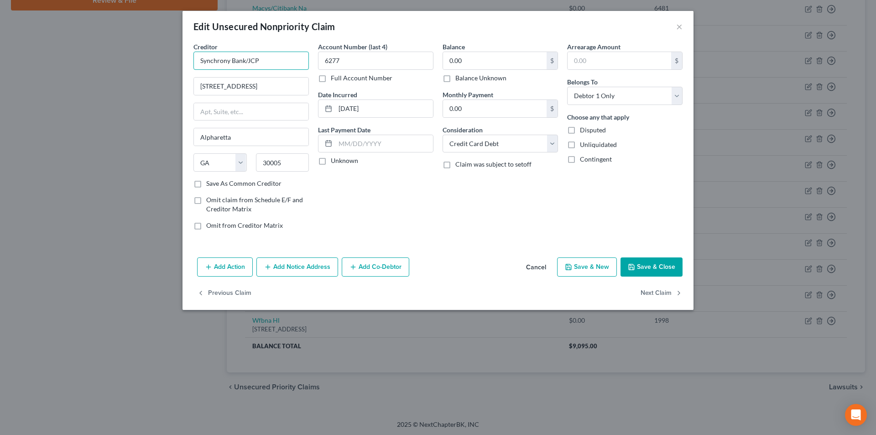
drag, startPoint x: 247, startPoint y: 62, endPoint x: 194, endPoint y: 60, distance: 53.0
click at [194, 60] on input "Synchrony Bank/JCP" at bounding box center [251, 61] width 115 height 18
click at [293, 265] on button "Add Notice Address" at bounding box center [297, 266] width 82 height 19
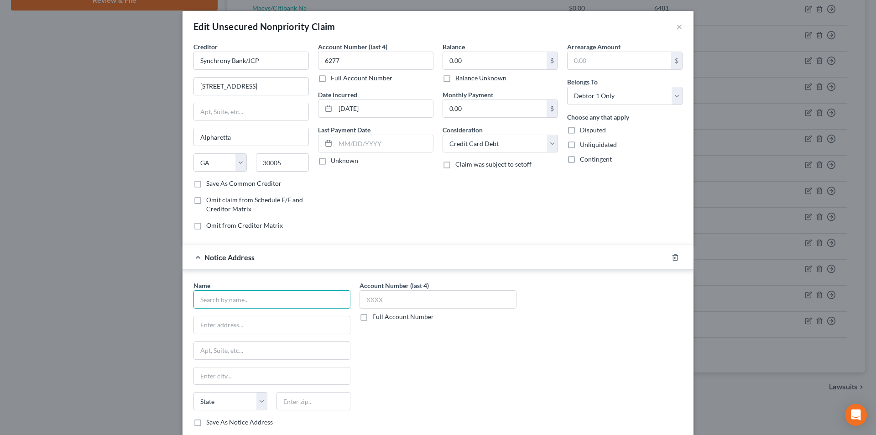
click at [268, 299] on input "text" at bounding box center [272, 299] width 157 height 18
paste input "Synchrony Bank/JCP"
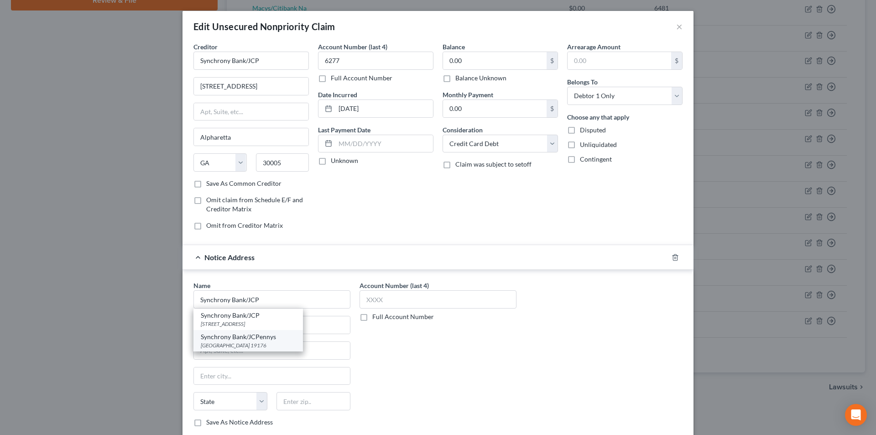
click at [248, 341] on div "[GEOGRAPHIC_DATA] 19176" at bounding box center [248, 345] width 95 height 8
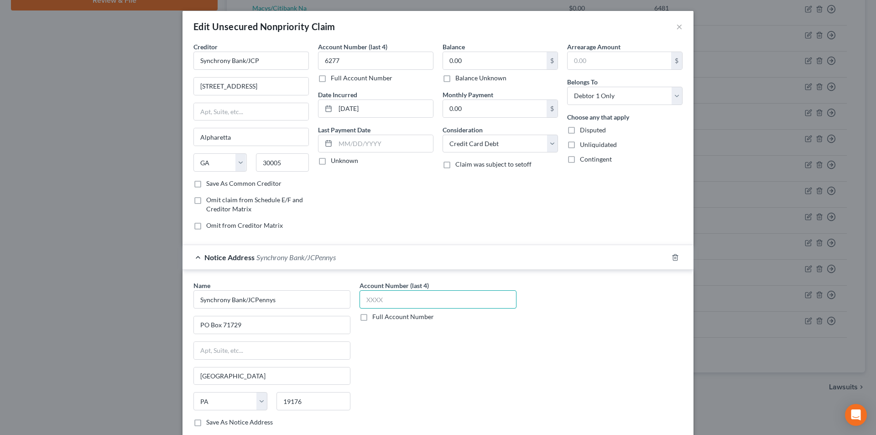
click at [380, 301] on input "text" at bounding box center [438, 299] width 157 height 18
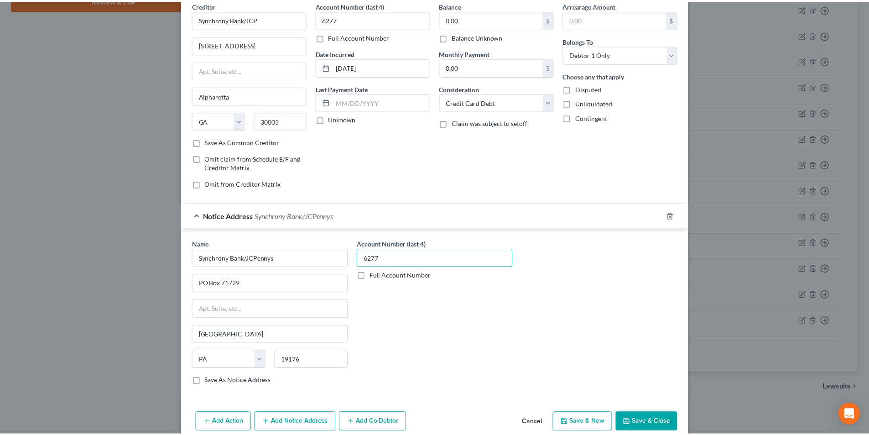
scroll to position [83, 0]
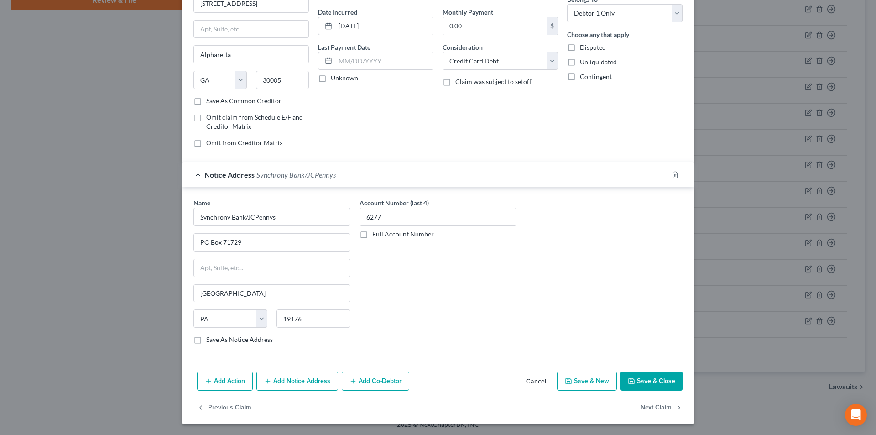
click at [667, 380] on button "Save & Close" at bounding box center [652, 381] width 62 height 19
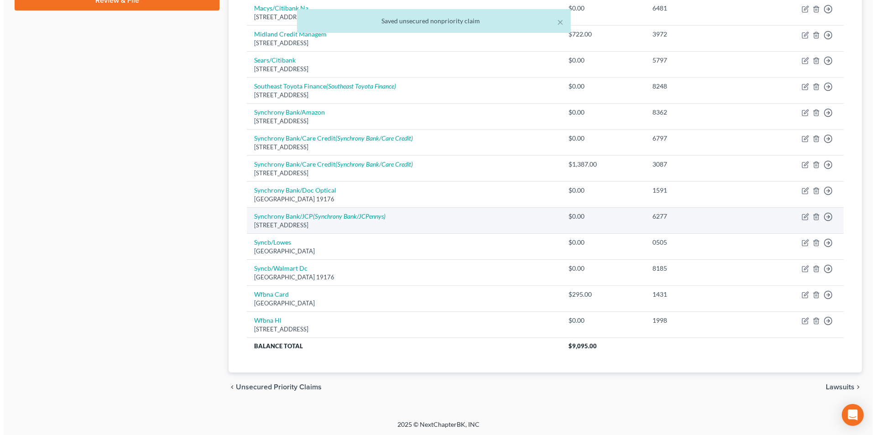
scroll to position [458, 0]
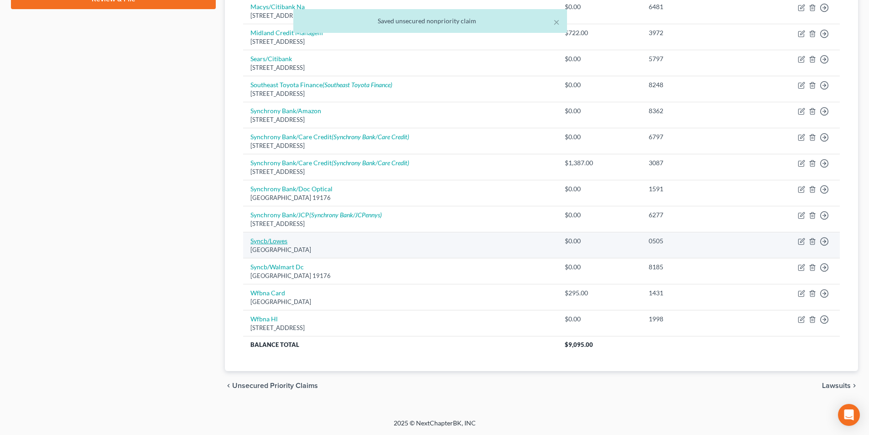
click at [264, 242] on link "Syncb/Lowes" at bounding box center [269, 241] width 37 height 8
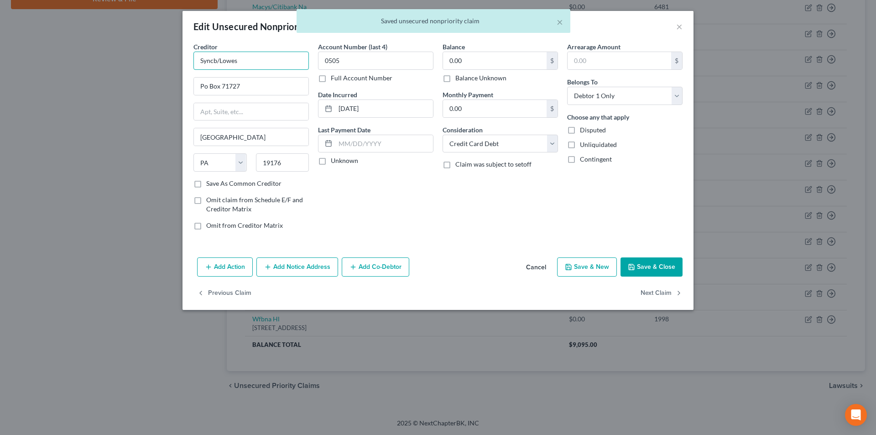
drag, startPoint x: 218, startPoint y: 60, endPoint x: 162, endPoint y: 53, distance: 56.0
click at [173, 53] on div "Edit Unsecured Nonpriority Claim × Creditor * Syncb/Lowes Po Box 71727 [GEOGRAP…" at bounding box center [438, 217] width 876 height 435
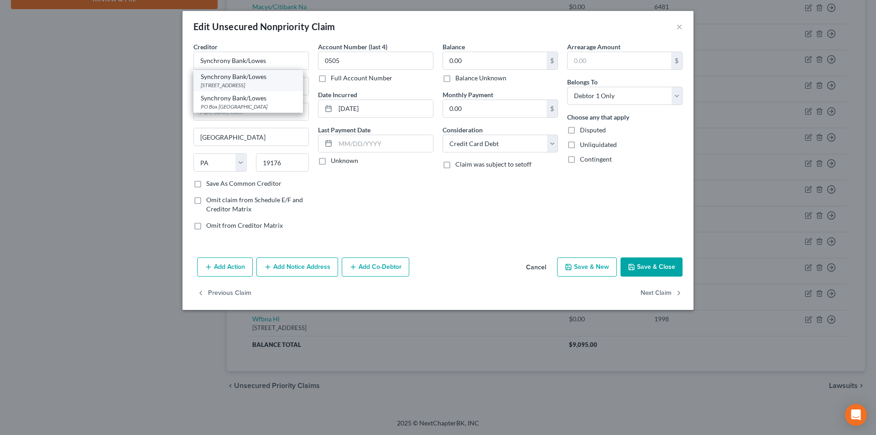
click at [242, 79] on div "Synchrony Bank/Lowes" at bounding box center [248, 76] width 95 height 9
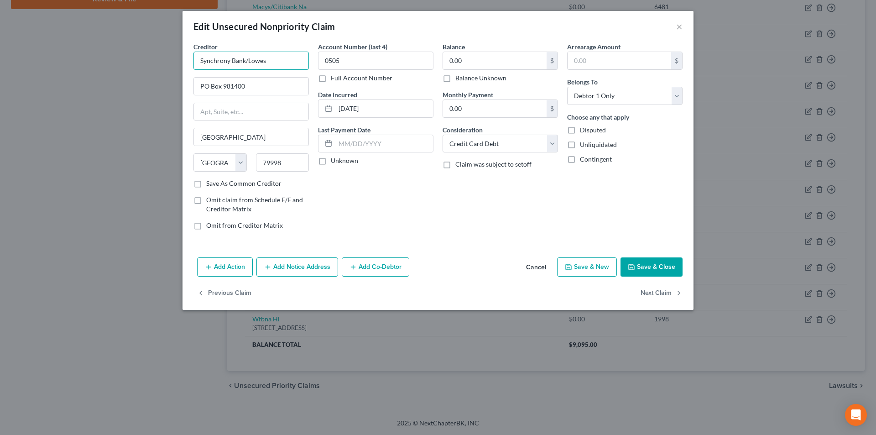
drag, startPoint x: 201, startPoint y: 60, endPoint x: 157, endPoint y: 60, distance: 43.8
click at [157, 60] on div "Edit Unsecured Nonpriority Claim × Creditor * Synchrony Bank/Lowes PO Box 98140…" at bounding box center [438, 217] width 876 height 435
click at [304, 273] on button "Add Notice Address" at bounding box center [297, 266] width 82 height 19
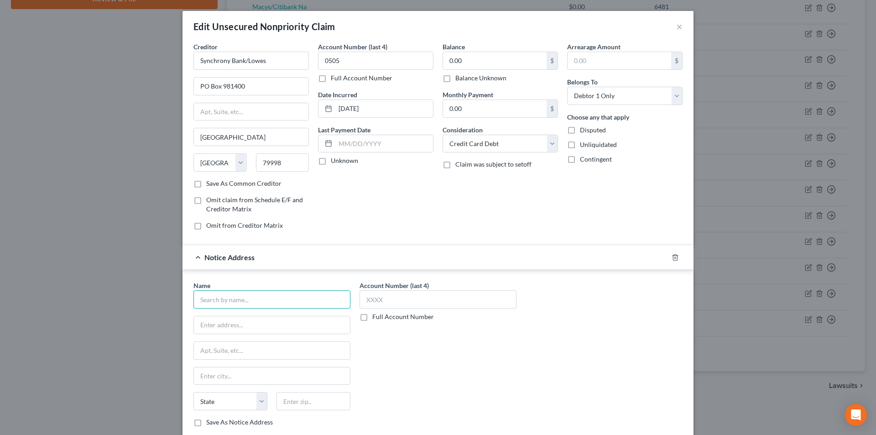
click at [276, 298] on input "text" at bounding box center [272, 299] width 157 height 18
paste input "Synchrony Bank/Lowes"
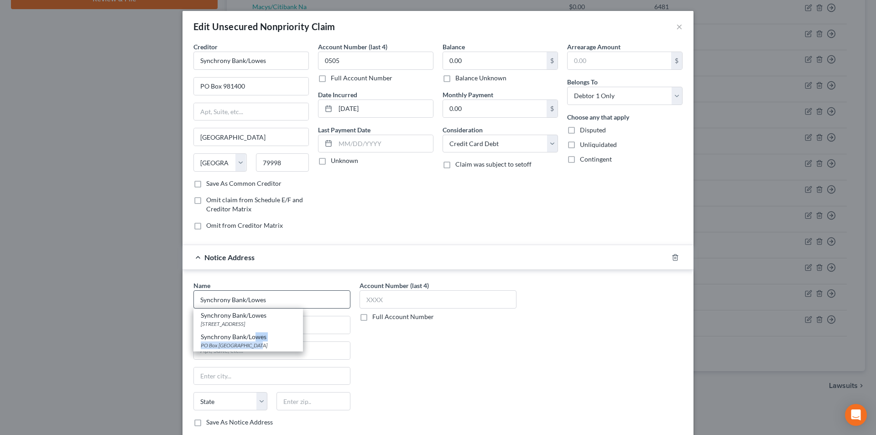
click at [252, 341] on div "Synchrony Bank/Lowes [STREET_ADDRESS]" at bounding box center [249, 340] width 110 height 21
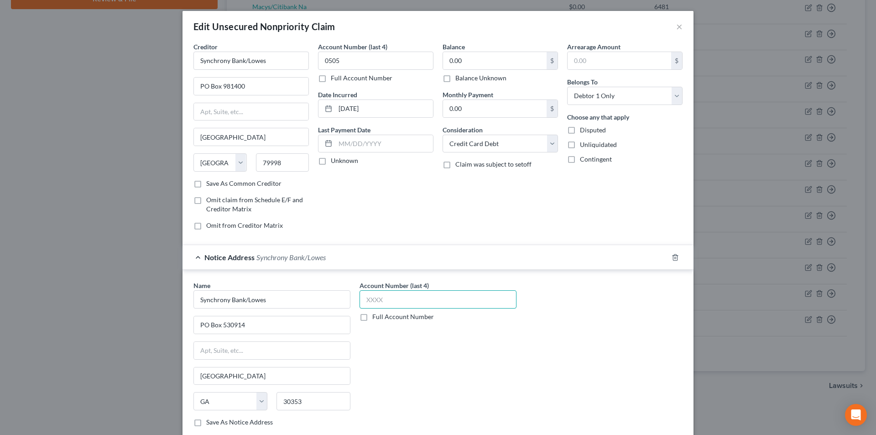
click at [369, 298] on input "text" at bounding box center [438, 299] width 157 height 18
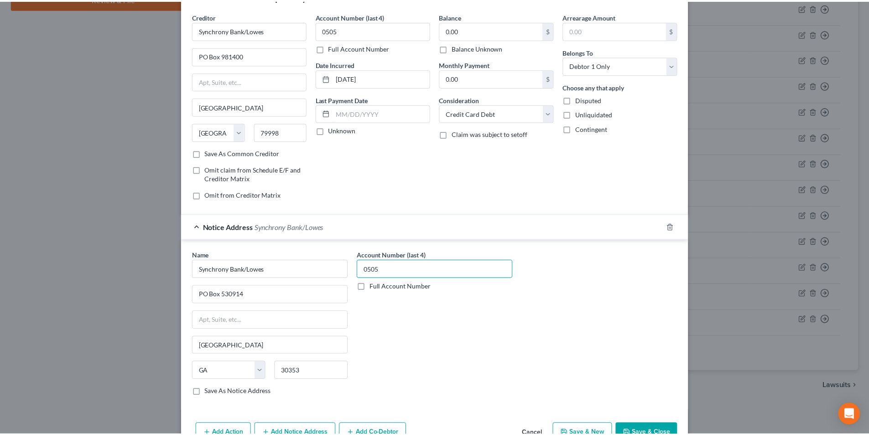
scroll to position [83, 0]
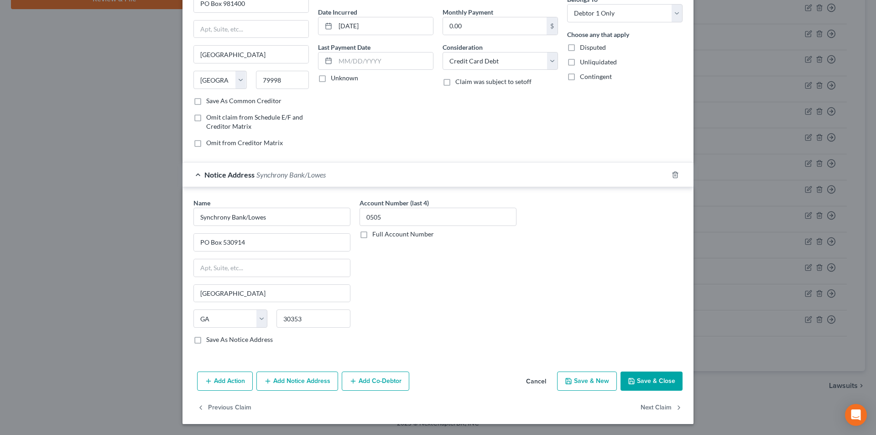
click at [641, 379] on button "Save & Close" at bounding box center [652, 381] width 62 height 19
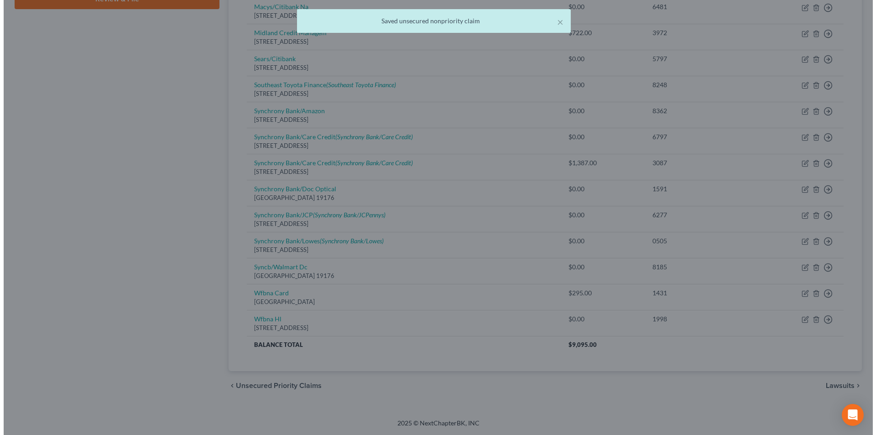
scroll to position [0, 0]
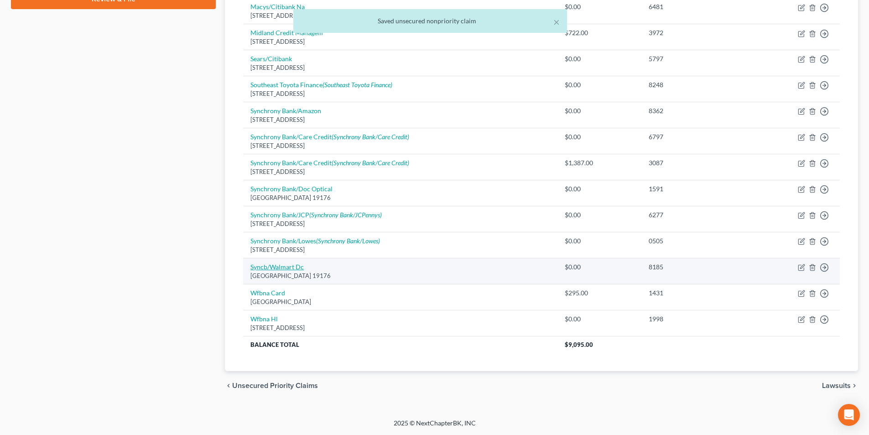
click at [289, 267] on link "Syncb/Walmart Dc" at bounding box center [277, 267] width 53 height 8
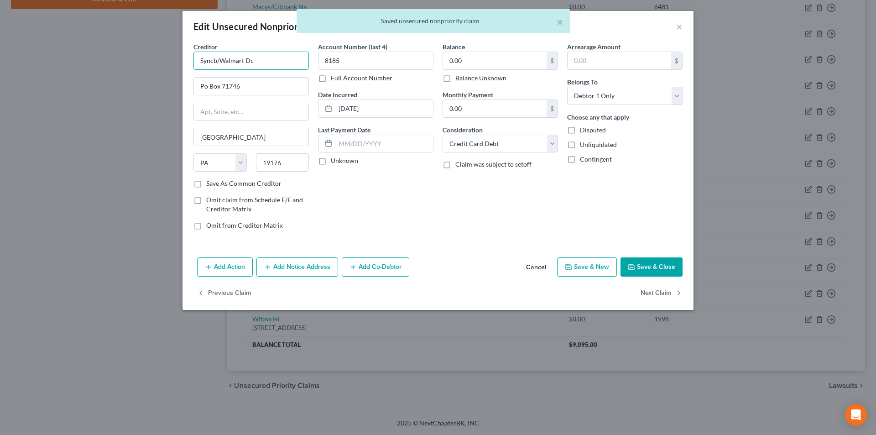
drag, startPoint x: 217, startPoint y: 61, endPoint x: 155, endPoint y: 56, distance: 62.7
click at [164, 58] on div "Edit Unsecured Nonpriority Claim × Creditor * Syncb/Walmart Dc Po Box 71746 [GE…" at bounding box center [438, 217] width 876 height 435
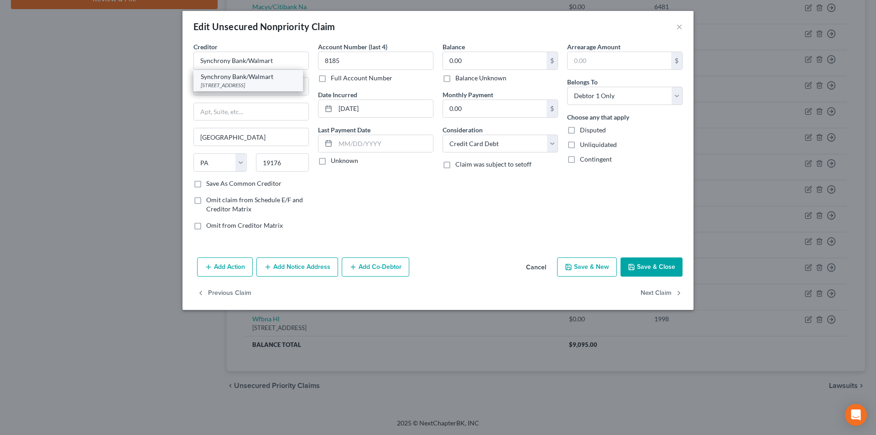
click at [228, 78] on div "Synchrony Bank/Walmart" at bounding box center [248, 76] width 95 height 9
click at [645, 268] on button "Save & Close" at bounding box center [652, 266] width 62 height 19
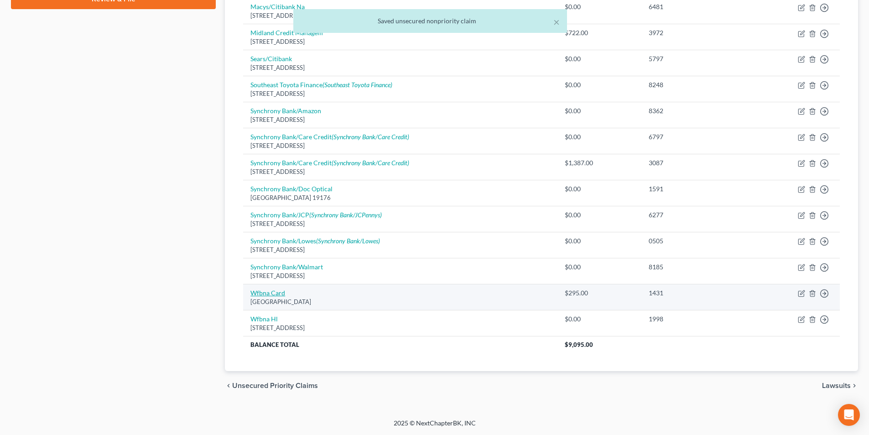
click at [278, 292] on link "Wfbna Card" at bounding box center [268, 293] width 35 height 8
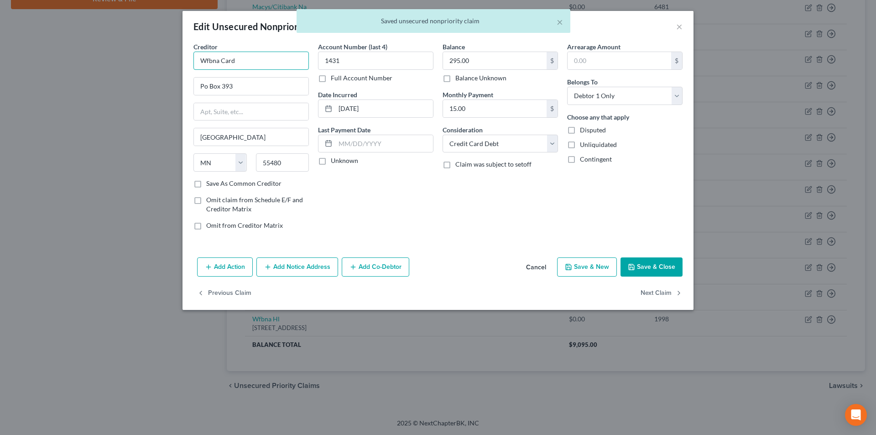
drag, startPoint x: 219, startPoint y: 59, endPoint x: 159, endPoint y: 60, distance: 59.3
click at [170, 58] on div "Edit Unsecured Nonpriority Claim × Creditor * Wfbna Card Po Box 393 [GEOGRAPHIC…" at bounding box center [438, 217] width 876 height 435
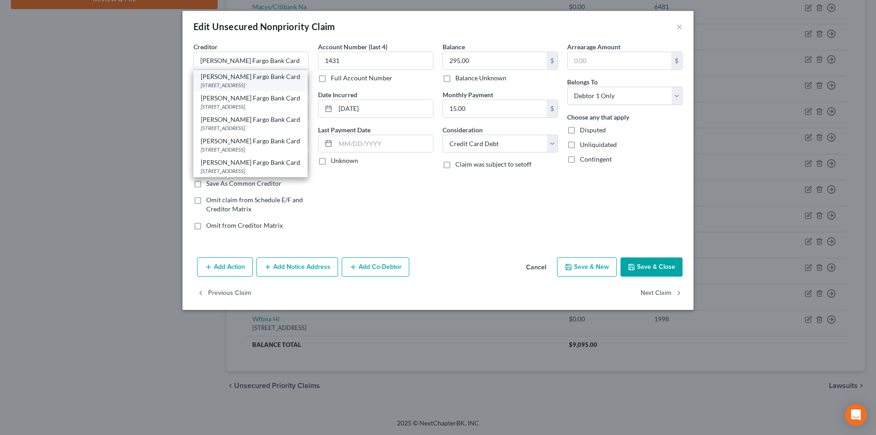
click at [242, 84] on div "[STREET_ADDRESS]" at bounding box center [250, 85] width 99 height 8
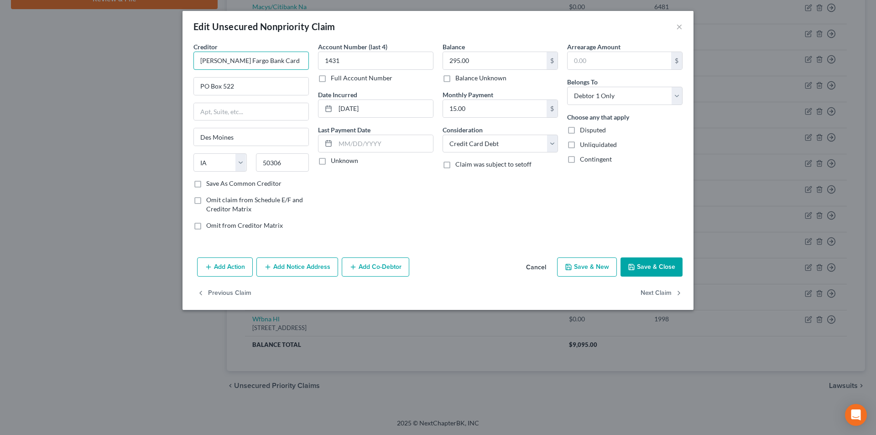
drag, startPoint x: 274, startPoint y: 62, endPoint x: 191, endPoint y: 60, distance: 83.1
click at [191, 60] on div "Creditor * [PERSON_NAME] Fargo Bank Card PO Box 522 [GEOGRAPHIC_DATA] [US_STATE…" at bounding box center [251, 139] width 125 height 195
click at [313, 268] on button "Add Notice Address" at bounding box center [297, 266] width 82 height 19
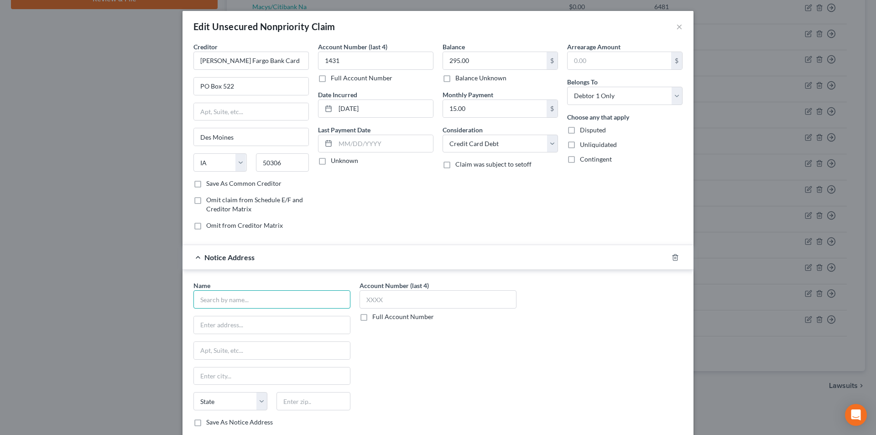
click at [266, 295] on input "text" at bounding box center [272, 299] width 157 height 18
paste input "[PERSON_NAME] Fargo Bank Card"
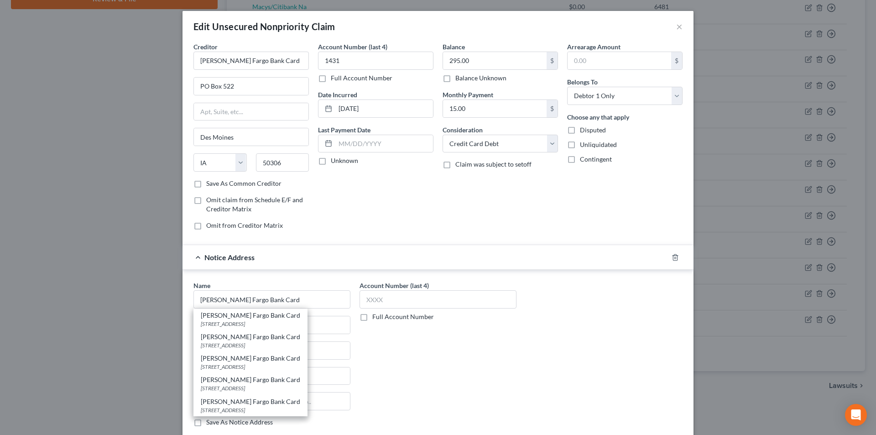
click at [242, 362] on div "[PERSON_NAME] Fargo Bank Card" at bounding box center [250, 358] width 99 height 9
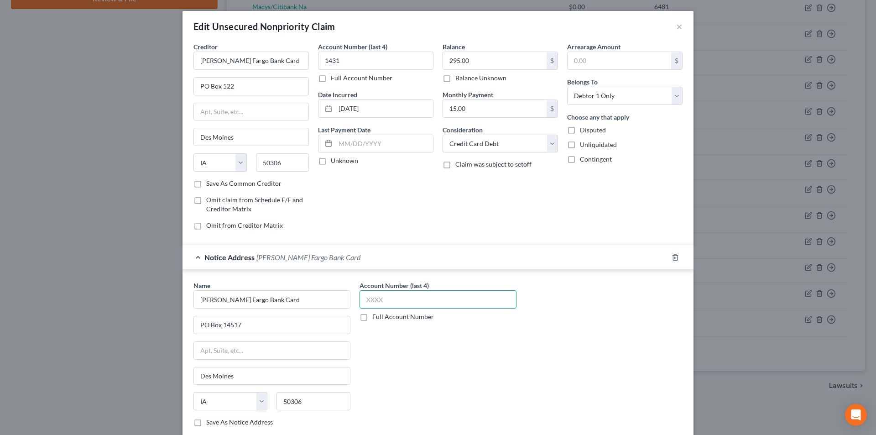
click at [363, 301] on input "text" at bounding box center [438, 299] width 157 height 18
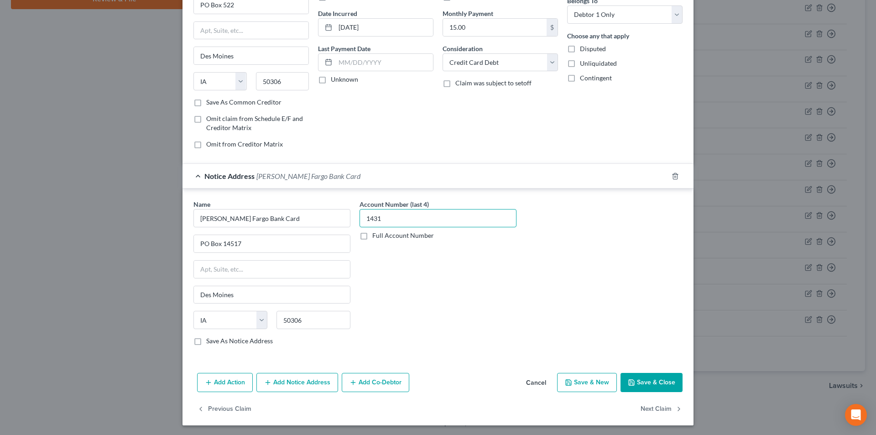
scroll to position [83, 0]
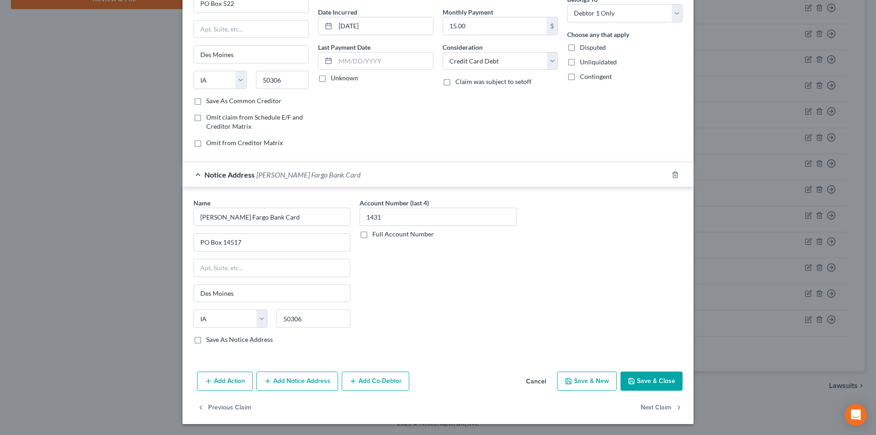
click at [302, 385] on button "Add Notice Address" at bounding box center [297, 381] width 82 height 19
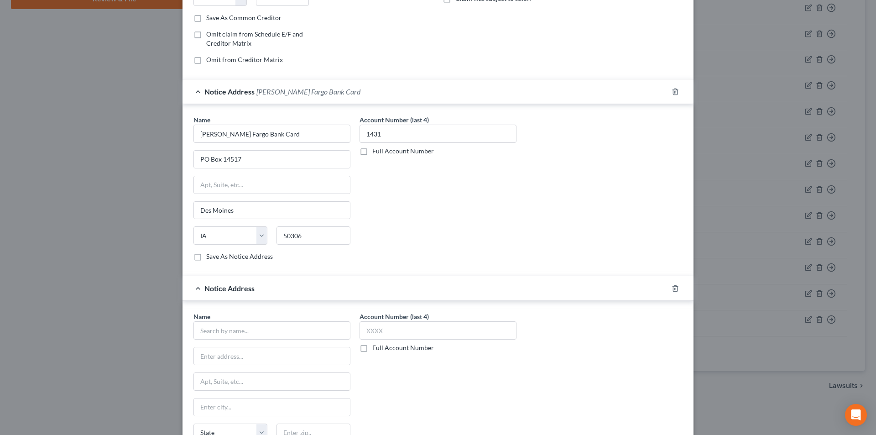
scroll to position [265, 0]
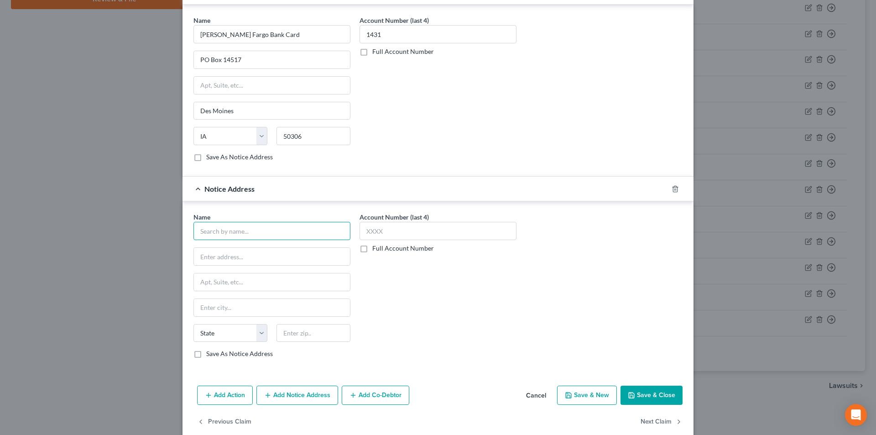
click at [237, 226] on input "text" at bounding box center [272, 231] width 157 height 18
paste input "[PERSON_NAME] Fargo Bank Card"
click at [391, 231] on input "text" at bounding box center [438, 231] width 157 height 18
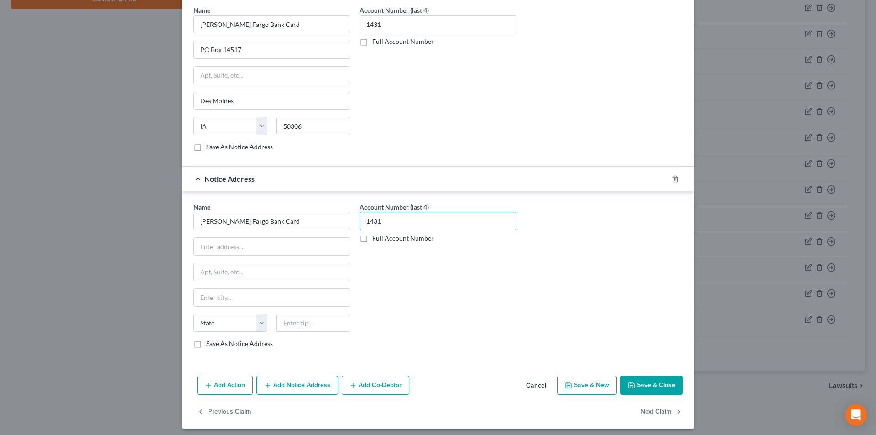
scroll to position [280, 0]
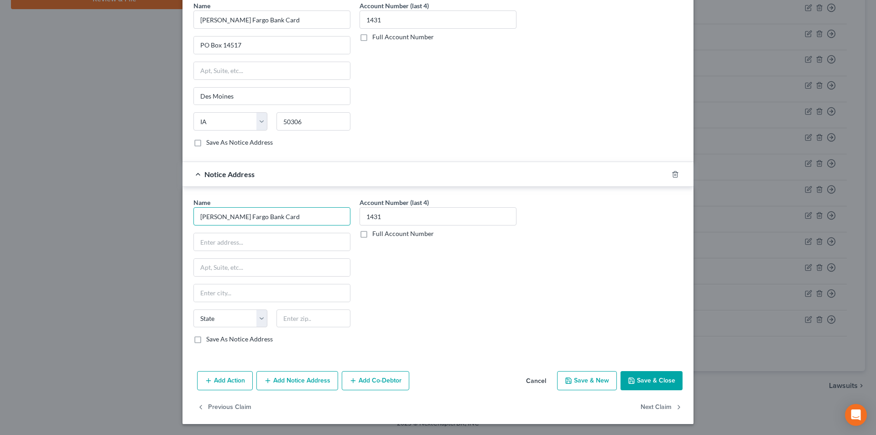
click at [283, 220] on input "[PERSON_NAME] Fargo Bank Card" at bounding box center [272, 216] width 157 height 18
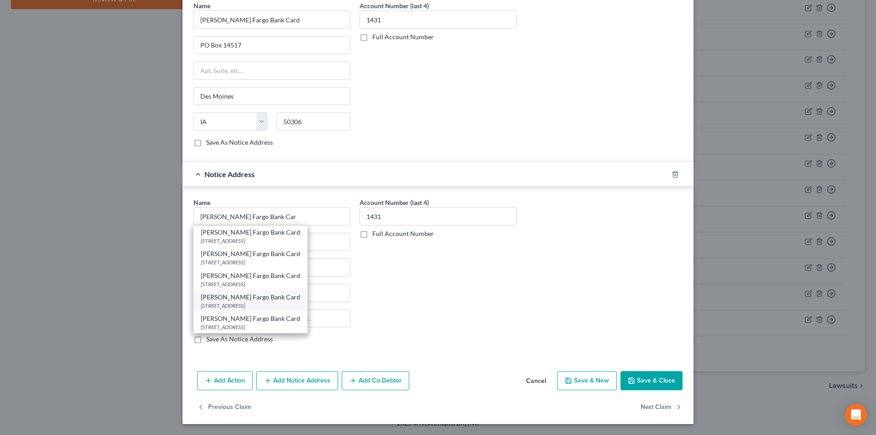
click at [250, 303] on div "[STREET_ADDRESS]" at bounding box center [250, 306] width 99 height 8
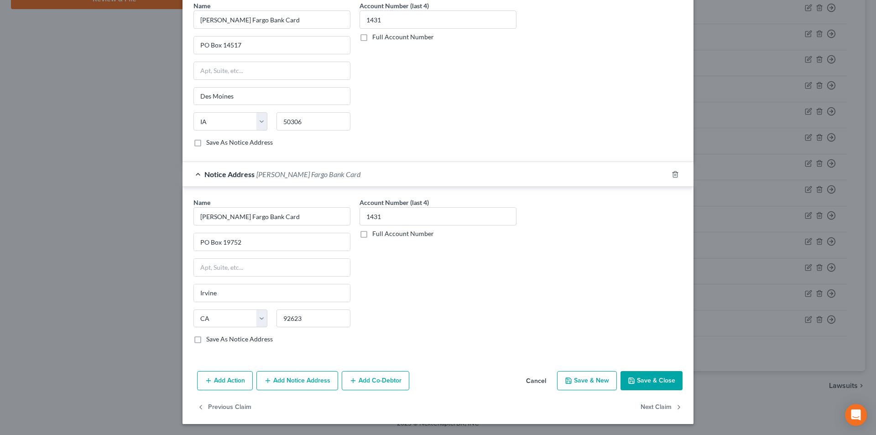
click at [643, 380] on button "Save & Close" at bounding box center [652, 380] width 62 height 19
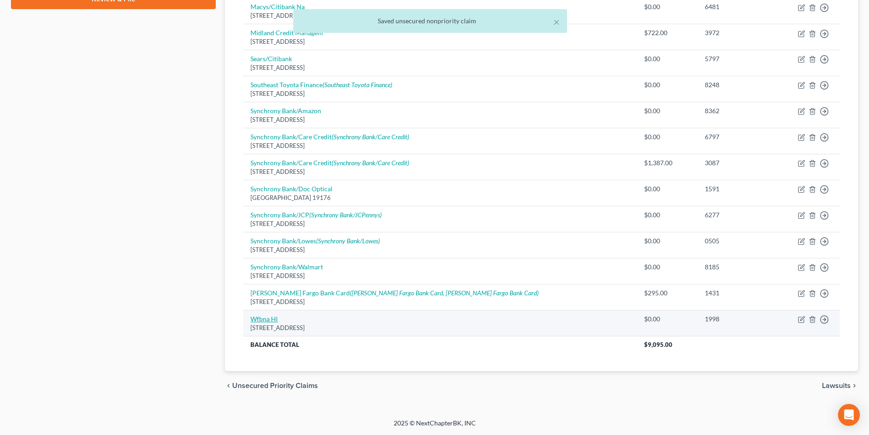
click at [269, 322] on link "Wfbna Hl" at bounding box center [264, 319] width 27 height 8
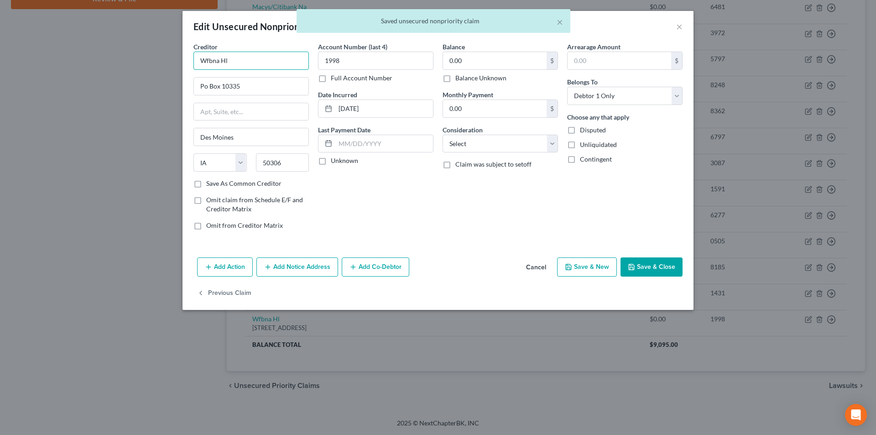
drag, startPoint x: 230, startPoint y: 58, endPoint x: 148, endPoint y: 56, distance: 81.7
click at [150, 56] on div "Edit Unsecured Nonpriority Claim × Creditor * Wfbna Hl Po Box 10335 [GEOGRAPHIC…" at bounding box center [438, 217] width 876 height 435
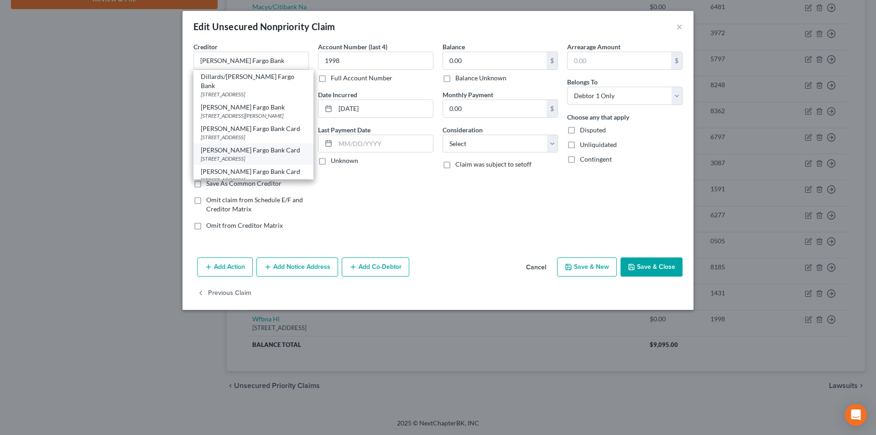
click at [256, 155] on div "[STREET_ADDRESS]" at bounding box center [253, 159] width 105 height 8
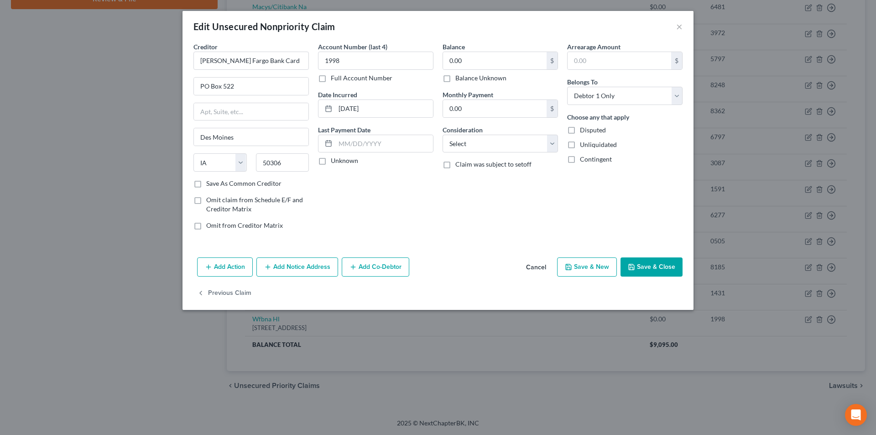
click at [312, 267] on button "Add Notice Address" at bounding box center [297, 266] width 82 height 19
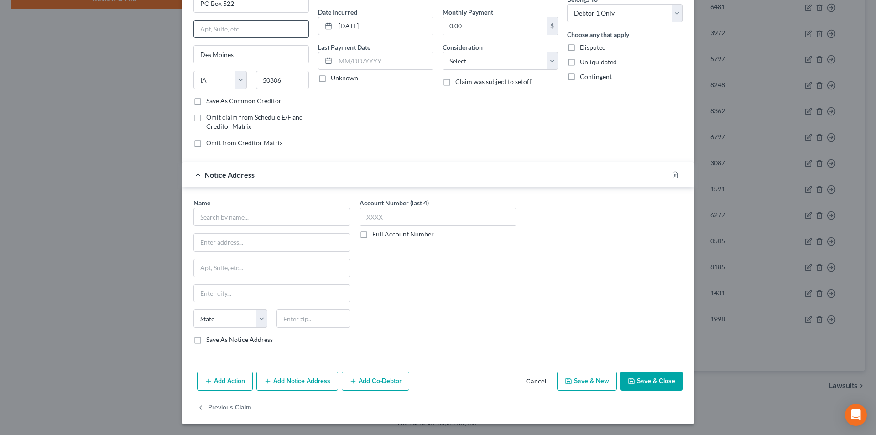
scroll to position [0, 0]
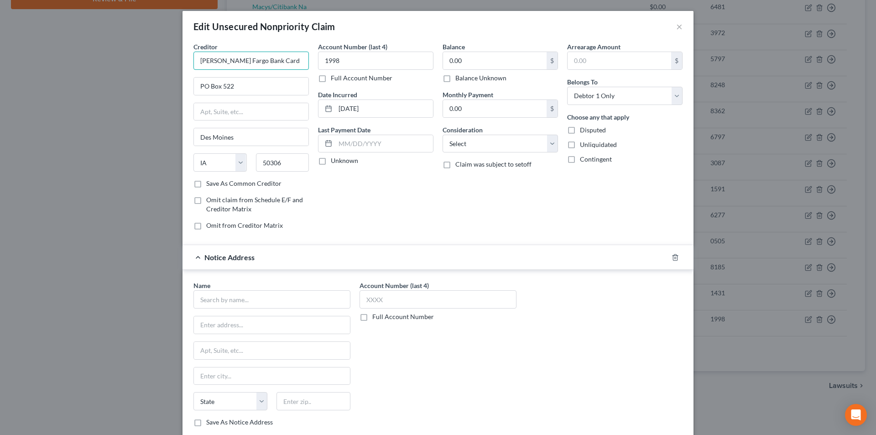
drag, startPoint x: 265, startPoint y: 62, endPoint x: 181, endPoint y: 60, distance: 84.5
click at [183, 60] on div "Creditor * [PERSON_NAME] Fargo Bank Card PO Box 522 [GEOGRAPHIC_DATA] [US_STATE…" at bounding box center [438, 246] width 511 height 408
click at [234, 295] on input "text" at bounding box center [272, 299] width 157 height 18
paste input "[PERSON_NAME] Fargo Bank Card"
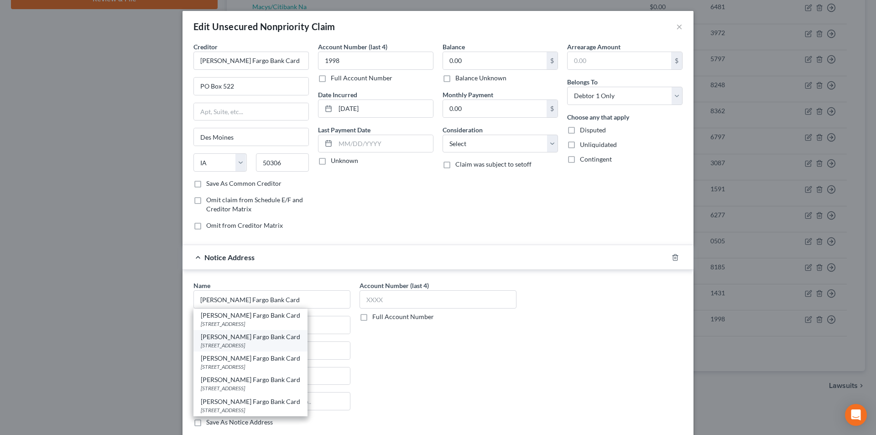
click at [241, 340] on div "[PERSON_NAME] Fargo Bank Card" at bounding box center [250, 336] width 99 height 9
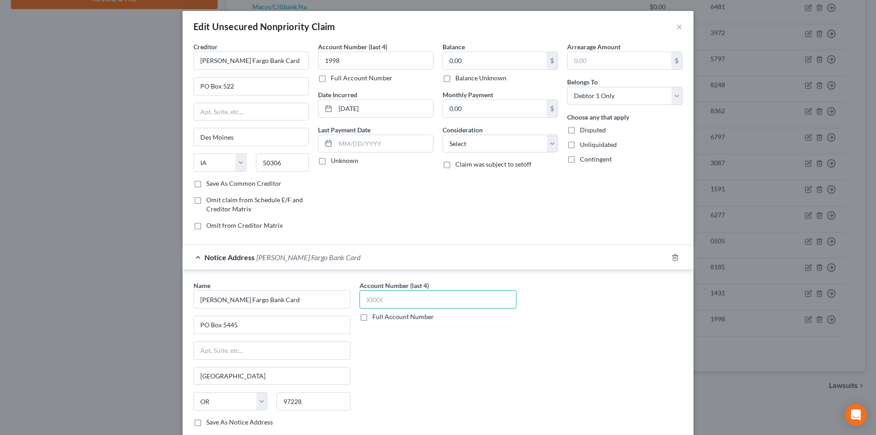
click at [377, 305] on input "text" at bounding box center [438, 299] width 157 height 18
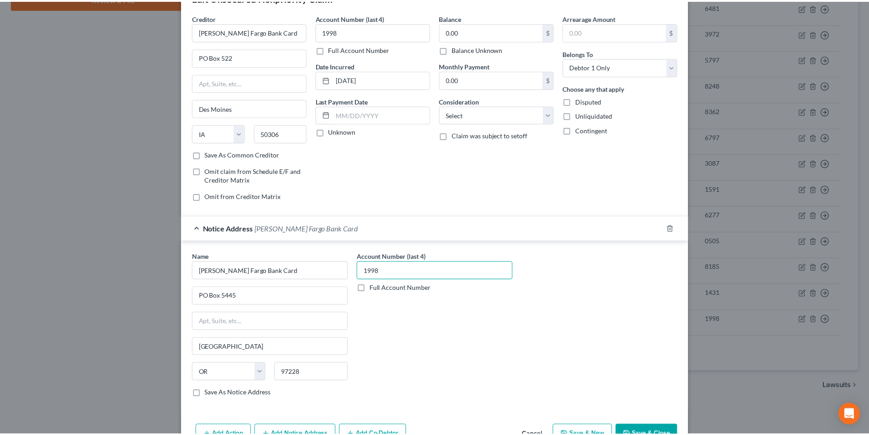
scroll to position [83, 0]
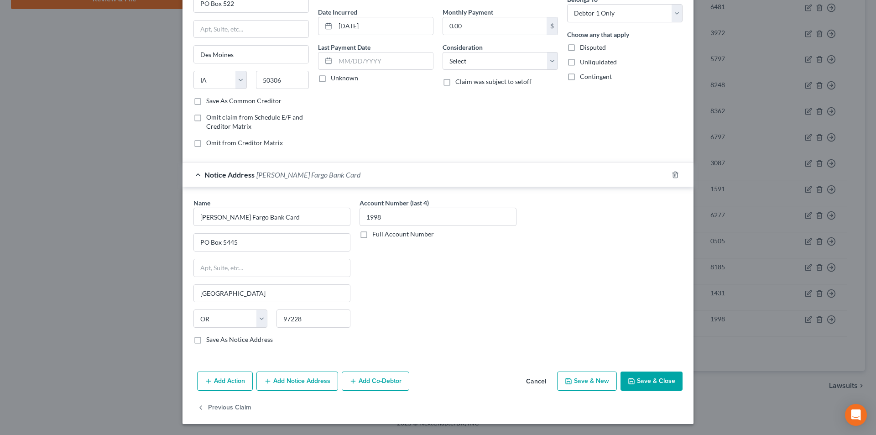
click at [658, 378] on button "Save & Close" at bounding box center [652, 381] width 62 height 19
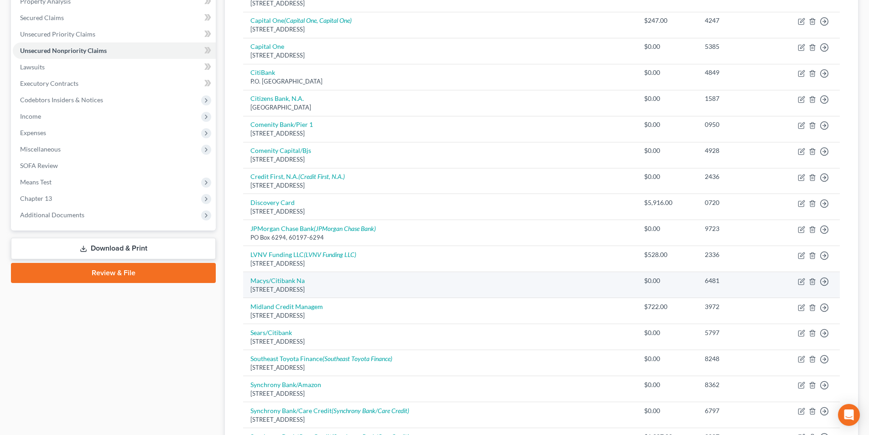
scroll to position [47, 0]
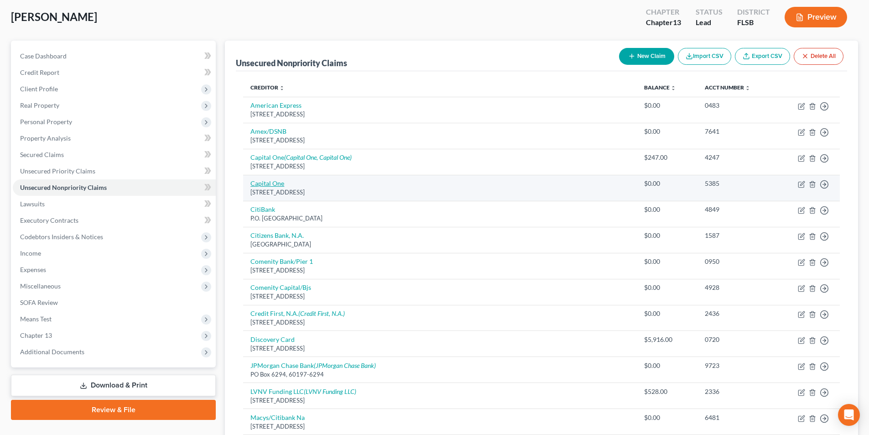
click at [274, 183] on link "Capital One" at bounding box center [268, 183] width 34 height 8
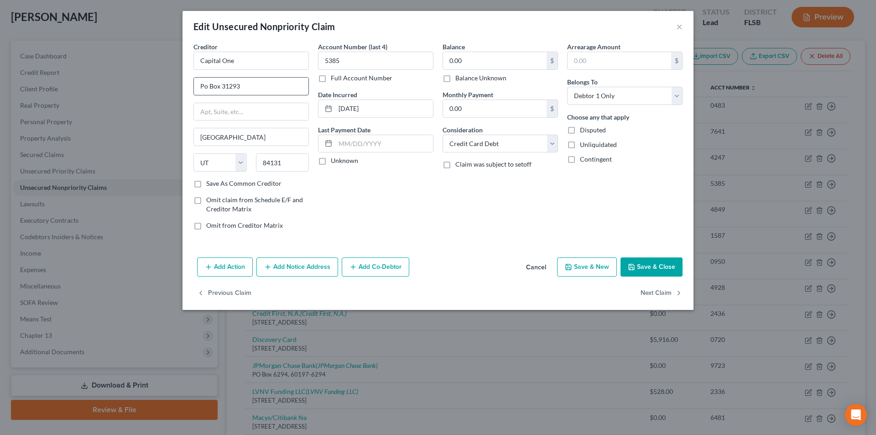
click at [204, 83] on input "Po Box 31293" at bounding box center [251, 86] width 115 height 17
click at [637, 262] on button "Save & Close" at bounding box center [652, 266] width 62 height 19
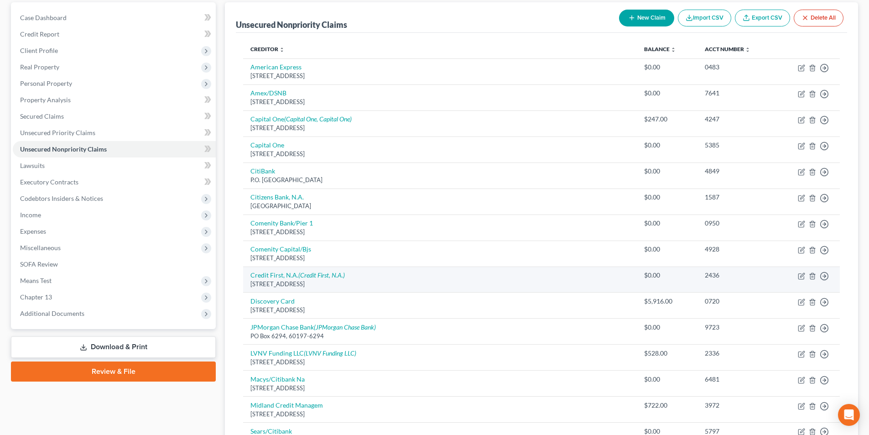
scroll to position [0, 0]
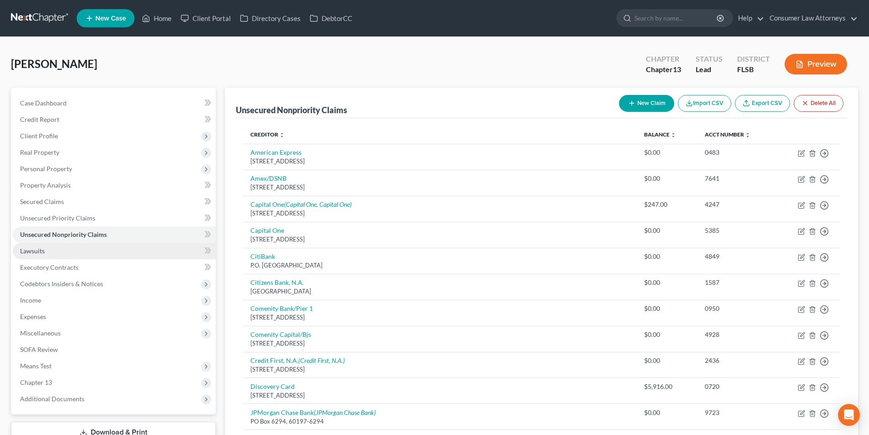
click at [47, 251] on link "Lawsuits" at bounding box center [114, 251] width 203 height 16
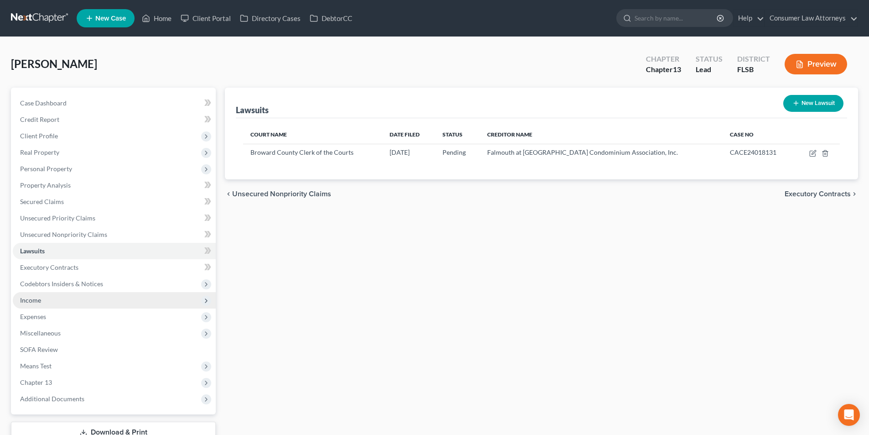
click at [37, 298] on span "Income" at bounding box center [30, 300] width 21 height 8
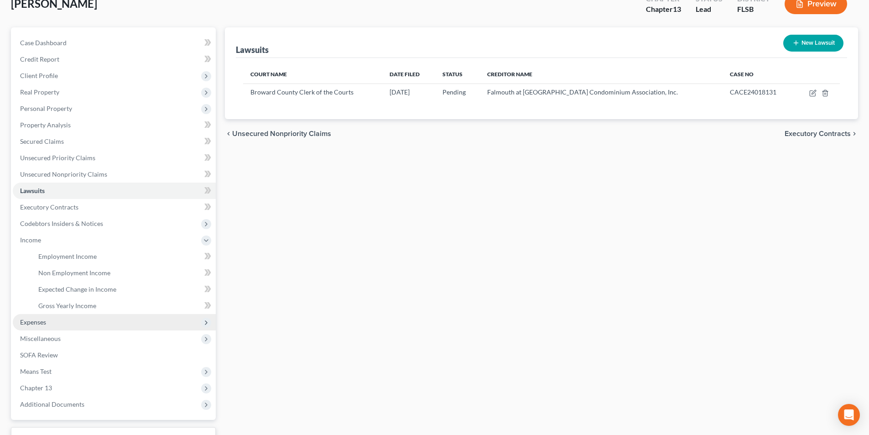
scroll to position [91, 0]
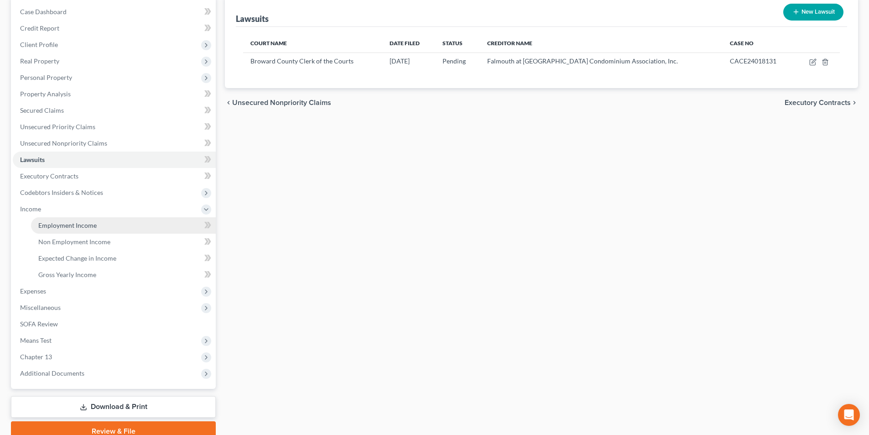
click at [69, 225] on span "Employment Income" at bounding box center [67, 225] width 58 height 8
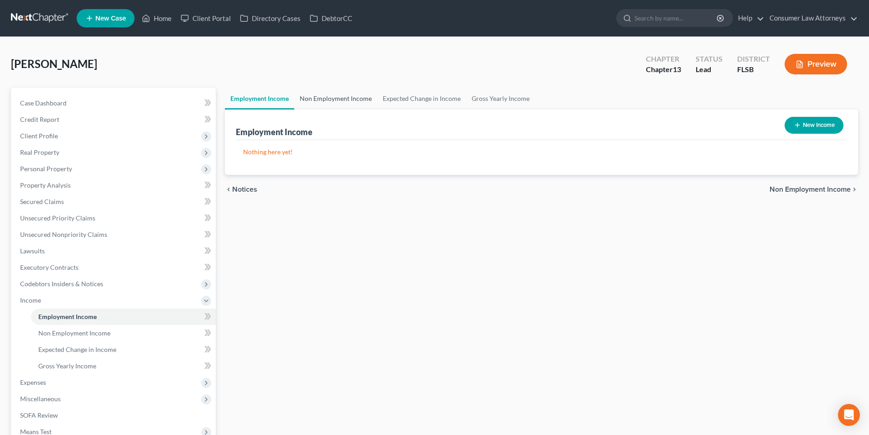
click at [352, 97] on link "Non Employment Income" at bounding box center [335, 99] width 83 height 22
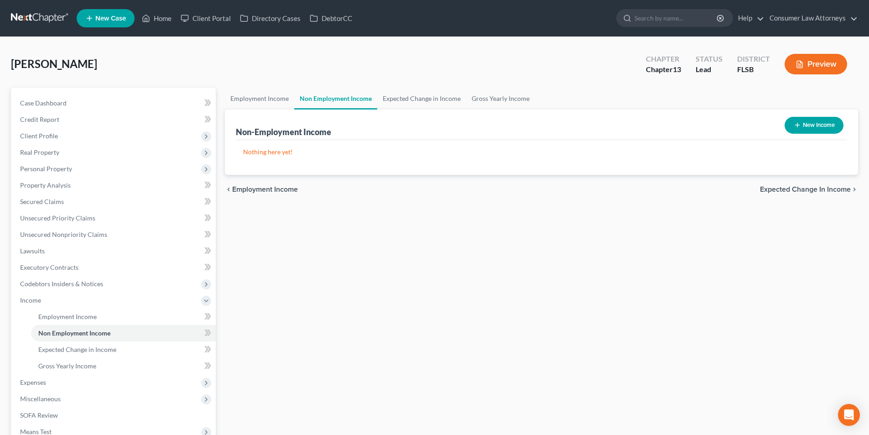
click at [813, 121] on button "New Income" at bounding box center [814, 125] width 59 height 17
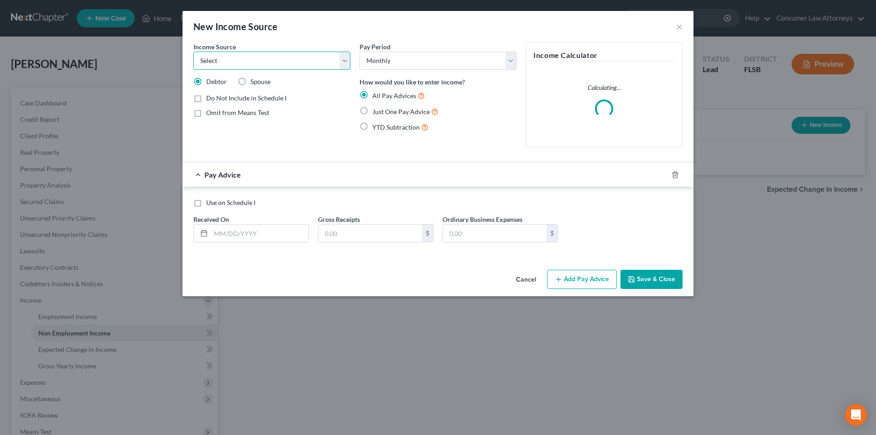
click at [271, 64] on select "Select Unemployment Disability (from employer) Pension Retirement Social Securi…" at bounding box center [272, 61] width 157 height 18
click at [194, 52] on select "Select Unemployment Disability (from employer) Pension Retirement Social Securi…" at bounding box center [272, 61] width 157 height 18
click at [372, 112] on label "Just One Pay Advice" at bounding box center [405, 111] width 66 height 10
click at [376, 112] on input "Just One Pay Advice" at bounding box center [379, 109] width 6 height 6
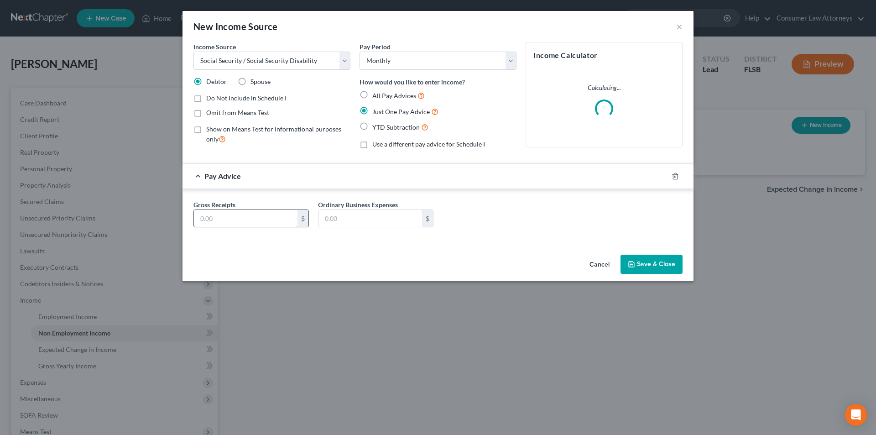
click at [277, 219] on input "text" at bounding box center [246, 218] width 104 height 17
click at [349, 221] on input "text" at bounding box center [371, 218] width 104 height 17
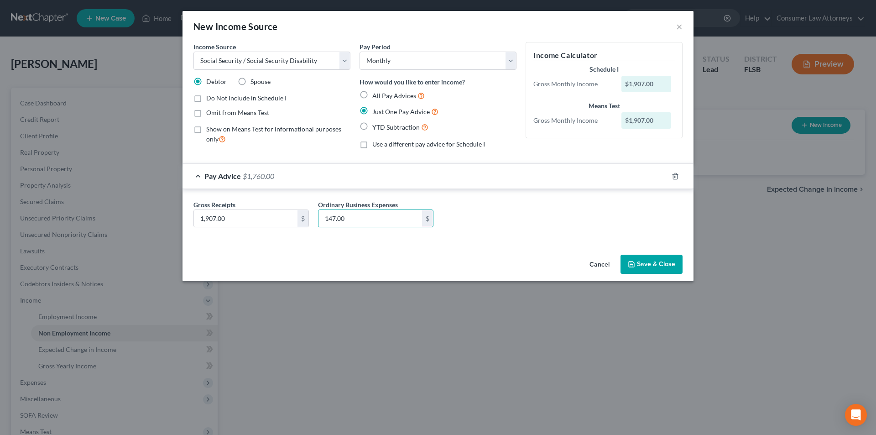
click at [648, 262] on button "Save & Close" at bounding box center [652, 264] width 62 height 19
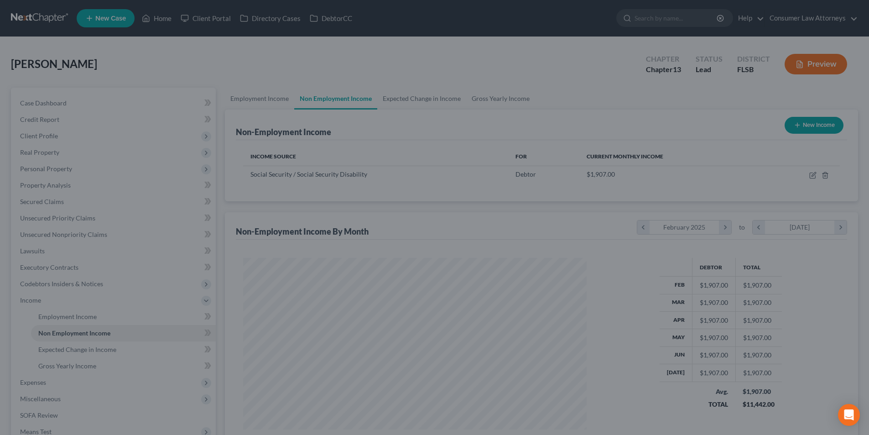
scroll to position [456220, 456032]
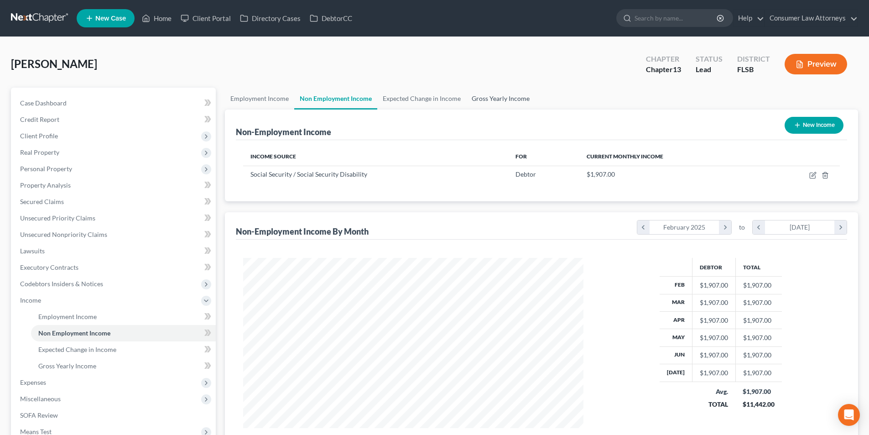
drag, startPoint x: 506, startPoint y: 99, endPoint x: 518, endPoint y: 135, distance: 37.5
click at [506, 99] on link "Gross Yearly Income" at bounding box center [500, 99] width 69 height 22
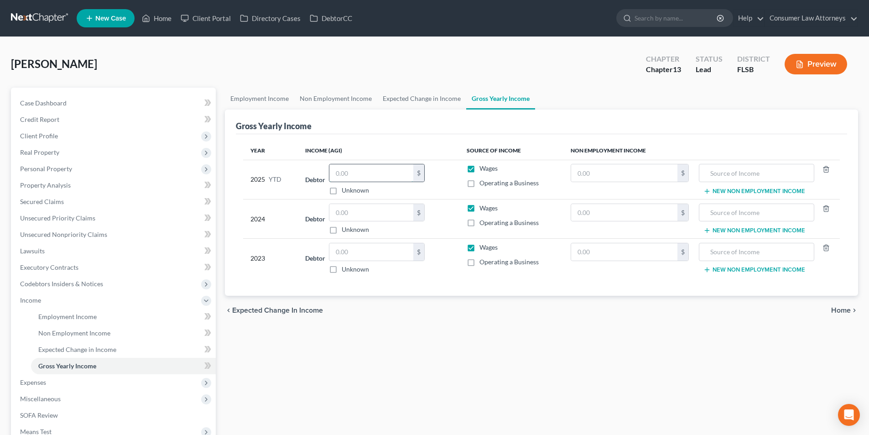
click at [369, 174] on input "text" at bounding box center [372, 172] width 84 height 17
click at [576, 179] on input "text" at bounding box center [624, 172] width 106 height 17
click at [718, 173] on input "text" at bounding box center [756, 172] width 105 height 17
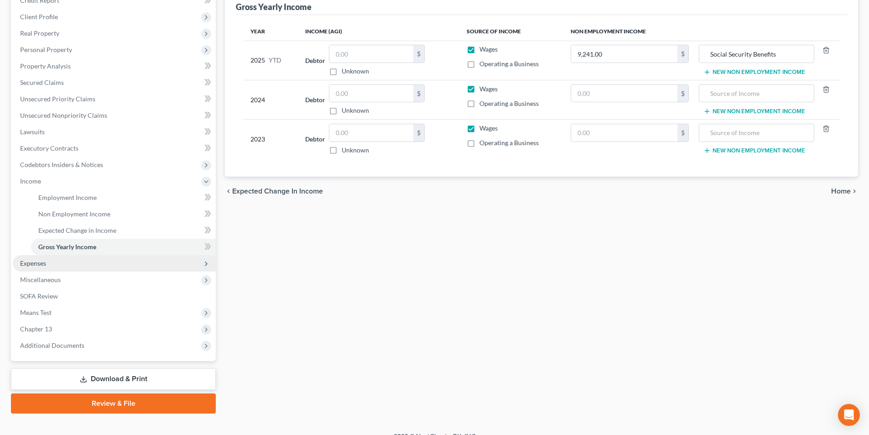
scroll to position [132, 0]
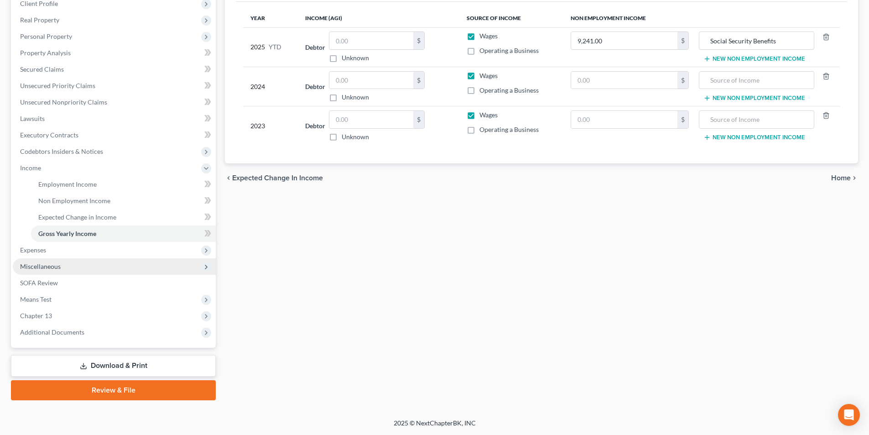
click at [48, 266] on span "Miscellaneous" at bounding box center [40, 266] width 41 height 8
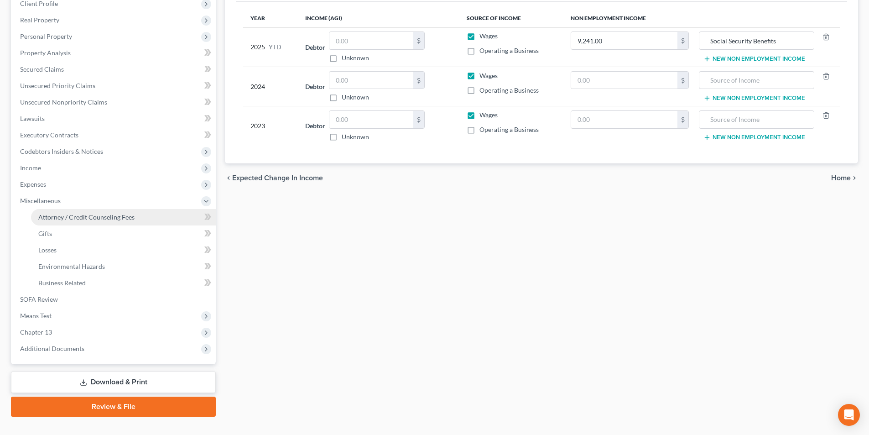
click at [100, 216] on span "Attorney / Credit Counseling Fees" at bounding box center [86, 217] width 96 height 8
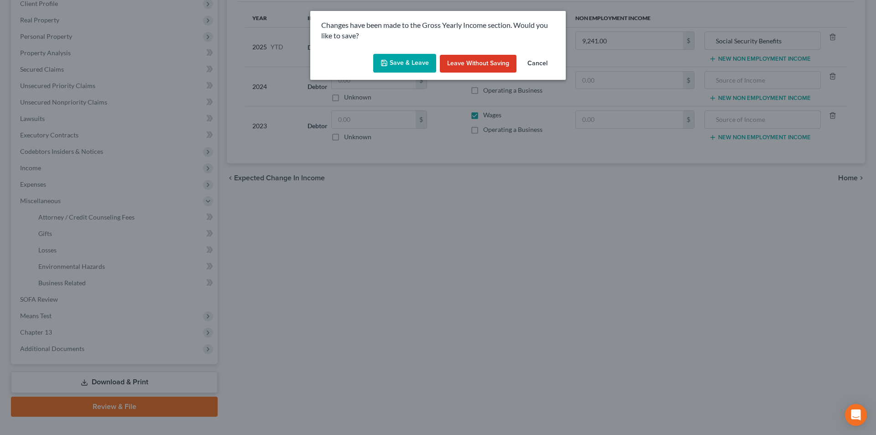
click at [399, 65] on button "Save & Leave" at bounding box center [404, 63] width 63 height 19
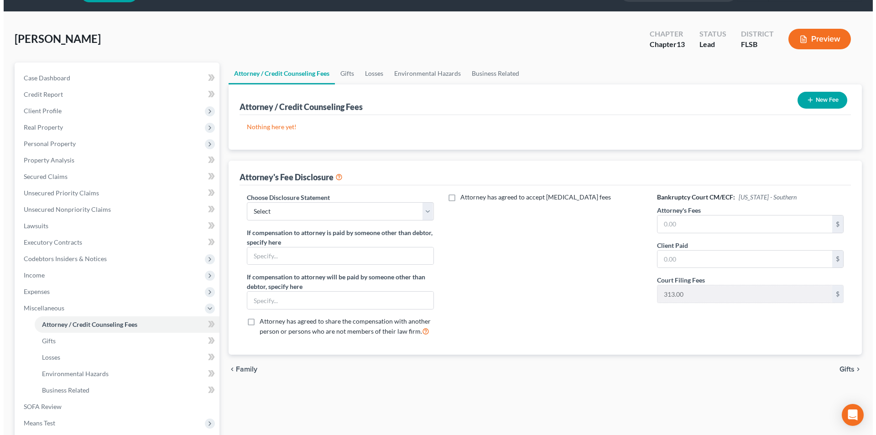
scroll to position [46, 0]
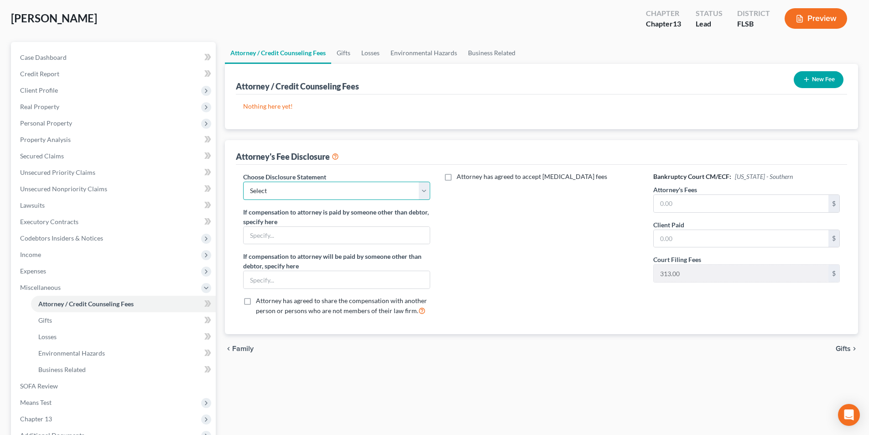
click at [305, 196] on select "Select [GEOGRAPHIC_DATA] [GEOGRAPHIC_DATA] Northern Disclosure of Compensation …" at bounding box center [336, 191] width 187 height 18
click at [243, 182] on select "Select [GEOGRAPHIC_DATA] [GEOGRAPHIC_DATA] Northern Disclosure of Compensation …" at bounding box center [336, 191] width 187 height 18
click at [665, 203] on input "text" at bounding box center [741, 203] width 175 height 17
click at [691, 237] on input "text" at bounding box center [741, 238] width 175 height 17
click at [813, 80] on button "New Fee" at bounding box center [819, 79] width 50 height 17
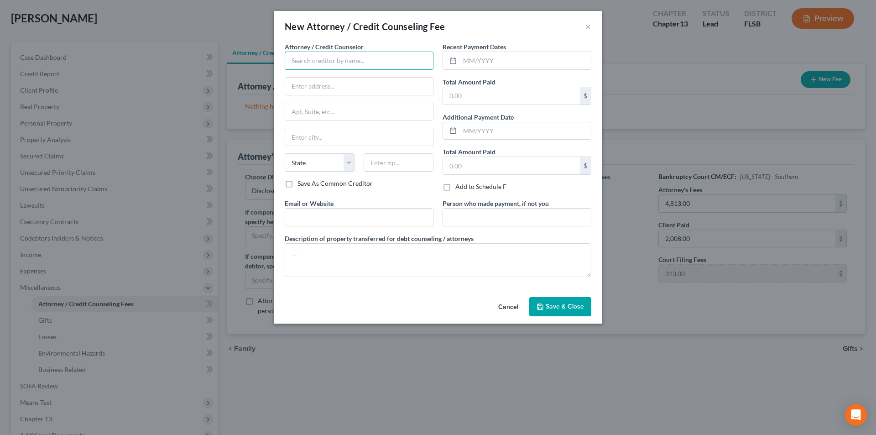
click at [350, 63] on input "text" at bounding box center [359, 61] width 149 height 18
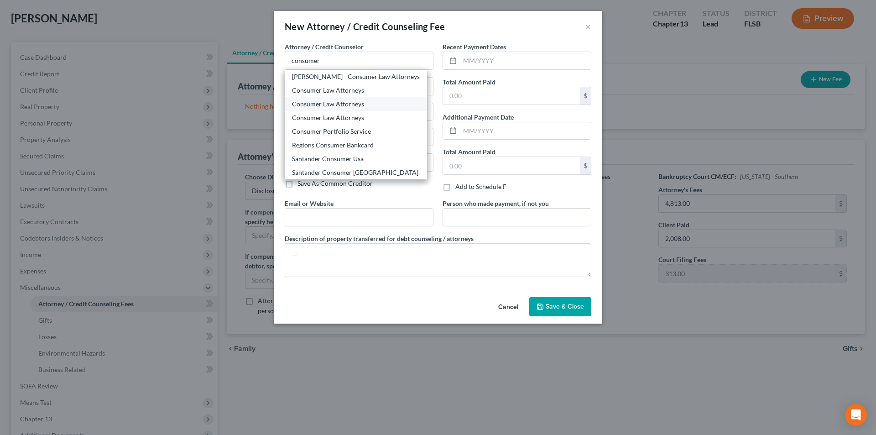
click at [341, 101] on div "Consumer Law Attorneys" at bounding box center [356, 103] width 128 height 9
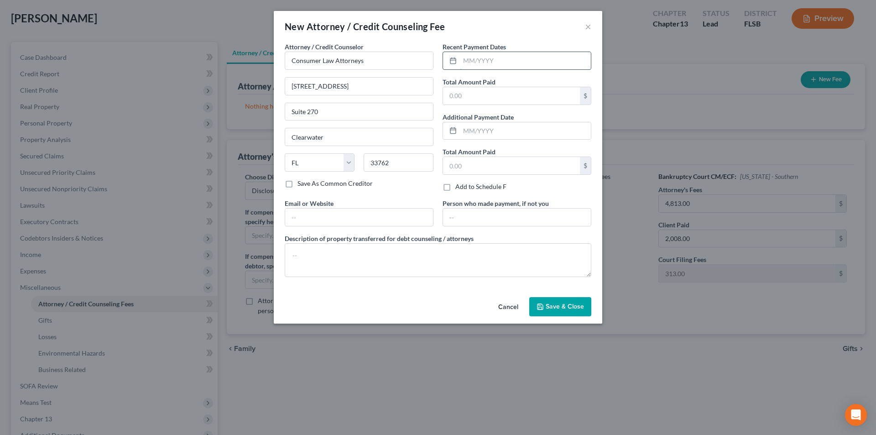
click at [507, 64] on input "text" at bounding box center [525, 60] width 131 height 17
click at [403, 266] on textarea at bounding box center [438, 260] width 307 height 34
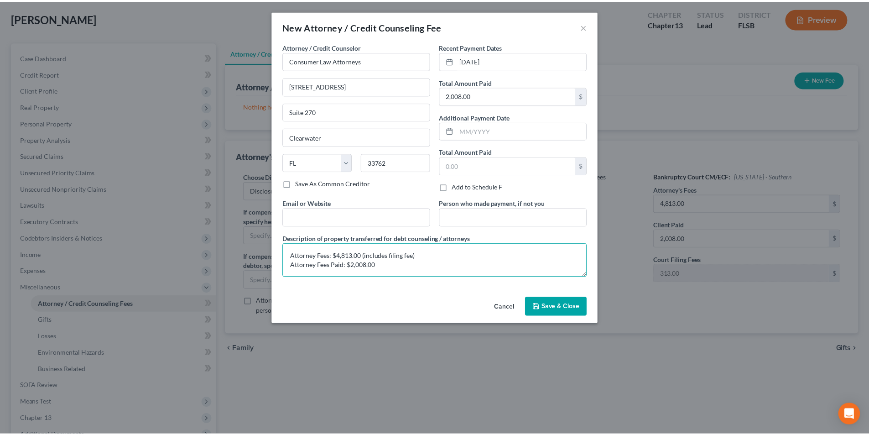
scroll to position [2, 0]
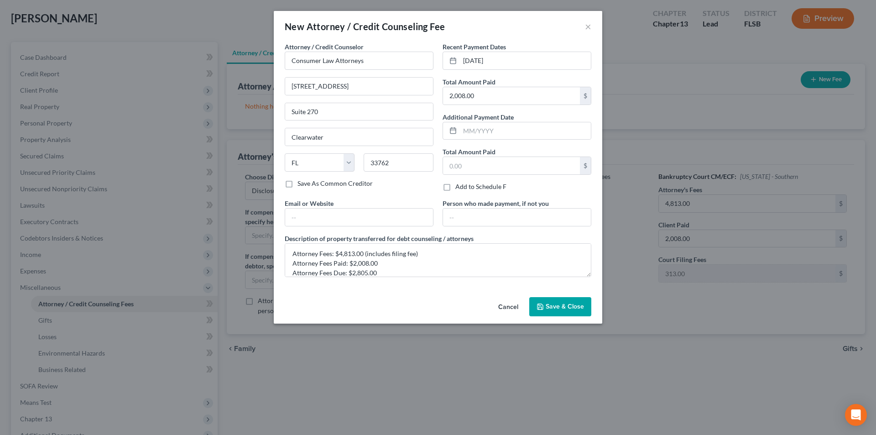
click at [557, 306] on span "Save & Close" at bounding box center [565, 307] width 38 height 8
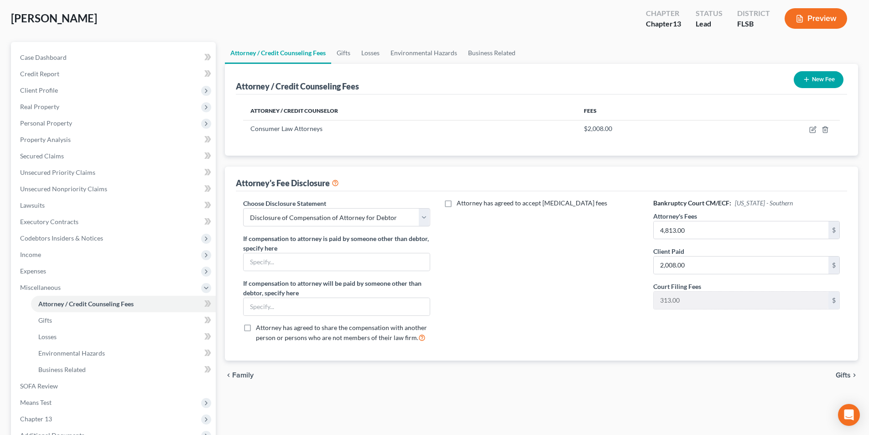
click at [806, 81] on icon "button" at bounding box center [806, 79] width 7 height 7
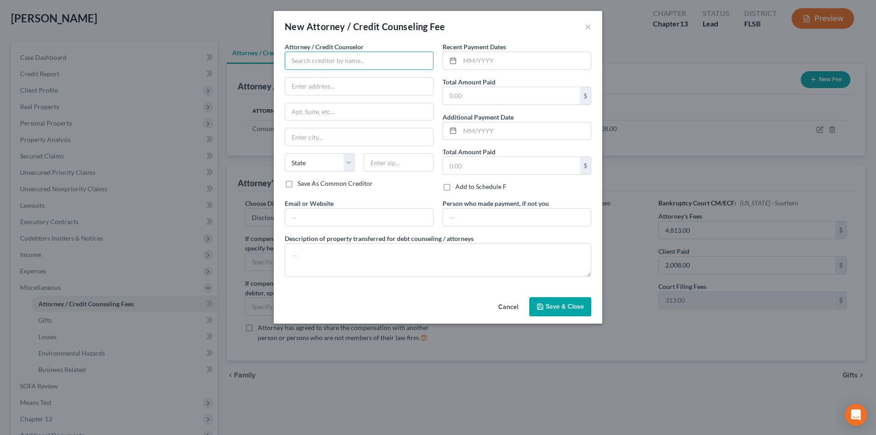
click at [335, 60] on input "text" at bounding box center [359, 61] width 149 height 18
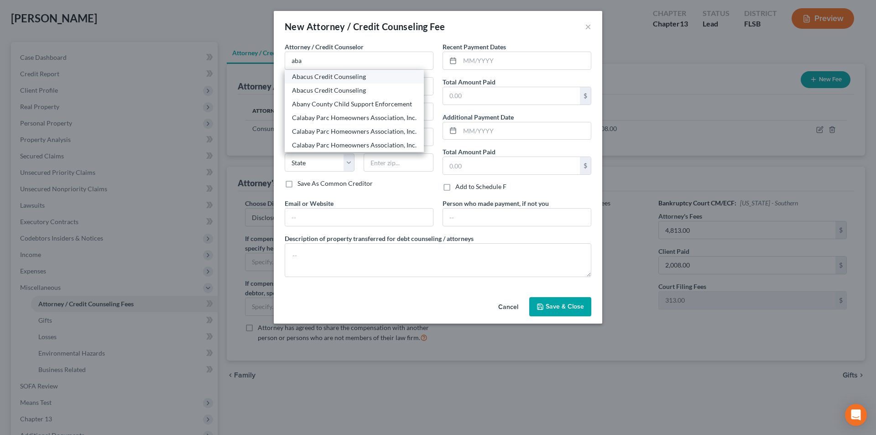
click at [327, 79] on div "Abacus Credit Counseling" at bounding box center [354, 76] width 125 height 9
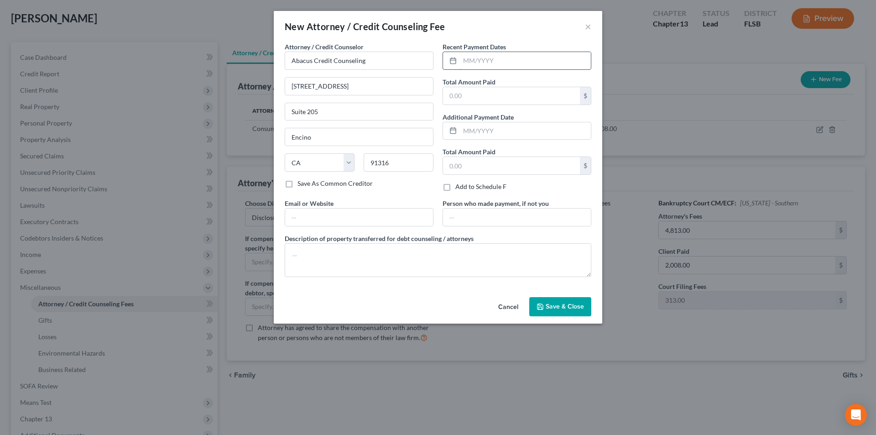
click at [482, 63] on input "text" at bounding box center [525, 60] width 131 height 17
click at [502, 99] on input "text" at bounding box center [511, 95] width 137 height 17
click at [360, 253] on textarea at bounding box center [438, 260] width 307 height 34
click at [577, 306] on span "Save & Close" at bounding box center [565, 307] width 38 height 8
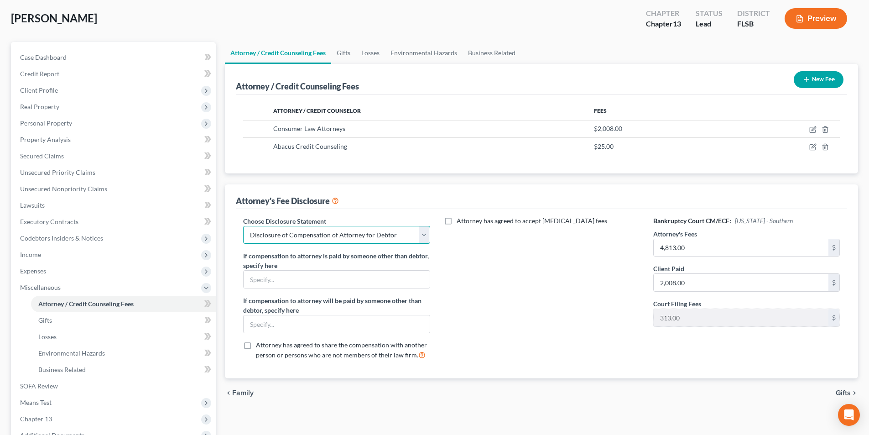
click at [346, 237] on select "Select [GEOGRAPHIC_DATA] [GEOGRAPHIC_DATA] Northern Disclosure of Compensation …" at bounding box center [336, 235] width 187 height 18
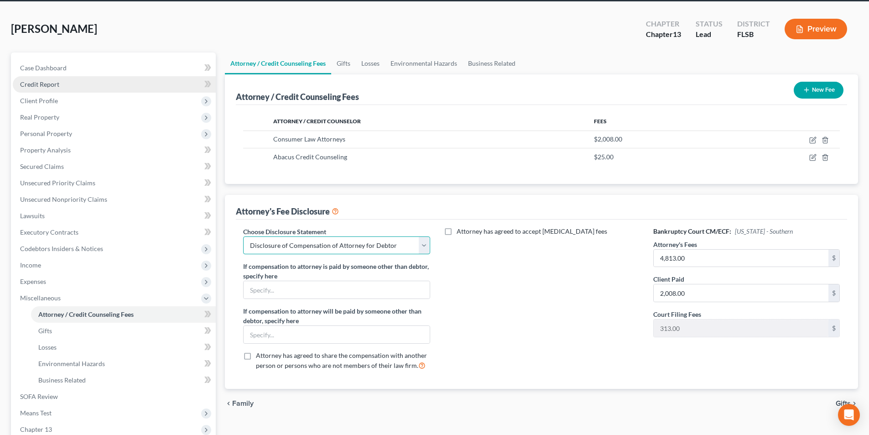
scroll to position [0, 0]
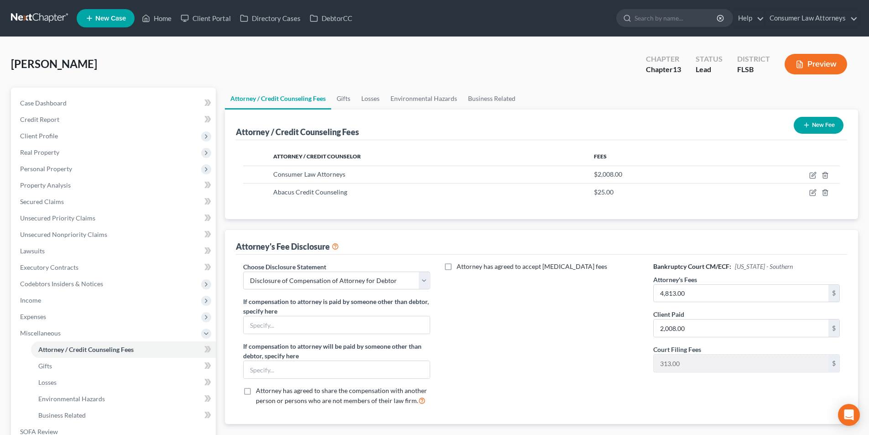
click at [105, 12] on link "New Case" at bounding box center [106, 18] width 58 height 18
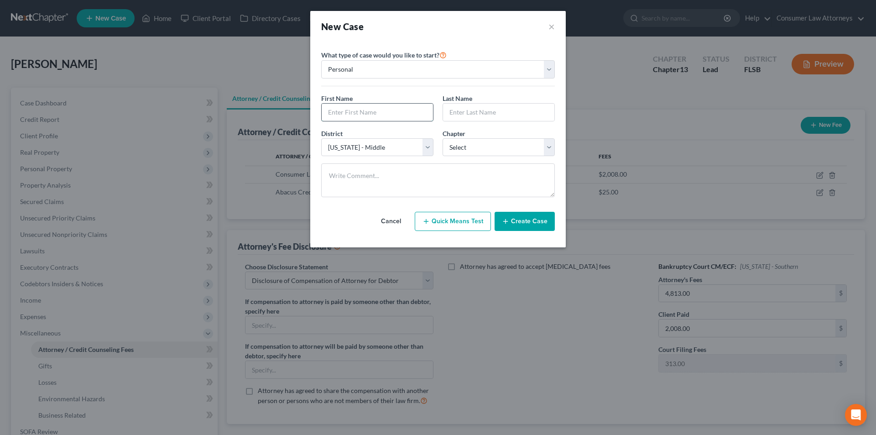
click at [405, 112] on input "text" at bounding box center [377, 112] width 111 height 17
drag, startPoint x: 479, startPoint y: 147, endPoint x: 476, endPoint y: 156, distance: 8.7
click at [479, 147] on select "Select 7 11 12 13" at bounding box center [499, 147] width 112 height 18
click at [443, 138] on select "Select 7 11 12 13" at bounding box center [499, 147] width 112 height 18
click at [528, 220] on button "Create Case" at bounding box center [525, 221] width 60 height 19
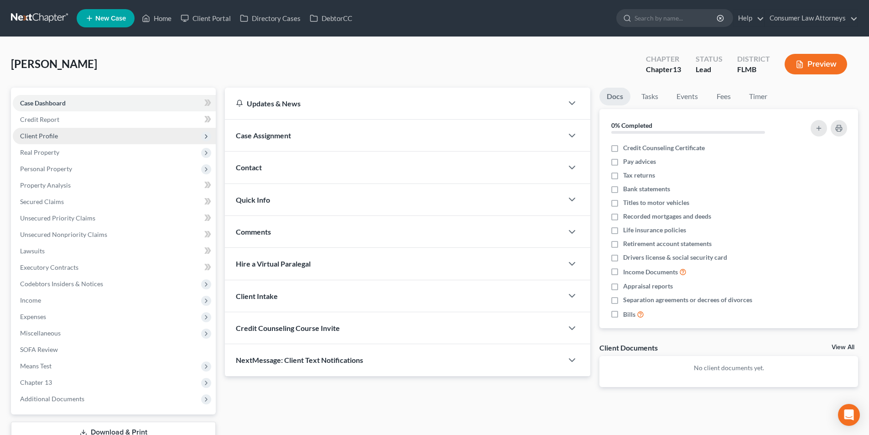
click at [54, 136] on span "Client Profile" at bounding box center [39, 136] width 38 height 8
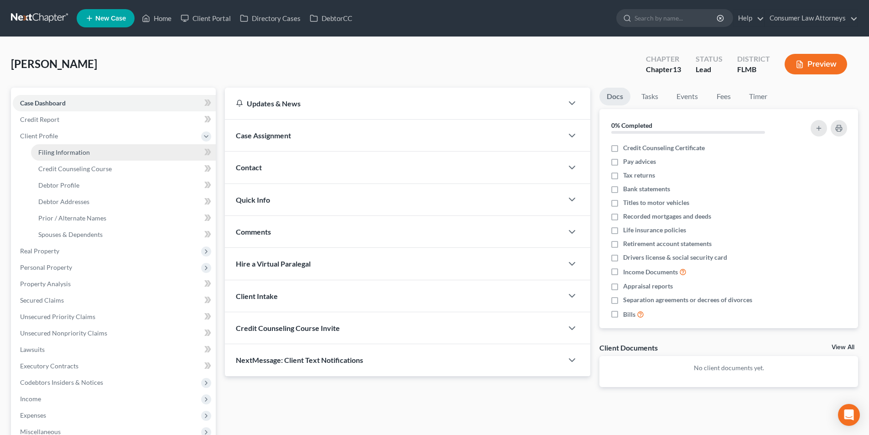
click at [61, 149] on span "Filing Information" at bounding box center [64, 152] width 52 height 8
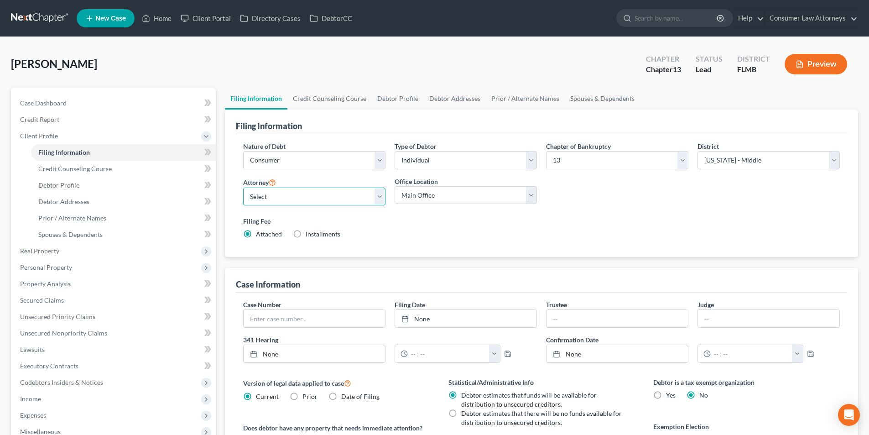
click at [334, 193] on select "Select [PERSON_NAME] - FLMB [PERSON_NAME] [PERSON_NAME] [PERSON_NAME] - ILNB [P…" at bounding box center [314, 197] width 142 height 18
click at [243, 188] on select "Select [PERSON_NAME] - FLMB [PERSON_NAME] [PERSON_NAME] [PERSON_NAME] - ILNB [P…" at bounding box center [314, 197] width 142 height 18
click at [358, 102] on link "Credit Counseling Course" at bounding box center [330, 99] width 84 height 22
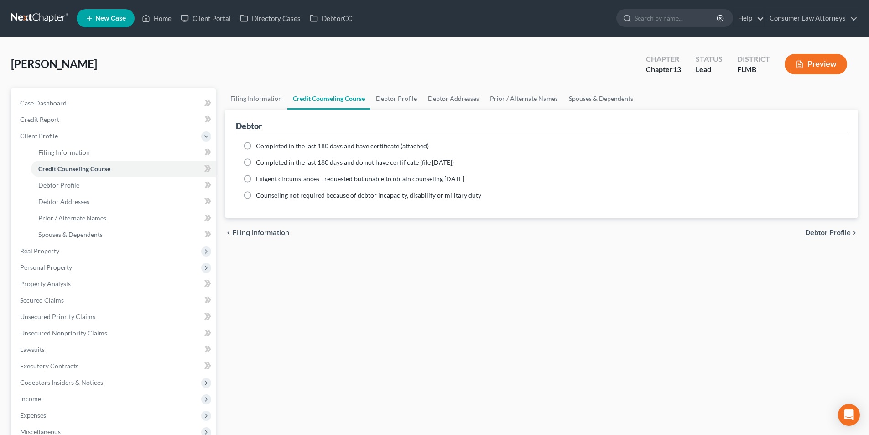
click at [256, 143] on label "Completed in the last 180 days and have certificate (attached)" at bounding box center [342, 145] width 173 height 9
click at [260, 143] on input "Completed in the last 180 days and have certificate (attached)" at bounding box center [263, 144] width 6 height 6
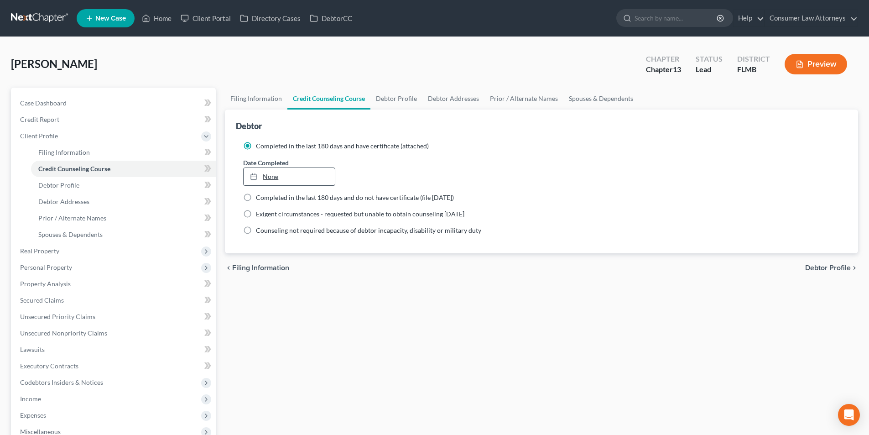
click at [303, 176] on link "None" at bounding box center [289, 176] width 91 height 17
click at [394, 100] on link "Debtor Profile" at bounding box center [397, 99] width 52 height 22
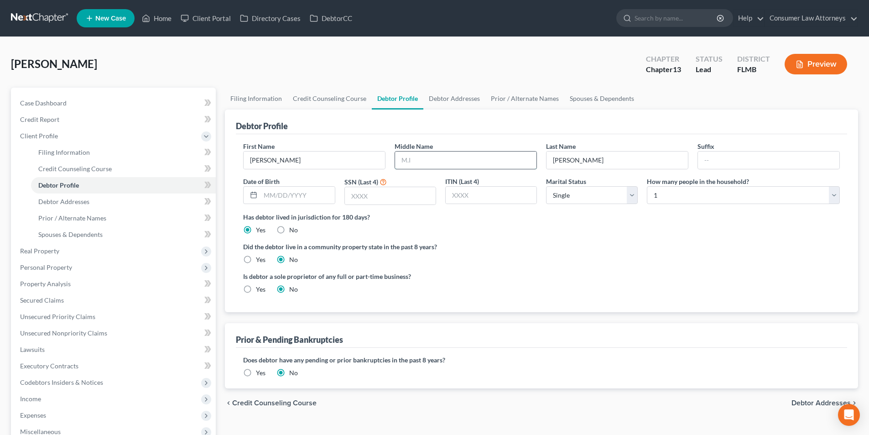
click at [422, 162] on input "text" at bounding box center [465, 160] width 141 height 17
click at [312, 202] on input "text" at bounding box center [298, 195] width 74 height 17
click at [293, 198] on input "text" at bounding box center [298, 195] width 74 height 17
click at [405, 197] on input "text" at bounding box center [390, 195] width 91 height 17
click at [668, 189] on select "Select 1 2 3 4 5 6 7 8 9 10 11 12 13 14 15 16 17 18 19 20" at bounding box center [743, 195] width 193 height 18
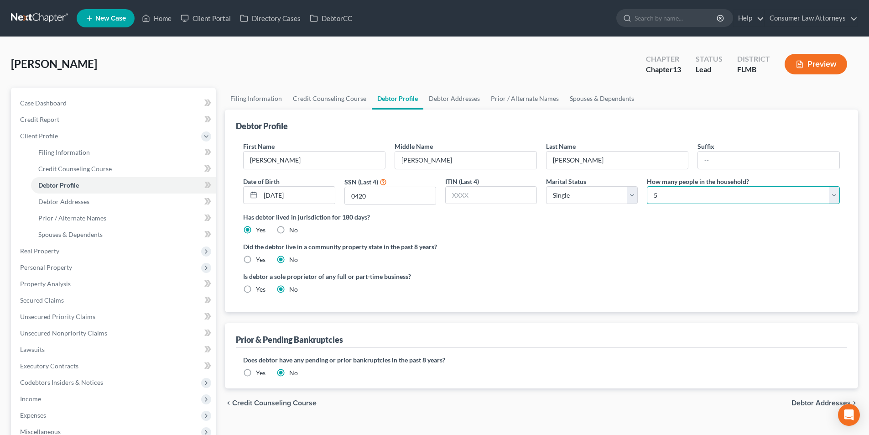
click at [647, 186] on select "Select 1 2 3 4 5 6 7 8 9 10 11 12 13 14 15 16 17 18 19 20" at bounding box center [743, 195] width 193 height 18
click at [449, 99] on link "Debtor Addresses" at bounding box center [455, 99] width 62 height 22
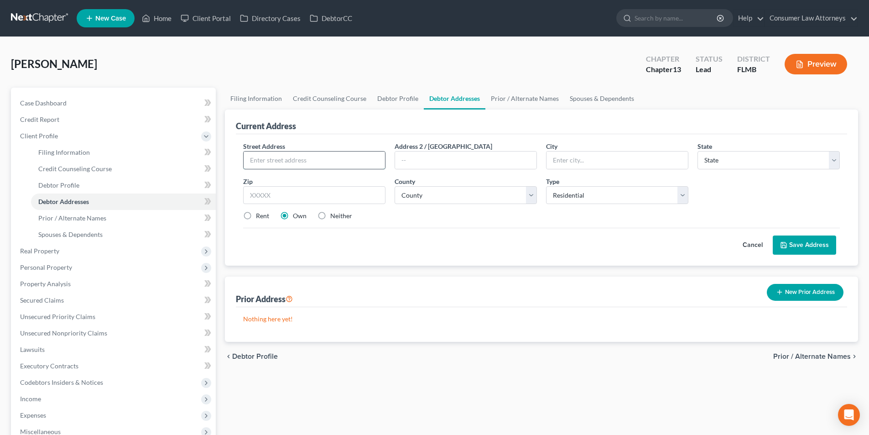
click at [344, 163] on input "text" at bounding box center [314, 160] width 141 height 17
click at [449, 194] on select "County [GEOGRAPHIC_DATA] [GEOGRAPHIC_DATA] [GEOGRAPHIC_DATA] [GEOGRAPHIC_DATA] …" at bounding box center [466, 195] width 142 height 18
click at [395, 186] on select "County [GEOGRAPHIC_DATA] [GEOGRAPHIC_DATA] [GEOGRAPHIC_DATA] [GEOGRAPHIC_DATA] …" at bounding box center [466, 195] width 142 height 18
click at [820, 242] on button "Save Address" at bounding box center [804, 244] width 63 height 19
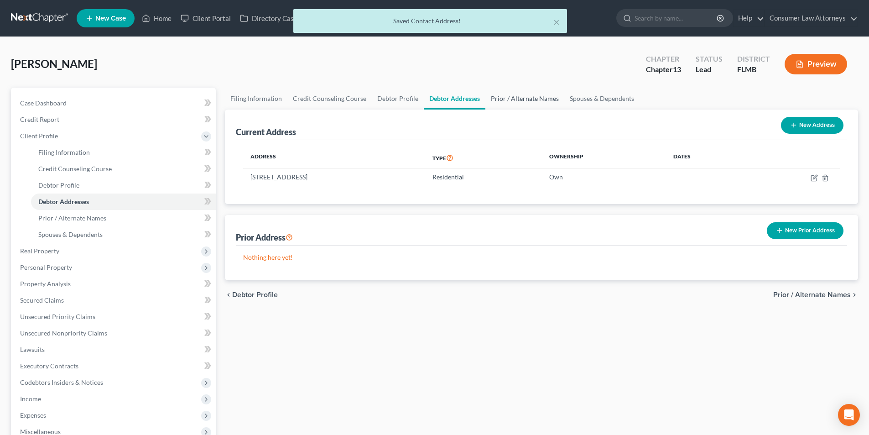
click at [528, 104] on link "Prior / Alternate Names" at bounding box center [525, 99] width 79 height 22
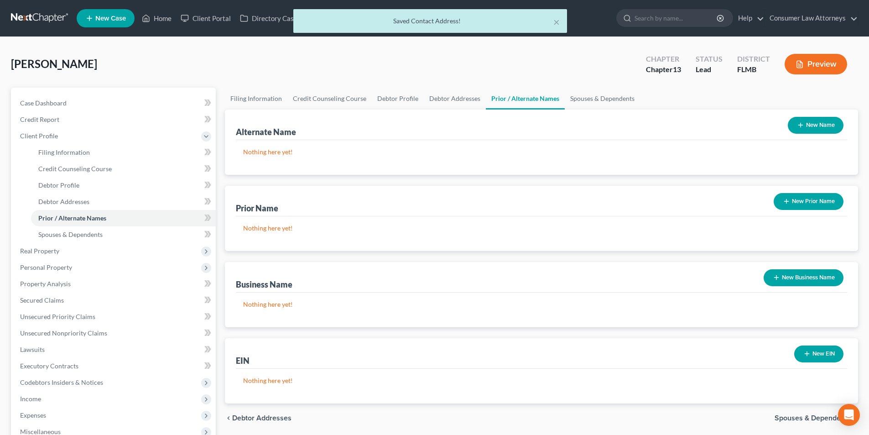
click at [790, 128] on button "New Name" at bounding box center [816, 125] width 56 height 17
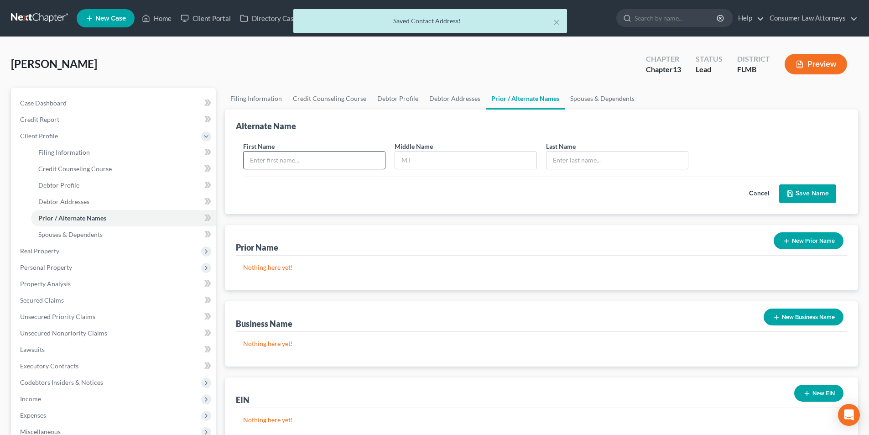
click at [284, 158] on input "text" at bounding box center [314, 160] width 141 height 17
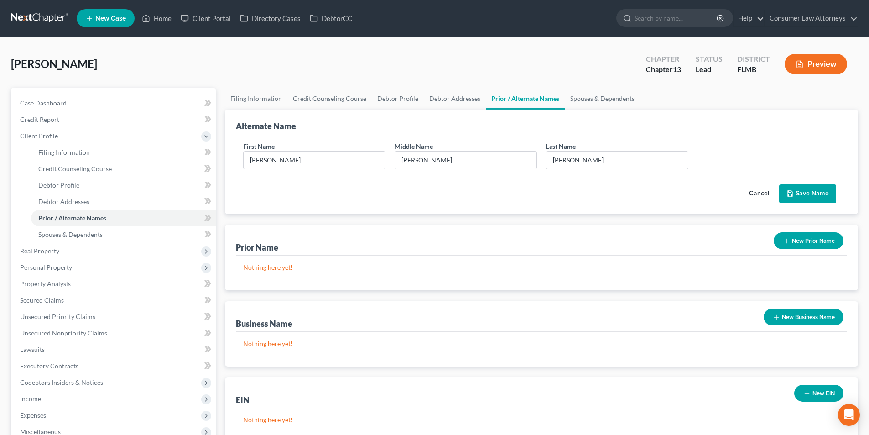
click at [807, 187] on button "Save Name" at bounding box center [808, 193] width 57 height 19
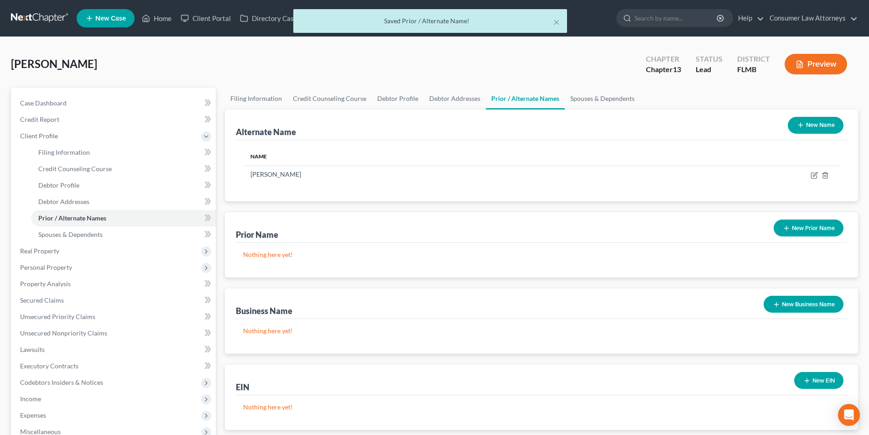
click at [817, 122] on button "New Name" at bounding box center [816, 125] width 56 height 17
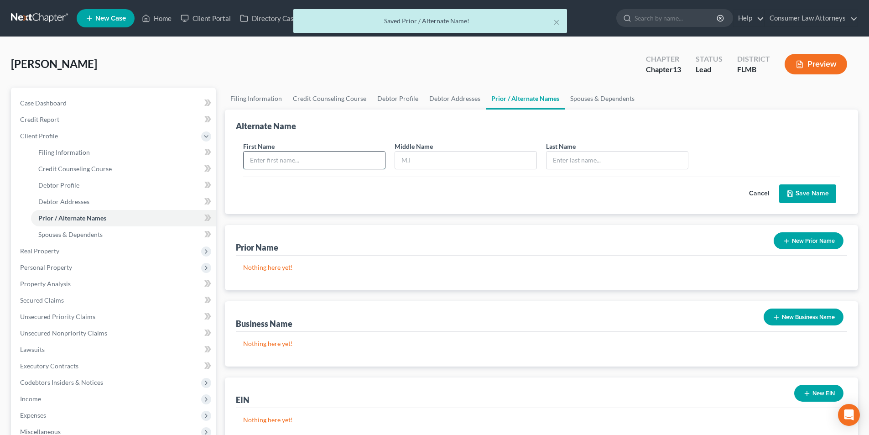
click at [335, 158] on input "text" at bounding box center [314, 160] width 141 height 17
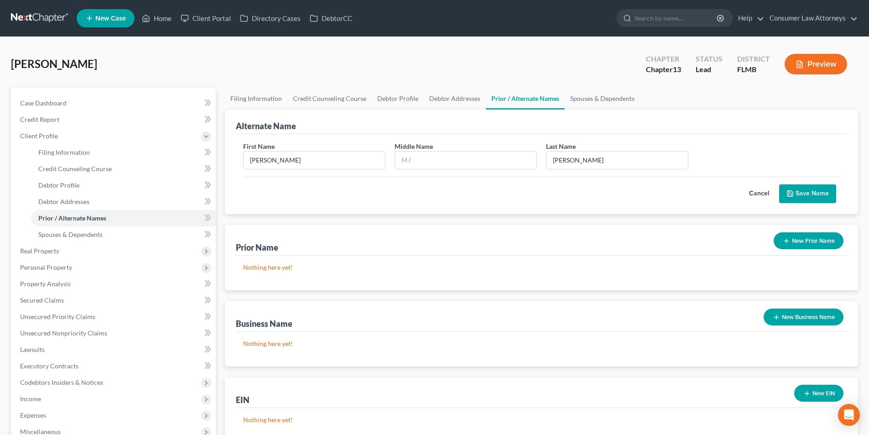
click at [802, 195] on button "Save Name" at bounding box center [808, 193] width 57 height 19
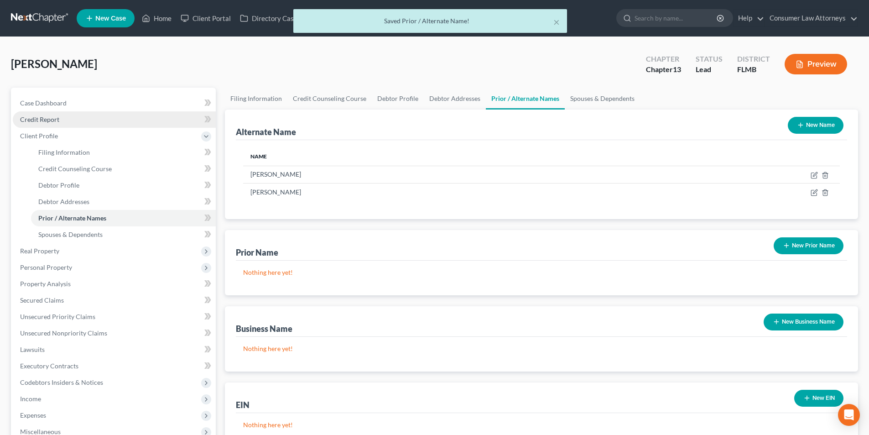
click at [49, 122] on span "Credit Report" at bounding box center [39, 119] width 39 height 8
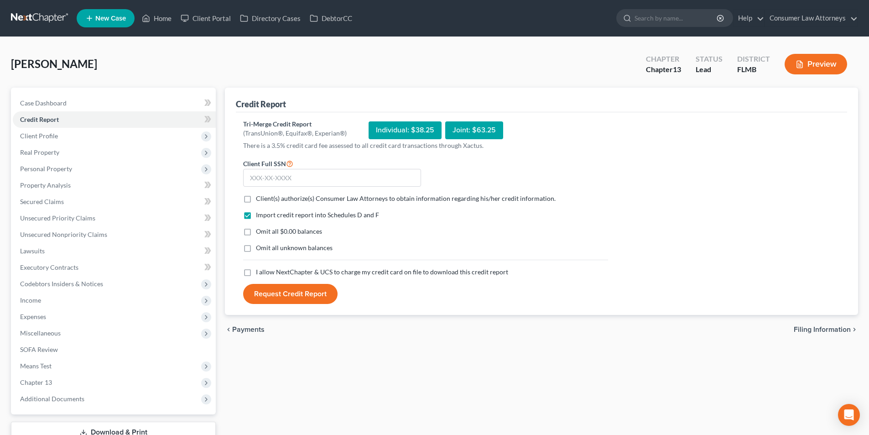
drag, startPoint x: 248, startPoint y: 199, endPoint x: 245, endPoint y: 264, distance: 65.3
click at [256, 199] on label "Client(s) authorize(s) Consumer Law Attorneys to obtain information regarding h…" at bounding box center [406, 198] width 300 height 9
click at [260, 199] on input "Client(s) authorize(s) Consumer Law Attorneys to obtain information regarding h…" at bounding box center [263, 197] width 6 height 6
click at [256, 274] on label "I allow NextChapter & UCS to charge my credit card on file to download this cre…" at bounding box center [382, 271] width 252 height 9
click at [260, 273] on input "I allow NextChapter & UCS to charge my credit card on file to download this cre…" at bounding box center [263, 270] width 6 height 6
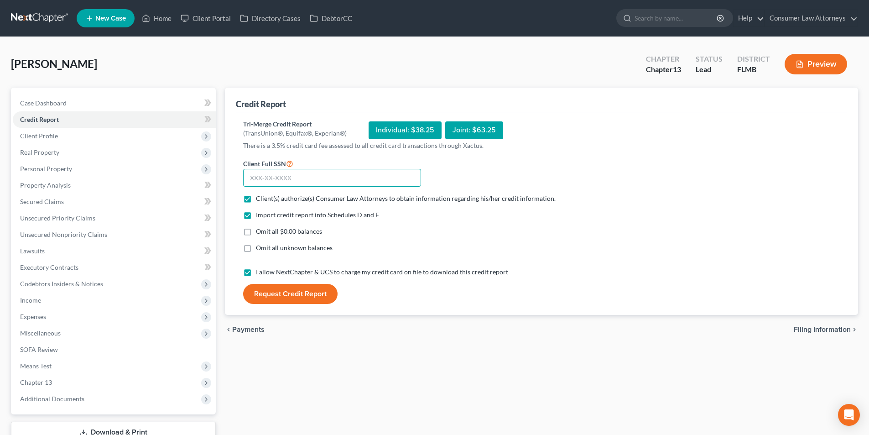
click at [302, 178] on input "text" at bounding box center [332, 178] width 178 height 18
click at [317, 300] on button "Request Credit Report" at bounding box center [290, 294] width 94 height 20
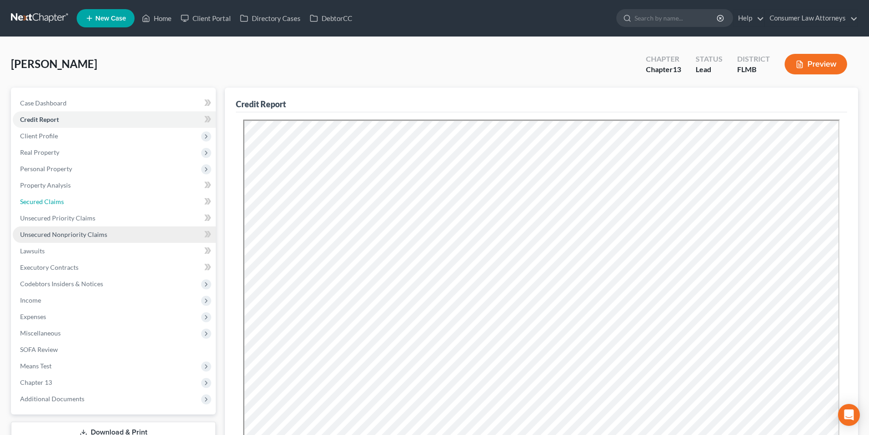
drag, startPoint x: 55, startPoint y: 204, endPoint x: 107, endPoint y: 233, distance: 59.3
click at [55, 204] on span "Secured Claims" at bounding box center [42, 202] width 44 height 8
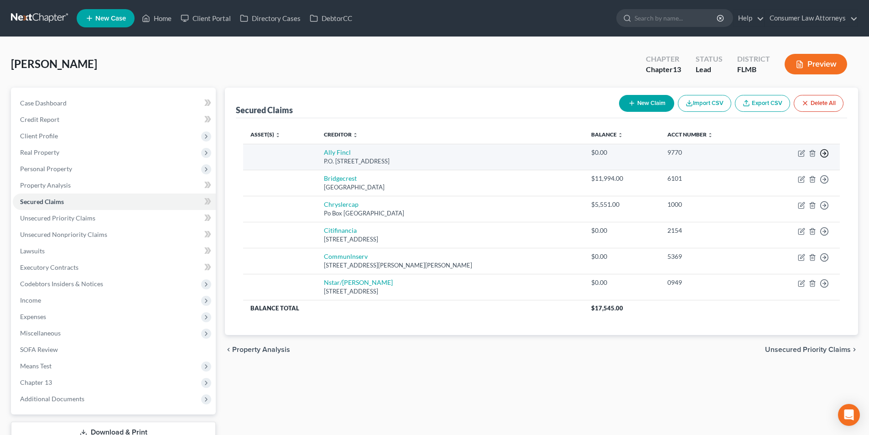
click at [824, 155] on icon "button" at bounding box center [824, 153] width 9 height 9
click at [776, 177] on link "Move to F" at bounding box center [783, 175] width 76 height 16
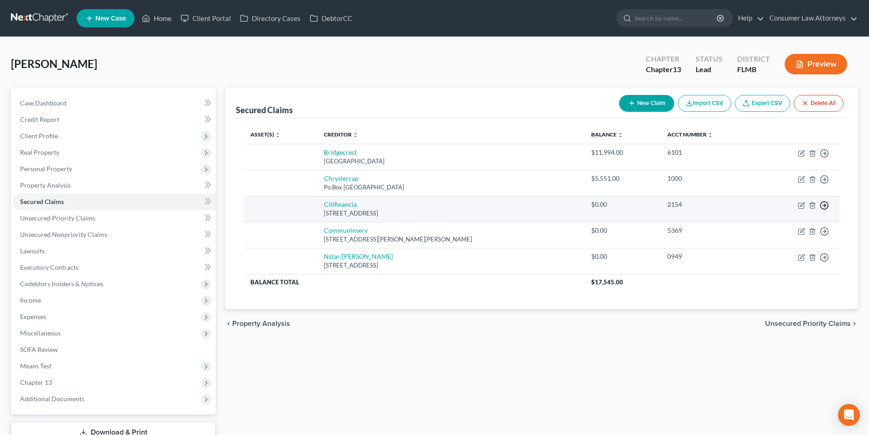
click at [827, 158] on icon "button" at bounding box center [824, 153] width 9 height 9
click at [760, 223] on link "Move to F" at bounding box center [783, 228] width 76 height 16
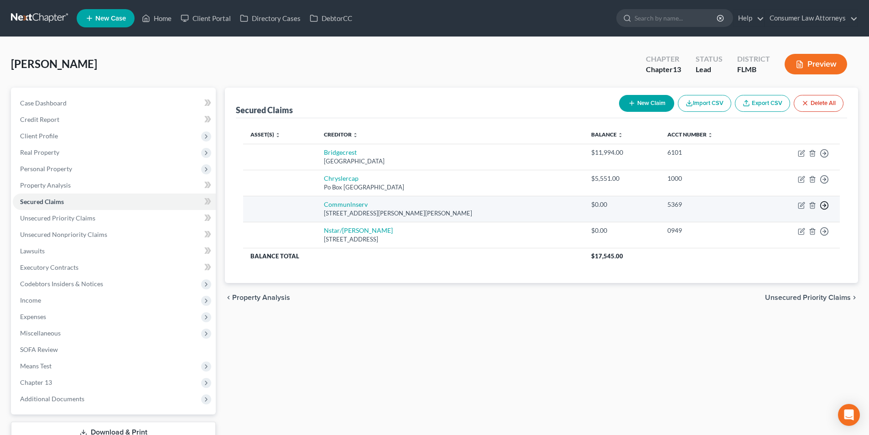
click at [824, 158] on icon "button" at bounding box center [824, 153] width 9 height 9
click at [772, 226] on link "Move to F" at bounding box center [783, 228] width 76 height 16
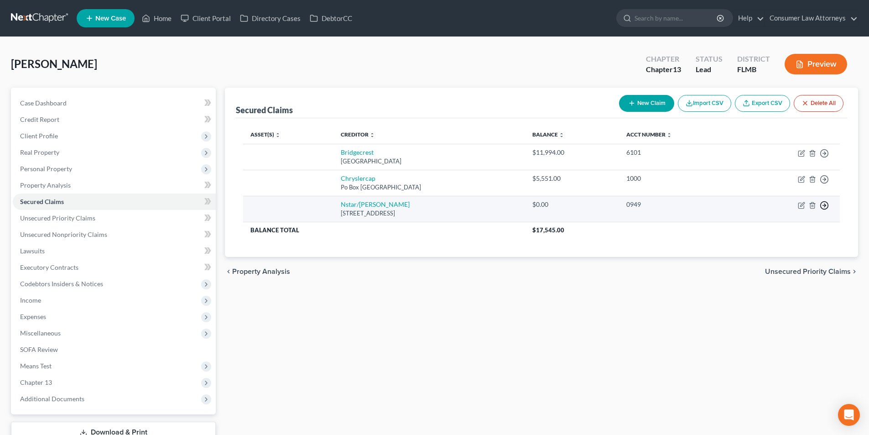
click at [822, 158] on icon "button" at bounding box center [824, 153] width 9 height 9
click at [773, 225] on link "Move to F" at bounding box center [783, 228] width 76 height 16
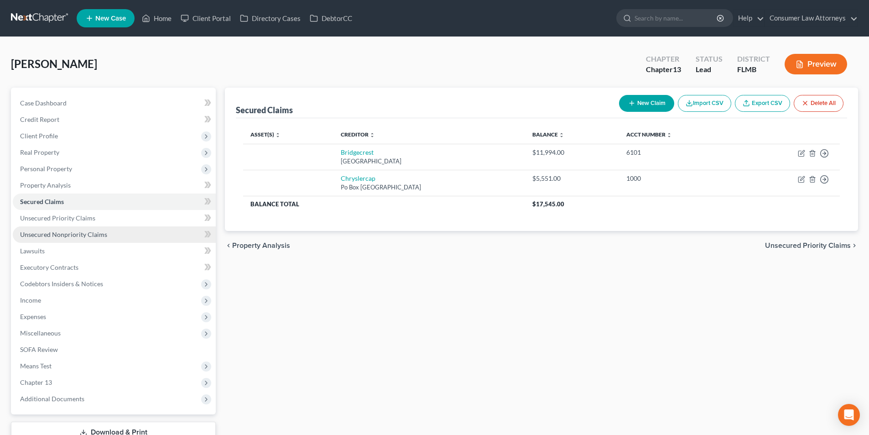
click at [86, 230] on span "Unsecured Nonpriority Claims" at bounding box center [63, 234] width 87 height 8
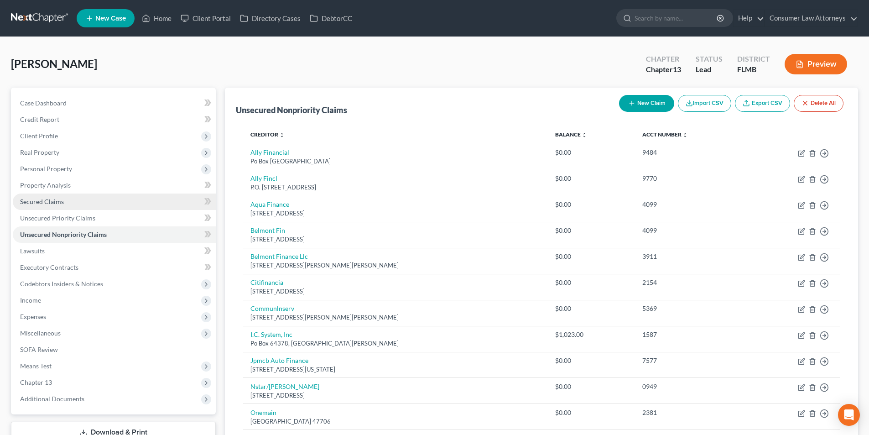
click at [52, 204] on span "Secured Claims" at bounding box center [42, 202] width 44 height 8
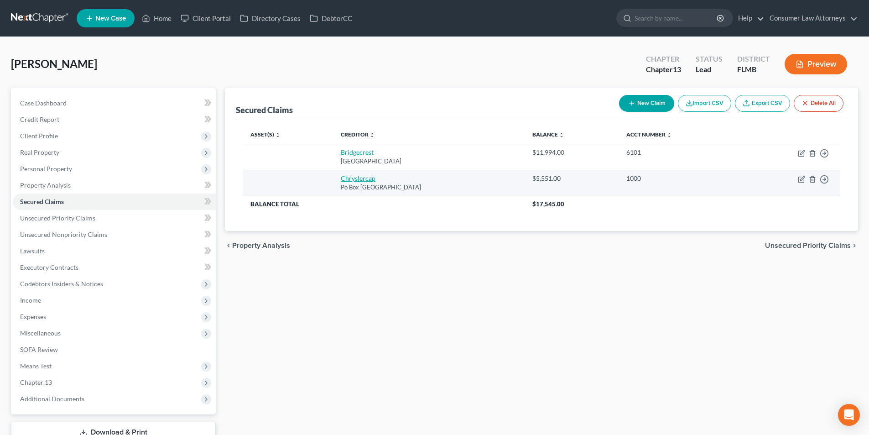
click at [351, 179] on link "Chryslercap" at bounding box center [358, 178] width 35 height 8
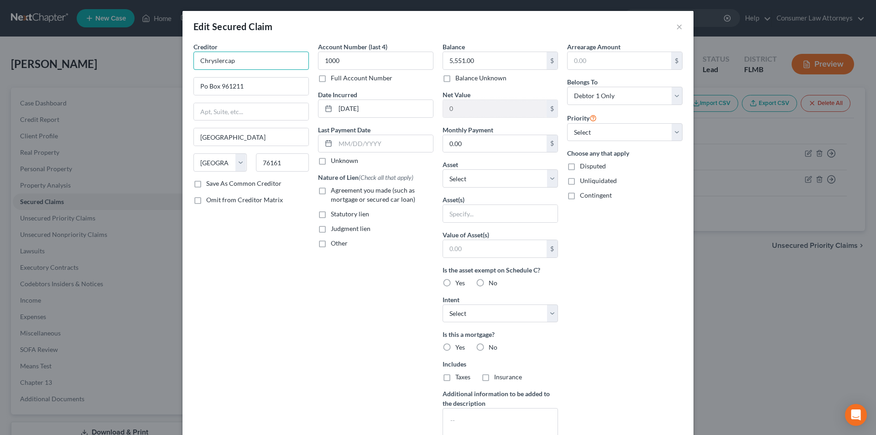
click at [221, 62] on input "Chryslercap" at bounding box center [251, 61] width 115 height 18
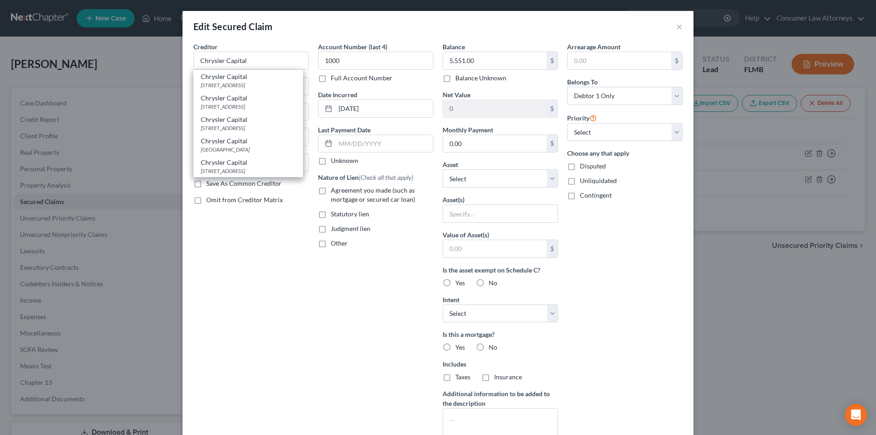
click at [250, 74] on div "Chrysler Capital" at bounding box center [248, 76] width 95 height 9
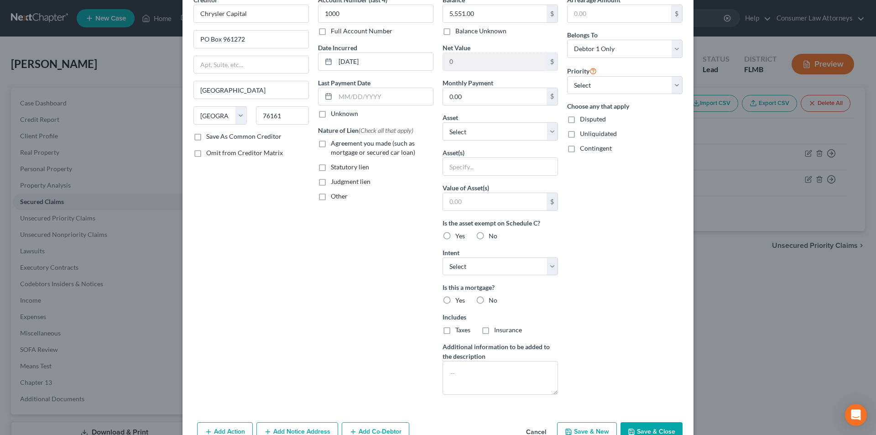
scroll to position [98, 0]
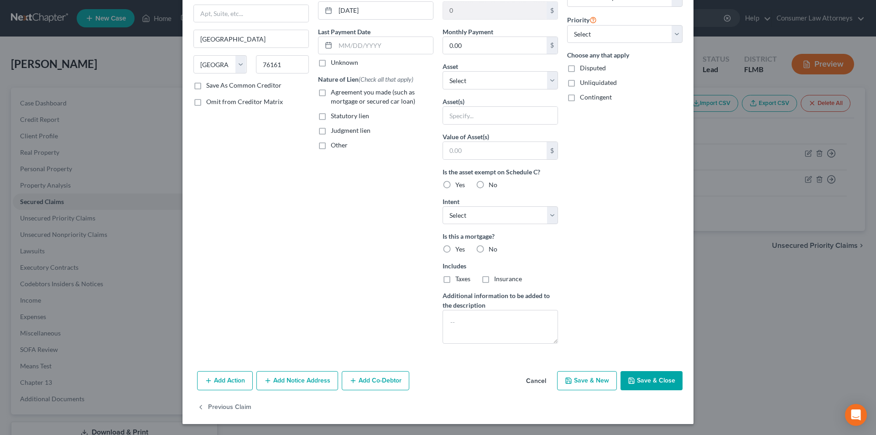
click at [653, 379] on button "Save & Close" at bounding box center [652, 380] width 62 height 19
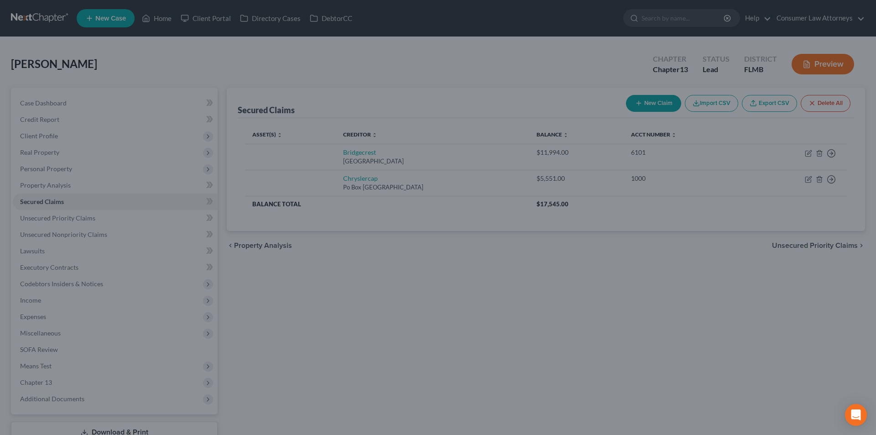
scroll to position [0, 0]
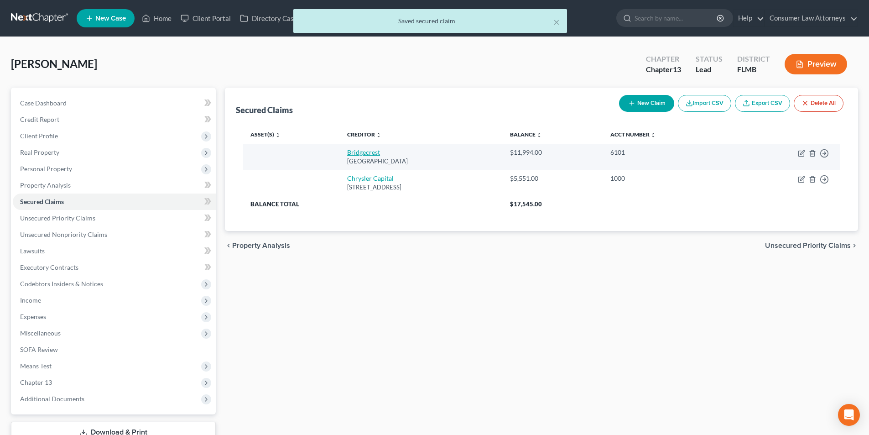
click at [357, 154] on link "Bridgecrest" at bounding box center [363, 152] width 33 height 8
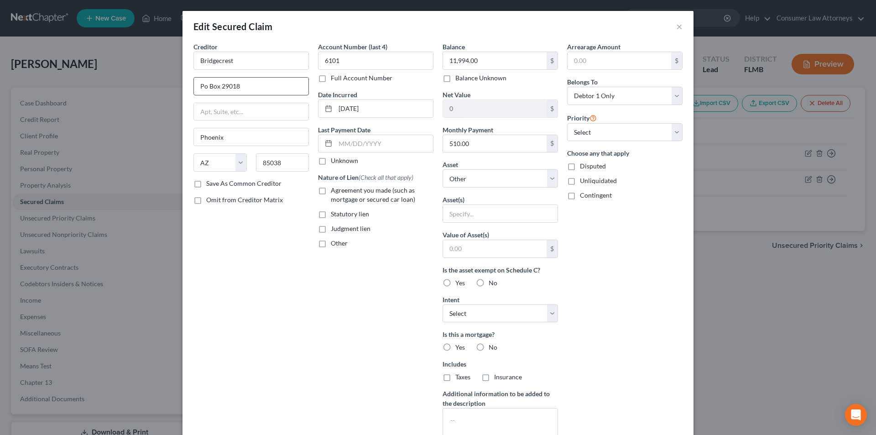
drag, startPoint x: 201, startPoint y: 88, endPoint x: 208, endPoint y: 92, distance: 8.2
click at [202, 88] on input "Po Box 29018" at bounding box center [251, 86] width 115 height 17
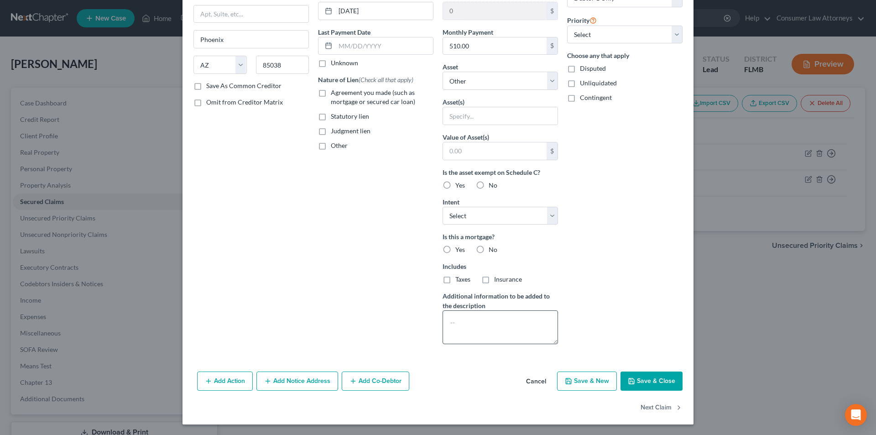
scroll to position [98, 0]
click at [646, 378] on button "Save & Close" at bounding box center [652, 380] width 62 height 19
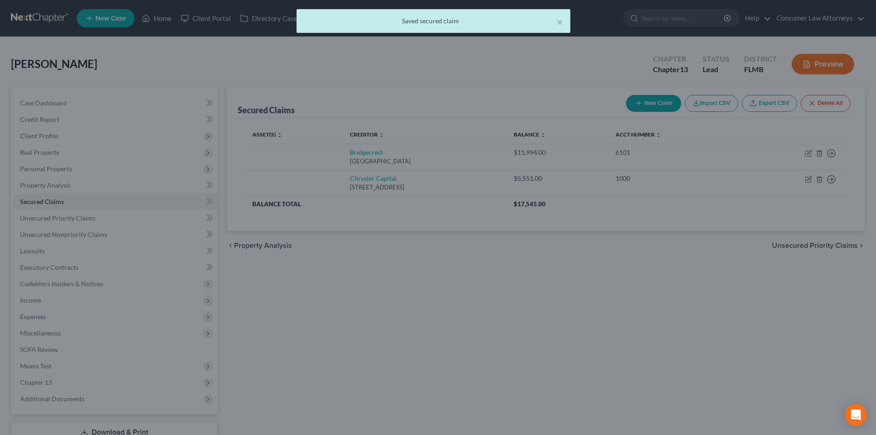
scroll to position [0, 0]
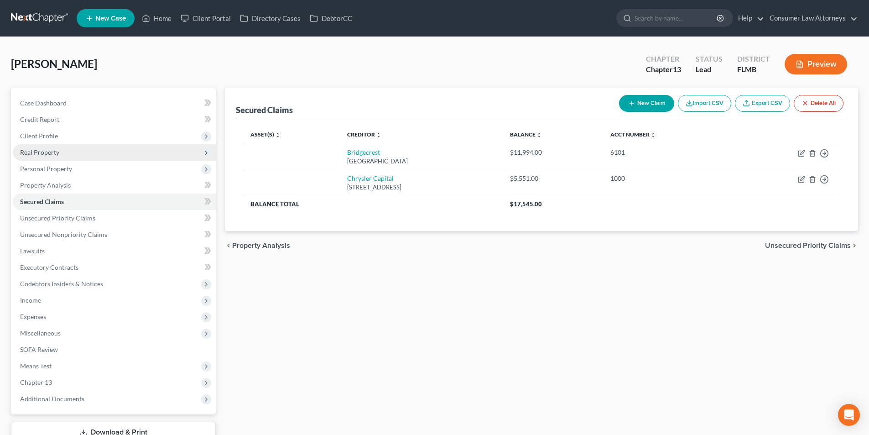
click at [55, 150] on span "Real Property" at bounding box center [39, 152] width 39 height 8
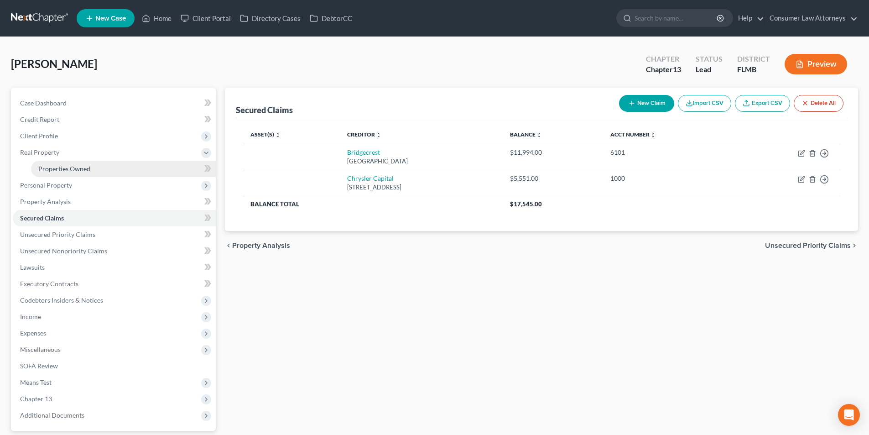
click at [90, 164] on link "Properties Owned" at bounding box center [123, 169] width 185 height 16
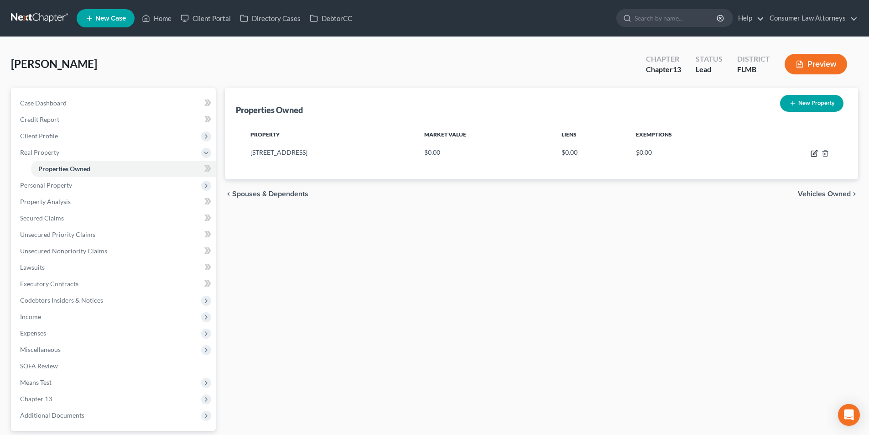
drag, startPoint x: 815, startPoint y: 152, endPoint x: 796, endPoint y: 163, distance: 22.1
click at [815, 152] on icon "button" at bounding box center [814, 153] width 7 height 7
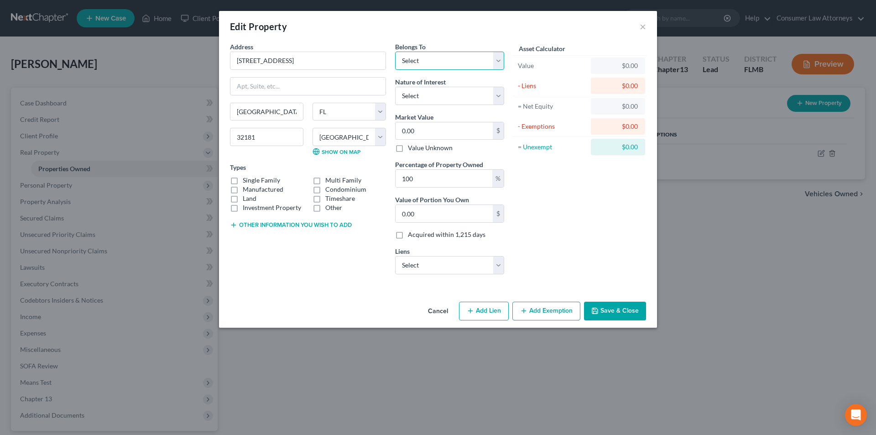
click at [446, 64] on select "Select Debtor 1 Only Debtor 2 Only Debtor 1 And Debtor 2 Only At Least One Of T…" at bounding box center [449, 61] width 109 height 18
click at [395, 52] on select "Select Debtor 1 Only Debtor 2 Only Debtor 1 And Debtor 2 Only At Least One Of T…" at bounding box center [449, 61] width 109 height 18
click at [445, 138] on input "0.00" at bounding box center [444, 130] width 97 height 17
click at [465, 267] on select "Select Bridgecrest - $11,994.00 Chrysler Capital - $5,551.00" at bounding box center [449, 265] width 109 height 18
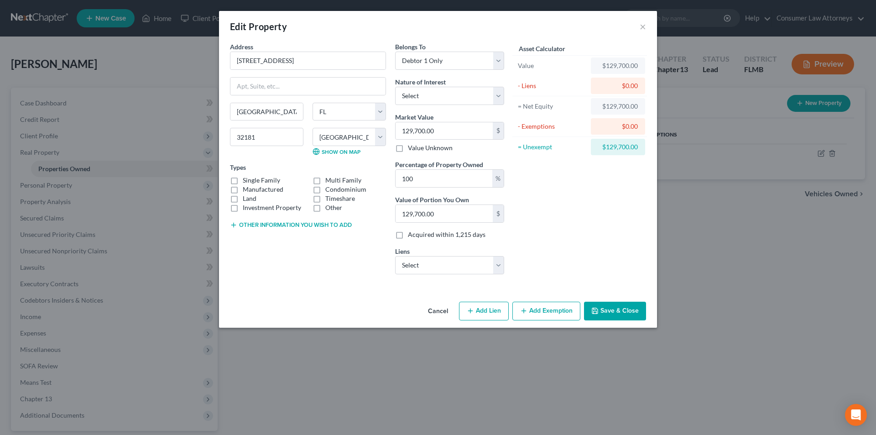
click at [617, 312] on button "Save & Close" at bounding box center [615, 311] width 62 height 19
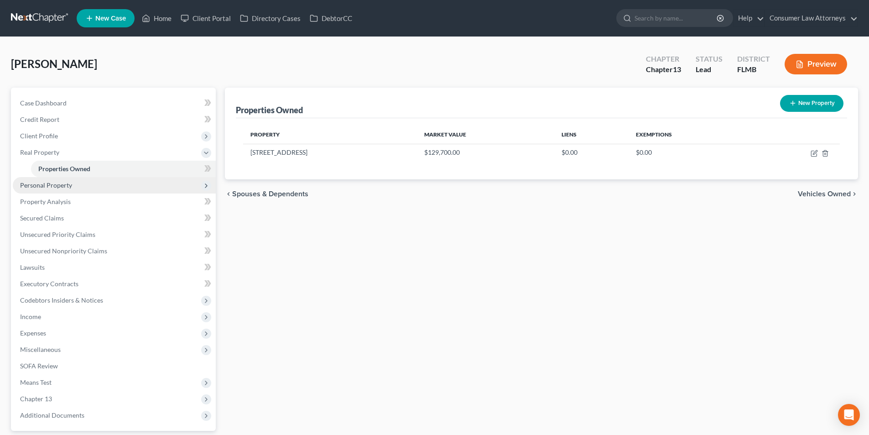
click at [61, 183] on span "Personal Property" at bounding box center [46, 185] width 52 height 8
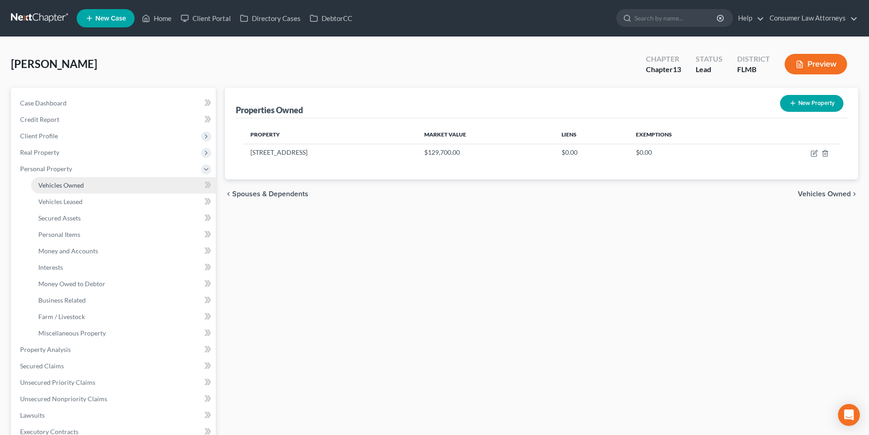
click at [76, 184] on span "Vehicles Owned" at bounding box center [61, 185] width 46 height 8
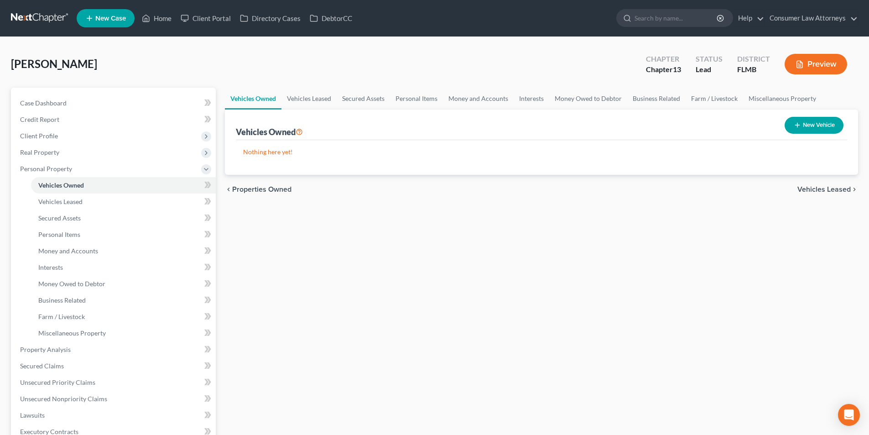
click at [827, 127] on button "New Vehicle" at bounding box center [814, 125] width 59 height 17
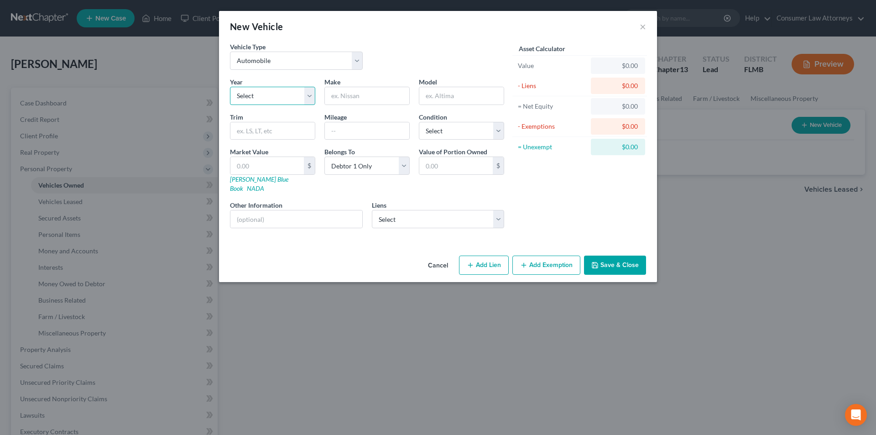
click at [277, 100] on select "Select 2026 2025 2024 2023 2022 2021 2020 2019 2018 2017 2016 2015 2014 2013 20…" at bounding box center [272, 96] width 85 height 18
click at [230, 87] on select "Select 2026 2025 2024 2023 2022 2021 2020 2019 2018 2017 2016 2015 2014 2013 20…" at bounding box center [272, 96] width 85 height 18
click at [357, 99] on input "text" at bounding box center [367, 95] width 84 height 17
click at [365, 128] on input "text" at bounding box center [367, 130] width 84 height 17
drag, startPoint x: 467, startPoint y: 124, endPoint x: 466, endPoint y: 133, distance: 9.3
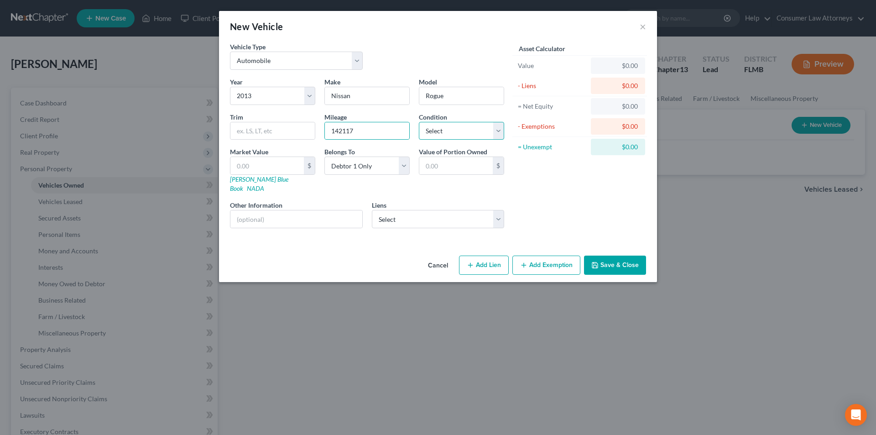
click at [467, 124] on select "Select Excellent Very Good Good Fair Poor" at bounding box center [461, 131] width 85 height 18
click at [419, 122] on select "Select Excellent Very Good Good Fair Poor" at bounding box center [461, 131] width 85 height 18
click at [471, 210] on select "Select Bridgecrest - $11,994.00 Chrysler Capital - $5,551.00" at bounding box center [438, 219] width 133 height 18
click at [372, 210] on select "Select Bridgecrest - $11,994.00 Chrysler Capital - $5,551.00" at bounding box center [438, 219] width 133 height 18
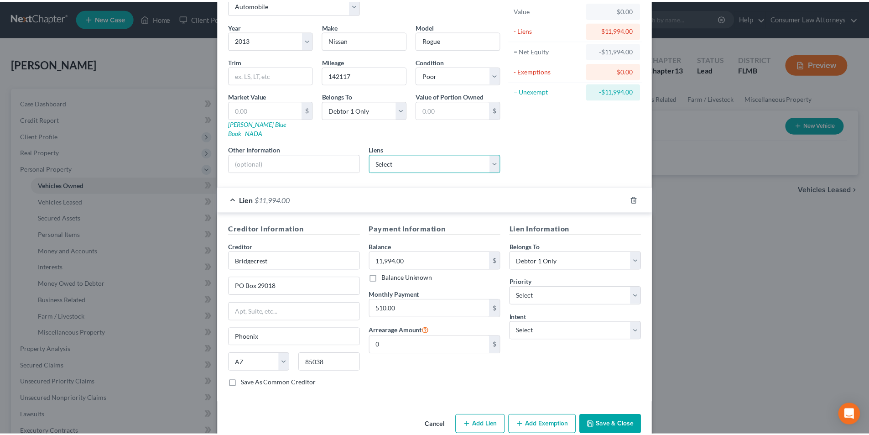
scroll to position [64, 0]
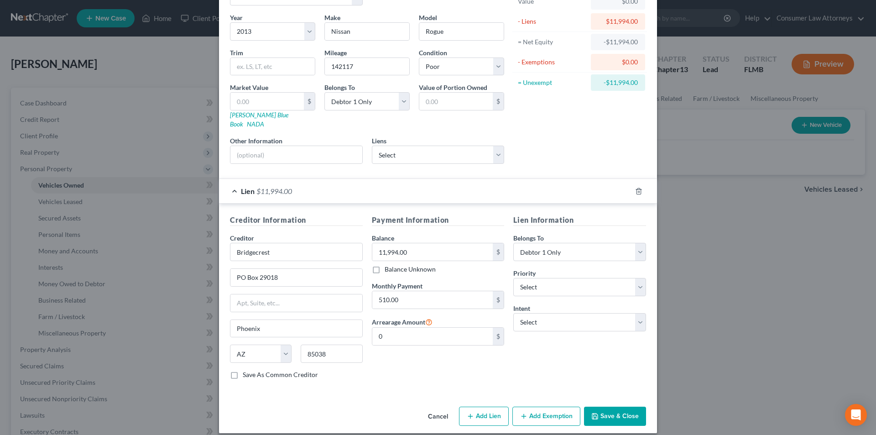
click at [628, 407] on button "Save & Close" at bounding box center [615, 416] width 62 height 19
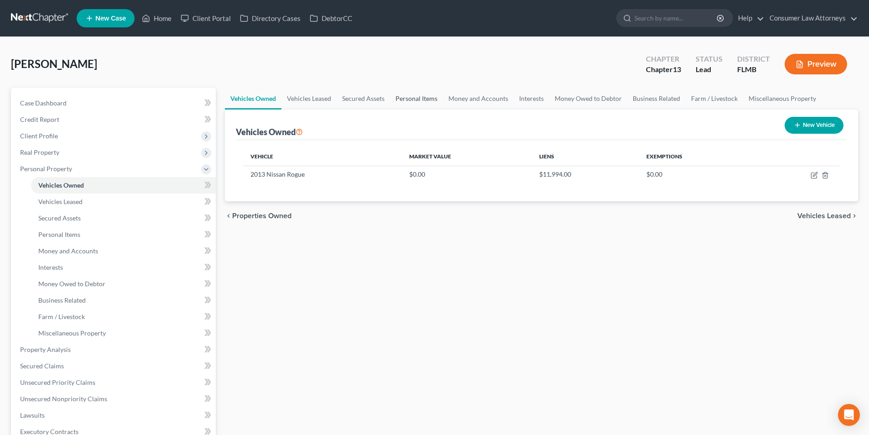
click at [413, 97] on link "Personal Items" at bounding box center [416, 99] width 53 height 22
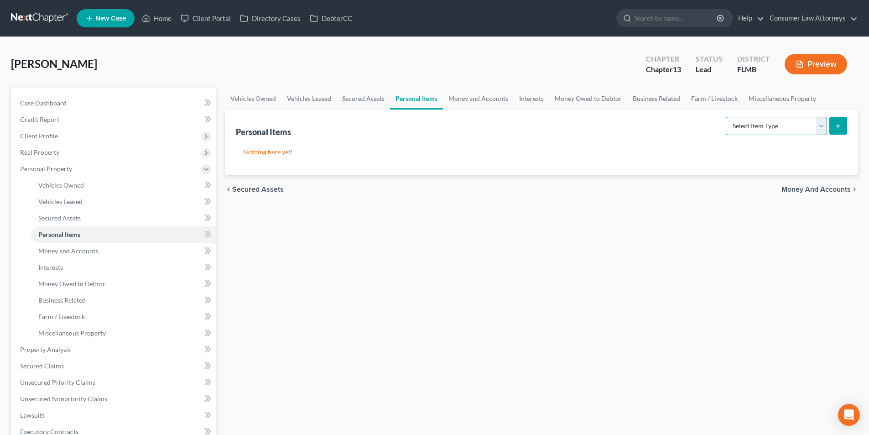
drag, startPoint x: 764, startPoint y: 130, endPoint x: 759, endPoint y: 135, distance: 7.5
click at [764, 130] on select "Select Item Type Clothing Collectibles Of Value Electronics Firearms Household …" at bounding box center [776, 126] width 101 height 18
click at [727, 117] on select "Select Item Type Clothing Collectibles Of Value Electronics Firearms Household …" at bounding box center [776, 126] width 101 height 18
click at [837, 125] on icon "submit" at bounding box center [838, 125] width 7 height 7
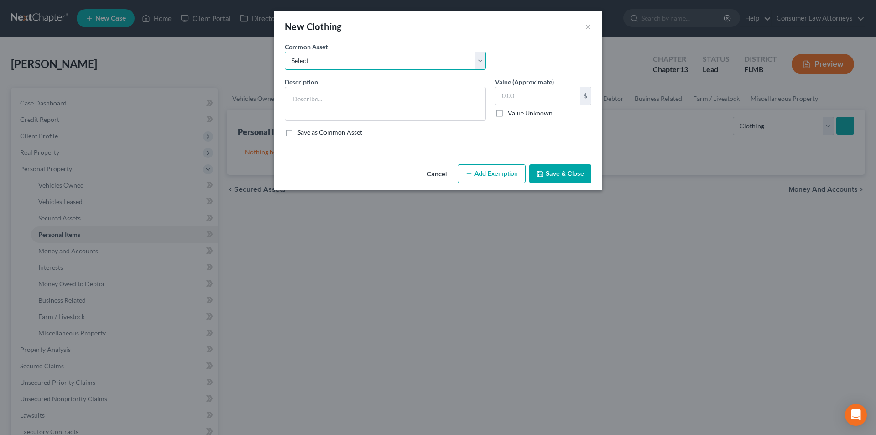
click at [368, 62] on select "Select Miscellaneous clothing and wearing apparel Clothing, shoes, jackets, out…" at bounding box center [385, 61] width 201 height 18
click at [285, 52] on select "Select Miscellaneous clothing and wearing apparel Clothing, shoes, jackets, out…" at bounding box center [385, 61] width 201 height 18
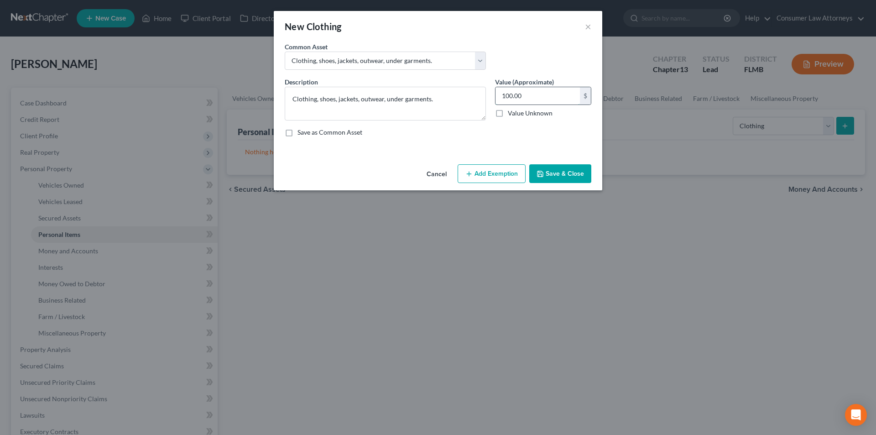
click at [540, 99] on input "100.00" at bounding box center [538, 95] width 84 height 17
click at [504, 178] on button "Add Exemption" at bounding box center [492, 173] width 68 height 19
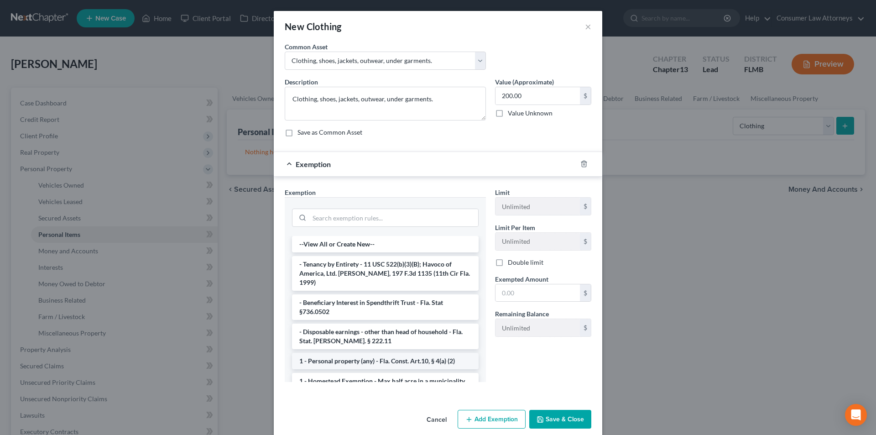
click at [360, 353] on li "1 - Personal property (any) - Fla. Const. Art.10, § 4(a) (2)" at bounding box center [385, 361] width 187 height 16
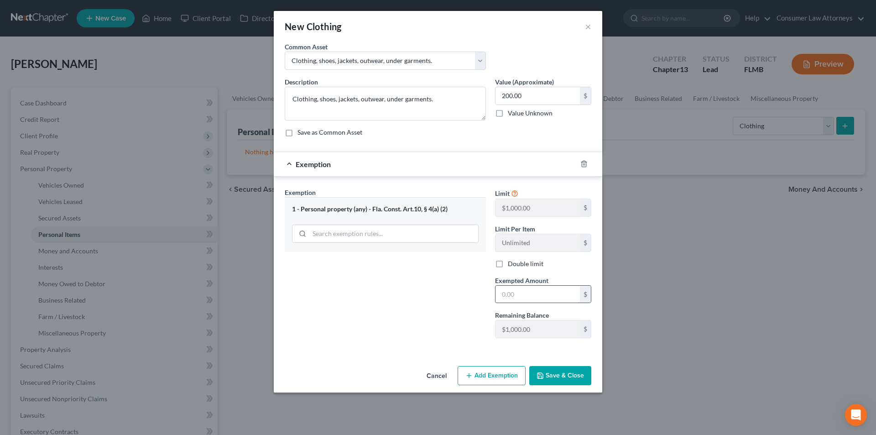
click at [517, 299] on input "text" at bounding box center [538, 294] width 84 height 17
click at [559, 376] on button "Save & Close" at bounding box center [560, 375] width 62 height 19
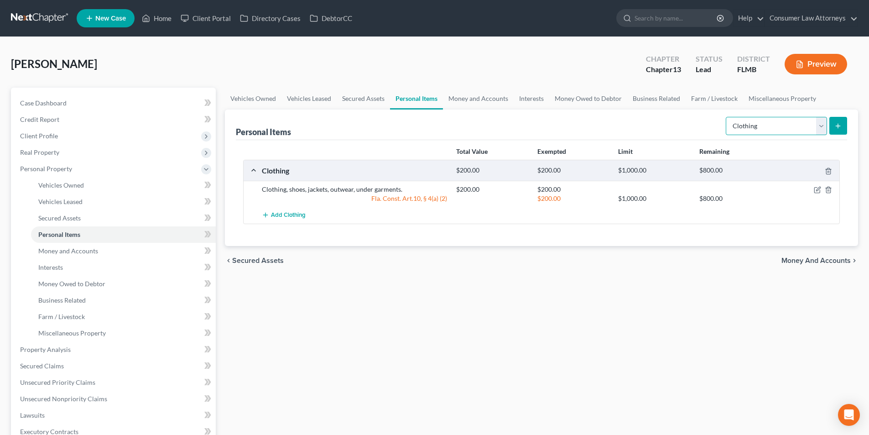
click at [779, 122] on select "Select Item Type Clothing Collectibles Of Value Electronics Firearms Household …" at bounding box center [776, 126] width 101 height 18
click at [727, 117] on select "Select Item Type Clothing Collectibles Of Value Electronics Firearms Household …" at bounding box center [776, 126] width 101 height 18
click at [840, 124] on icon "submit" at bounding box center [838, 125] width 7 height 7
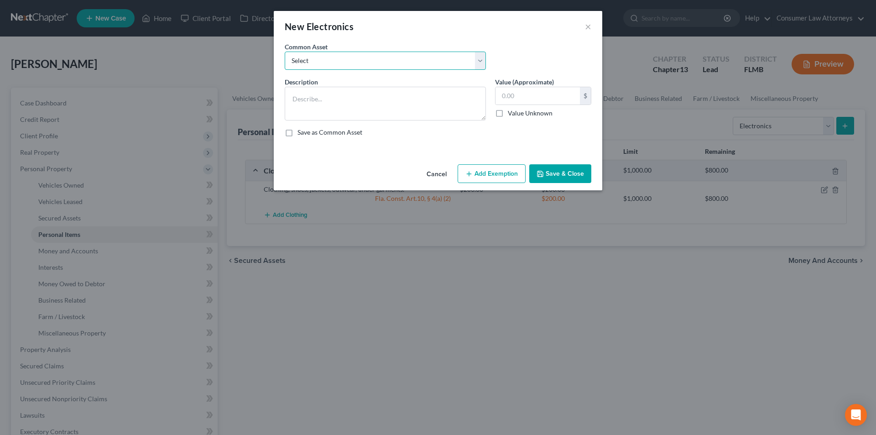
drag, startPoint x: 438, startPoint y: 67, endPoint x: 430, endPoint y: 69, distance: 8.7
click at [438, 67] on select "Select Miscellaneous electronics Xbox Laptop Refrigerator Computer TV Cellphone…" at bounding box center [385, 61] width 201 height 18
click at [285, 52] on select "Select Miscellaneous electronics Xbox Laptop Refrigerator Computer TV Cellphone…" at bounding box center [385, 61] width 201 height 18
click at [499, 173] on button "Add Exemption" at bounding box center [492, 173] width 68 height 19
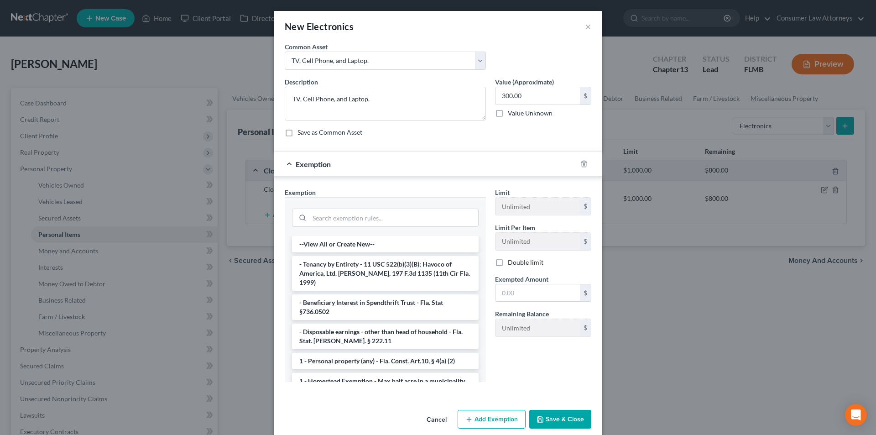
drag, startPoint x: 359, startPoint y: 353, endPoint x: 461, endPoint y: 293, distance: 118.3
click at [360, 353] on li "1 - Personal property (any) - Fla. Const. Art.10, § 4(a) (2)" at bounding box center [385, 361] width 187 height 16
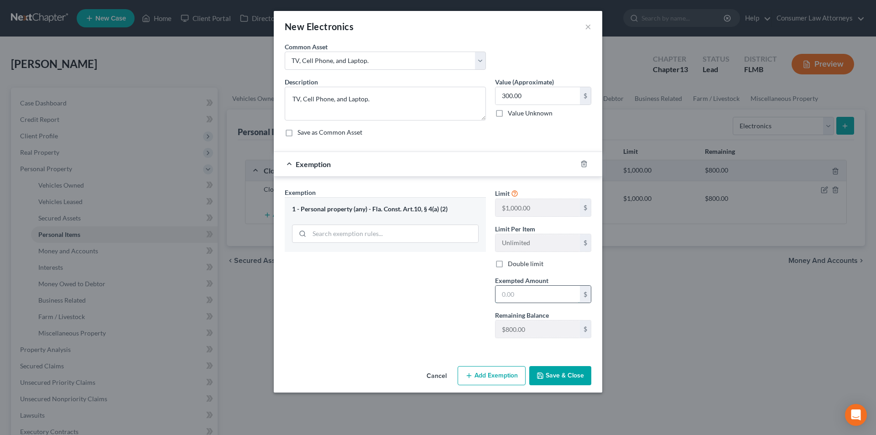
click at [514, 292] on input "text" at bounding box center [538, 294] width 84 height 17
click at [565, 372] on button "Save & Close" at bounding box center [560, 375] width 62 height 19
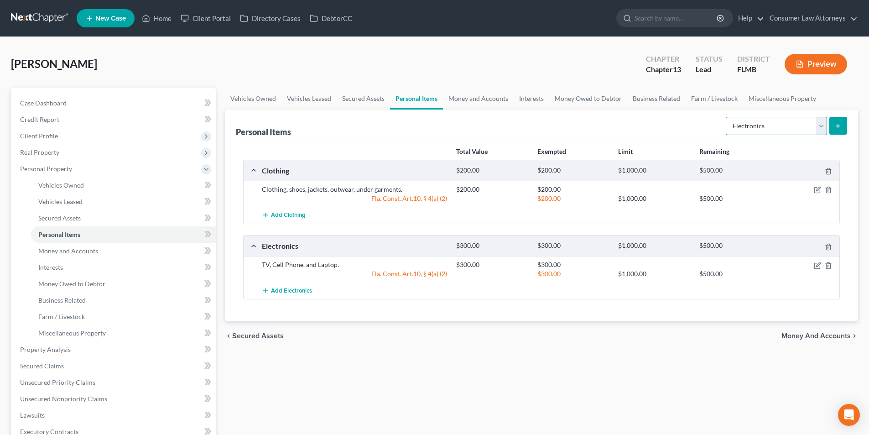
click at [766, 126] on select "Select Item Type Clothing Collectibles Of Value Electronics Firearms Household …" at bounding box center [776, 126] width 101 height 18
click at [727, 117] on select "Select Item Type Clothing Collectibles Of Value Electronics Firearms Household …" at bounding box center [776, 126] width 101 height 18
click at [836, 127] on icon "submit" at bounding box center [838, 125] width 7 height 7
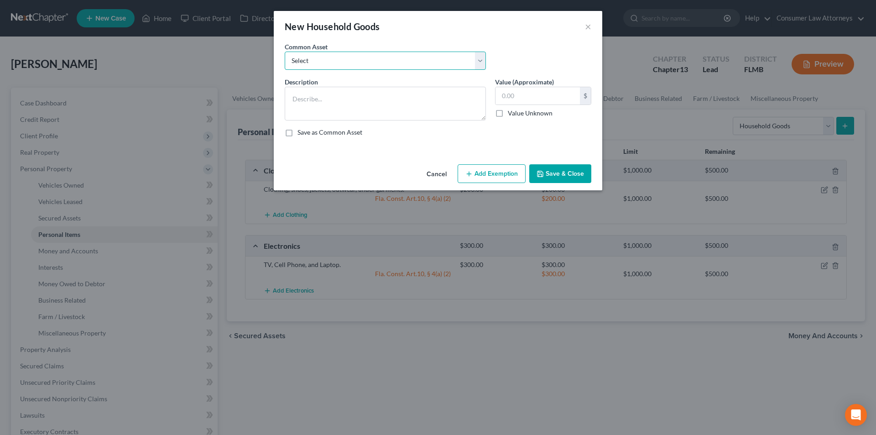
click at [363, 56] on select "Select Miscellaneous household goods, furniture and furnishings freezer Dryer c…" at bounding box center [385, 61] width 201 height 18
click at [285, 52] on select "Select Miscellaneous household goods, furniture and furnishings freezer Dryer c…" at bounding box center [385, 61] width 201 height 18
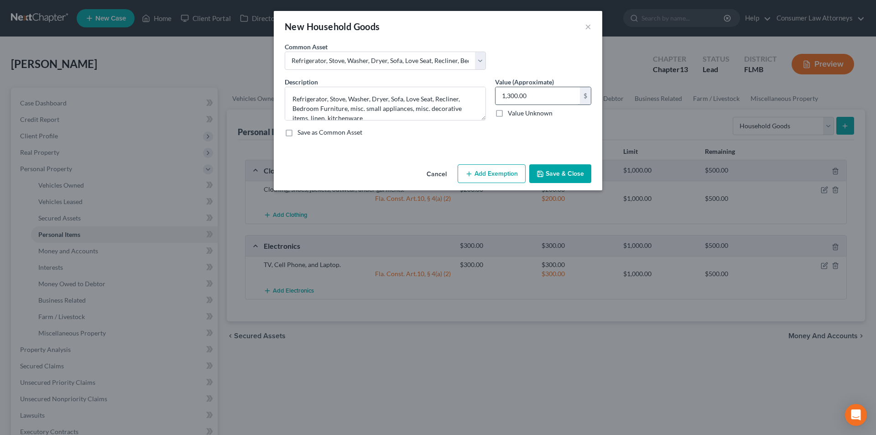
click at [533, 101] on input "1,300.00" at bounding box center [538, 95] width 84 height 17
click at [498, 173] on button "Add Exemption" at bounding box center [492, 173] width 68 height 19
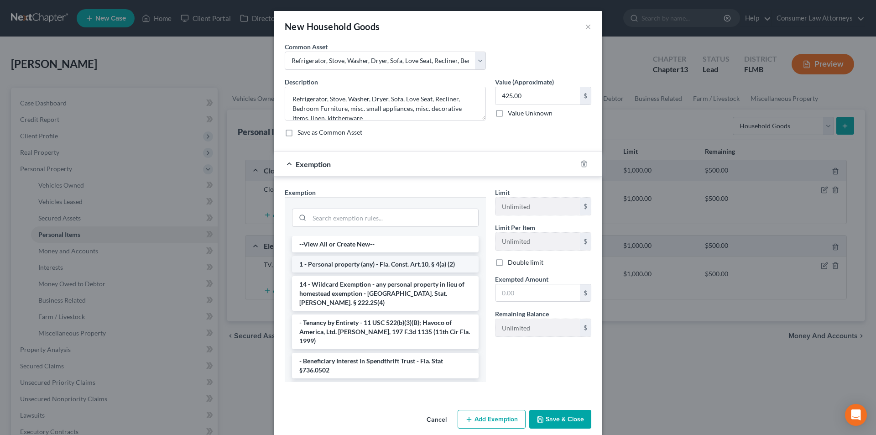
click at [363, 264] on li "1 - Personal property (any) - Fla. Const. Art.10, § 4(a) (2)" at bounding box center [385, 264] width 187 height 16
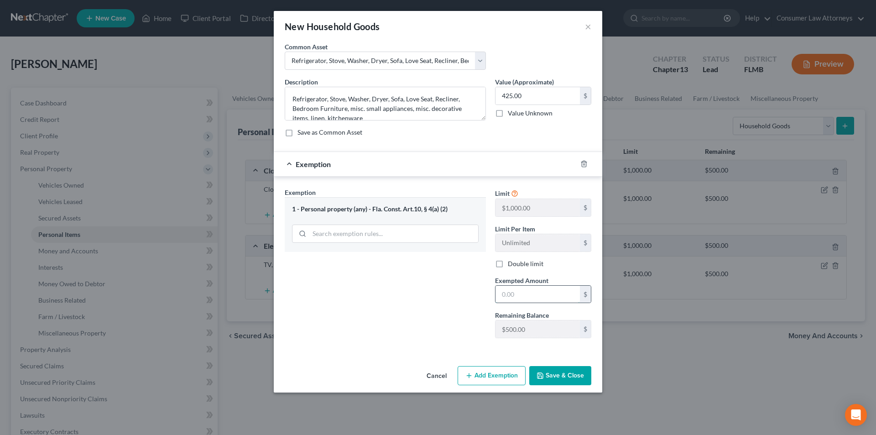
click at [510, 290] on input "text" at bounding box center [538, 294] width 84 height 17
drag, startPoint x: 556, startPoint y: 378, endPoint x: 576, endPoint y: 343, distance: 40.5
click at [557, 378] on button "Save & Close" at bounding box center [560, 375] width 62 height 19
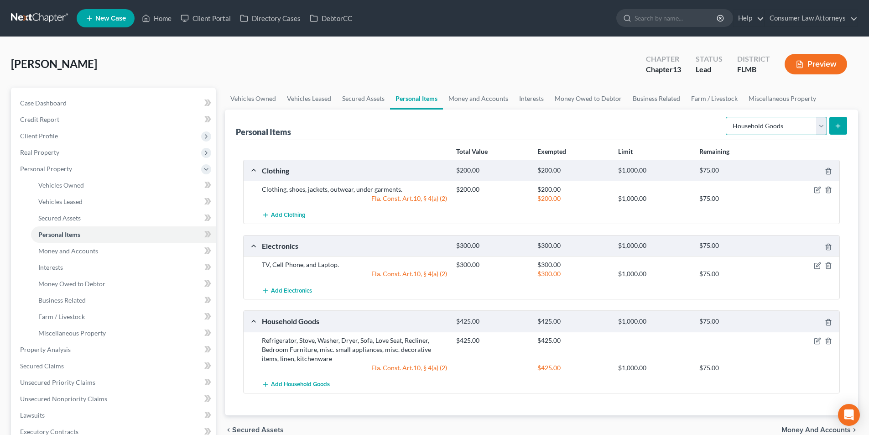
click at [773, 131] on select "Select Item Type Clothing Collectibles Of Value Electronics Firearms Household …" at bounding box center [776, 126] width 101 height 18
click at [727, 117] on select "Select Item Type Clothing Collectibles Of Value Electronics Firearms Household …" at bounding box center [776, 126] width 101 height 18
click at [839, 123] on icon "submit" at bounding box center [838, 125] width 7 height 7
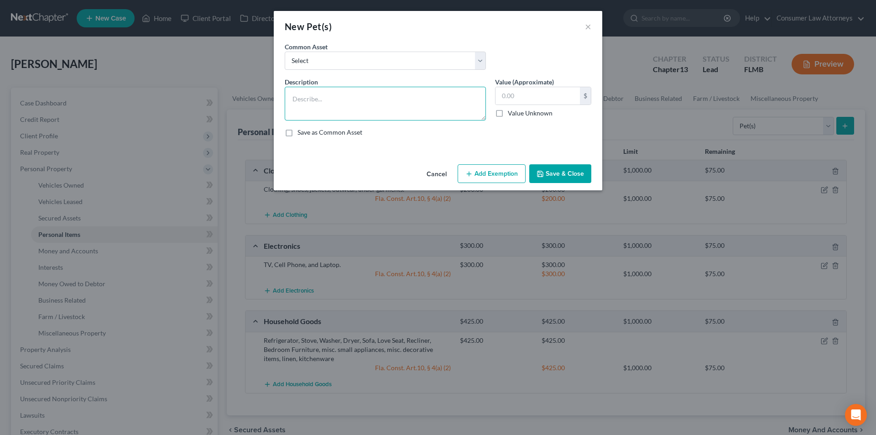
click at [383, 99] on textarea at bounding box center [385, 104] width 201 height 34
click at [517, 100] on input "text" at bounding box center [538, 95] width 84 height 17
click at [494, 174] on button "Add Exemption" at bounding box center [492, 173] width 68 height 19
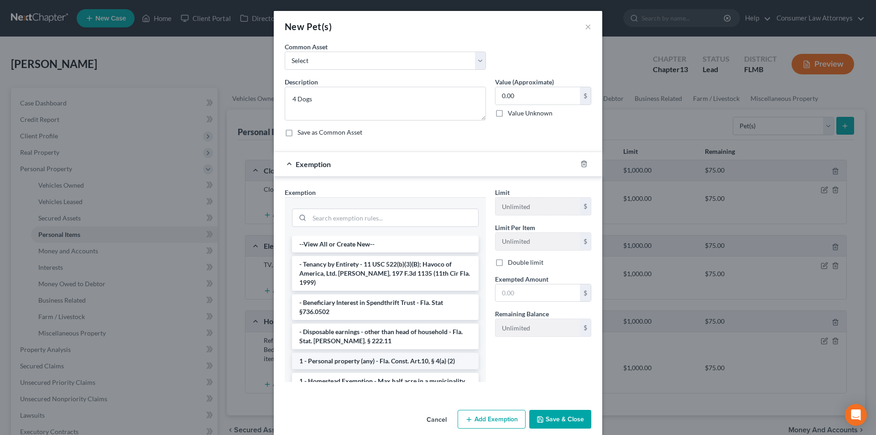
click at [341, 353] on li "1 - Personal property (any) - Fla. Const. Art.10, § 4(a) (2)" at bounding box center [385, 361] width 187 height 16
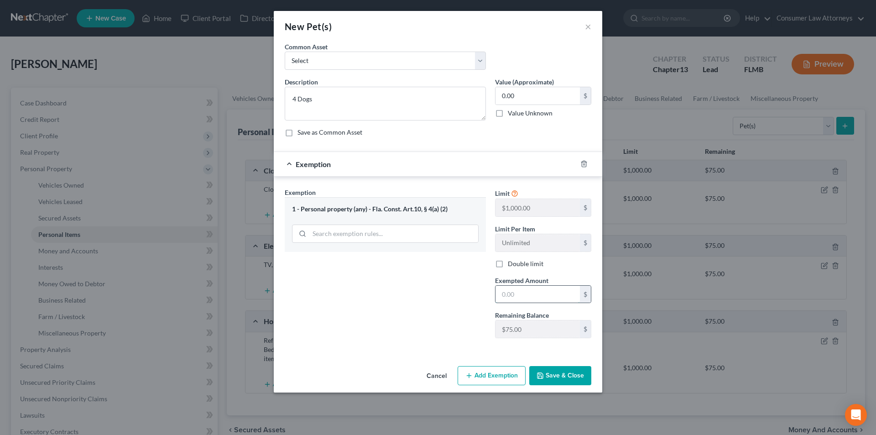
click at [498, 301] on input "text" at bounding box center [538, 294] width 84 height 17
click at [561, 374] on button "Save & Close" at bounding box center [560, 375] width 62 height 19
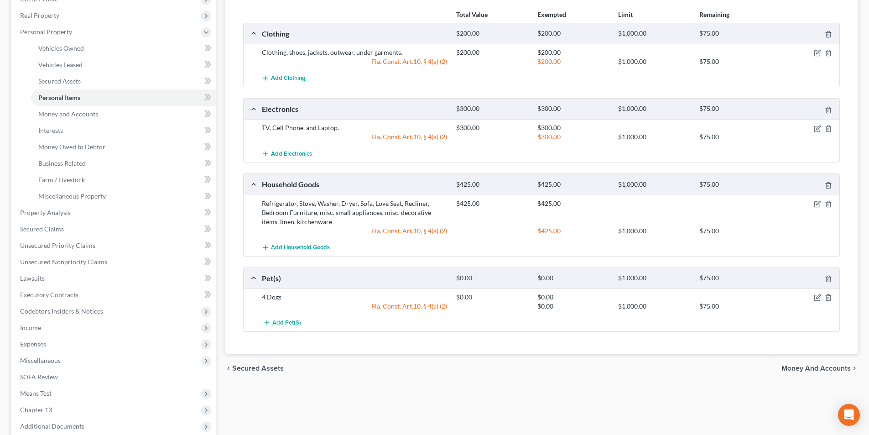
scroll to position [91, 0]
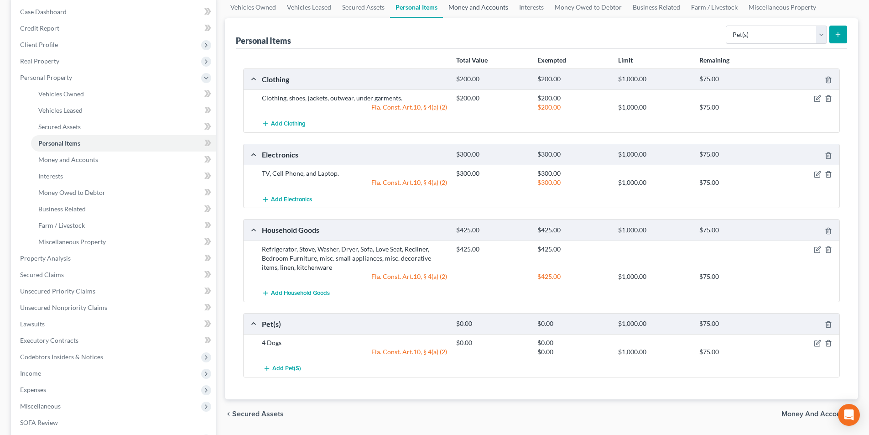
click at [483, 5] on link "Money and Accounts" at bounding box center [478, 7] width 71 height 22
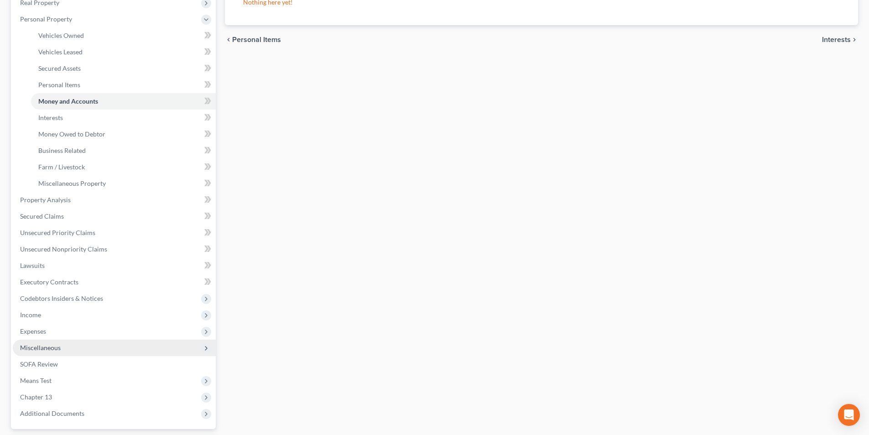
scroll to position [228, 0]
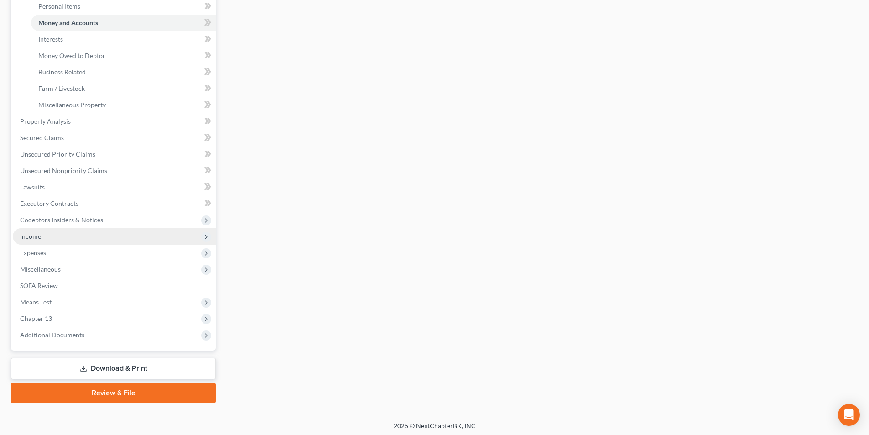
click at [44, 237] on span "Income" at bounding box center [114, 236] width 203 height 16
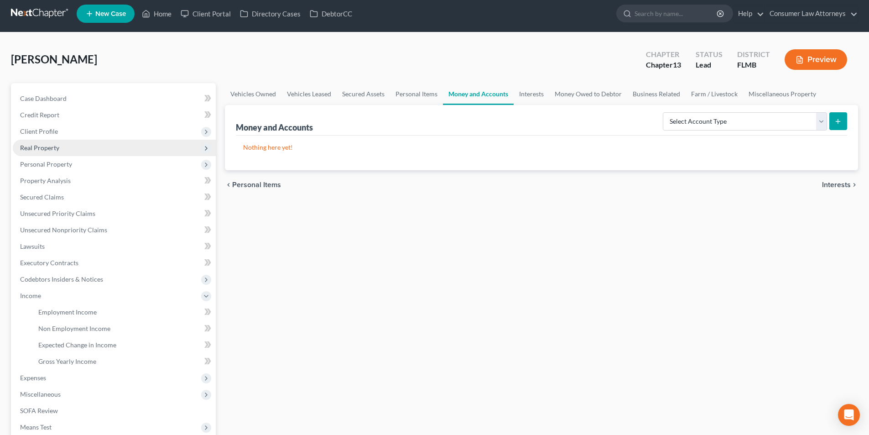
scroll to position [0, 0]
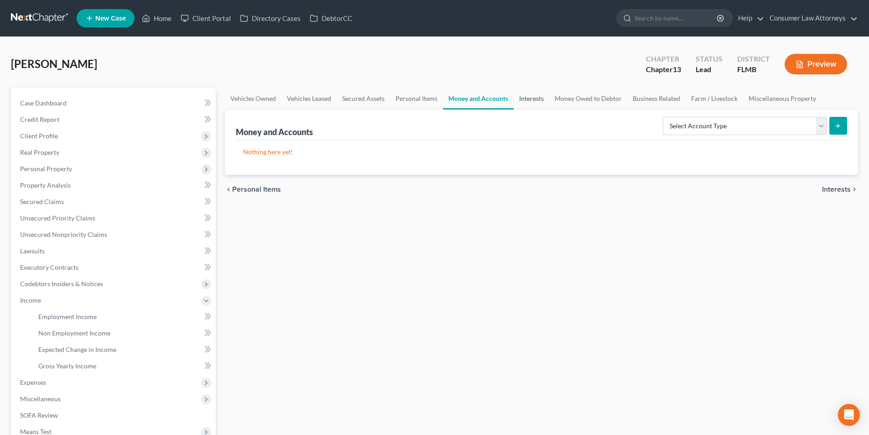
click at [536, 103] on link "Interests" at bounding box center [532, 99] width 36 height 22
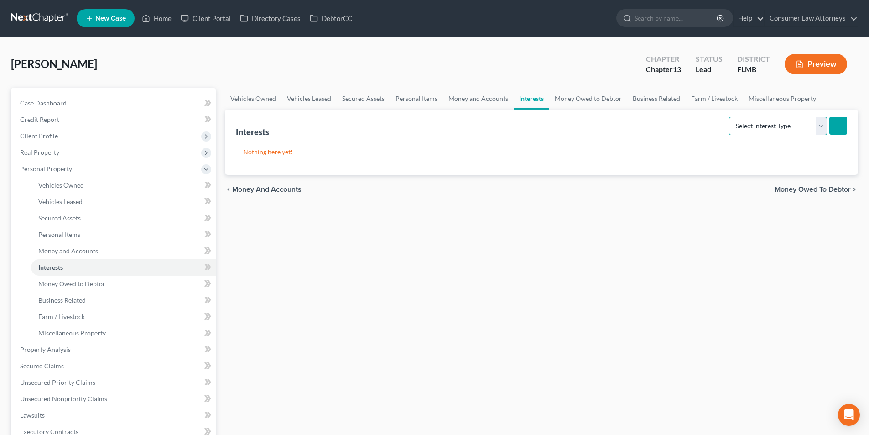
click at [765, 126] on select "Select Interest Type 401K Annuity Bond Education IRA Government Bond Government…" at bounding box center [778, 126] width 98 height 18
click at [730, 117] on select "Select Interest Type 401K Annuity Bond Education IRA Government Bond Government…" at bounding box center [778, 126] width 98 height 18
click at [832, 131] on button "submit" at bounding box center [839, 126] width 18 height 18
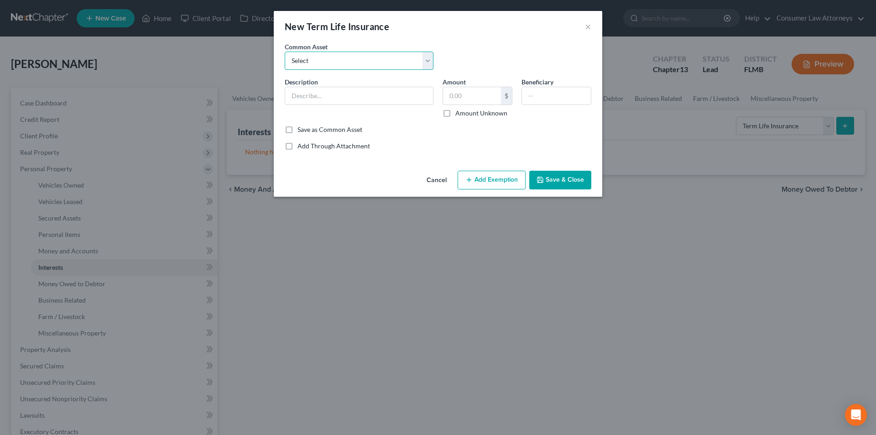
click at [329, 62] on select "Select United Home Life Insurance United Home Life Insurance Us Savers Group In…" at bounding box center [359, 61] width 149 height 18
drag, startPoint x: 329, startPoint y: 62, endPoint x: 329, endPoint y: 69, distance: 7.8
click at [329, 62] on select "Select United Home Life Insurance United Home Life Insurance Us Savers Group In…" at bounding box center [359, 61] width 149 height 18
click at [325, 97] on input "text" at bounding box center [359, 95] width 148 height 17
click at [560, 178] on button "Save & Close" at bounding box center [560, 180] width 62 height 19
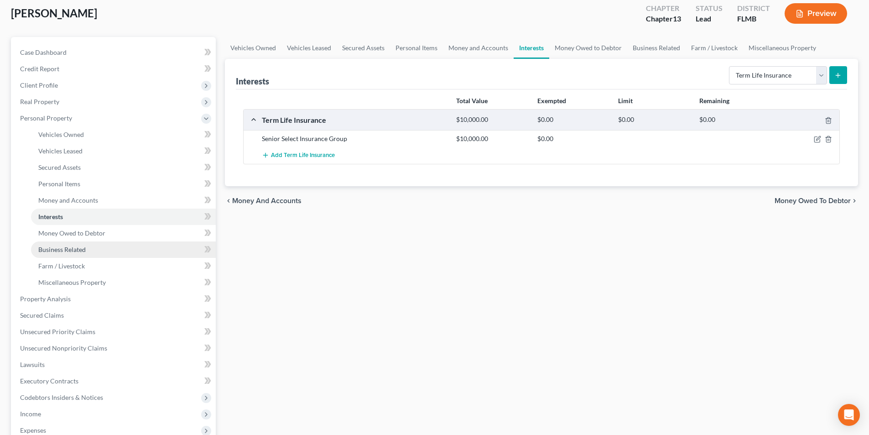
scroll to position [91, 0]
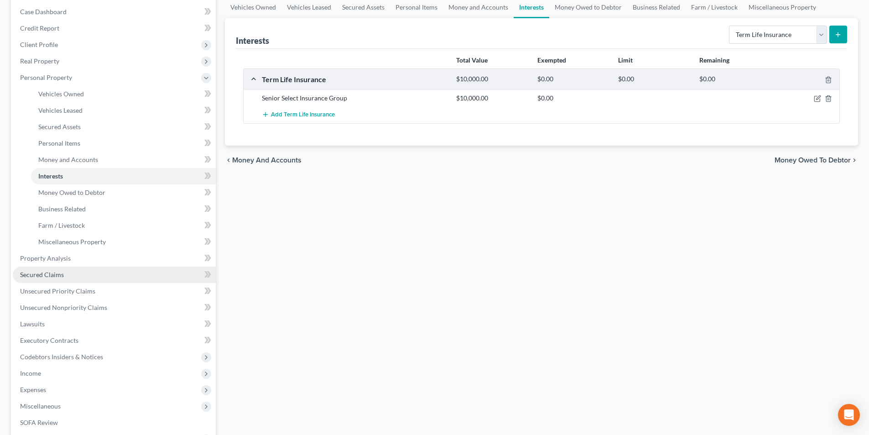
click at [56, 273] on span "Secured Claims" at bounding box center [42, 275] width 44 height 8
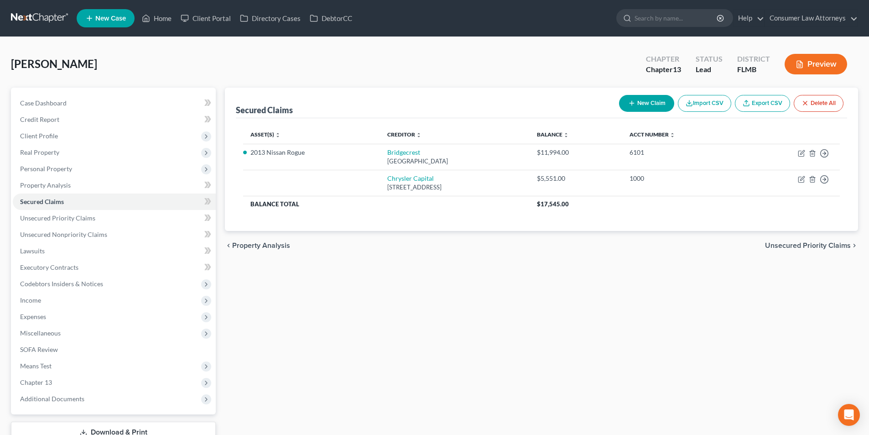
click at [655, 100] on button "New Claim" at bounding box center [646, 103] width 55 height 17
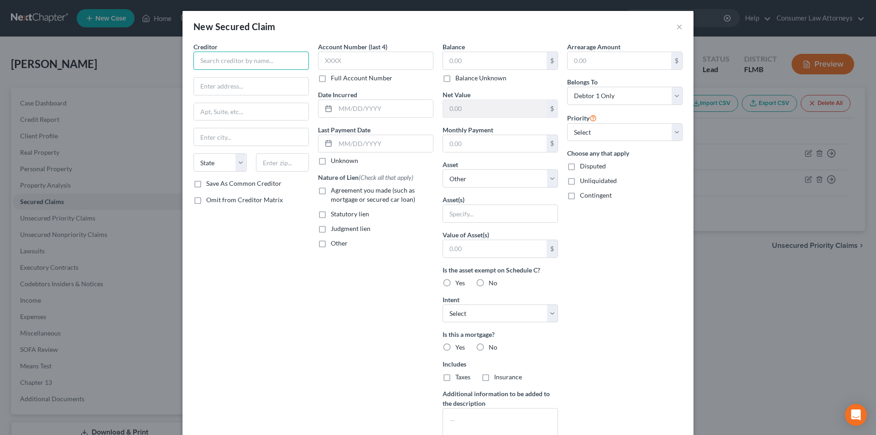
click at [225, 61] on input "text" at bounding box center [251, 61] width 115 height 18
click at [241, 89] on div "[STREET_ADDRESS]" at bounding box center [252, 85] width 103 height 8
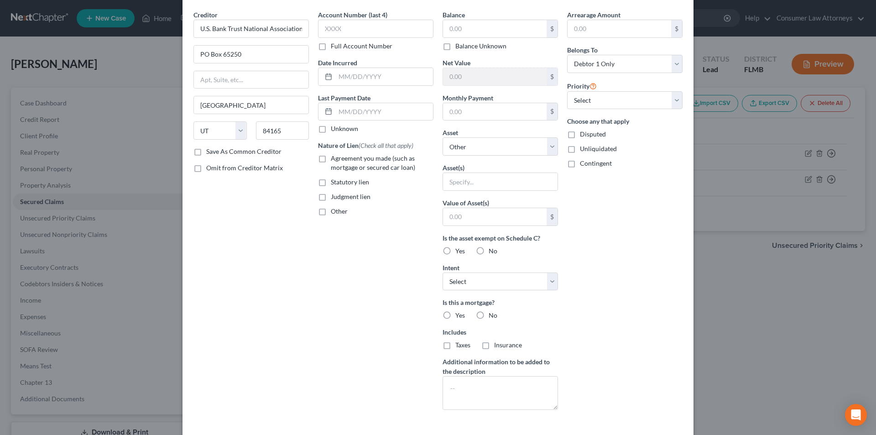
scroll to position [72, 0]
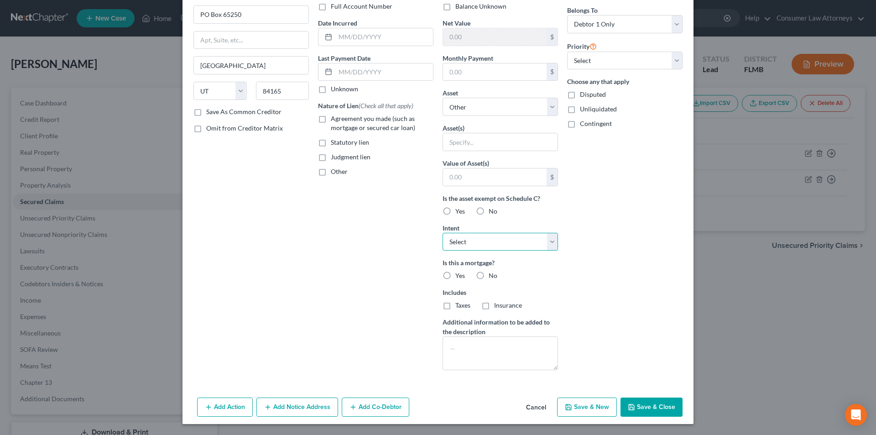
click at [472, 241] on select "Select Surrender Redeem Reaffirm Avoid Other" at bounding box center [500, 242] width 115 height 18
click at [443, 233] on select "Select Surrender Redeem Reaffirm Avoid Other" at bounding box center [500, 242] width 115 height 18
click at [489, 273] on label "No" at bounding box center [493, 275] width 9 height 9
click at [492, 273] on input "No" at bounding box center [495, 274] width 6 height 6
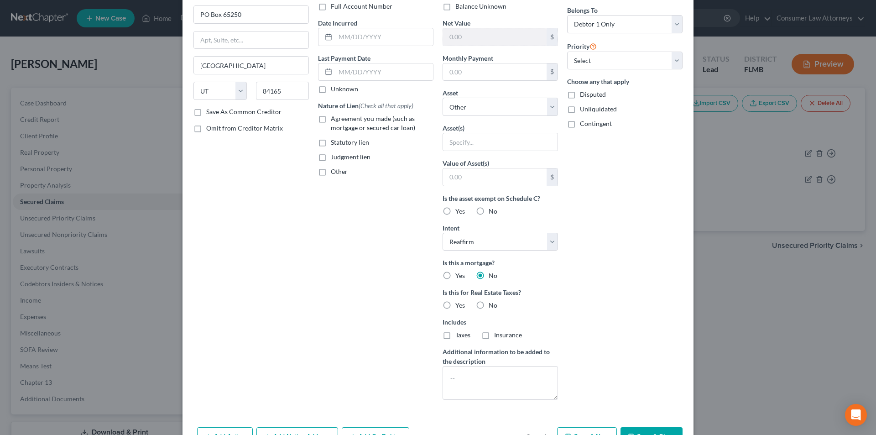
click at [455, 276] on label "Yes" at bounding box center [460, 275] width 10 height 9
click at [459, 276] on input "Yes" at bounding box center [462, 274] width 6 height 6
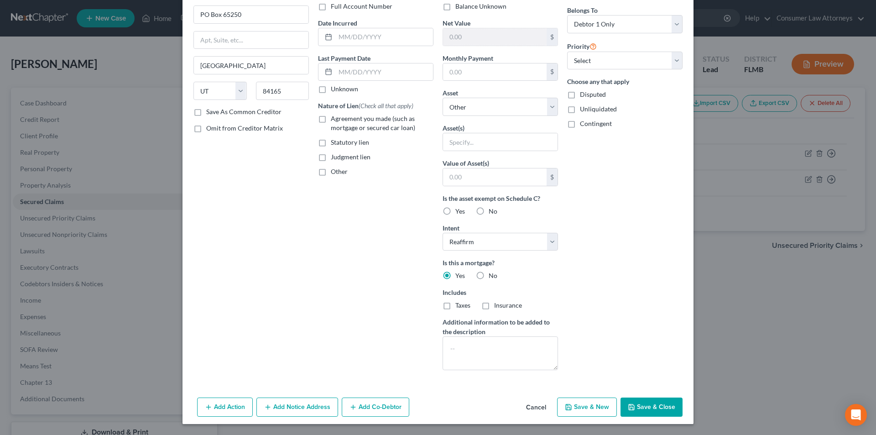
click at [455, 275] on label "Yes" at bounding box center [460, 275] width 10 height 9
click at [459, 275] on input "Yes" at bounding box center [462, 274] width 6 height 6
click at [455, 304] on label "Taxes" at bounding box center [462, 305] width 15 height 9
click at [459, 304] on input "Taxes" at bounding box center [462, 304] width 6 height 6
click at [494, 304] on label "Insurance" at bounding box center [508, 305] width 28 height 9
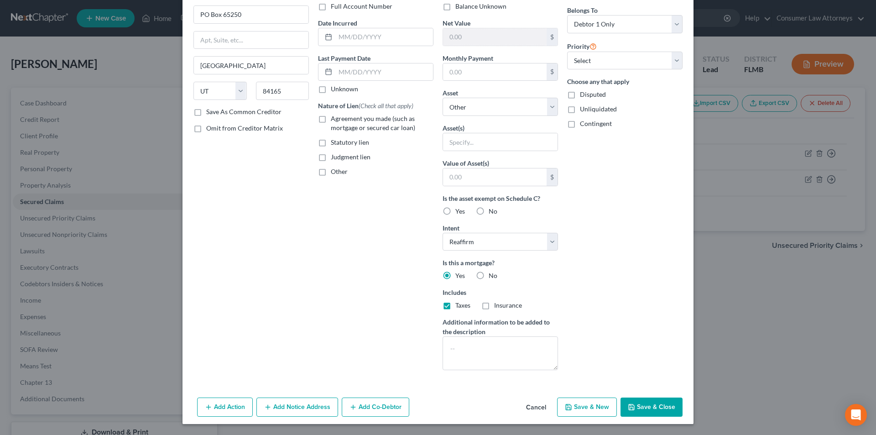
click at [498, 304] on input "Insurance" at bounding box center [501, 304] width 6 height 6
click at [234, 403] on button "Add Action" at bounding box center [225, 407] width 56 height 19
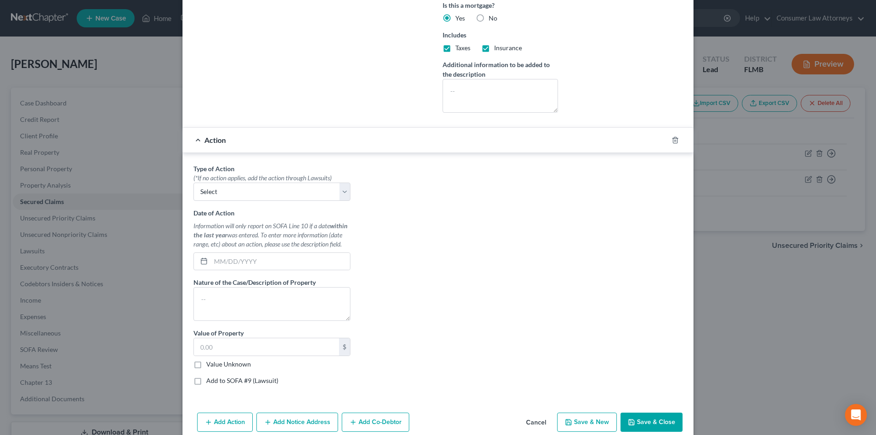
scroll to position [344, 0]
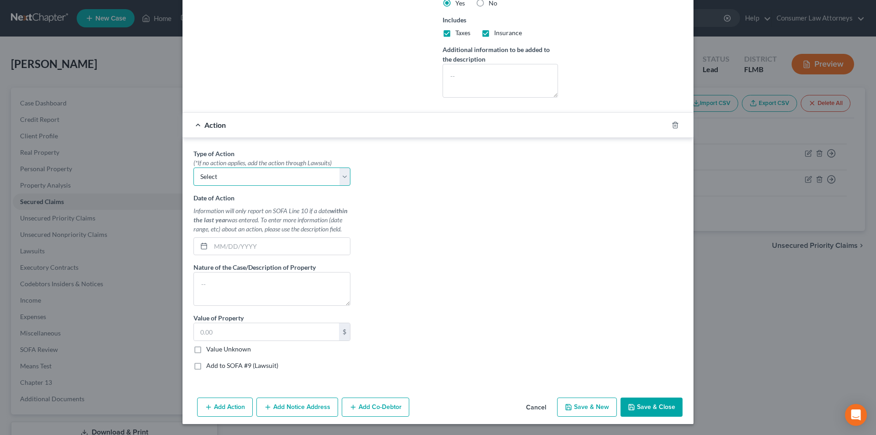
click at [267, 178] on select "Select Repossession Garnishment Foreclosure Personal Injury Attached, Seized, O…" at bounding box center [272, 176] width 157 height 18
click at [194, 167] on select "Select Repossession Garnishment Foreclosure Personal Injury Attached, Seized, O…" at bounding box center [272, 176] width 157 height 18
click at [260, 288] on textarea at bounding box center [272, 289] width 157 height 34
click at [214, 332] on input "text" at bounding box center [266, 331] width 145 height 17
click at [206, 366] on label "Add to SOFA #9 (Lawsuit)" at bounding box center [242, 365] width 72 height 9
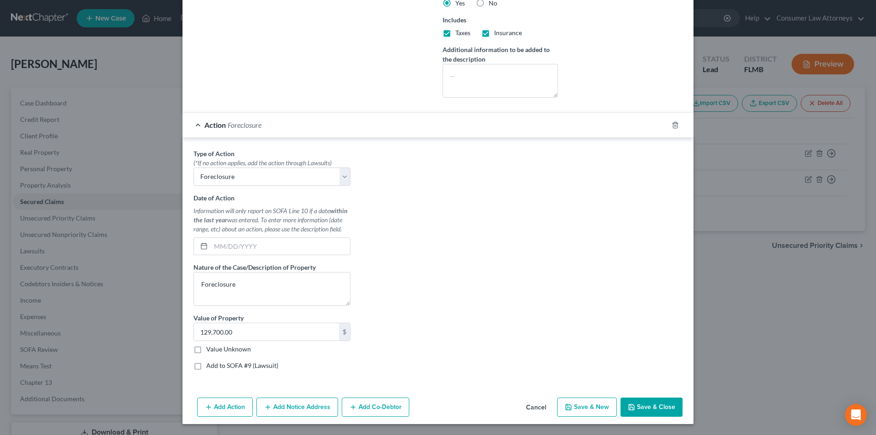
click at [210, 366] on input "Add to SOFA #9 (Lawsuit)" at bounding box center [213, 364] width 6 height 6
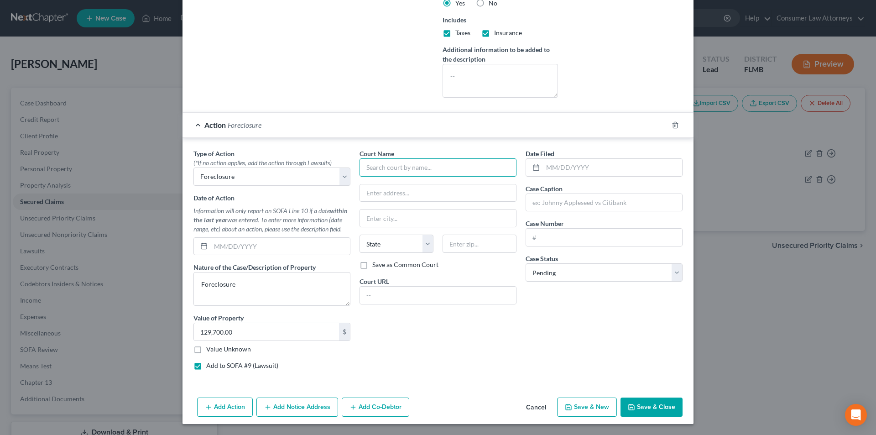
click at [419, 172] on input "text" at bounding box center [438, 167] width 157 height 18
drag, startPoint x: 434, startPoint y: 165, endPoint x: 356, endPoint y: 165, distance: 78.5
click at [360, 165] on input "[GEOGRAPHIC_DATA], [US_STATE]" at bounding box center [438, 167] width 157 height 18
click at [401, 202] on div "Court Name * [GEOGRAPHIC_DATA], [US_STATE] State [US_STATE] AK AR AZ CA CO [GEO…" at bounding box center [438, 263] width 166 height 229
drag, startPoint x: 408, startPoint y: 194, endPoint x: 441, endPoint y: 190, distance: 33.6
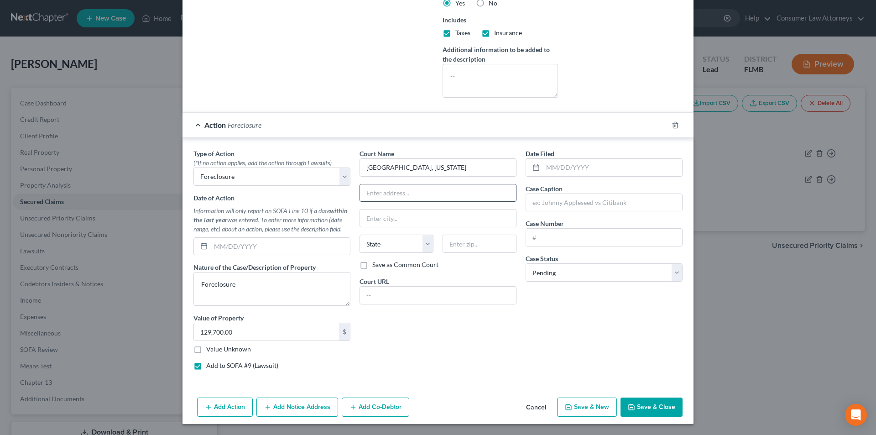
click at [408, 194] on input "text" at bounding box center [438, 192] width 156 height 17
paste input "[STREET_ADDRESS][PERSON_NAME]"
drag, startPoint x: 458, startPoint y: 247, endPoint x: 460, endPoint y: 253, distance: 6.4
click at [458, 247] on input "text" at bounding box center [480, 244] width 74 height 18
paste input "32177"
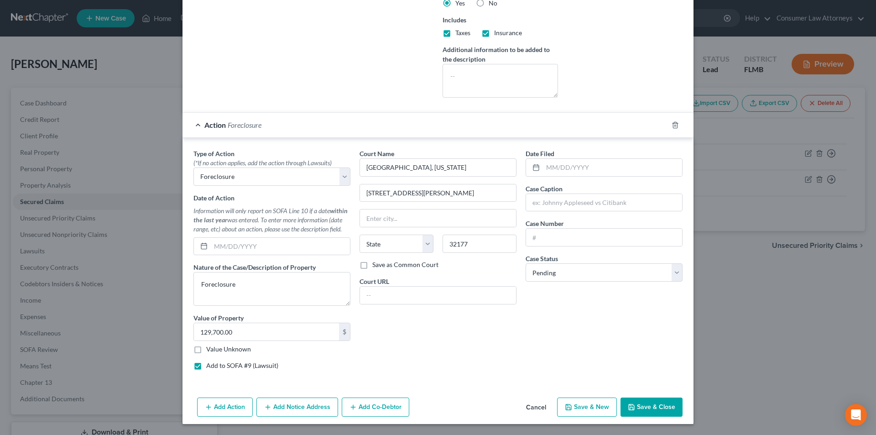
click at [434, 361] on div "Court Name * [GEOGRAPHIC_DATA][US_STATE][STREET_ADDRESS][PERSON_NAME][US_STATE]…" at bounding box center [438, 263] width 166 height 229
click at [585, 169] on input "text" at bounding box center [612, 167] width 139 height 17
click at [249, 244] on input "text" at bounding box center [280, 246] width 139 height 17
click at [564, 169] on input "text" at bounding box center [612, 167] width 139 height 17
click at [570, 200] on input "text" at bounding box center [604, 202] width 156 height 17
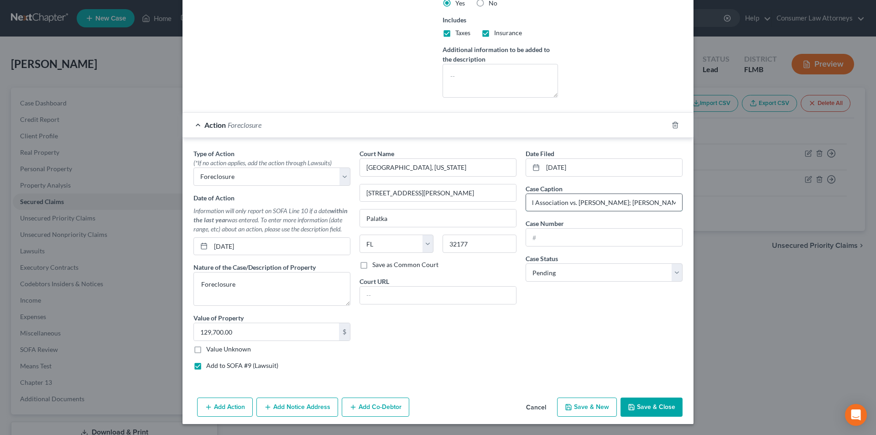
scroll to position [0, 67]
click at [576, 239] on input "text" at bounding box center [604, 237] width 156 height 17
click at [300, 407] on button "Add Notice Address" at bounding box center [297, 407] width 82 height 19
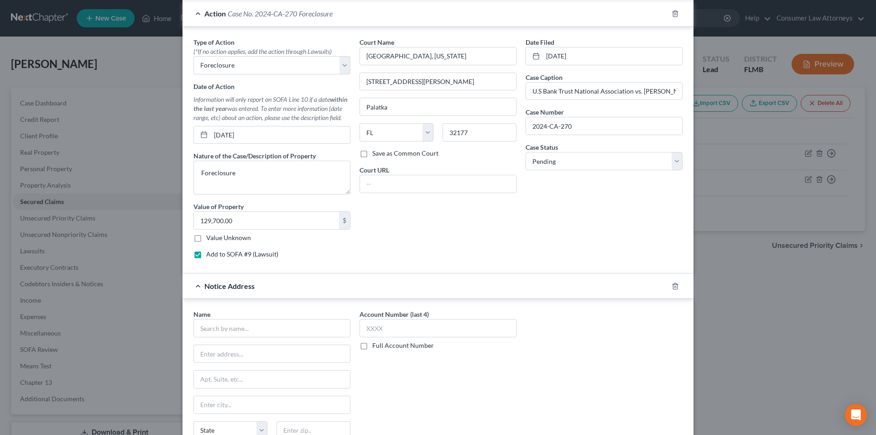
scroll to position [541, 0]
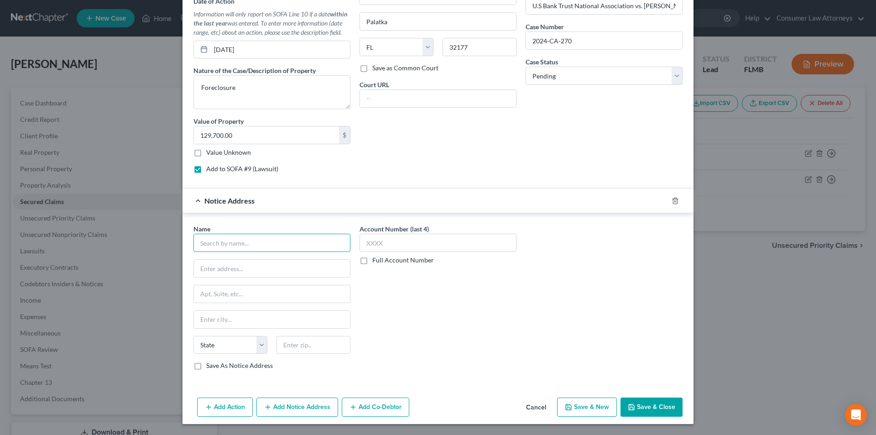
click at [284, 246] on input "text" at bounding box center [272, 243] width 157 height 18
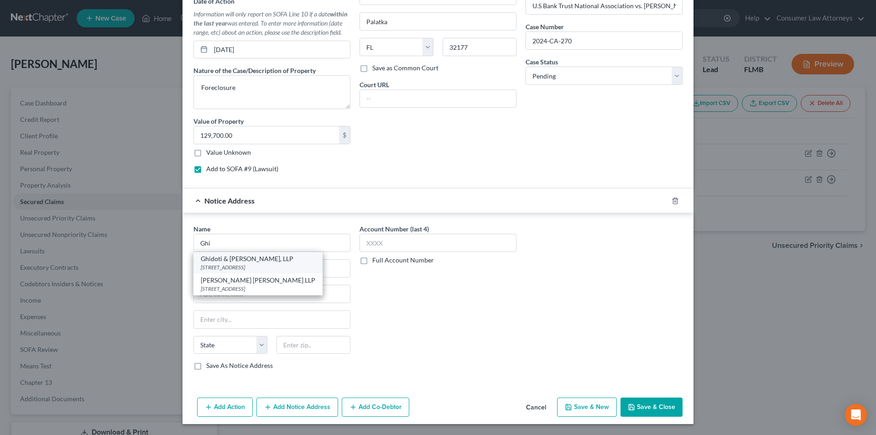
click at [265, 260] on div "Ghidoti & [PERSON_NAME], LLP" at bounding box center [258, 258] width 115 height 9
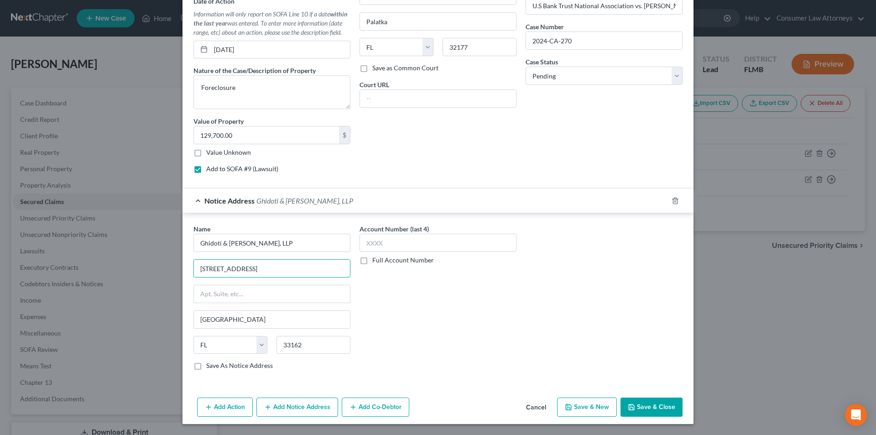
drag, startPoint x: 282, startPoint y: 270, endPoint x: 176, endPoint y: 265, distance: 106.5
click at [177, 265] on div "New Secured Claim × Creditor * U.S. Bank Trust National Association [GEOGRAPHIC…" at bounding box center [438, 217] width 876 height 435
click at [386, 351] on div "Account Number (last 4) Full Account Number" at bounding box center [438, 300] width 166 height 153
click at [372, 262] on label "Full Account Number" at bounding box center [403, 260] width 62 height 9
click at [376, 262] on input "Full Account Number" at bounding box center [379, 259] width 6 height 6
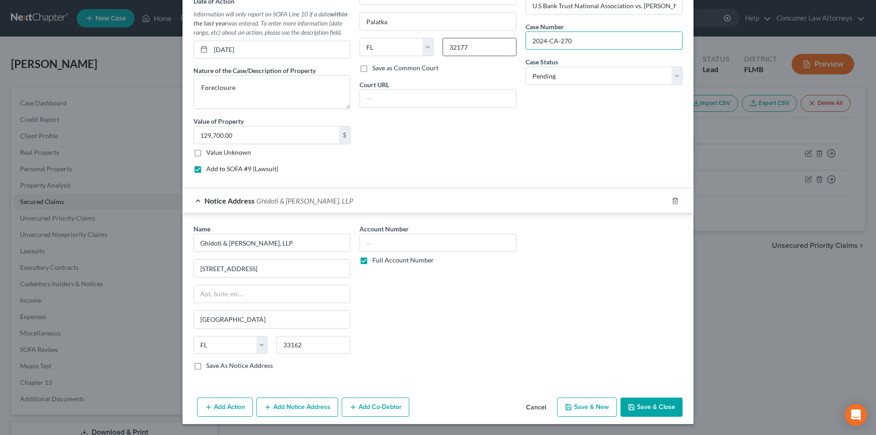
drag, startPoint x: 578, startPoint y: 40, endPoint x: 508, endPoint y: 42, distance: 69.9
click at [508, 42] on div "Type of Action * (*If no action applies, add the action through Lawsuits) Selec…" at bounding box center [438, 66] width 498 height 229
click at [422, 236] on input "text" at bounding box center [438, 243] width 157 height 18
paste input "2024-CA-270"
click at [362, 408] on button "Add Co-Debtor" at bounding box center [376, 407] width 68 height 19
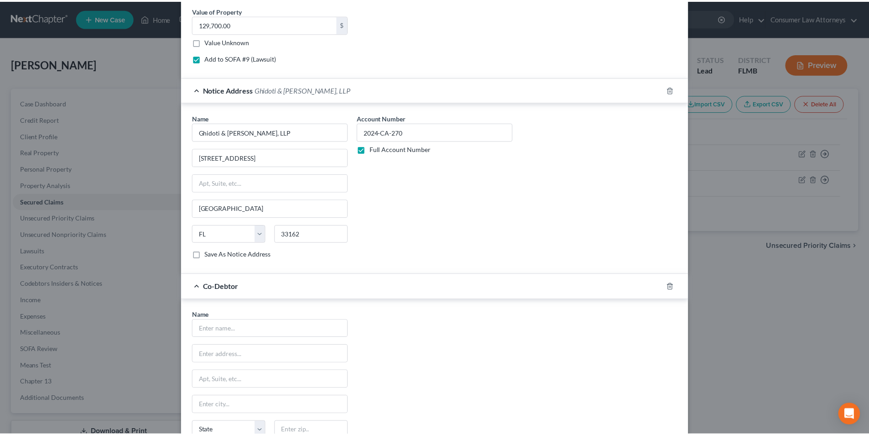
scroll to position [754, 0]
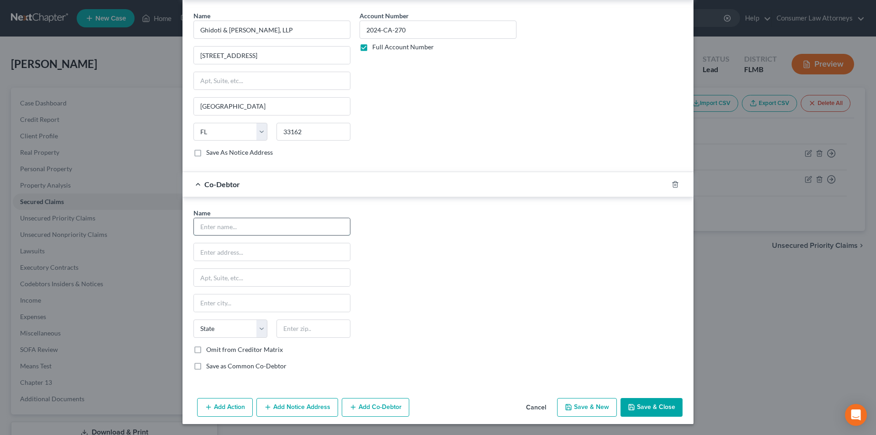
click at [292, 225] on input "text" at bounding box center [272, 226] width 156 height 17
click at [279, 307] on input "text" at bounding box center [272, 302] width 156 height 17
click at [229, 326] on select "State [US_STATE] AK AR AZ CA CO CT DE DC [GEOGRAPHIC_DATA] [GEOGRAPHIC_DATA] GU…" at bounding box center [231, 328] width 74 height 18
click at [194, 319] on select "State [US_STATE] AK AR AZ CA CO CT DE DC [GEOGRAPHIC_DATA] [GEOGRAPHIC_DATA] GU…" at bounding box center [231, 328] width 74 height 18
drag, startPoint x: 218, startPoint y: 252, endPoint x: 271, endPoint y: 271, distance: 56.7
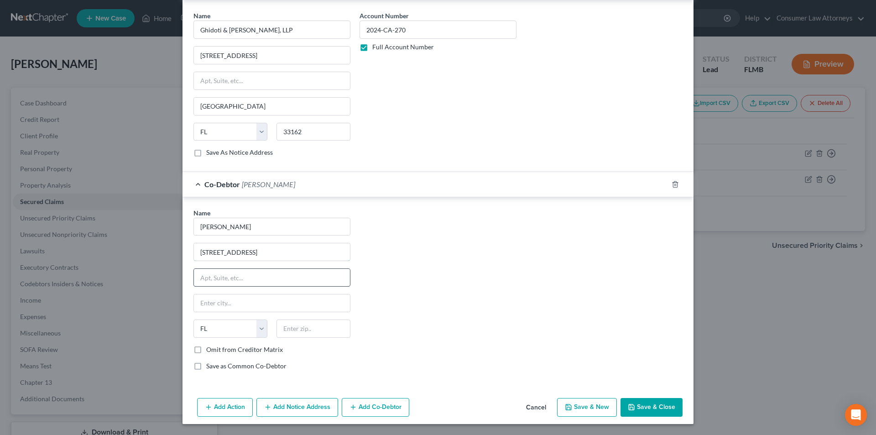
click at [218, 252] on input "[STREET_ADDRESS]" at bounding box center [272, 251] width 156 height 17
click at [298, 330] on input "text" at bounding box center [314, 328] width 74 height 18
click at [448, 293] on div "Name * [PERSON_NAME] [STREET_ADDRESS][GEOGRAPHIC_DATA] [US_STATE] AK AR AZ CA C…" at bounding box center [438, 293] width 498 height 170
click at [644, 408] on button "Save & Close" at bounding box center [652, 407] width 62 height 19
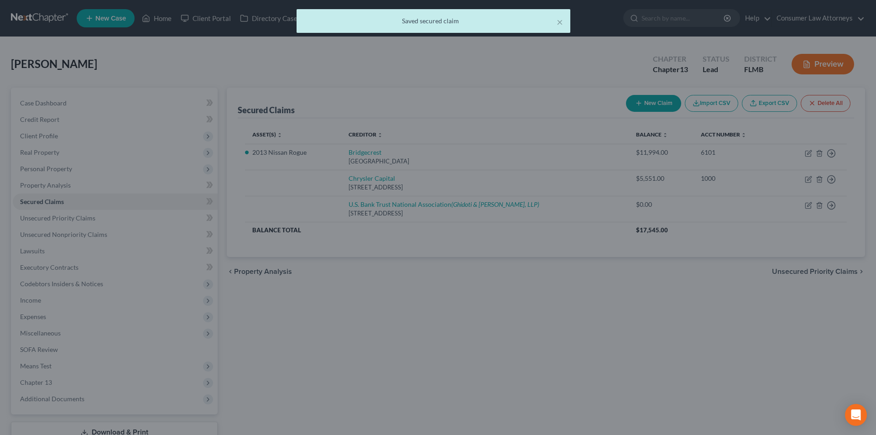
scroll to position [0, 0]
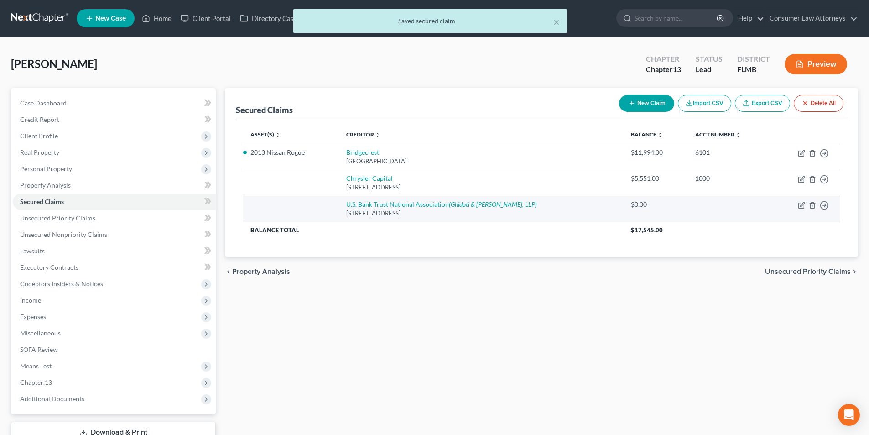
click at [806, 206] on td "Move to E Move to F Move to G Move to Notice Only" at bounding box center [806, 209] width 68 height 26
click at [804, 206] on icon "button" at bounding box center [801, 205] width 7 height 7
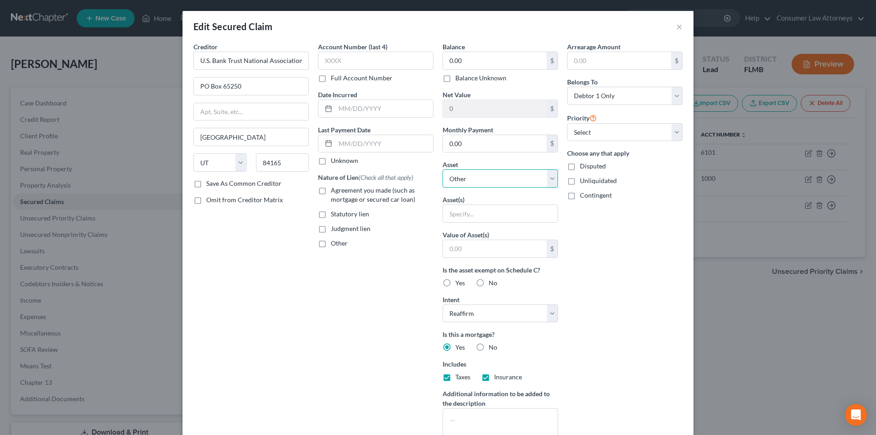
drag, startPoint x: 484, startPoint y: 177, endPoint x: 483, endPoint y: 184, distance: 6.9
click at [484, 177] on select "Select Other Multiple Assets Senior Select Insurance Group - $10000.0 Pet(s) - …" at bounding box center [500, 178] width 115 height 18
click at [443, 169] on select "Select Other Multiple Assets Senior Select Insurance Group - $10000.0 Pet(s) - …" at bounding box center [500, 178] width 115 height 18
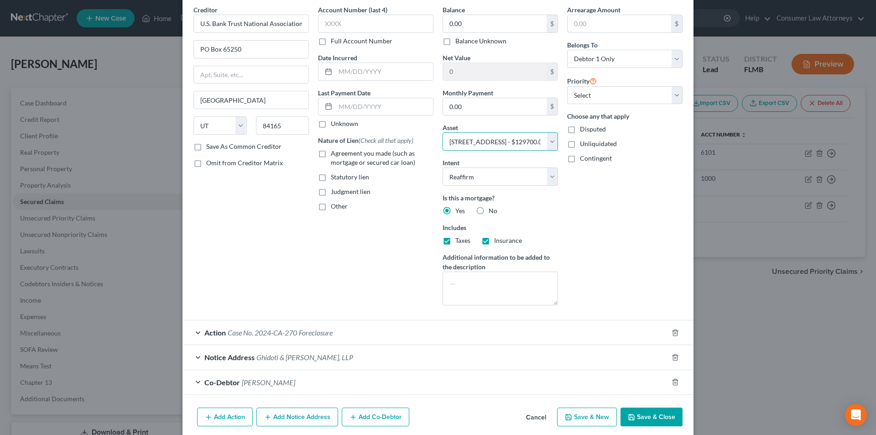
scroll to position [73, 0]
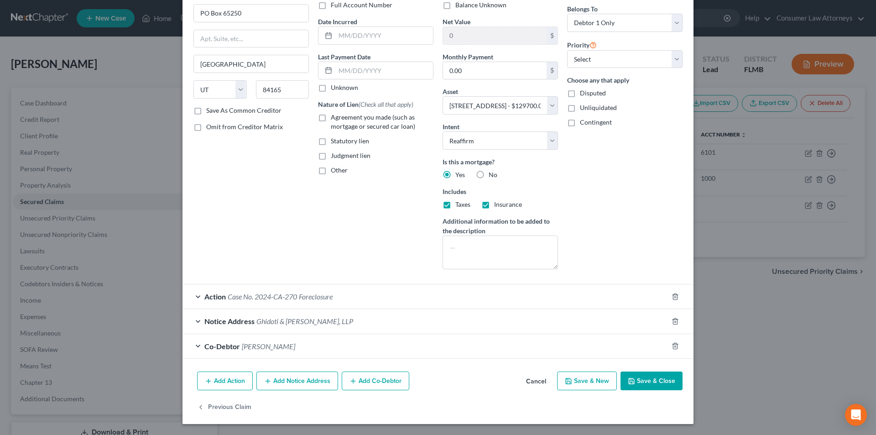
click at [643, 380] on button "Save & Close" at bounding box center [652, 381] width 62 height 19
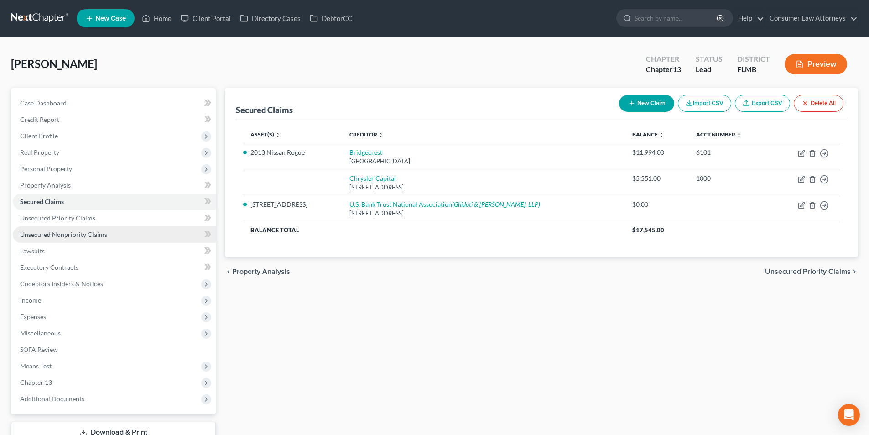
click at [99, 233] on span "Unsecured Nonpriority Claims" at bounding box center [63, 234] width 87 height 8
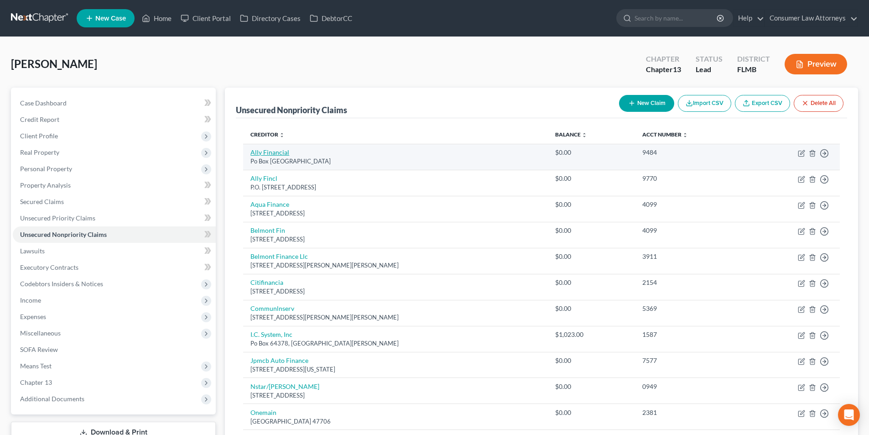
click at [279, 152] on link "Ally Financial" at bounding box center [270, 152] width 39 height 8
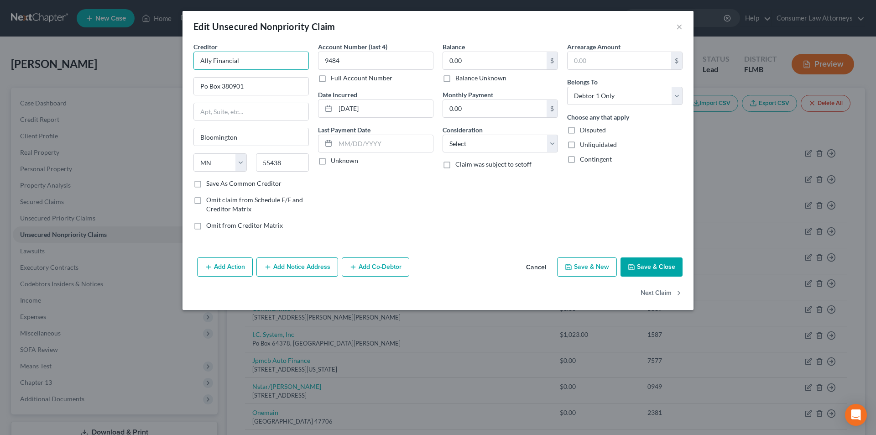
click at [269, 65] on input "Ally Financial" at bounding box center [251, 61] width 115 height 18
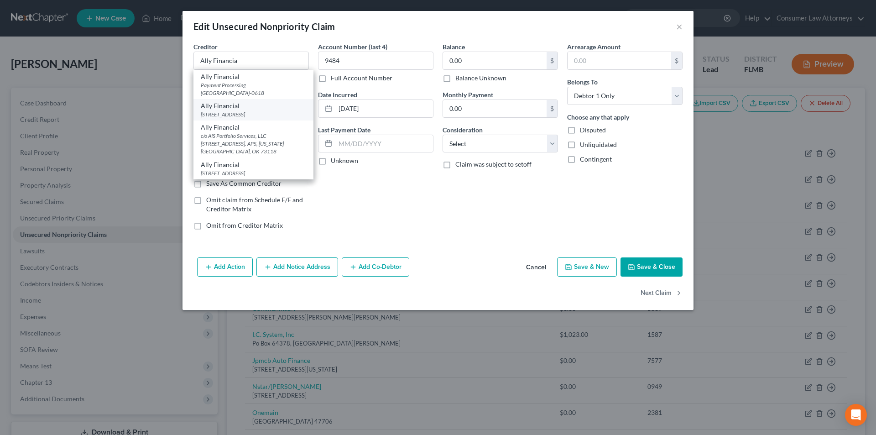
click at [236, 116] on div "[STREET_ADDRESS]" at bounding box center [253, 114] width 105 height 8
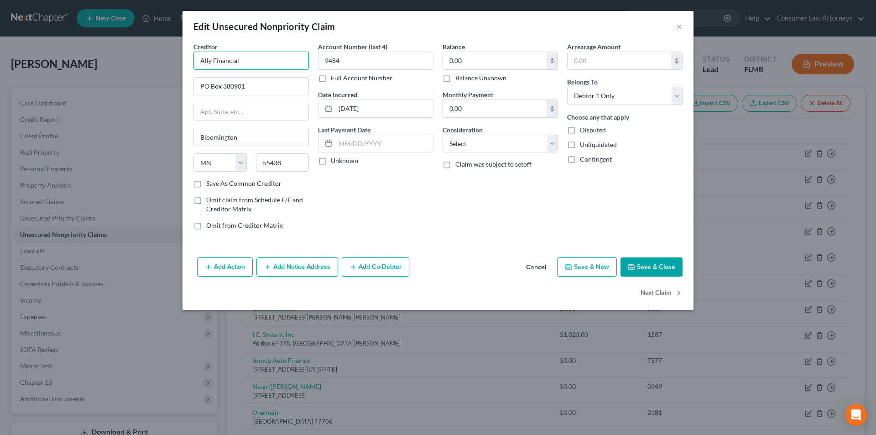
drag, startPoint x: 238, startPoint y: 63, endPoint x: 206, endPoint y: 62, distance: 32.0
click at [174, 62] on div "Edit Unsecured Nonpriority Claim × Creditor * Ally Financial PO Box 380901 [GEO…" at bounding box center [438, 217] width 876 height 435
click at [302, 264] on button "Add Notice Address" at bounding box center [297, 266] width 82 height 19
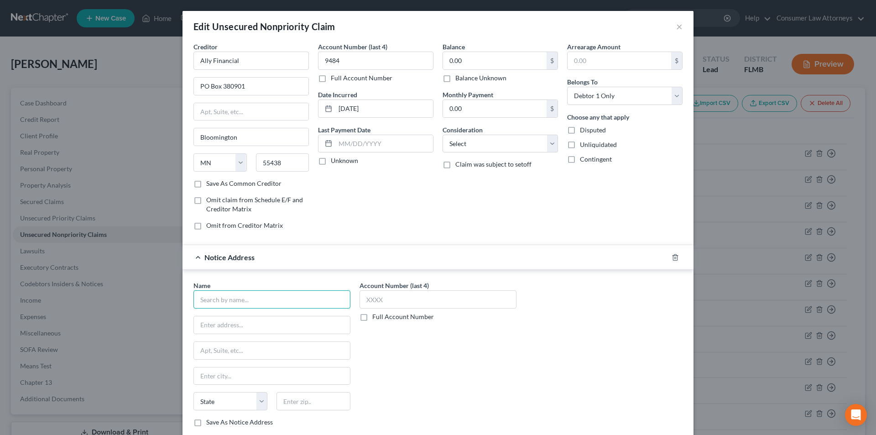
click at [245, 303] on input "text" at bounding box center [272, 299] width 157 height 18
paste input "Ally Financial"
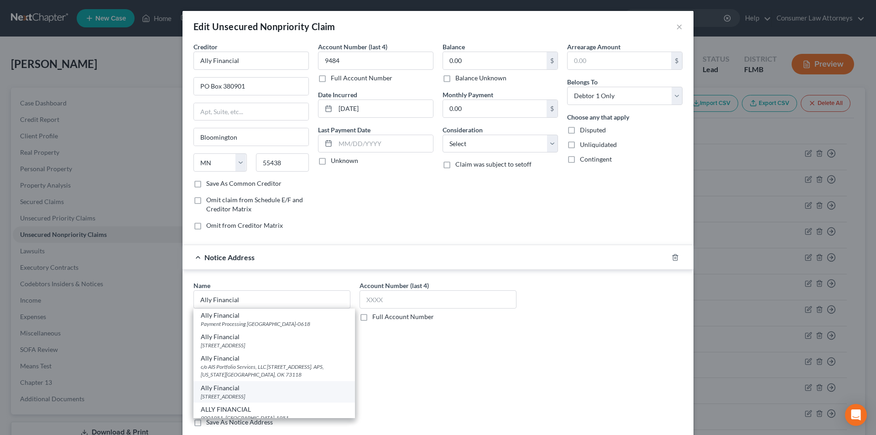
click at [237, 388] on div "Ally Financial" at bounding box center [274, 387] width 147 height 9
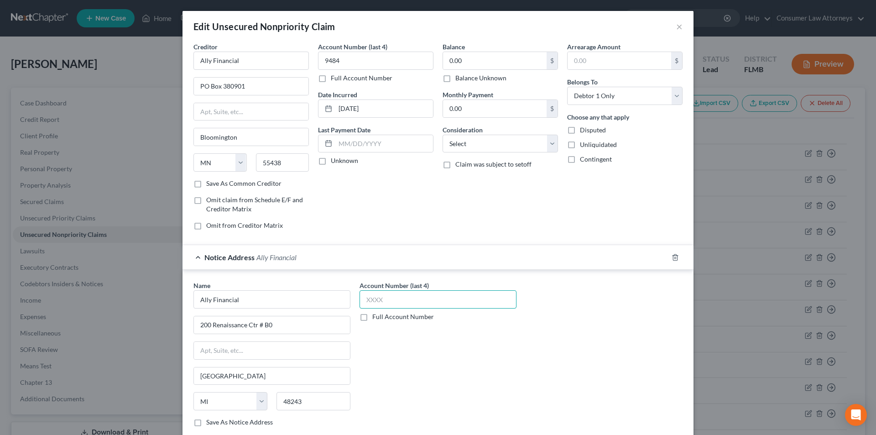
click at [384, 303] on input "text" at bounding box center [438, 299] width 157 height 18
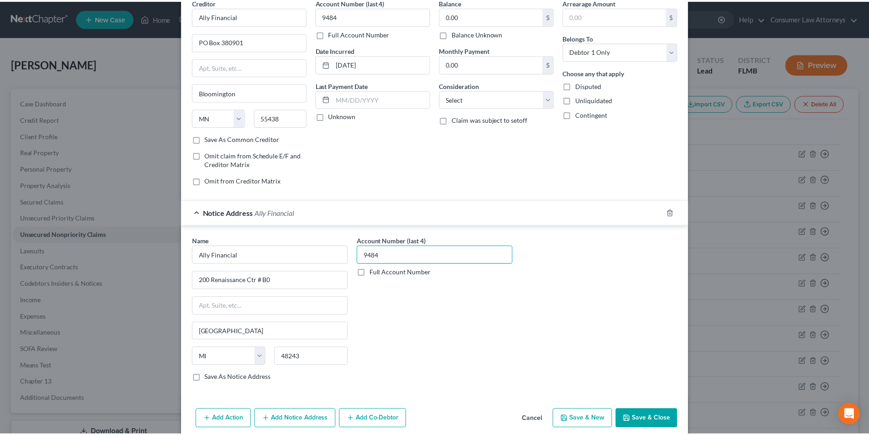
scroll to position [83, 0]
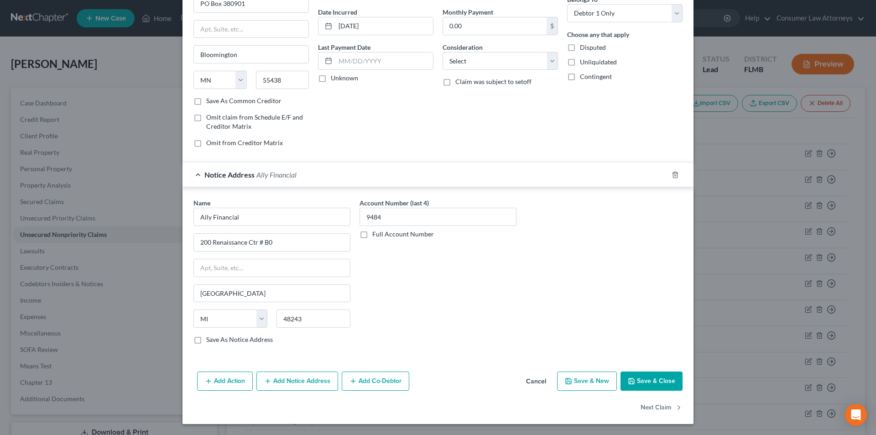
click at [630, 384] on polyline "button" at bounding box center [631, 383] width 3 height 2
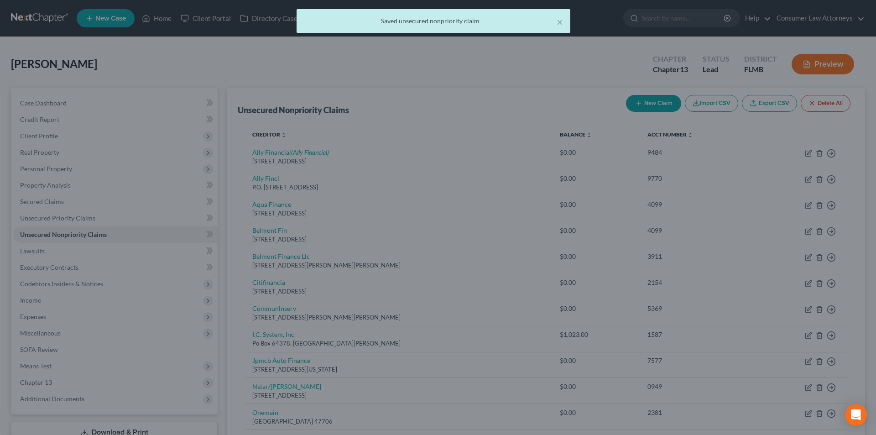
scroll to position [0, 0]
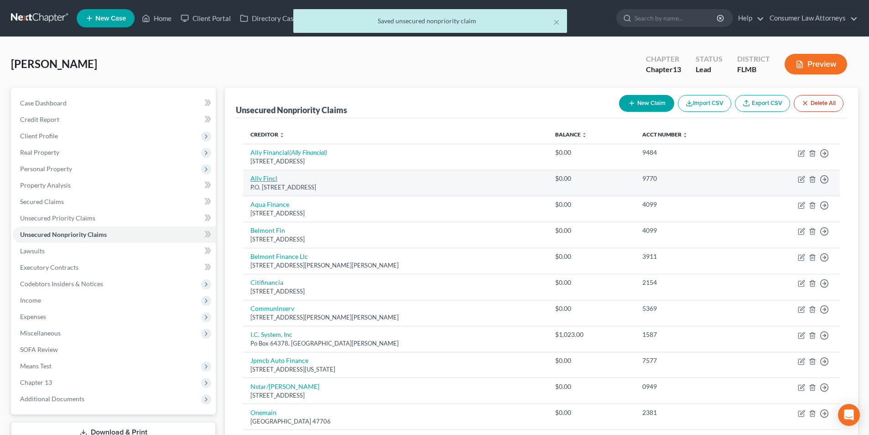
click at [271, 178] on link "Ally Fincl" at bounding box center [264, 178] width 27 height 8
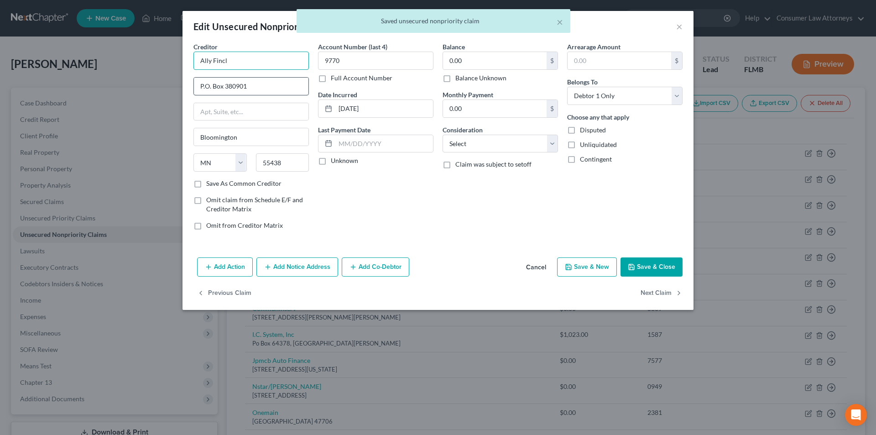
drag, startPoint x: 236, startPoint y: 66, endPoint x: 210, endPoint y: 84, distance: 31.3
click at [126, 65] on div "Edit Unsecured Nonpriority Claim × Creditor * Ally Fincl P.O. Box [GEOGRAPHIC_D…" at bounding box center [438, 217] width 876 height 435
paste input "ancia"
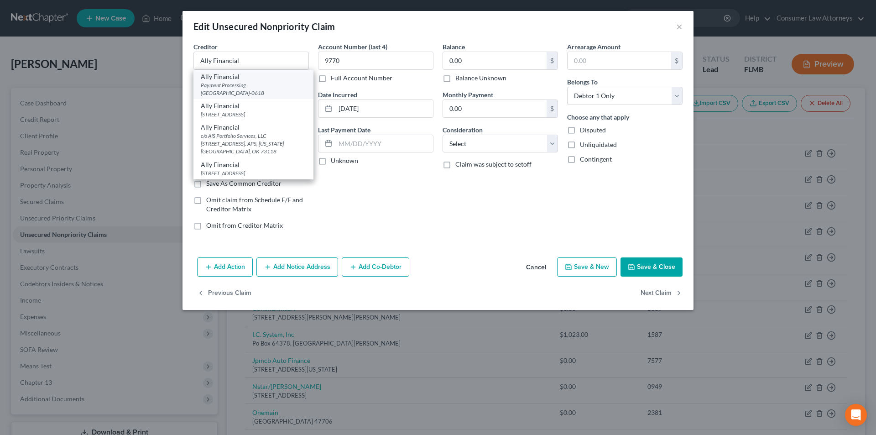
click at [248, 87] on div "Payment Processing [GEOGRAPHIC_DATA]-0618" at bounding box center [253, 89] width 105 height 16
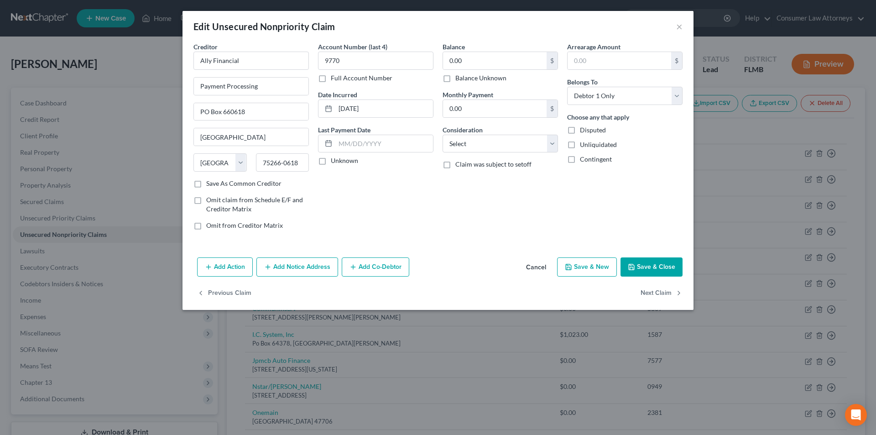
click at [296, 268] on button "Add Notice Address" at bounding box center [297, 266] width 82 height 19
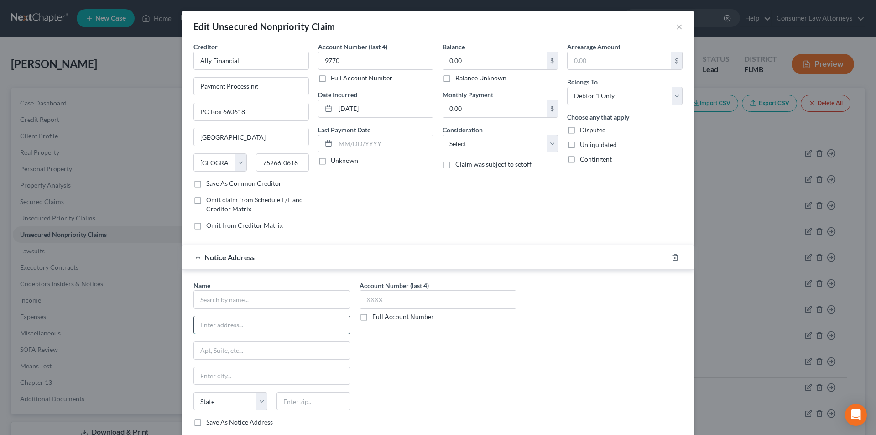
drag, startPoint x: 254, startPoint y: 324, endPoint x: 256, endPoint y: 317, distance: 8.1
click at [254, 324] on input "text" at bounding box center [272, 324] width 156 height 17
click at [227, 300] on input "text" at bounding box center [272, 299] width 157 height 18
paste input "Ally Financial"
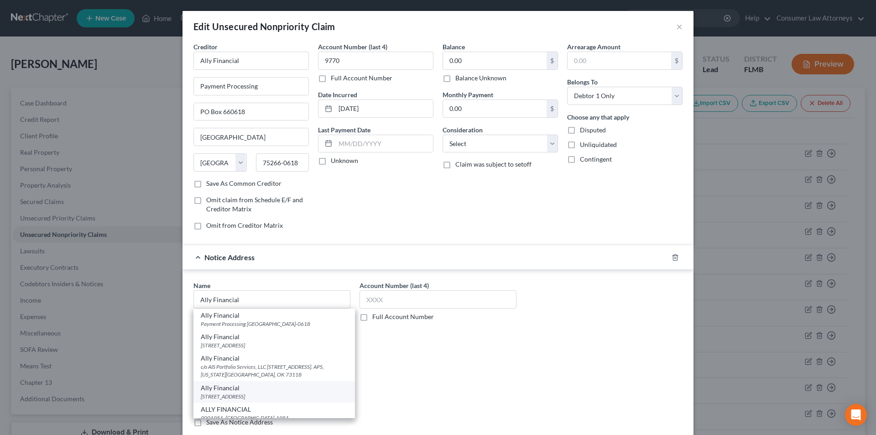
click at [236, 394] on div "[STREET_ADDRESS]" at bounding box center [274, 396] width 147 height 8
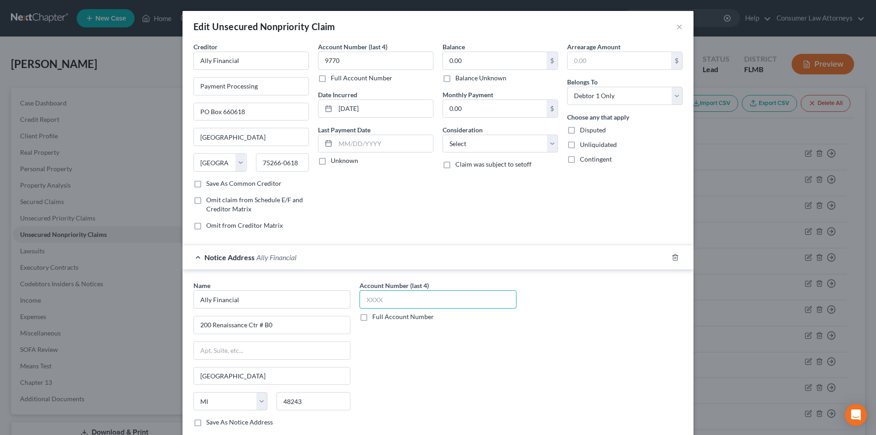
click at [372, 300] on input "text" at bounding box center [438, 299] width 157 height 18
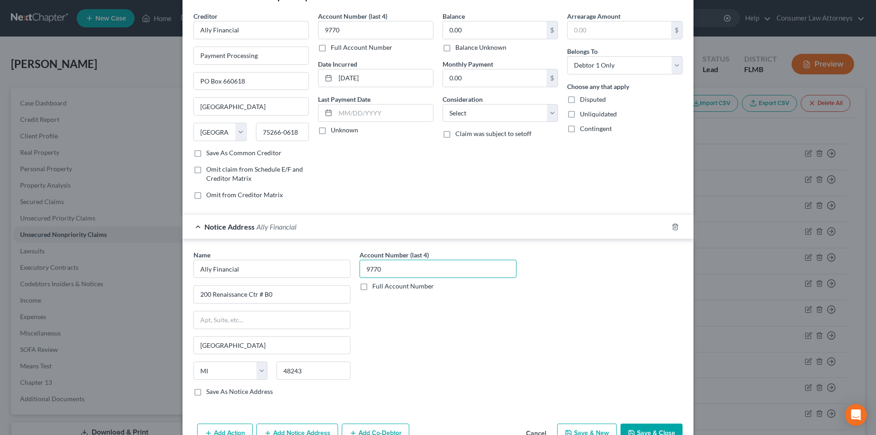
scroll to position [83, 0]
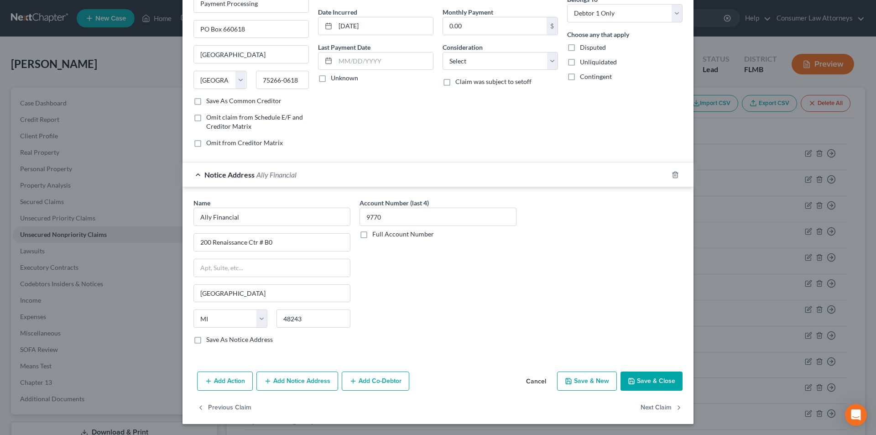
click at [634, 385] on button "Save & Close" at bounding box center [652, 381] width 62 height 19
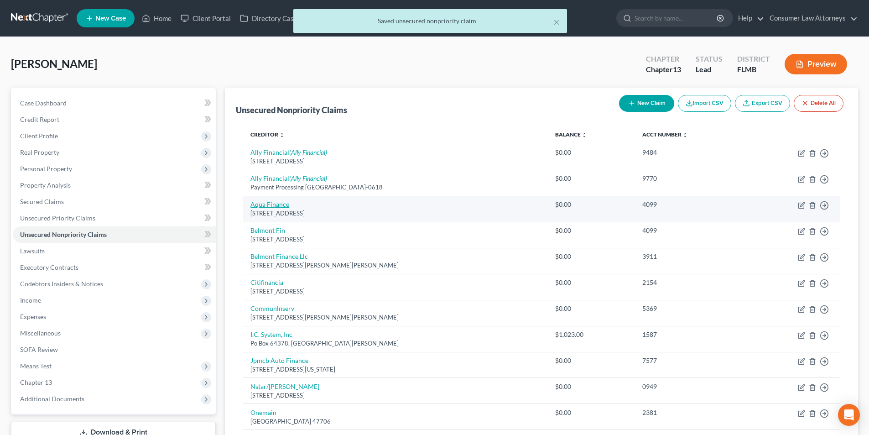
click at [273, 207] on link "Aqua Finance" at bounding box center [270, 204] width 39 height 8
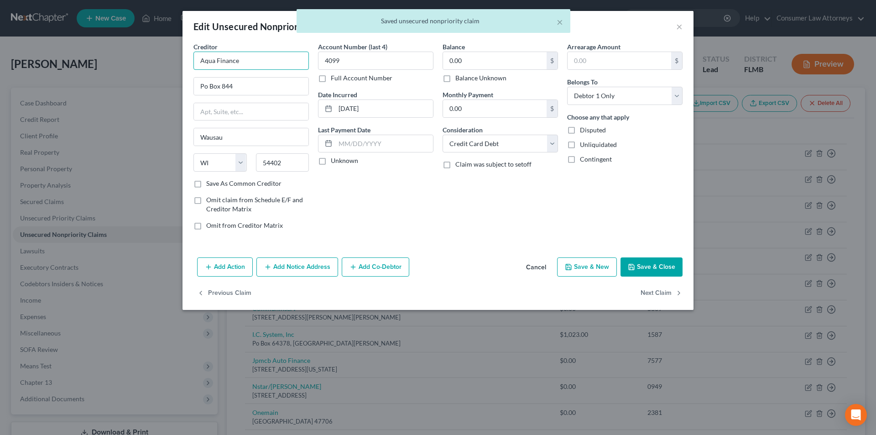
click at [243, 60] on input "Aqua Finance" at bounding box center [251, 61] width 115 height 18
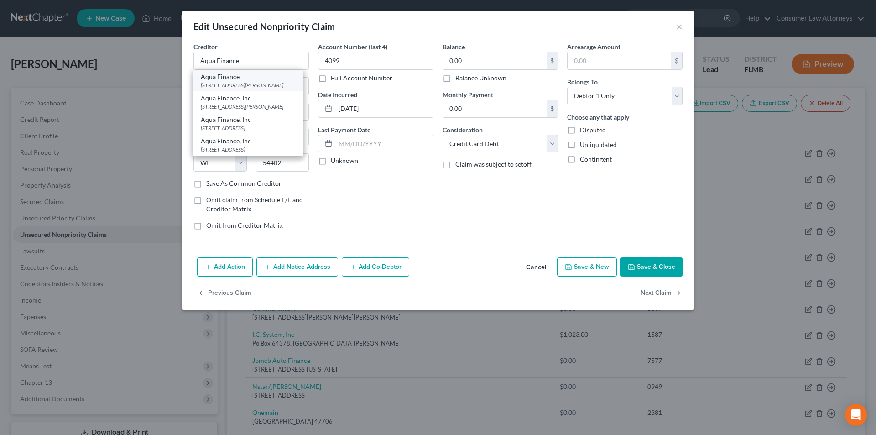
click at [238, 79] on div "Aqua Finance" at bounding box center [248, 76] width 95 height 9
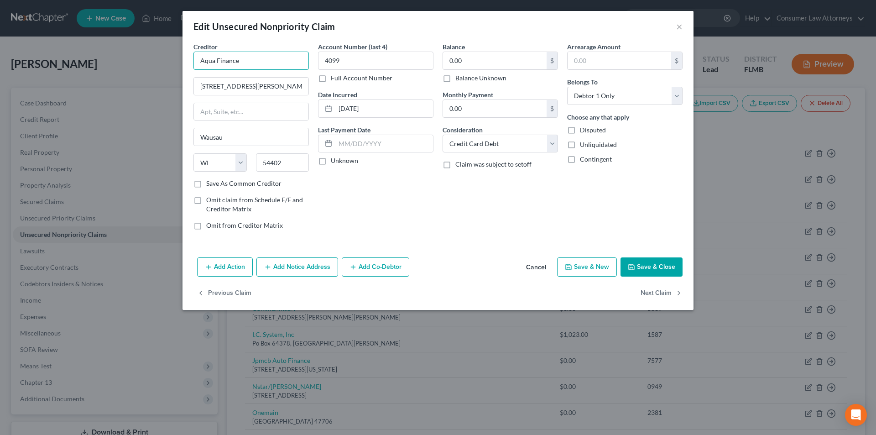
drag, startPoint x: 243, startPoint y: 59, endPoint x: 169, endPoint y: 59, distance: 73.9
click at [169, 59] on div "Edit Unsecured Nonpriority Claim × Creditor * Aqua Finance [STREET_ADDRESS][PER…" at bounding box center [438, 217] width 876 height 435
click at [294, 263] on button "Add Notice Address" at bounding box center [297, 266] width 82 height 19
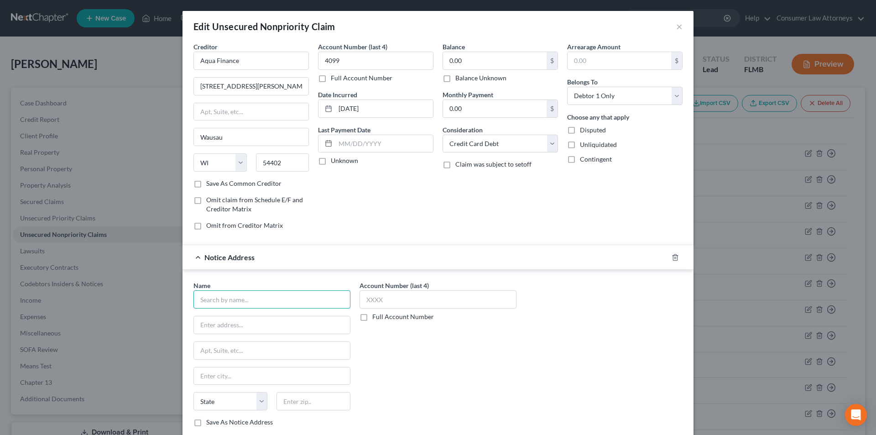
click at [241, 303] on input "text" at bounding box center [272, 299] width 157 height 18
paste input "Aqua Finance"
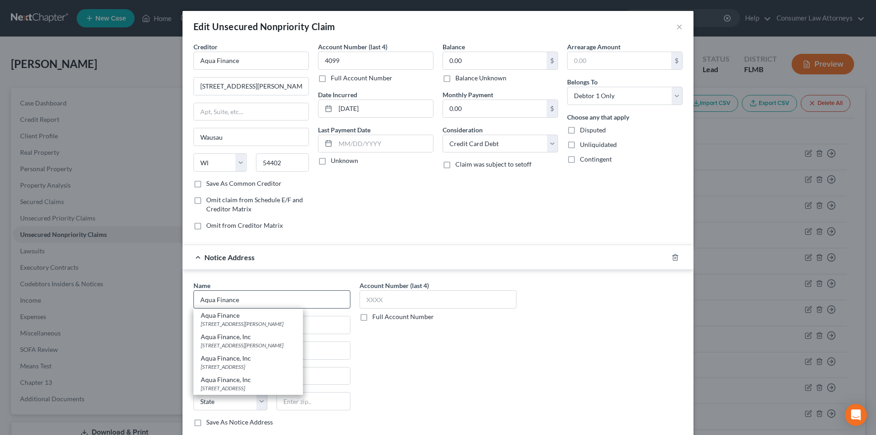
click at [235, 346] on div "[STREET_ADDRESS][PERSON_NAME]" at bounding box center [248, 345] width 95 height 8
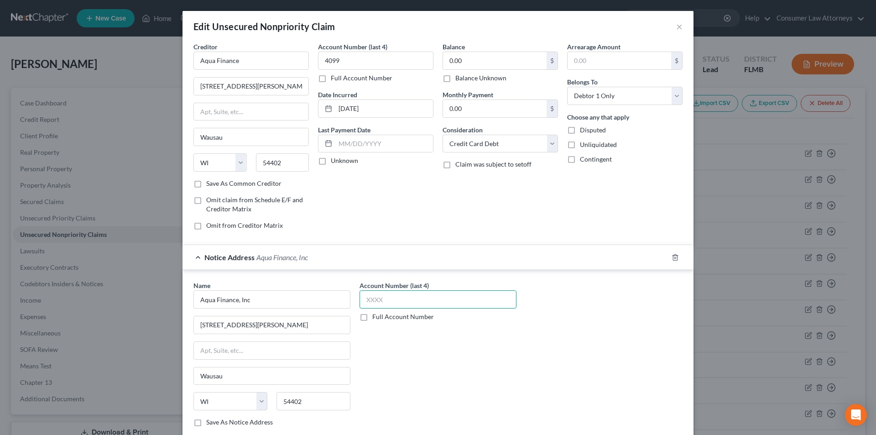
click at [366, 302] on input "text" at bounding box center [438, 299] width 157 height 18
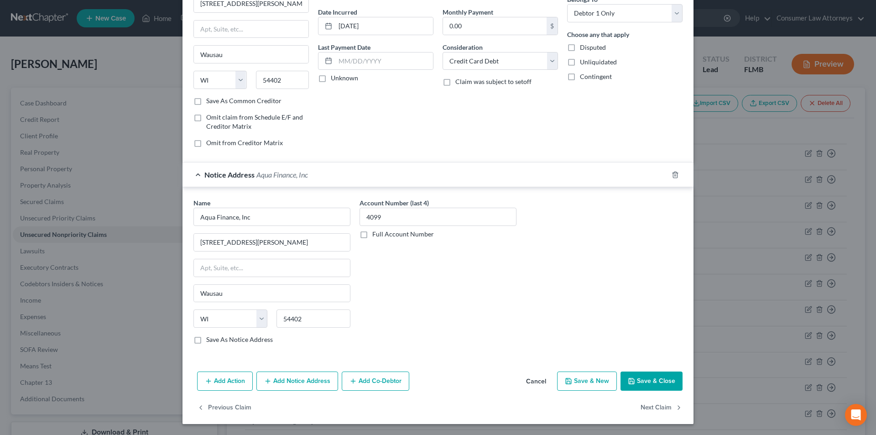
click at [290, 383] on button "Add Notice Address" at bounding box center [297, 381] width 82 height 19
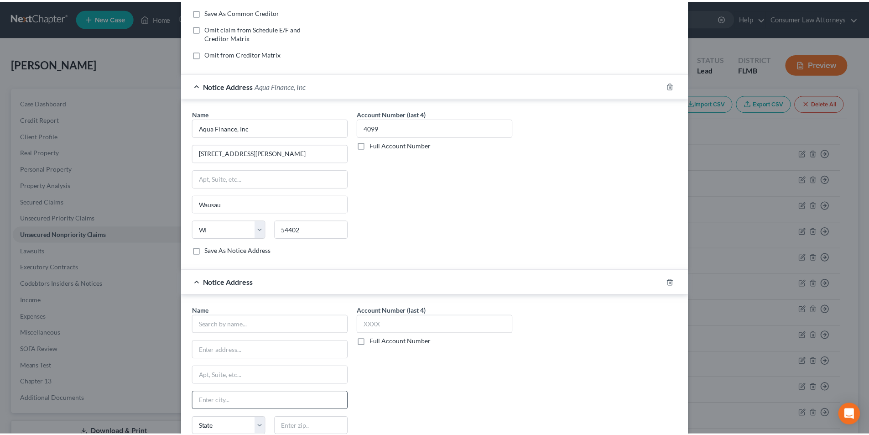
scroll to position [265, 0]
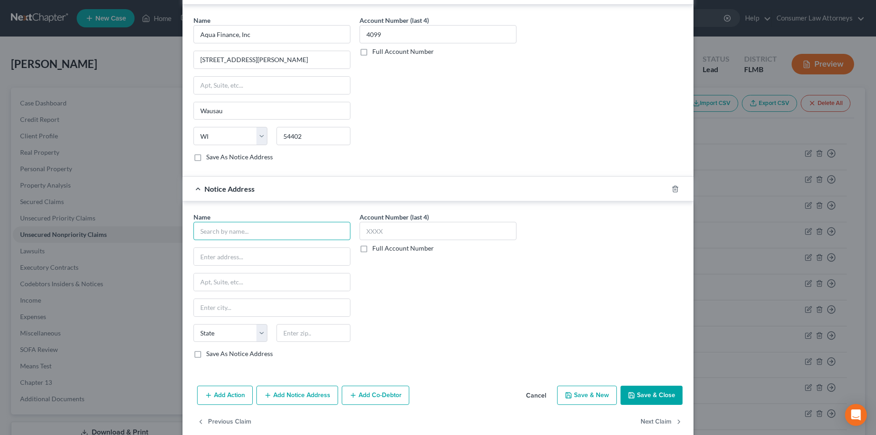
click at [231, 228] on input "text" at bounding box center [272, 231] width 157 height 18
paste input "Aqua Finance"
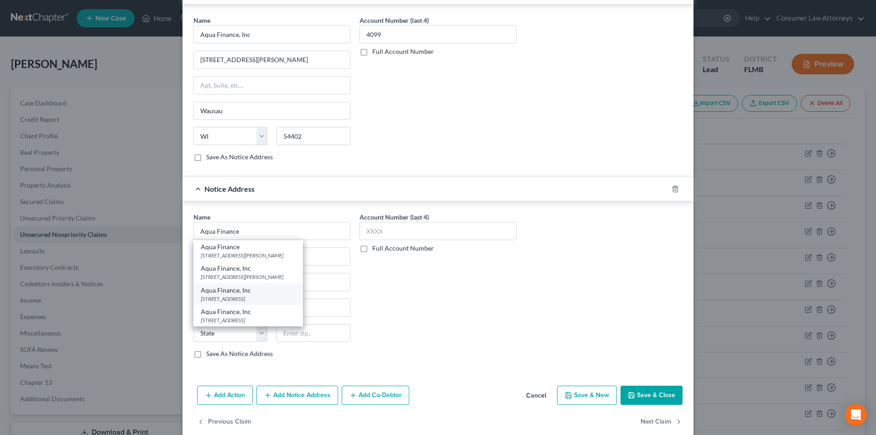
click at [228, 295] on div "[STREET_ADDRESS]" at bounding box center [248, 299] width 95 height 8
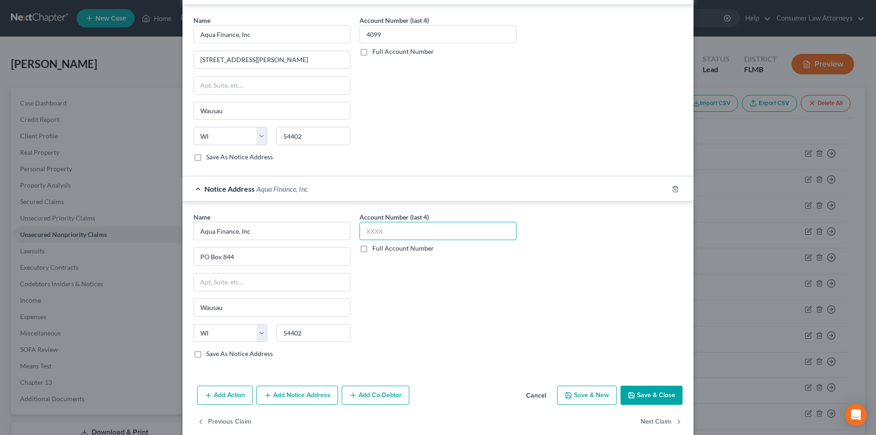
click at [386, 231] on input "text" at bounding box center [438, 231] width 157 height 18
click at [646, 390] on button "Save & Close" at bounding box center [652, 395] width 62 height 19
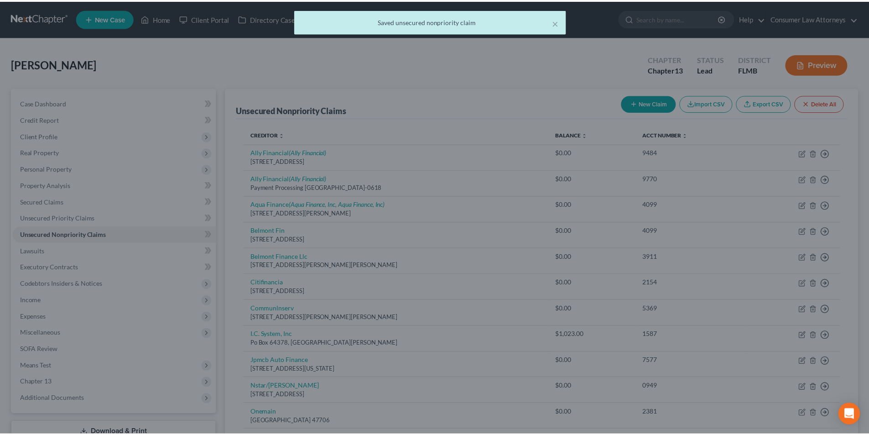
scroll to position [0, 0]
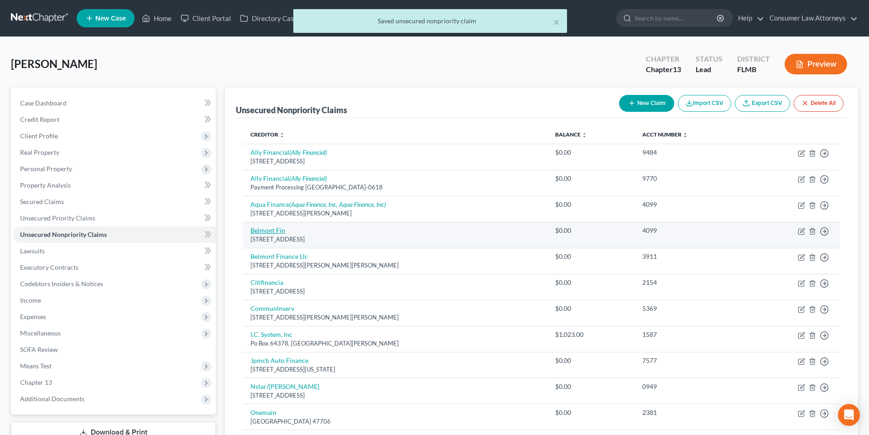
click at [275, 231] on link "Belmont Fin" at bounding box center [268, 230] width 35 height 8
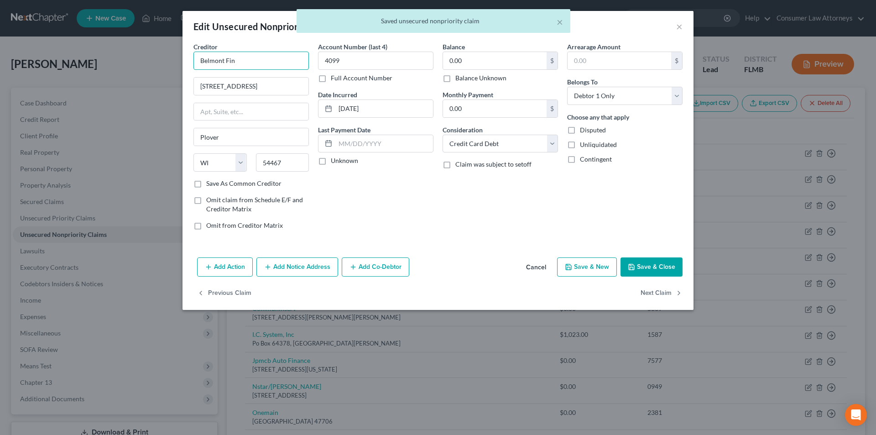
drag, startPoint x: 265, startPoint y: 59, endPoint x: 215, endPoint y: 52, distance: 49.8
click at [158, 58] on div "Edit Unsecured Nonpriority Claim × Creditor * [GEOGRAPHIC_DATA] Fin [STREET_ADD…" at bounding box center [438, 217] width 876 height 435
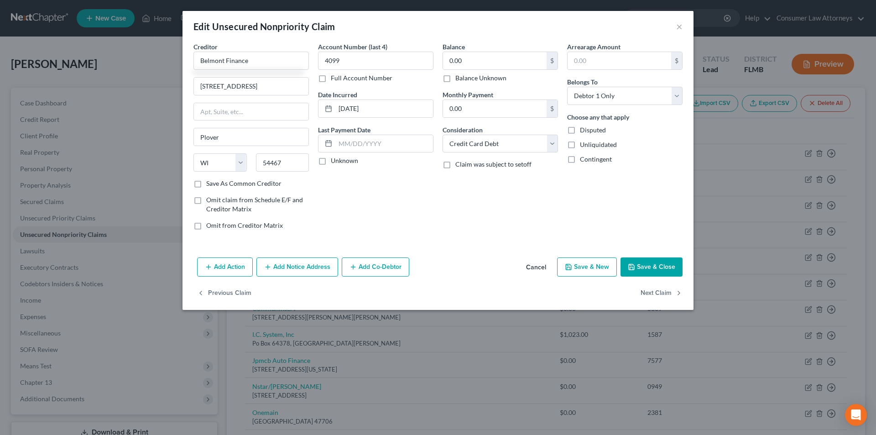
click at [206, 184] on label "Save As Common Creditor" at bounding box center [243, 183] width 75 height 9
click at [210, 184] on input "Save As Common Creditor" at bounding box center [213, 182] width 6 height 6
click at [657, 269] on button "Save & Close" at bounding box center [652, 266] width 62 height 19
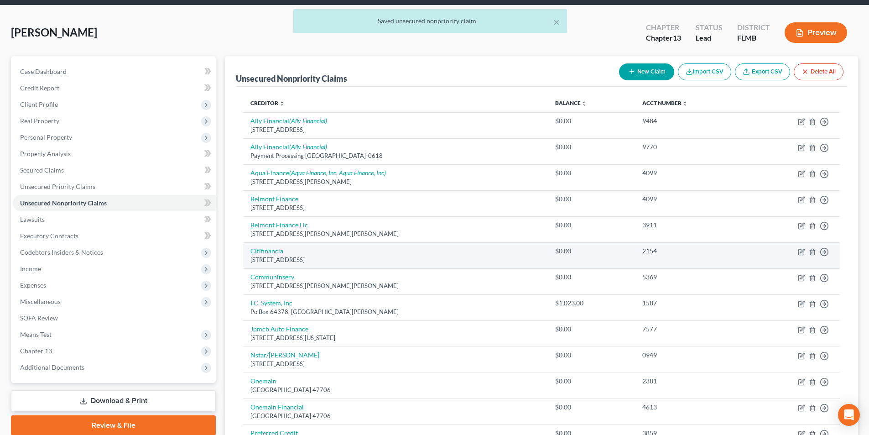
scroll to position [46, 0]
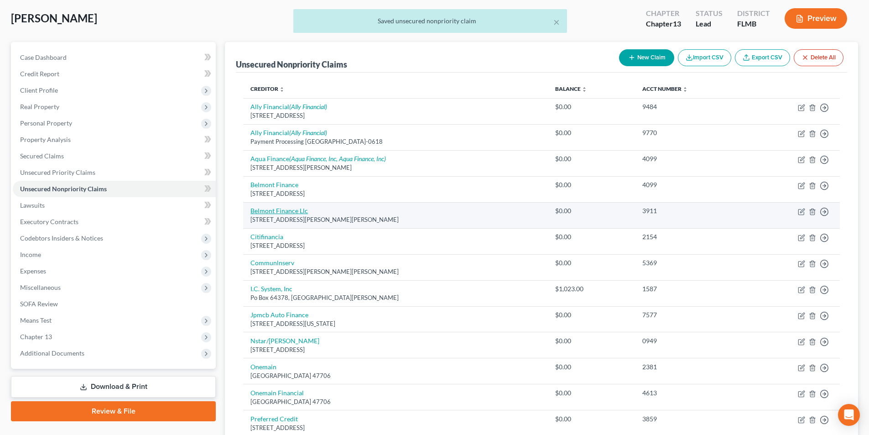
click at [298, 210] on link "Belmont Finance Llc" at bounding box center [280, 211] width 58 height 8
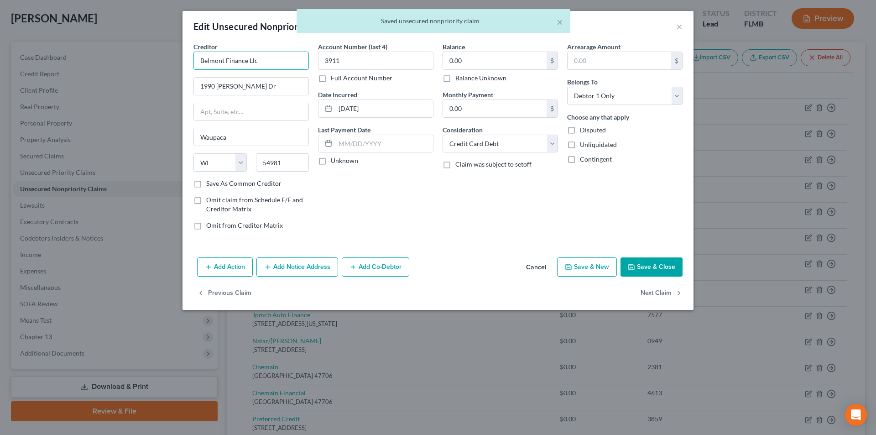
click at [277, 64] on input "Belmont Finance Llc" at bounding box center [251, 61] width 115 height 18
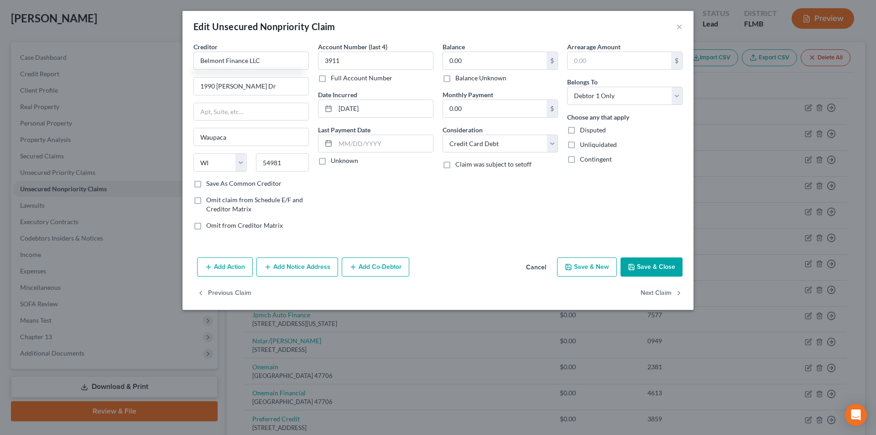
click at [206, 183] on label "Save As Common Creditor" at bounding box center [243, 183] width 75 height 9
click at [210, 183] on input "Save As Common Creditor" at bounding box center [213, 182] width 6 height 6
click at [649, 267] on button "Save & Close" at bounding box center [652, 266] width 62 height 19
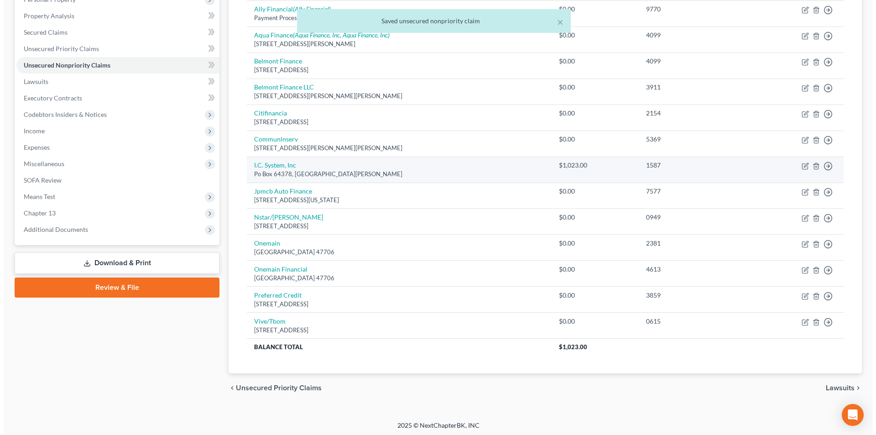
scroll to position [172, 0]
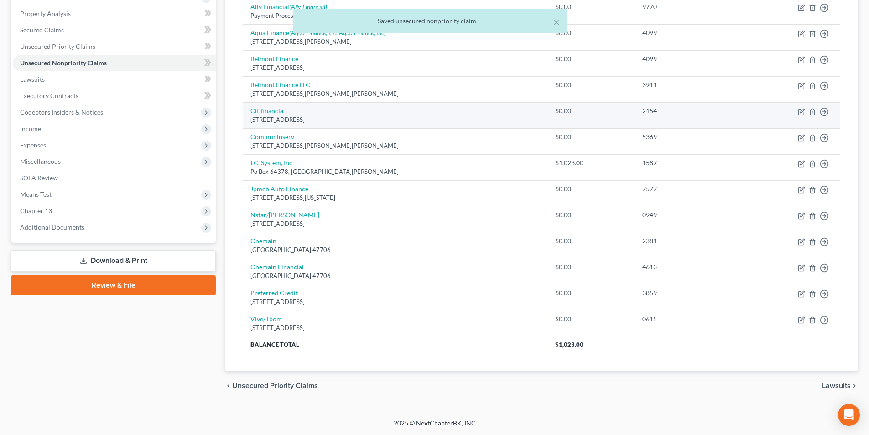
click at [277, 116] on div "[STREET_ADDRESS]" at bounding box center [396, 119] width 290 height 9
click at [276, 111] on link "Citifinancia" at bounding box center [267, 111] width 33 height 8
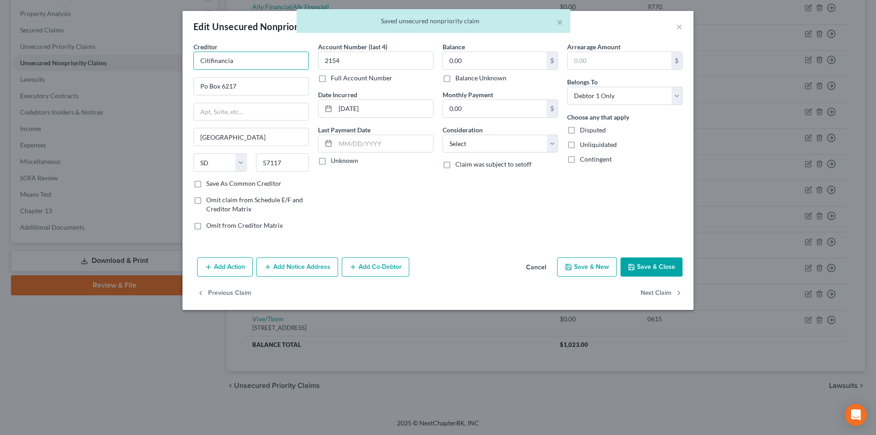
drag, startPoint x: 215, startPoint y: 62, endPoint x: 238, endPoint y: 68, distance: 24.1
click at [215, 62] on input "Citifinancia" at bounding box center [251, 61] width 115 height 18
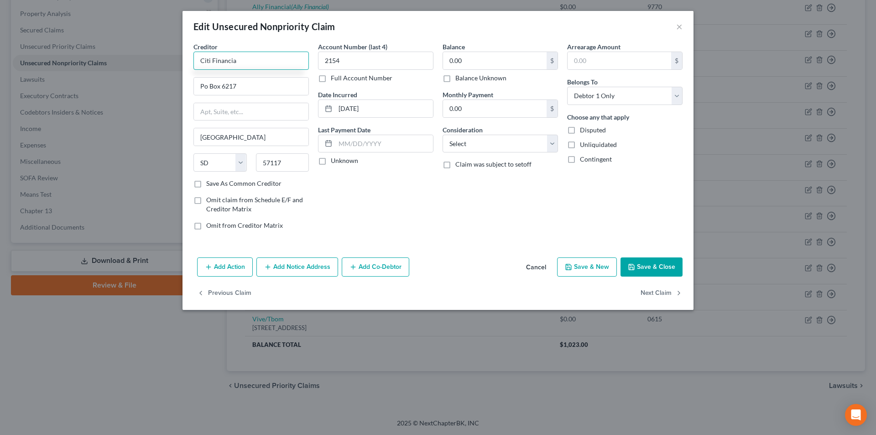
click at [243, 68] on input "Citi Financia" at bounding box center [251, 61] width 115 height 18
click at [206, 85] on input "Po Box 6217" at bounding box center [251, 86] width 115 height 17
click at [654, 267] on button "Save & Close" at bounding box center [652, 266] width 62 height 19
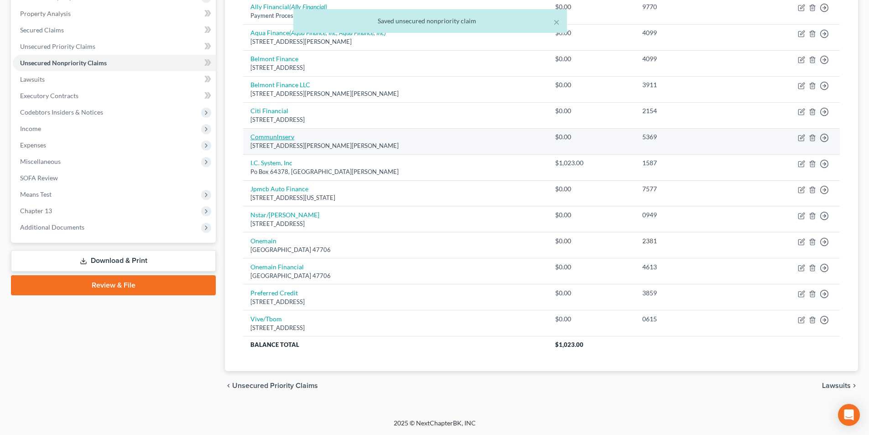
click at [280, 140] on link "Communlnserv" at bounding box center [273, 137] width 44 height 8
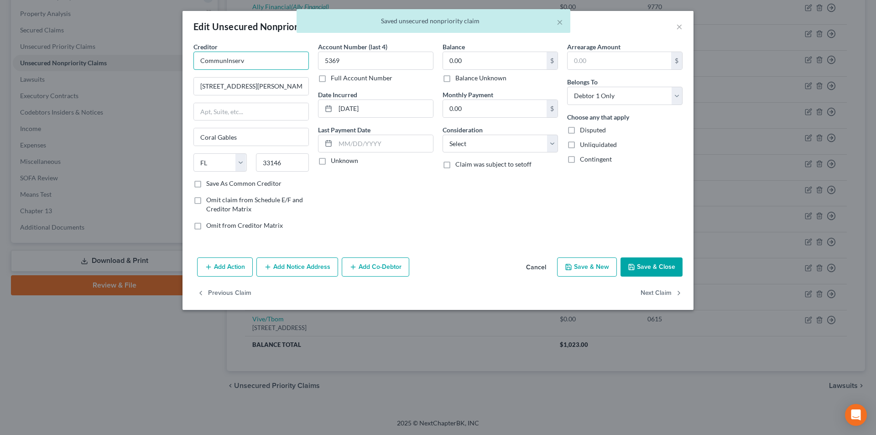
drag, startPoint x: 243, startPoint y: 59, endPoint x: 217, endPoint y: 58, distance: 26.0
click at [183, 58] on div "Creditor * Communlnserv [GEOGRAPHIC_DATA][PERSON_NAME][PERSON_NAME] [US_STATE] …" at bounding box center [438, 148] width 511 height 212
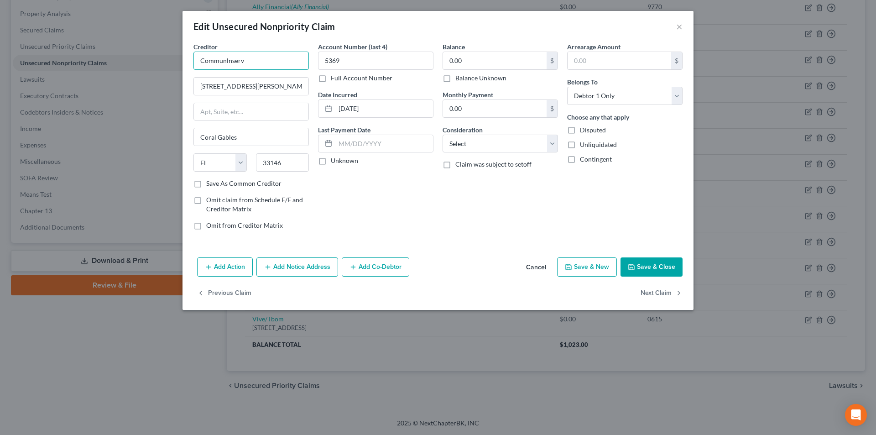
drag, startPoint x: 255, startPoint y: 65, endPoint x: 195, endPoint y: 71, distance: 60.6
click at [162, 65] on div "Edit Unsecured Nonpriority Claim × Creditor * Communlnserv [STREET_ADDRESS][GEO…" at bounding box center [438, 217] width 876 height 435
paste input "ity Loan Serving"
click at [206, 186] on label "Save As Common Creditor" at bounding box center [243, 183] width 75 height 9
click at [210, 185] on input "Save As Common Creditor" at bounding box center [213, 182] width 6 height 6
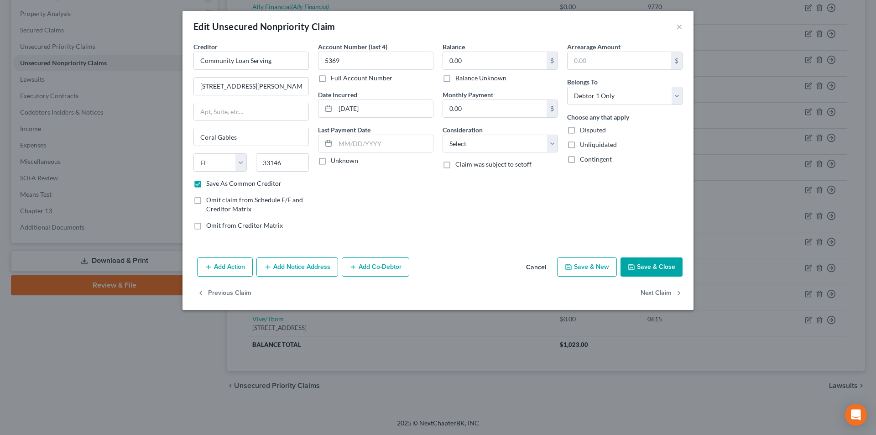
click at [667, 270] on button "Save & Close" at bounding box center [652, 266] width 62 height 19
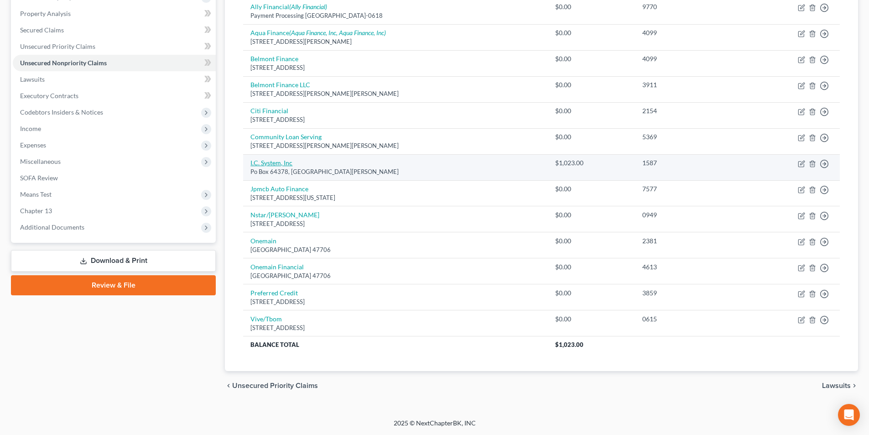
click at [278, 162] on link "I.C. System, Inc" at bounding box center [272, 163] width 42 height 8
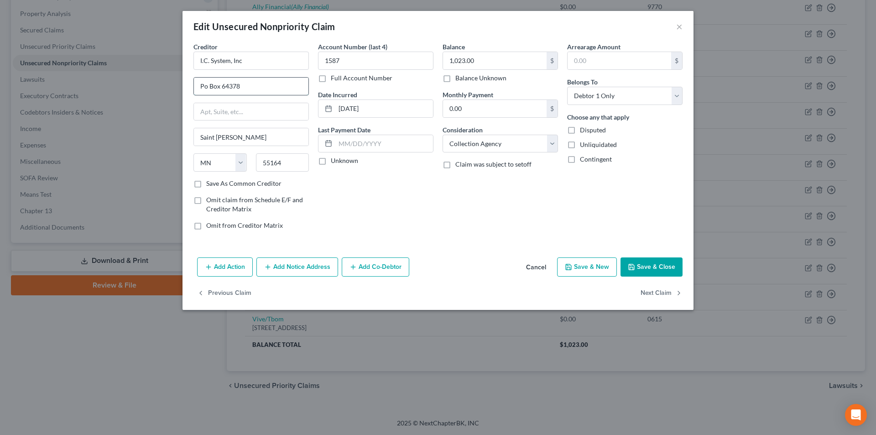
drag, startPoint x: 207, startPoint y: 84, endPoint x: 223, endPoint y: 92, distance: 18.0
click at [207, 84] on input "Po Box 64378" at bounding box center [251, 86] width 115 height 17
click at [639, 265] on button "Save & Close" at bounding box center [652, 266] width 62 height 19
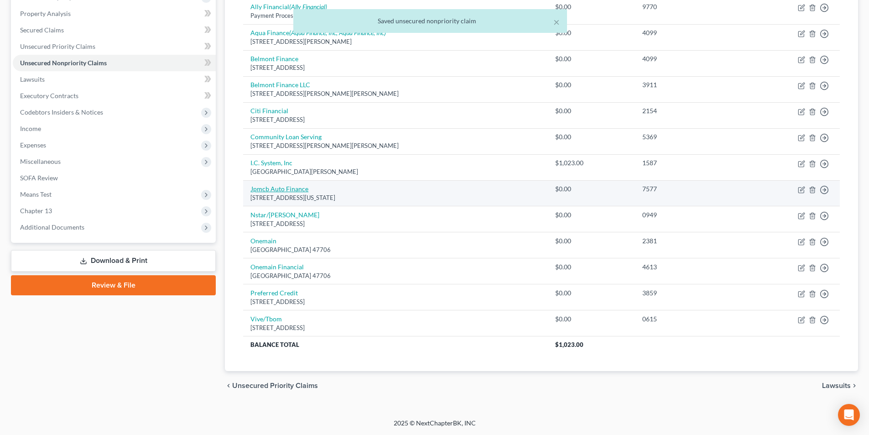
click at [291, 191] on link "Jpmcb Auto Finance" at bounding box center [280, 189] width 58 height 8
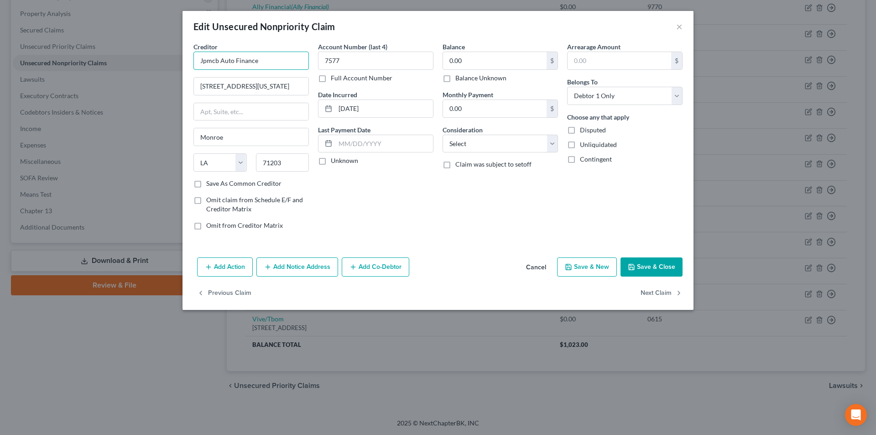
drag, startPoint x: 218, startPoint y: 60, endPoint x: 192, endPoint y: 58, distance: 25.7
click at [193, 58] on div "Creditor * Jpmcb Auto Finance [GEOGRAPHIC_DATA][US_STATE][PERSON_NAME] [US_STAT…" at bounding box center [251, 139] width 125 height 195
click at [675, 26] on div "Edit Unsecured Nonpriority Claim ×" at bounding box center [438, 26] width 511 height 31
click at [679, 26] on button "×" at bounding box center [679, 26] width 6 height 11
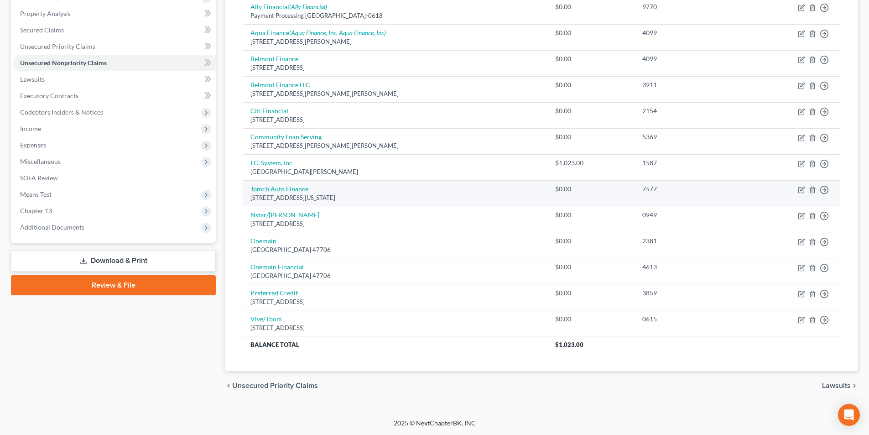
click at [271, 187] on link "Jpmcb Auto Finance" at bounding box center [280, 189] width 58 height 8
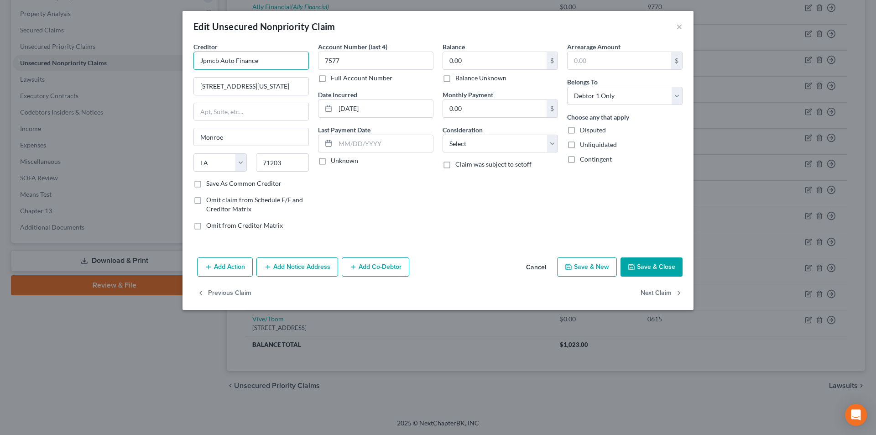
drag, startPoint x: 259, startPoint y: 63, endPoint x: 191, endPoint y: 63, distance: 68.0
click at [191, 63] on div "Creditor * Jpmcb Auto Finance [GEOGRAPHIC_DATA][US_STATE][PERSON_NAME] [US_STAT…" at bounding box center [251, 139] width 125 height 195
drag, startPoint x: 259, startPoint y: 60, endPoint x: 155, endPoint y: 66, distance: 104.3
click at [139, 64] on div "Edit Unsecured Nonpriority Claim × Creditor * Jpmcb Auto Finance [GEOGRAPHIC_DA…" at bounding box center [438, 217] width 876 height 435
paste input "PMorgan Chase Bank, N.A."
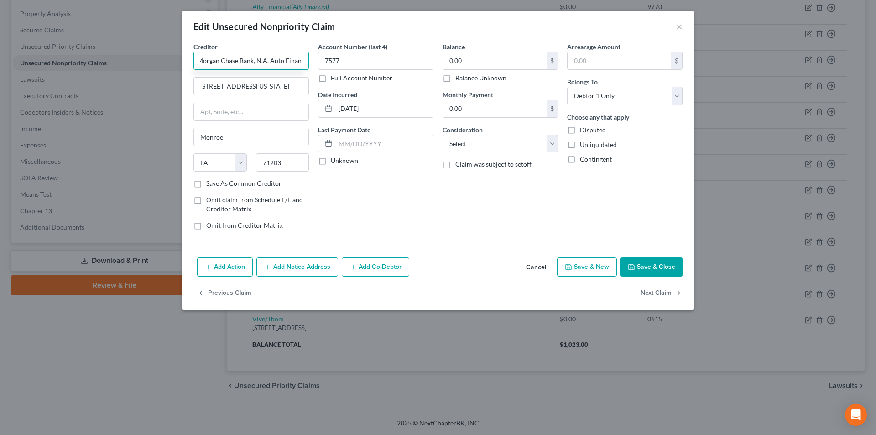
scroll to position [0, 14]
click at [648, 262] on button "Save & Close" at bounding box center [652, 266] width 62 height 19
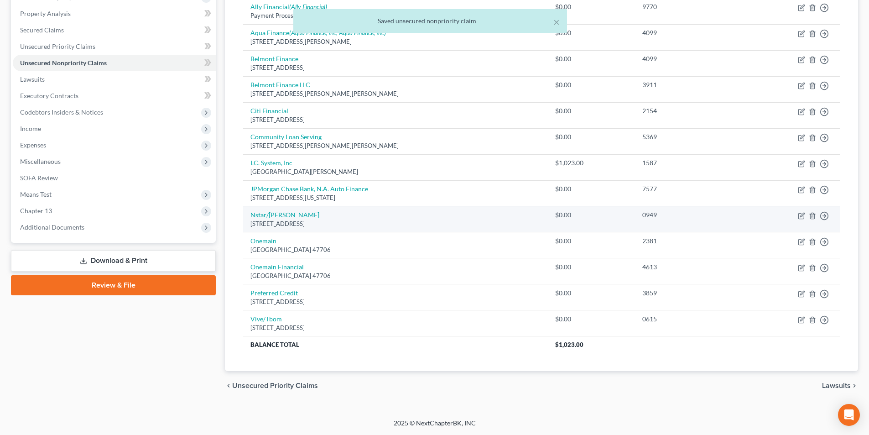
click at [273, 215] on link "Nstar/[PERSON_NAME]" at bounding box center [285, 215] width 69 height 8
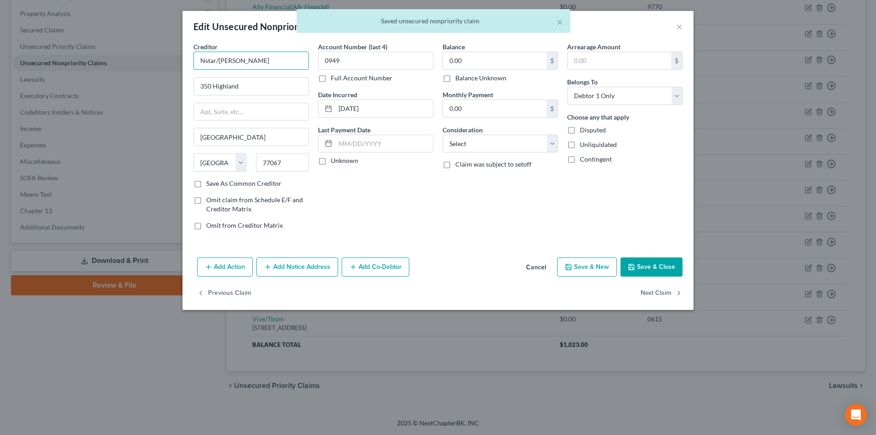
click at [205, 60] on input "Nstar/[PERSON_NAME]" at bounding box center [251, 61] width 115 height 18
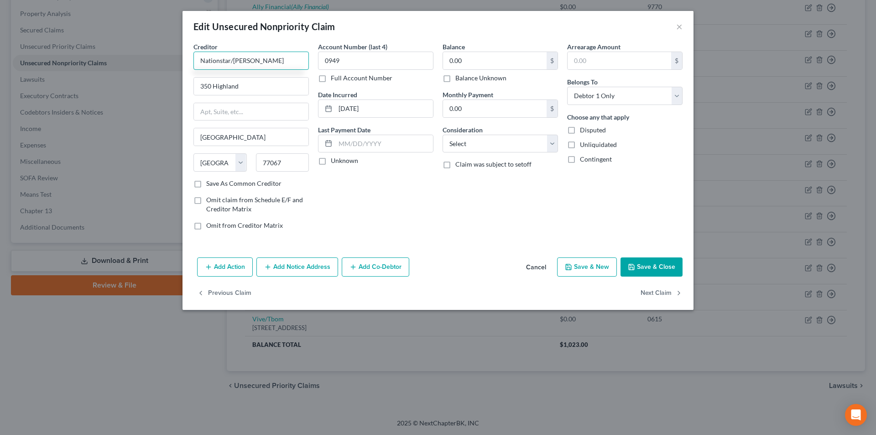
drag, startPoint x: 235, startPoint y: 60, endPoint x: 264, endPoint y: 65, distance: 28.7
click at [239, 61] on input "Nationstar/[PERSON_NAME]" at bounding box center [251, 61] width 115 height 18
click at [256, 80] on div "Nationstar/[PERSON_NAME]" at bounding box center [248, 76] width 95 height 9
click at [649, 270] on button "Save & Close" at bounding box center [652, 266] width 62 height 19
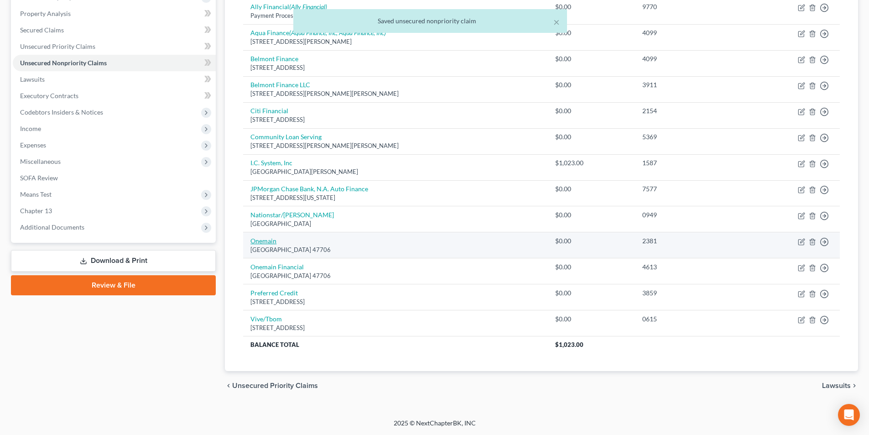
click at [271, 244] on link "Onemain" at bounding box center [264, 241] width 26 height 8
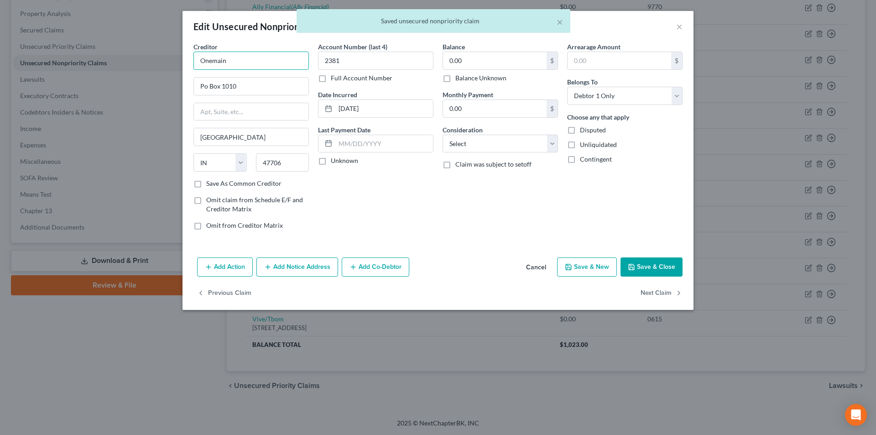
click at [240, 60] on input "Onemain" at bounding box center [251, 61] width 115 height 18
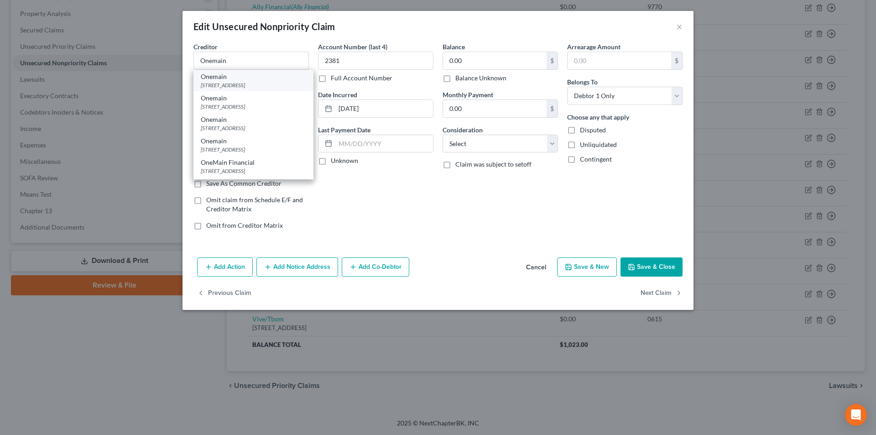
click at [236, 82] on div "[STREET_ADDRESS]" at bounding box center [253, 85] width 105 height 8
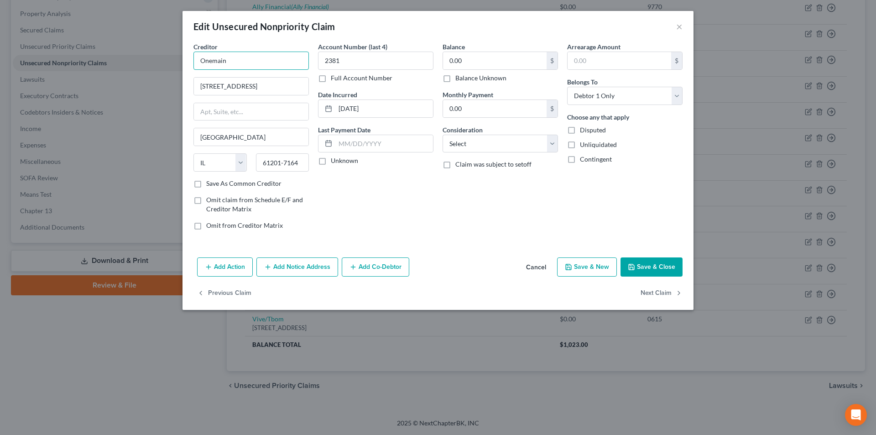
drag, startPoint x: 239, startPoint y: 58, endPoint x: 201, endPoint y: 59, distance: 37.9
click at [174, 57] on div "Edit Unsecured Nonpriority Claim × Creditor * Onemain [STREET_ADDRESS] [US_STAT…" at bounding box center [438, 217] width 876 height 435
click at [290, 265] on button "Add Notice Address" at bounding box center [297, 266] width 82 height 19
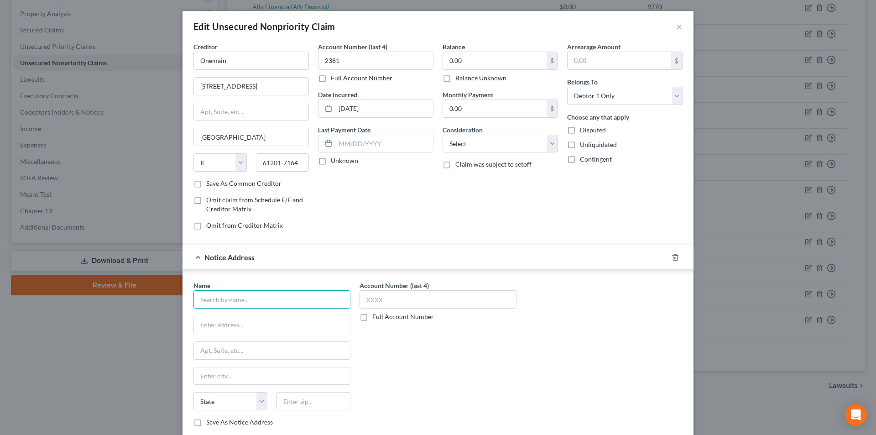
click at [274, 301] on input "text" at bounding box center [272, 299] width 157 height 18
paste input "Onemain"
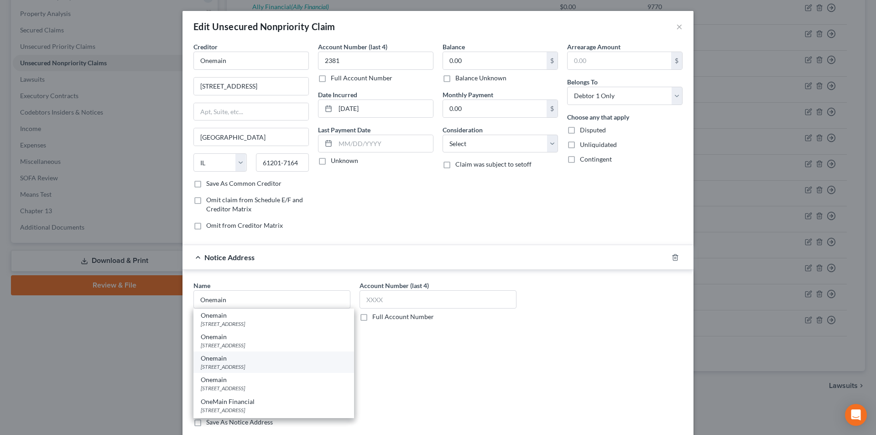
click at [224, 360] on div "Onemain" at bounding box center [274, 358] width 146 height 9
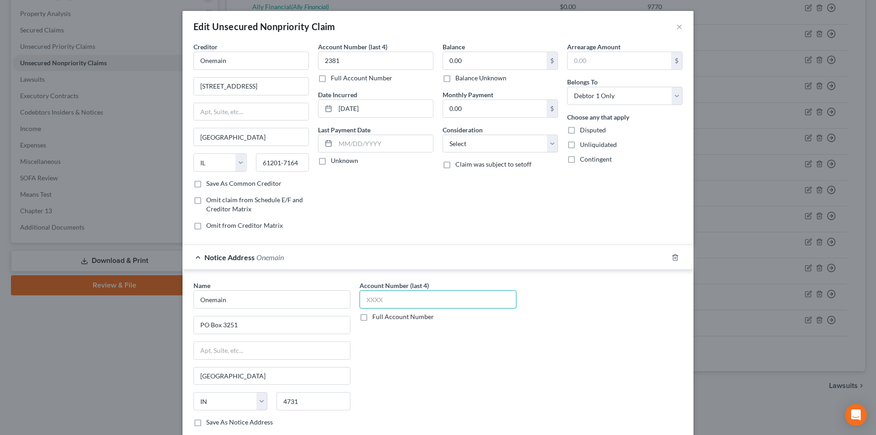
click at [382, 302] on input "text" at bounding box center [438, 299] width 157 height 18
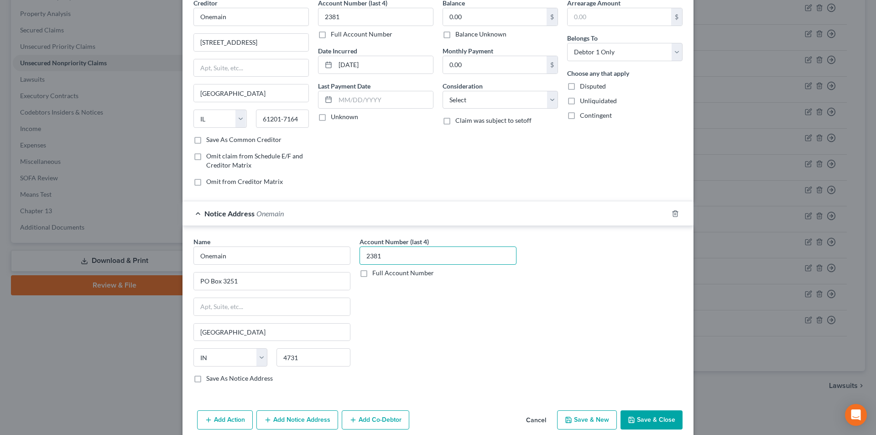
scroll to position [83, 0]
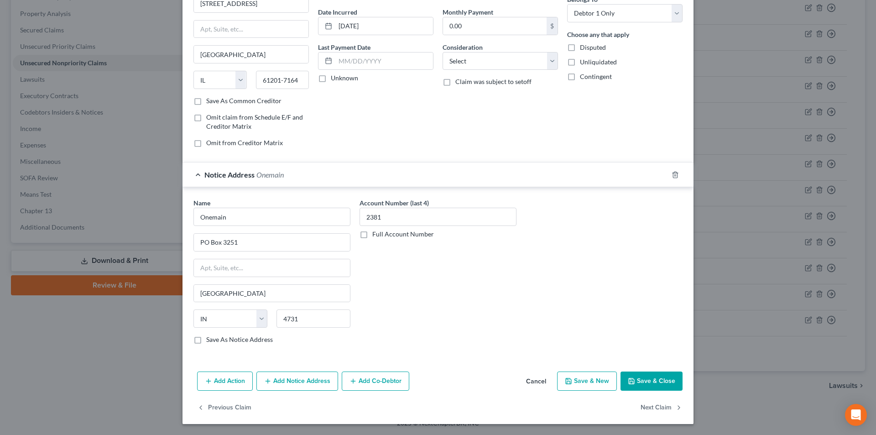
click at [290, 388] on button "Add Notice Address" at bounding box center [297, 381] width 82 height 19
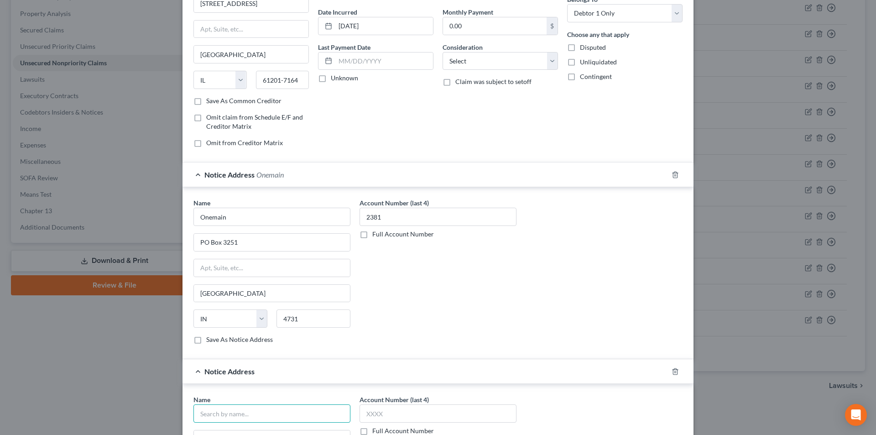
click at [265, 413] on input "text" at bounding box center [272, 413] width 157 height 18
paste input "Onemain"
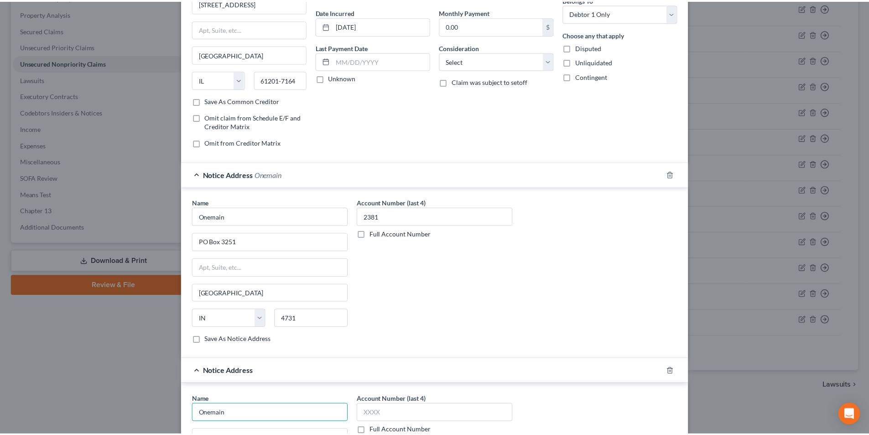
scroll to position [265, 0]
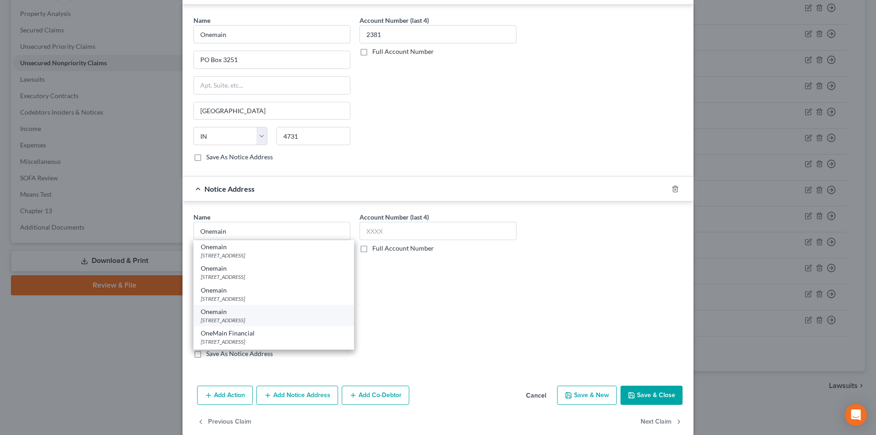
click at [247, 309] on div "Onemain" at bounding box center [274, 311] width 146 height 9
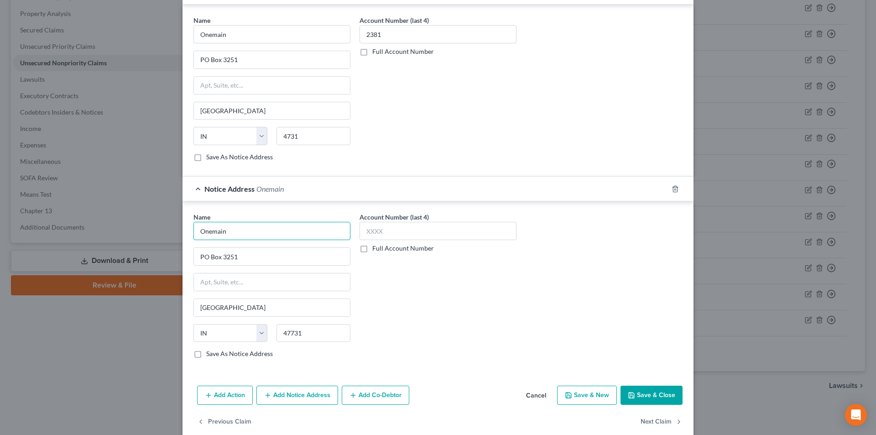
click at [279, 43] on input "Onemain" at bounding box center [272, 34] width 157 height 18
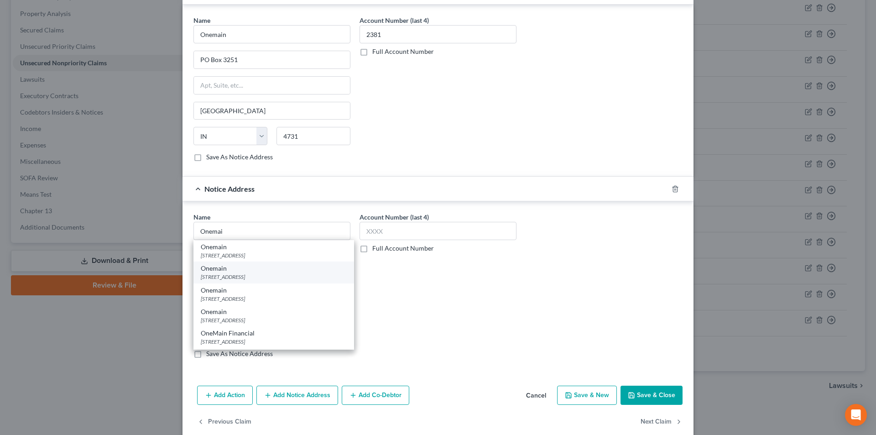
click at [239, 271] on div "Onemain" at bounding box center [274, 268] width 146 height 9
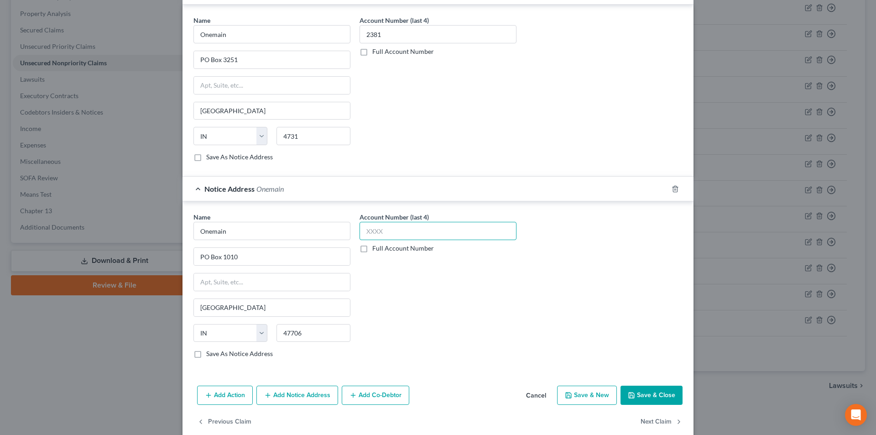
click at [381, 235] on input "text" at bounding box center [438, 231] width 157 height 18
click at [638, 389] on button "Save & Close" at bounding box center [652, 395] width 62 height 19
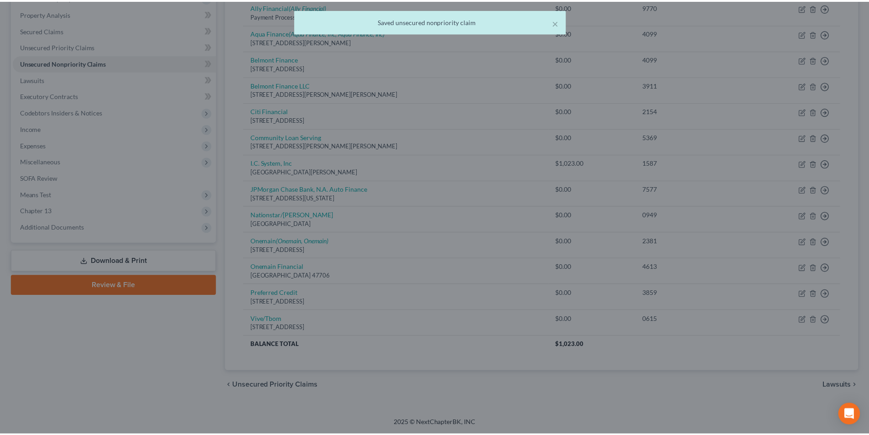
scroll to position [0, 0]
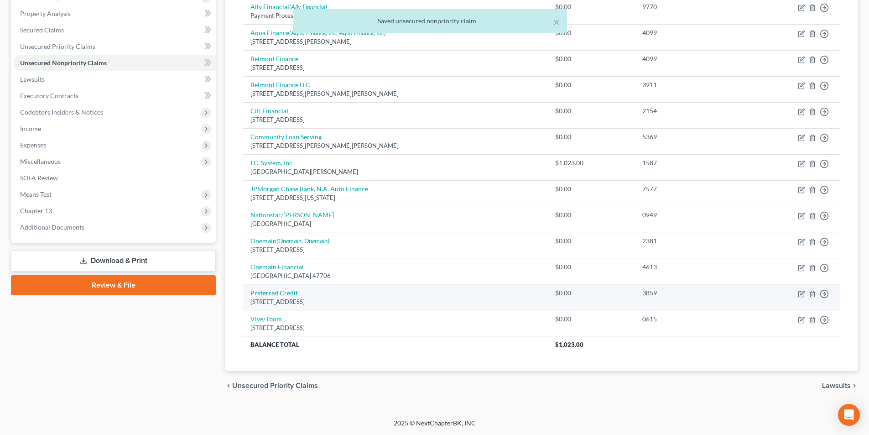
click at [289, 296] on link "Preferred Credit" at bounding box center [274, 293] width 47 height 8
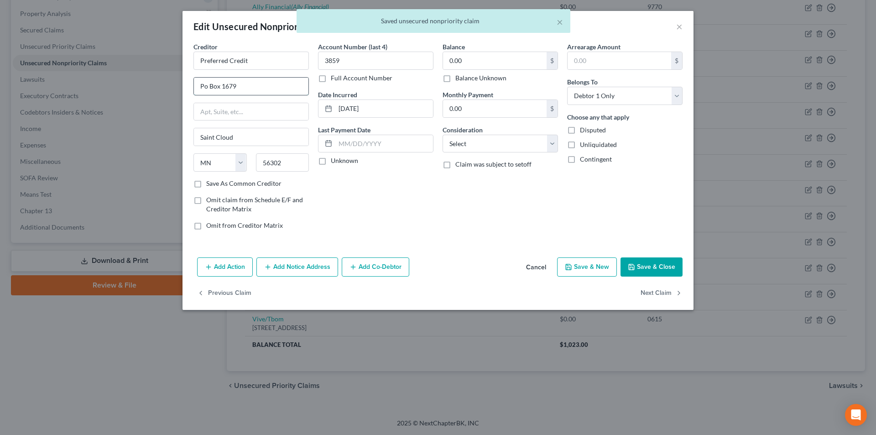
drag, startPoint x: 205, startPoint y: 81, endPoint x: 220, endPoint y: 96, distance: 21.6
click at [205, 81] on input "Po Box 1679" at bounding box center [251, 86] width 115 height 17
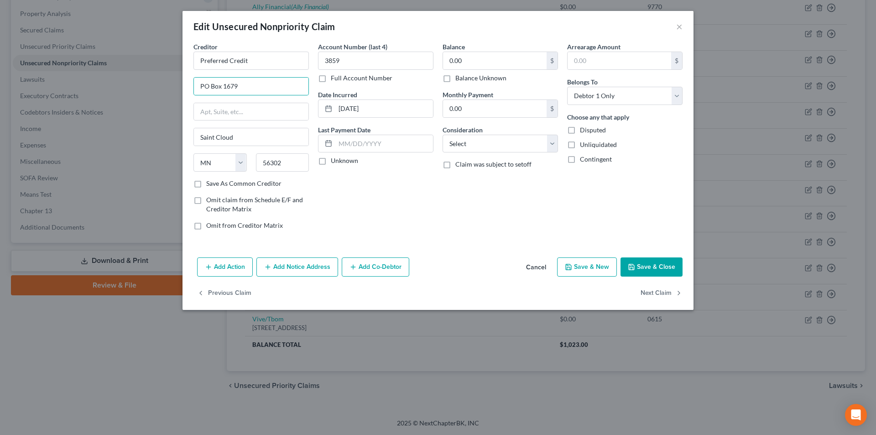
click at [645, 263] on button "Save & Close" at bounding box center [652, 266] width 62 height 19
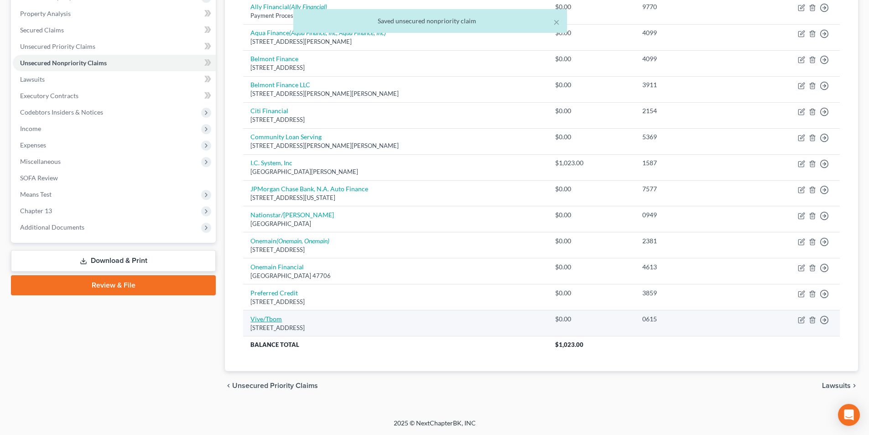
click at [274, 320] on link "Vive/Tbom" at bounding box center [266, 319] width 31 height 8
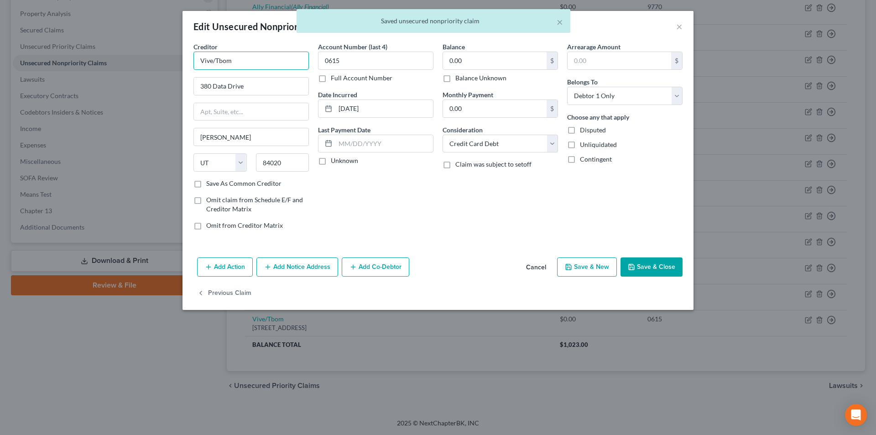
drag, startPoint x: 233, startPoint y: 60, endPoint x: 209, endPoint y: 59, distance: 24.2
click at [192, 59] on div "Creditor * Vive/Tbom 380 Data Drive [PERSON_NAME] State [US_STATE][GEOGRAPHIC_D…" at bounding box center [251, 139] width 125 height 195
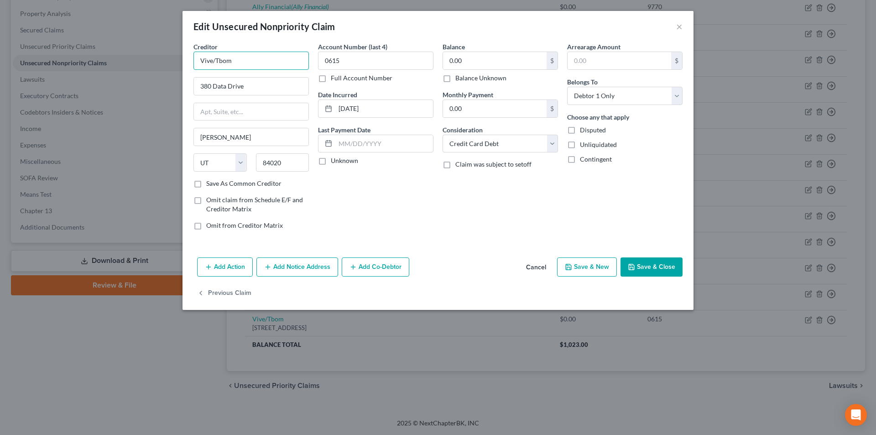
click at [214, 58] on input "Vive/Tbom" at bounding box center [251, 61] width 115 height 18
click at [655, 265] on button "Save & Close" at bounding box center [652, 266] width 62 height 19
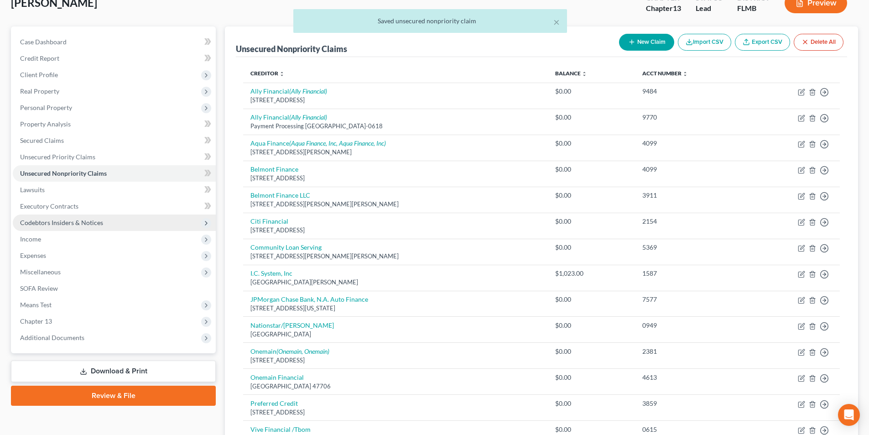
scroll to position [91, 0]
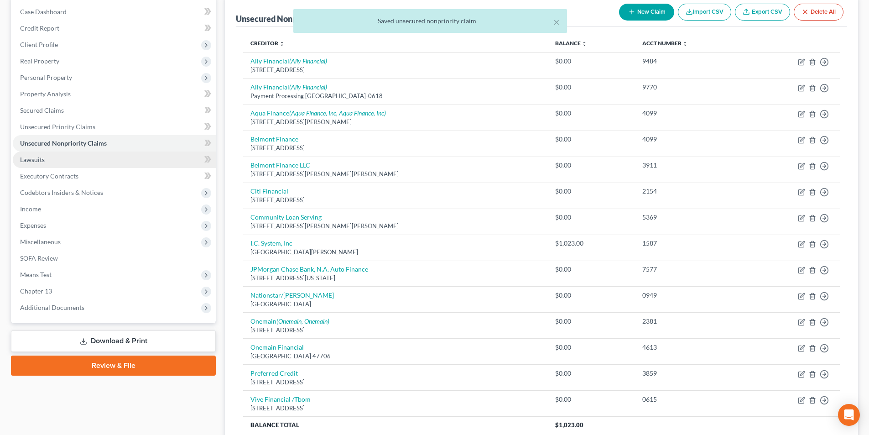
click at [42, 161] on span "Lawsuits" at bounding box center [32, 160] width 25 height 8
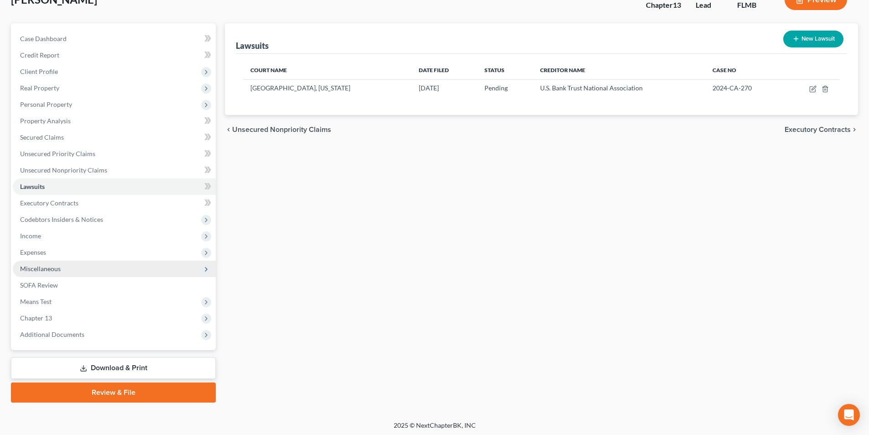
scroll to position [67, 0]
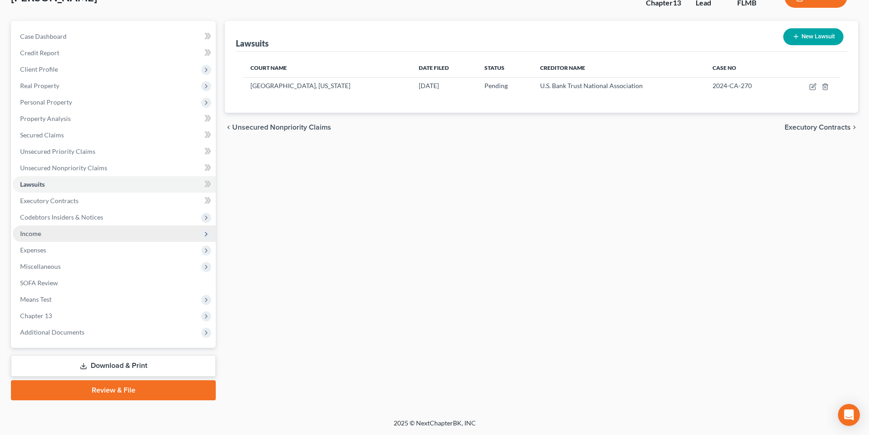
click at [25, 232] on span "Income" at bounding box center [30, 234] width 21 height 8
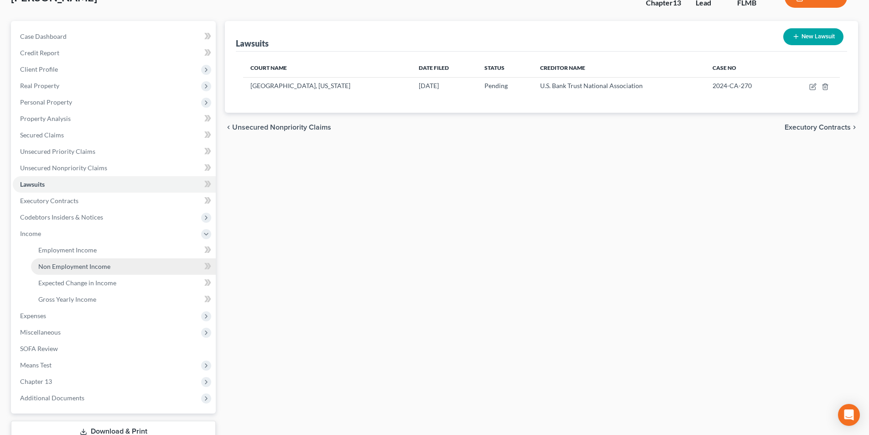
click at [82, 262] on link "Non Employment Income" at bounding box center [123, 266] width 185 height 16
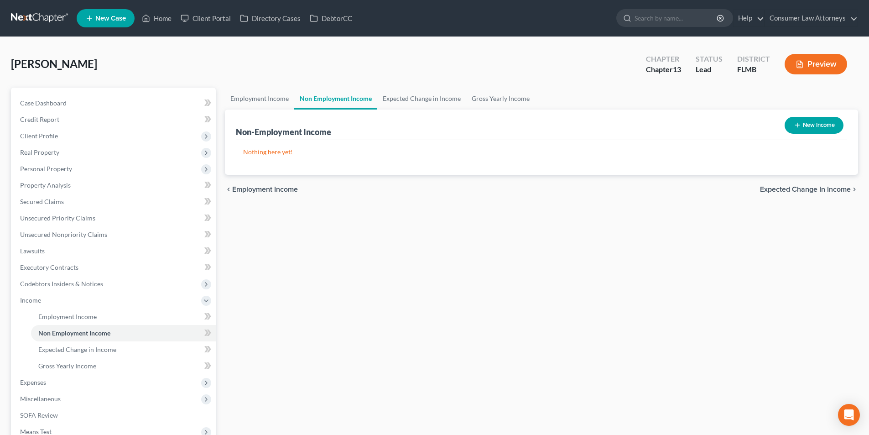
click at [810, 127] on button "New Income" at bounding box center [814, 125] width 59 height 17
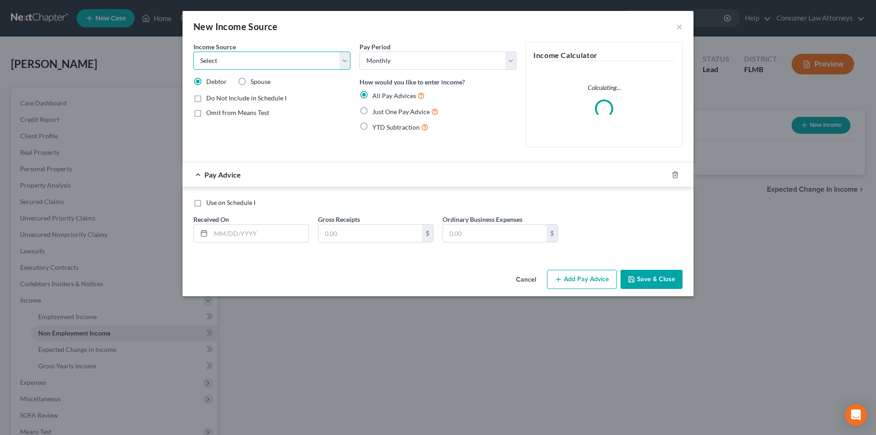
click at [252, 62] on select "Select Unemployment Disability (from employer) Pension Retirement Social Securi…" at bounding box center [272, 61] width 157 height 18
click at [194, 52] on select "Select Unemployment Disability (from employer) Pension Retirement Social Securi…" at bounding box center [272, 61] width 157 height 18
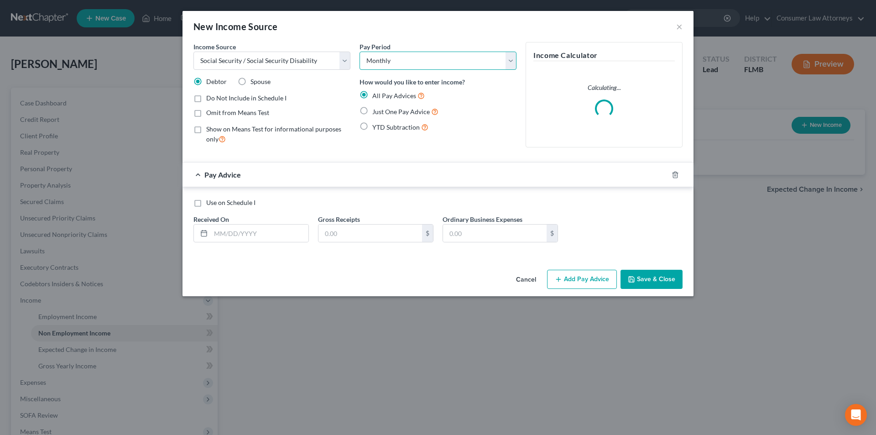
click at [392, 64] on select "Select Monthly Twice Monthly Every Other Week Weekly" at bounding box center [438, 61] width 157 height 18
click at [360, 52] on select "Select Monthly Twice Monthly Every Other Week Weekly" at bounding box center [438, 61] width 157 height 18
click at [372, 110] on label "Just One Pay Advice" at bounding box center [405, 111] width 66 height 10
click at [376, 110] on input "Just One Pay Advice" at bounding box center [379, 109] width 6 height 6
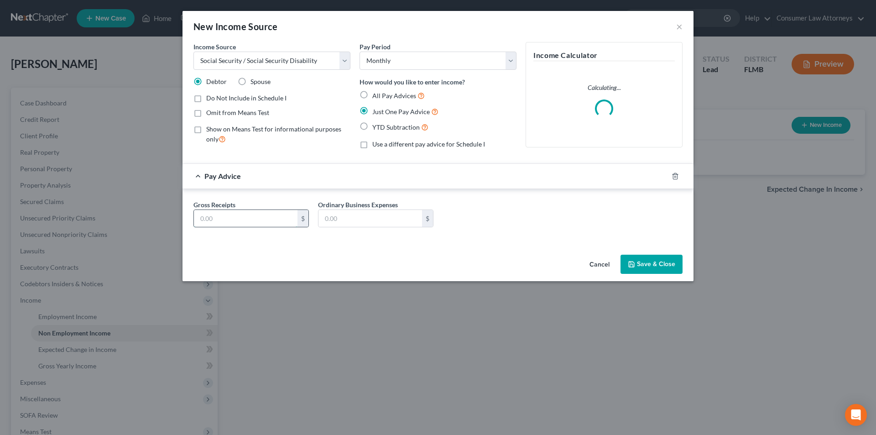
click at [242, 215] on input "text" at bounding box center [246, 218] width 104 height 17
click at [656, 263] on button "Save & Close" at bounding box center [652, 264] width 62 height 19
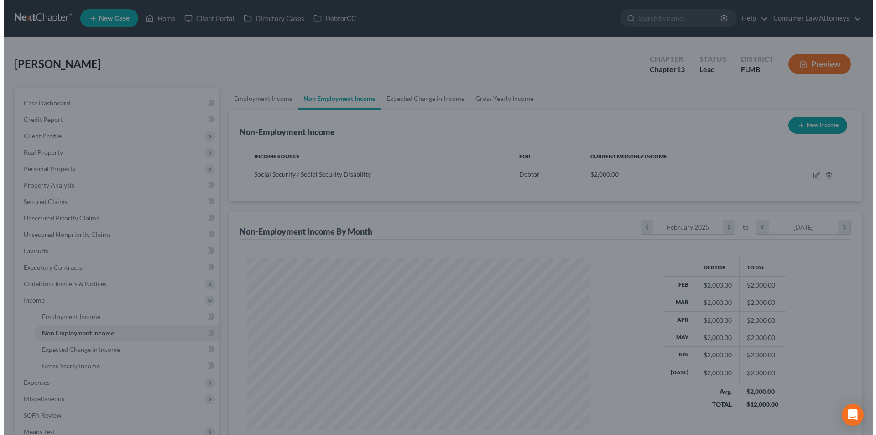
scroll to position [456220, 456032]
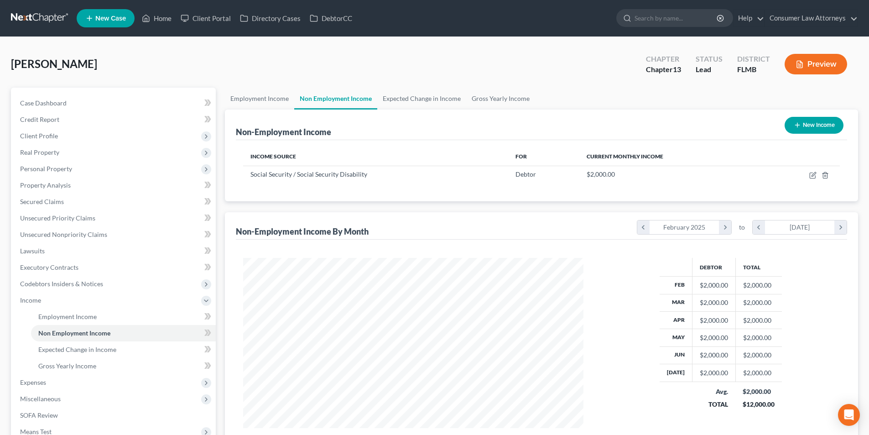
click at [805, 127] on button "New Income" at bounding box center [814, 125] width 59 height 17
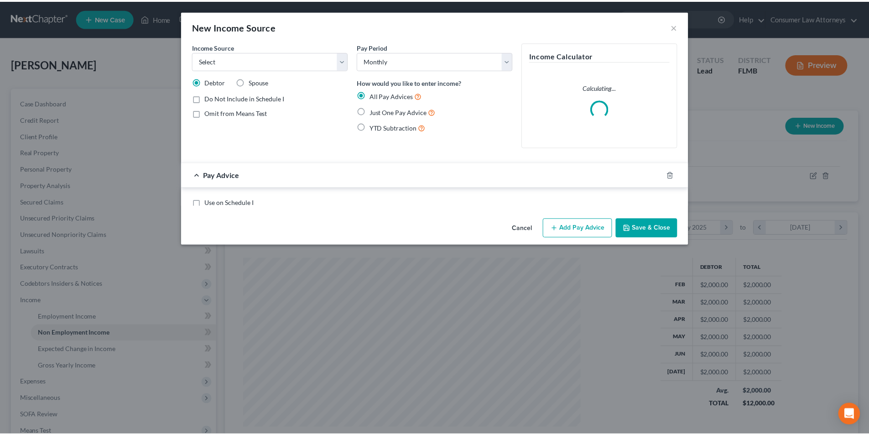
scroll to position [172, 362]
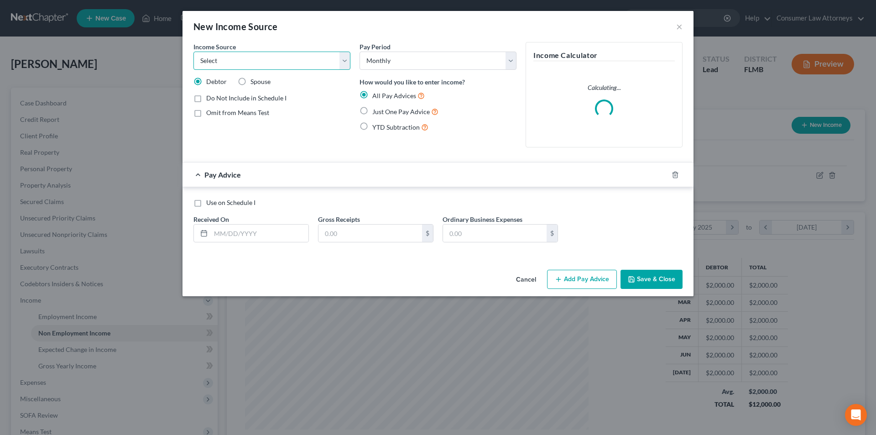
click at [238, 59] on select "Select Unemployment Disability (from employer) Pension Retirement Social Securi…" at bounding box center [272, 61] width 157 height 18
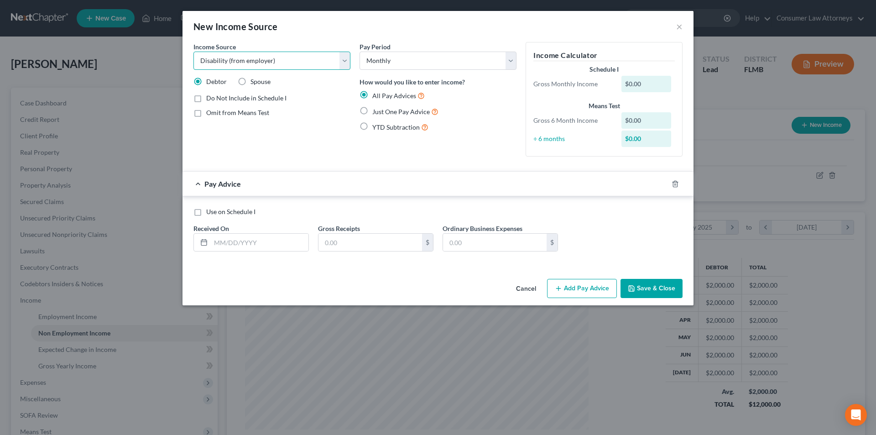
click at [194, 52] on select "Select Unemployment Disability (from employer) Pension Retirement Social Securi…" at bounding box center [272, 61] width 157 height 18
click at [302, 63] on select "Select Unemployment Disability (from employer) Pension Retirement Social Securi…" at bounding box center [272, 61] width 157 height 18
click at [194, 52] on select "Select Unemployment Disability (from employer) Pension Retirement Social Securi…" at bounding box center [272, 61] width 157 height 18
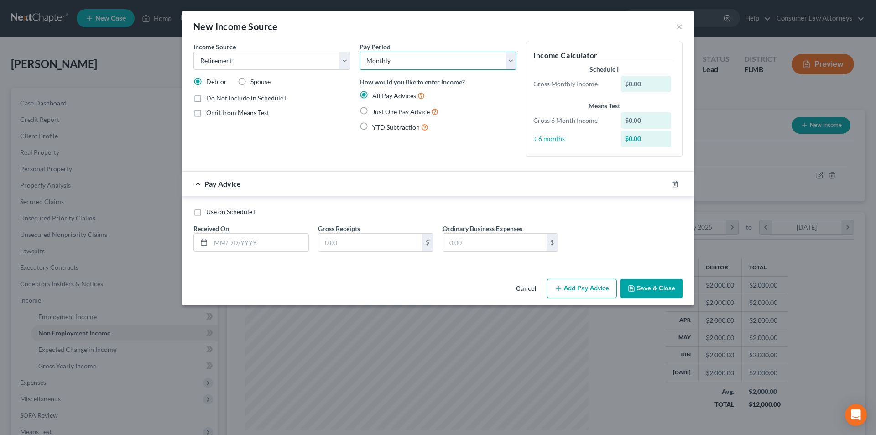
click at [392, 57] on select "Select Monthly Twice Monthly Every Other Week Weekly" at bounding box center [438, 61] width 157 height 18
click at [372, 110] on label "Just One Pay Advice" at bounding box center [405, 111] width 66 height 10
click at [376, 110] on input "Just One Pay Advice" at bounding box center [379, 109] width 6 height 6
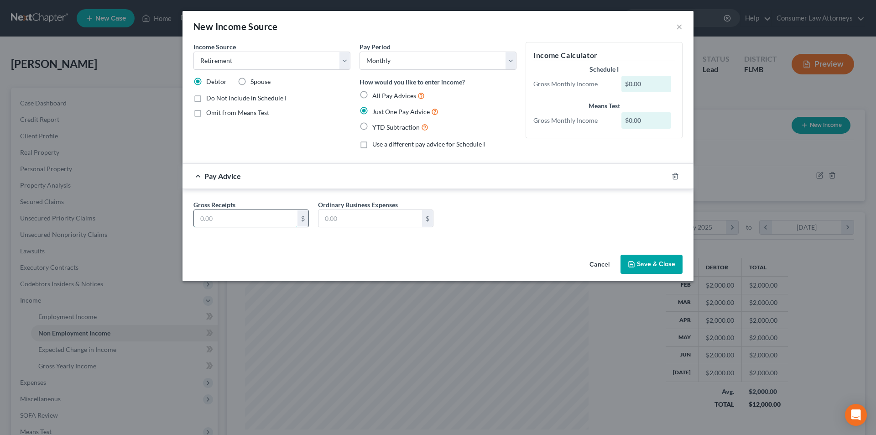
click at [232, 219] on input "text" at bounding box center [246, 218] width 104 height 17
click at [655, 261] on button "Save & Close" at bounding box center [652, 264] width 62 height 19
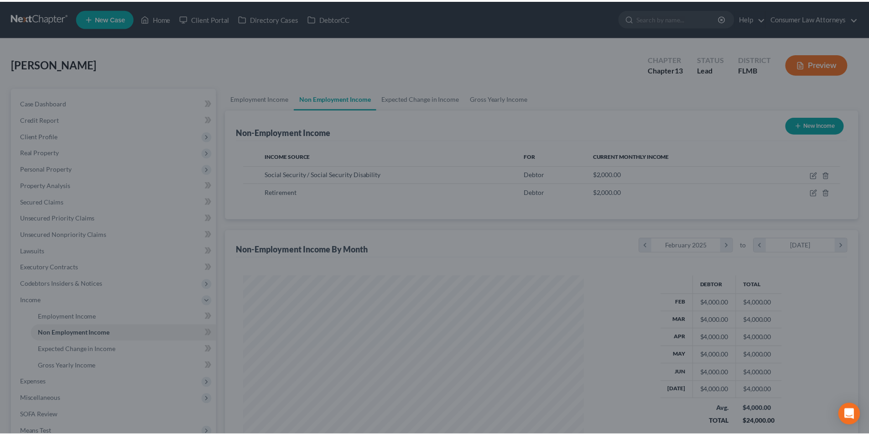
scroll to position [456220, 456032]
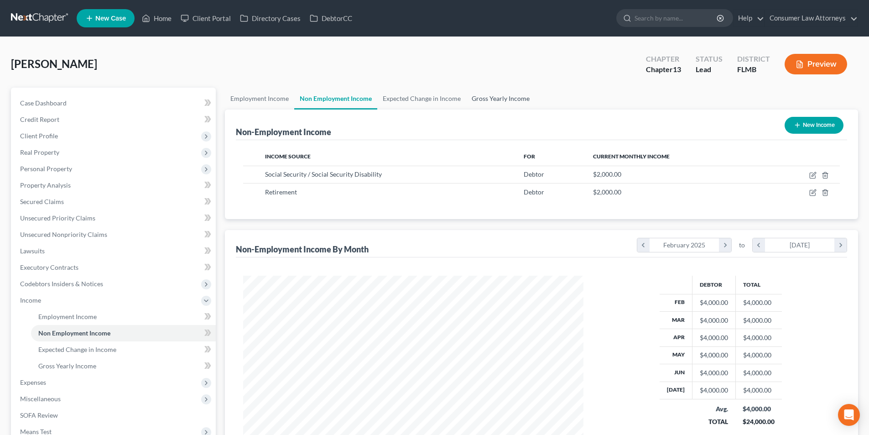
click at [504, 99] on link "Gross Yearly Income" at bounding box center [500, 99] width 69 height 22
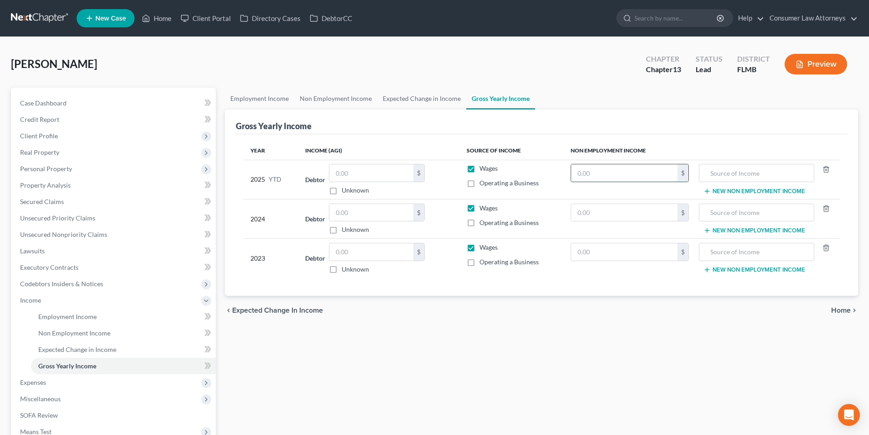
click at [637, 173] on input "text" at bounding box center [624, 172] width 106 height 17
click at [632, 171] on input "text" at bounding box center [624, 172] width 106 height 17
click at [732, 174] on input "text" at bounding box center [756, 172] width 105 height 17
click at [743, 195] on td "Social Security Benefits New Non Employment Income" at bounding box center [768, 179] width 144 height 39
click at [746, 191] on button "New Non Employment Income" at bounding box center [755, 191] width 102 height 7
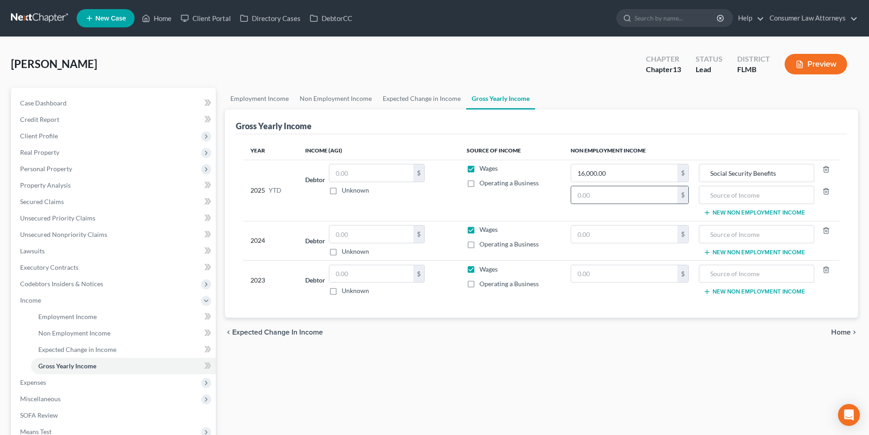
click at [628, 195] on input "text" at bounding box center [624, 194] width 106 height 17
click at [728, 197] on input "text" at bounding box center [756, 194] width 105 height 17
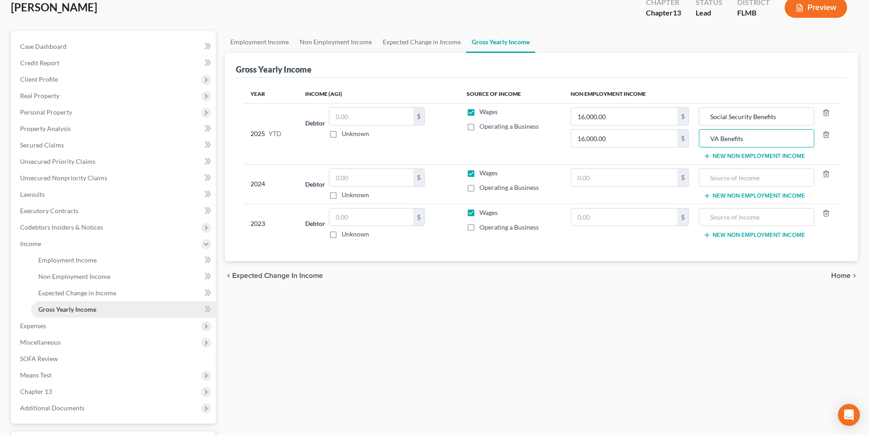
scroll to position [132, 0]
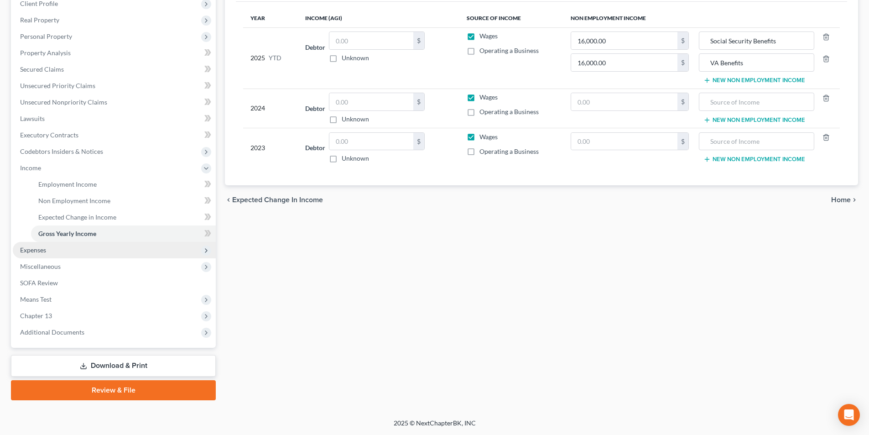
click at [43, 254] on span "Expenses" at bounding box center [114, 250] width 203 height 16
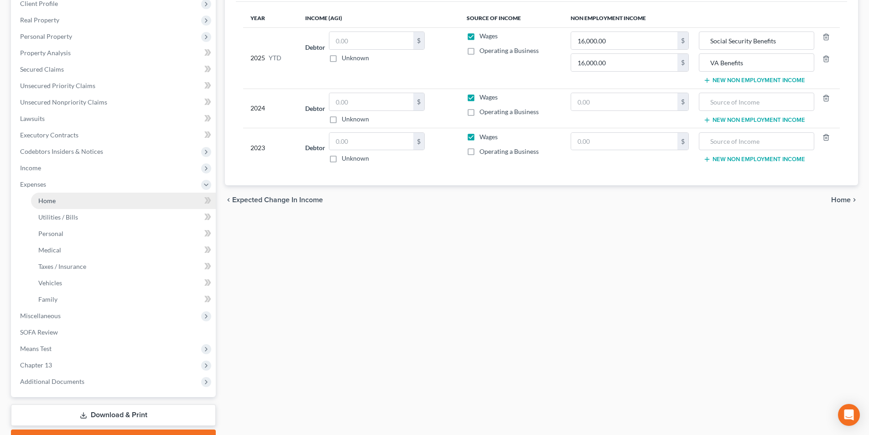
click at [53, 205] on link "Home" at bounding box center [123, 201] width 185 height 16
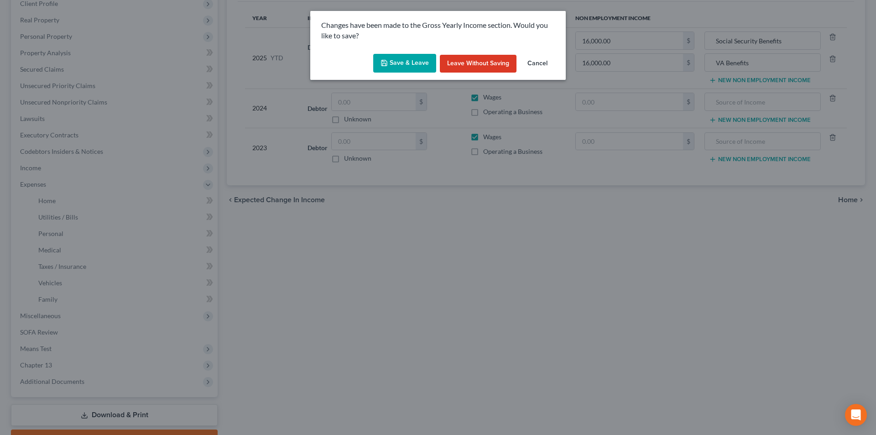
click at [389, 58] on button "Save & Leave" at bounding box center [404, 63] width 63 height 19
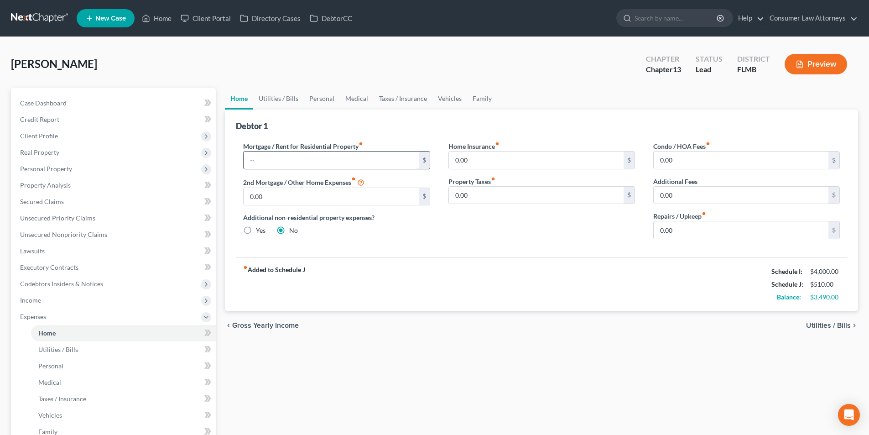
click at [389, 157] on input "text" at bounding box center [331, 160] width 175 height 17
click at [301, 97] on link "Utilities / Bills" at bounding box center [278, 99] width 51 height 22
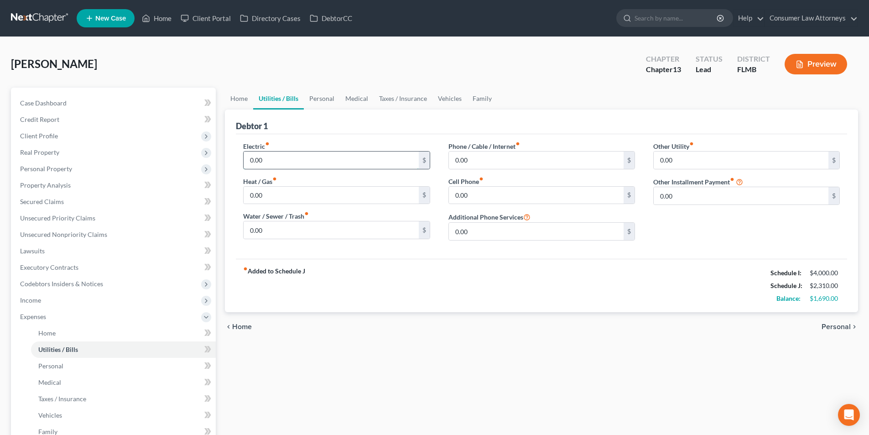
click at [276, 161] on input "0.00" at bounding box center [331, 160] width 175 height 17
click at [489, 197] on input "0.00" at bounding box center [536, 195] width 175 height 17
click at [475, 158] on input "0.00" at bounding box center [536, 160] width 175 height 17
type input "200.00"
click at [330, 99] on link "Personal" at bounding box center [322, 99] width 36 height 22
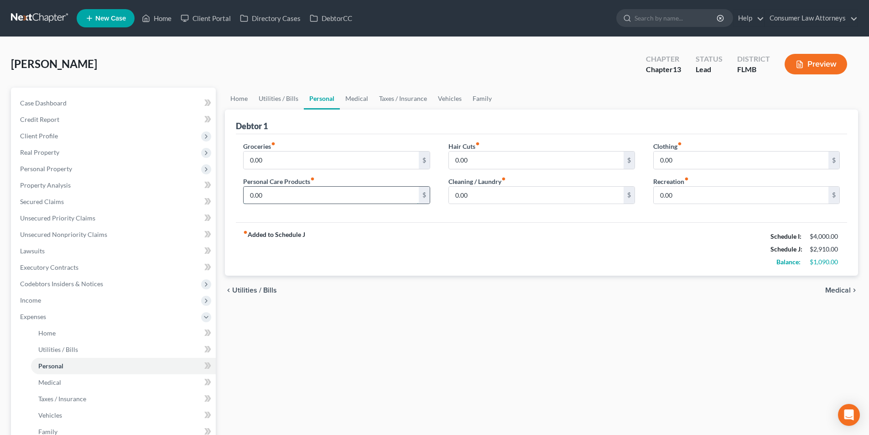
click at [301, 192] on input "0.00" at bounding box center [331, 195] width 175 height 17
type input "20.00"
click at [276, 163] on input "0.00" at bounding box center [331, 160] width 175 height 17
type input "800.00"
click at [469, 160] on input "0.00" at bounding box center [536, 160] width 175 height 17
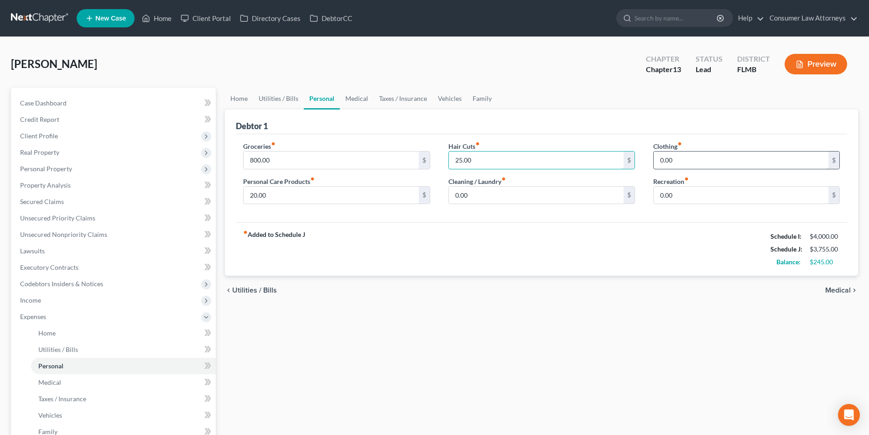
type input "25.00"
click at [681, 157] on input "0.00" at bounding box center [741, 160] width 175 height 17
type input "20.00"
click at [506, 203] on input "0.00" at bounding box center [536, 195] width 175 height 17
type input "15.00"
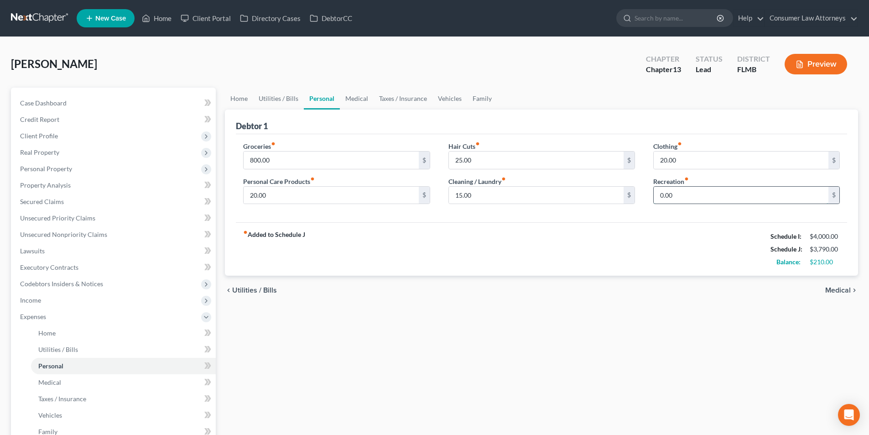
click at [673, 190] on input "0.00" at bounding box center [741, 195] width 175 height 17
type input "50.00"
click at [447, 101] on link "Vehicles" at bounding box center [450, 99] width 35 height 22
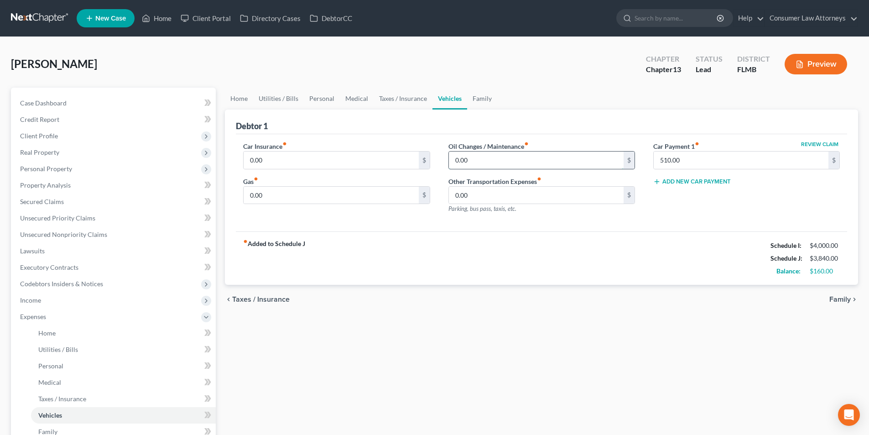
click at [495, 165] on input "0.00" at bounding box center [536, 160] width 175 height 17
type input "20.00"
click at [272, 204] on div "0.00 $" at bounding box center [336, 195] width 187 height 18
click at [287, 192] on input "0.00" at bounding box center [331, 195] width 175 height 17
type input "100.00"
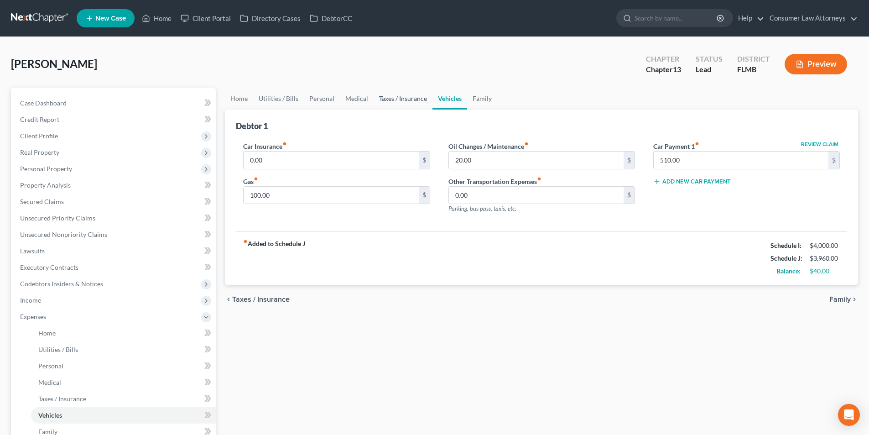
click at [413, 93] on link "Taxes / Insurance" at bounding box center [403, 99] width 59 height 22
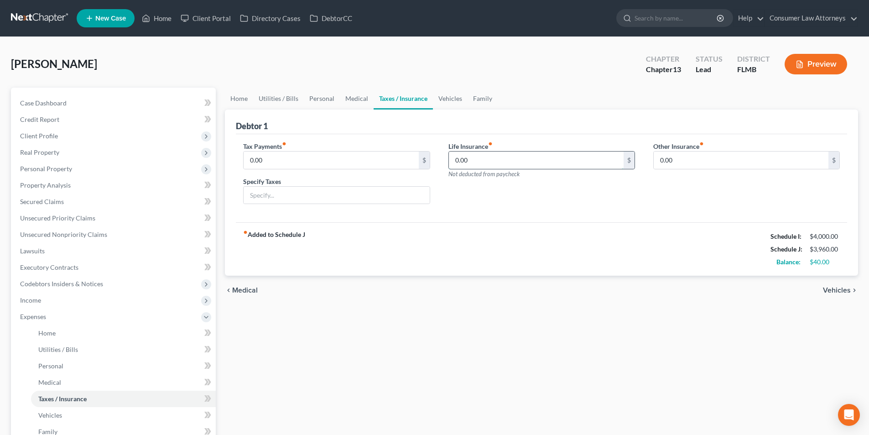
click at [496, 164] on input "0.00" at bounding box center [536, 160] width 175 height 17
type input "50.00"
click at [277, 160] on input "0.00" at bounding box center [331, 160] width 175 height 17
click at [449, 103] on link "Vehicles" at bounding box center [450, 99] width 35 height 22
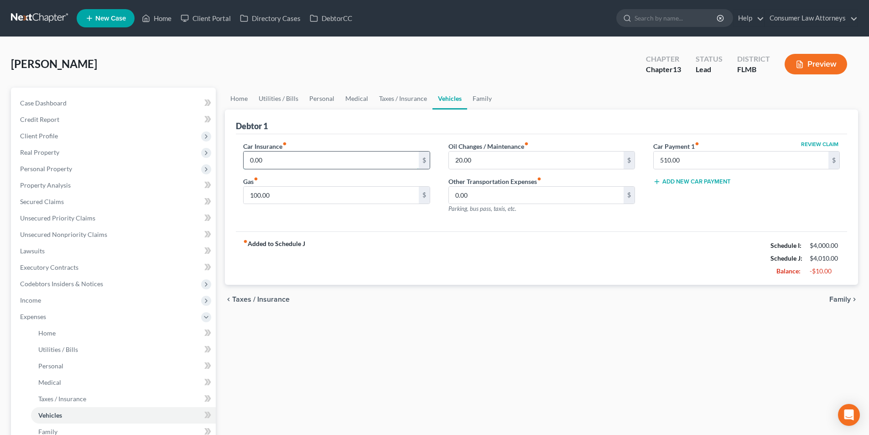
click at [296, 161] on input "0.00" at bounding box center [331, 160] width 175 height 17
drag, startPoint x: 296, startPoint y: 161, endPoint x: 246, endPoint y: 161, distance: 49.7
click at [246, 161] on input "120.00" at bounding box center [331, 160] width 175 height 17
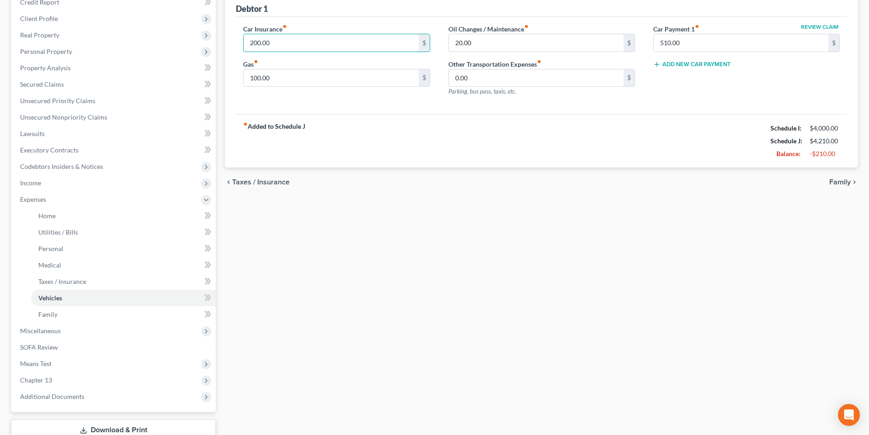
scroll to position [137, 0]
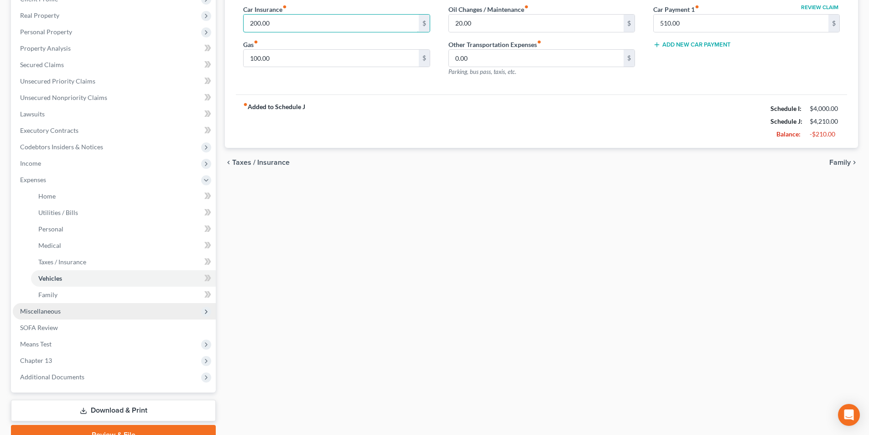
type input "200.00"
click at [50, 311] on span "Miscellaneous" at bounding box center [40, 311] width 41 height 8
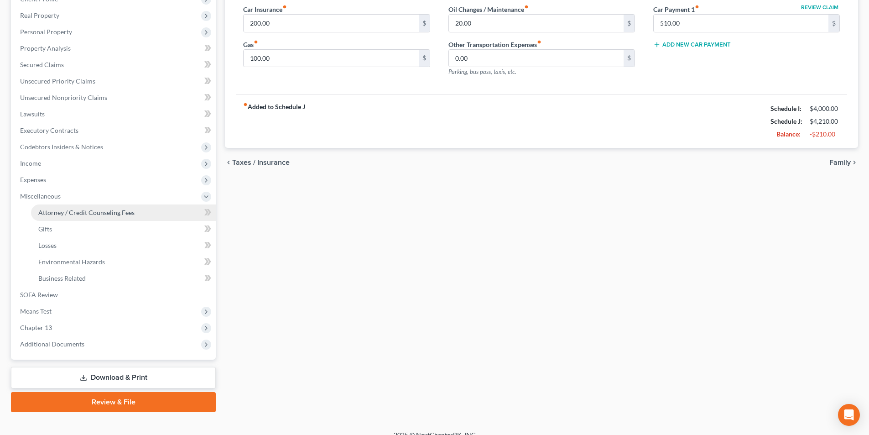
click at [112, 214] on span "Attorney / Credit Counseling Fees" at bounding box center [86, 213] width 96 height 8
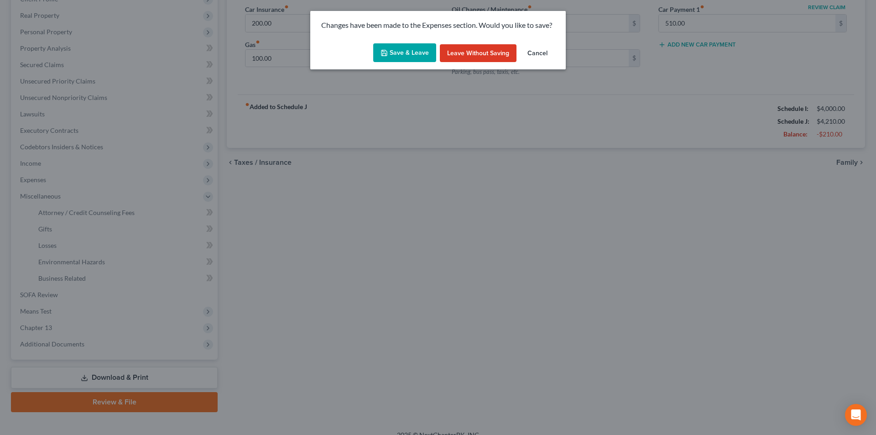
click at [408, 48] on button "Save & Leave" at bounding box center [404, 52] width 63 height 19
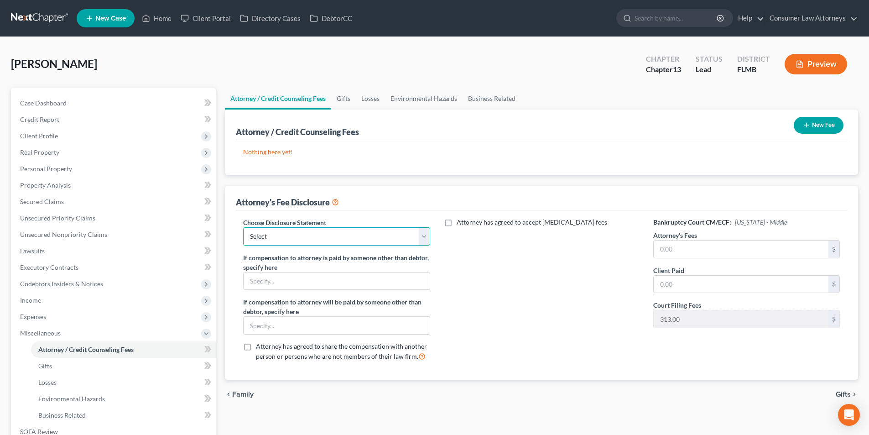
drag, startPoint x: 353, startPoint y: 237, endPoint x: 338, endPoint y: 245, distance: 16.7
click at [353, 237] on select "Select [GEOGRAPHIC_DATA] [GEOGRAPHIC_DATA] Northern Disclosure of Compensation …" at bounding box center [336, 236] width 187 height 18
select select "2"
click at [243, 227] on select "Select [GEOGRAPHIC_DATA] [GEOGRAPHIC_DATA] Northern Disclosure of Compensation …" at bounding box center [336, 236] width 187 height 18
click at [692, 249] on input "text" at bounding box center [741, 249] width 175 height 17
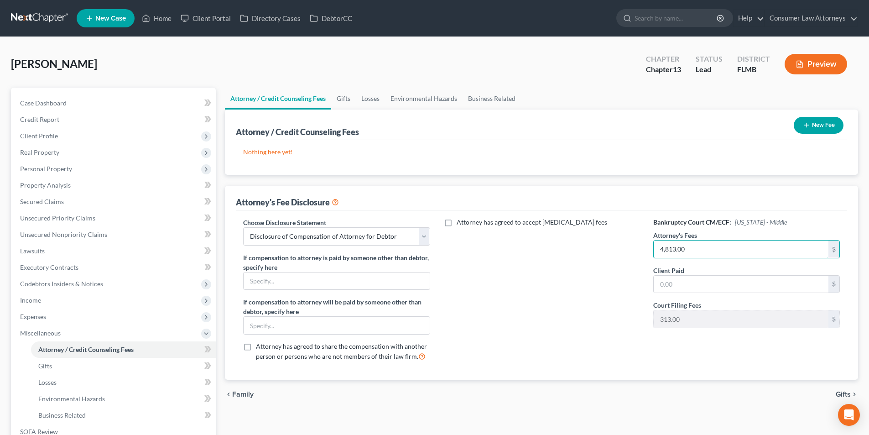
type input "4,813.00"
click at [664, 278] on input "text" at bounding box center [741, 284] width 175 height 17
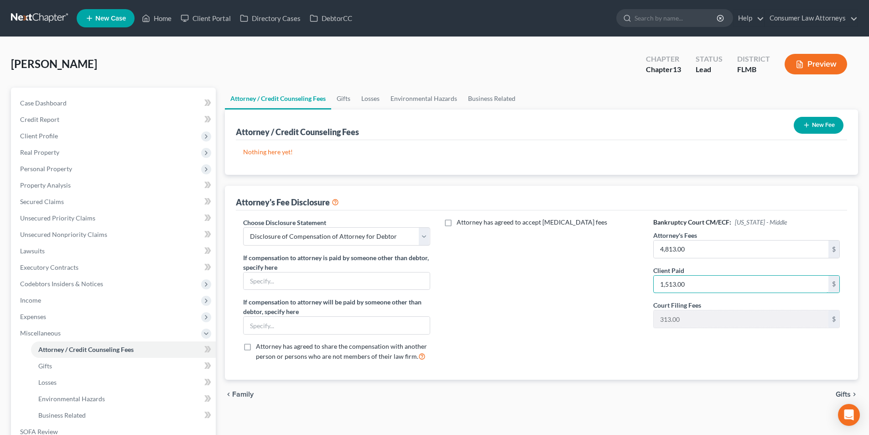
type input "1,513.00"
click at [814, 125] on button "New Fee" at bounding box center [819, 125] width 50 height 17
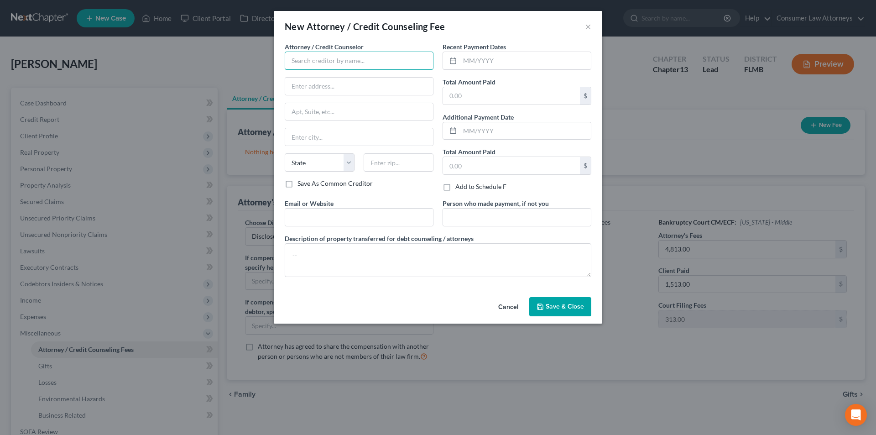
click at [346, 62] on input "text" at bounding box center [359, 61] width 149 height 18
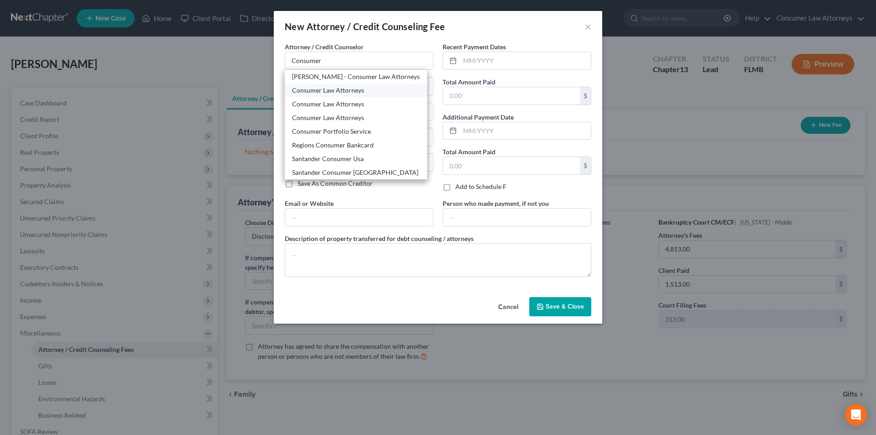
click at [326, 91] on div "Consumer Law Attorneys" at bounding box center [356, 90] width 128 height 9
type input "Consumer Law Attorneys"
type input "[STREET_ADDRESS]"
type input "Suite 270"
type input "Clearwater"
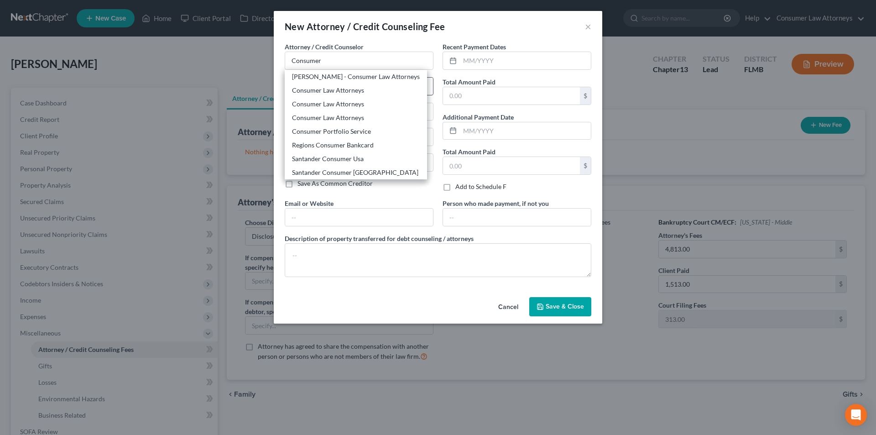
select select "9"
type input "33762"
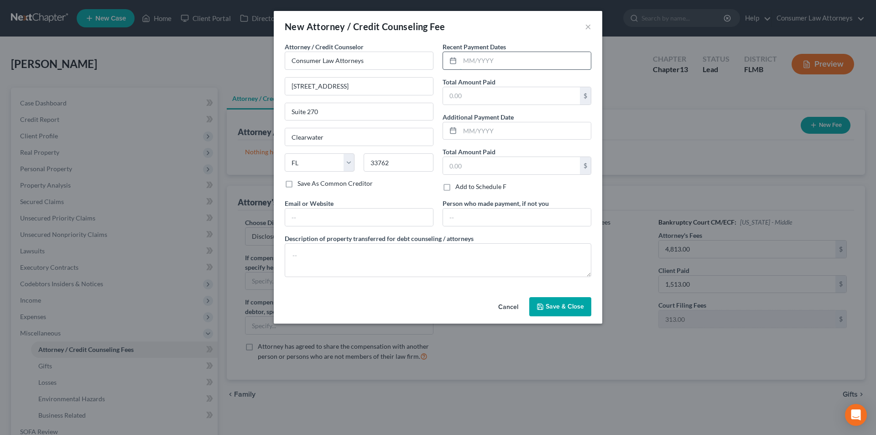
click at [481, 59] on input "text" at bounding box center [525, 60] width 131 height 17
type input "4813.00"
click at [478, 99] on input "text" at bounding box center [511, 95] width 137 height 17
type input "1,513.00"
click at [419, 251] on textarea at bounding box center [438, 260] width 307 height 34
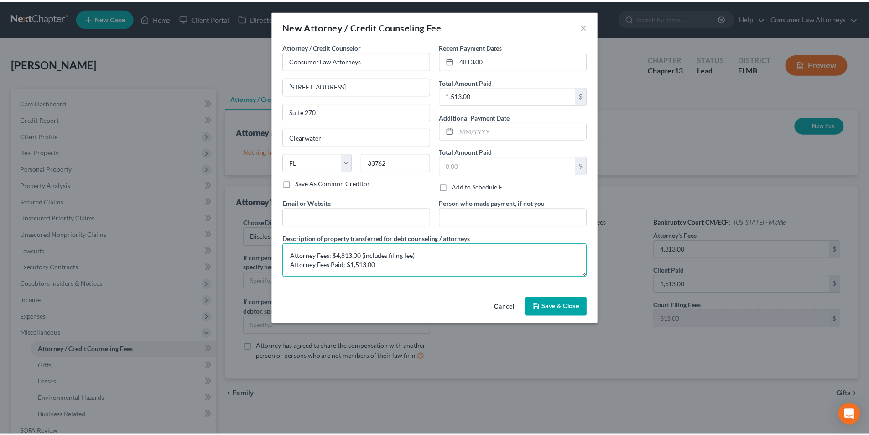
scroll to position [2, 0]
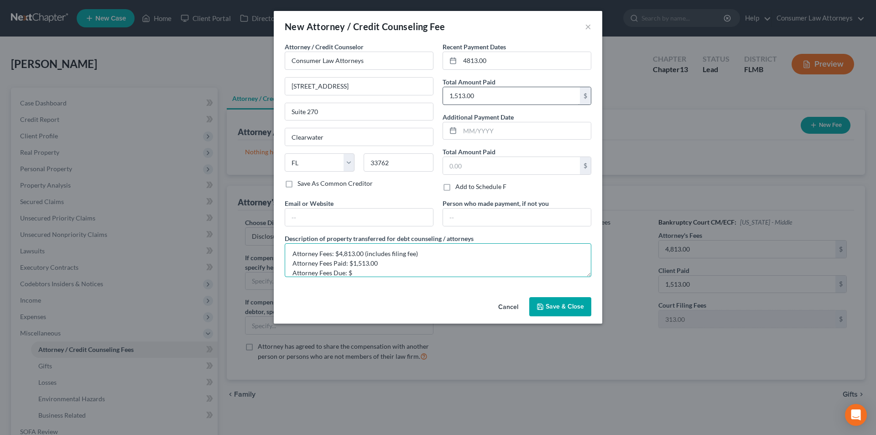
type textarea "Attorney Fees: $4,813.00 (includes filing fee) Attorney Fees Paid: $1,513.00 At…"
click at [493, 99] on input "1,513.00" at bounding box center [511, 95] width 137 height 17
type input "2,000.00"
click at [364, 272] on textarea "Attorney Fees: $4,813.00 (includes filing fee) Attorney Fees Paid: $1,513.00 At…" at bounding box center [438, 260] width 307 height 34
type textarea "Attorney Fees: $4,813.00 (includes filing fee) Attorney Fees Paid: $1,513.00 At…"
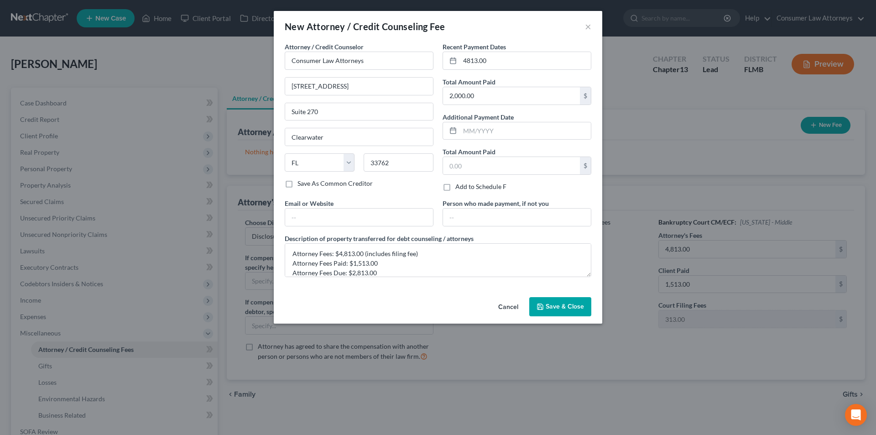
click at [568, 308] on span "Save & Close" at bounding box center [565, 307] width 38 height 8
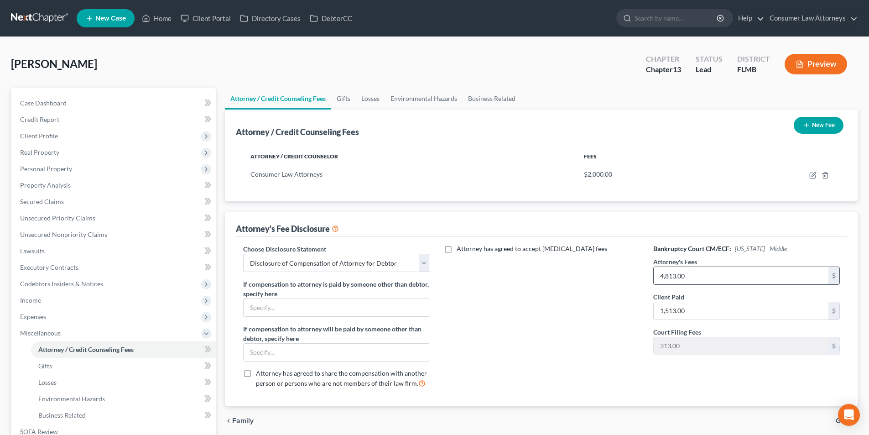
click at [690, 284] on input "4,813.00" at bounding box center [741, 275] width 175 height 17
click at [687, 308] on input "1,513.00" at bounding box center [741, 310] width 175 height 17
type input "2,000.00"
click at [817, 126] on button "New Fee" at bounding box center [819, 125] width 50 height 17
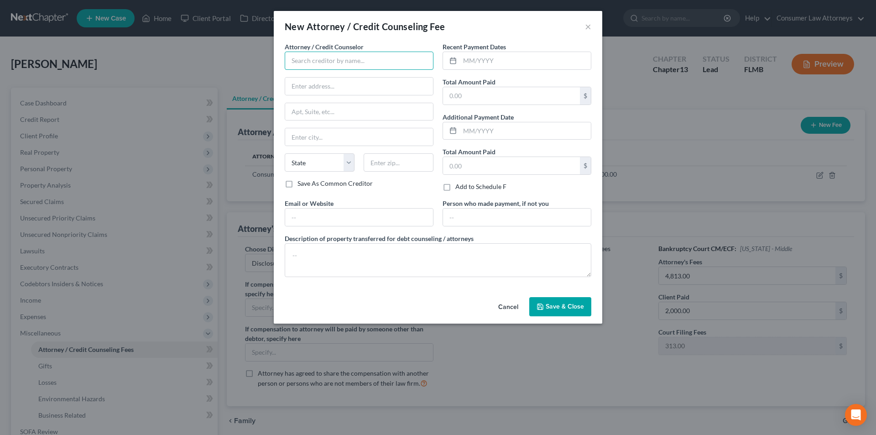
click at [351, 65] on input "text" at bounding box center [359, 61] width 149 height 18
type input "c"
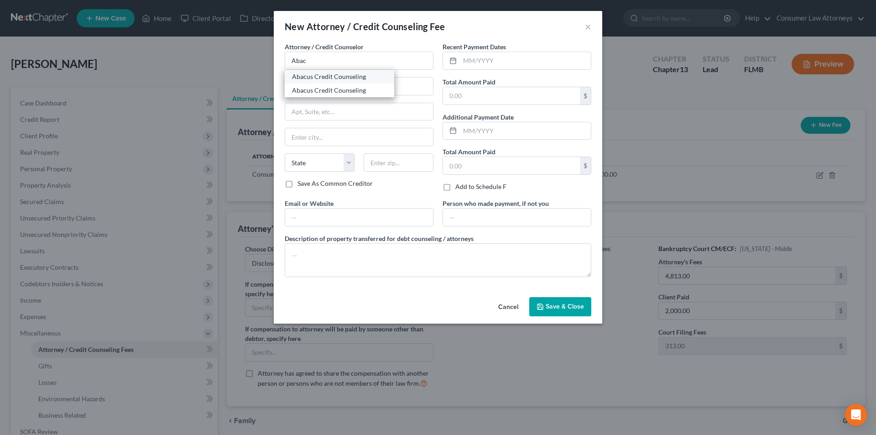
click at [310, 75] on div "Abacus Credit Counseling" at bounding box center [339, 76] width 95 height 9
type input "Abacus Credit Counseling"
type input "[STREET_ADDRESS]"
type input "Suite 205"
type input "Encino"
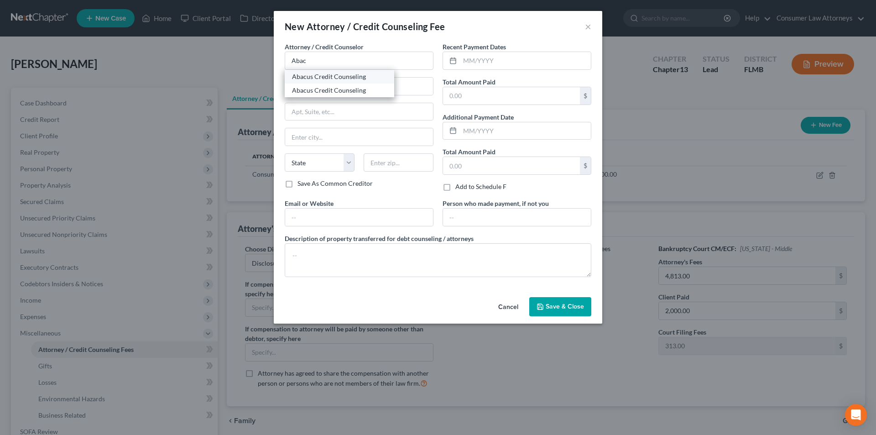
select select "4"
type input "91316"
click at [497, 61] on input "text" at bounding box center [525, 60] width 131 height 17
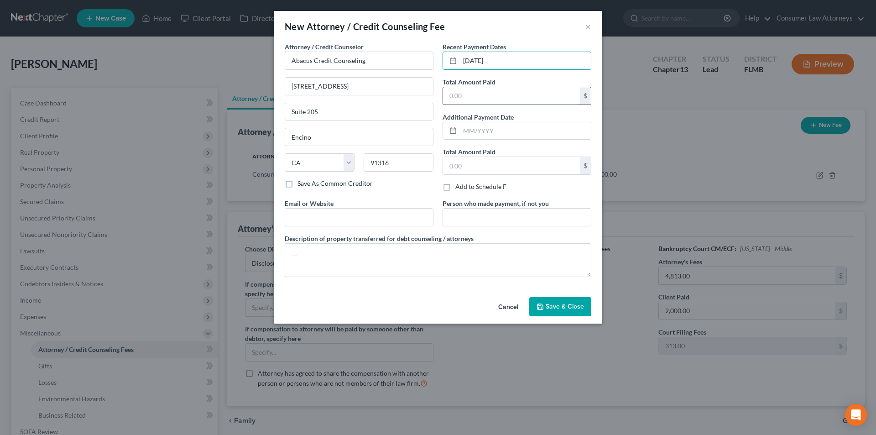
type input "08/10/2025"
drag, startPoint x: 466, startPoint y: 104, endPoint x: 466, endPoint y: 91, distance: 13.2
click at [466, 103] on input "text" at bounding box center [511, 95] width 137 height 17
type input "25.00"
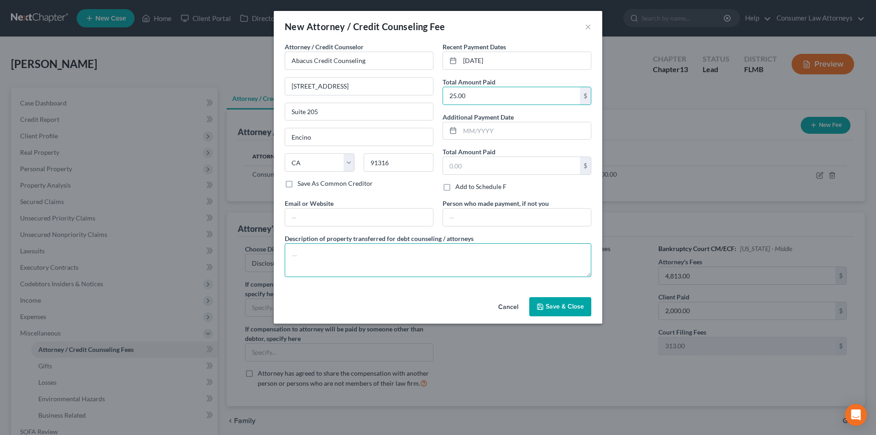
click at [380, 247] on textarea at bounding box center [438, 260] width 307 height 34
type textarea "Credit Counseling: $25.00"
click at [553, 306] on span "Save & Close" at bounding box center [565, 307] width 38 height 8
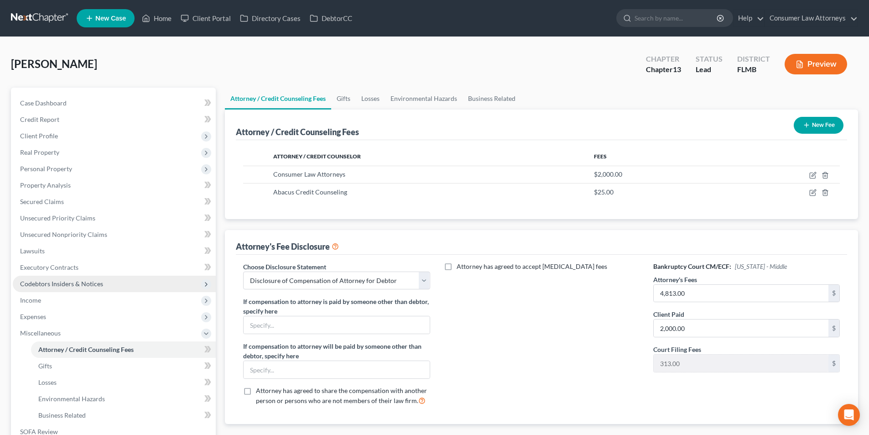
scroll to position [149, 0]
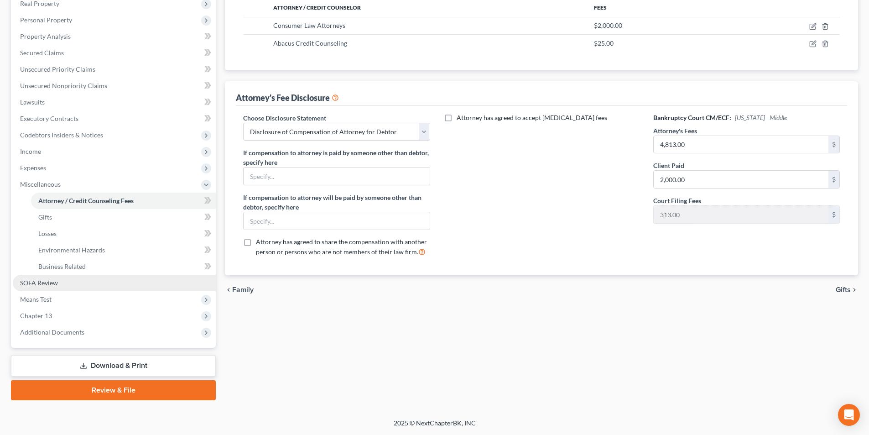
click at [52, 279] on span "SOFA Review" at bounding box center [39, 283] width 38 height 8
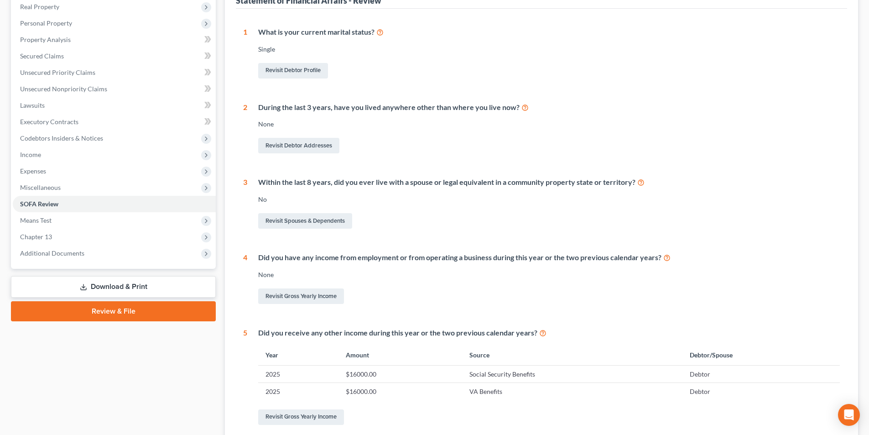
scroll to position [52, 0]
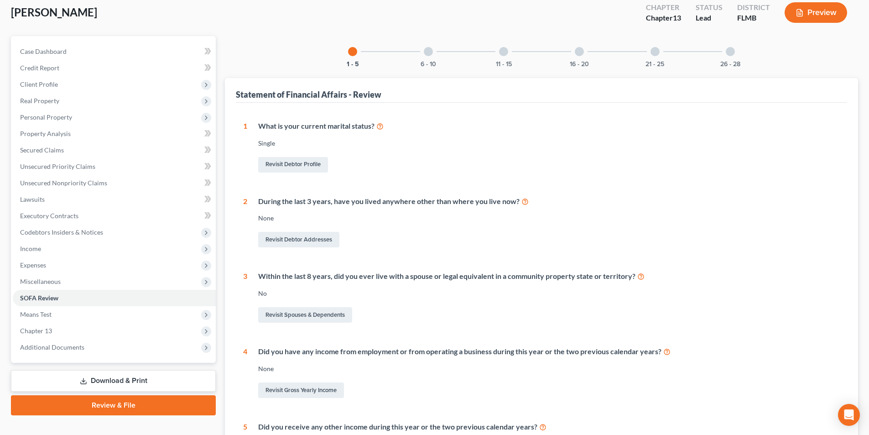
click at [429, 54] on div at bounding box center [428, 51] width 9 height 9
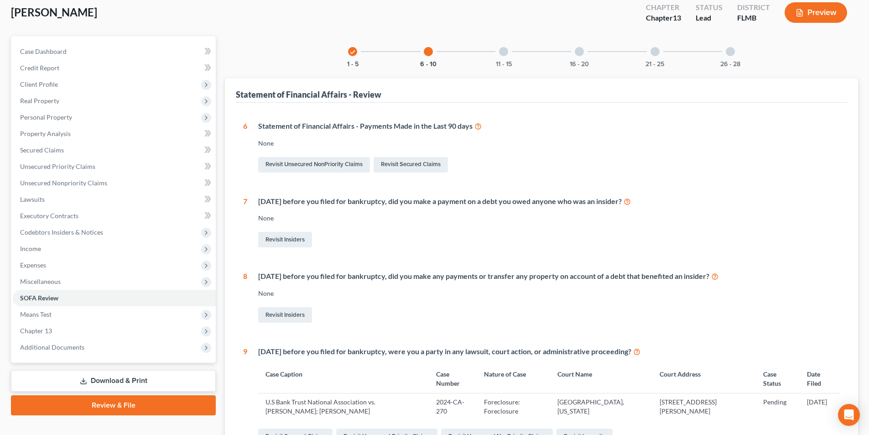
scroll to position [6, 0]
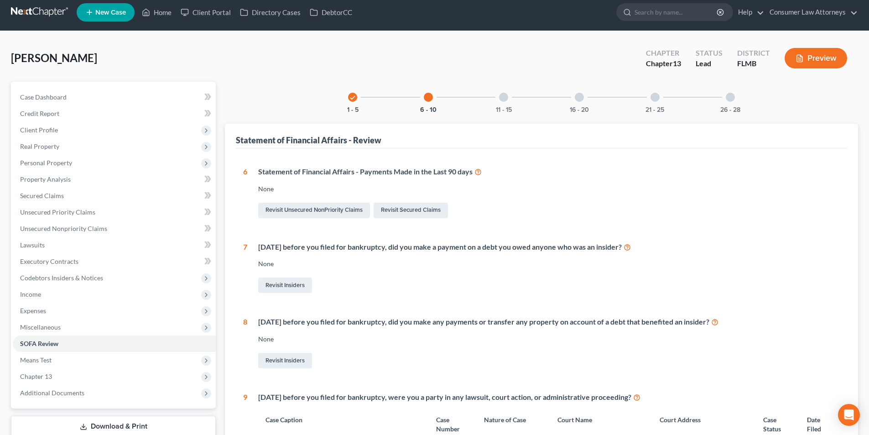
click at [504, 94] on div at bounding box center [503, 97] width 9 height 9
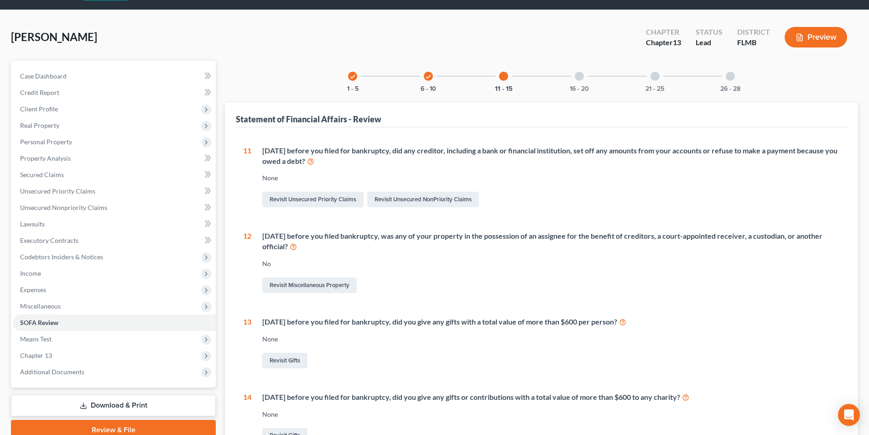
scroll to position [0, 0]
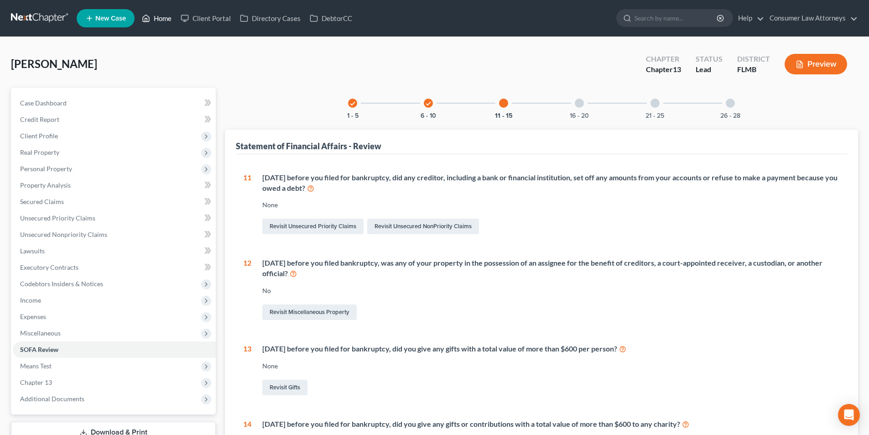
click at [166, 26] on ul "New Case Home Client Portal Directory Cases DebtorCC - No Result - See all resu…" at bounding box center [468, 18] width 782 height 24
click at [164, 20] on link "Home" at bounding box center [156, 18] width 39 height 16
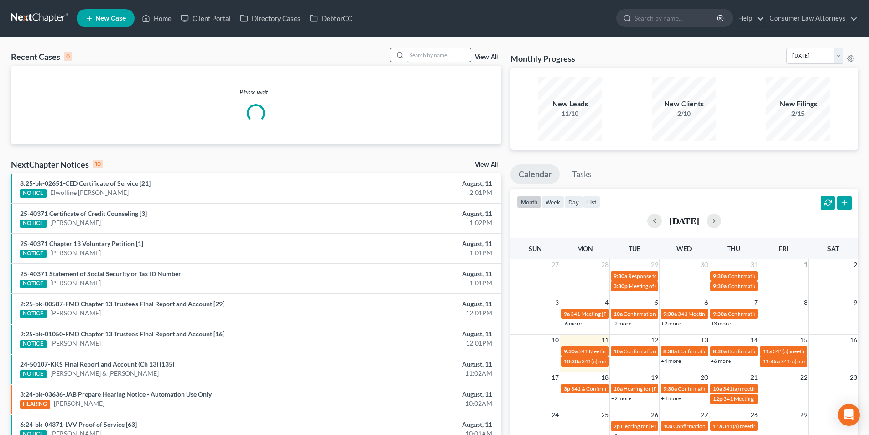
click at [443, 49] on input "search" at bounding box center [439, 54] width 64 height 13
click at [439, 54] on input "search" at bounding box center [439, 54] width 64 height 13
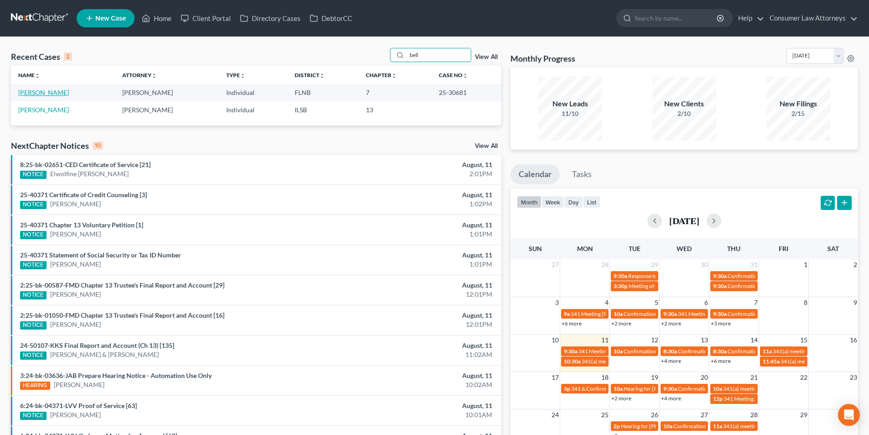
type input "bell"
click at [36, 93] on link "Bell, Alice" at bounding box center [43, 93] width 51 height 8
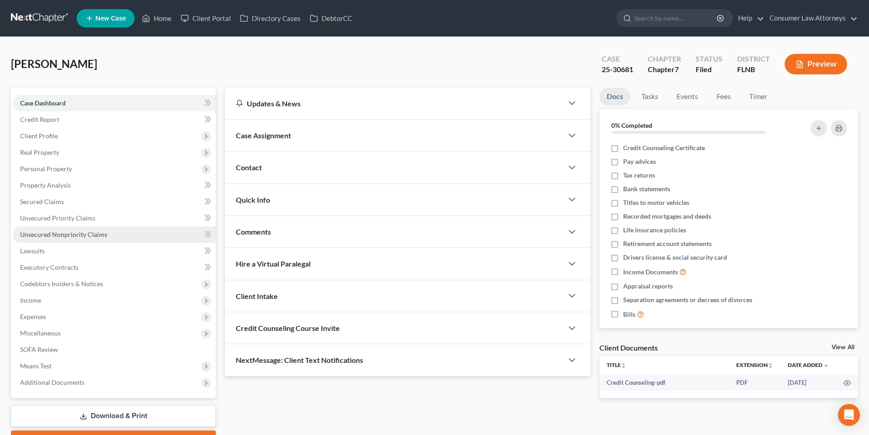
click at [83, 235] on span "Unsecured Nonpriority Claims" at bounding box center [63, 234] width 87 height 8
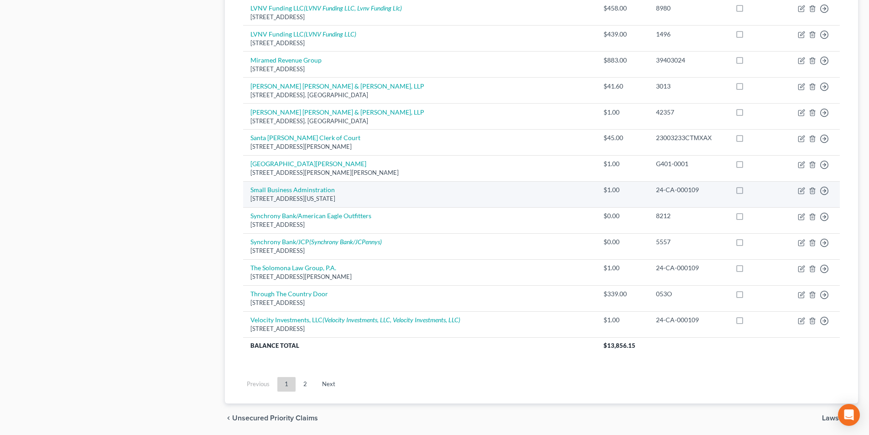
scroll to position [622, 0]
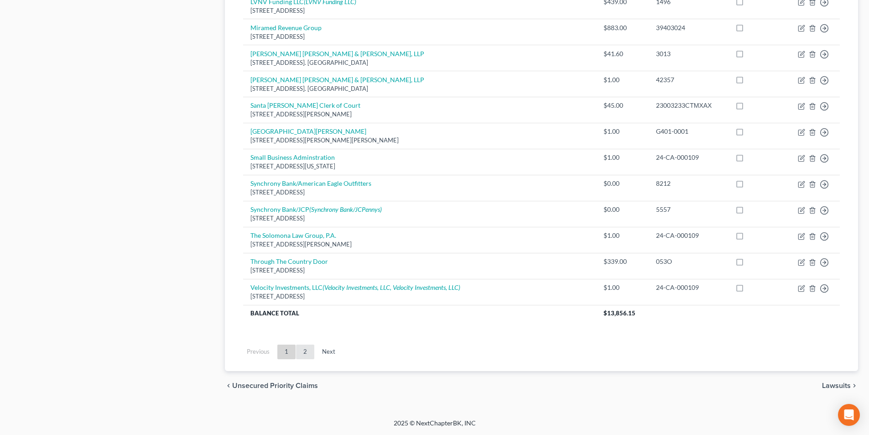
click at [307, 352] on link "2" at bounding box center [305, 352] width 18 height 15
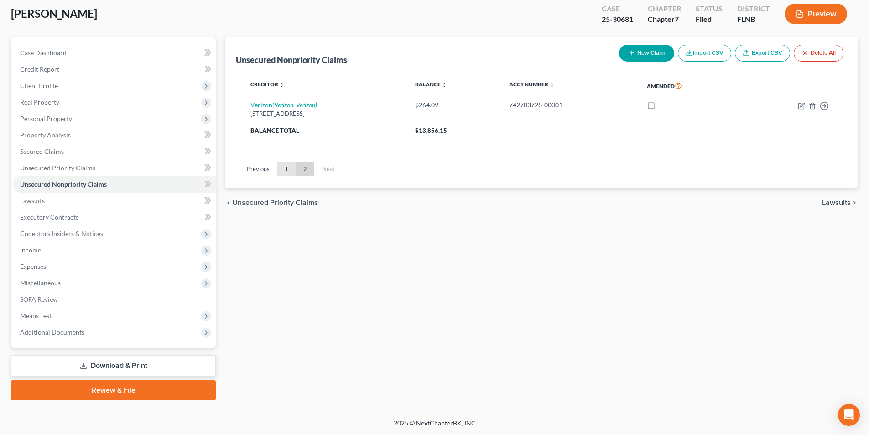
click at [288, 170] on link "1" at bounding box center [286, 169] width 18 height 15
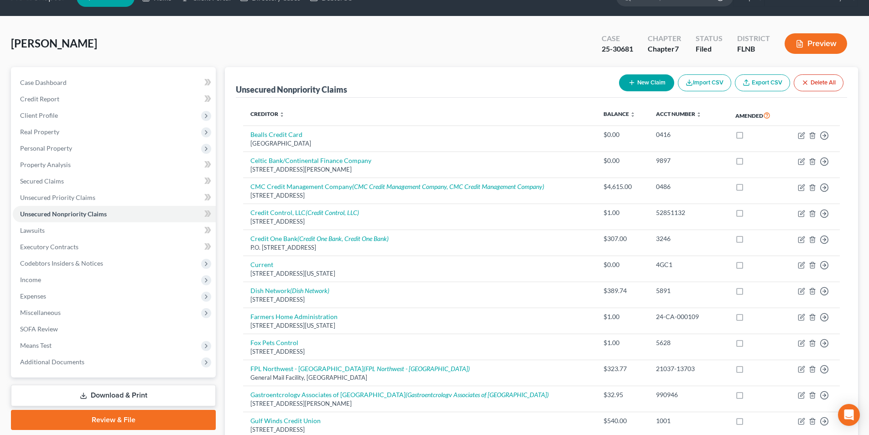
scroll to position [5, 0]
